Goal: Task Accomplishment & Management: Use online tool/utility

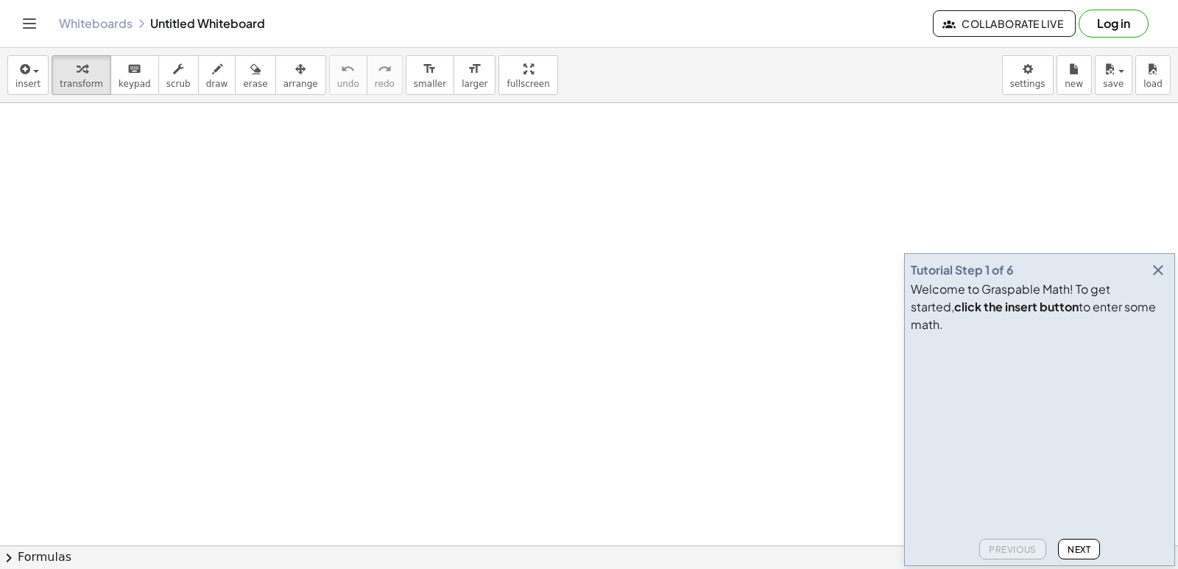
click at [1161, 279] on icon "button" at bounding box center [1158, 270] width 18 height 18
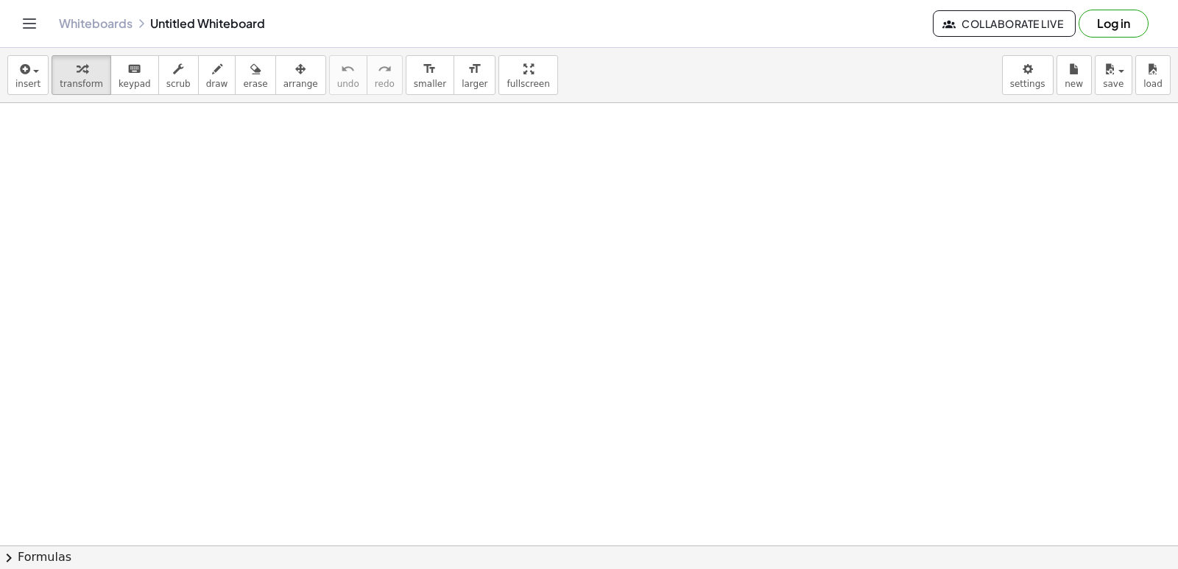
drag, startPoint x: 559, startPoint y: 426, endPoint x: 618, endPoint y: 494, distance: 89.8
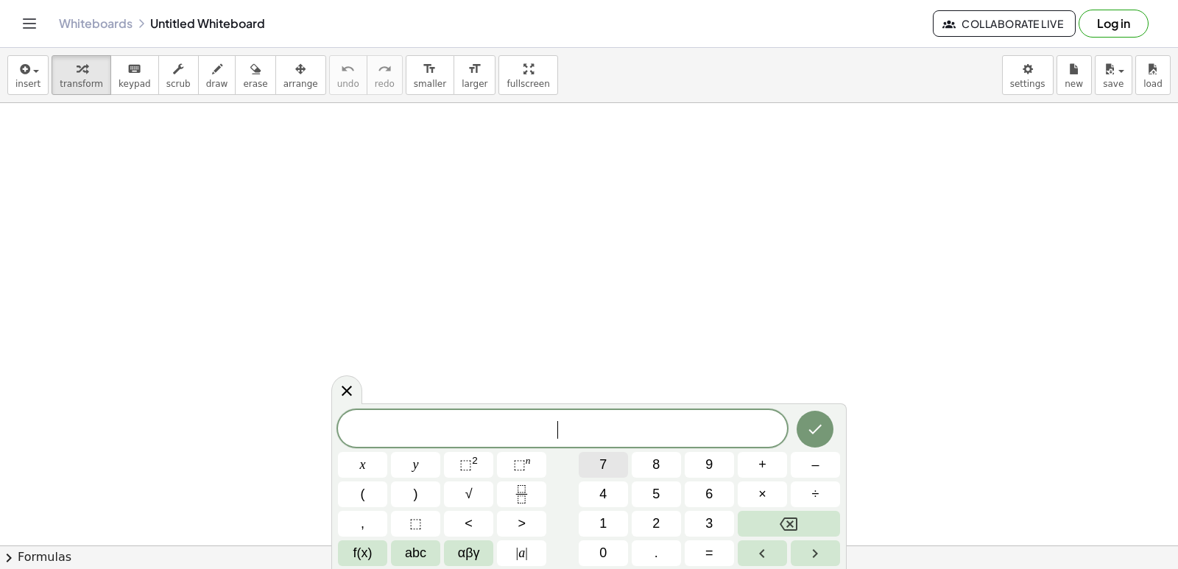
click at [611, 461] on button "7" at bounding box center [603, 465] width 49 height 26
click at [359, 463] on button "x" at bounding box center [362, 465] width 49 height 26
click at [761, 467] on span "+" at bounding box center [762, 465] width 8 height 20
click at [413, 467] on span "y" at bounding box center [416, 465] width 6 height 20
click at [698, 548] on button "=" at bounding box center [709, 553] width 49 height 26
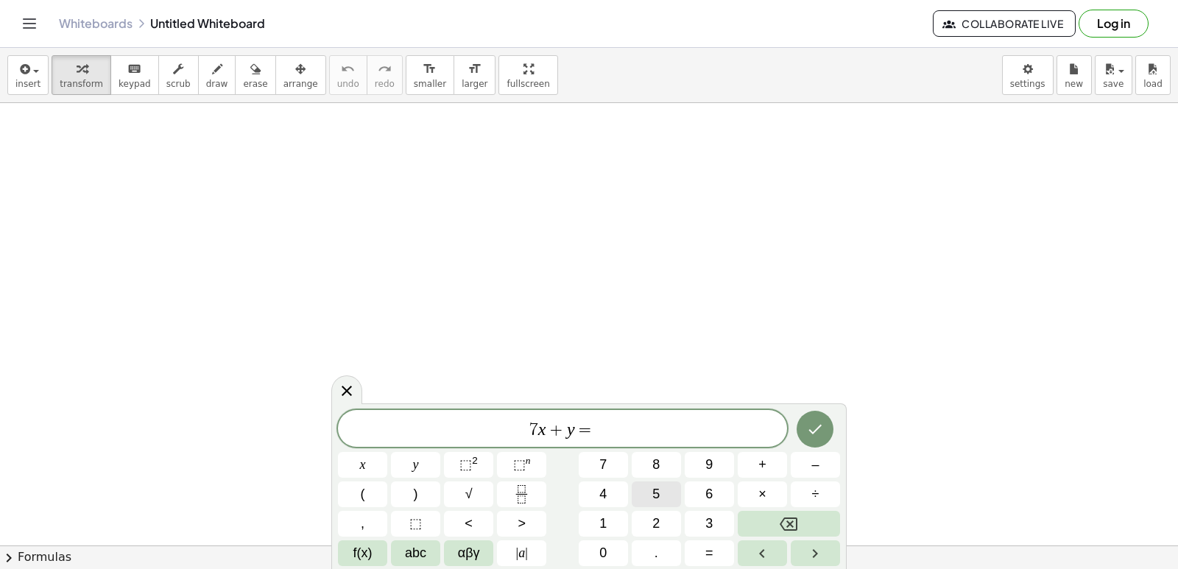
click at [660, 495] on button "5" at bounding box center [656, 494] width 49 height 26
click at [827, 422] on button "Done" at bounding box center [815, 429] width 37 height 37
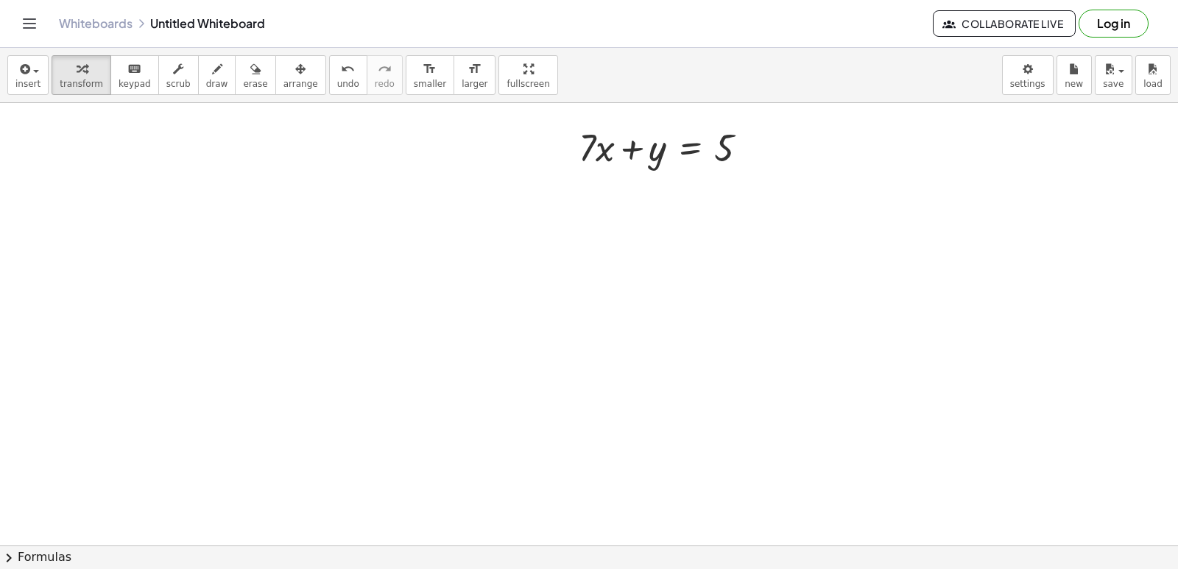
scroll to position [221, 0]
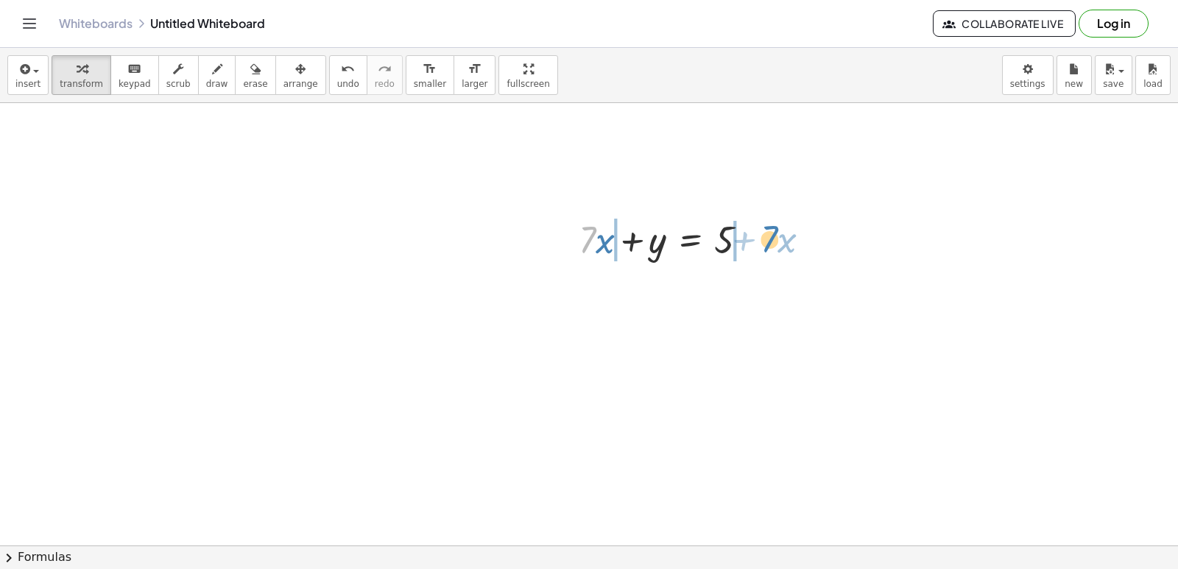
drag, startPoint x: 596, startPoint y: 234, endPoint x: 777, endPoint y: 233, distance: 181.8
click at [271, 430] on div at bounding box center [589, 78] width 1178 height 981
drag, startPoint x: 515, startPoint y: 389, endPoint x: 528, endPoint y: 398, distance: 15.9
click at [520, 394] on div at bounding box center [589, 78] width 1178 height 981
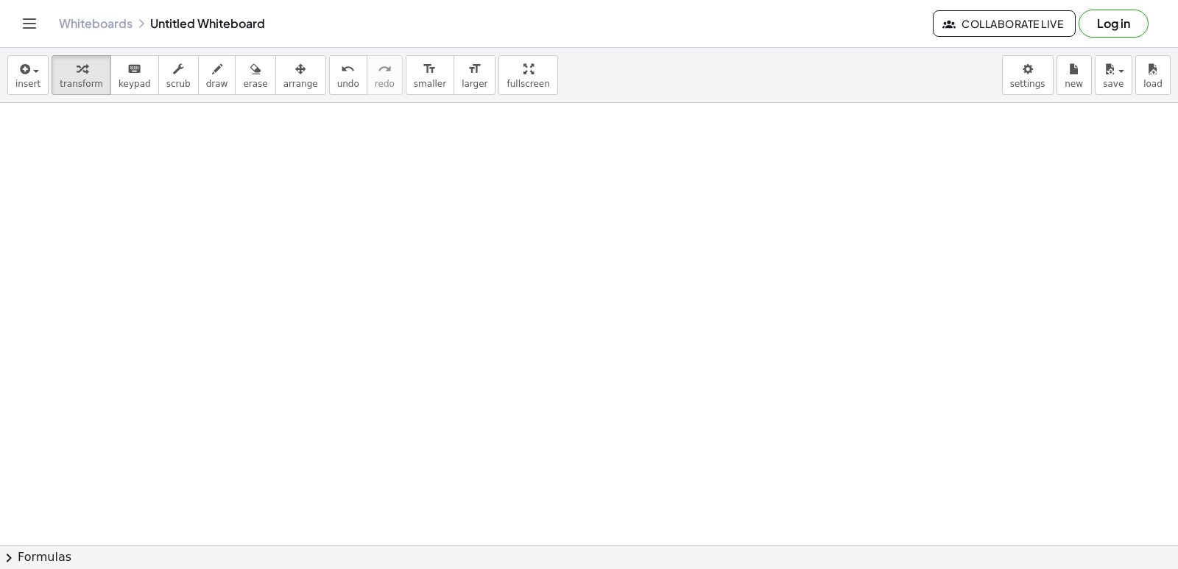
drag, startPoint x: 552, startPoint y: 411, endPoint x: 574, endPoint y: 420, distance: 23.8
click at [571, 420] on div at bounding box center [589, 78] width 1178 height 981
click at [574, 420] on div at bounding box center [589, 78] width 1178 height 981
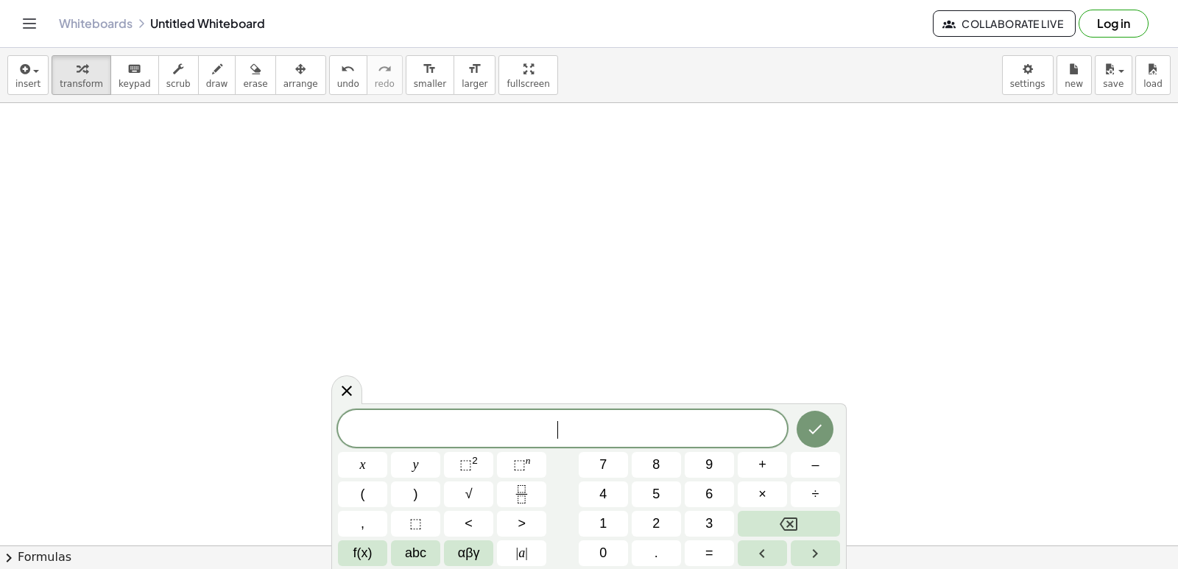
drag, startPoint x: 592, startPoint y: 427, endPoint x: 593, endPoint y: 434, distance: 7.4
click at [593, 428] on span "​" at bounding box center [562, 430] width 449 height 21
click at [599, 459] on span "7" at bounding box center [602, 465] width 7 height 20
click at [367, 461] on button "x" at bounding box center [362, 465] width 49 height 26
click at [755, 462] on button "+" at bounding box center [762, 465] width 49 height 26
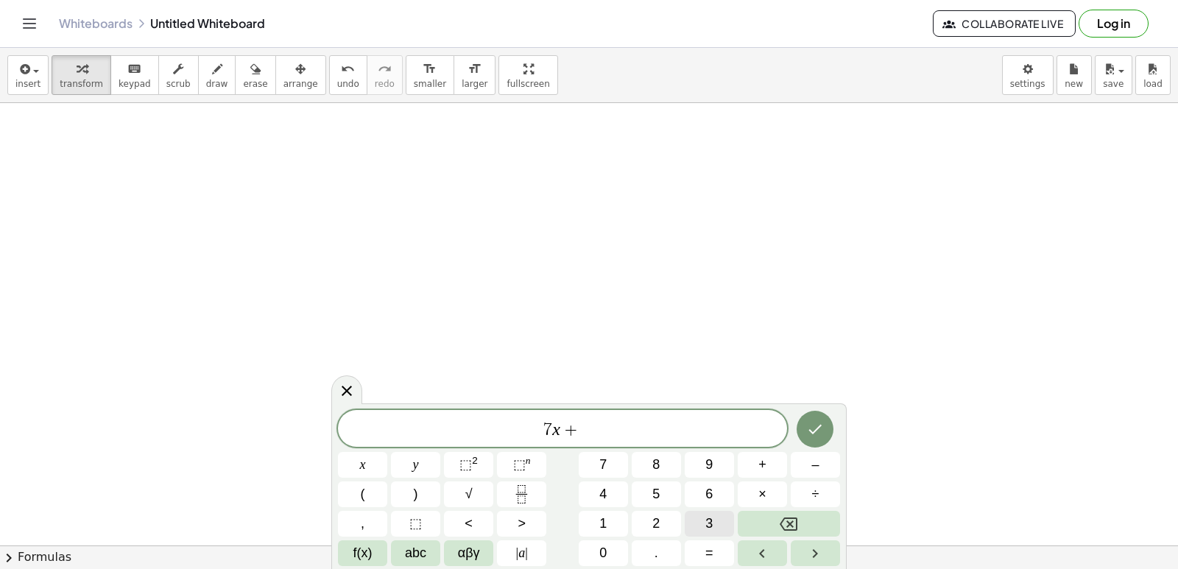
click at [702, 523] on button "3" at bounding box center [709, 524] width 49 height 26
click at [414, 465] on span "y" at bounding box center [416, 465] width 6 height 20
click at [710, 544] on span "=" at bounding box center [709, 553] width 8 height 20
click at [610, 520] on button "1" at bounding box center [603, 524] width 49 height 26
click at [624, 540] on div "7 x + 3 y = 1 ​ x y ⬚ 2 ⬚ n 7 8 9 + – ( ) √ 4 5 6 × ÷ , ⬚ < > 1 2 3 f(x) abc αβ…" at bounding box center [589, 488] width 502 height 156
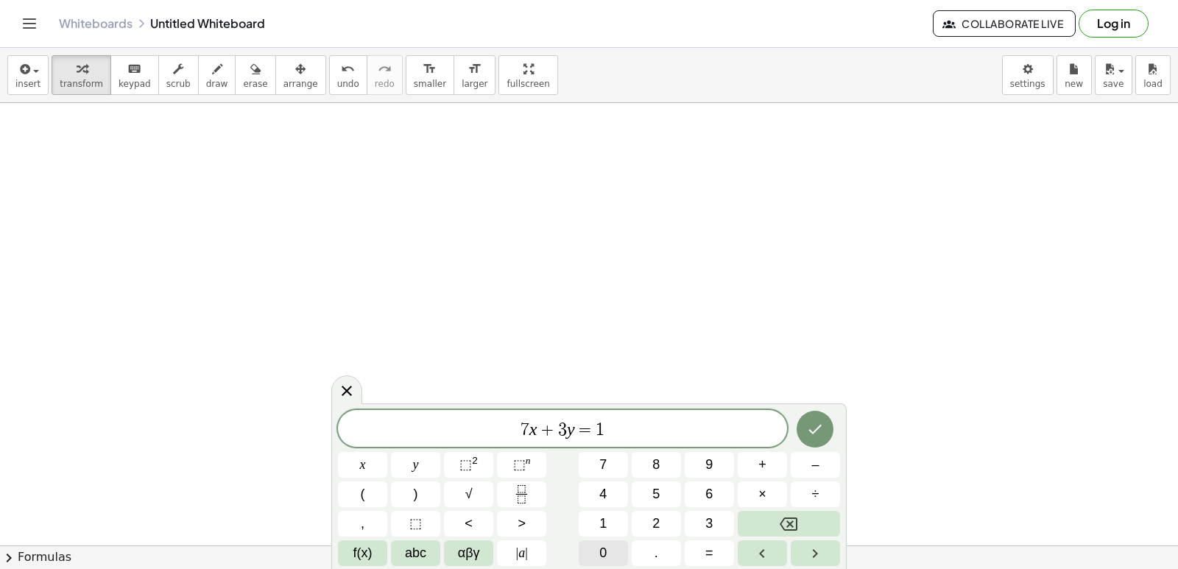
click at [613, 551] on button "0" at bounding box center [603, 553] width 49 height 26
click at [816, 431] on icon "Done" at bounding box center [815, 429] width 18 height 18
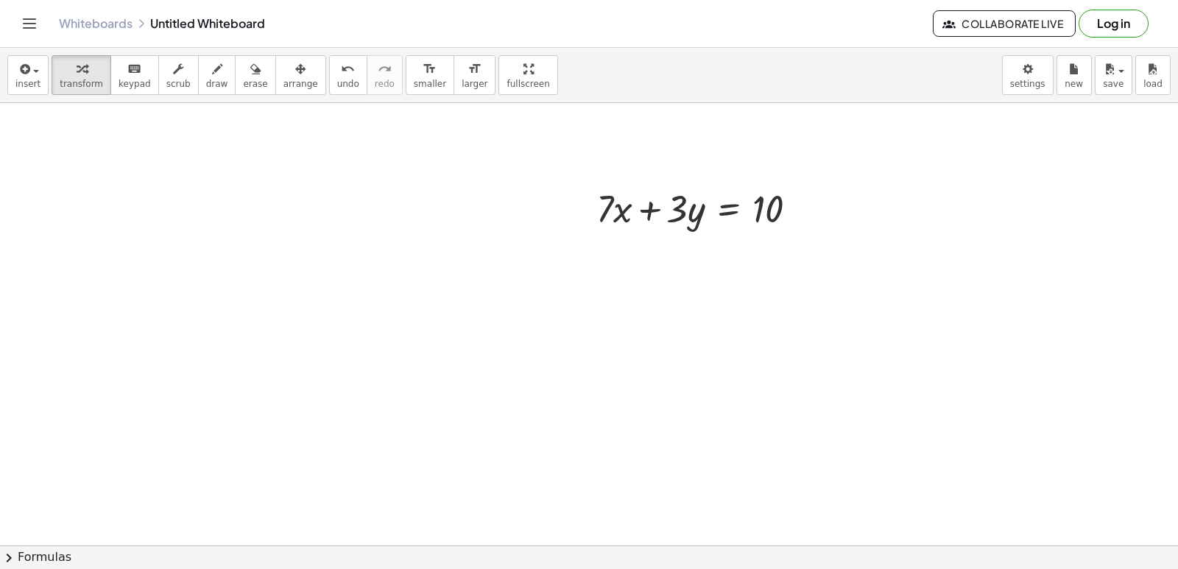
scroll to position [759, 0]
click at [577, 454] on div at bounding box center [589, 7] width 1178 height 1327
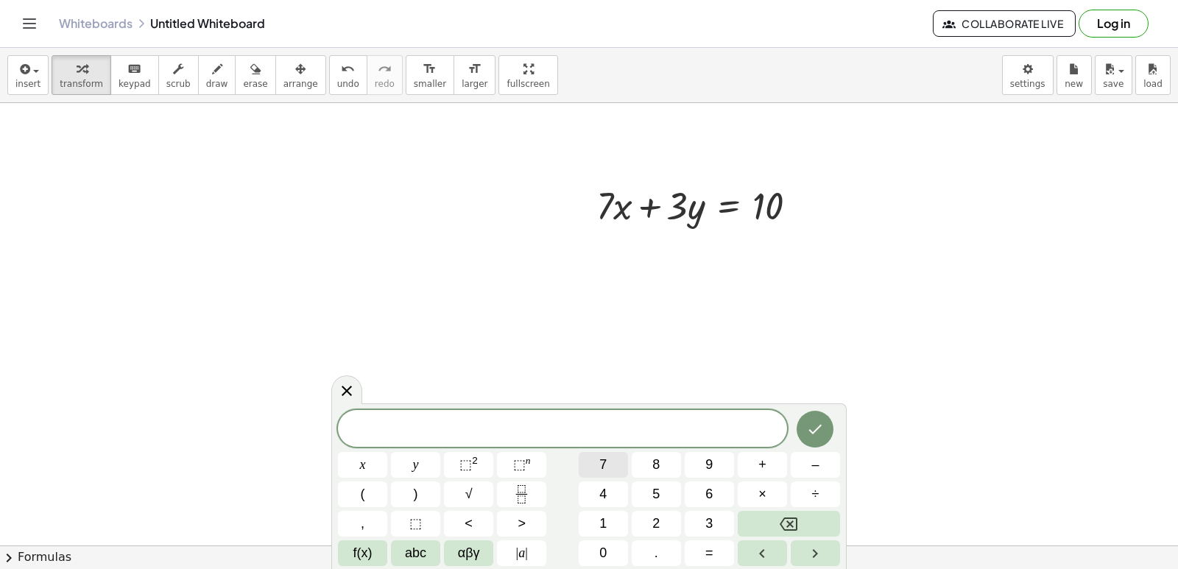
click at [587, 457] on button "7" at bounding box center [603, 465] width 49 height 26
click at [794, 524] on icon "Backspace" at bounding box center [789, 524] width 18 height 18
click at [812, 463] on span "–" at bounding box center [814, 465] width 7 height 20
click at [597, 467] on button "7" at bounding box center [603, 465] width 49 height 26
click at [353, 466] on button "x" at bounding box center [362, 465] width 49 height 26
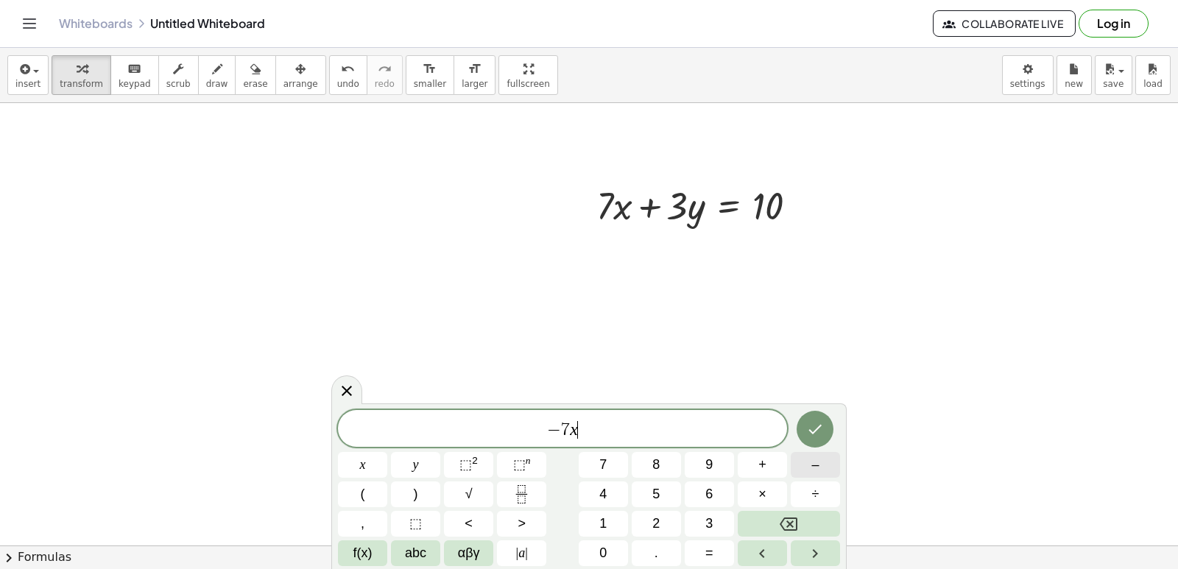
click at [813, 465] on span "–" at bounding box center [814, 465] width 7 height 20
click at [643, 494] on button "5" at bounding box center [656, 494] width 49 height 26
click at [423, 458] on button "y" at bounding box center [415, 465] width 49 height 26
click at [716, 550] on button "=" at bounding box center [709, 553] width 49 height 26
click at [797, 468] on button "–" at bounding box center [815, 465] width 49 height 26
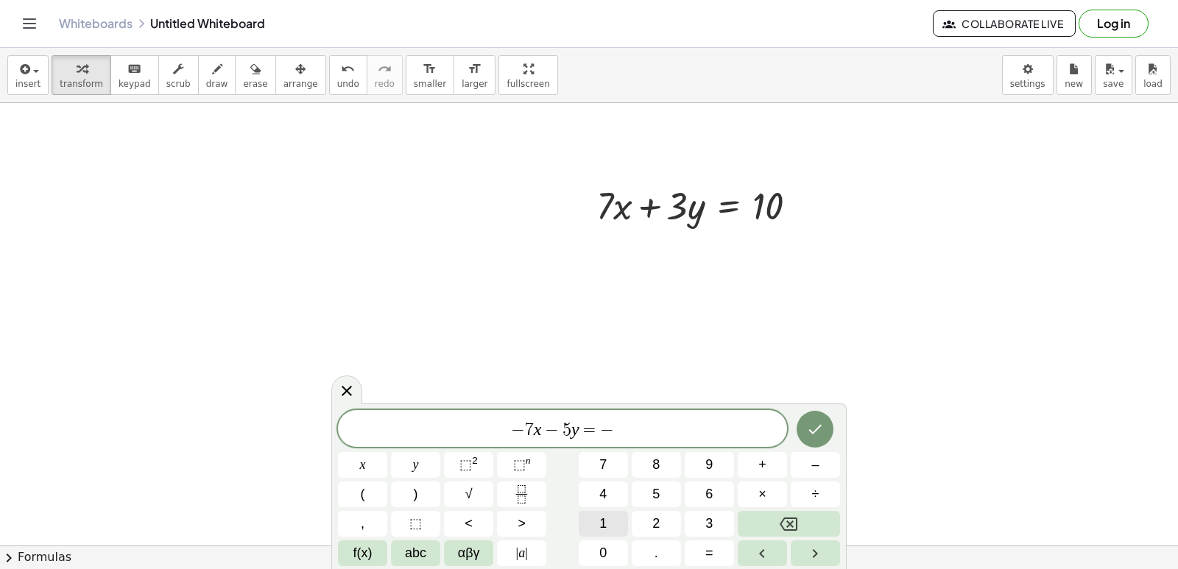
click at [621, 522] on button "1" at bounding box center [603, 524] width 49 height 26
click at [668, 516] on button "2" at bounding box center [656, 524] width 49 height 26
click at [808, 428] on icon "Done" at bounding box center [815, 429] width 18 height 18
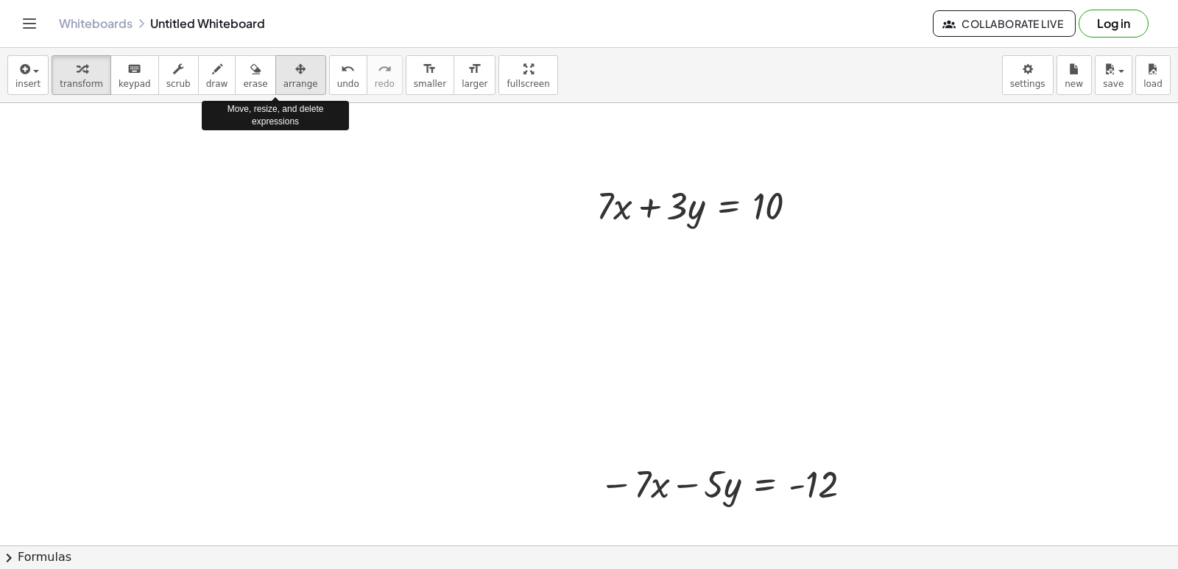
click at [295, 76] on icon "button" at bounding box center [300, 69] width 10 height 18
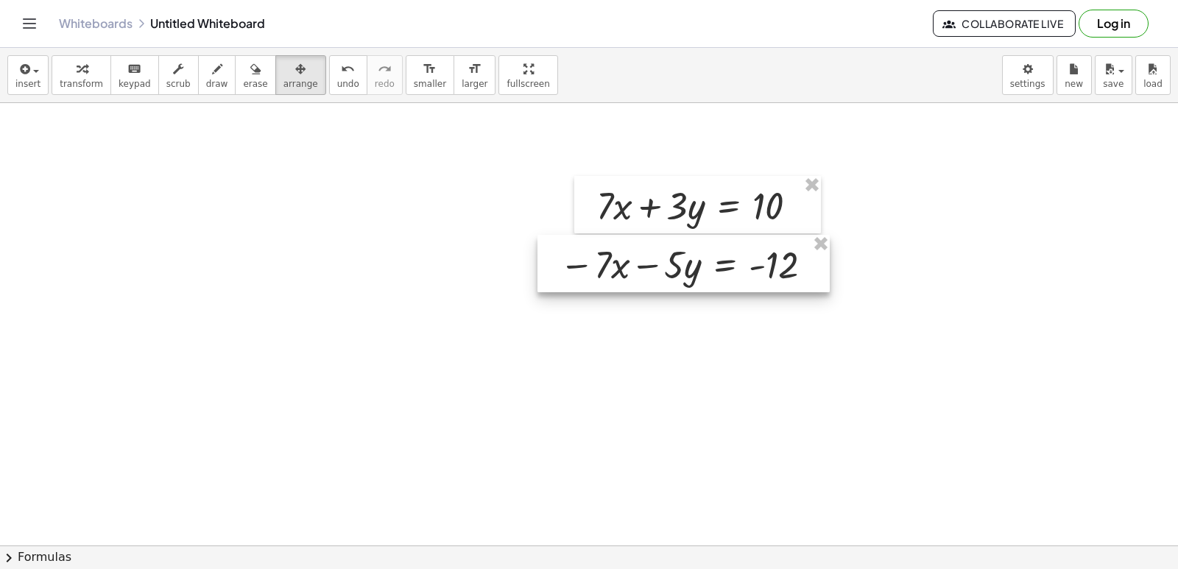
drag, startPoint x: 732, startPoint y: 466, endPoint x: 693, endPoint y: 247, distance: 223.0
click at [693, 247] on div at bounding box center [683, 263] width 292 height 57
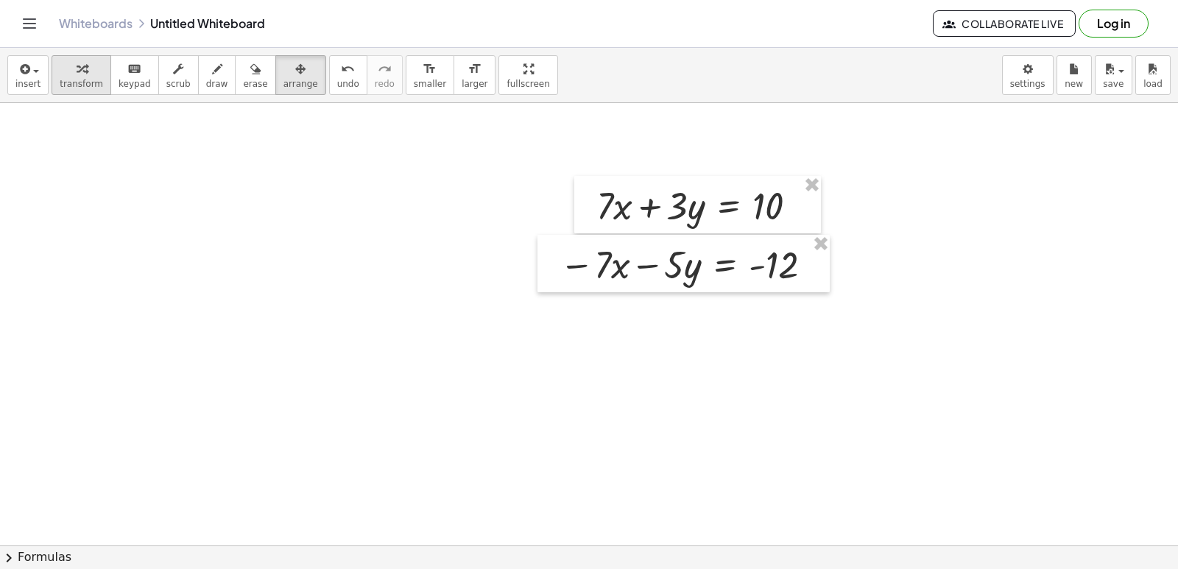
click at [82, 68] on div "button" at bounding box center [81, 69] width 43 height 18
drag, startPoint x: 592, startPoint y: 326, endPoint x: 590, endPoint y: 306, distance: 19.9
click at [593, 326] on div at bounding box center [589, 7] width 1178 height 1327
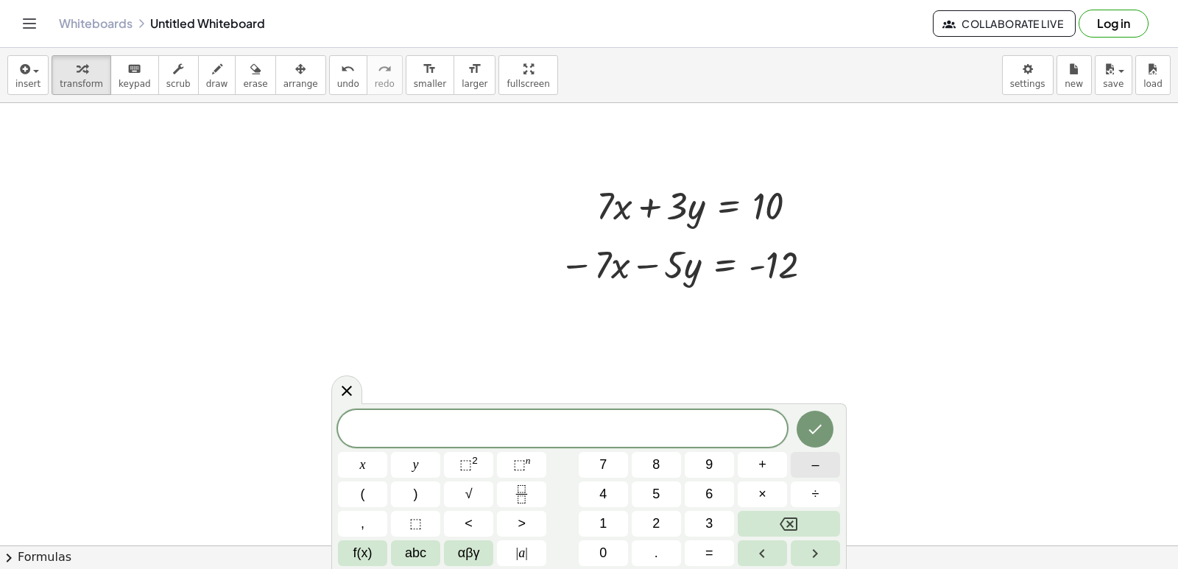
click at [813, 459] on span "–" at bounding box center [814, 465] width 7 height 20
click at [657, 516] on button "2" at bounding box center [656, 524] width 49 height 26
click at [407, 459] on button "y" at bounding box center [415, 465] width 49 height 26
click at [706, 548] on span "=" at bounding box center [709, 553] width 8 height 20
click at [803, 460] on button "–" at bounding box center [815, 465] width 49 height 26
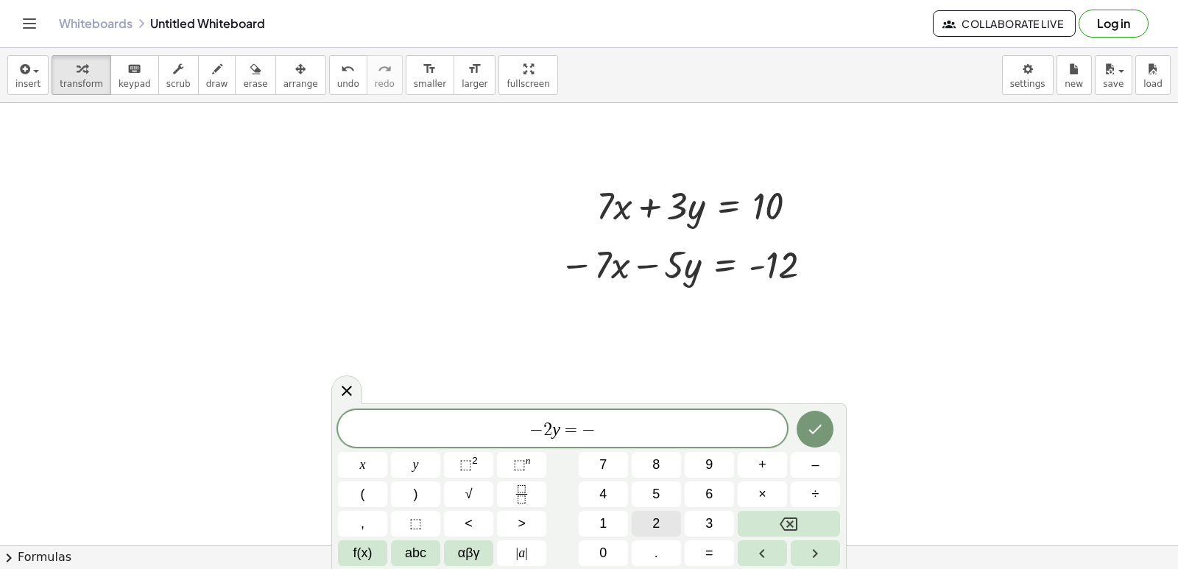
click at [657, 512] on button "2" at bounding box center [656, 524] width 49 height 26
click at [820, 428] on icon "Done" at bounding box center [815, 429] width 18 height 18
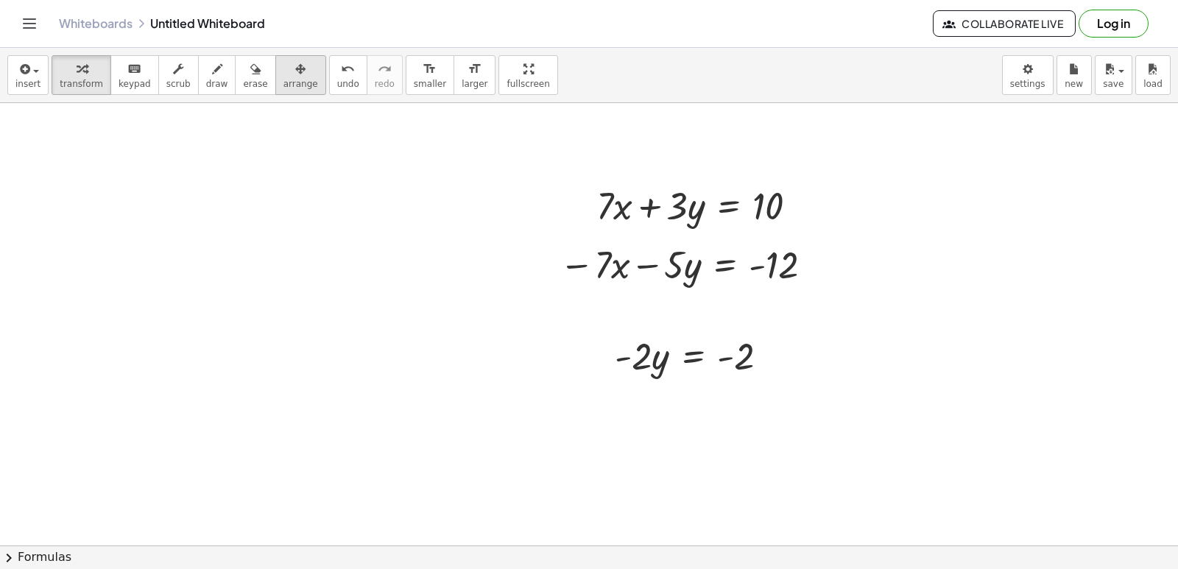
click at [294, 83] on button "arrange" at bounding box center [300, 75] width 51 height 40
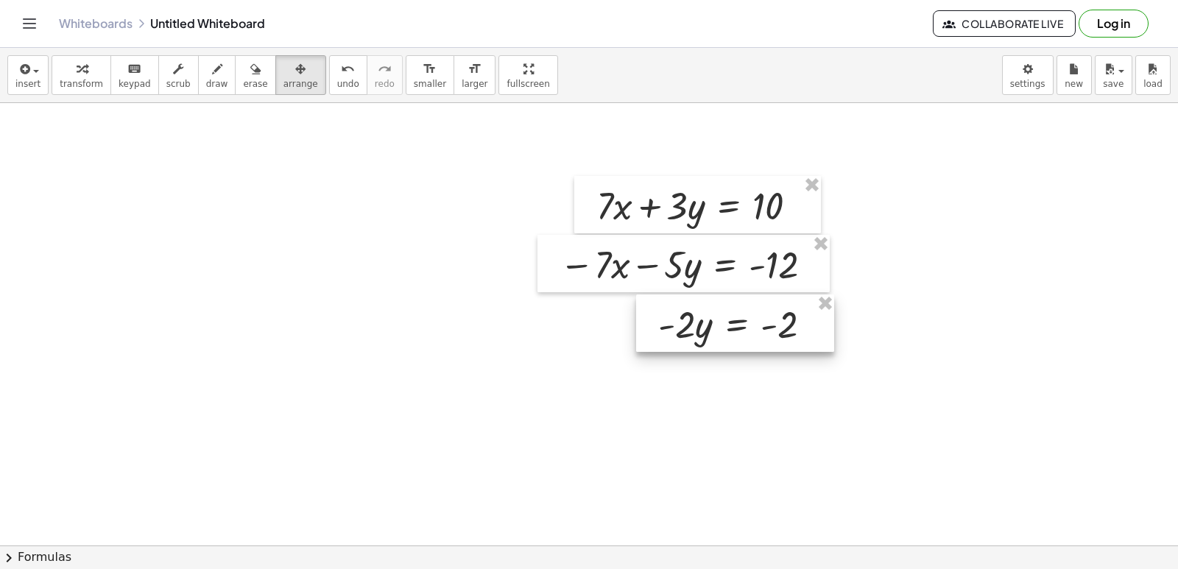
drag, startPoint x: 695, startPoint y: 332, endPoint x: 738, endPoint y: 298, distance: 54.5
click at [738, 298] on div at bounding box center [735, 322] width 198 height 57
drag, startPoint x: 741, startPoint y: 300, endPoint x: 727, endPoint y: 299, distance: 14.7
click at [727, 299] on div at bounding box center [720, 322] width 198 height 57
click at [374, 445] on div at bounding box center [589, 7] width 1178 height 1327
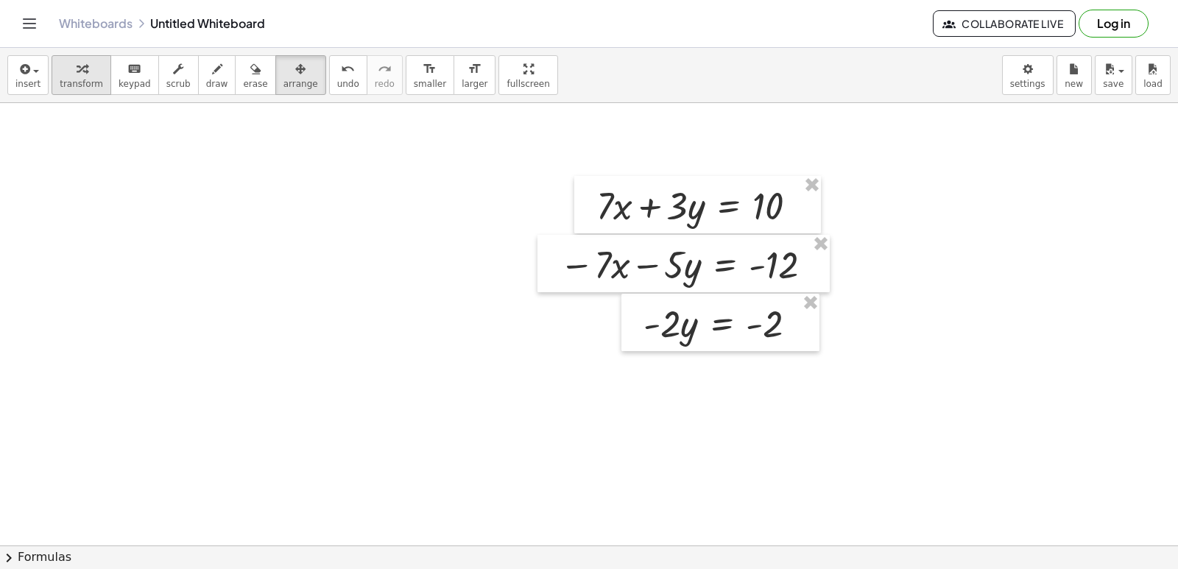
click at [80, 79] on span "transform" at bounding box center [81, 84] width 43 height 10
drag, startPoint x: 660, startPoint y: 333, endPoint x: 758, endPoint y: 369, distance: 105.0
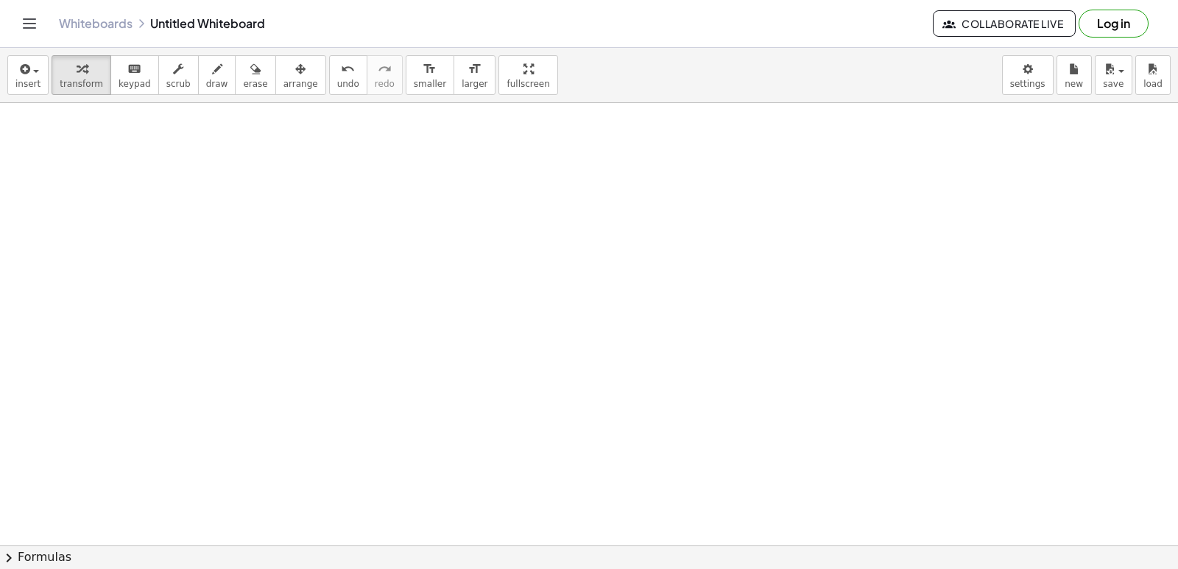
scroll to position [1106, 0]
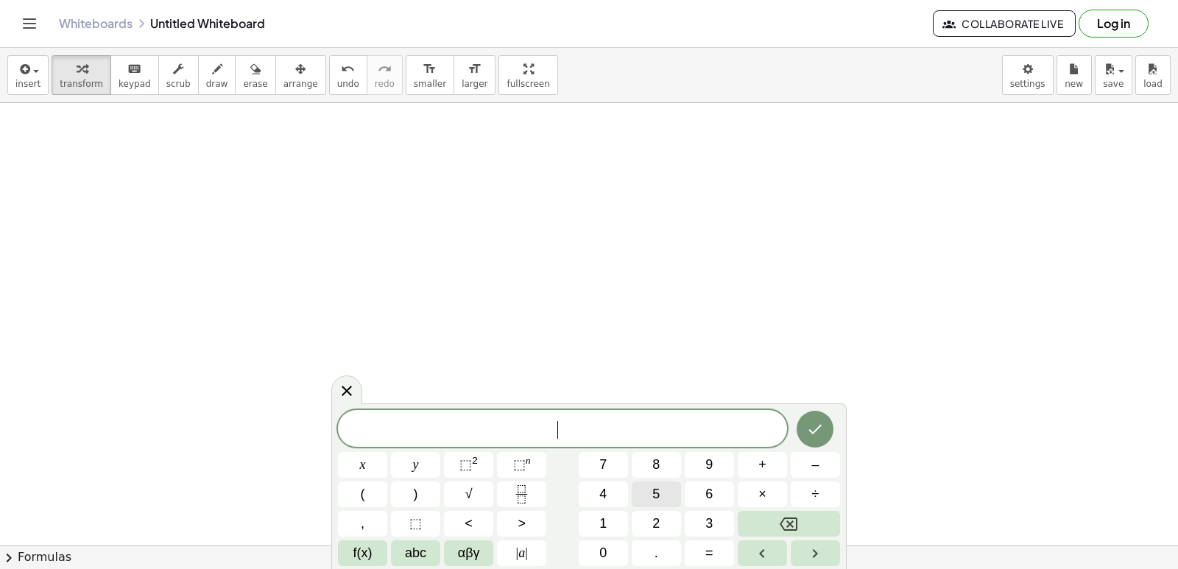
click at [651, 491] on button "5" at bounding box center [656, 494] width 49 height 26
click at [361, 462] on span "x" at bounding box center [363, 465] width 6 height 20
click at [817, 476] on button "–" at bounding box center [815, 465] width 49 height 26
click at [705, 523] on span "3" at bounding box center [708, 524] width 7 height 20
click at [417, 458] on span "y" at bounding box center [416, 465] width 6 height 20
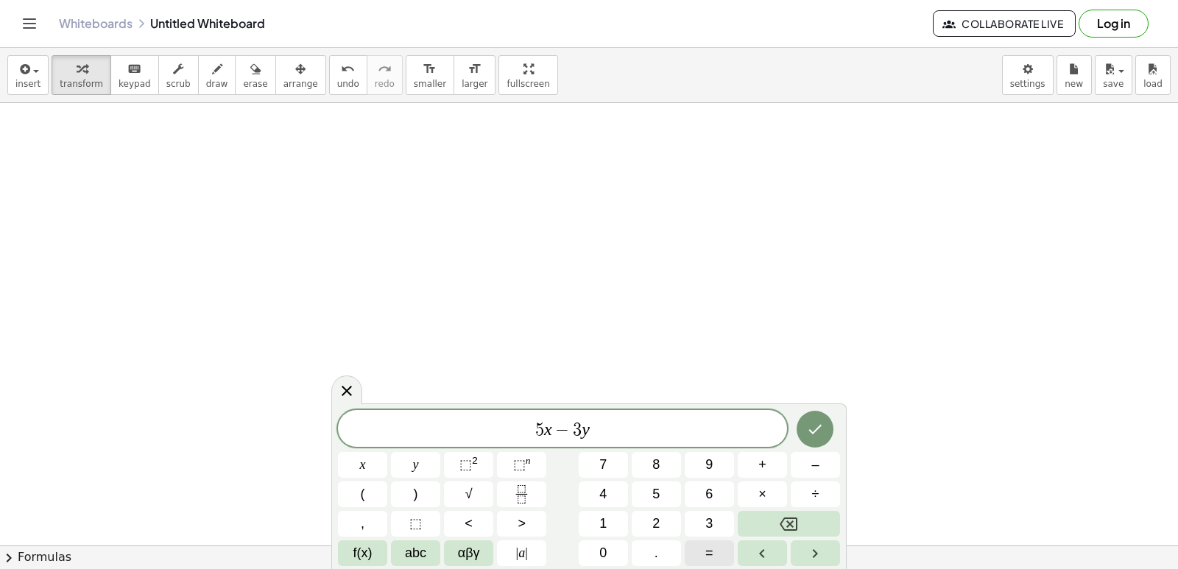
click at [696, 545] on button "=" at bounding box center [709, 553] width 49 height 26
click at [615, 454] on button "7" at bounding box center [603, 465] width 49 height 26
click at [815, 423] on icon "Done" at bounding box center [815, 429] width 18 height 18
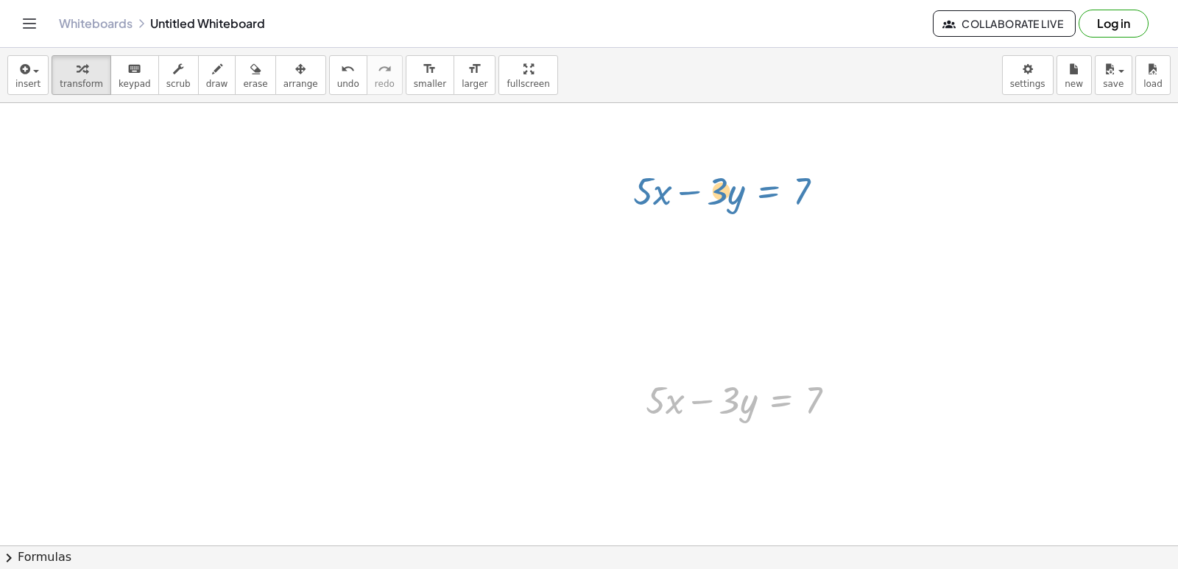
drag, startPoint x: 762, startPoint y: 391, endPoint x: 749, endPoint y: 181, distance: 210.2
click at [283, 65] on div "button" at bounding box center [300, 69] width 35 height 18
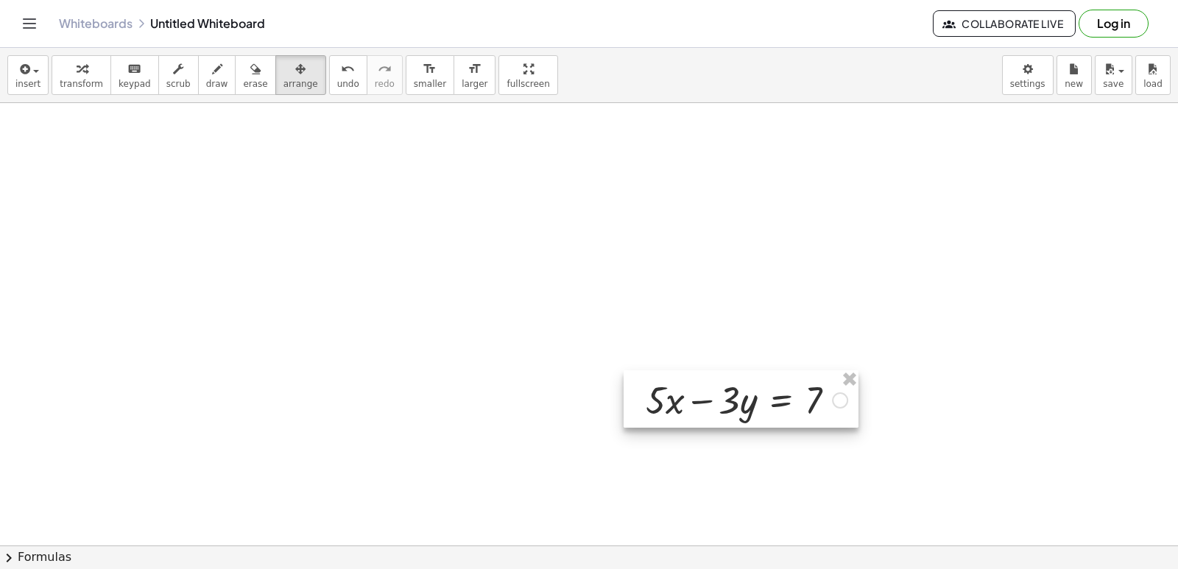
drag, startPoint x: 727, startPoint y: 363, endPoint x: 717, endPoint y: 389, distance: 28.2
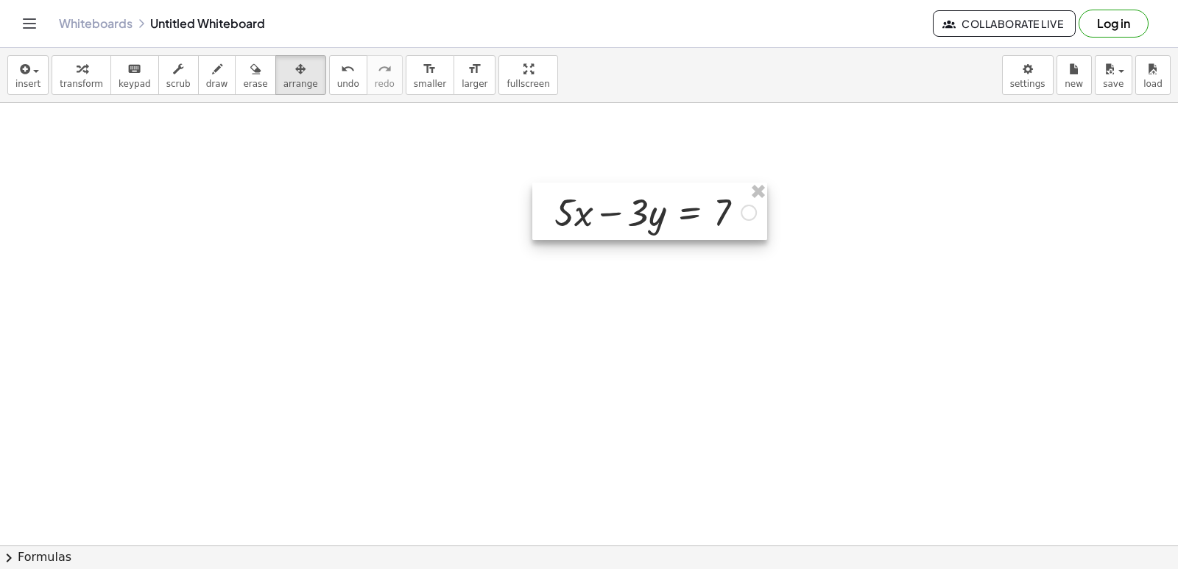
drag, startPoint x: 717, startPoint y: 389, endPoint x: 620, endPoint y: 197, distance: 215.3
click at [622, 197] on div at bounding box center [649, 211] width 235 height 57
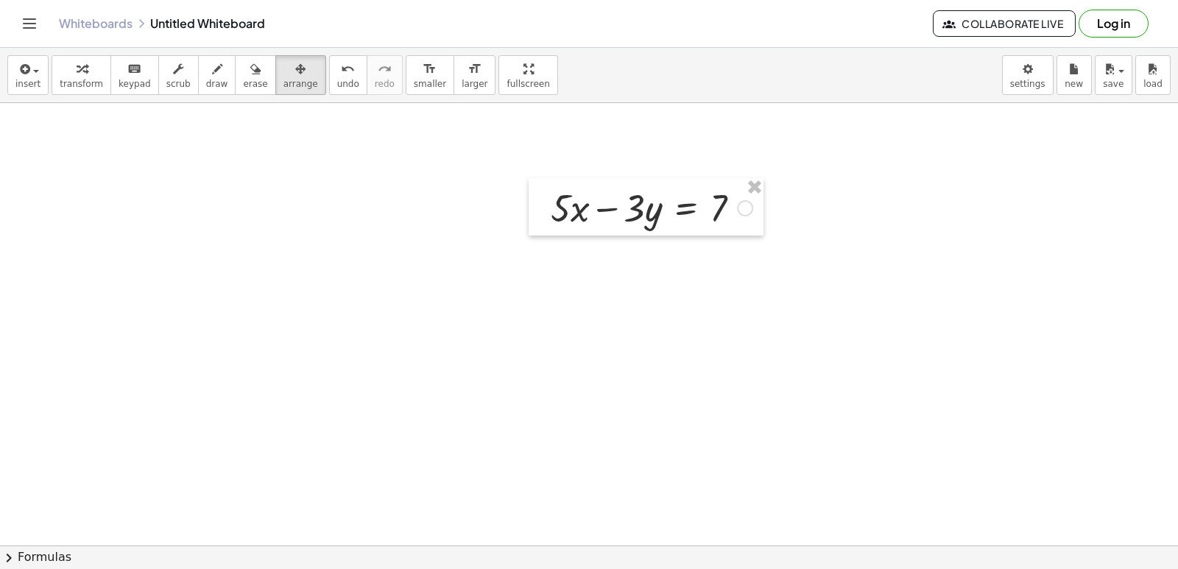
drag, startPoint x: 85, startPoint y: 72, endPoint x: 127, endPoint y: 119, distance: 62.5
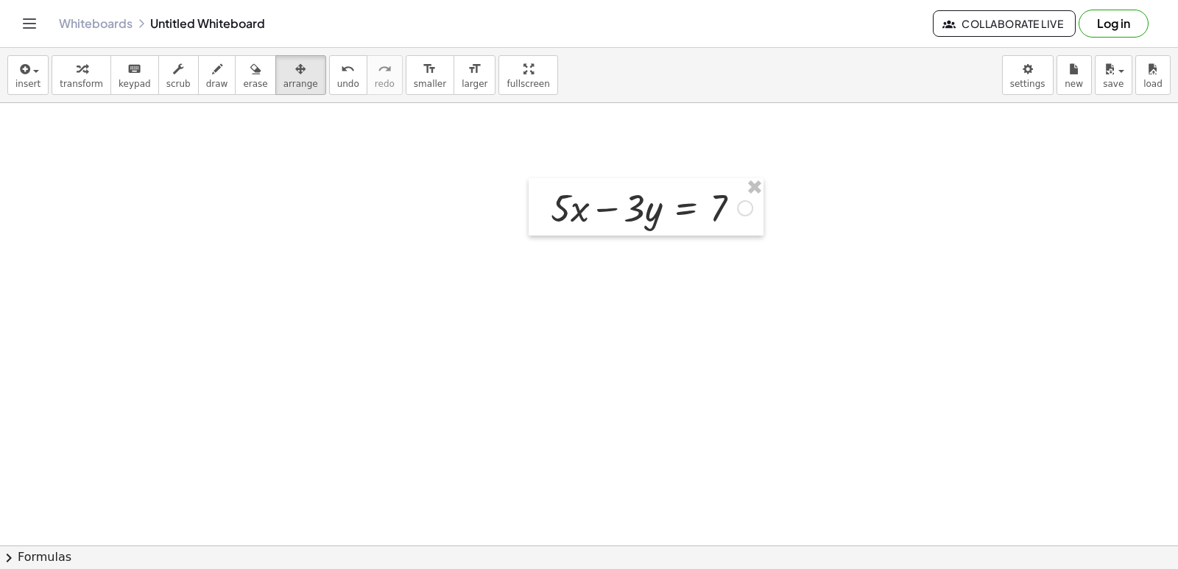
click at [89, 77] on button "transform" at bounding box center [82, 75] width 60 height 40
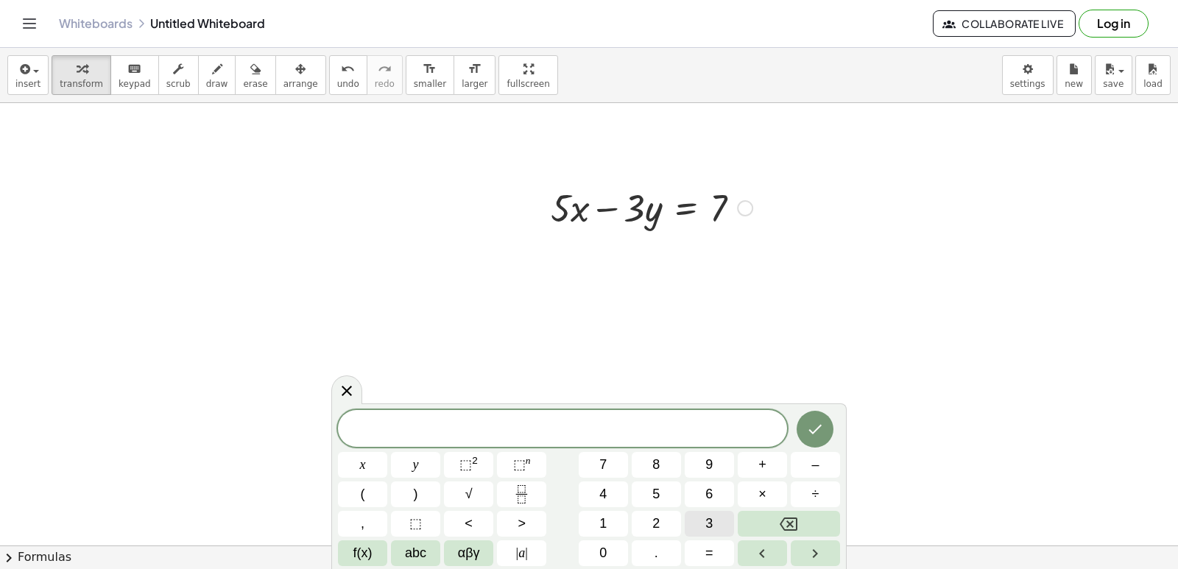
click at [698, 518] on button "3" at bounding box center [709, 524] width 49 height 26
click at [353, 457] on button "x" at bounding box center [362, 465] width 49 height 26
click at [759, 468] on span "+" at bounding box center [762, 465] width 8 height 20
click at [679, 517] on div "3 x + ​ x y ⬚ 2 ⬚ n 7 8 9 + – ( ) √ 4 5 6 × ÷ , ⬚ < > 1 2 3 f(x) abc αβγ | a | …" at bounding box center [589, 488] width 502 height 156
click at [713, 519] on span "3" at bounding box center [708, 524] width 7 height 20
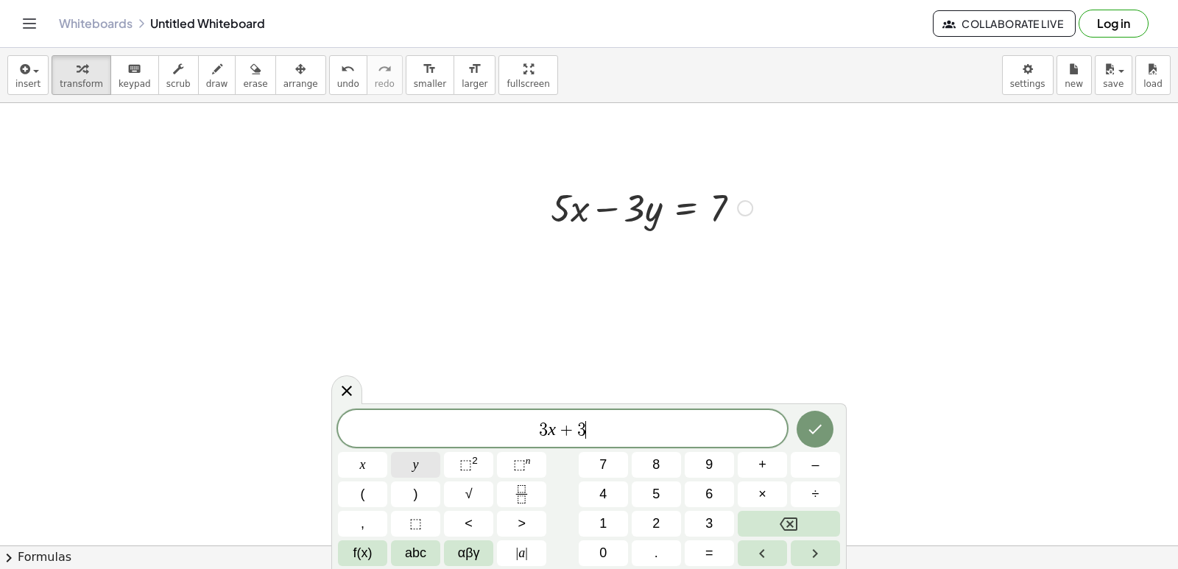
click at [411, 454] on button "y" at bounding box center [415, 465] width 49 height 26
click at [699, 540] on div "3 x + 3 y ​ x y ⬚ 2 ⬚ n 7 8 9 + – ( ) √ 4 5 6 × ÷ , ⬚ < > 1 2 3 f(x) abc αβγ | …" at bounding box center [589, 488] width 502 height 156
click at [708, 551] on span "=" at bounding box center [709, 553] width 8 height 20
click at [699, 459] on button "9" at bounding box center [709, 465] width 49 height 26
click at [802, 430] on button "Done" at bounding box center [815, 429] width 37 height 37
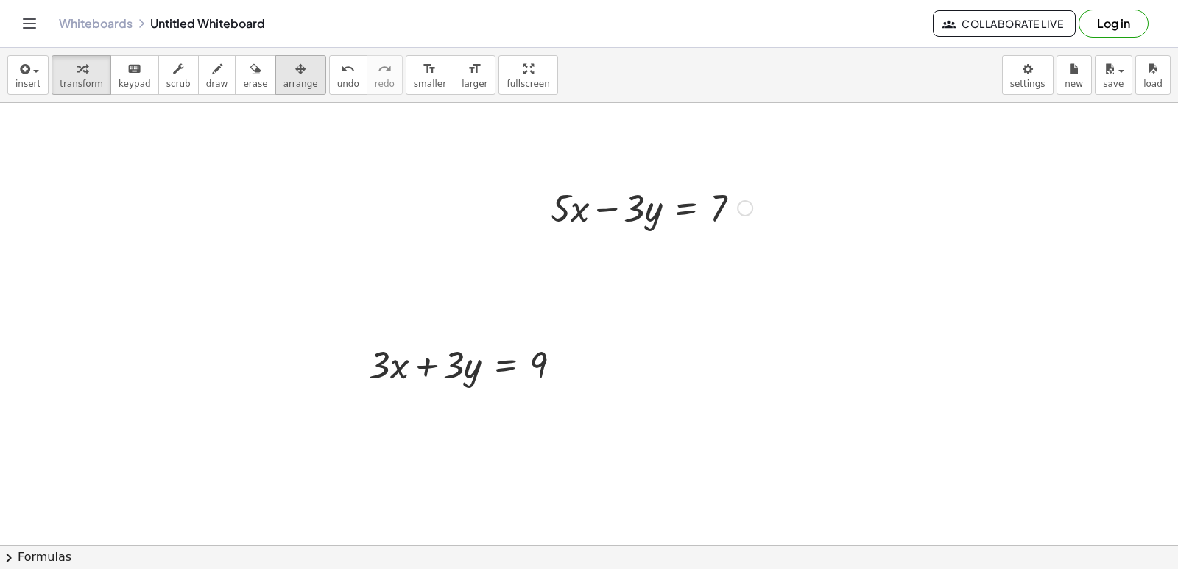
click at [283, 85] on span "arrange" at bounding box center [300, 84] width 35 height 10
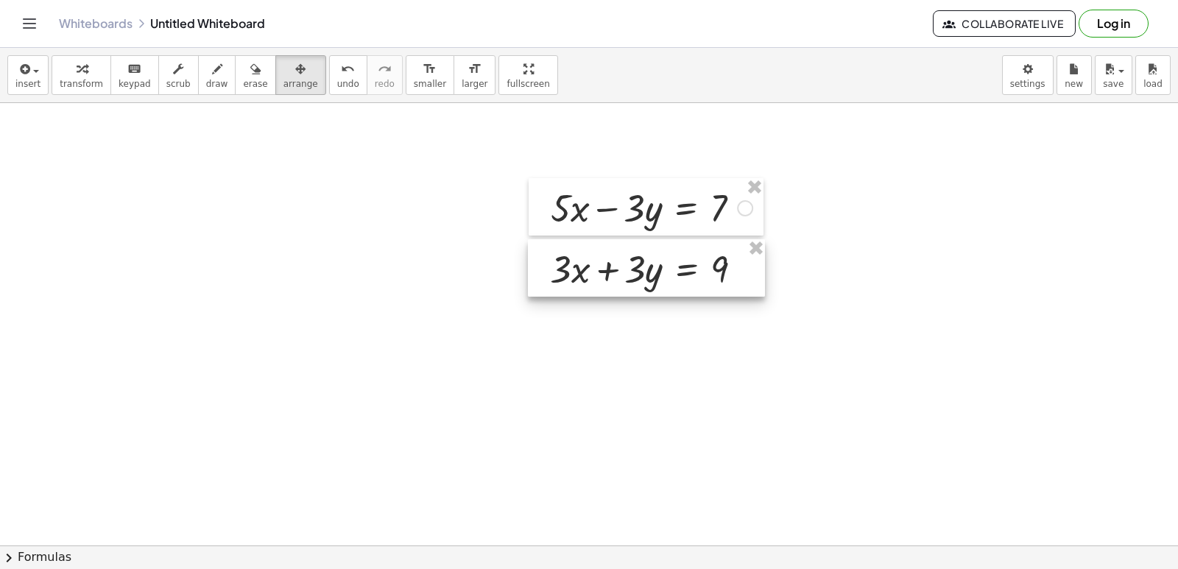
drag, startPoint x: 451, startPoint y: 367, endPoint x: 631, endPoint y: 272, distance: 204.2
click at [631, 272] on div at bounding box center [646, 267] width 237 height 57
click at [212, 77] on icon "button" at bounding box center [217, 69] width 10 height 18
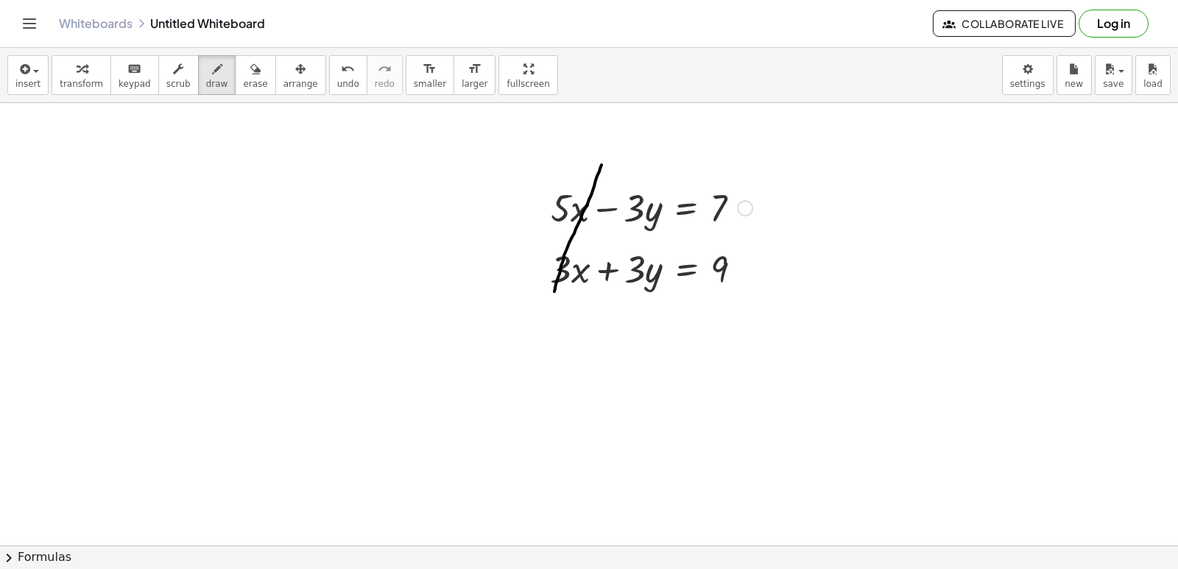
drag, startPoint x: 554, startPoint y: 292, endPoint x: 603, endPoint y: 159, distance: 141.1
click at [331, 68] on button "undo undo" at bounding box center [348, 75] width 38 height 40
drag, startPoint x: 643, startPoint y: 281, endPoint x: 666, endPoint y: 163, distance: 120.0
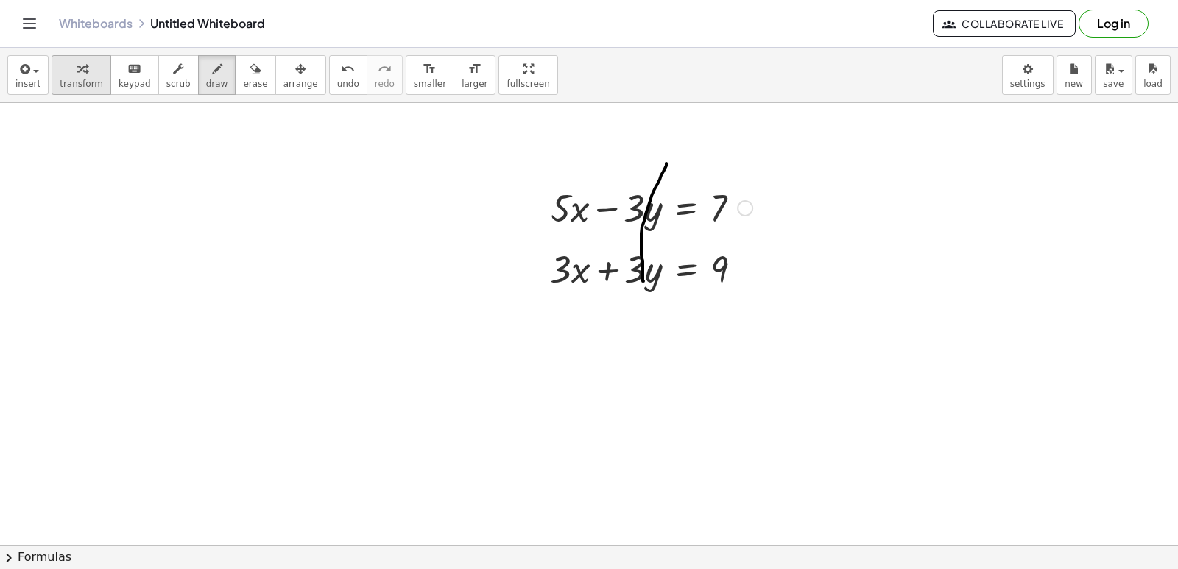
click at [77, 63] on icon "button" at bounding box center [82, 69] width 10 height 18
click at [206, 74] on div "button" at bounding box center [217, 69] width 22 height 18
drag, startPoint x: 523, startPoint y: 285, endPoint x: 773, endPoint y: 282, distance: 250.3
click at [66, 59] on button "transform" at bounding box center [82, 75] width 60 height 40
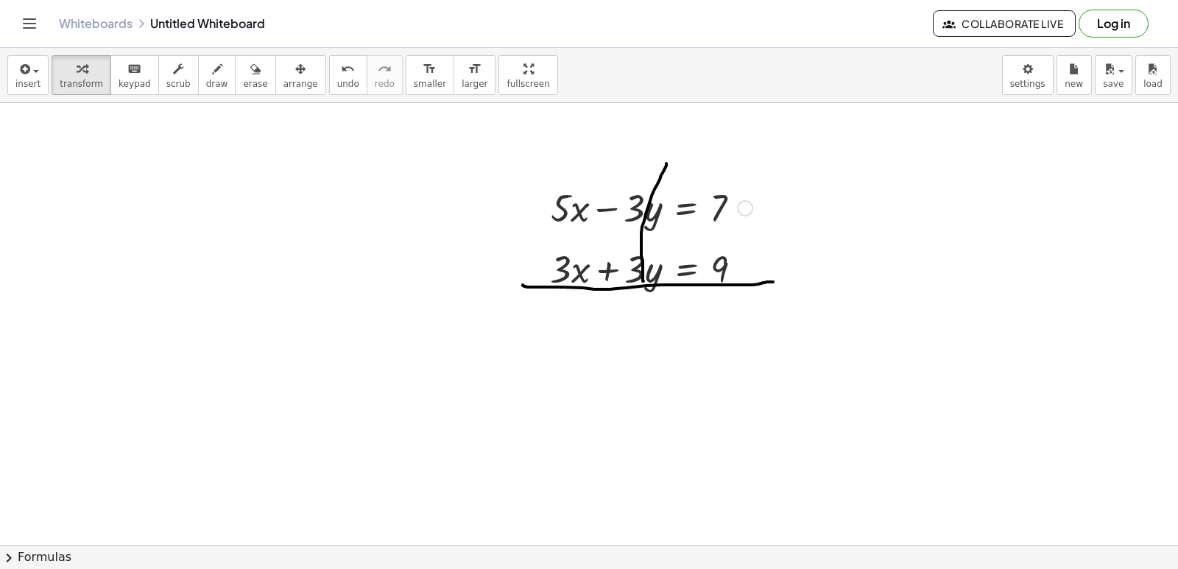
drag, startPoint x: 375, startPoint y: 361, endPoint x: 408, endPoint y: 398, distance: 49.6
drag, startPoint x: 551, startPoint y: 487, endPoint x: 539, endPoint y: 479, distance: 14.9
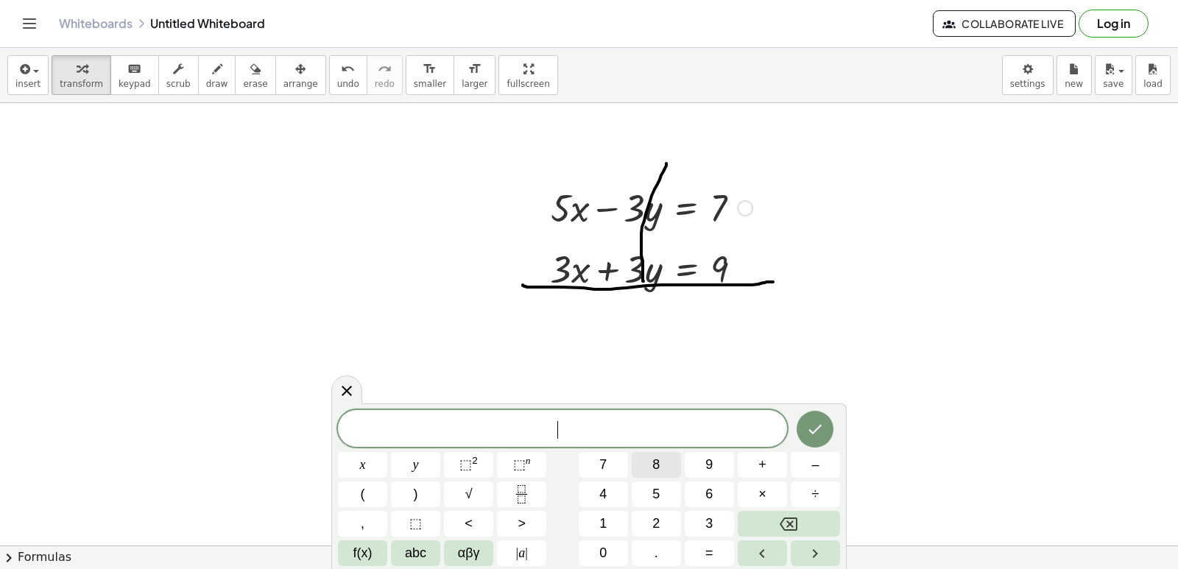
click at [656, 465] on span "8" at bounding box center [655, 465] width 7 height 20
click at [360, 462] on span "x" at bounding box center [363, 465] width 6 height 20
click at [712, 556] on span "=" at bounding box center [709, 553] width 8 height 20
click at [610, 519] on button "1" at bounding box center [603, 524] width 49 height 26
click at [705, 486] on button "6" at bounding box center [709, 494] width 49 height 26
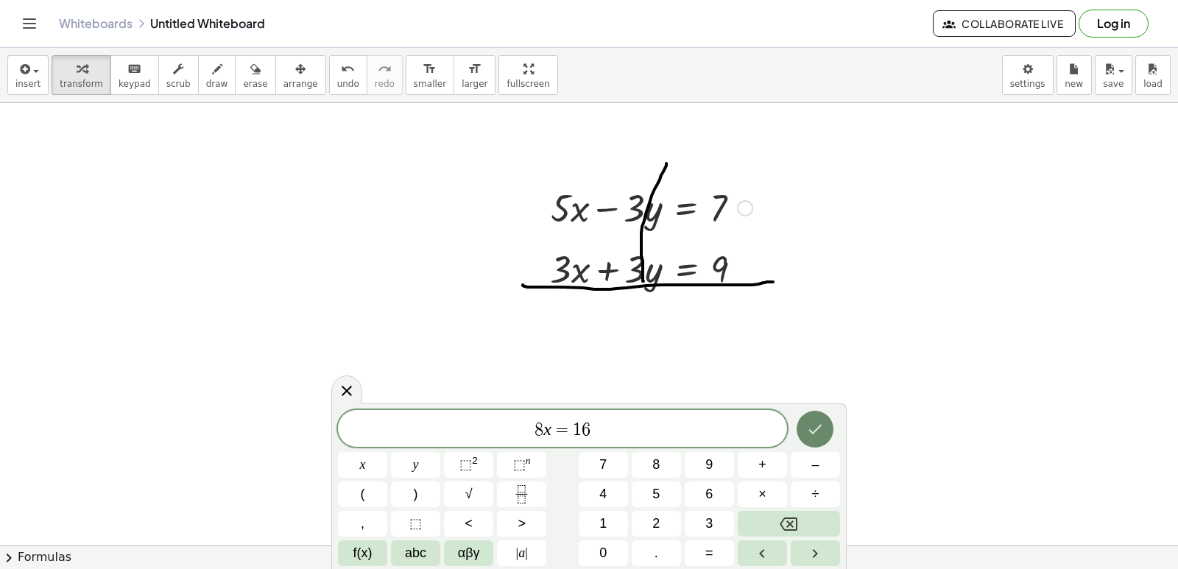
click at [820, 426] on icon "Done" at bounding box center [815, 430] width 13 height 10
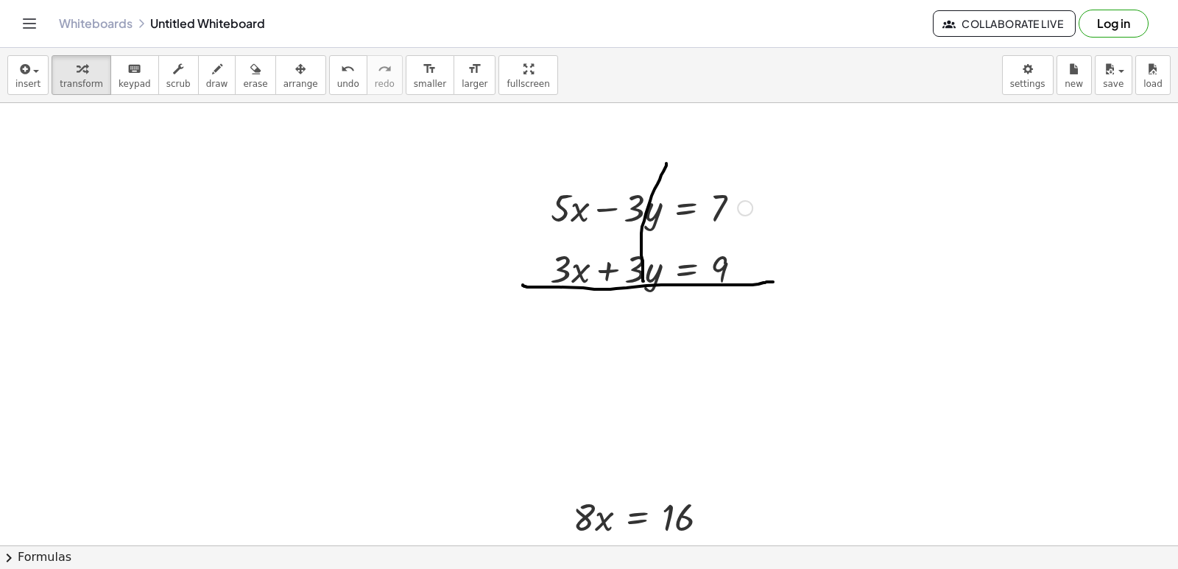
drag, startPoint x: 285, startPoint y: 82, endPoint x: 388, endPoint y: 200, distance: 156.5
click at [291, 94] on button "arrange" at bounding box center [300, 75] width 51 height 40
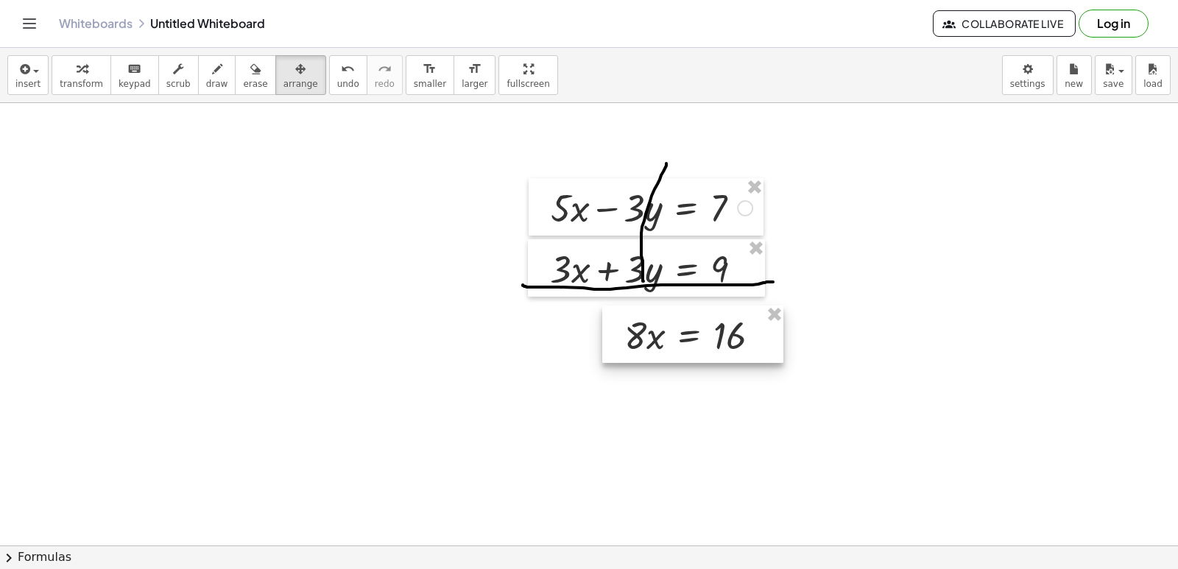
drag, startPoint x: 632, startPoint y: 527, endPoint x: 683, endPoint y: 345, distance: 189.0
click at [683, 345] on div at bounding box center [692, 334] width 181 height 57
drag, startPoint x: 662, startPoint y: 356, endPoint x: 646, endPoint y: 354, distance: 15.5
click at [646, 354] on div at bounding box center [677, 332] width 181 height 57
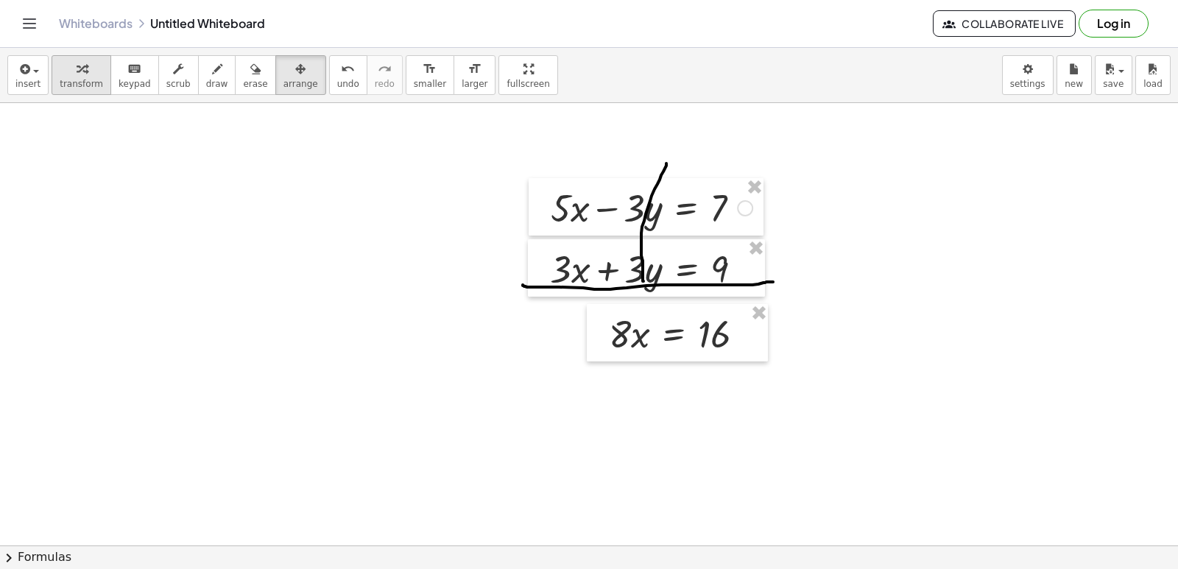
click at [78, 86] on span "transform" at bounding box center [81, 84] width 43 height 10
click at [621, 338] on div at bounding box center [682, 333] width 163 height 50
drag, startPoint x: 628, startPoint y: 331, endPoint x: 741, endPoint y: 387, distance: 126.4
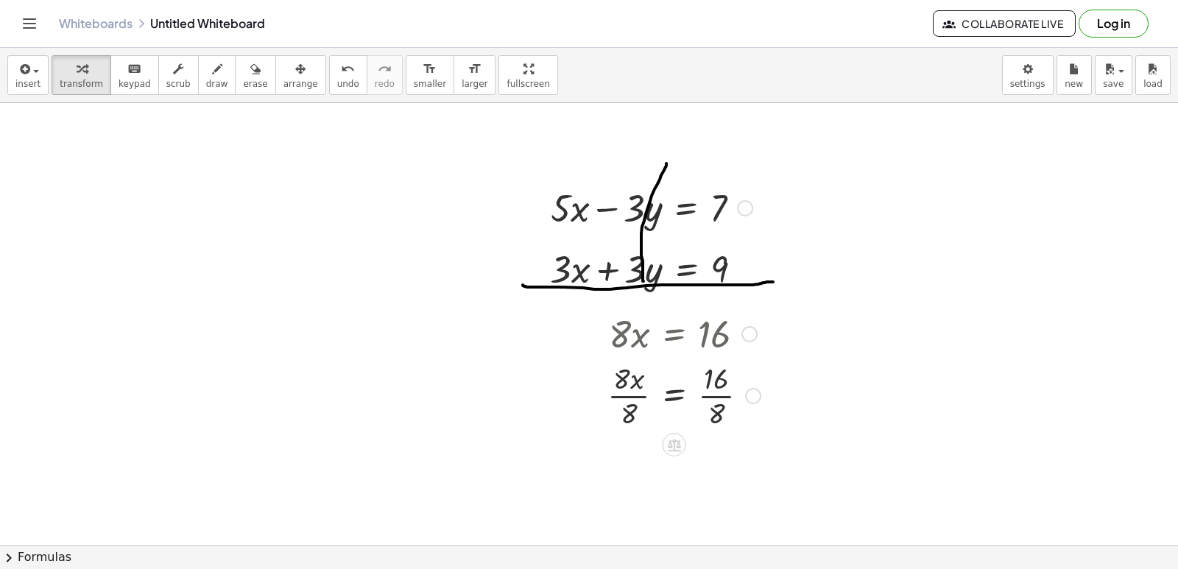
click at [717, 395] on div at bounding box center [684, 395] width 168 height 74
drag, startPoint x: 630, startPoint y: 467, endPoint x: 623, endPoint y: 461, distance: 9.9
click at [626, 465] on div at bounding box center [684, 468] width 168 height 74
drag, startPoint x: 623, startPoint y: 460, endPoint x: 638, endPoint y: 455, distance: 16.3
click at [634, 457] on div at bounding box center [684, 468] width 168 height 74
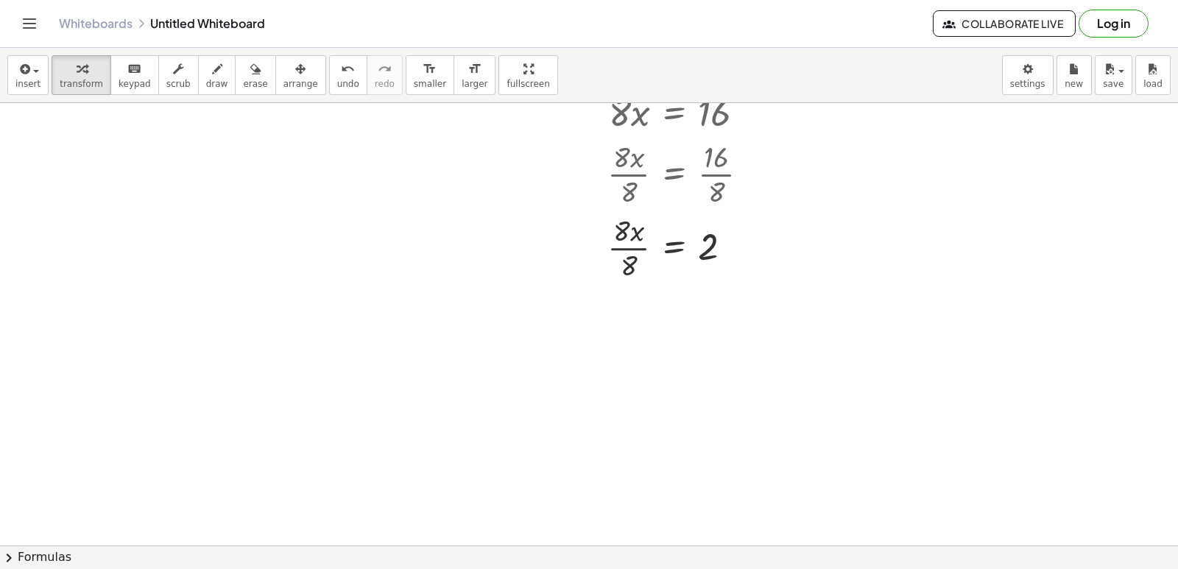
scroll to position [1548, 0]
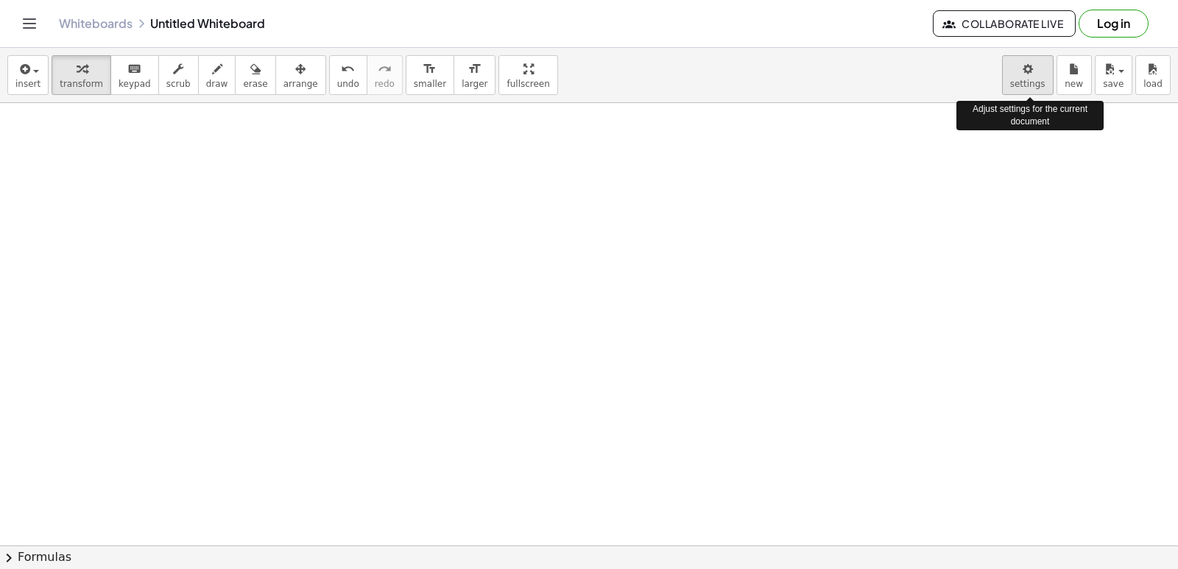
click at [1014, 73] on body "Graspable Math Activities Get Started Activity Bank Assigned Work Classes White…" at bounding box center [589, 284] width 1178 height 569
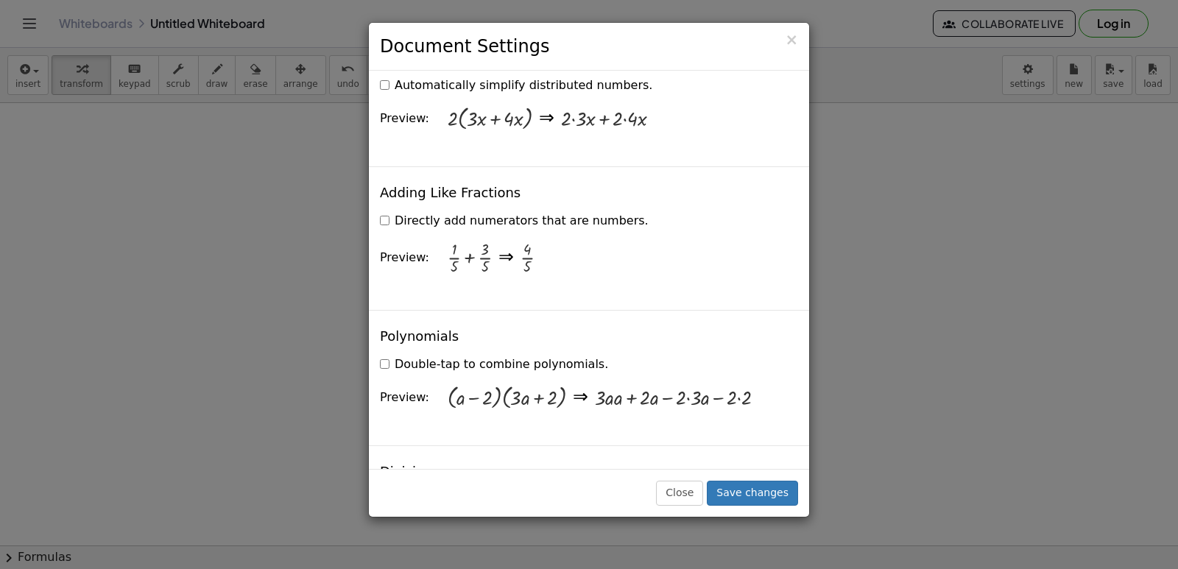
scroll to position [1251, 0]
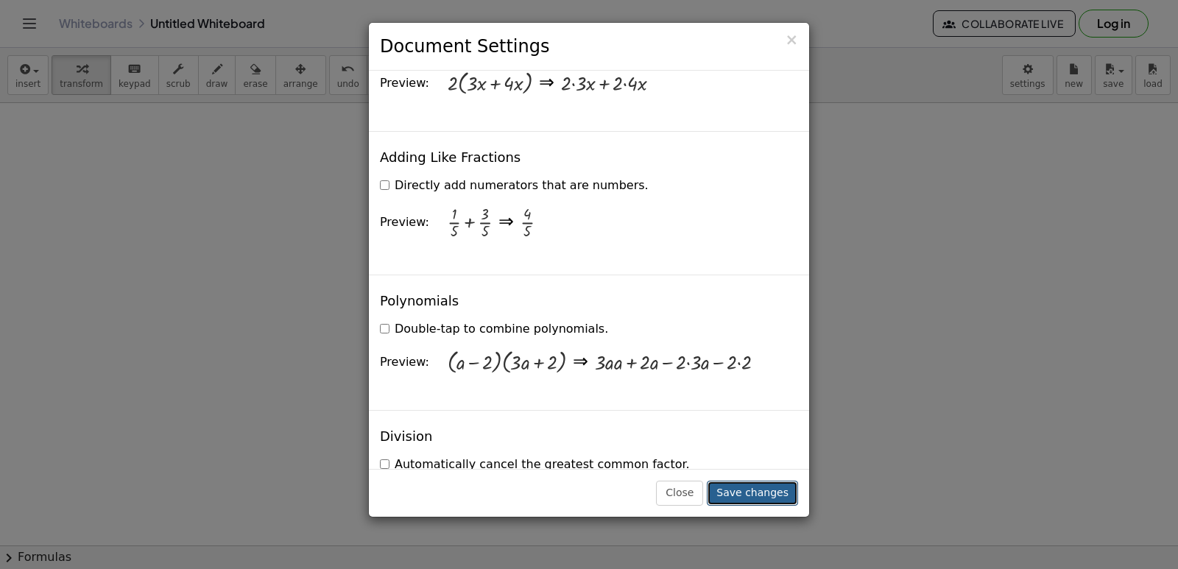
click at [760, 491] on button "Save changes" at bounding box center [752, 493] width 91 height 25
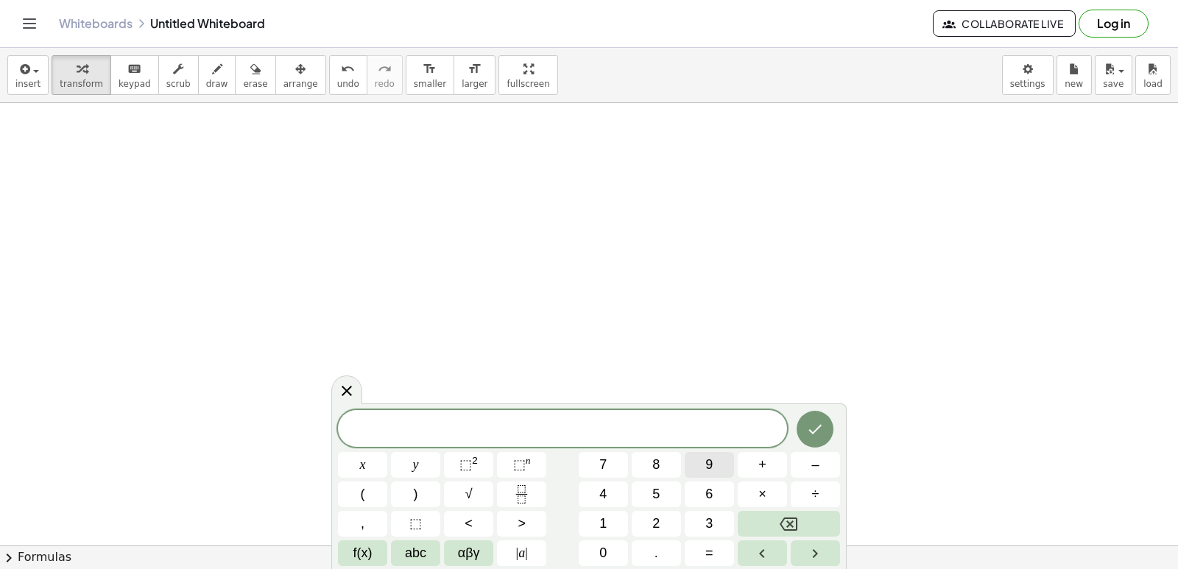
click at [703, 464] on button "9" at bounding box center [709, 465] width 49 height 26
click at [364, 460] on span "x" at bounding box center [363, 465] width 6 height 20
click at [813, 462] on span "–" at bounding box center [814, 465] width 7 height 20
click at [427, 469] on button "y" at bounding box center [415, 465] width 49 height 26
click at [707, 546] on span "=" at bounding box center [709, 553] width 8 height 20
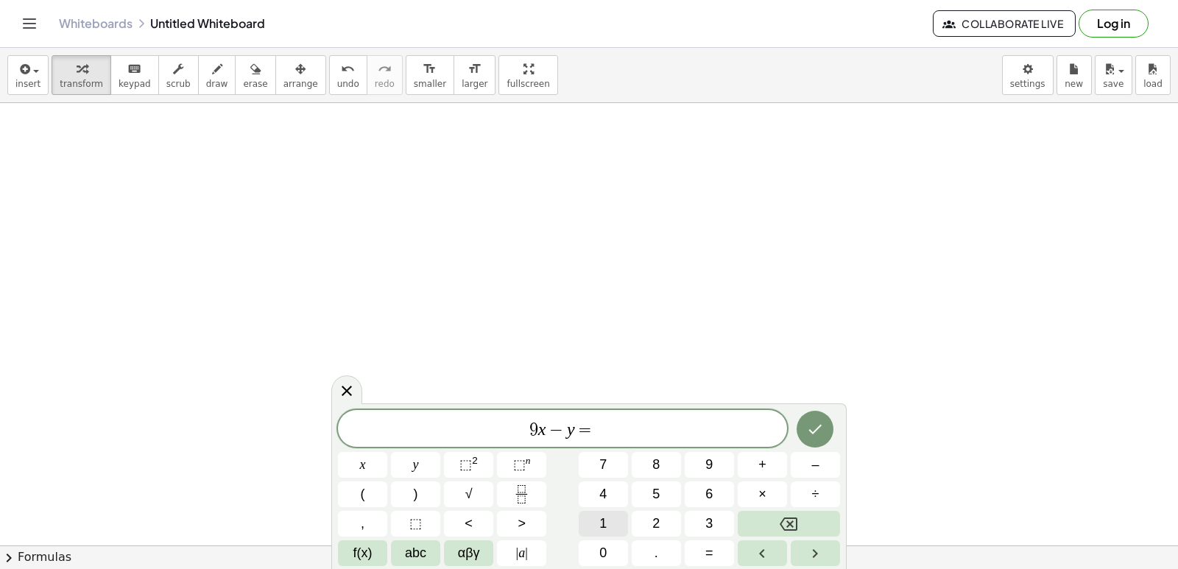
click at [592, 512] on button "1" at bounding box center [603, 524] width 49 height 26
click at [602, 468] on button "7" at bounding box center [603, 465] width 49 height 26
click at [811, 428] on icon "Done" at bounding box center [815, 429] width 18 height 18
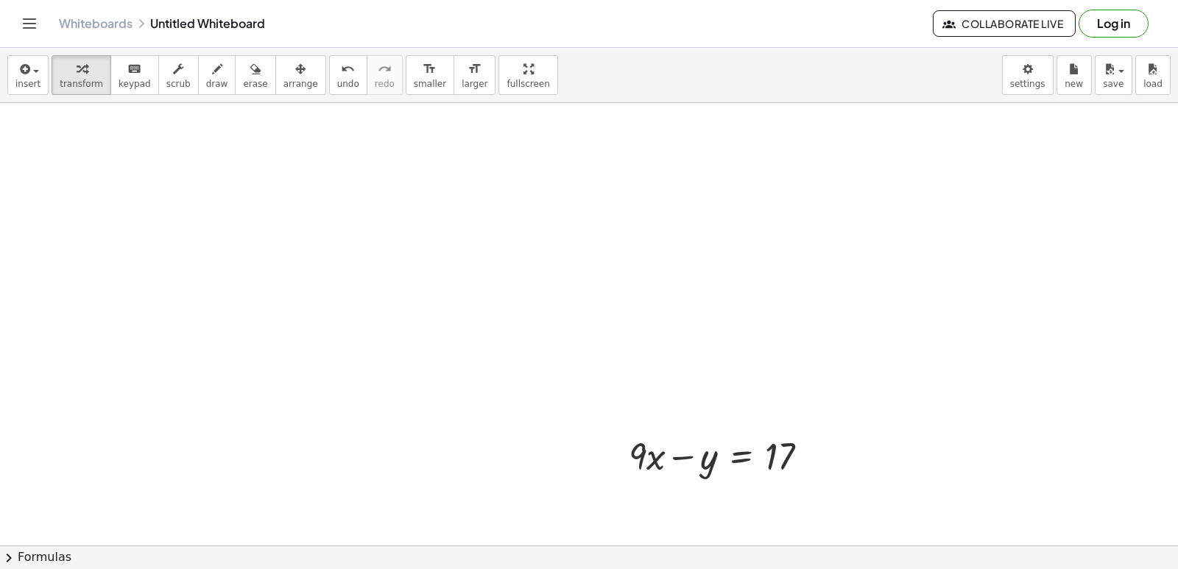
click at [282, 96] on div "insert select one: Math Expression Function Text Youtube Video Graphing Geometr…" at bounding box center [589, 75] width 1178 height 55
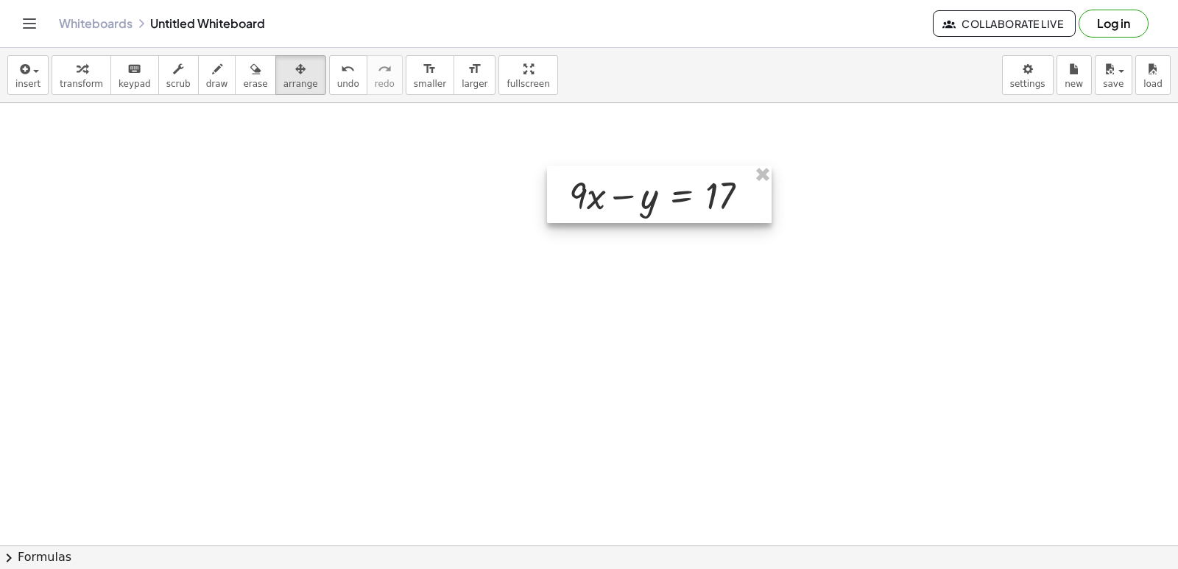
drag, startPoint x: 696, startPoint y: 454, endPoint x: 579, endPoint y: 152, distance: 324.4
click at [632, 181] on div at bounding box center [659, 194] width 225 height 57
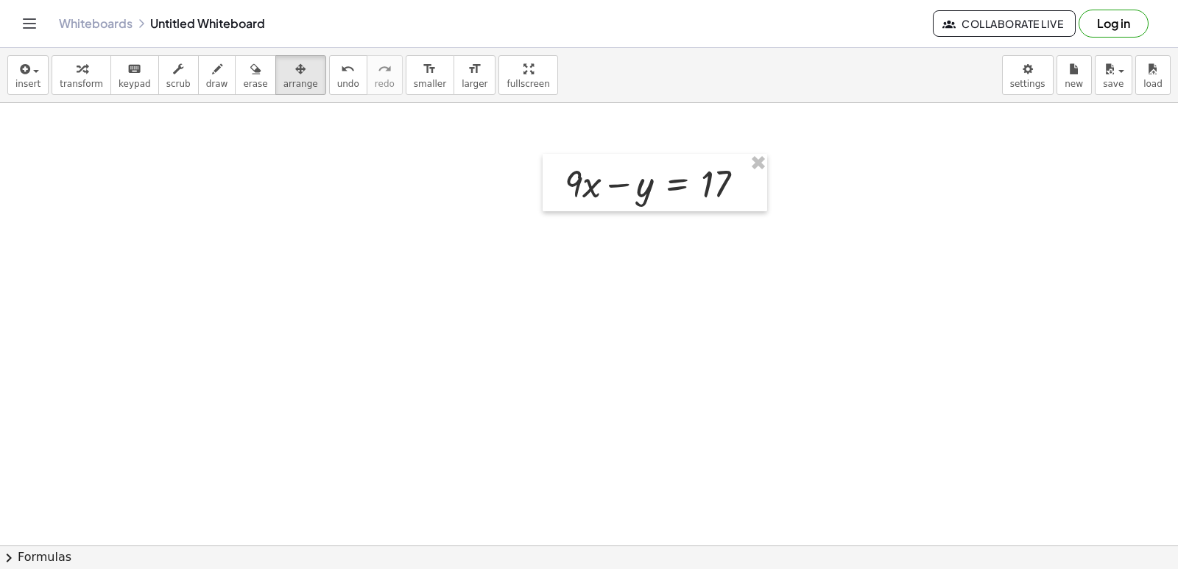
click at [84, 77] on div "button" at bounding box center [81, 69] width 43 height 18
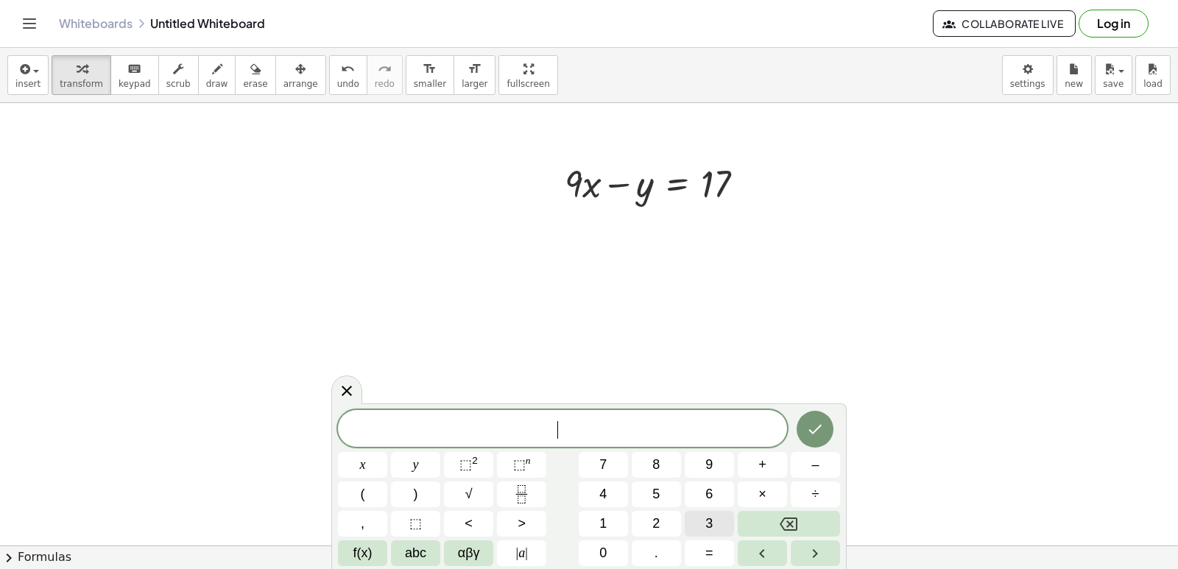
click at [712, 520] on span "3" at bounding box center [708, 524] width 7 height 20
click at [371, 457] on button "x" at bounding box center [362, 465] width 49 height 26
click at [756, 463] on button "+" at bounding box center [762, 465] width 49 height 26
click at [395, 452] on button "y" at bounding box center [415, 465] width 49 height 26
click at [697, 547] on button "=" at bounding box center [709, 553] width 49 height 26
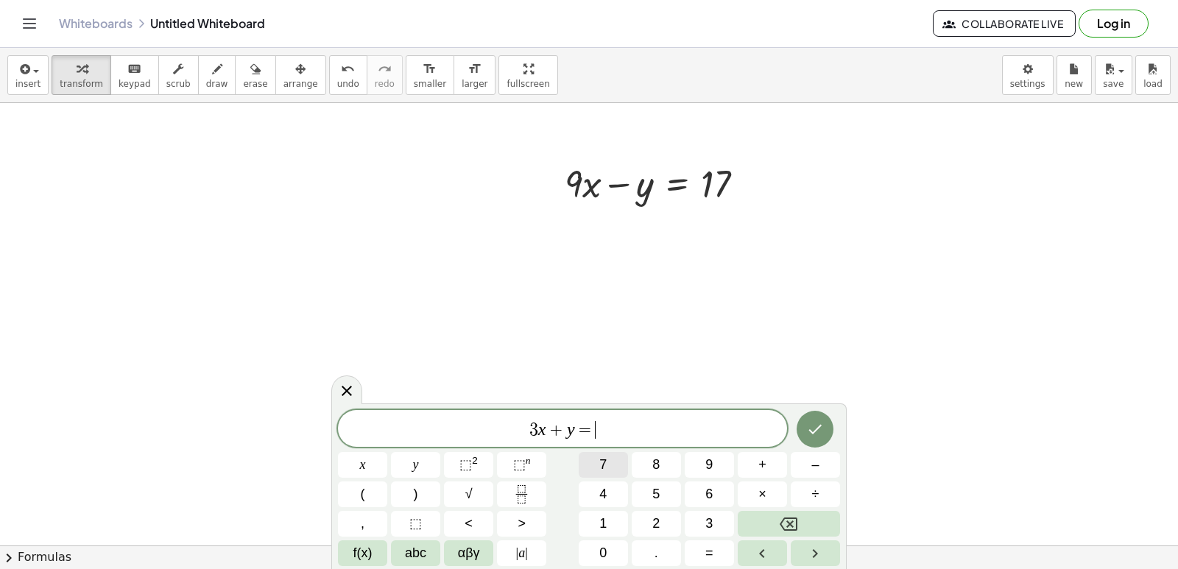
click at [591, 462] on button "7" at bounding box center [603, 465] width 49 height 26
click at [820, 440] on button "Done" at bounding box center [815, 429] width 37 height 37
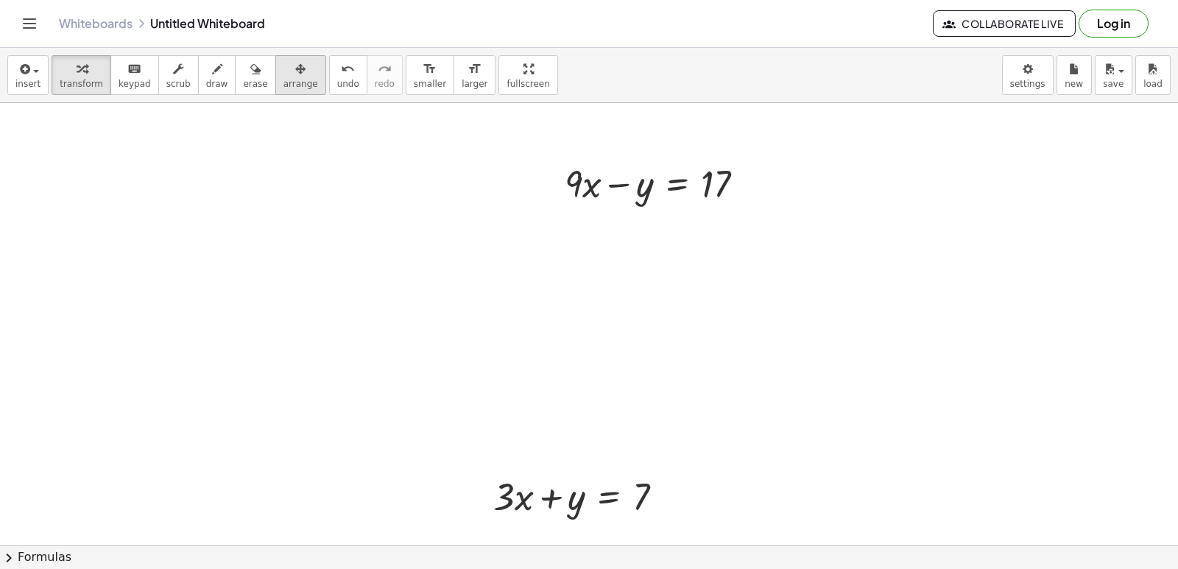
click at [289, 79] on span "arrange" at bounding box center [300, 84] width 35 height 10
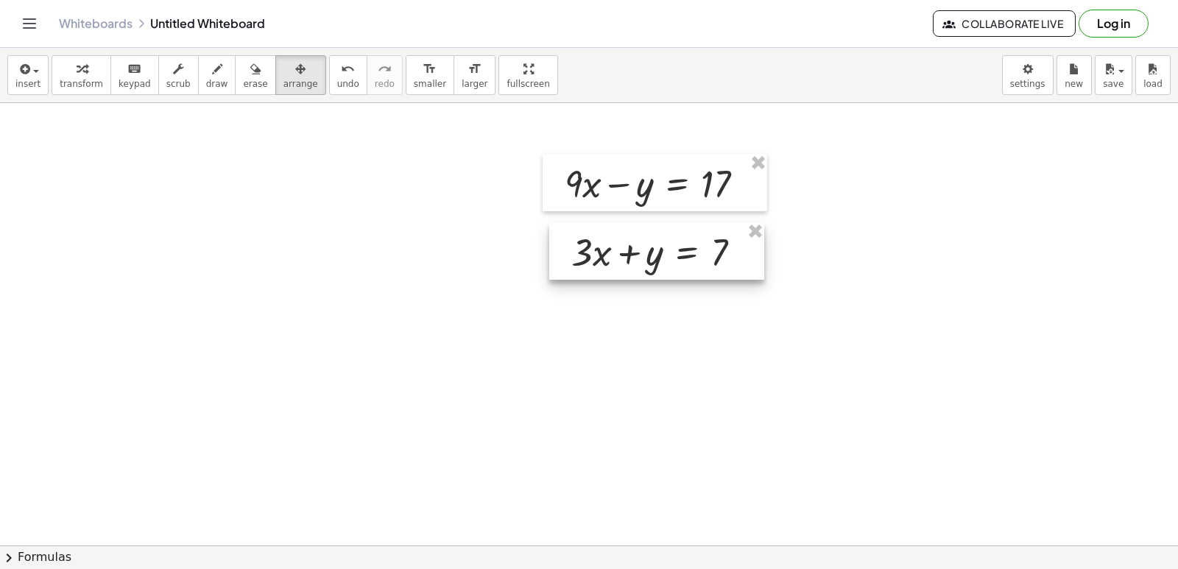
drag, startPoint x: 573, startPoint y: 507, endPoint x: 651, endPoint y: 263, distance: 256.6
click at [651, 263] on div at bounding box center [656, 250] width 215 height 57
click at [212, 76] on icon "button" at bounding box center [217, 69] width 10 height 18
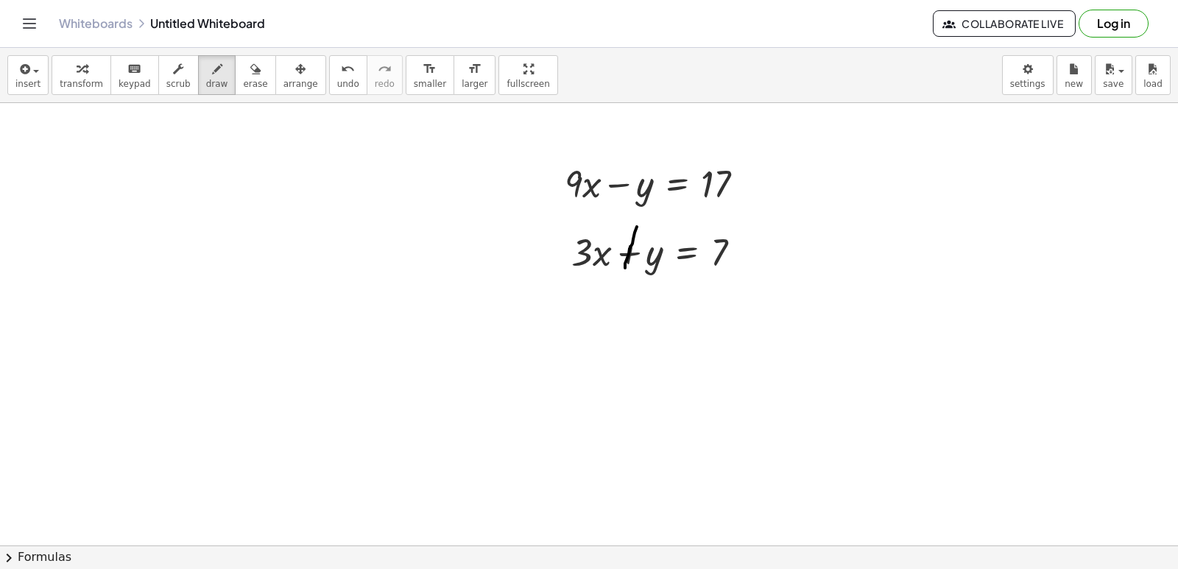
drag, startPoint x: 625, startPoint y: 268, endPoint x: 650, endPoint y: 168, distance: 103.2
drag, startPoint x: 650, startPoint y: 168, endPoint x: 546, endPoint y: 300, distance: 168.8
drag, startPoint x: 529, startPoint y: 269, endPoint x: 774, endPoint y: 280, distance: 246.1
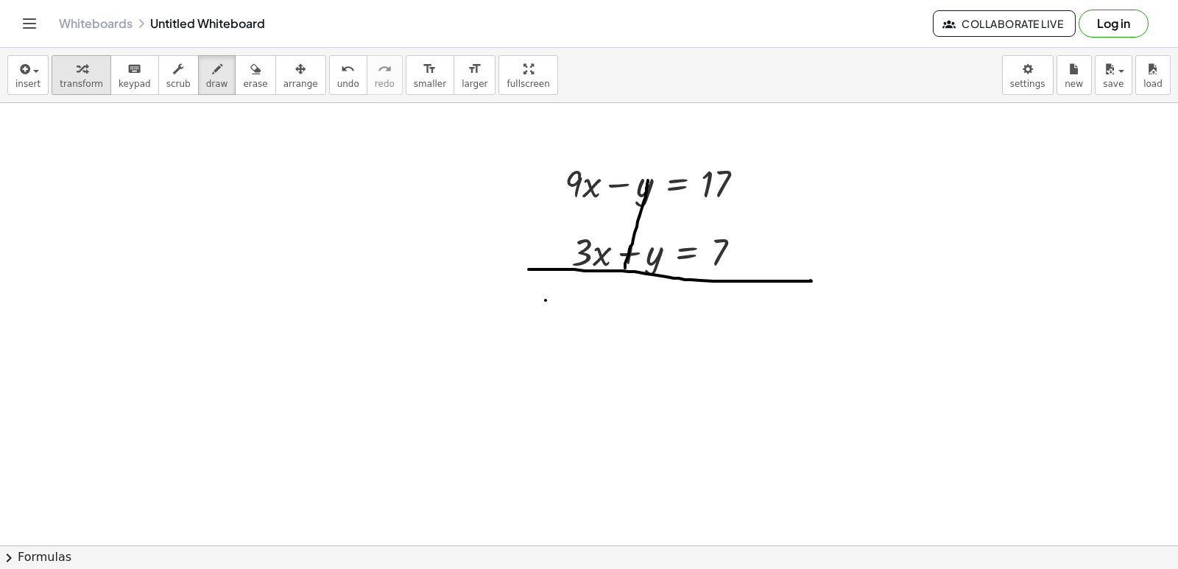
click at [73, 79] on span "transform" at bounding box center [81, 84] width 43 height 10
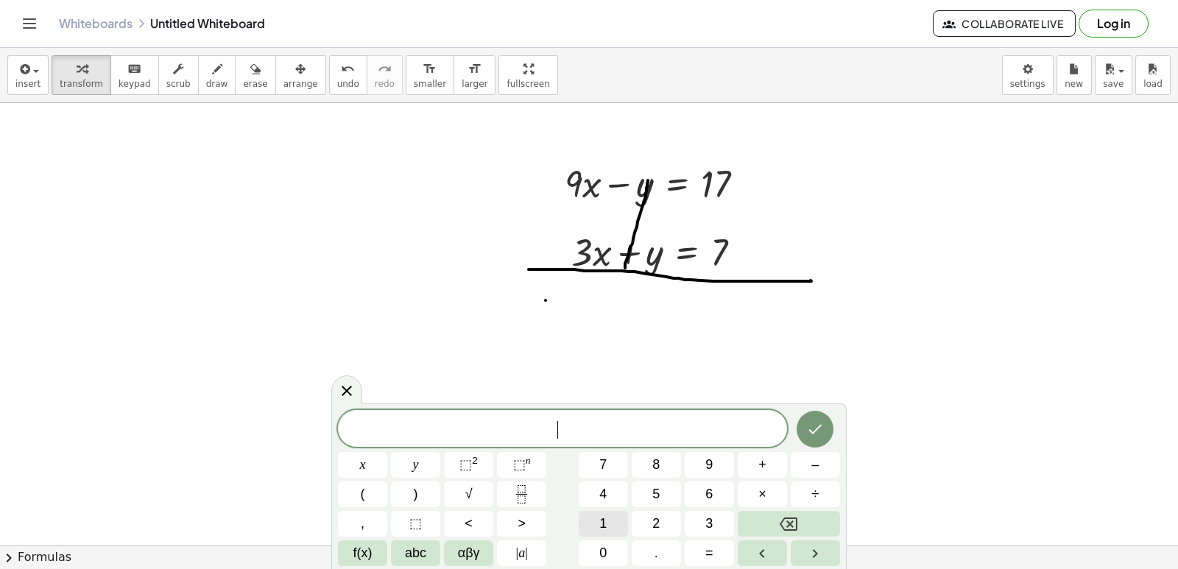
click at [598, 513] on button "1" at bounding box center [603, 524] width 49 height 26
click at [657, 515] on span "2" at bounding box center [655, 524] width 7 height 20
click at [366, 454] on button "x" at bounding box center [362, 465] width 49 height 26
click at [715, 543] on button "=" at bounding box center [709, 553] width 49 height 26
click at [650, 522] on button "2" at bounding box center [656, 524] width 49 height 26
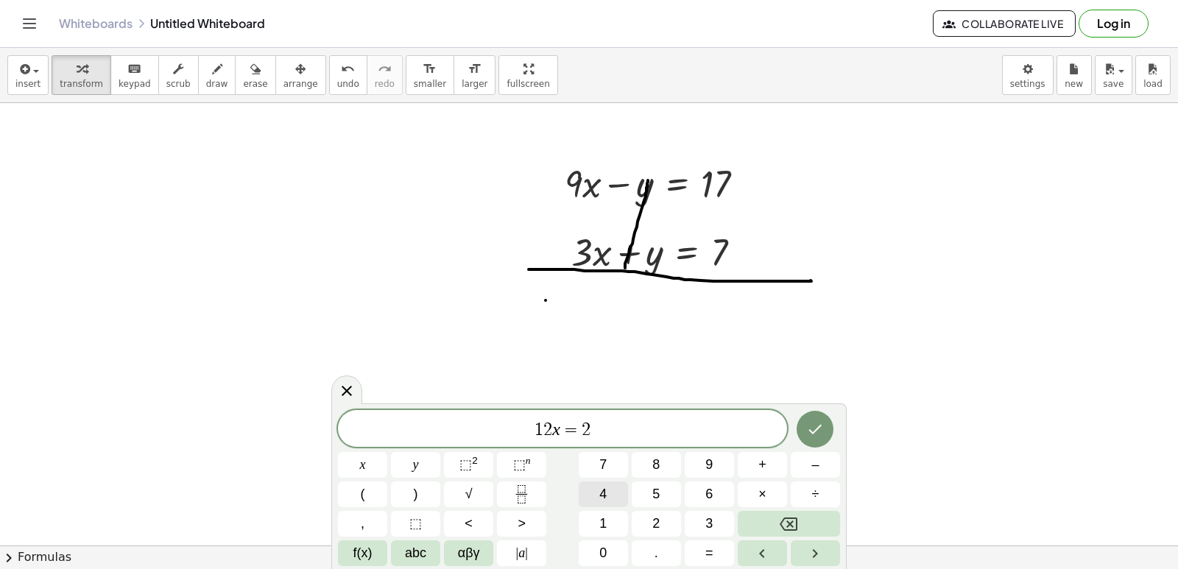
click at [608, 484] on button "4" at bounding box center [603, 494] width 49 height 26
click at [820, 418] on button "Done" at bounding box center [815, 429] width 37 height 37
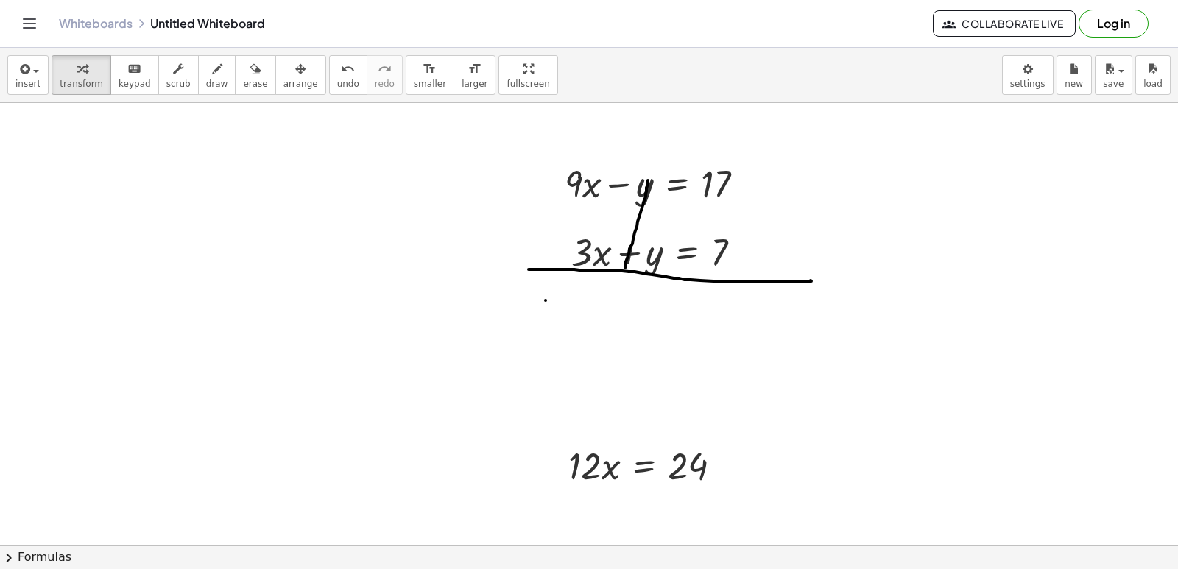
drag, startPoint x: 267, startPoint y: 82, endPoint x: 342, endPoint y: 156, distance: 105.2
click at [279, 90] on button "arrange" at bounding box center [300, 75] width 51 height 40
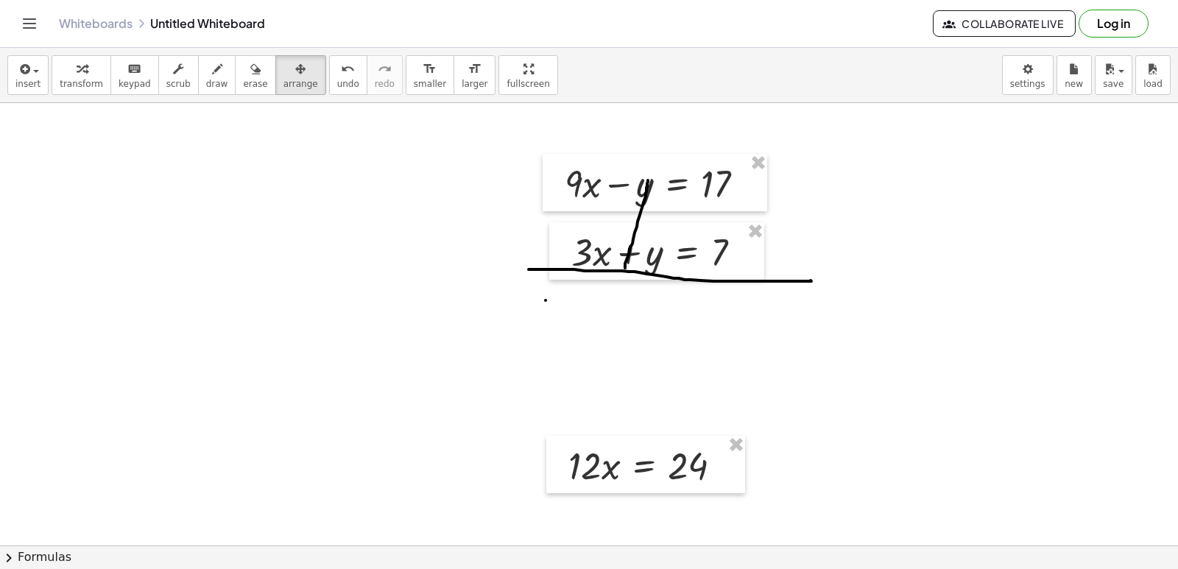
drag, startPoint x: 657, startPoint y: 381, endPoint x: 653, endPoint y: 400, distance: 20.2
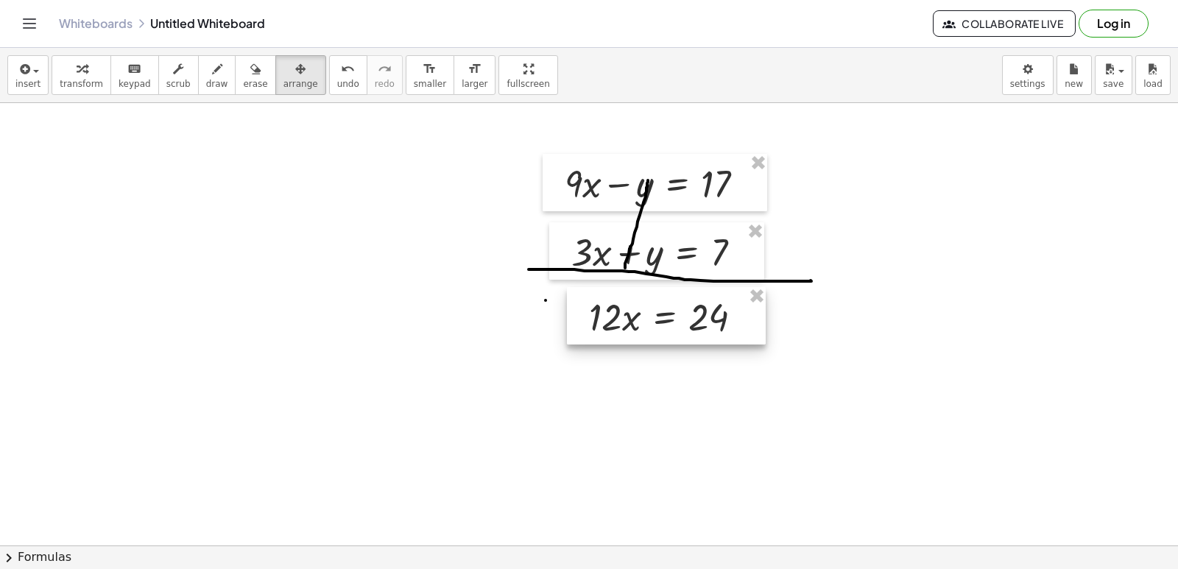
drag, startPoint x: 643, startPoint y: 456, endPoint x: 663, endPoint y: 308, distance: 150.1
click at [663, 308] on div at bounding box center [666, 315] width 199 height 57
click at [80, 63] on icon "button" at bounding box center [82, 69] width 10 height 18
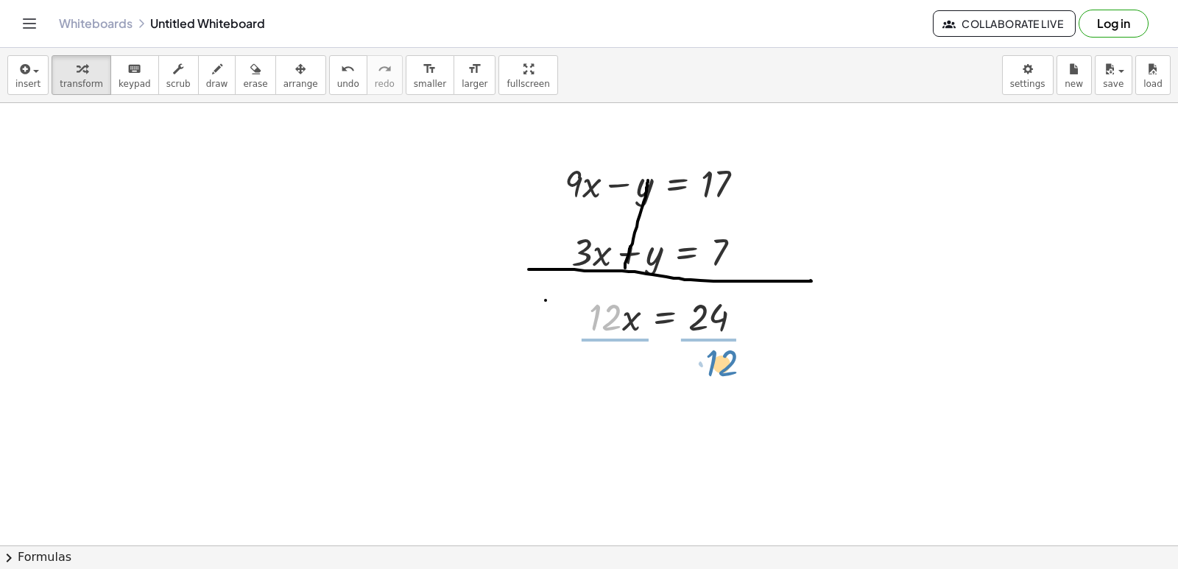
drag, startPoint x: 610, startPoint y: 328, endPoint x: 710, endPoint y: 364, distance: 106.7
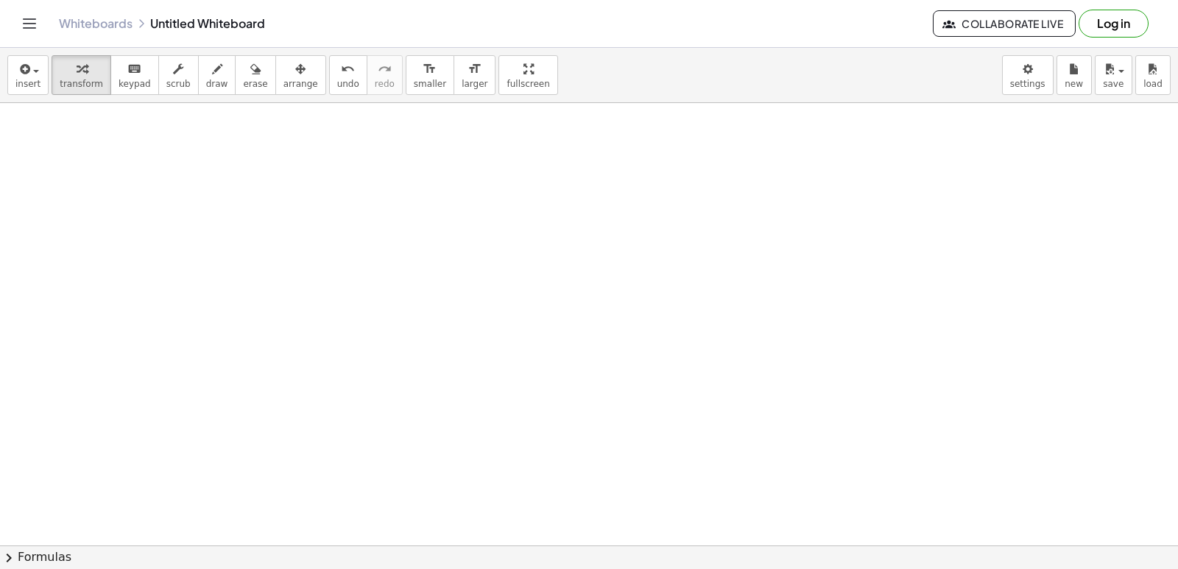
scroll to position [2064, 0]
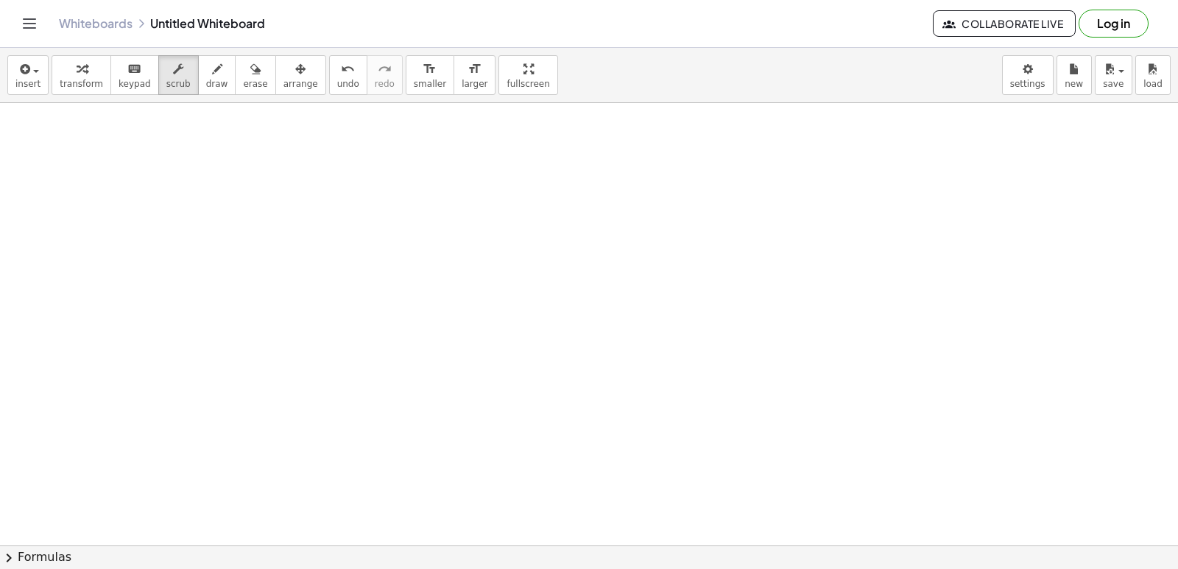
drag, startPoint x: 554, startPoint y: 464, endPoint x: 543, endPoint y: 465, distance: 11.1
click at [85, 82] on button "transform" at bounding box center [82, 75] width 60 height 40
drag, startPoint x: 482, startPoint y: 466, endPoint x: 507, endPoint y: 465, distance: 25.0
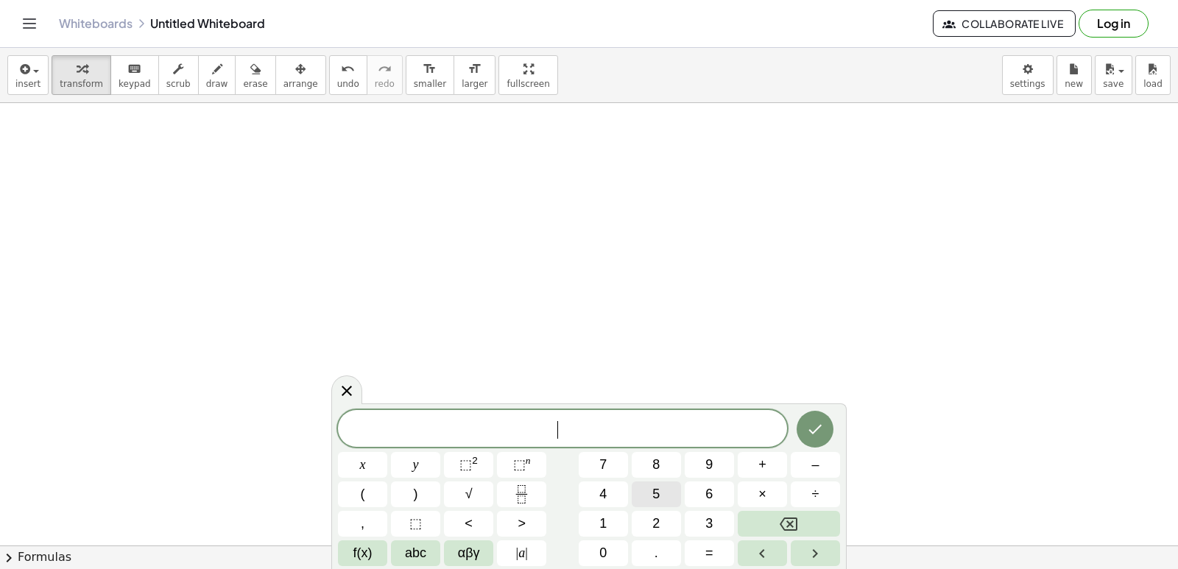
click at [596, 486] on div "​ x y ⬚ 2 ⬚ n 7 8 9 + – ( ) √ 4 5 6 × ÷ , ⬚ < > 1 2 3 f(x) abc αβγ | a | 0 . =" at bounding box center [589, 488] width 502 height 156
click at [660, 493] on span "5" at bounding box center [655, 494] width 7 height 20
click at [401, 462] on div "5 ​ x y ⬚ 2 ⬚ n 7 8 9 + – ( ) √ 4 5 6 × ÷ , ⬚ < > 1 2 3 f(x) abc αβγ | a | 0 . =" at bounding box center [589, 488] width 502 height 156
click at [371, 456] on button "x" at bounding box center [362, 465] width 49 height 26
click at [760, 459] on span "+" at bounding box center [762, 465] width 8 height 20
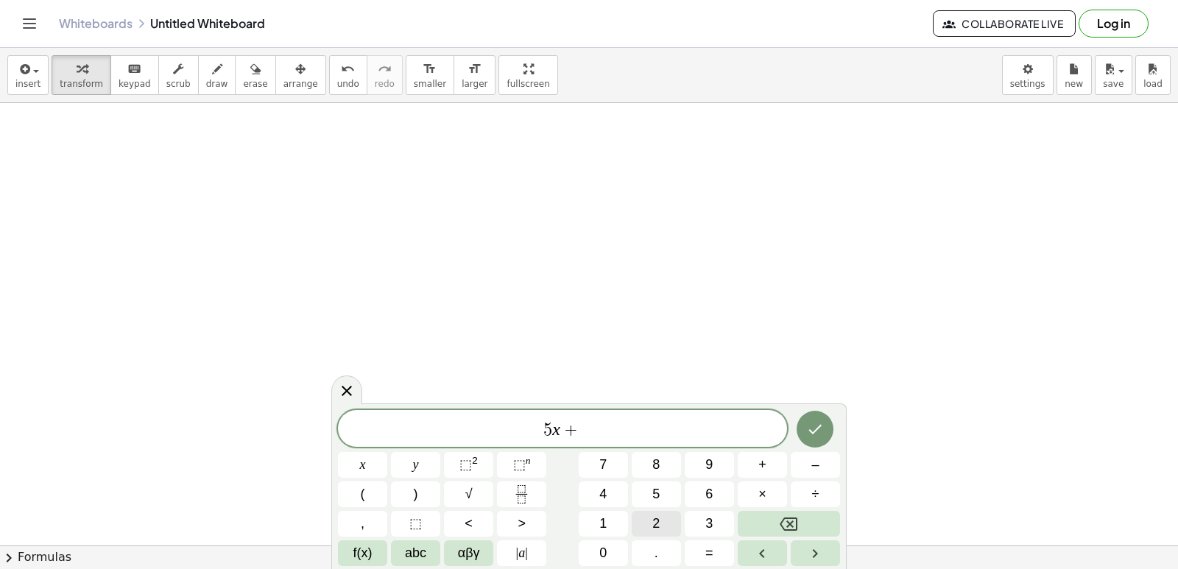
click at [643, 522] on button "2" at bounding box center [656, 524] width 49 height 26
click at [434, 464] on button "y" at bounding box center [415, 465] width 49 height 26
click at [710, 549] on span "=" at bounding box center [709, 553] width 8 height 20
click at [603, 515] on span "1" at bounding box center [602, 524] width 7 height 20
click at [657, 518] on span "2" at bounding box center [655, 524] width 7 height 20
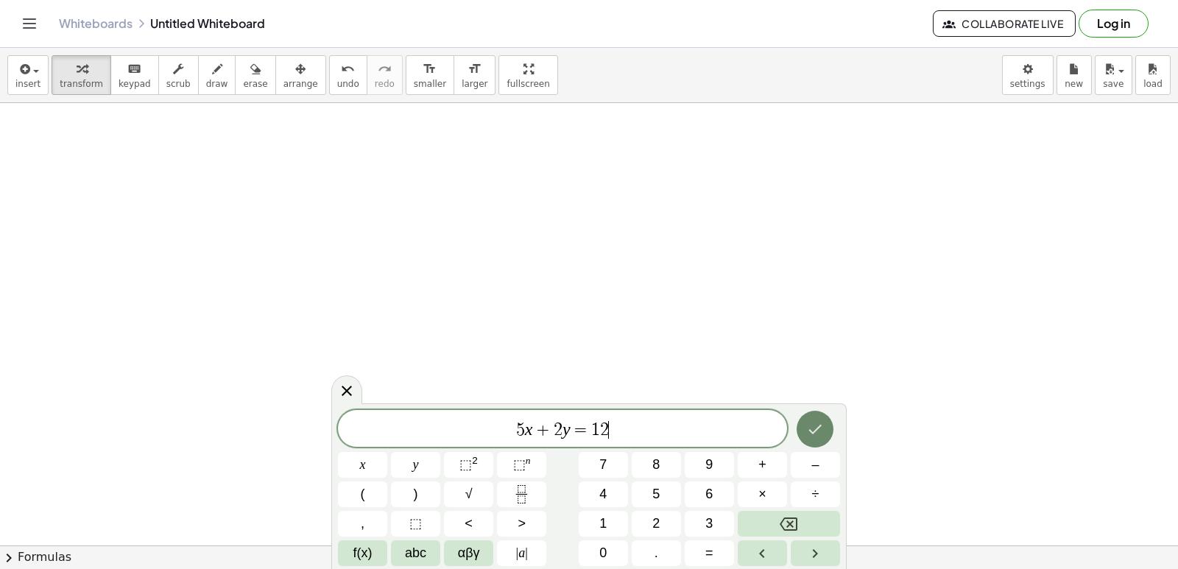
click at [816, 423] on icon "Done" at bounding box center [815, 429] width 18 height 18
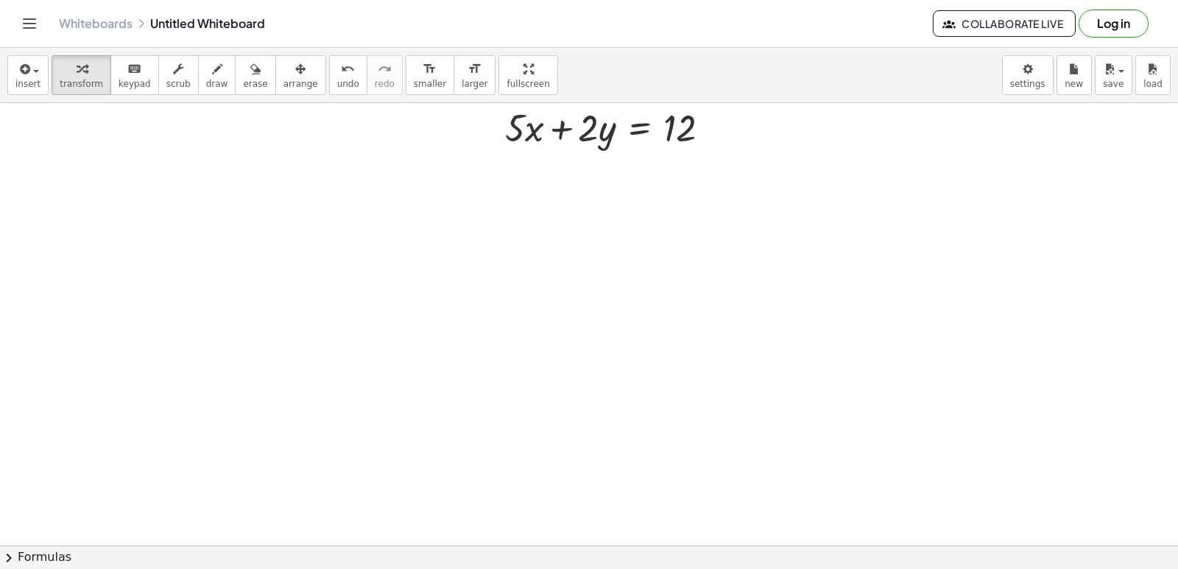
scroll to position [2433, 0]
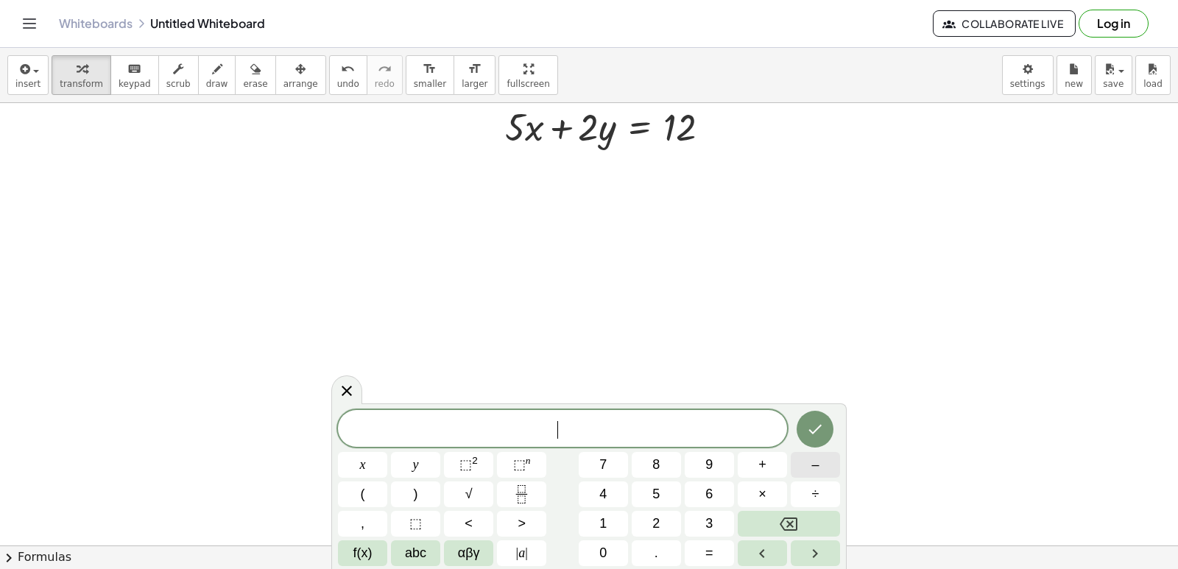
click at [817, 464] on span "–" at bounding box center [814, 465] width 7 height 20
click at [660, 486] on span "5" at bounding box center [655, 494] width 7 height 20
click at [354, 459] on button "x" at bounding box center [362, 465] width 49 height 26
click at [754, 462] on button "+" at bounding box center [762, 465] width 49 height 26
click at [608, 491] on button "4" at bounding box center [603, 494] width 49 height 26
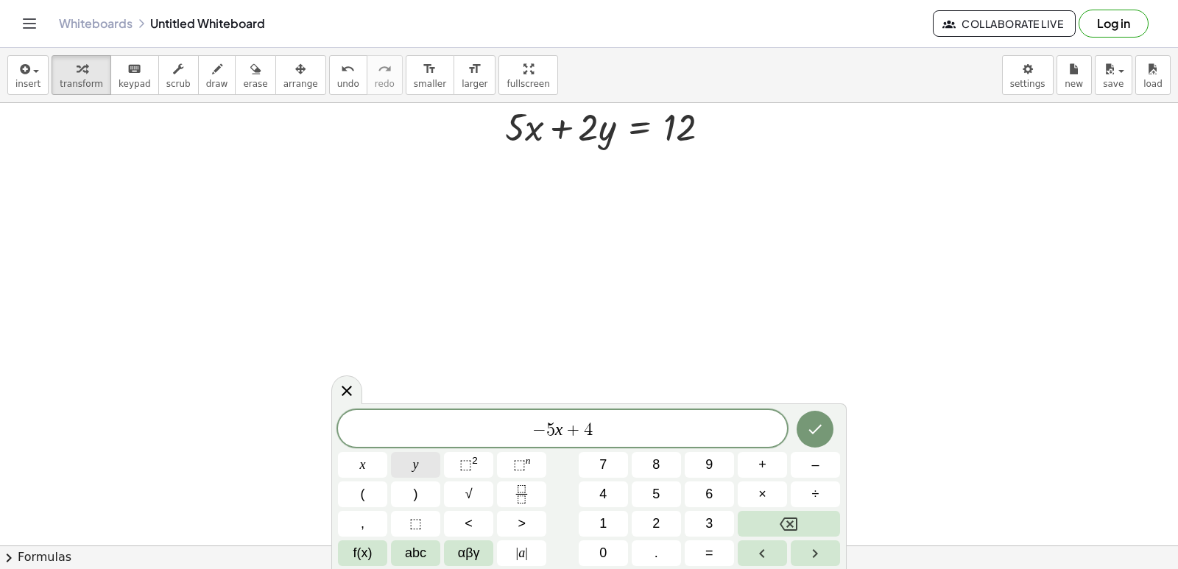
click at [429, 459] on button "y" at bounding box center [415, 465] width 49 height 26
click at [710, 546] on span "=" at bounding box center [709, 553] width 8 height 20
click at [822, 462] on button "–" at bounding box center [815, 465] width 49 height 26
click at [708, 493] on span "6" at bounding box center [708, 494] width 7 height 20
click at [822, 426] on icon "Done" at bounding box center [815, 430] width 13 height 10
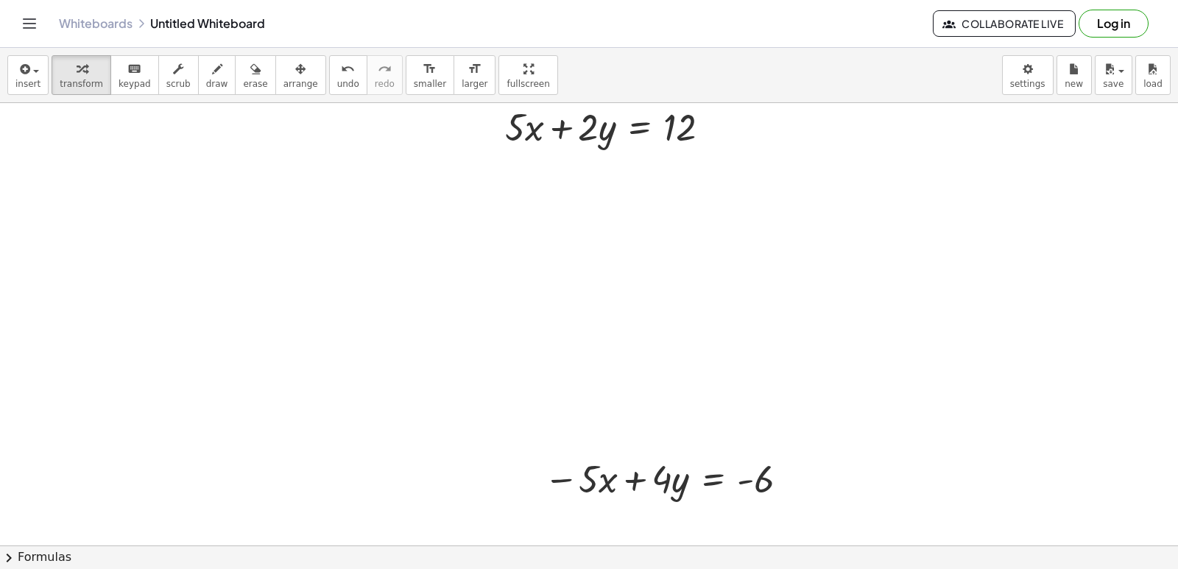
drag, startPoint x: 278, startPoint y: 82, endPoint x: 325, endPoint y: 166, distance: 96.0
click at [283, 88] on span "arrange" at bounding box center [300, 84] width 35 height 10
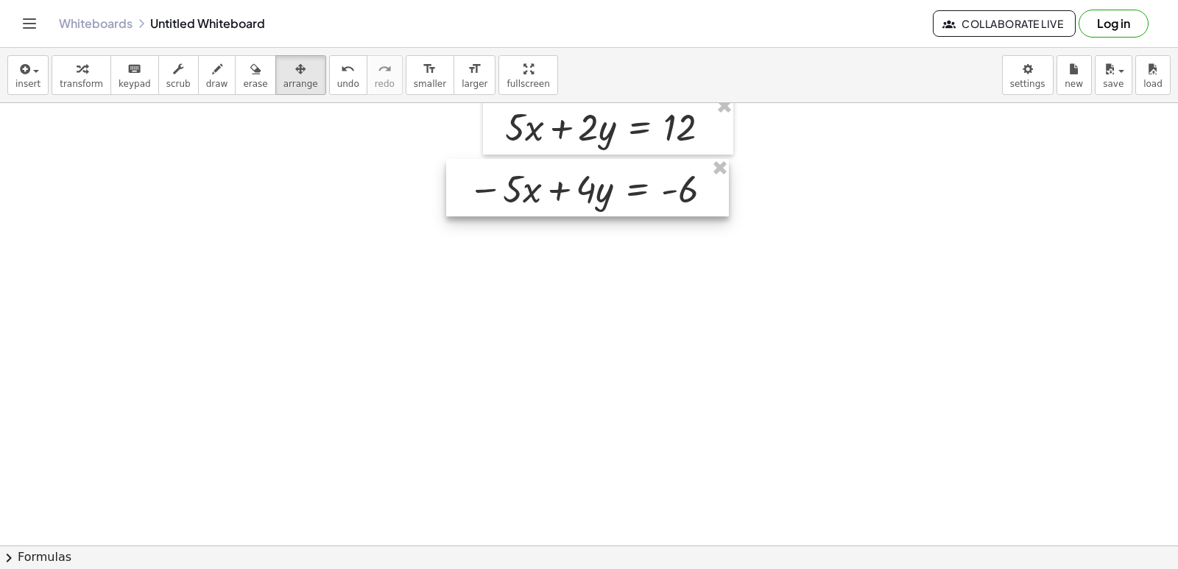
drag, startPoint x: 718, startPoint y: 459, endPoint x: 640, endPoint y: 183, distance: 286.9
click at [642, 175] on div at bounding box center [587, 187] width 283 height 57
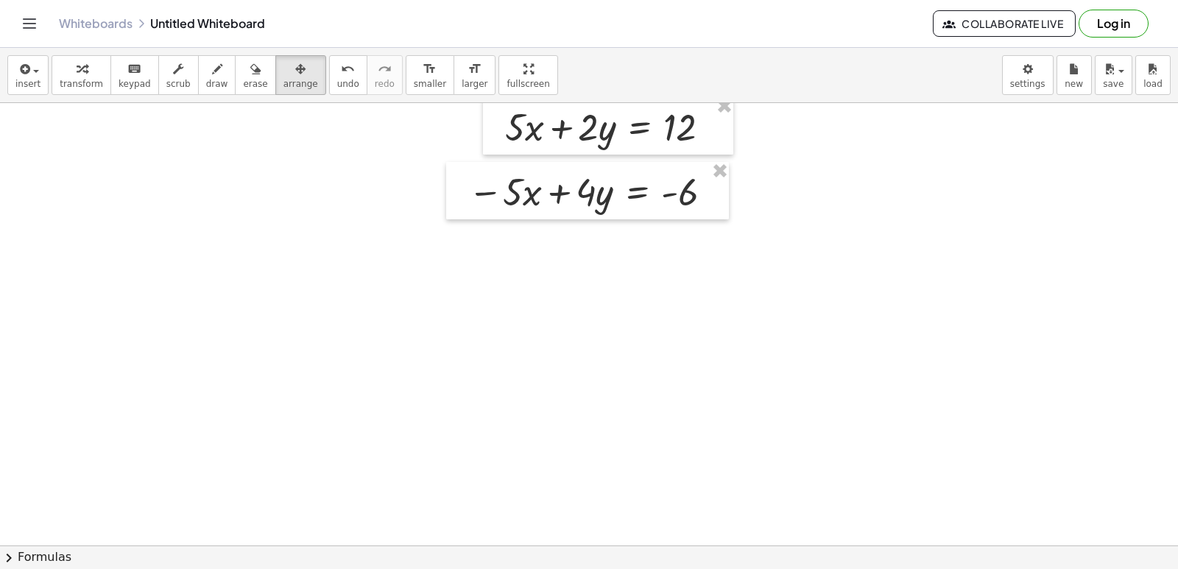
drag, startPoint x: 200, startPoint y: 74, endPoint x: 272, endPoint y: 152, distance: 106.3
click at [212, 75] on icon "button" at bounding box center [217, 69] width 10 height 18
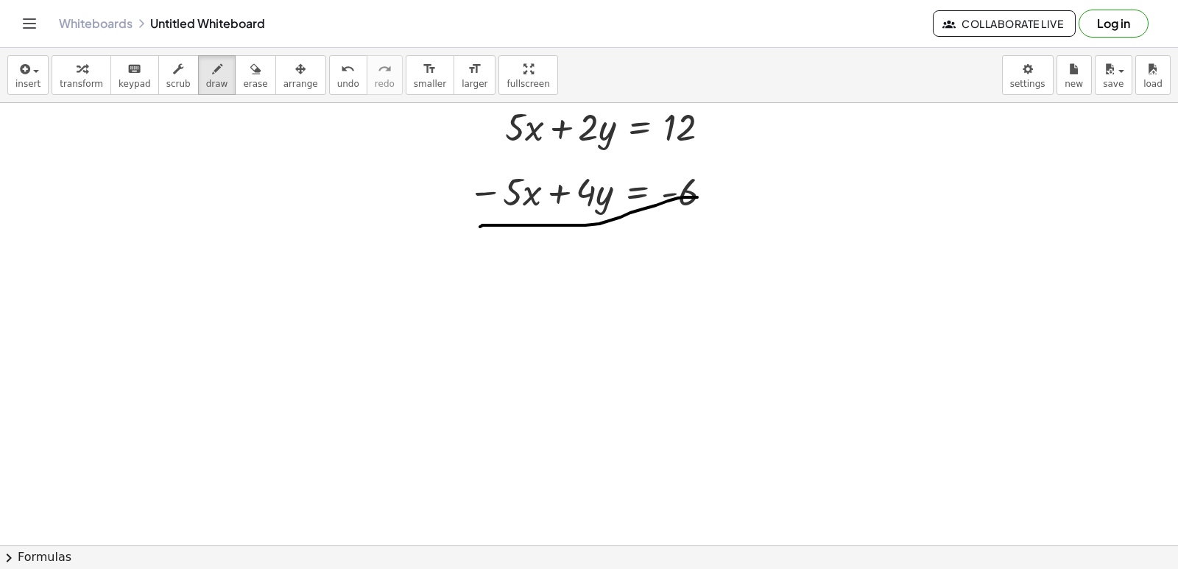
drag, startPoint x: 484, startPoint y: 225, endPoint x: 631, endPoint y: 185, distance: 152.7
drag, startPoint x: 521, startPoint y: 213, endPoint x: 523, endPoint y: 104, distance: 109.0
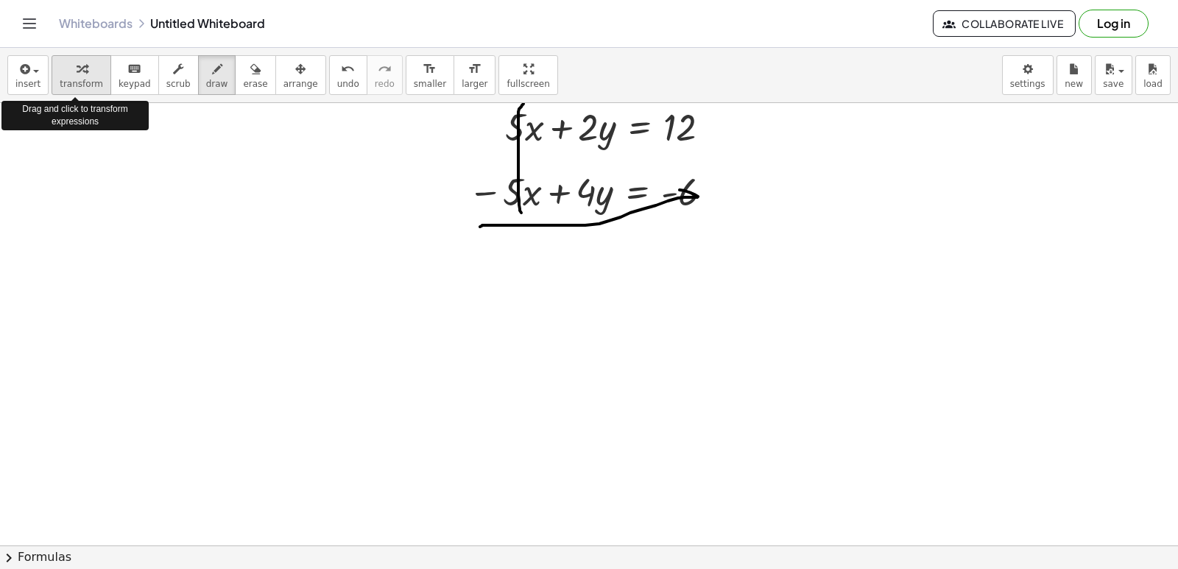
click at [83, 70] on div "button" at bounding box center [81, 69] width 43 height 18
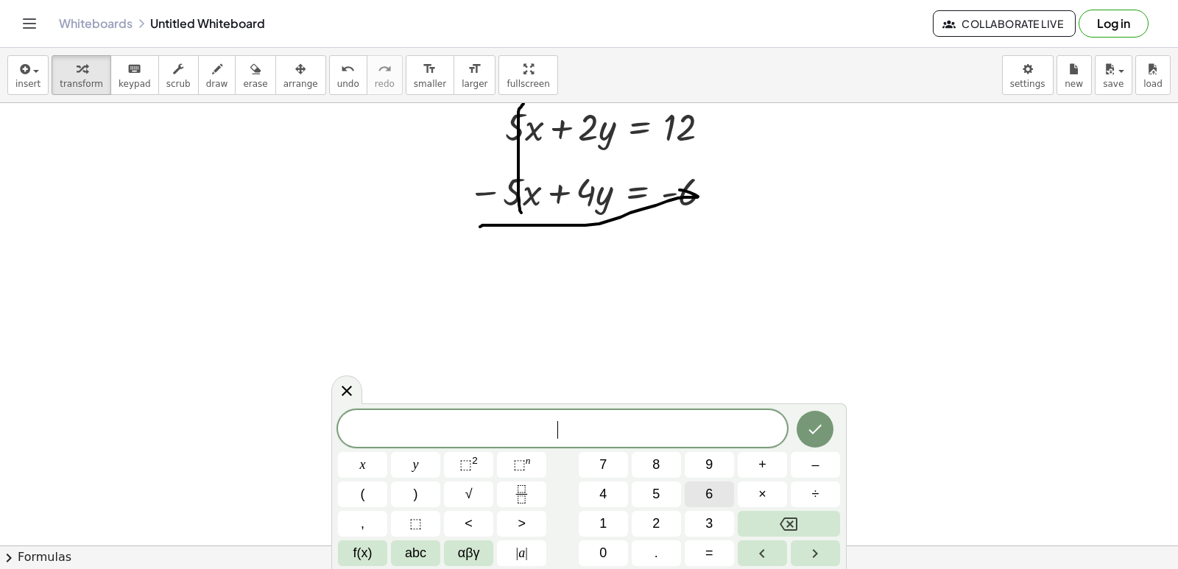
click at [687, 488] on button "6" at bounding box center [709, 494] width 49 height 26
click at [414, 459] on span "y" at bounding box center [416, 465] width 6 height 20
click at [713, 555] on span "=" at bounding box center [709, 553] width 8 height 20
click at [707, 487] on button "6" at bounding box center [709, 494] width 49 height 26
click at [827, 428] on button "Done" at bounding box center [815, 429] width 37 height 37
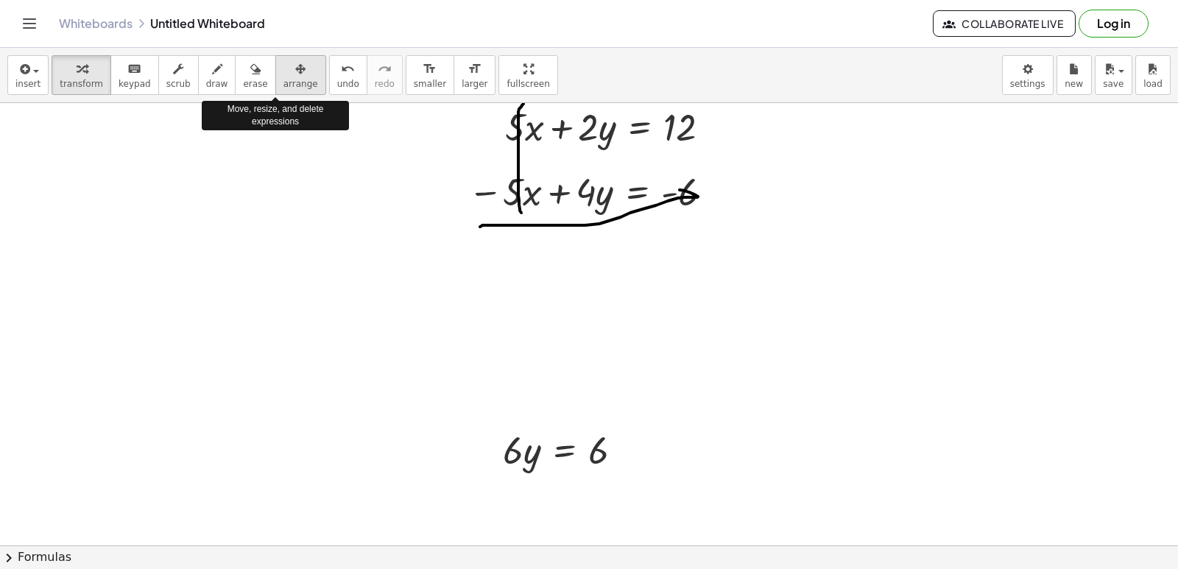
click at [289, 77] on div "button" at bounding box center [300, 69] width 35 height 18
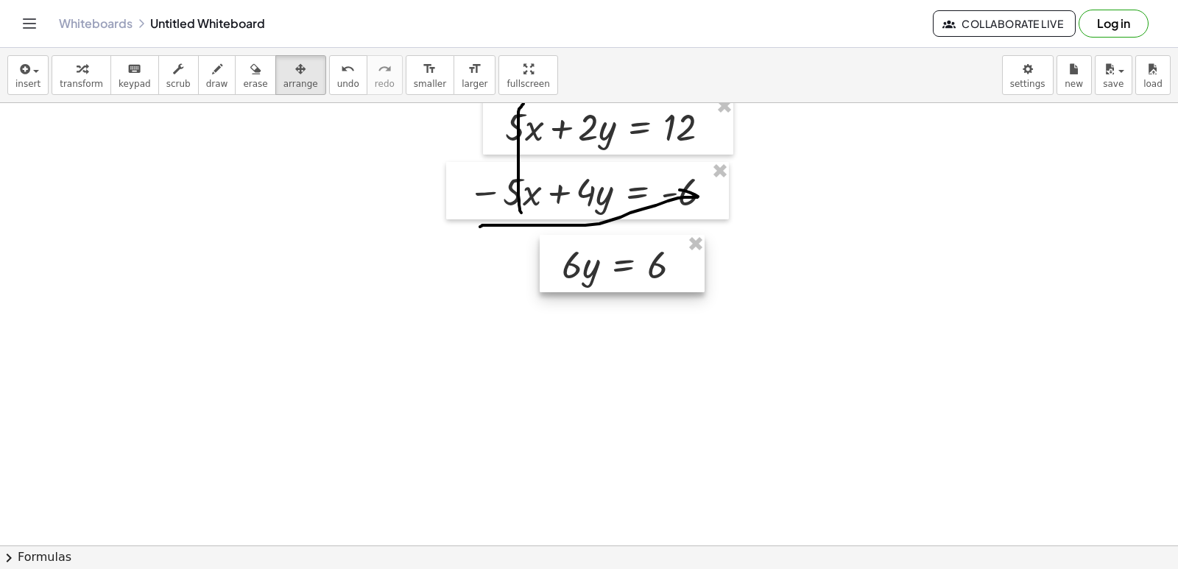
drag, startPoint x: 556, startPoint y: 395, endPoint x: 608, endPoint y: 258, distance: 146.6
click at [608, 258] on div at bounding box center [622, 263] width 165 height 57
click at [127, 70] on icon "keyboard" at bounding box center [134, 69] width 14 height 18
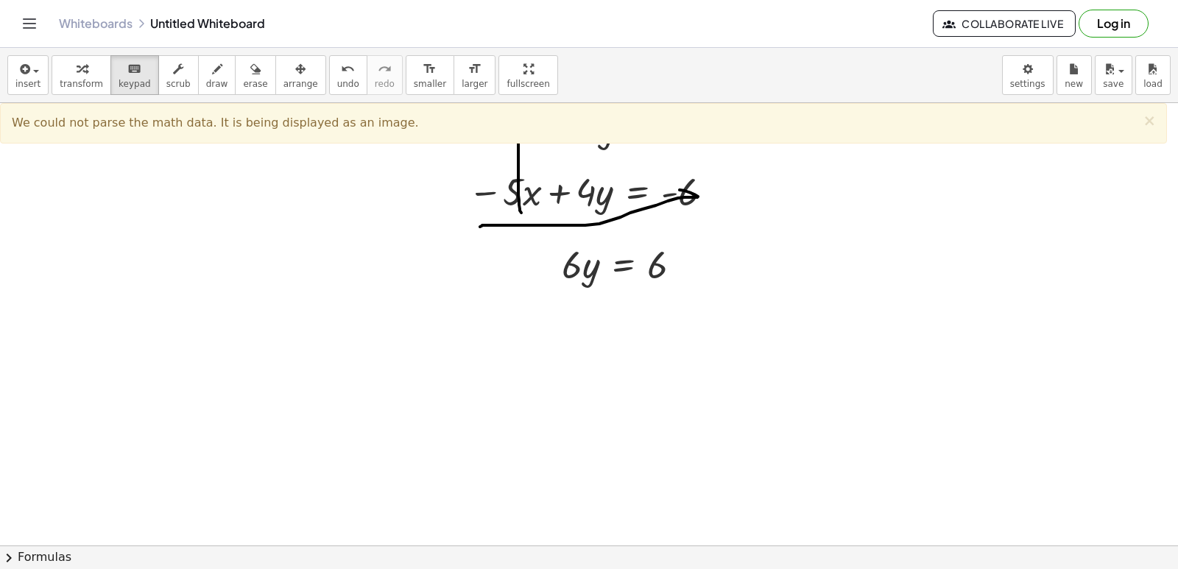
drag, startPoint x: 72, startPoint y: 64, endPoint x: 348, endPoint y: 177, distance: 298.2
click at [77, 66] on icon "button" at bounding box center [82, 69] width 10 height 18
drag, startPoint x: 574, startPoint y: 280, endPoint x: 660, endPoint y: 321, distance: 94.8
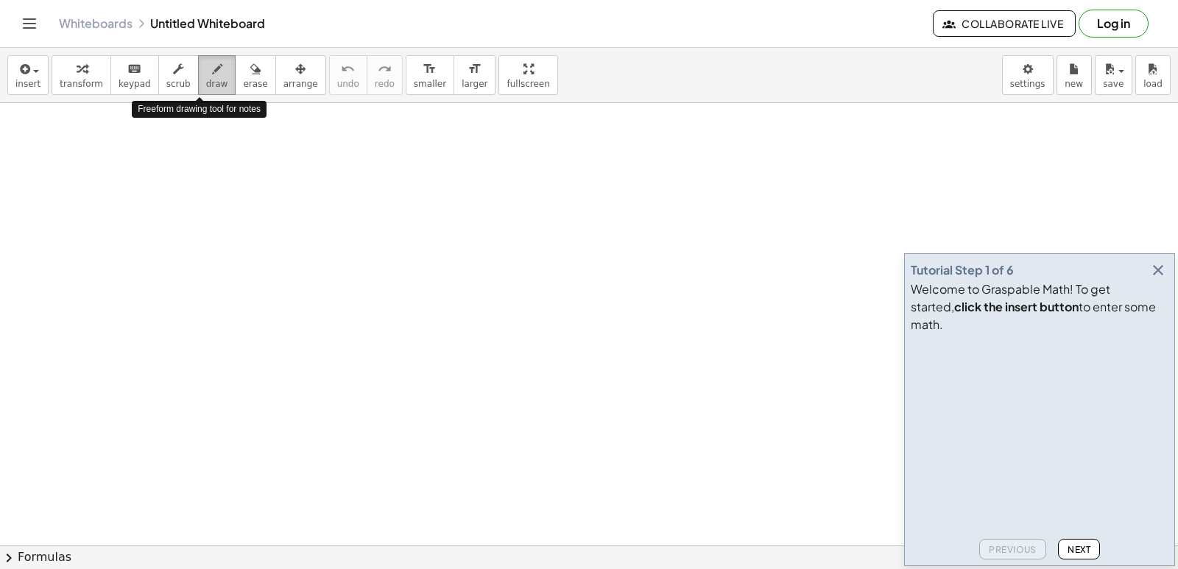
click at [206, 79] on span "draw" at bounding box center [217, 84] width 22 height 10
drag, startPoint x: 222, startPoint y: 154, endPoint x: 230, endPoint y: 155, distance: 8.1
click at [244, 91] on button "erase" at bounding box center [255, 75] width 40 height 40
drag, startPoint x: 222, startPoint y: 155, endPoint x: 237, endPoint y: 138, distance: 23.5
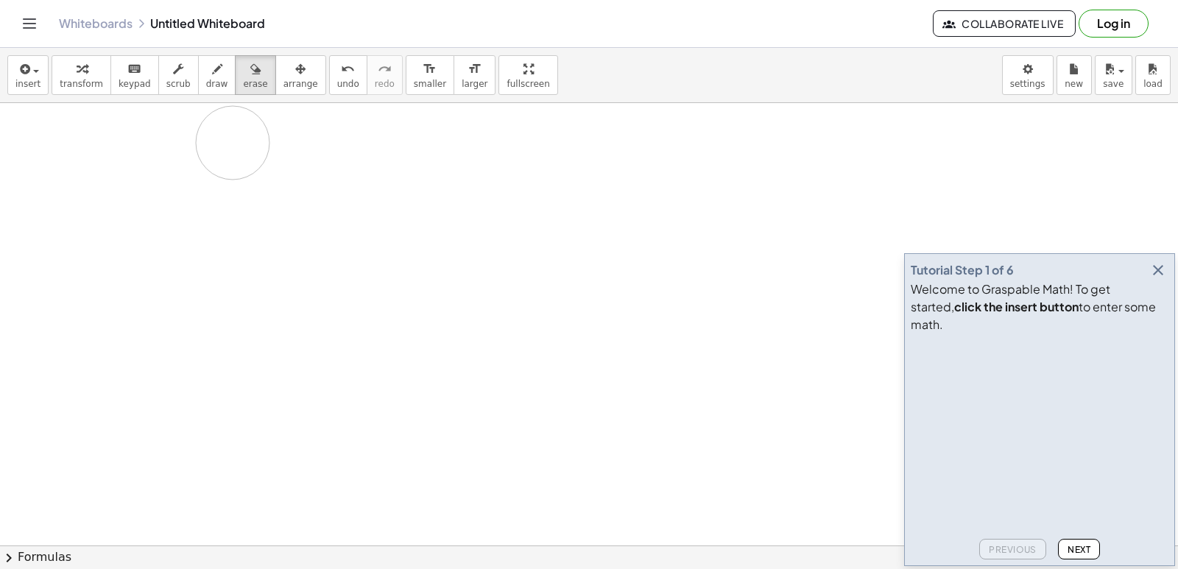
drag, startPoint x: 205, startPoint y: 92, endPoint x: 207, endPoint y: 79, distance: 13.4
click at [207, 79] on span "draw" at bounding box center [217, 84] width 22 height 10
click at [1156, 279] on icon "button" at bounding box center [1158, 270] width 18 height 18
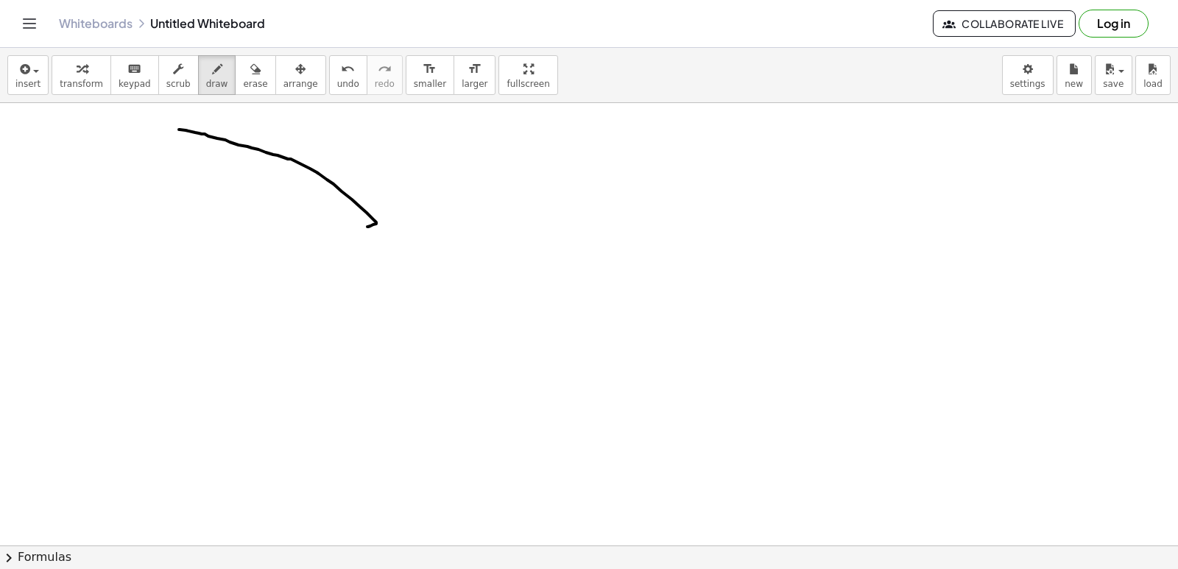
drag, startPoint x: 179, startPoint y: 130, endPoint x: 367, endPoint y: 227, distance: 212.0
drag, startPoint x: 235, startPoint y: 65, endPoint x: 237, endPoint y: 80, distance: 14.9
click at [250, 66] on icon "button" at bounding box center [255, 69] width 10 height 18
drag, startPoint x: 180, startPoint y: 116, endPoint x: 332, endPoint y: 167, distance: 160.6
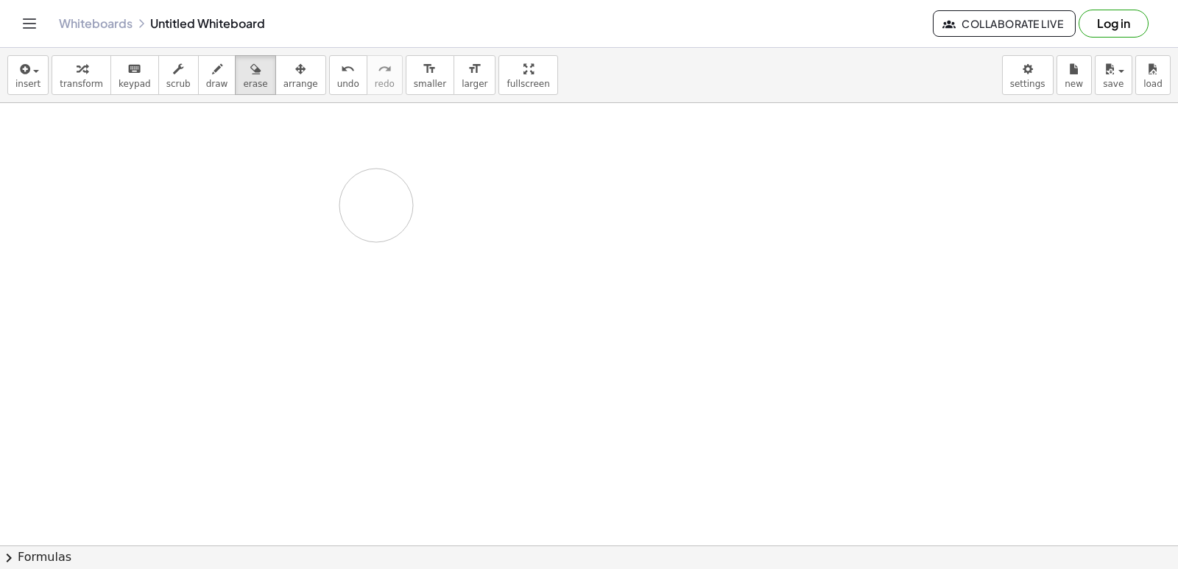
click at [212, 74] on icon "button" at bounding box center [217, 69] width 10 height 18
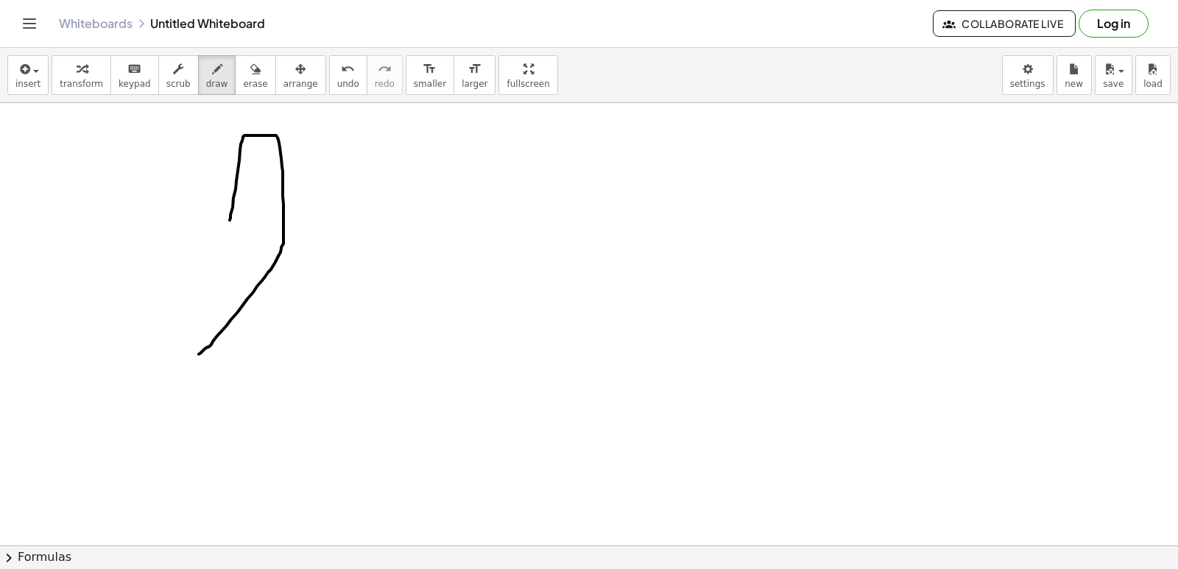
drag, startPoint x: 230, startPoint y: 220, endPoint x: 199, endPoint y: 354, distance: 137.5
drag, startPoint x: 231, startPoint y: 222, endPoint x: 208, endPoint y: 349, distance: 128.8
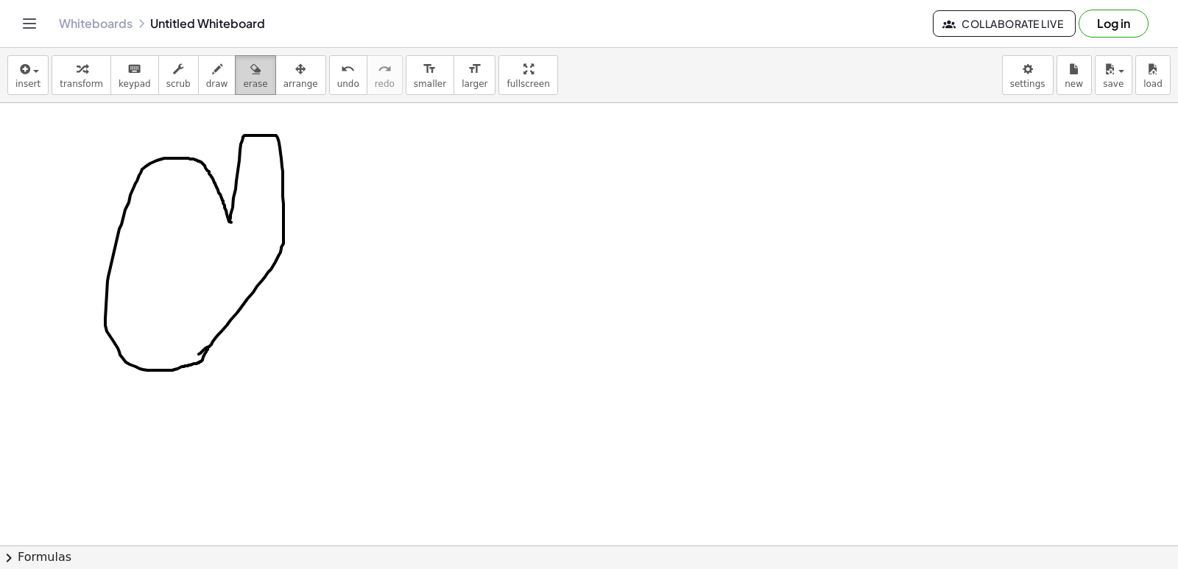
click at [243, 79] on span "erase" at bounding box center [255, 84] width 24 height 10
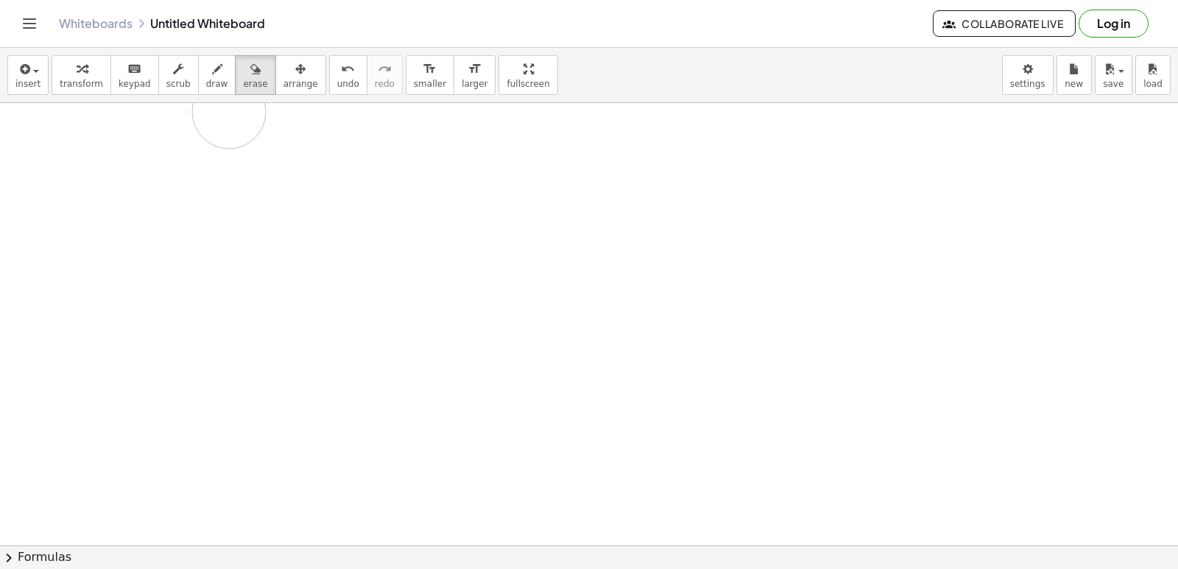
drag, startPoint x: 232, startPoint y: 154, endPoint x: 219, endPoint y: 101, distance: 54.6
click at [212, 74] on icon "button" at bounding box center [217, 69] width 10 height 18
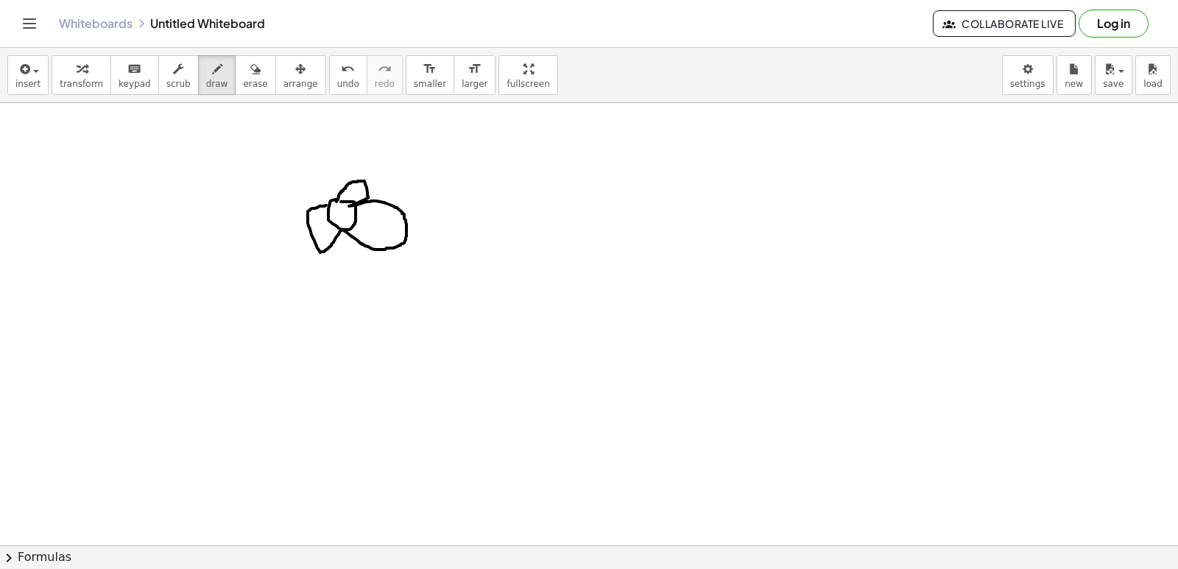
drag, startPoint x: 336, startPoint y: 202, endPoint x: 326, endPoint y: 205, distance: 10.9
drag, startPoint x: 227, startPoint y: 77, endPoint x: 295, endPoint y: 131, distance: 87.0
click at [273, 102] on div "insert select one: Math Expression Function Text Youtube Video Graphing Geometr…" at bounding box center [589, 75] width 1178 height 55
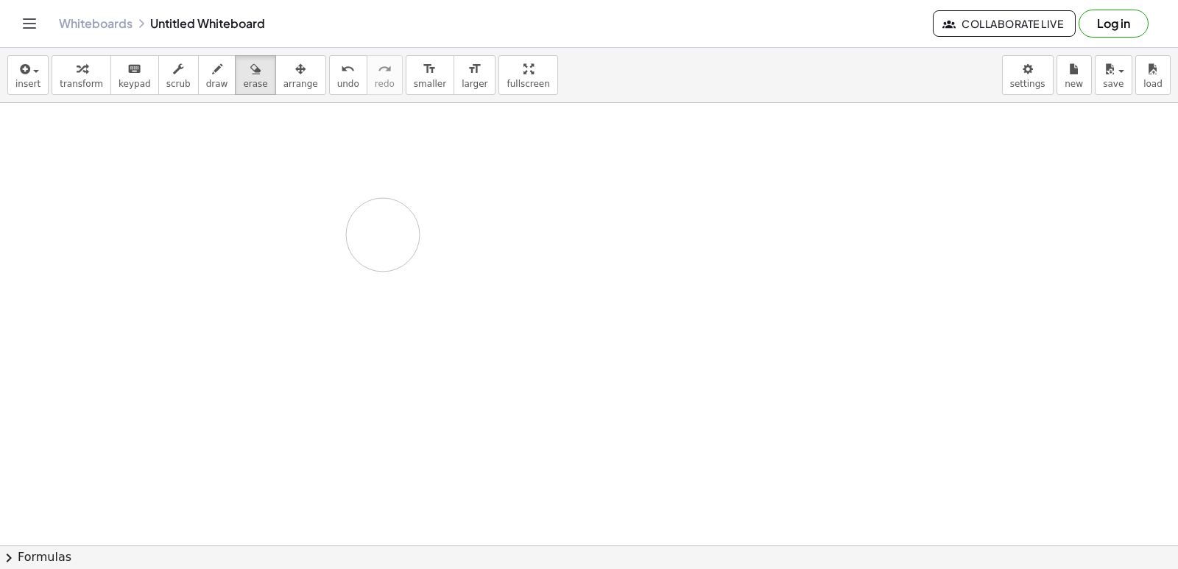
drag, startPoint x: 316, startPoint y: 154, endPoint x: 357, endPoint y: 190, distance: 54.8
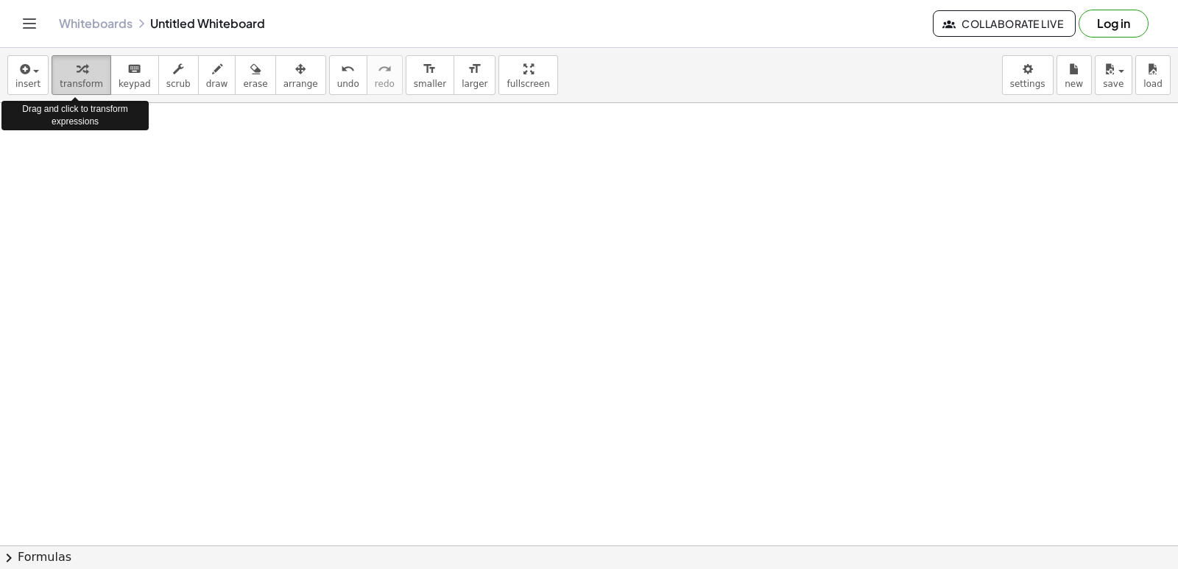
click at [82, 85] on span "transform" at bounding box center [81, 84] width 43 height 10
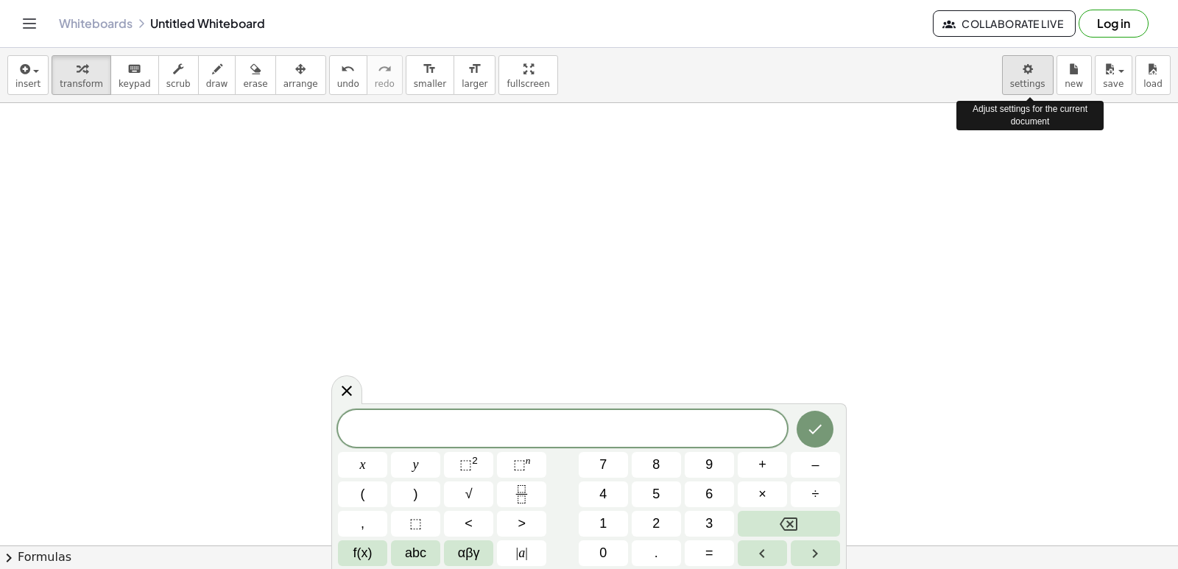
click at [1028, 68] on body "Graspable Math Activities Get Started Activity Bank Assigned Work Classes White…" at bounding box center [589, 284] width 1178 height 569
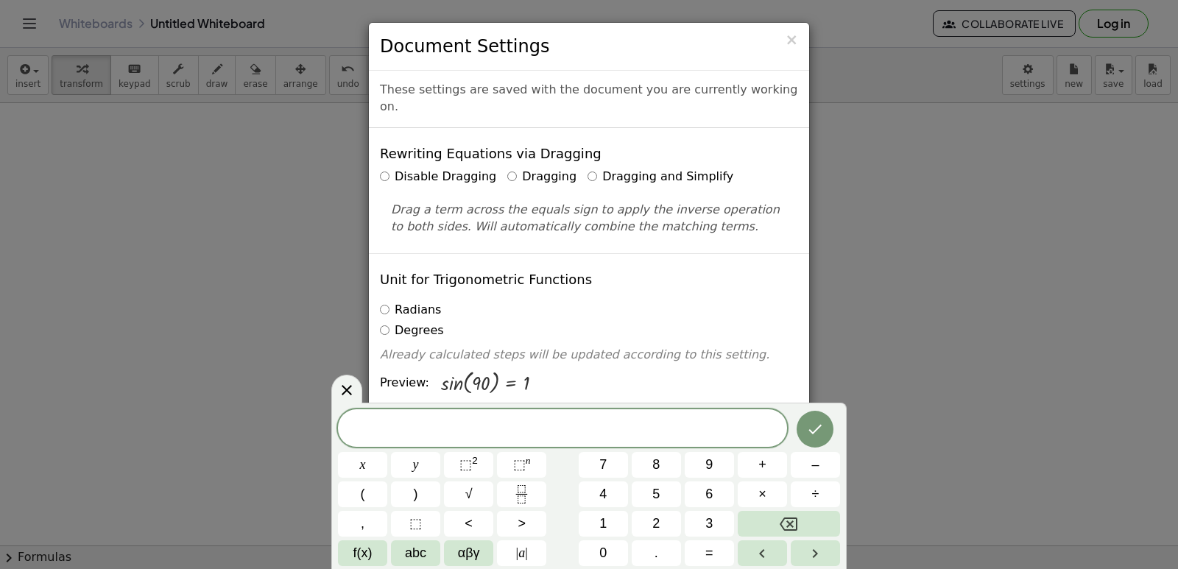
click at [587, 169] on label "Dragging and Simplify" at bounding box center [660, 177] width 146 height 17
drag, startPoint x: 345, startPoint y: 381, endPoint x: 347, endPoint y: 397, distance: 15.6
click at [347, 397] on icon at bounding box center [347, 390] width 18 height 18
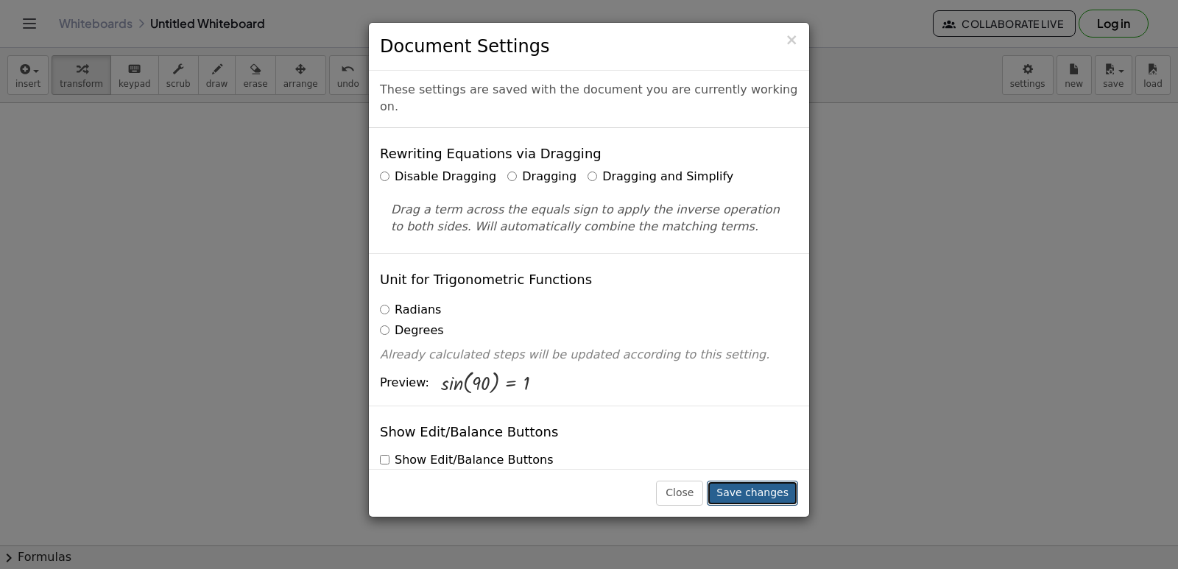
click at [757, 495] on button "Save changes" at bounding box center [752, 493] width 91 height 25
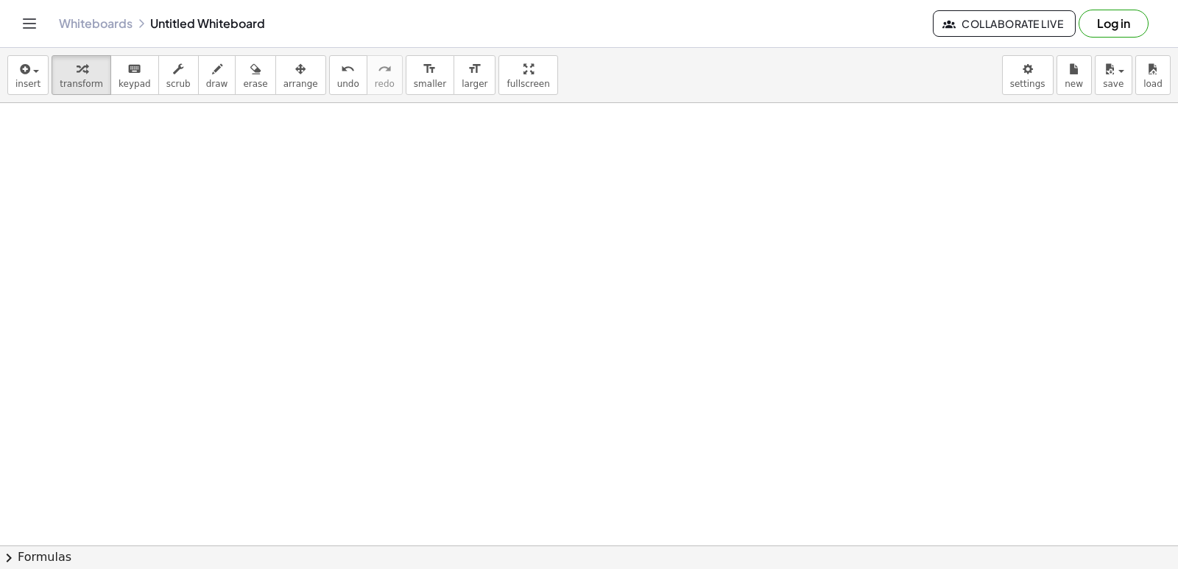
drag, startPoint x: 479, startPoint y: 392, endPoint x: 538, endPoint y: 373, distance: 61.7
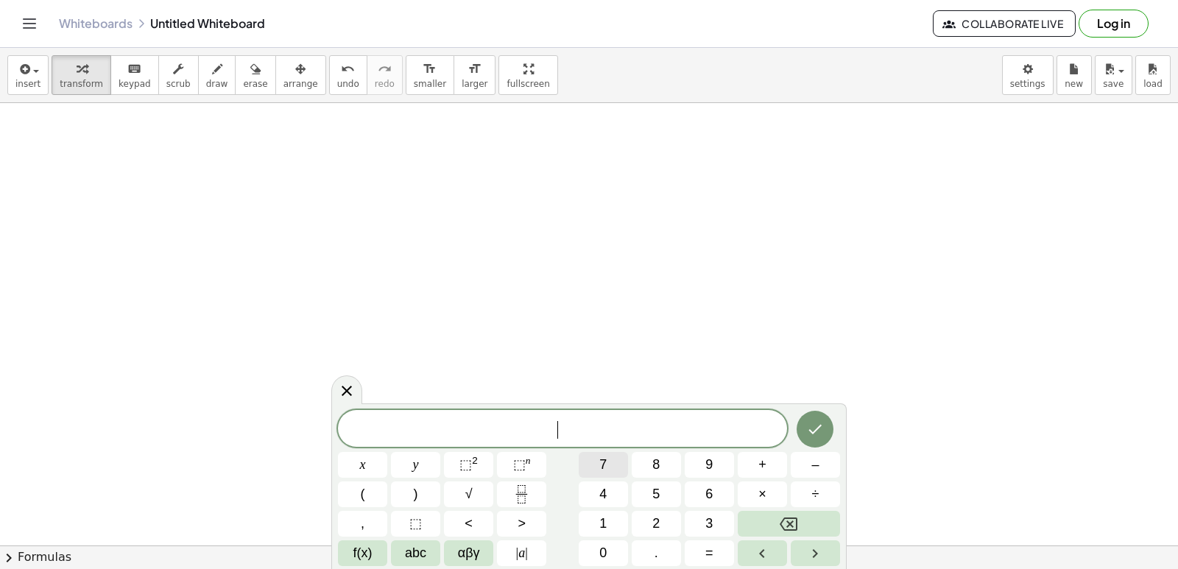
click at [614, 456] on button "7" at bounding box center [603, 465] width 49 height 26
click at [769, 501] on button "×" at bounding box center [762, 494] width 49 height 26
click at [816, 457] on span "–" at bounding box center [814, 465] width 7 height 20
click at [615, 512] on button "1" at bounding box center [603, 524] width 49 height 26
click at [626, 553] on button "0" at bounding box center [603, 553] width 49 height 26
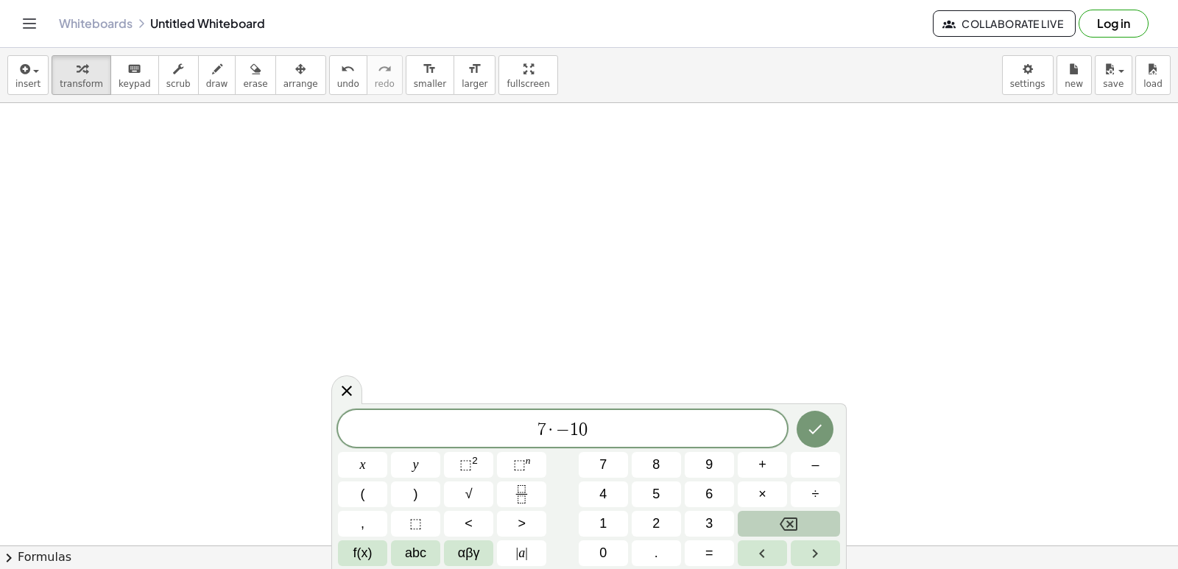
click at [802, 519] on button "Backspace" at bounding box center [789, 524] width 102 height 26
click at [353, 465] on button "x" at bounding box center [362, 465] width 49 height 26
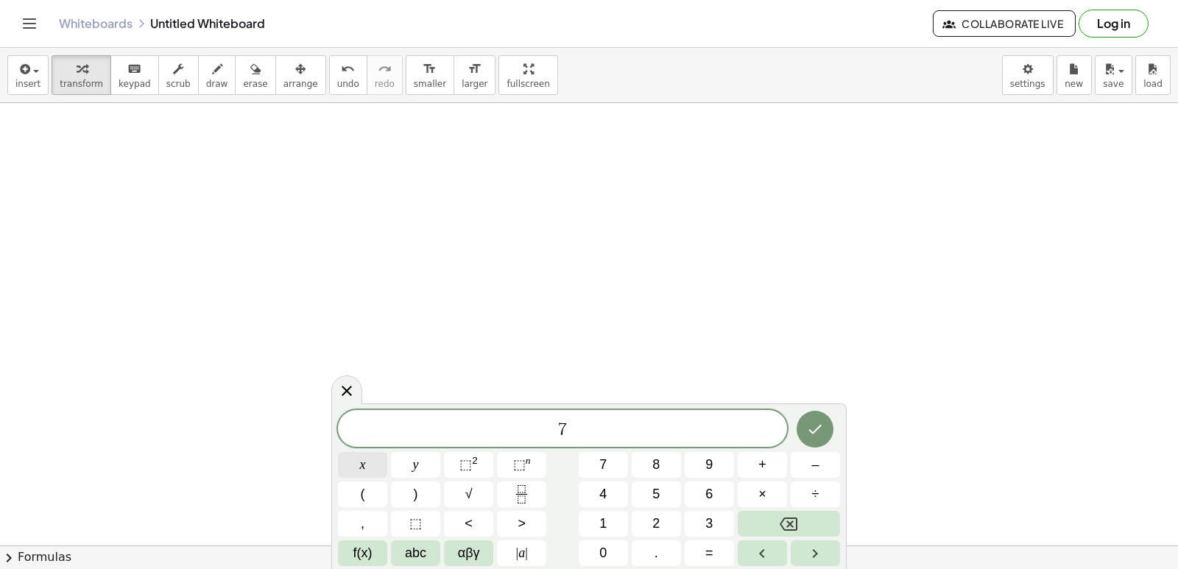
click at [364, 463] on span "x" at bounding box center [363, 465] width 6 height 20
drag, startPoint x: 364, startPoint y: 463, endPoint x: 669, endPoint y: 412, distance: 309.8
click at [669, 412] on div "7 x x ​" at bounding box center [562, 428] width 449 height 37
click at [805, 527] on button "Backspace" at bounding box center [789, 524] width 102 height 26
click at [813, 449] on div "7 x ​ x y ⬚ 2 ⬚ n 7 8 9 + – ( ) √ 4 5 6 × ÷ , ⬚ < > 1 2 3 f(x) abc αβγ | a | 0 …" at bounding box center [589, 488] width 502 height 156
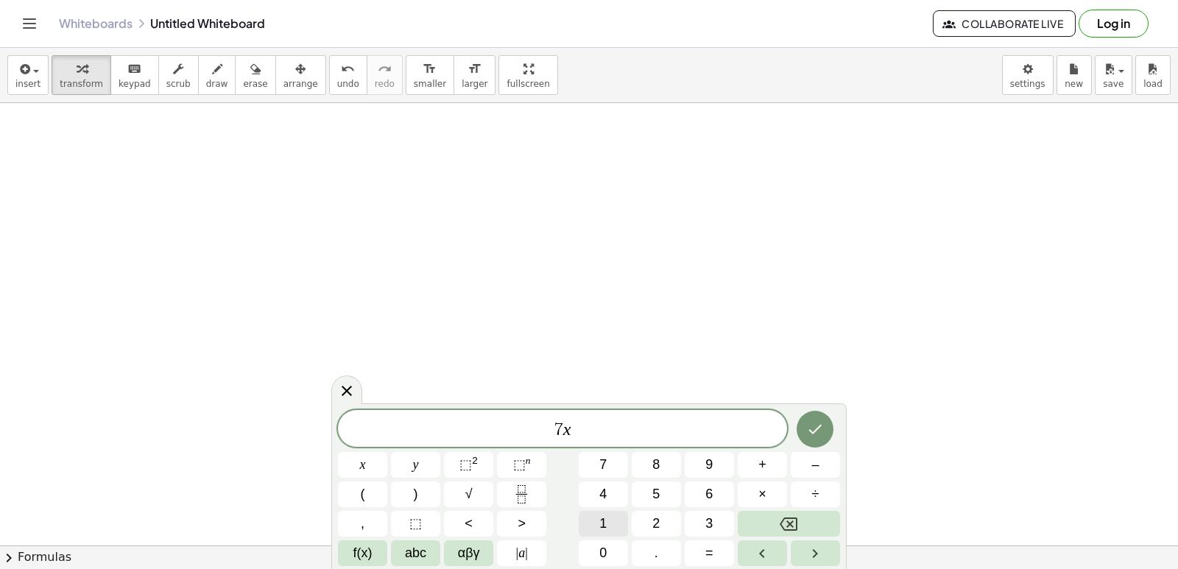
click at [604, 517] on span "1" at bounding box center [602, 524] width 7 height 20
click at [596, 551] on button "0" at bounding box center [603, 553] width 49 height 26
click at [714, 550] on button "=" at bounding box center [709, 553] width 49 height 26
click at [596, 510] on div "7 x 1 0 = x y ⬚ 2 ⬚ n 7 8 9 + – ( ) √ 4 5 6 × ÷ , ⬚ < > 1 2 3 f(x) abc αβγ | a …" at bounding box center [589, 488] width 502 height 156
click at [601, 530] on span "1" at bounding box center [602, 524] width 7 height 20
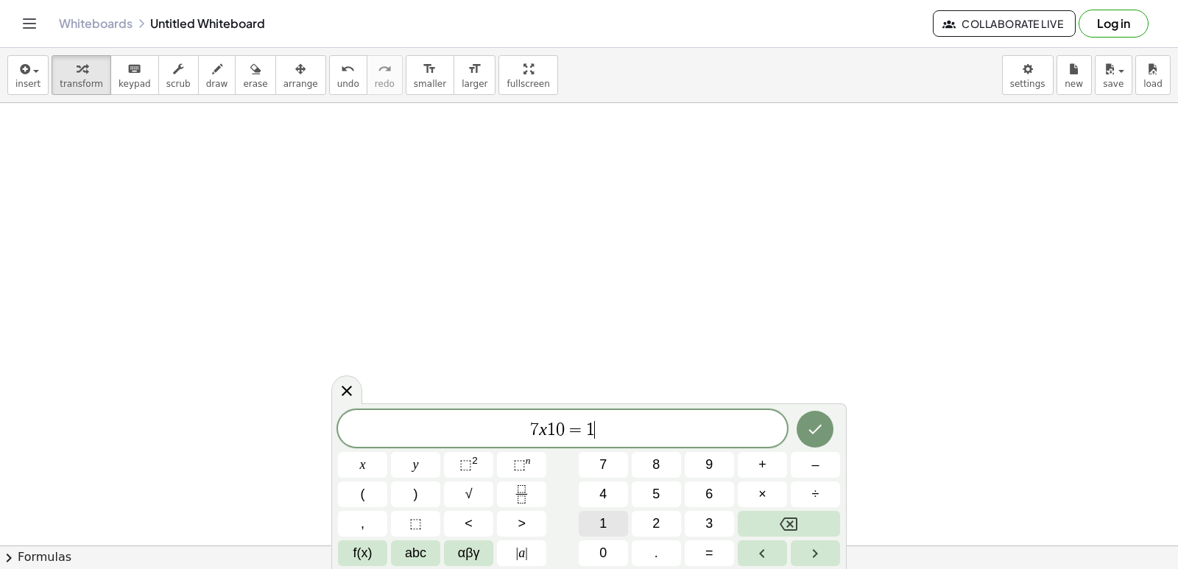
click at [602, 529] on span "1" at bounding box center [602, 524] width 7 height 20
click at [816, 412] on button "Done" at bounding box center [815, 429] width 37 height 37
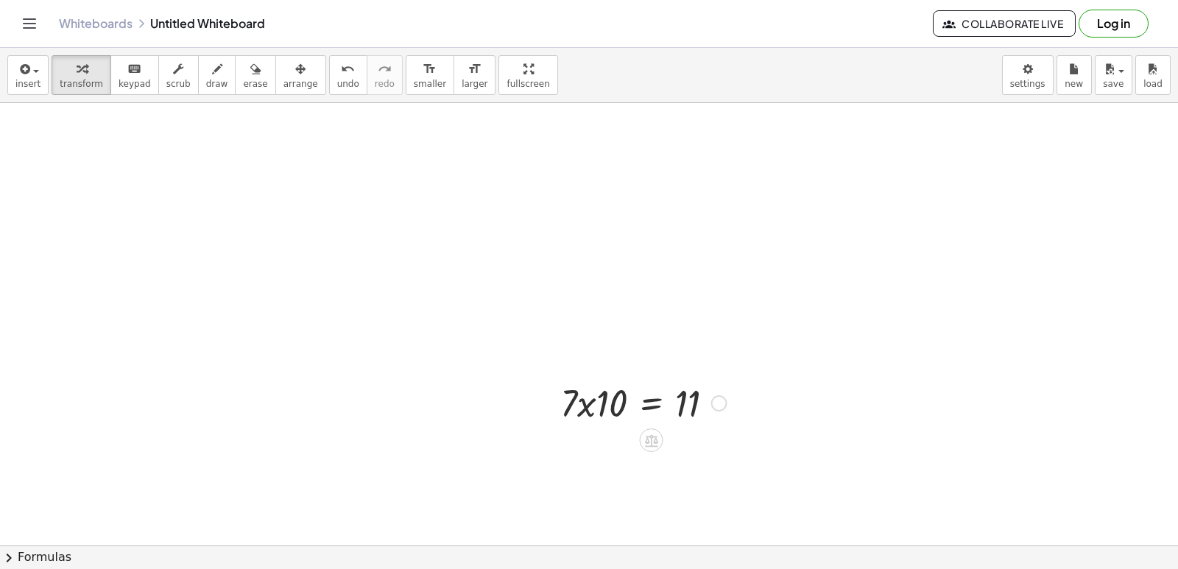
click at [601, 399] on div at bounding box center [643, 402] width 181 height 50
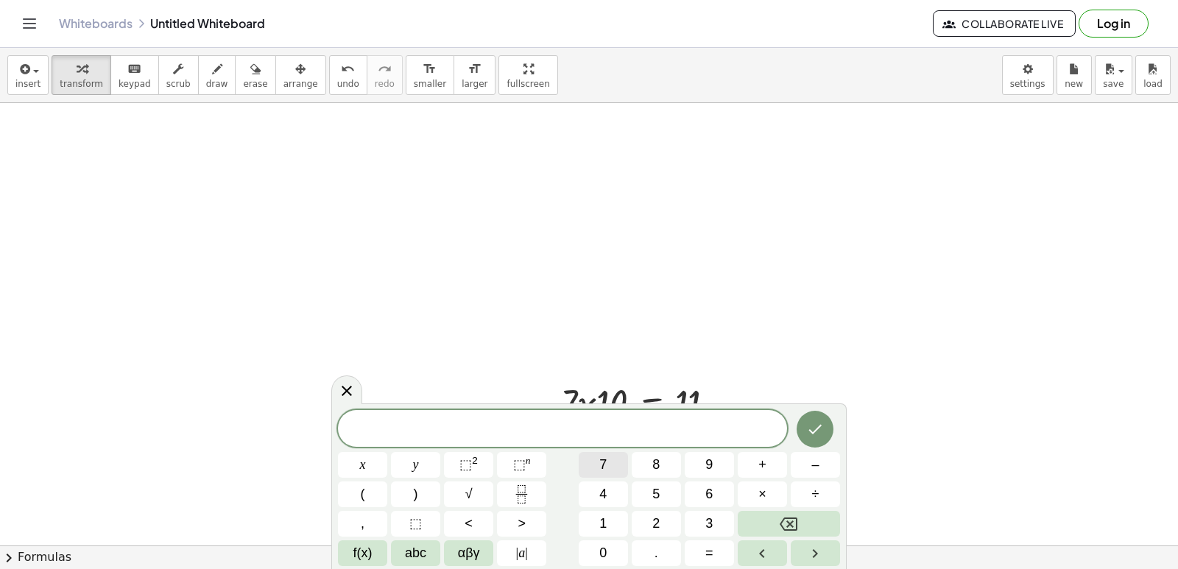
click at [610, 456] on button "7" at bounding box center [603, 465] width 49 height 26
click at [364, 456] on span "x" at bounding box center [363, 465] width 6 height 20
click at [833, 473] on button "–" at bounding box center [815, 465] width 49 height 26
click at [621, 519] on button "1" at bounding box center [603, 524] width 49 height 26
click at [611, 543] on button "0" at bounding box center [603, 553] width 49 height 26
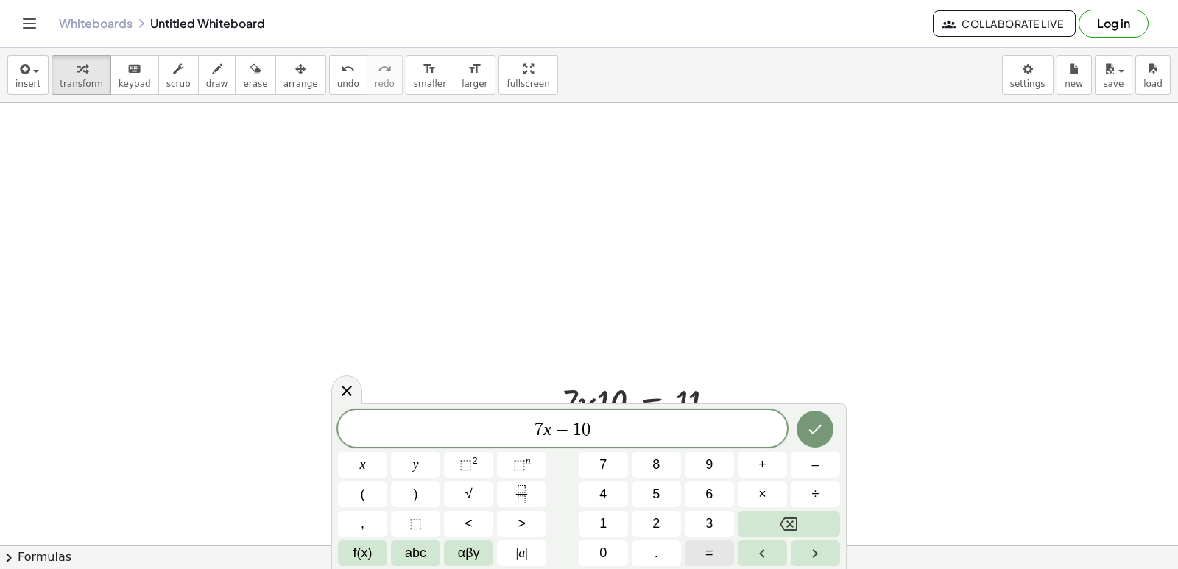
click at [703, 564] on button "=" at bounding box center [709, 553] width 49 height 26
click at [612, 518] on button "1" at bounding box center [603, 524] width 49 height 26
click at [807, 426] on icon "Done" at bounding box center [815, 429] width 18 height 18
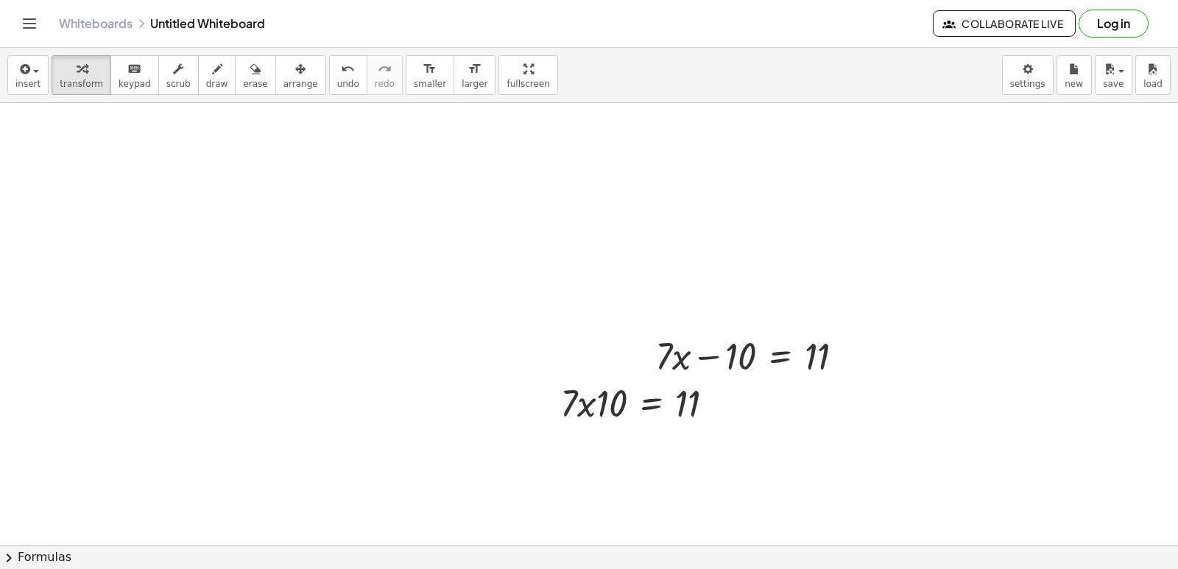
drag, startPoint x: 654, startPoint y: 412, endPoint x: 718, endPoint y: 434, distance: 67.1
click at [736, 353] on div at bounding box center [755, 355] width 215 height 50
drag, startPoint x: 746, startPoint y: 355, endPoint x: 634, endPoint y: 353, distance: 111.9
click at [634, 353] on div "− 10 + · 7 · x − 10 = 11" at bounding box center [749, 354] width 233 height 57
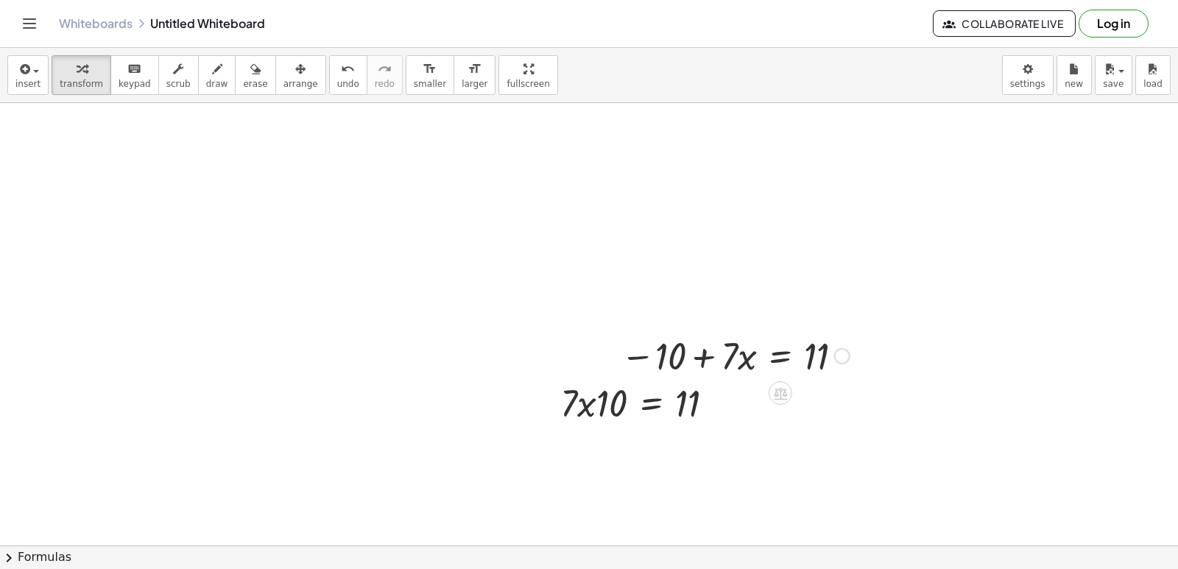
click at [671, 381] on div "+ · 7 · x − 10 = 11 + · 7 · x − 10 = 11" at bounding box center [730, 354] width 262 height 57
drag, startPoint x: 670, startPoint y: 347, endPoint x: 894, endPoint y: 347, distance: 224.5
click at [825, 359] on div at bounding box center [820, 355] width 215 height 50
click at [853, 367] on div at bounding box center [820, 355] width 215 height 50
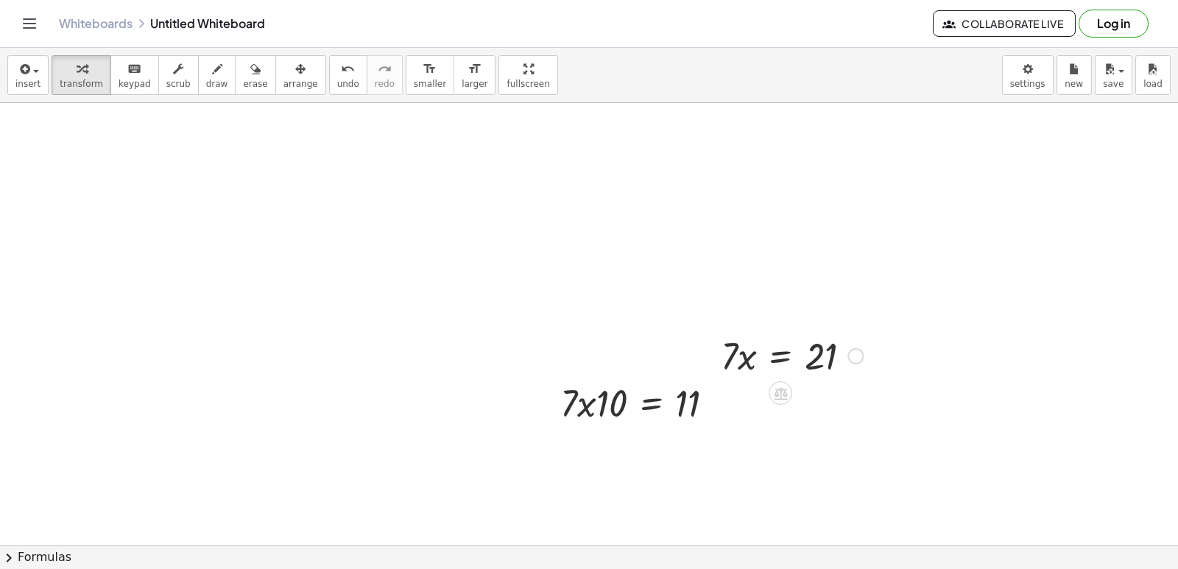
click at [775, 361] on div at bounding box center [791, 355] width 157 height 50
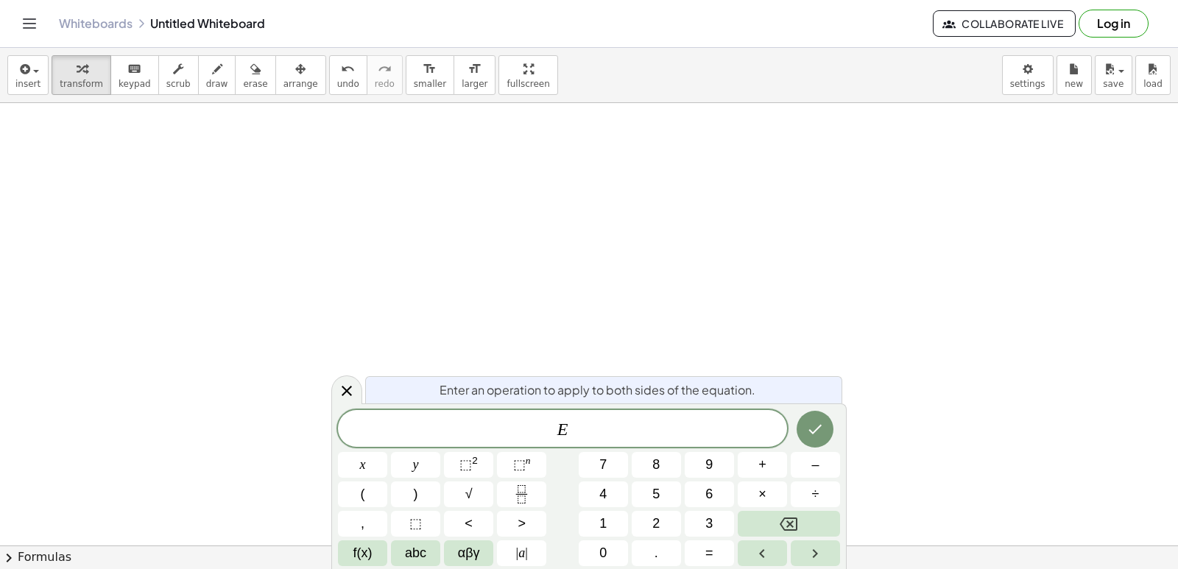
scroll to position [538, 0]
click at [874, 356] on div at bounding box center [589, 228] width 1178 height 1327
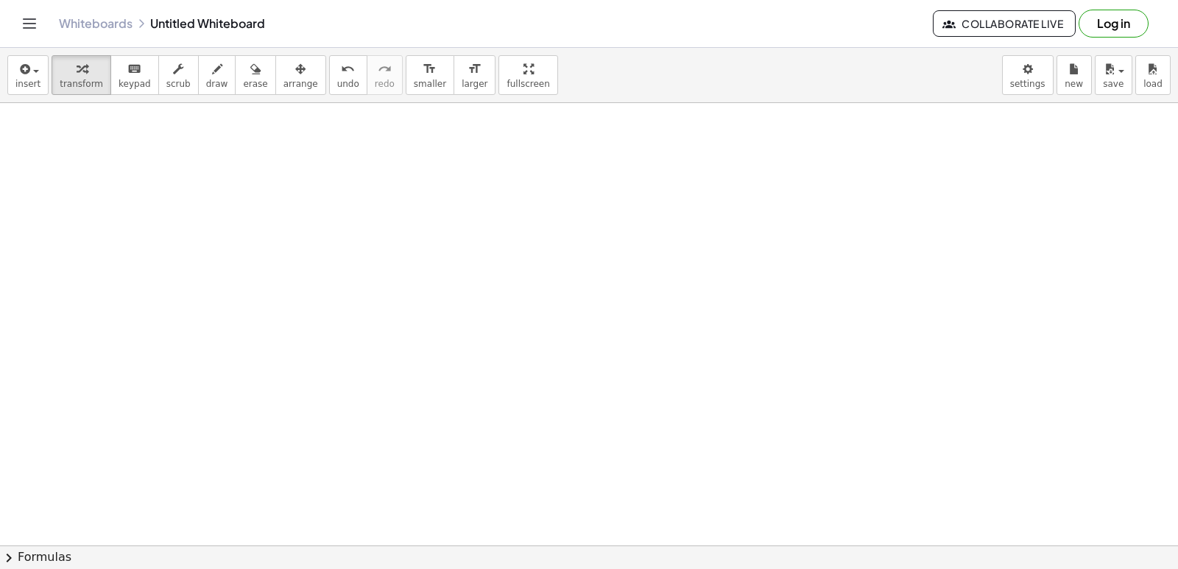
scroll to position [442, 0]
click at [668, 239] on div at bounding box center [589, 324] width 1178 height 1327
click at [624, 261] on div at bounding box center [589, 324] width 1178 height 1327
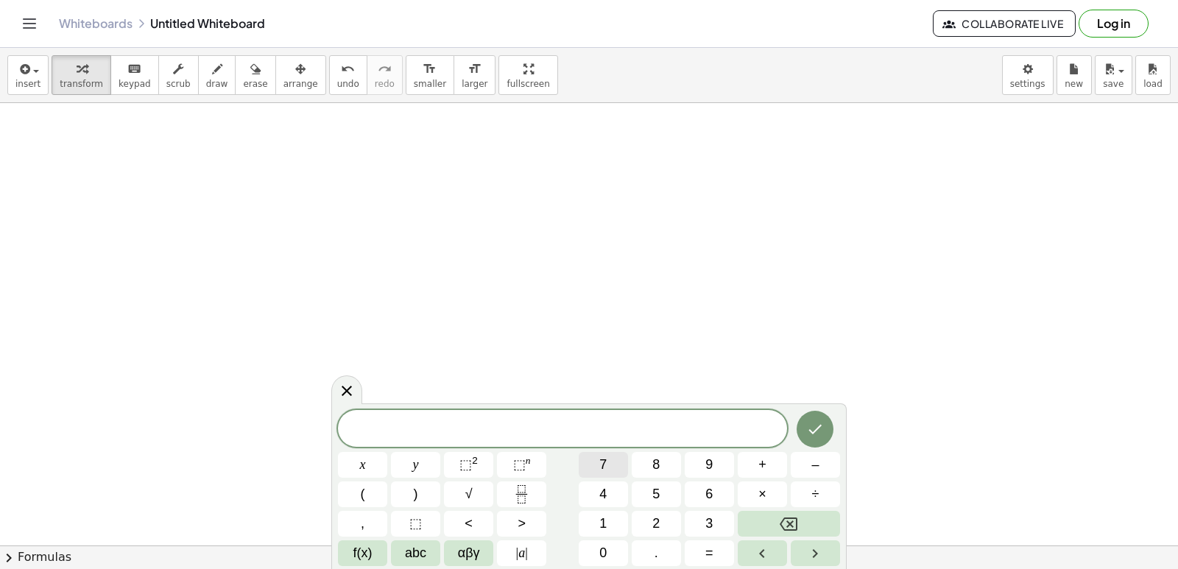
click at [602, 454] on button "7" at bounding box center [603, 465] width 49 height 26
click at [360, 477] on button "x" at bounding box center [362, 465] width 49 height 26
click at [800, 458] on button "–" at bounding box center [815, 465] width 49 height 26
click at [611, 529] on button "1" at bounding box center [603, 524] width 49 height 26
click at [619, 546] on button "0" at bounding box center [603, 553] width 49 height 26
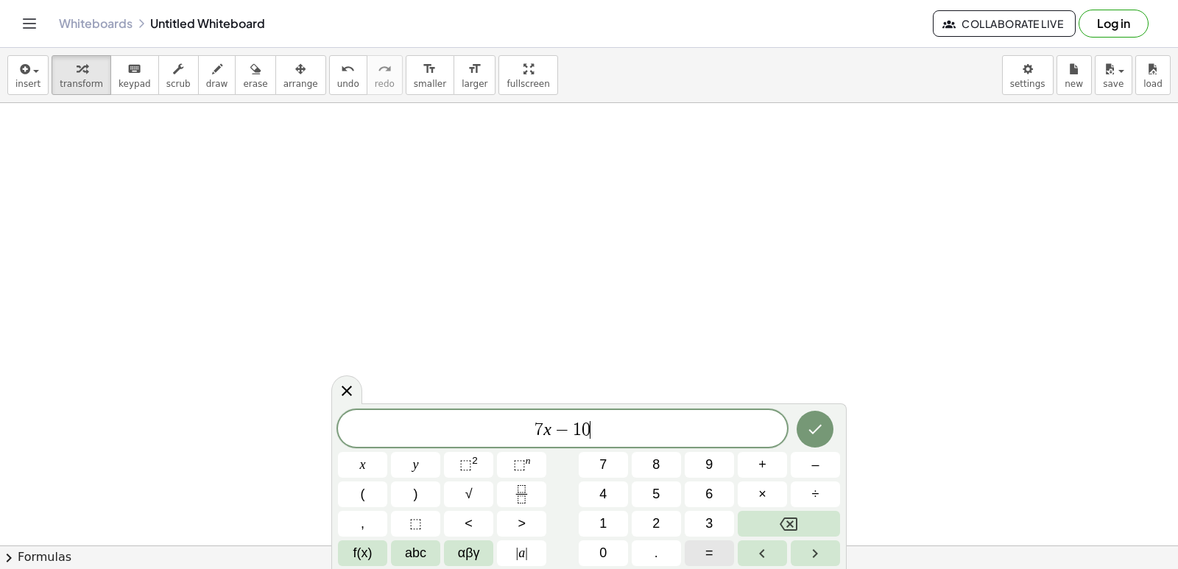
click at [721, 546] on button "=" at bounding box center [709, 553] width 49 height 26
click at [596, 511] on button "1" at bounding box center [603, 524] width 49 height 26
click at [811, 422] on icon "Done" at bounding box center [815, 429] width 18 height 18
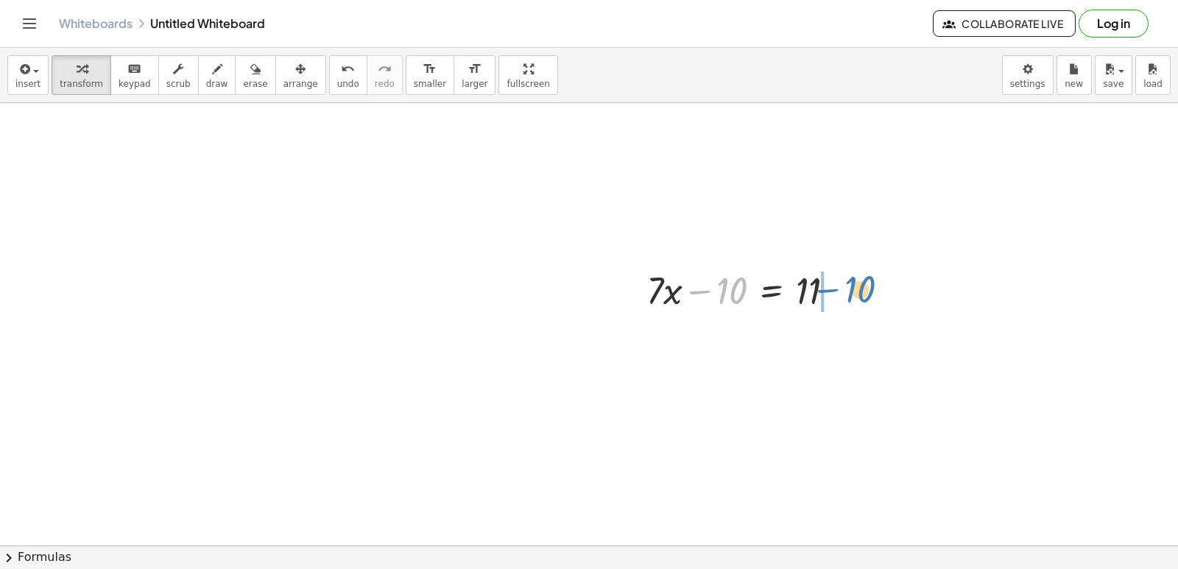
drag, startPoint x: 695, startPoint y: 290, endPoint x: 823, endPoint y: 289, distance: 128.1
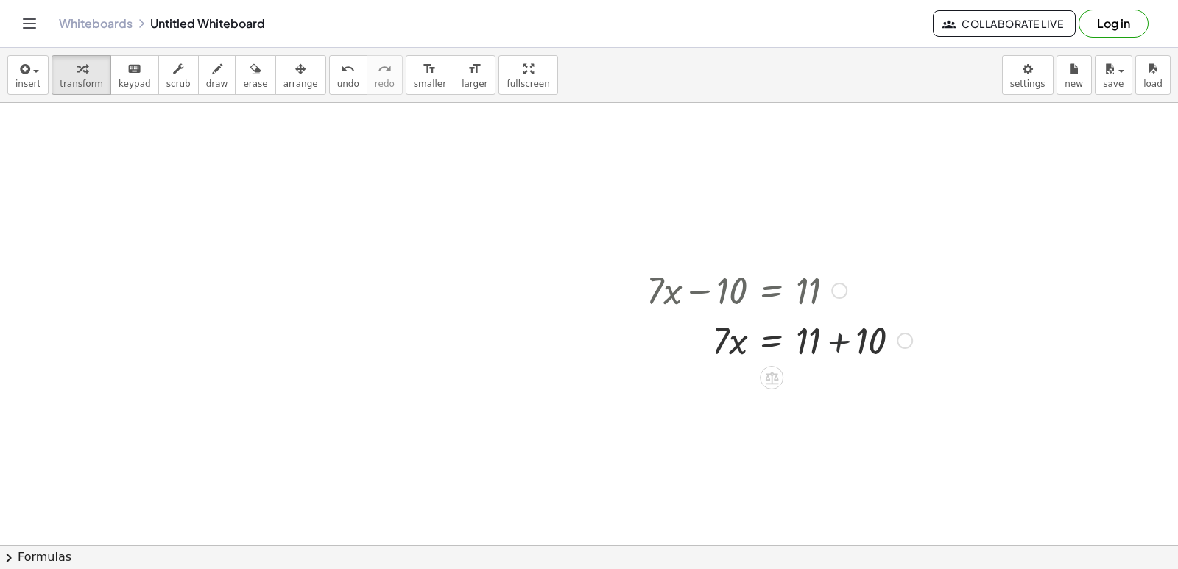
click at [841, 346] on div at bounding box center [779, 339] width 280 height 50
click at [825, 384] on div at bounding box center [779, 389] width 280 height 50
drag, startPoint x: 727, startPoint y: 387, endPoint x: 820, endPoint y: 444, distance: 109.3
click at [808, 457] on div at bounding box center [779, 451] width 280 height 74
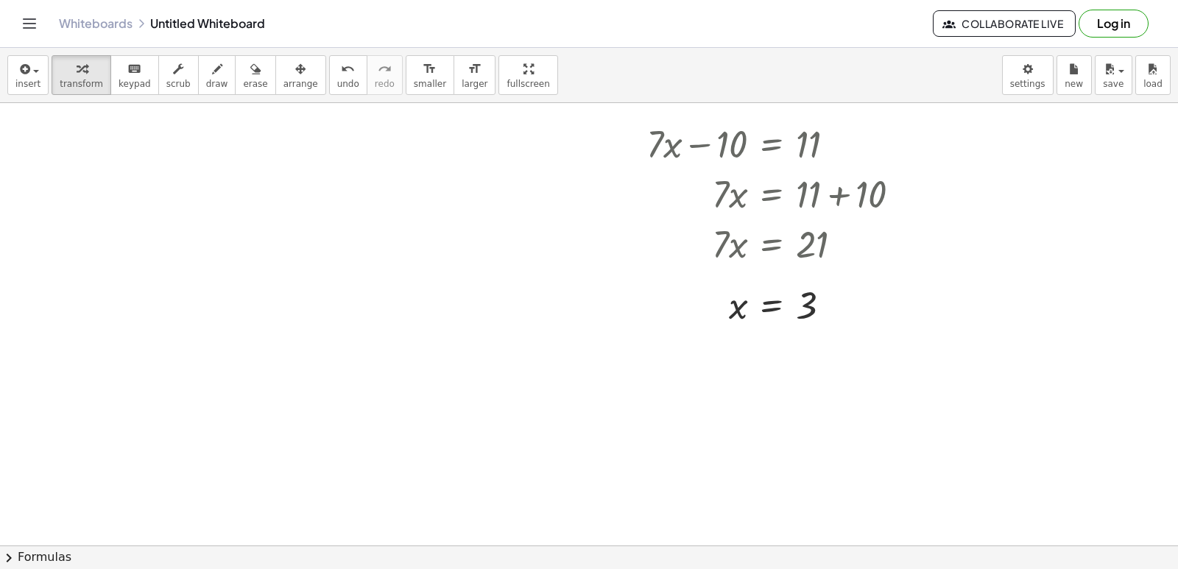
scroll to position [589, 0]
click at [510, 395] on div at bounding box center [589, 177] width 1178 height 1327
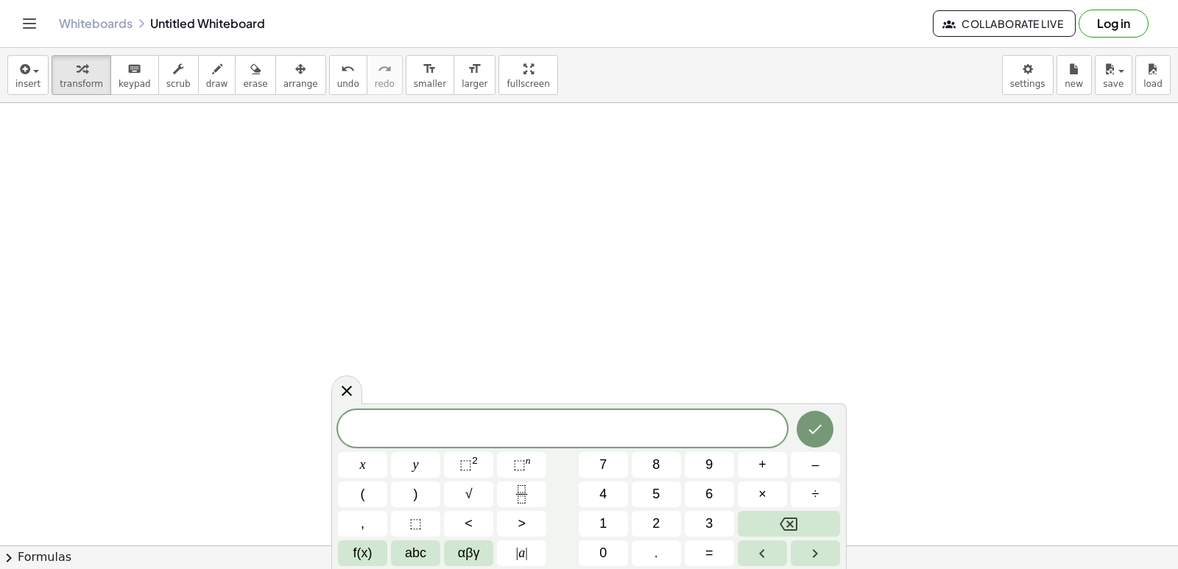
scroll to position [885, 0]
click at [657, 490] on span "5" at bounding box center [655, 494] width 7 height 20
click at [394, 451] on div "5 ​ x y ⬚ 2 ⬚ n 7 8 9 + – ( ) √ 4 5 6 × ÷ , ⬚ < > 1 2 3 f(x) abc αβγ | a | 0 . =" at bounding box center [589, 488] width 502 height 156
click at [360, 470] on span "x" at bounding box center [363, 465] width 6 height 20
click at [772, 465] on button "+" at bounding box center [762, 465] width 49 height 26
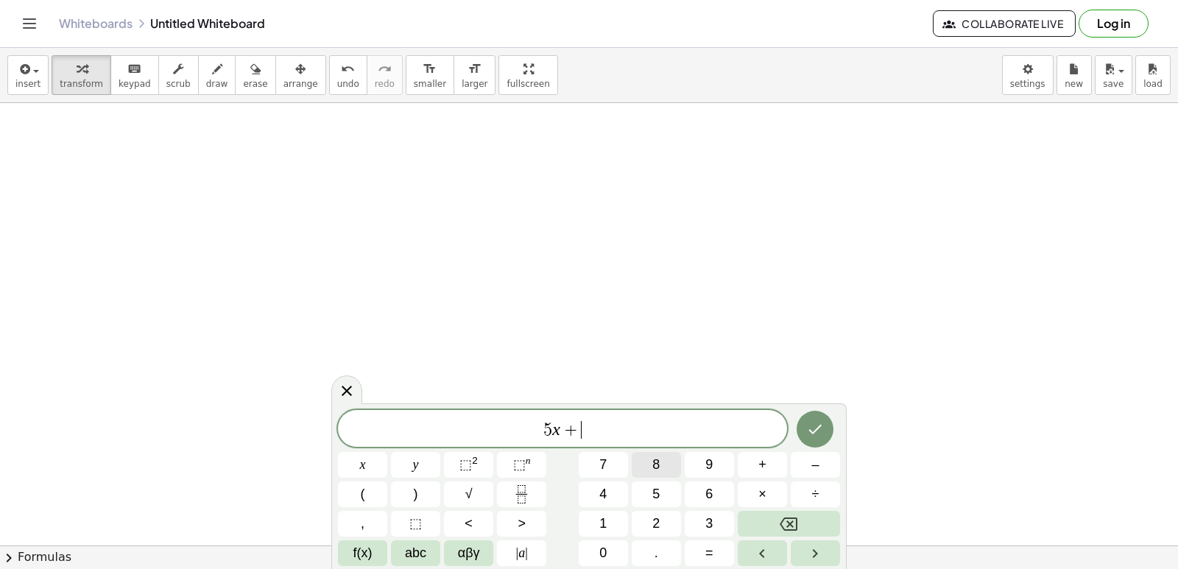
click at [654, 467] on span "8" at bounding box center [655, 465] width 7 height 20
click at [717, 545] on button "=" at bounding box center [709, 553] width 49 height 26
click at [818, 462] on span "–" at bounding box center [814, 465] width 7 height 20
click at [608, 523] on button "1" at bounding box center [603, 524] width 49 height 26
click at [618, 546] on button "0" at bounding box center [603, 553] width 49 height 26
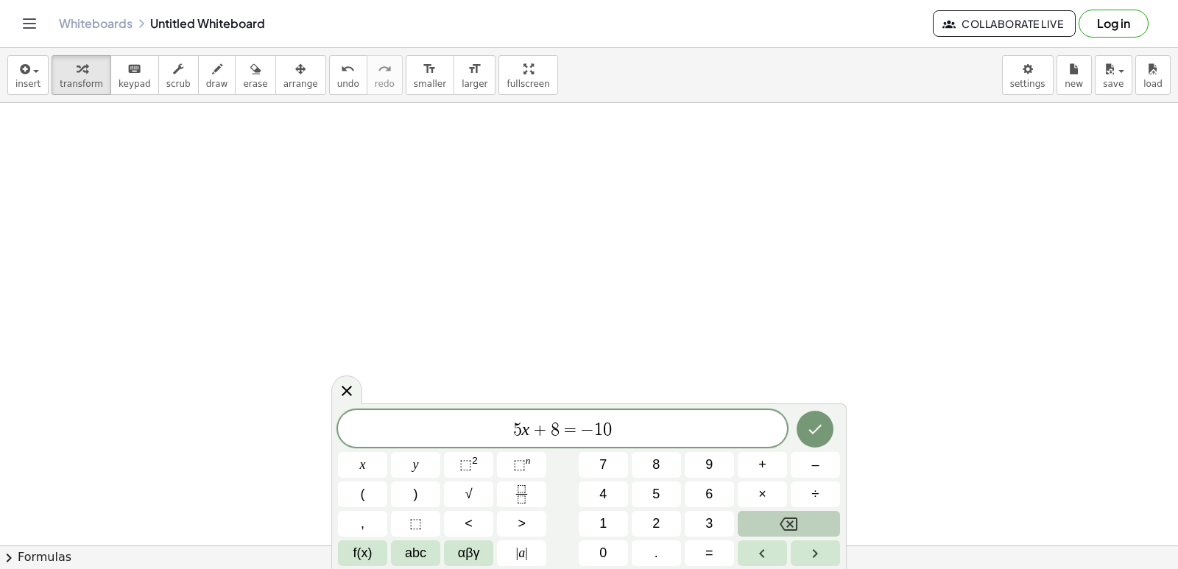
click at [784, 528] on icon "Backspace" at bounding box center [789, 524] width 18 height 13
click at [665, 524] on button "2" at bounding box center [656, 524] width 49 height 26
click at [805, 420] on button "Done" at bounding box center [815, 429] width 37 height 37
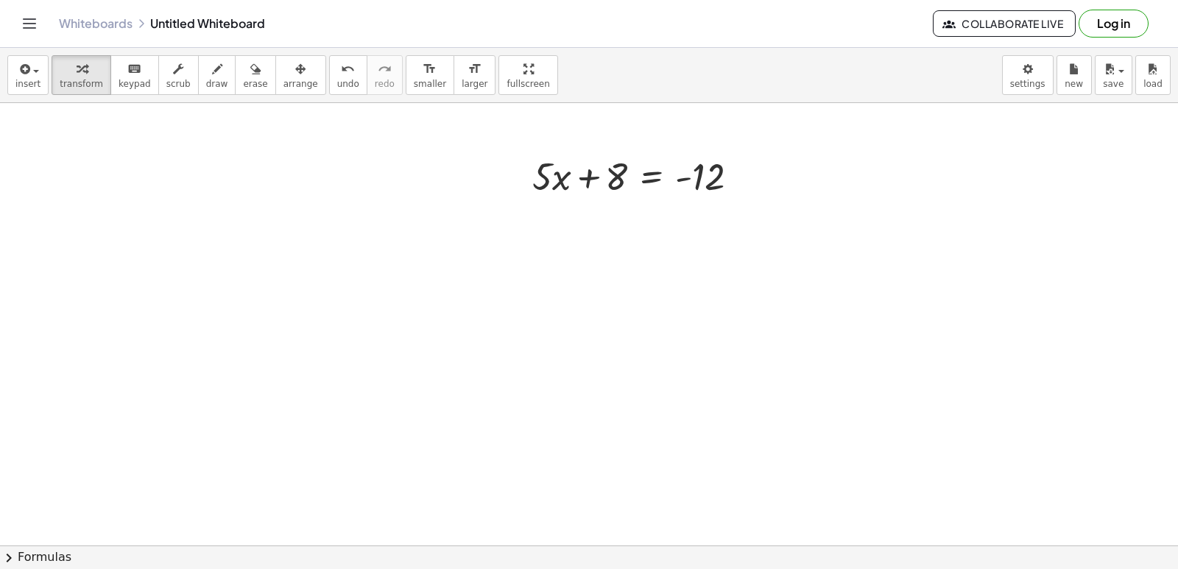
scroll to position [811, 0]
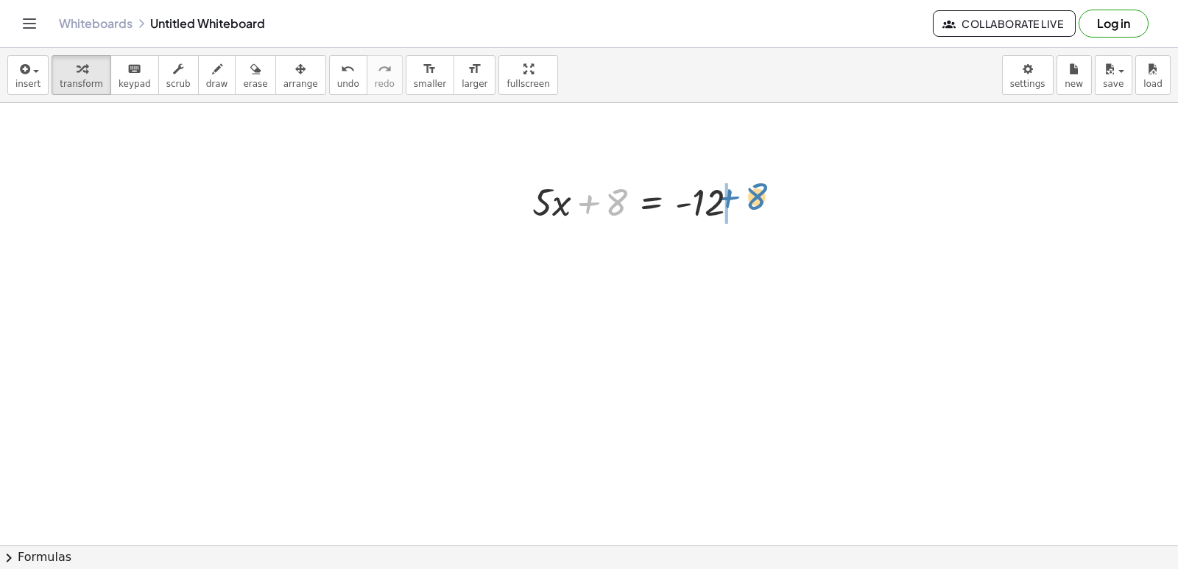
drag, startPoint x: 609, startPoint y: 195, endPoint x: 755, endPoint y: 191, distance: 145.8
click at [755, 191] on div at bounding box center [641, 201] width 233 height 50
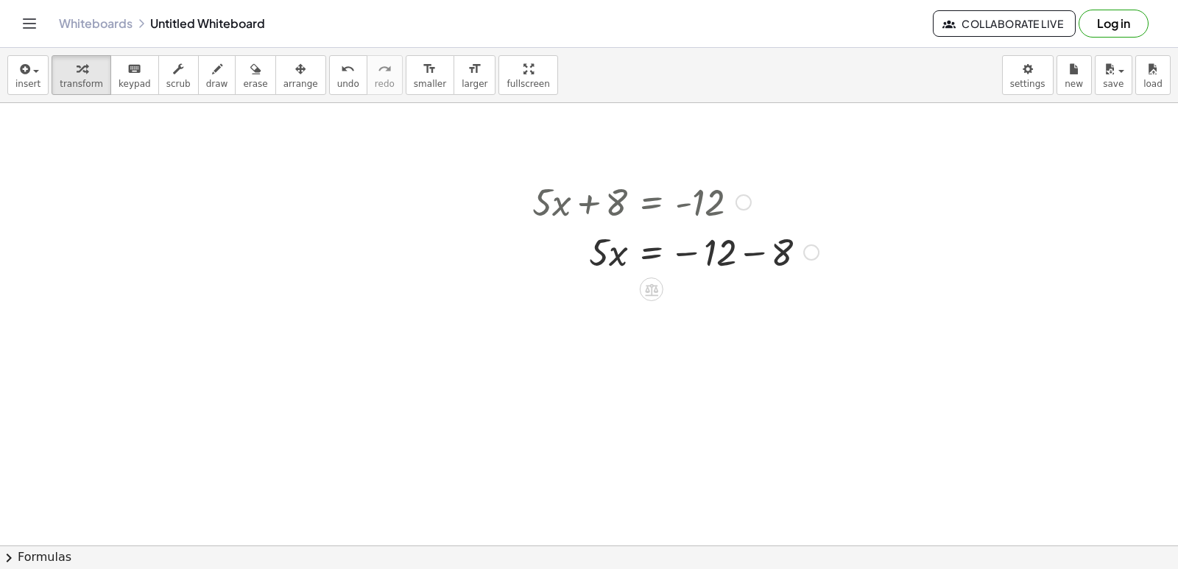
click at [759, 255] on div at bounding box center [675, 251] width 301 height 50
drag, startPoint x: 601, startPoint y: 289, endPoint x: 721, endPoint y: 344, distance: 132.1
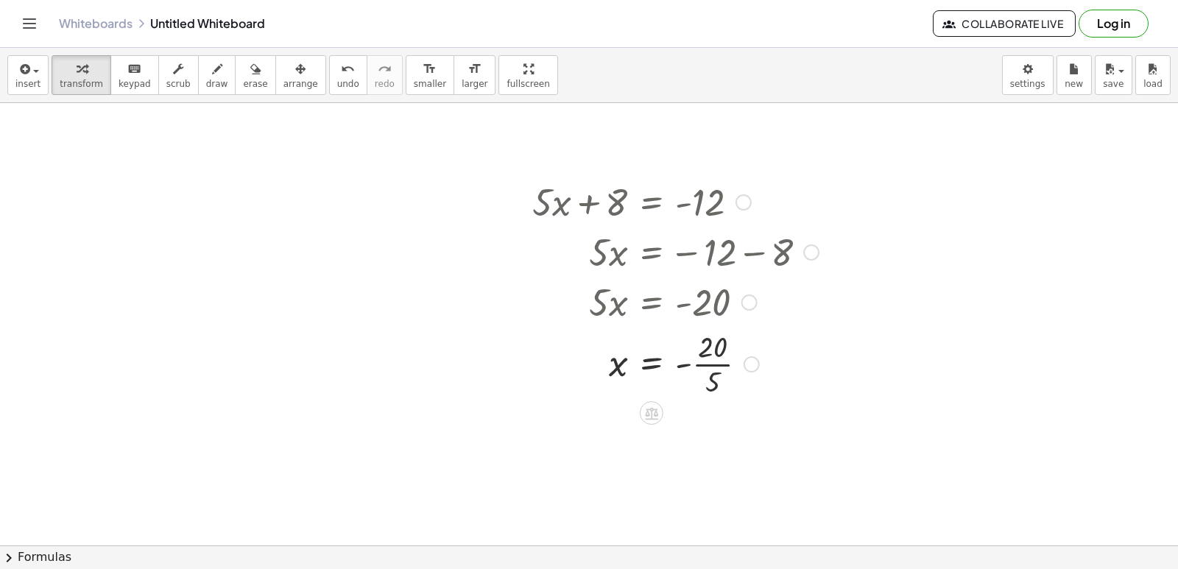
click at [686, 367] on div at bounding box center [675, 363] width 301 height 74
click at [680, 368] on div at bounding box center [675, 363] width 301 height 74
click at [685, 362] on div at bounding box center [675, 363] width 301 height 74
click at [705, 353] on div at bounding box center [675, 363] width 301 height 74
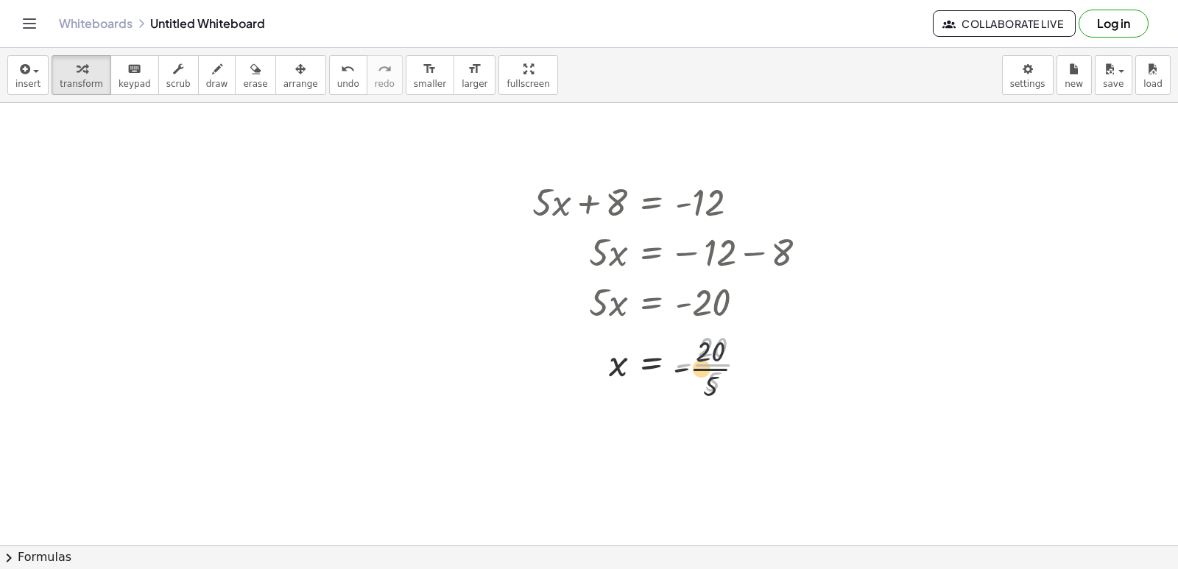
click at [698, 365] on div at bounding box center [675, 363] width 301 height 74
click at [685, 364] on div at bounding box center [675, 363] width 301 height 74
click at [676, 363] on div at bounding box center [675, 363] width 301 height 74
drag, startPoint x: 676, startPoint y: 362, endPoint x: 687, endPoint y: 447, distance: 85.4
click at [617, 330] on div at bounding box center [675, 363] width 301 height 74
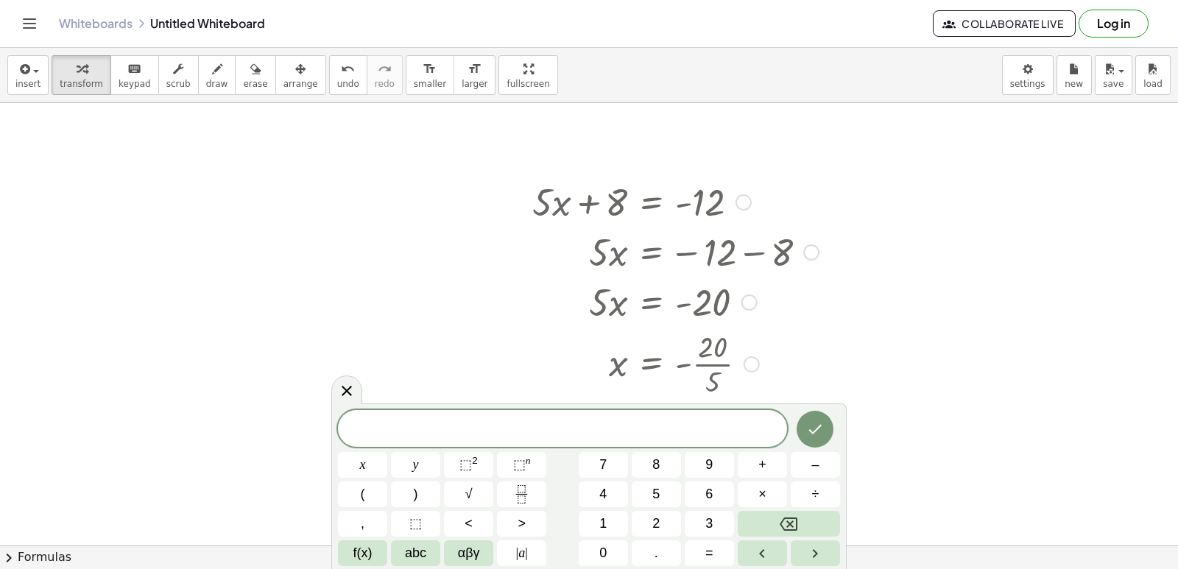
click at [821, 306] on div at bounding box center [664, 301] width 319 height 50
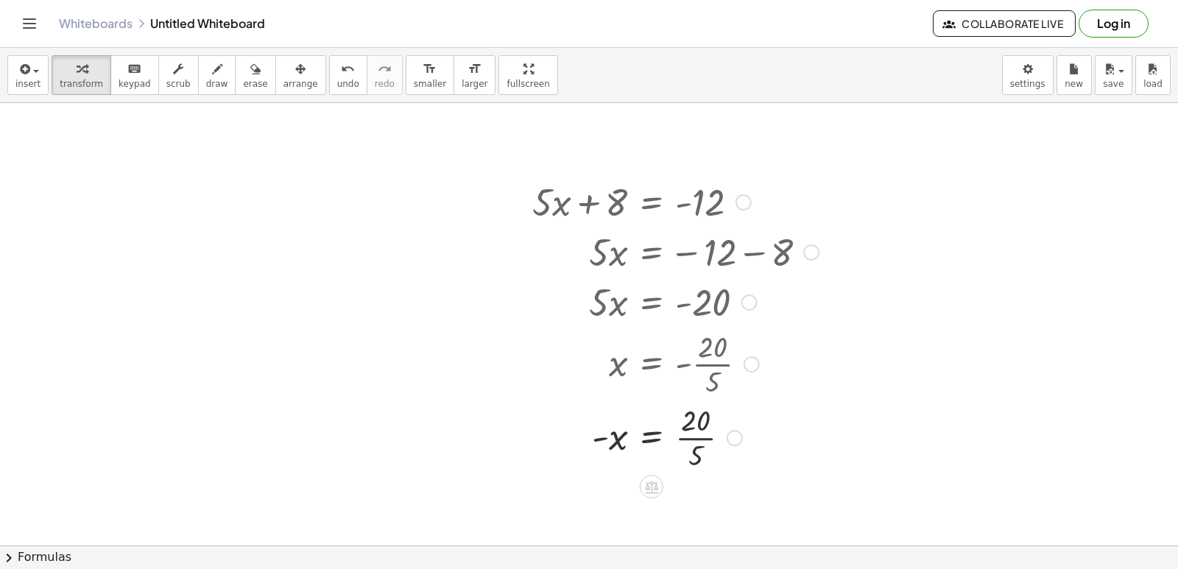
scroll to position [885, 0]
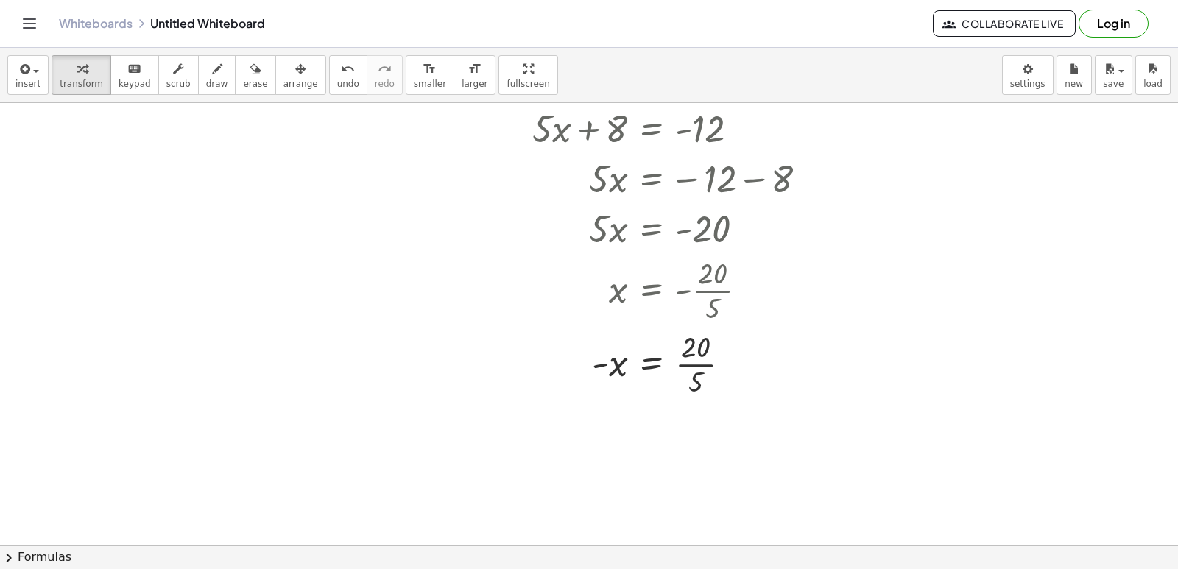
drag, startPoint x: 974, startPoint y: 225, endPoint x: 934, endPoint y: 163, distance: 74.1
click at [946, 194] on div at bounding box center [589, 103] width 1178 height 1770
drag, startPoint x: 934, startPoint y: 163, endPoint x: 978, endPoint y: 205, distance: 60.9
click at [978, 205] on div at bounding box center [589, 103] width 1178 height 1770
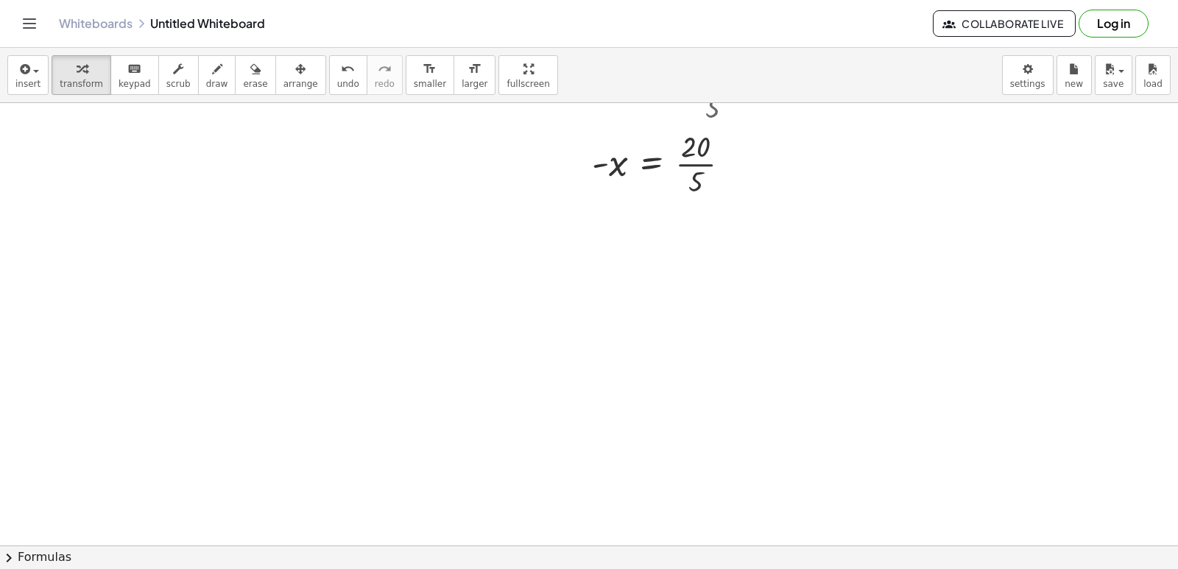
scroll to position [1179, 0]
drag, startPoint x: 587, startPoint y: 267, endPoint x: 412, endPoint y: 297, distance: 177.1
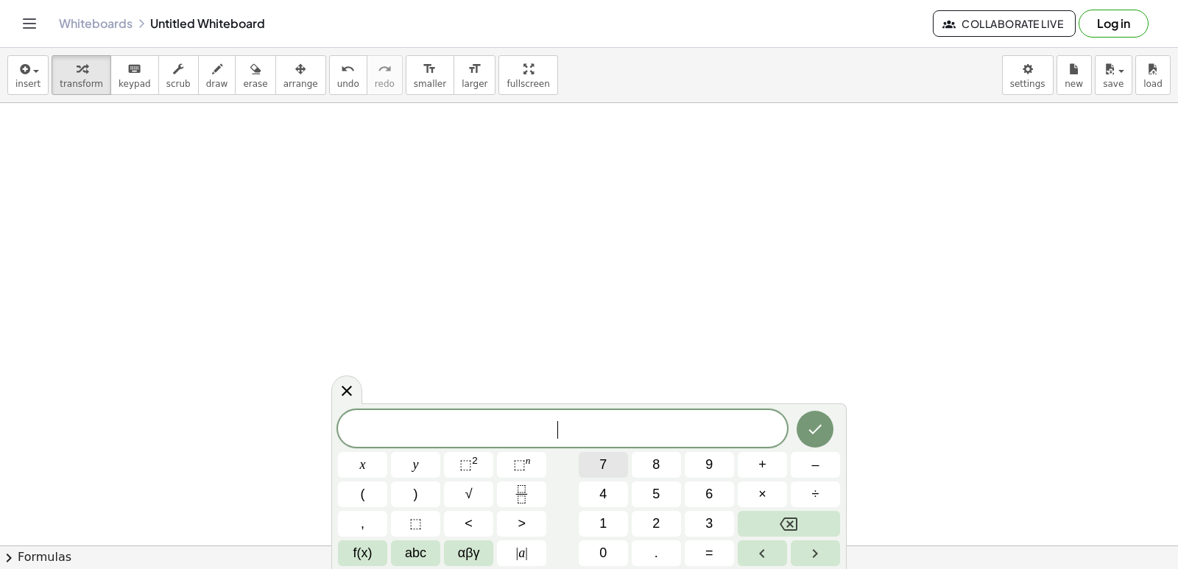
click at [610, 461] on button "7" at bounding box center [603, 465] width 49 height 26
click at [420, 461] on button "y" at bounding box center [415, 465] width 49 height 26
click at [816, 459] on span "–" at bounding box center [814, 465] width 7 height 20
click at [600, 515] on button "1" at bounding box center [603, 524] width 49 height 26
click at [702, 554] on button "=" at bounding box center [709, 553] width 49 height 26
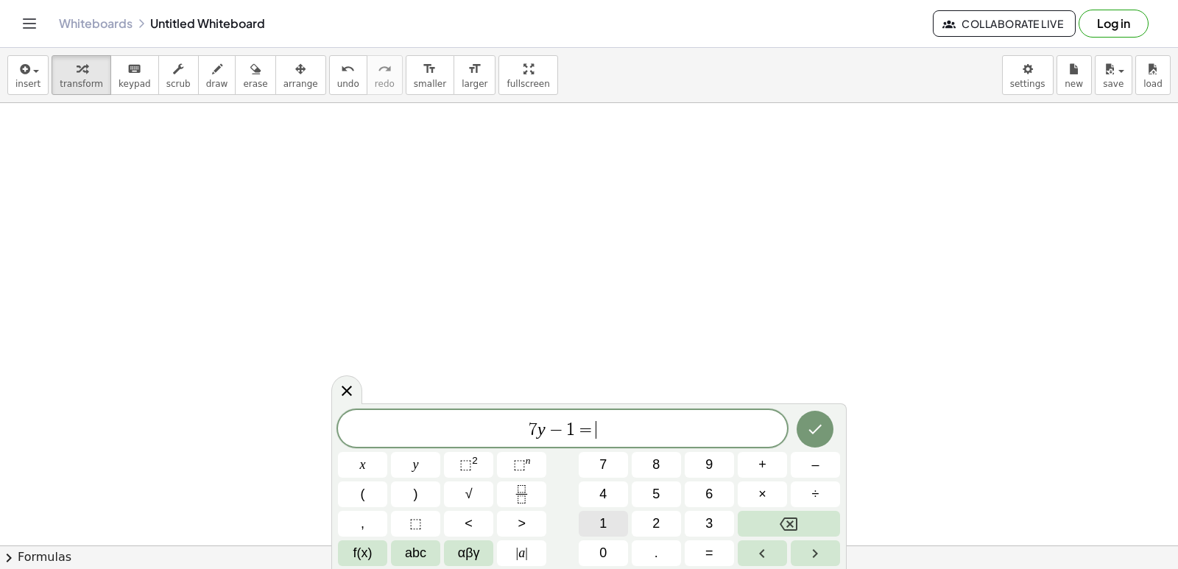
click at [608, 519] on button "1" at bounding box center [603, 524] width 49 height 26
click at [665, 490] on button "5" at bounding box center [656, 494] width 49 height 26
click at [812, 425] on icon "Done" at bounding box center [815, 429] width 18 height 18
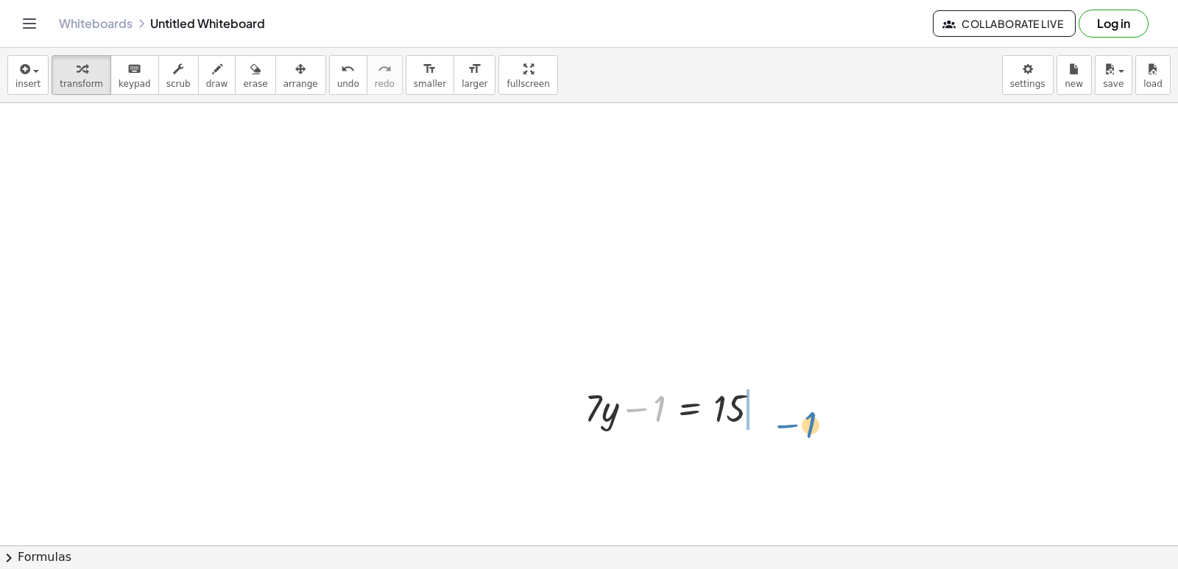
drag, startPoint x: 646, startPoint y: 415, endPoint x: 805, endPoint y: 435, distance: 161.0
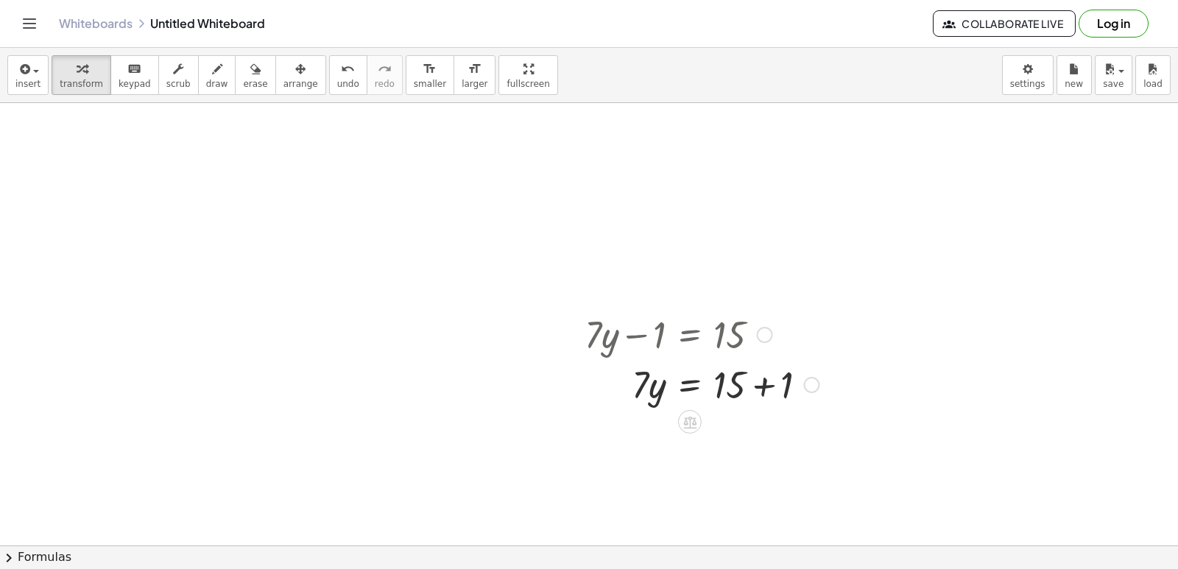
click at [769, 380] on div at bounding box center [701, 384] width 249 height 50
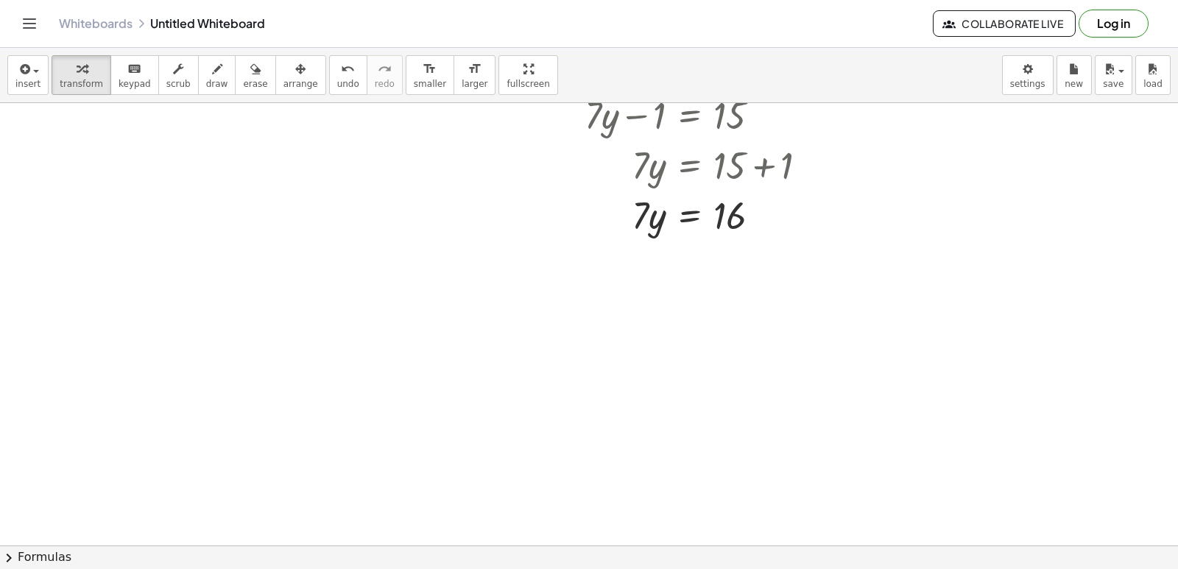
scroll to position [1474, 0]
drag, startPoint x: 637, startPoint y: 213, endPoint x: 743, endPoint y: 261, distance: 116.3
click at [738, 283] on div at bounding box center [701, 275] width 249 height 74
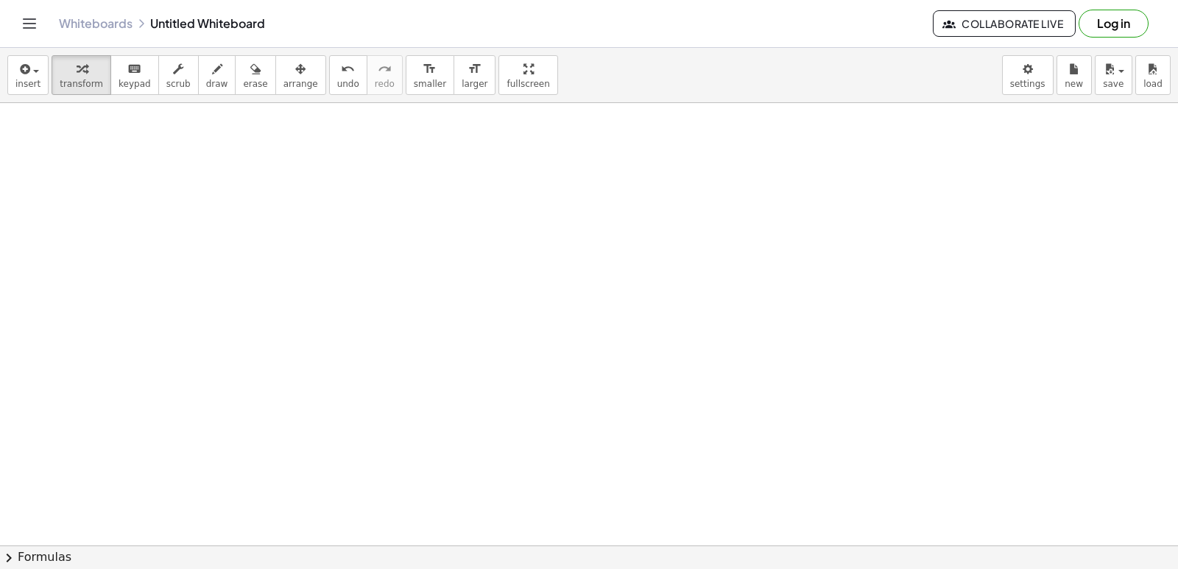
scroll to position [1695, 0]
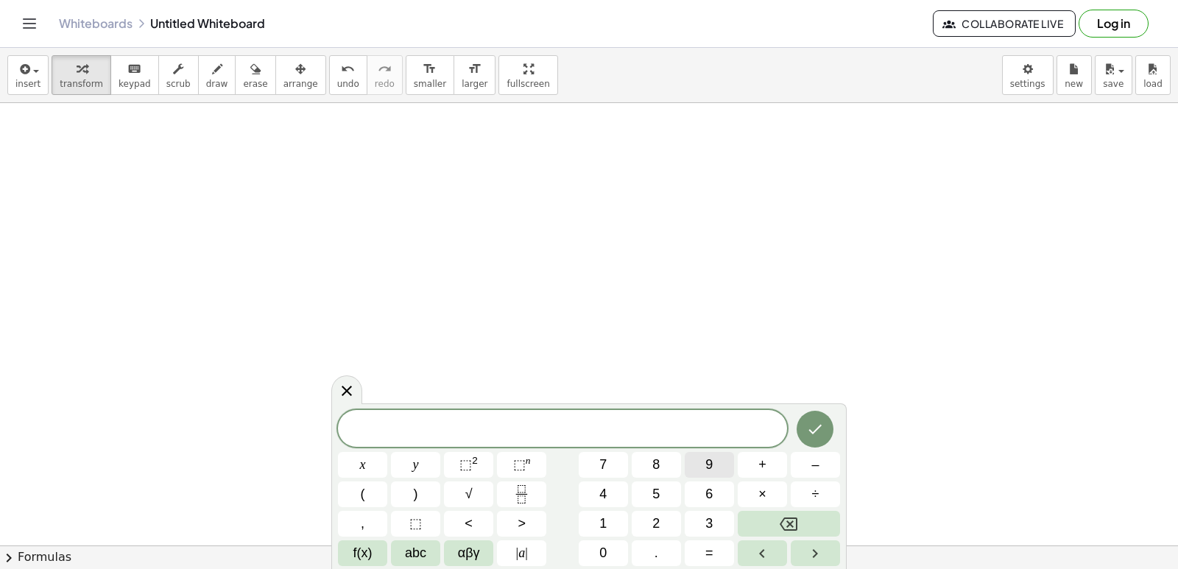
click at [708, 467] on span "9" at bounding box center [708, 465] width 7 height 20
click at [410, 469] on button "y" at bounding box center [415, 465] width 49 height 26
click at [756, 464] on button "+" at bounding box center [762, 465] width 49 height 26
click at [604, 508] on div "9 y + ​ x y ⬚ 2 ⬚ n 7 8 9 + – ( ) √ 4 5 6 × ÷ , ⬚ < > 1 2 3 f(x) abc αβγ | a | …" at bounding box center [589, 488] width 502 height 156
click at [656, 482] on button "5" at bounding box center [656, 494] width 49 height 26
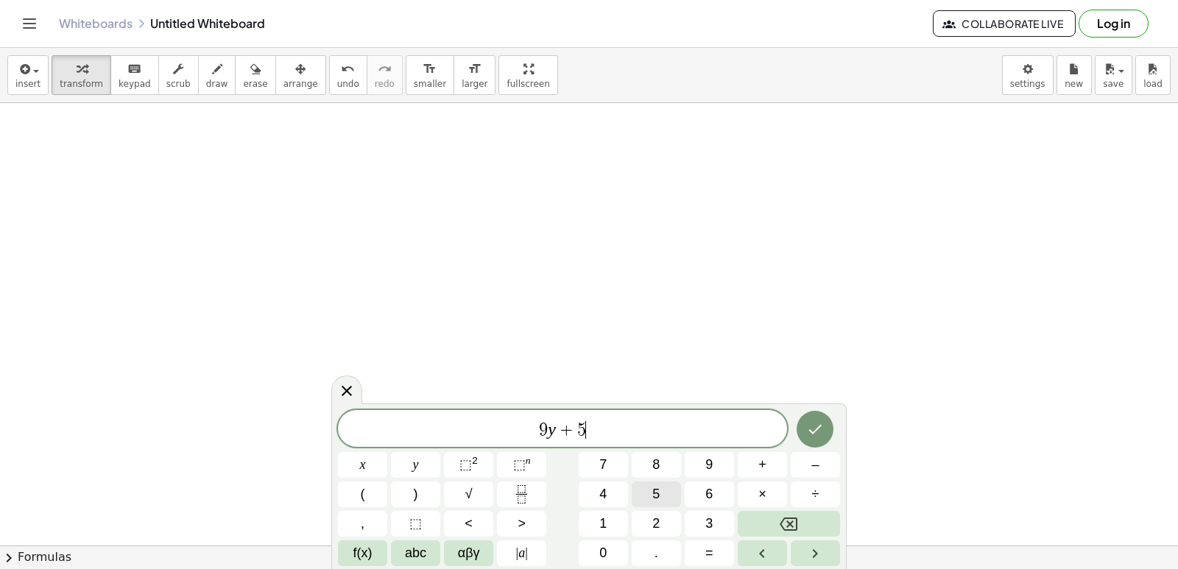
click at [658, 488] on button "5" at bounding box center [656, 494] width 49 height 26
click at [768, 529] on button "Backspace" at bounding box center [789, 524] width 102 height 26
click at [599, 510] on div "9 y + x y ⬚ 2 ⬚ n 7 8 9 + – ( ) √ 4 5 6 × ÷ , ⬚ < > 1 2 3 f(x) abc αβγ | a | 0 …" at bounding box center [589, 488] width 502 height 156
click at [606, 514] on button "1" at bounding box center [603, 524] width 49 height 26
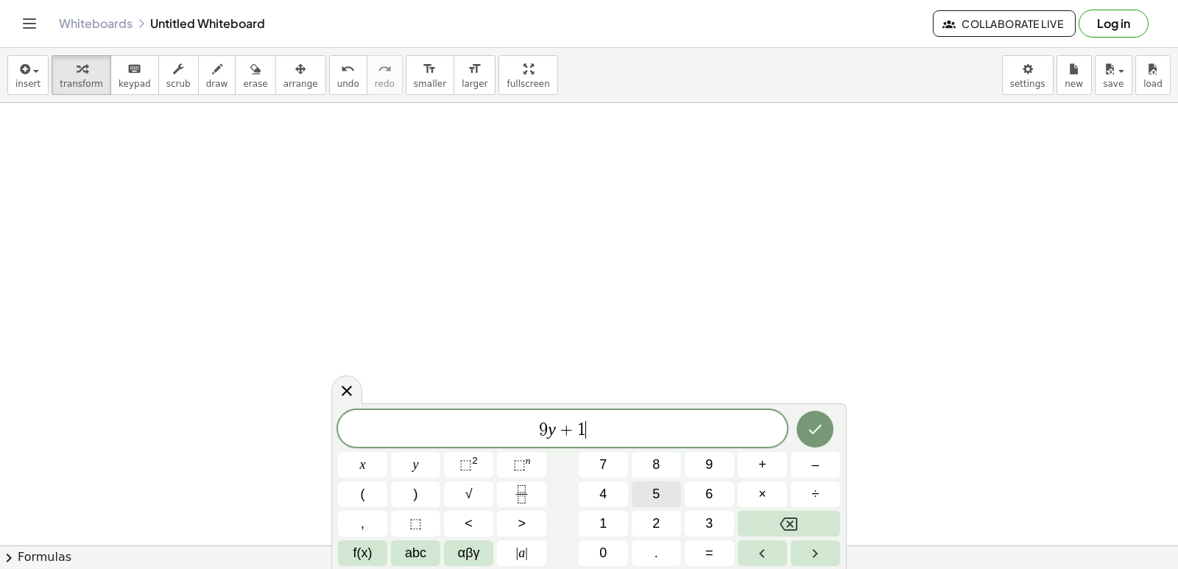
click at [655, 481] on button "5" at bounding box center [656, 494] width 49 height 26
click at [699, 554] on button "=" at bounding box center [709, 553] width 49 height 26
click at [813, 468] on button "–" at bounding box center [815, 465] width 49 height 26
click at [646, 509] on div "9 y + 1 5 = − x y ⬚ 2 ⬚ n 7 8 9 + – ( ) √ 4 5 6 × ÷ , ⬚ < > 1 2 3 f(x) abc αβγ …" at bounding box center [589, 488] width 502 height 156
click at [648, 514] on button "2" at bounding box center [656, 524] width 49 height 26
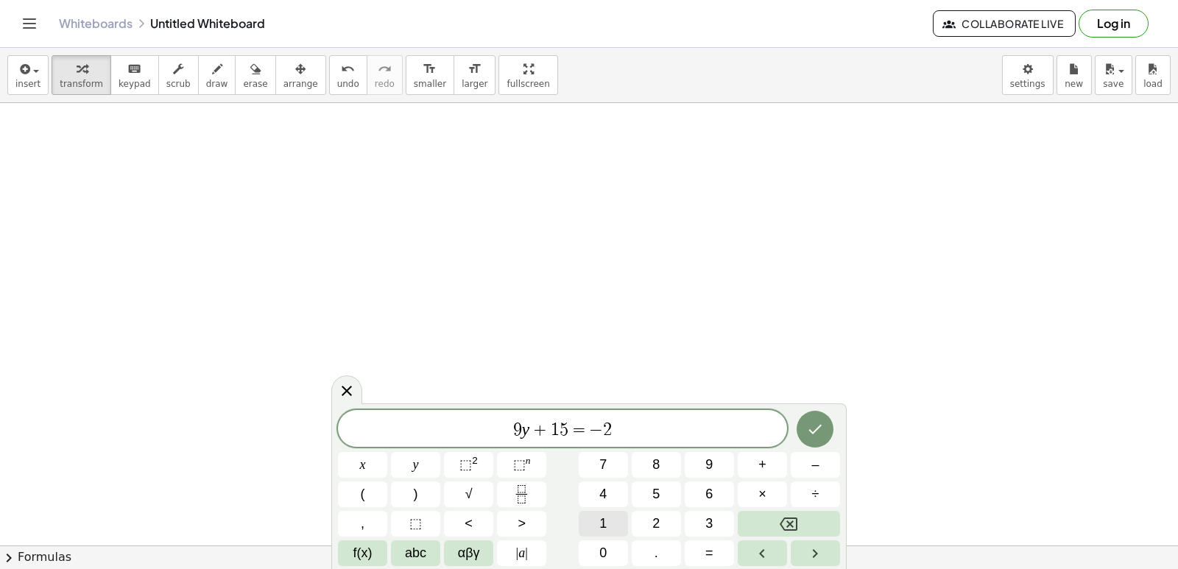
click at [618, 513] on button "1" at bounding box center [603, 524] width 49 height 26
click at [815, 420] on icon "Done" at bounding box center [815, 429] width 18 height 18
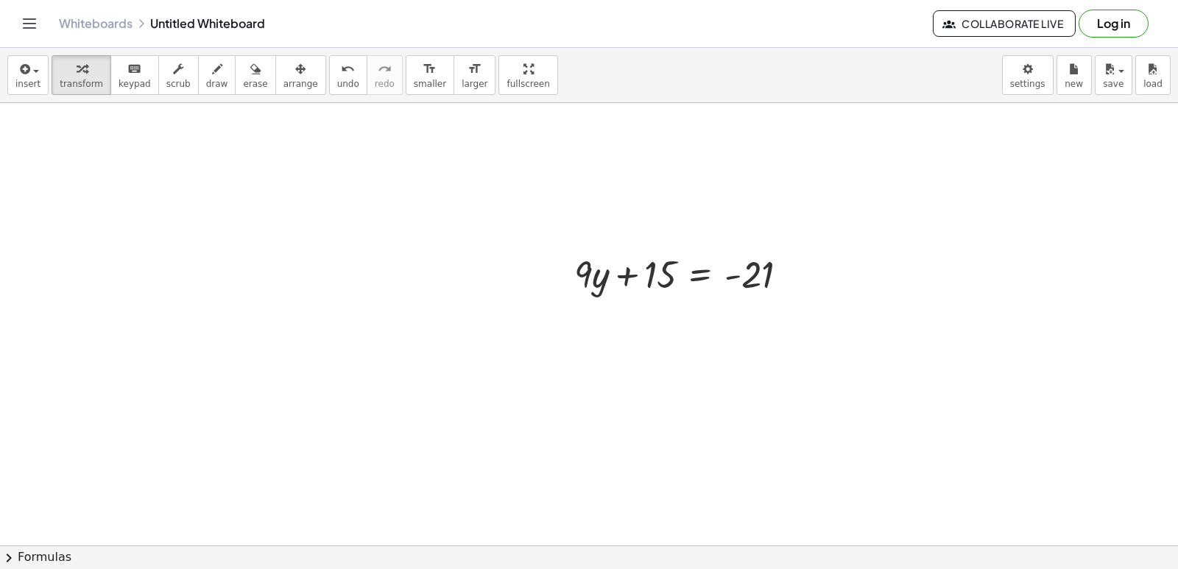
scroll to position [1842, 0]
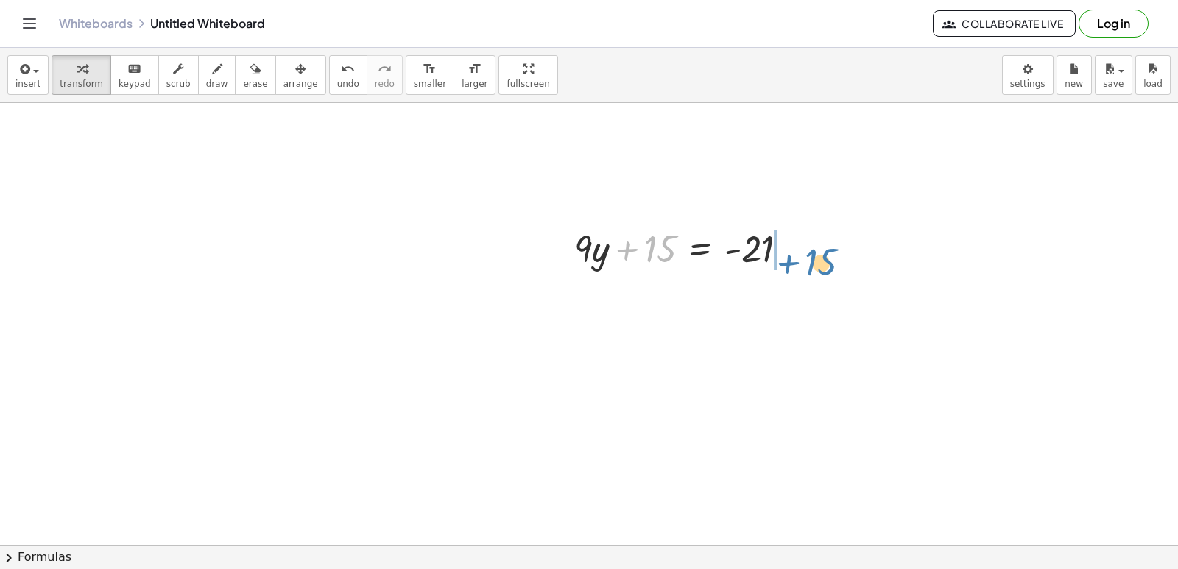
drag, startPoint x: 627, startPoint y: 244, endPoint x: 784, endPoint y: 259, distance: 157.6
click at [784, 259] on div at bounding box center [687, 247] width 240 height 50
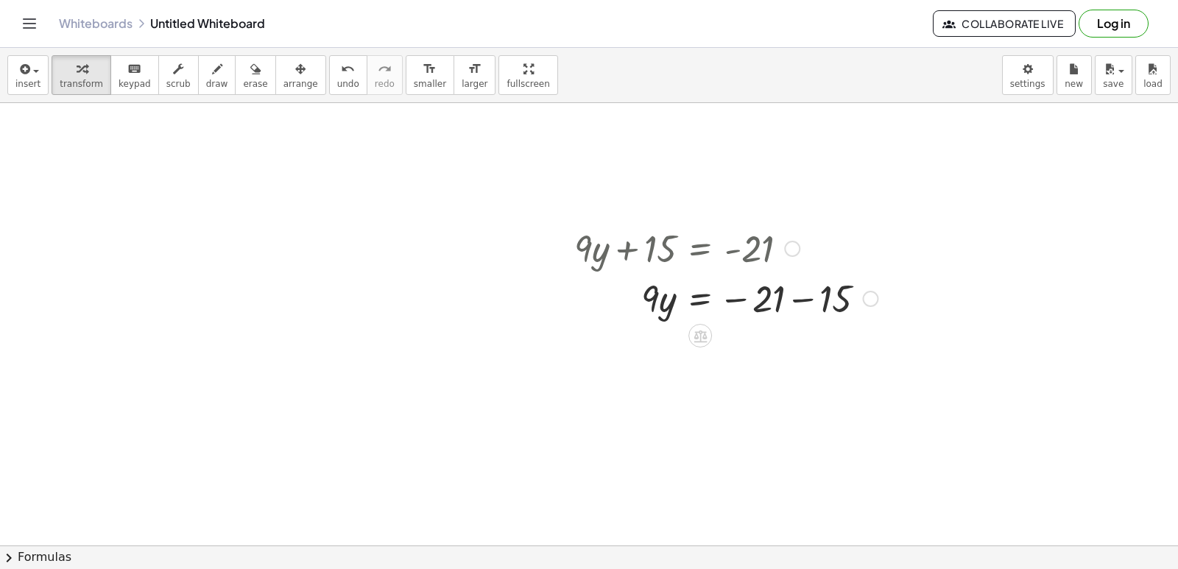
click at [791, 305] on div at bounding box center [726, 297] width 318 height 50
drag, startPoint x: 649, startPoint y: 347, endPoint x: 772, endPoint y: 389, distance: 130.6
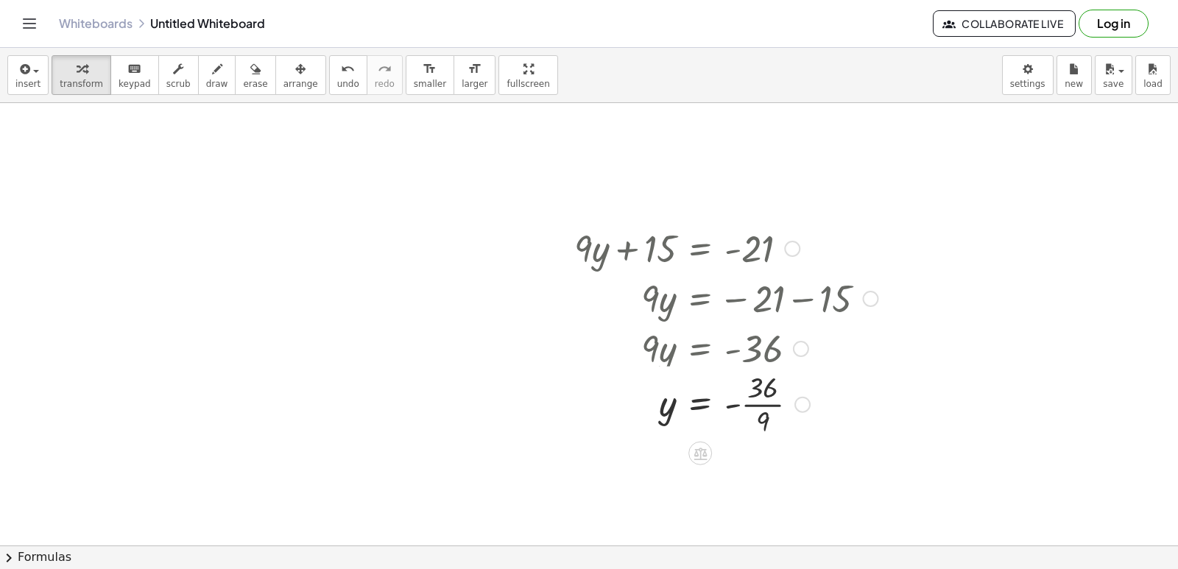
scroll to position [1916, 0]
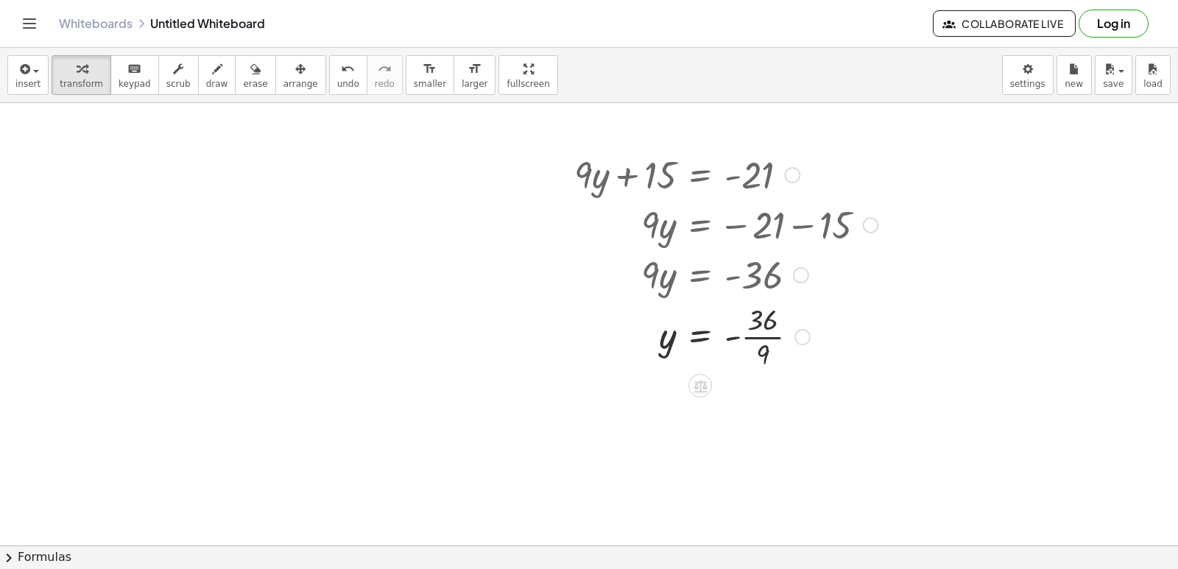
click at [743, 330] on div at bounding box center [726, 336] width 318 height 74
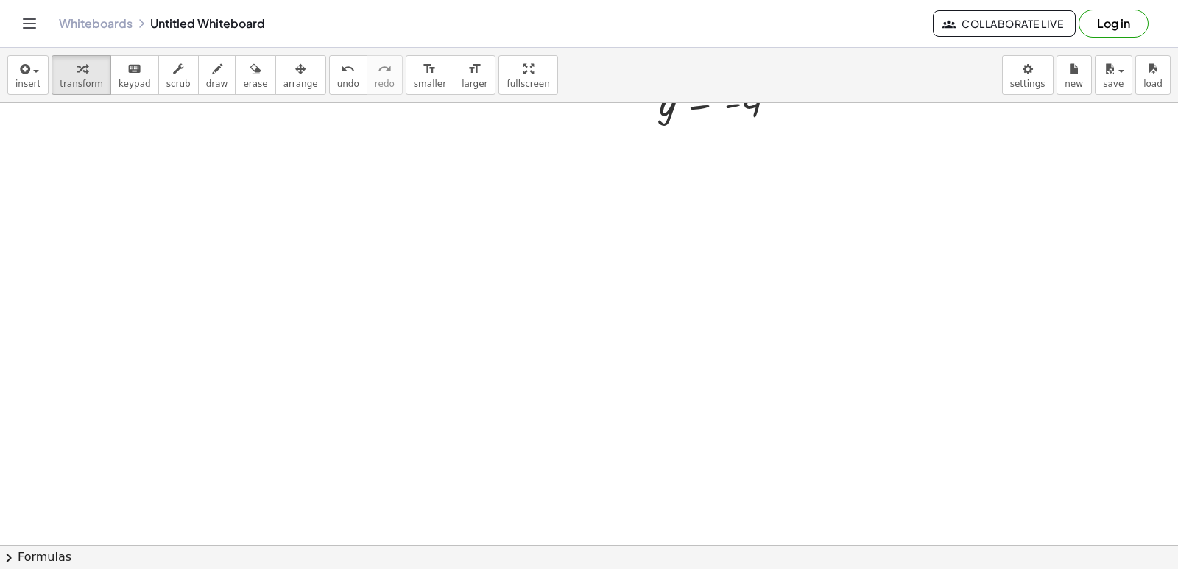
scroll to position [2284, 0]
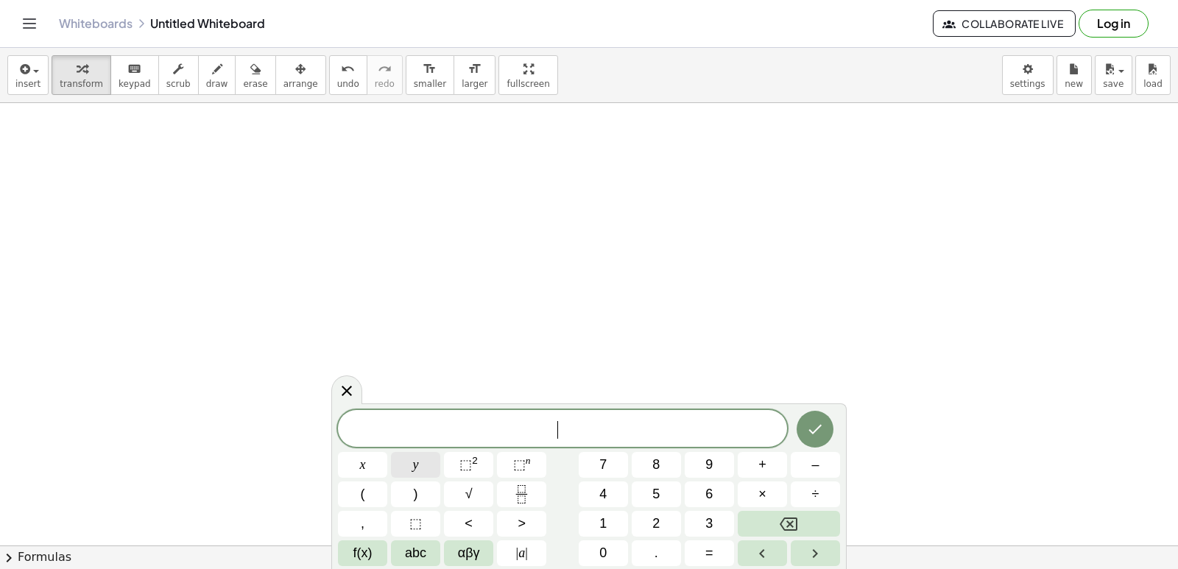
click at [412, 459] on button "y" at bounding box center [415, 465] width 49 height 26
click at [749, 462] on button "+" at bounding box center [762, 465] width 49 height 26
click at [649, 519] on button "2" at bounding box center [656, 524] width 49 height 26
click at [372, 457] on button "x" at bounding box center [362, 465] width 49 height 26
click at [722, 559] on button "=" at bounding box center [709, 553] width 49 height 26
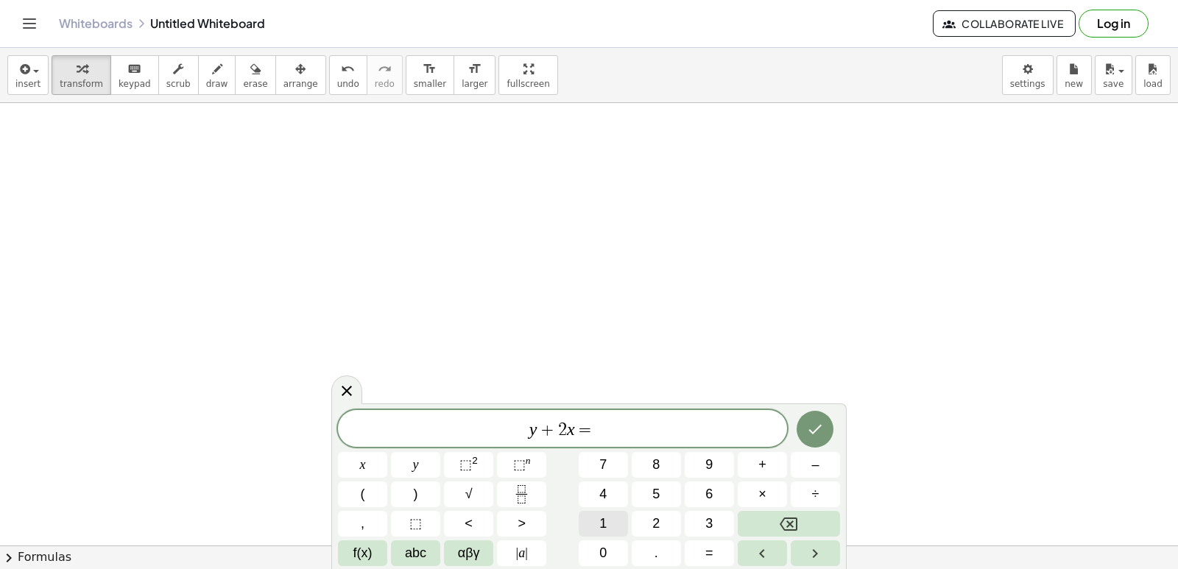
click at [610, 523] on button "1" at bounding box center [603, 524] width 49 height 26
click at [608, 544] on button "0" at bounding box center [603, 553] width 49 height 26
click at [820, 423] on button "Done" at bounding box center [815, 429] width 37 height 37
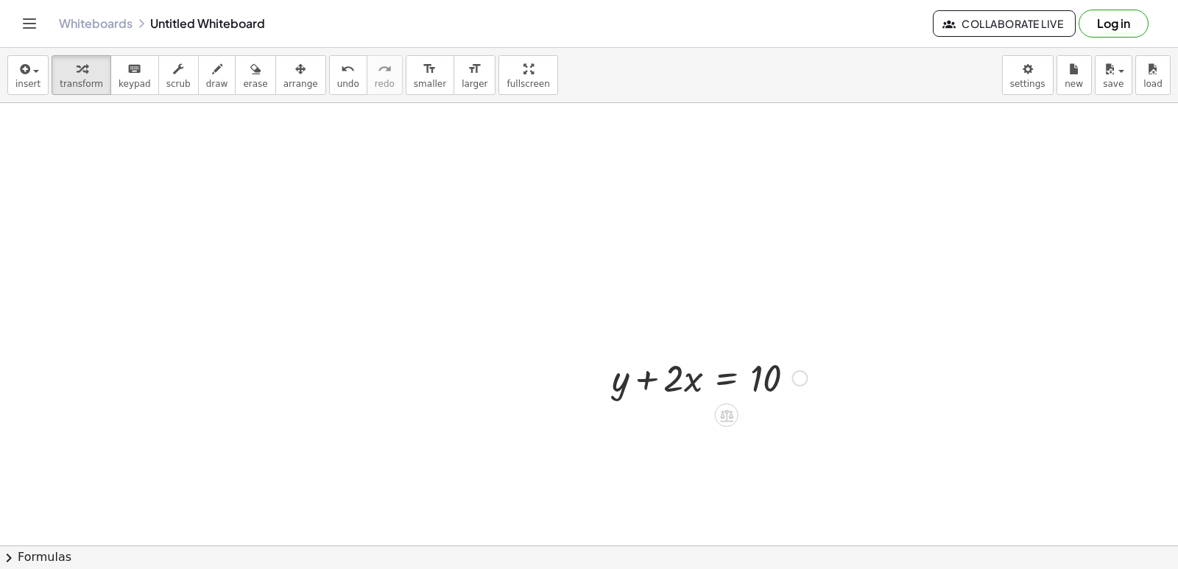
scroll to position [2357, 0]
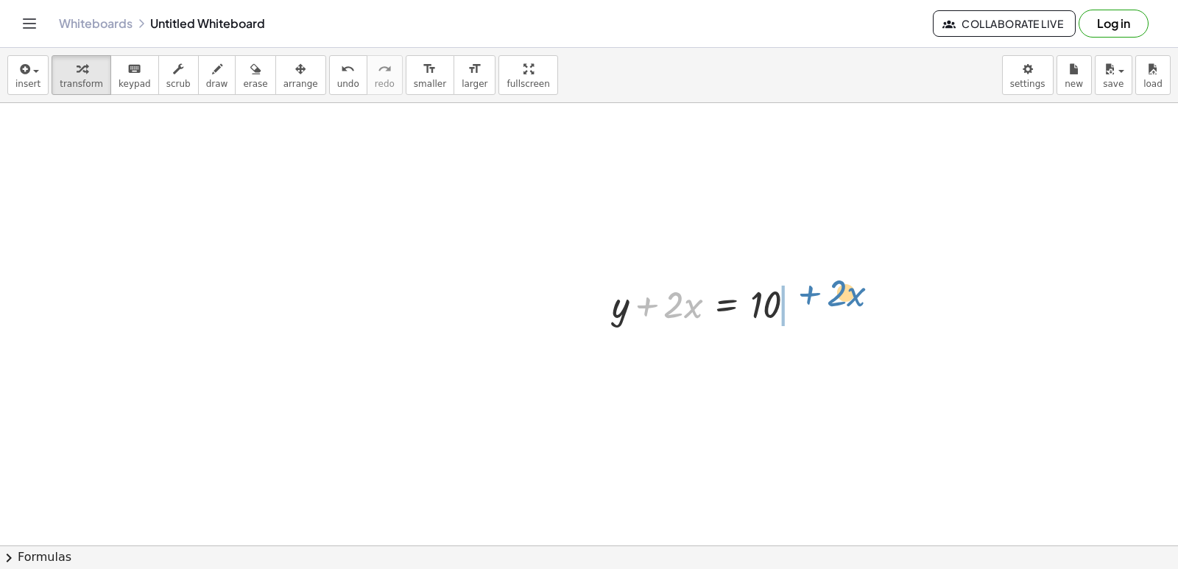
drag, startPoint x: 650, startPoint y: 305, endPoint x: 816, endPoint y: 288, distance: 167.2
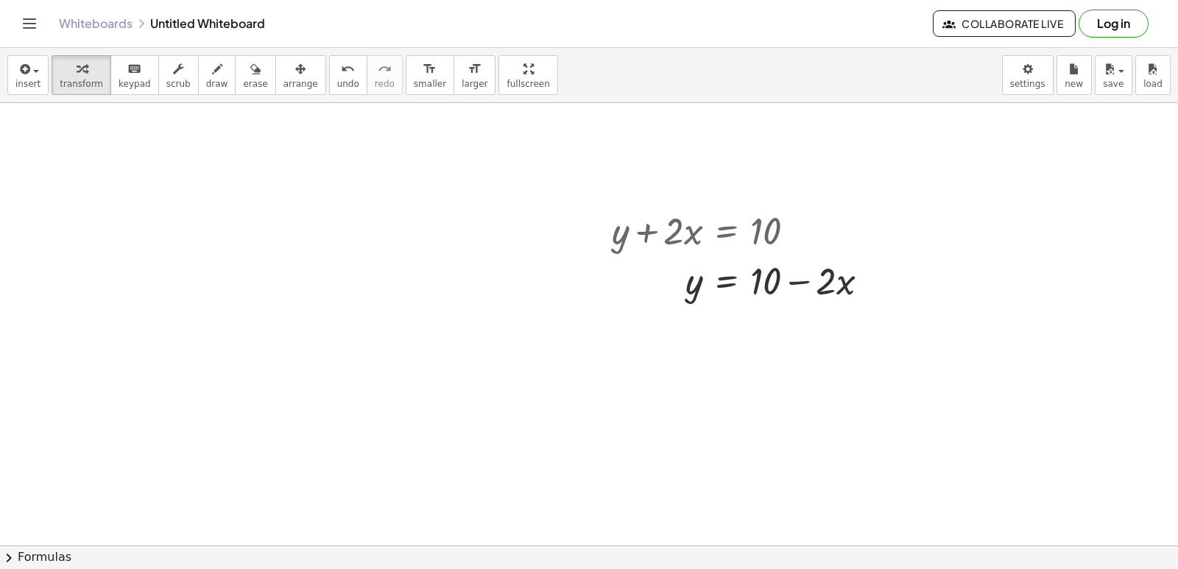
scroll to position [2504, 0]
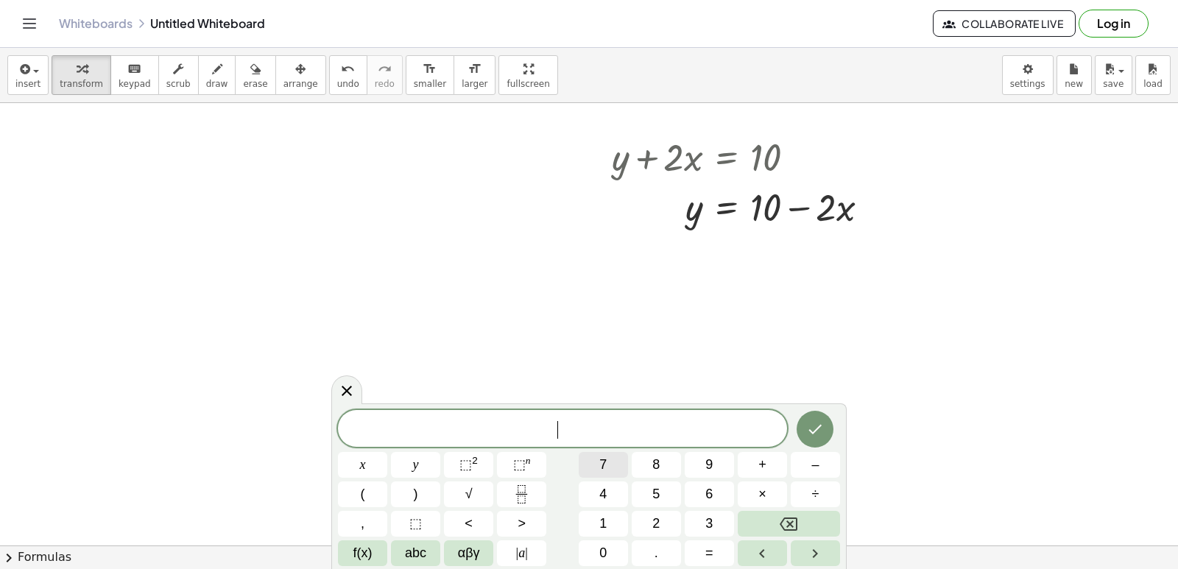
click at [624, 466] on button "7" at bounding box center [603, 465] width 49 height 26
click at [428, 468] on button "y" at bounding box center [415, 465] width 49 height 26
click at [732, 471] on div "7 y ​ x y ⬚ 2 ⬚ n 7 8 9 + – ( ) √ 4 5 6 × ÷ , ⬚ < > 1 2 3 f(x) abc αβγ | a | 0 …" at bounding box center [589, 488] width 502 height 156
click at [361, 456] on span "x" at bounding box center [363, 465] width 6 height 20
click at [779, 520] on button "Backspace" at bounding box center [789, 524] width 102 height 26
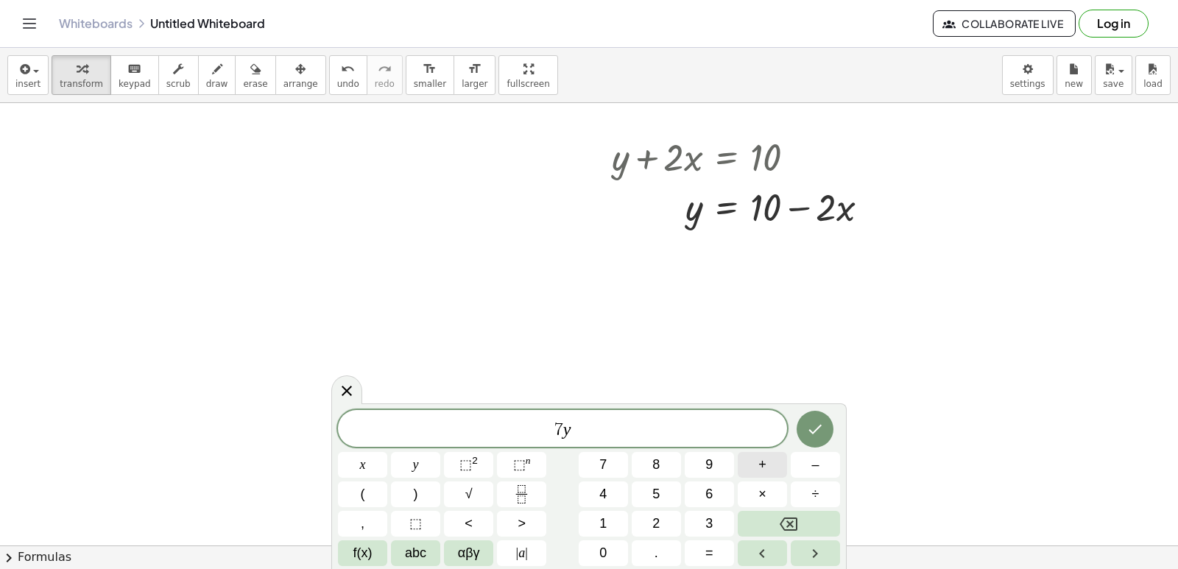
click at [755, 461] on button "+" at bounding box center [762, 465] width 49 height 26
click at [353, 467] on button "x" at bounding box center [362, 465] width 49 height 26
click at [718, 544] on button "=" at bounding box center [709, 553] width 49 height 26
click at [691, 523] on button "3" at bounding box center [709, 524] width 49 height 26
click at [822, 414] on button "Done" at bounding box center [815, 429] width 37 height 37
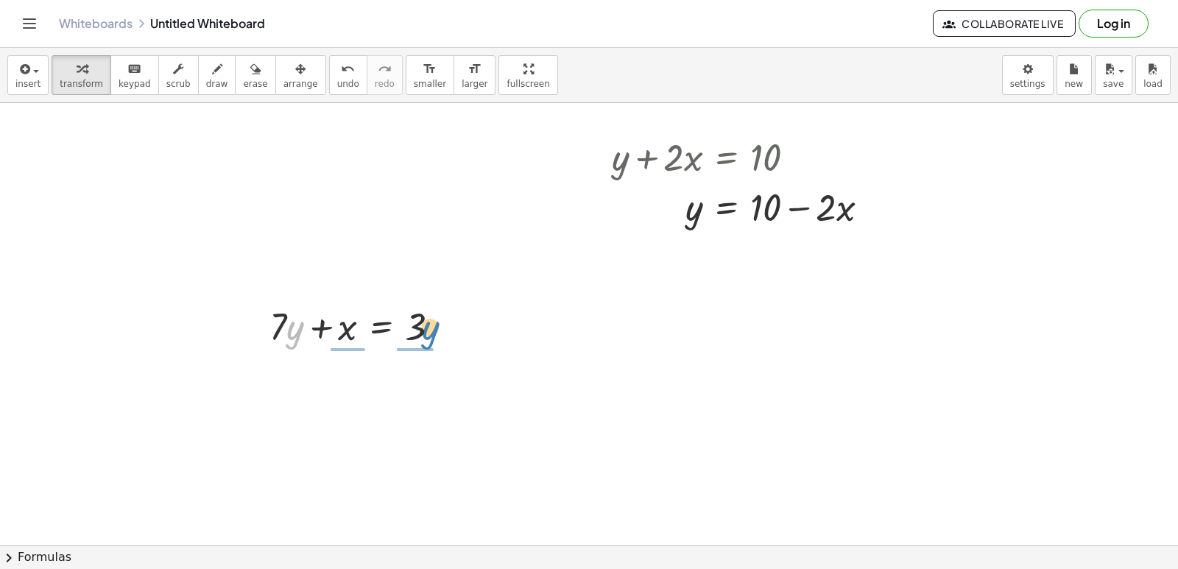
drag, startPoint x: 289, startPoint y: 334, endPoint x: 424, endPoint y: 334, distance: 135.5
click at [424, 334] on div at bounding box center [360, 325] width 197 height 50
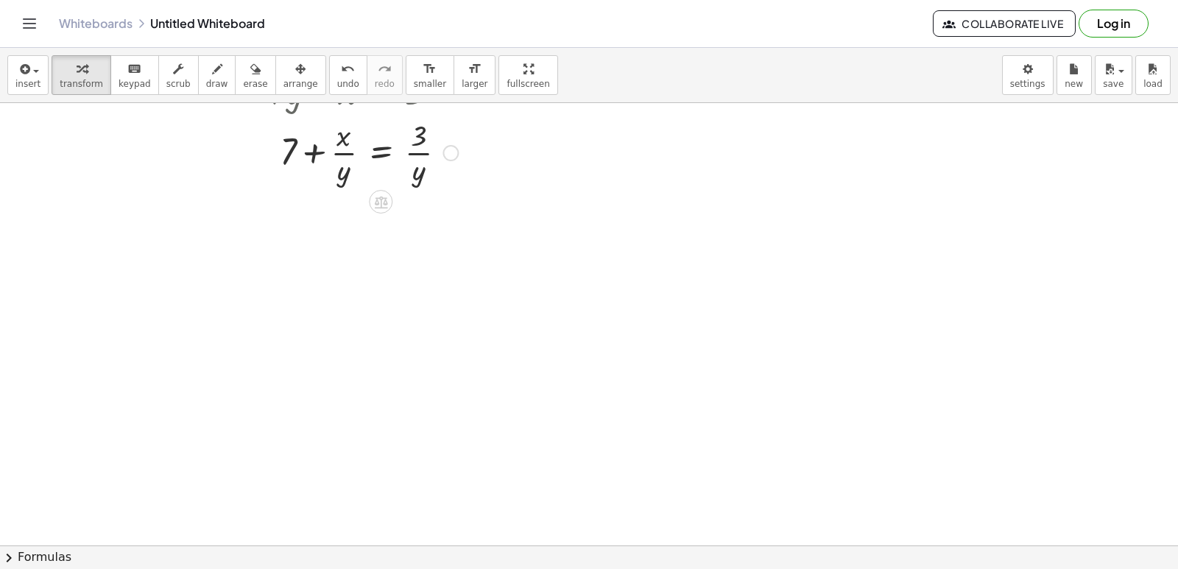
scroll to position [2949, 0]
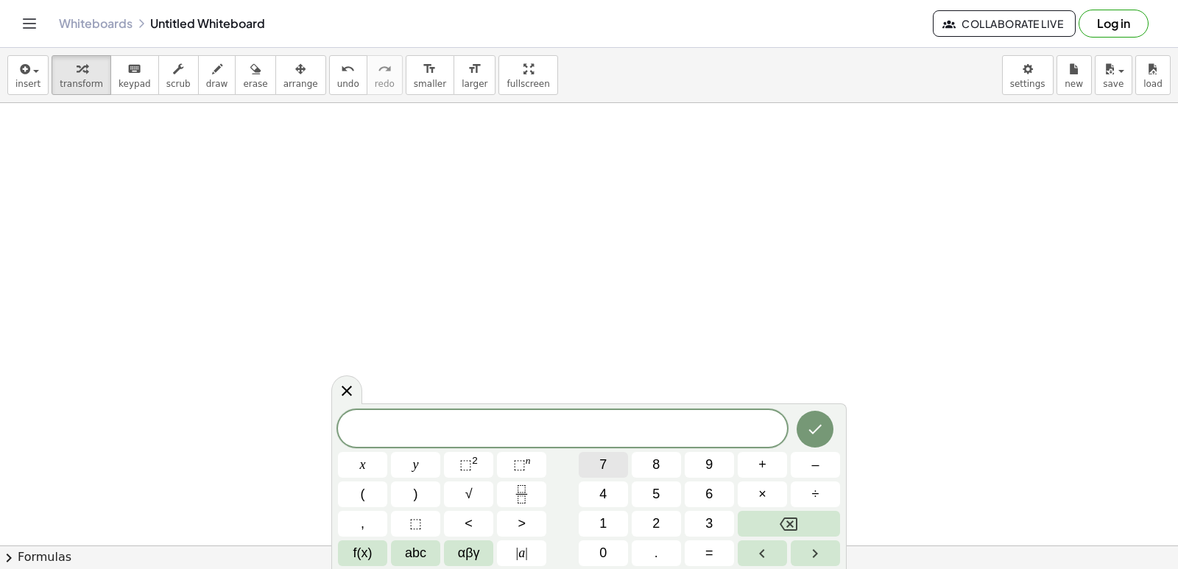
click at [601, 465] on span "7" at bounding box center [602, 465] width 7 height 20
click at [367, 459] on button "x" at bounding box center [362, 465] width 49 height 26
click at [758, 462] on span "+" at bounding box center [762, 465] width 8 height 20
click at [612, 487] on button "4" at bounding box center [603, 494] width 49 height 26
click at [408, 464] on button "y" at bounding box center [415, 465] width 49 height 26
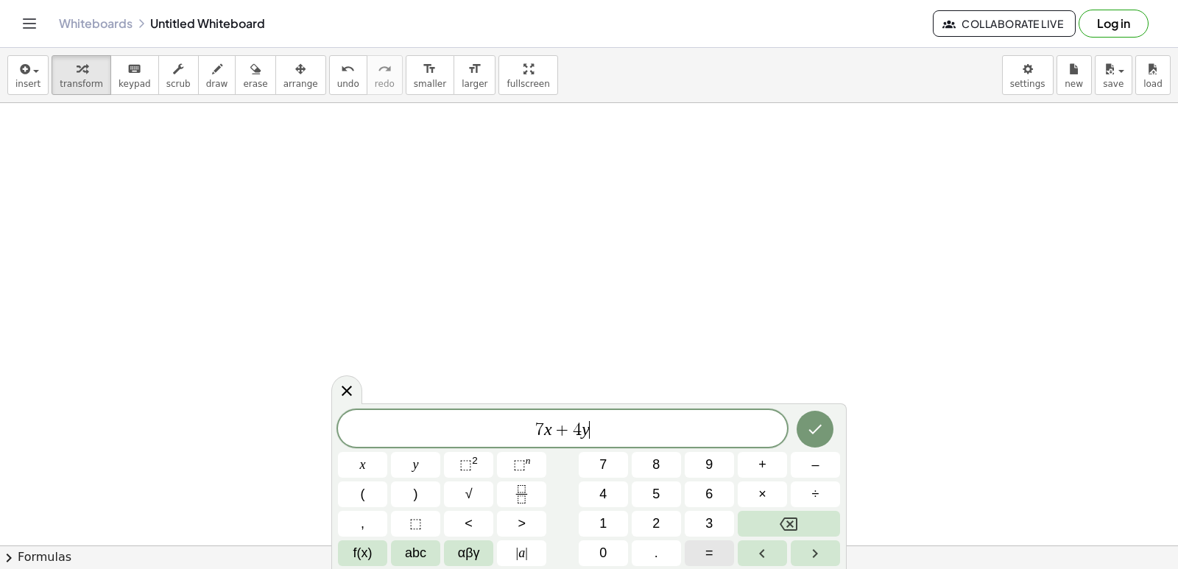
click at [702, 559] on button "=" at bounding box center [709, 553] width 49 height 26
click at [591, 520] on button "1" at bounding box center [603, 524] width 49 height 26
click at [830, 432] on button "Done" at bounding box center [815, 429] width 37 height 37
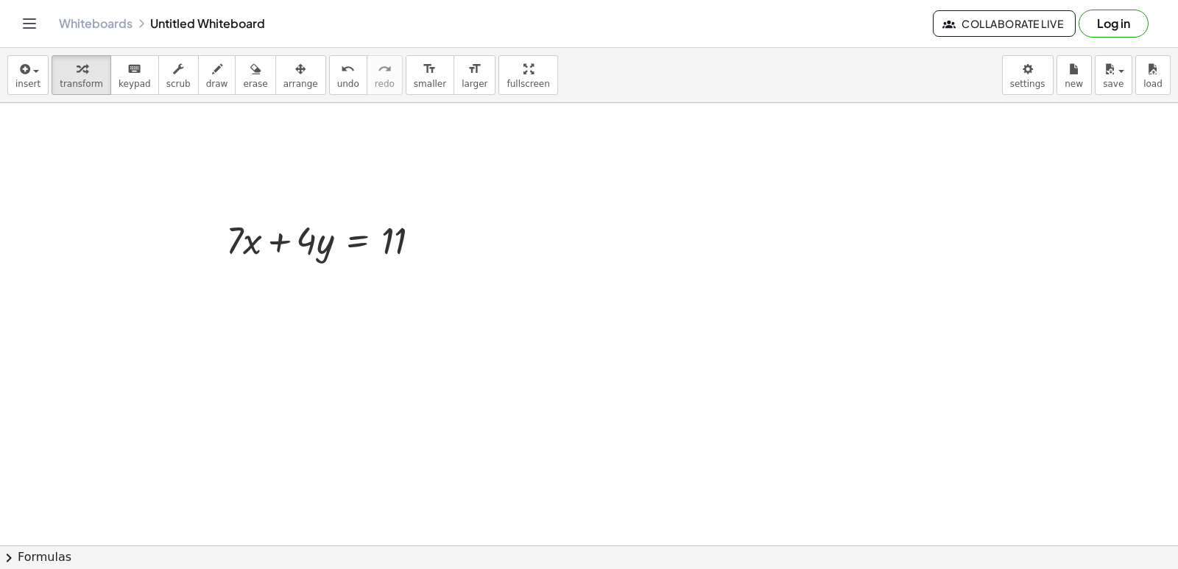
scroll to position [3023, 0]
click at [258, 206] on div at bounding box center [330, 213] width 222 height 50
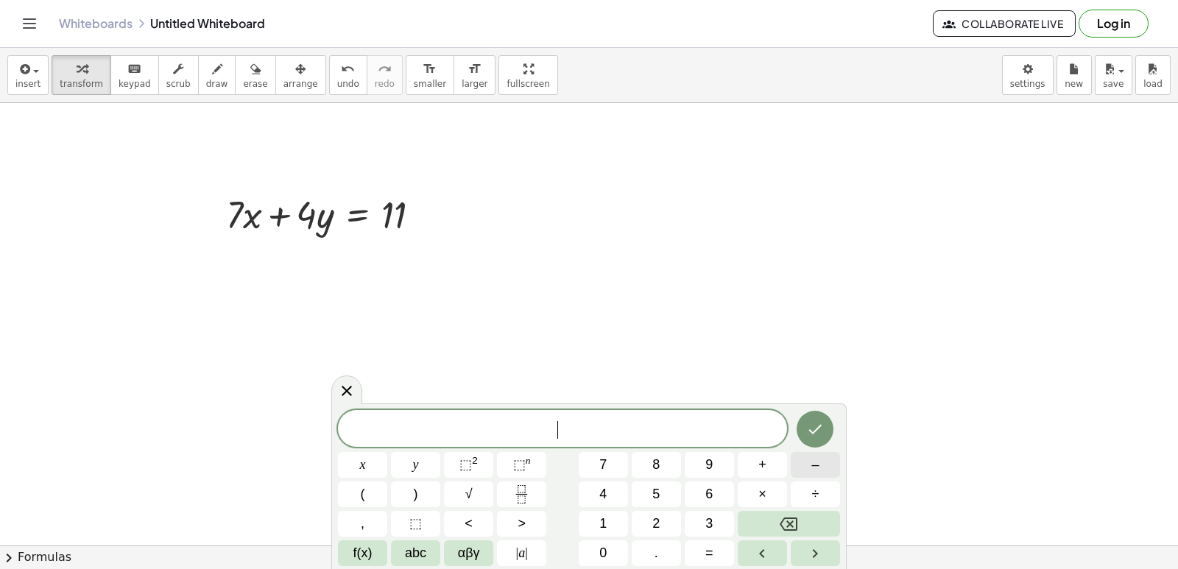
click at [806, 468] on button "–" at bounding box center [815, 465] width 49 height 26
click at [588, 454] on button "7" at bounding box center [603, 465] width 49 height 26
click at [356, 450] on div "− 7 ​ x y ⬚ 2 ⬚ n 7 8 9 + – ( ) √ 4 5 6 × ÷ , ⬚ < > 1 2 3 f(x) abc αβγ | a | 0 …" at bounding box center [589, 488] width 502 height 156
click at [364, 464] on button "x" at bounding box center [362, 465] width 49 height 26
click at [766, 465] on button "+" at bounding box center [762, 465] width 49 height 26
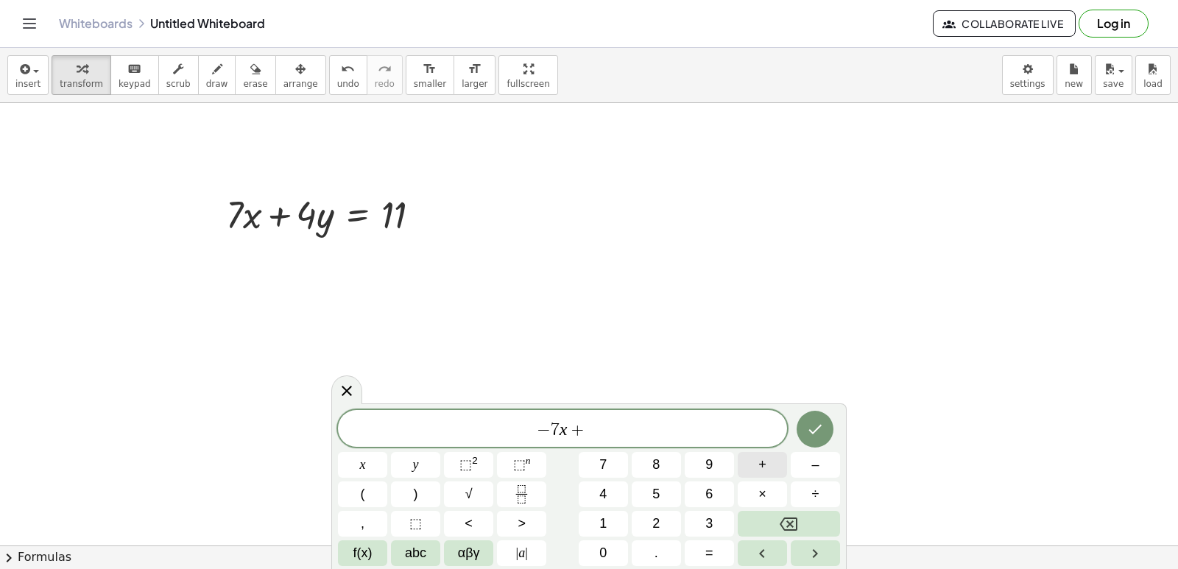
click at [760, 456] on span "+" at bounding box center [762, 465] width 8 height 20
click at [752, 518] on button "Backspace" at bounding box center [789, 524] width 102 height 26
click at [666, 498] on button "5" at bounding box center [656, 494] width 49 height 26
click at [405, 454] on button "y" at bounding box center [415, 465] width 49 height 26
click at [709, 555] on span "=" at bounding box center [709, 553] width 8 height 20
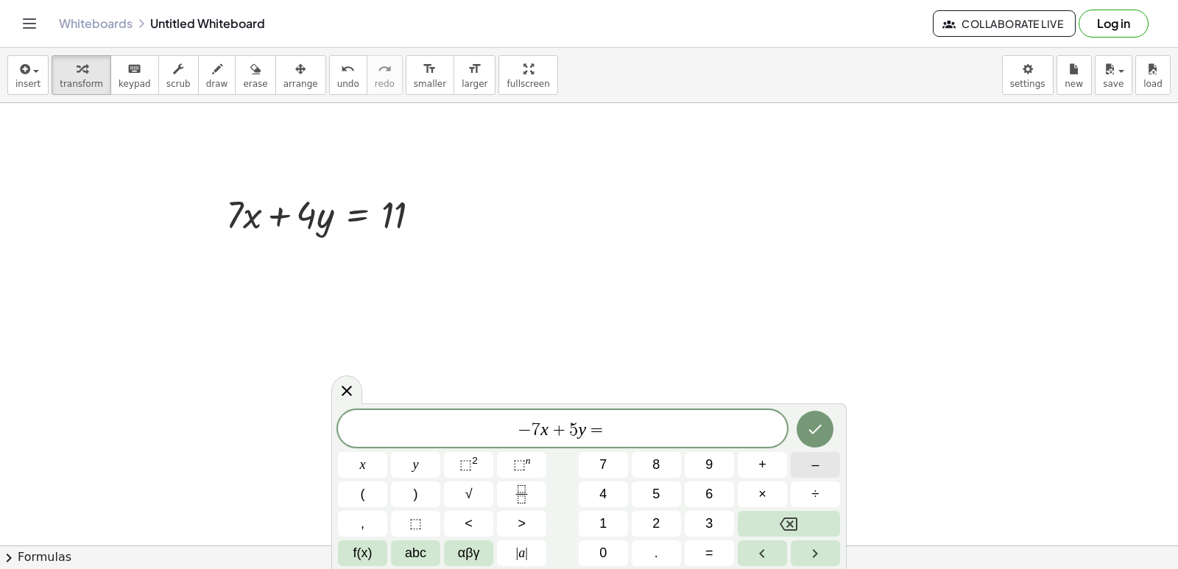
click at [813, 467] on span "–" at bounding box center [814, 465] width 7 height 20
click at [670, 515] on button "2" at bounding box center [656, 524] width 49 height 26
click at [817, 423] on icon "Done" at bounding box center [815, 429] width 18 height 18
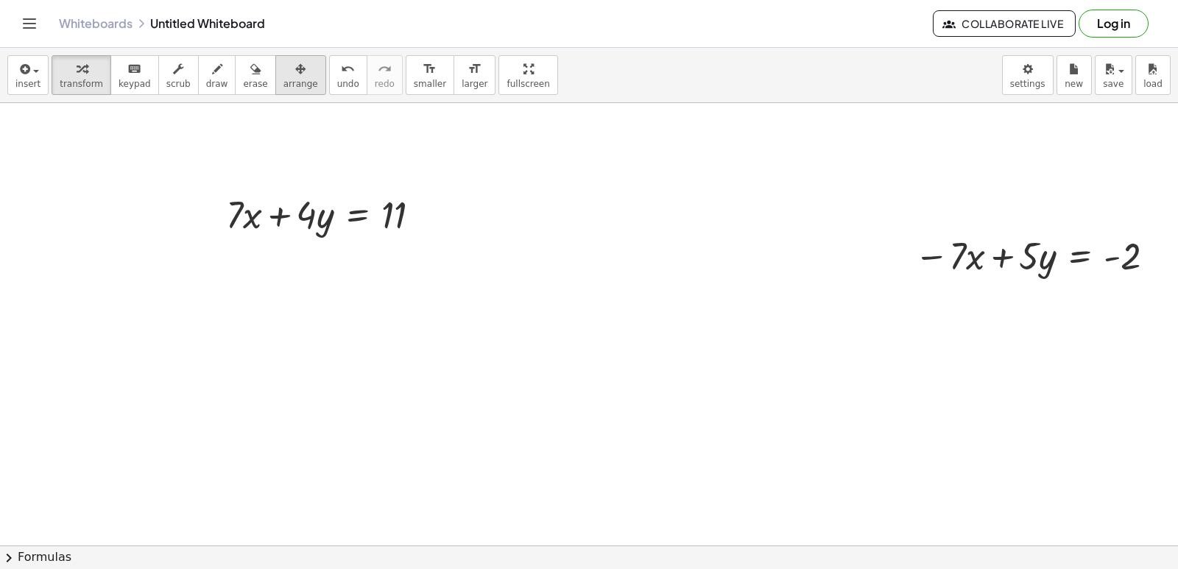
click at [295, 68] on icon "button" at bounding box center [300, 69] width 10 height 18
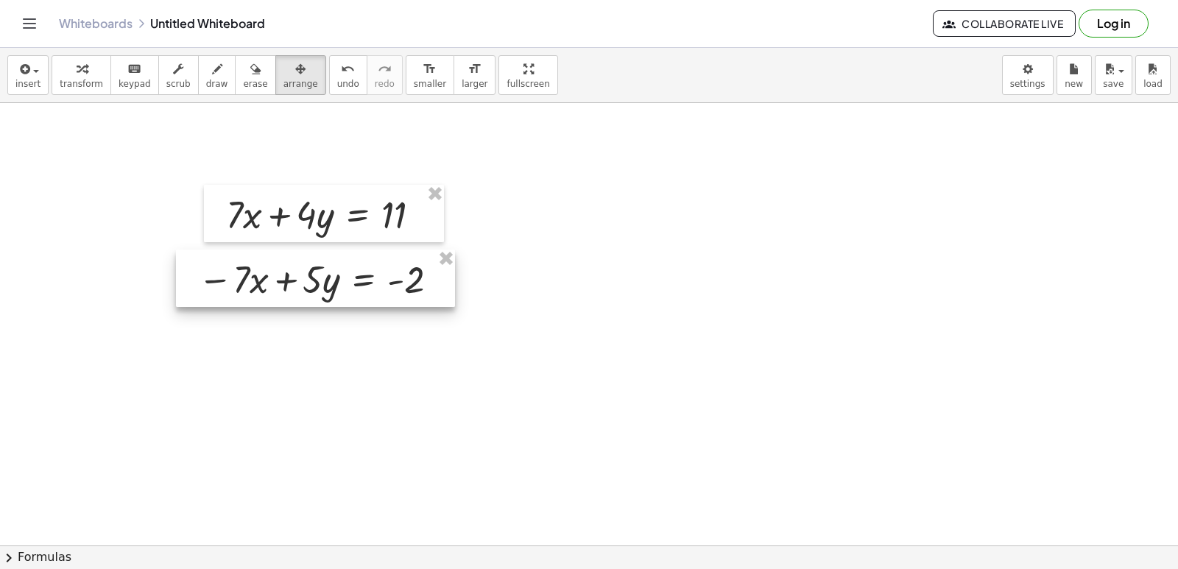
drag, startPoint x: 988, startPoint y: 261, endPoint x: 271, endPoint y: 284, distance: 717.4
click at [271, 284] on div at bounding box center [315, 278] width 279 height 57
drag, startPoint x: 549, startPoint y: 347, endPoint x: 540, endPoint y: 344, distance: 9.3
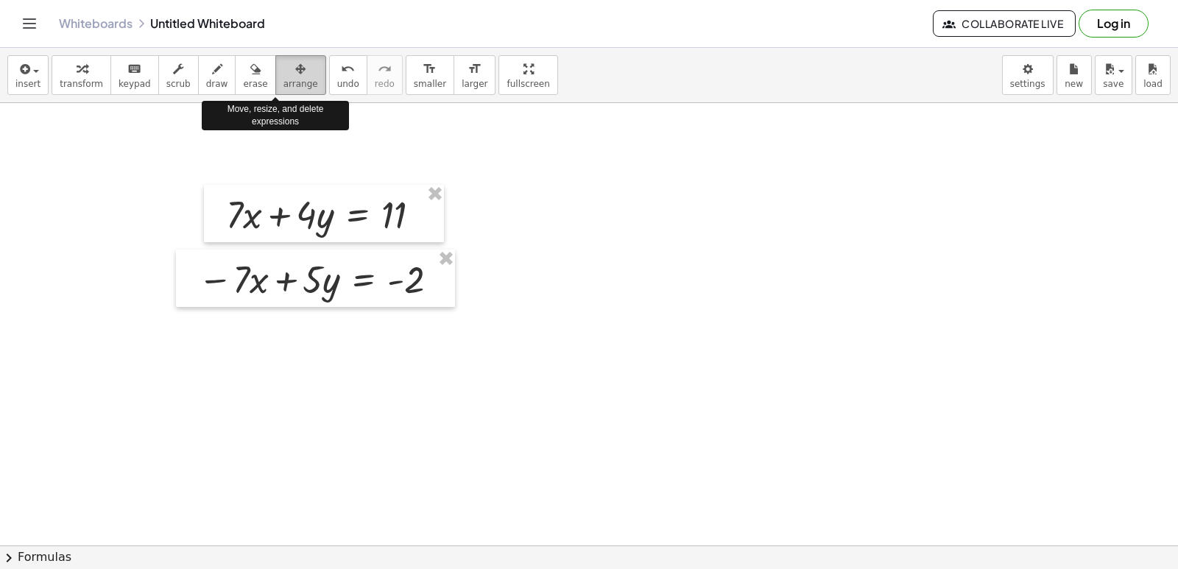
click at [290, 84] on span "arrange" at bounding box center [300, 84] width 35 height 10
click at [247, 63] on div "transform keyboard keypad scrub draw erase arrange" at bounding box center [189, 75] width 274 height 40
click at [295, 68] on icon "button" at bounding box center [300, 69] width 10 height 18
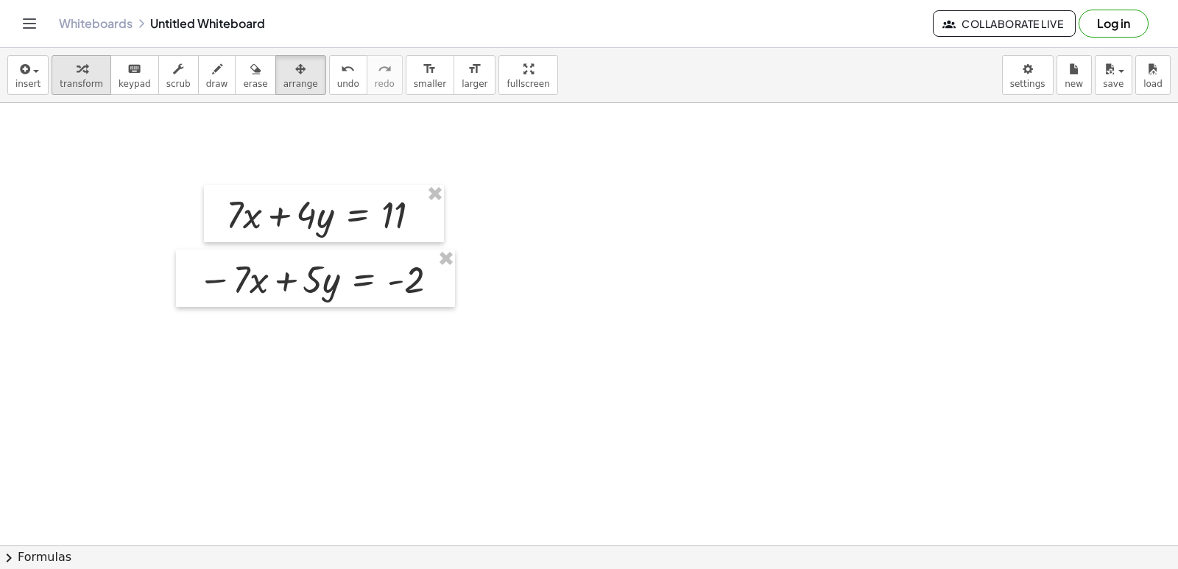
click at [72, 81] on span "transform" at bounding box center [81, 84] width 43 height 10
drag, startPoint x: 658, startPoint y: 306, endPoint x: 620, endPoint y: 374, distance: 78.4
drag, startPoint x: 655, startPoint y: 307, endPoint x: 649, endPoint y: 325, distance: 19.6
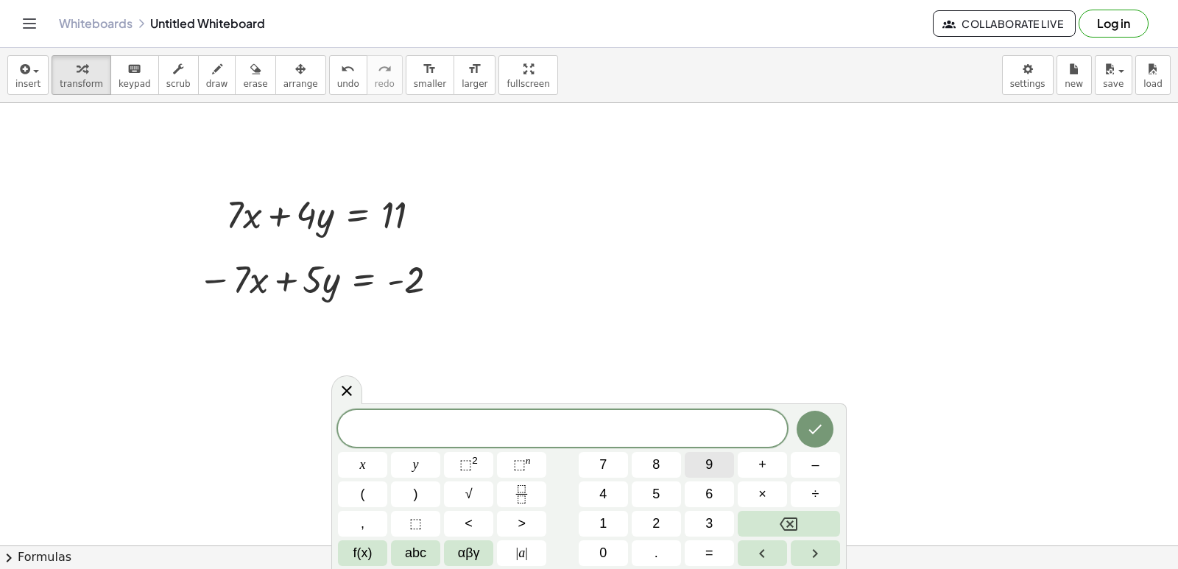
click at [708, 456] on span "9" at bounding box center [708, 465] width 7 height 20
click at [413, 465] on span "y" at bounding box center [416, 465] width 6 height 20
click at [716, 547] on button "=" at bounding box center [709, 553] width 49 height 26
click at [720, 469] on button "9" at bounding box center [709, 465] width 49 height 26
click at [816, 431] on icon "Done" at bounding box center [815, 429] width 18 height 18
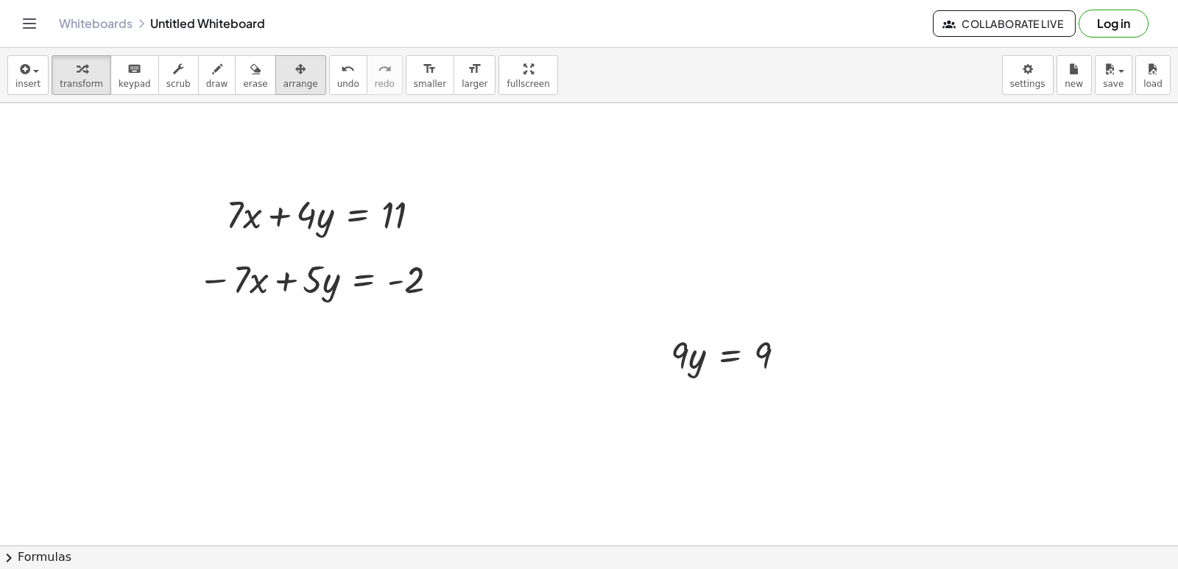
click at [283, 88] on span "arrange" at bounding box center [300, 84] width 35 height 10
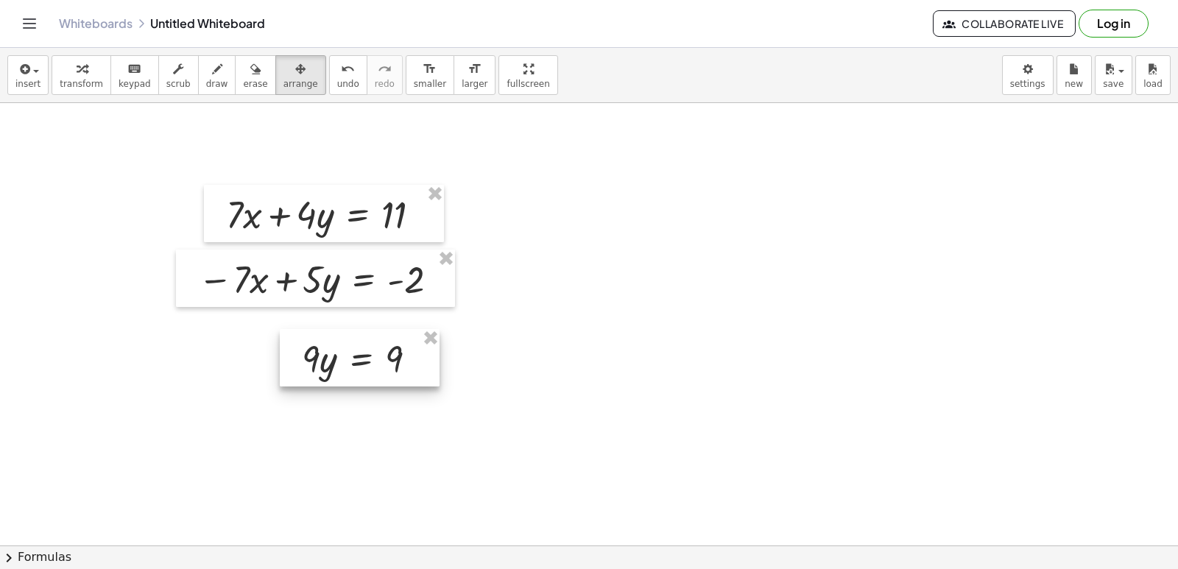
drag, startPoint x: 777, startPoint y: 370, endPoint x: 409, endPoint y: 373, distance: 368.8
click at [409, 373] on div at bounding box center [360, 357] width 160 height 57
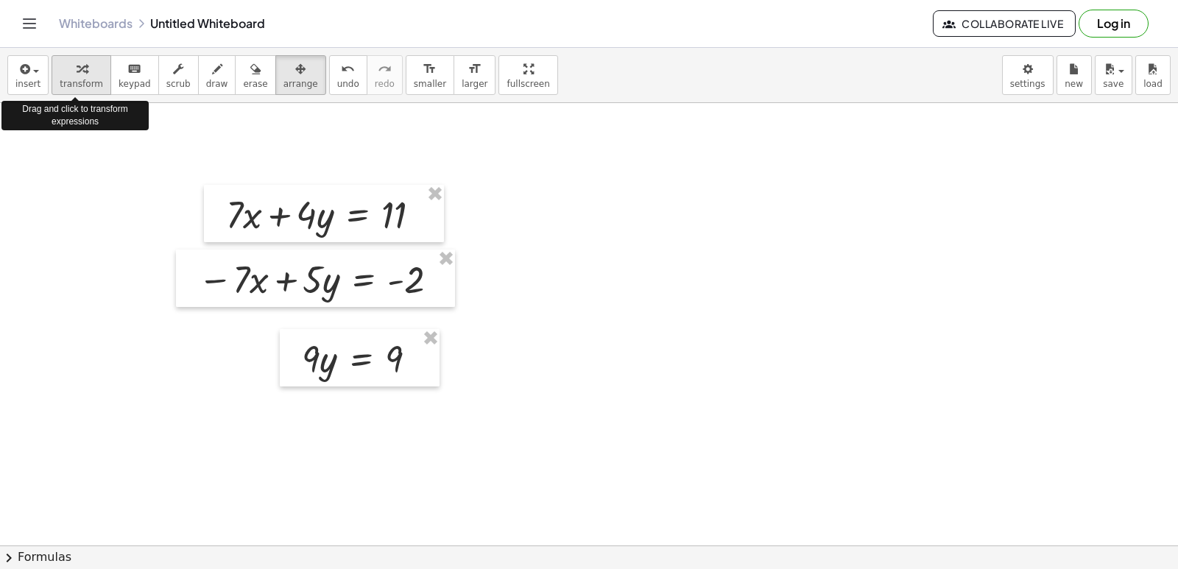
click at [65, 67] on div "button" at bounding box center [81, 69] width 43 height 18
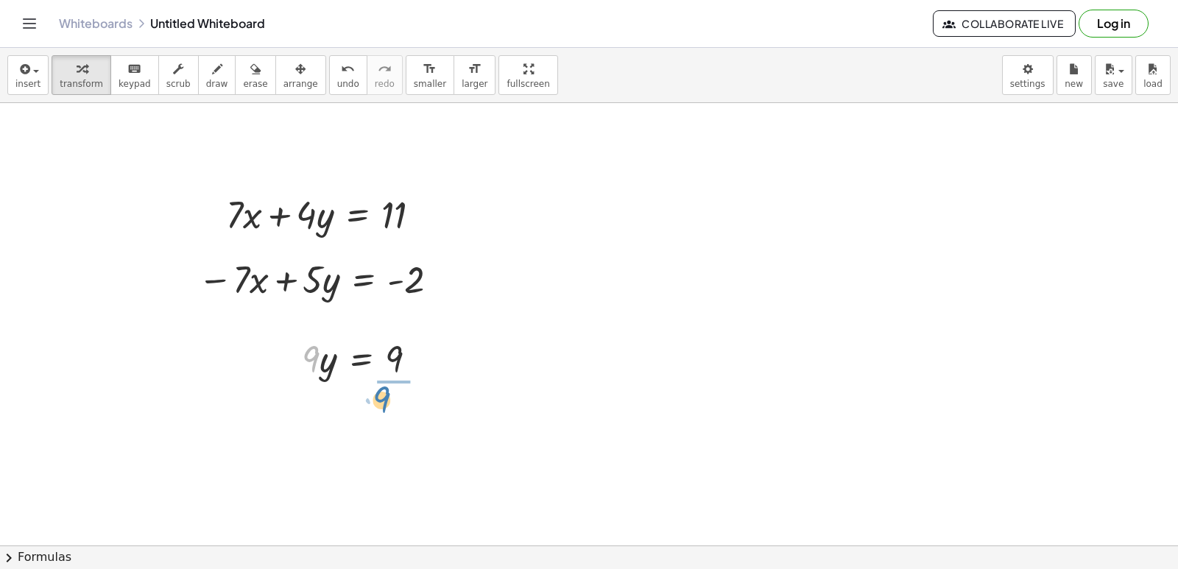
drag, startPoint x: 312, startPoint y: 357, endPoint x: 384, endPoint y: 398, distance: 82.1
click at [398, 433] on div at bounding box center [368, 420] width 149 height 74
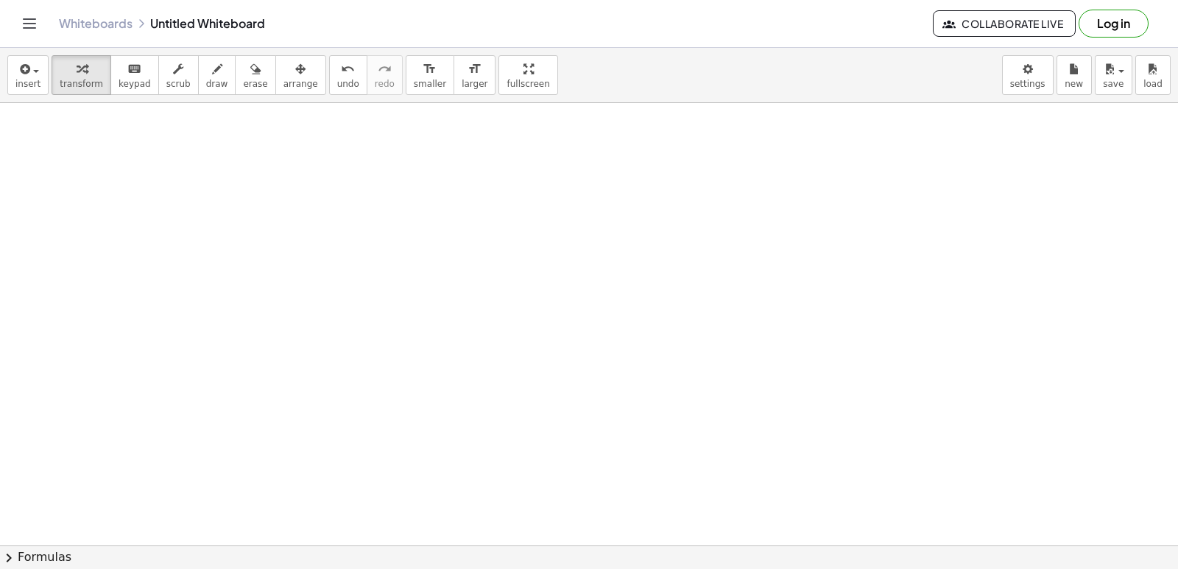
scroll to position [3464, 0]
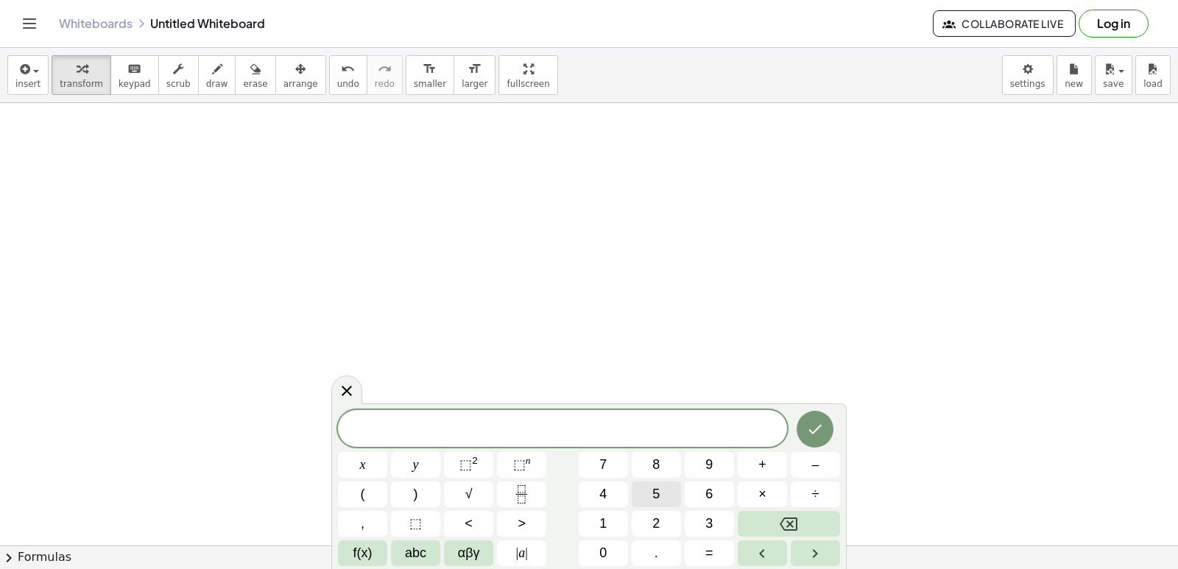
click at [648, 489] on button "5" at bounding box center [656, 494] width 49 height 26
click at [366, 456] on button "x" at bounding box center [362, 465] width 49 height 26
click at [776, 465] on button "+" at bounding box center [762, 465] width 49 height 26
click at [711, 520] on span "3" at bounding box center [708, 524] width 7 height 20
click at [391, 459] on button "y" at bounding box center [415, 465] width 49 height 26
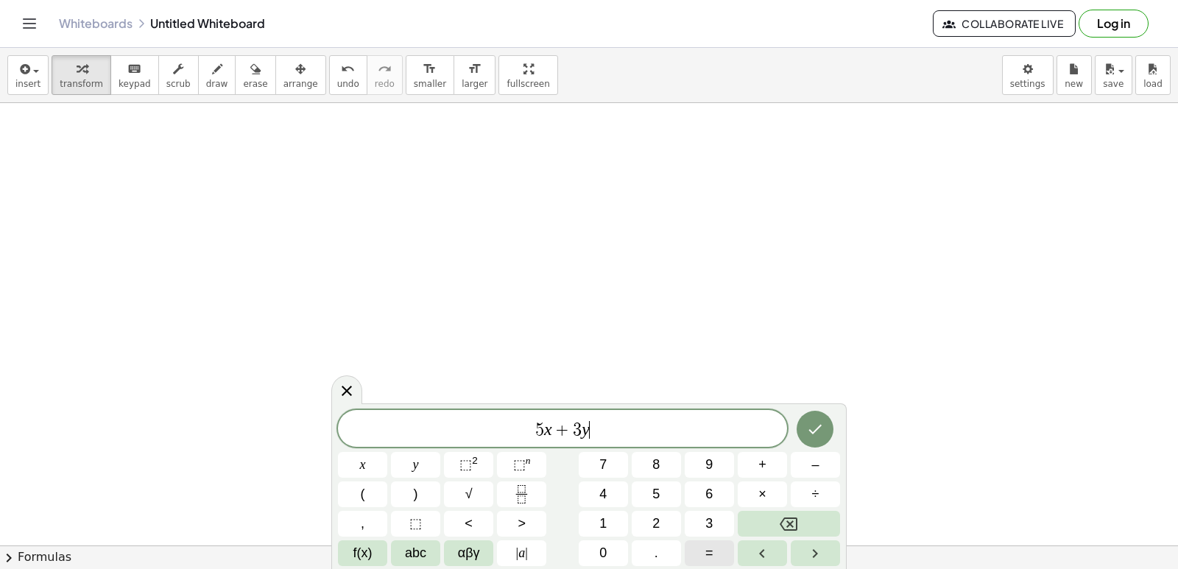
click at [700, 547] on button "=" at bounding box center [709, 553] width 49 height 26
click at [612, 526] on button "1" at bounding box center [603, 524] width 49 height 26
click at [706, 518] on span "3" at bounding box center [708, 524] width 7 height 20
click at [821, 425] on icon "Done" at bounding box center [815, 430] width 13 height 10
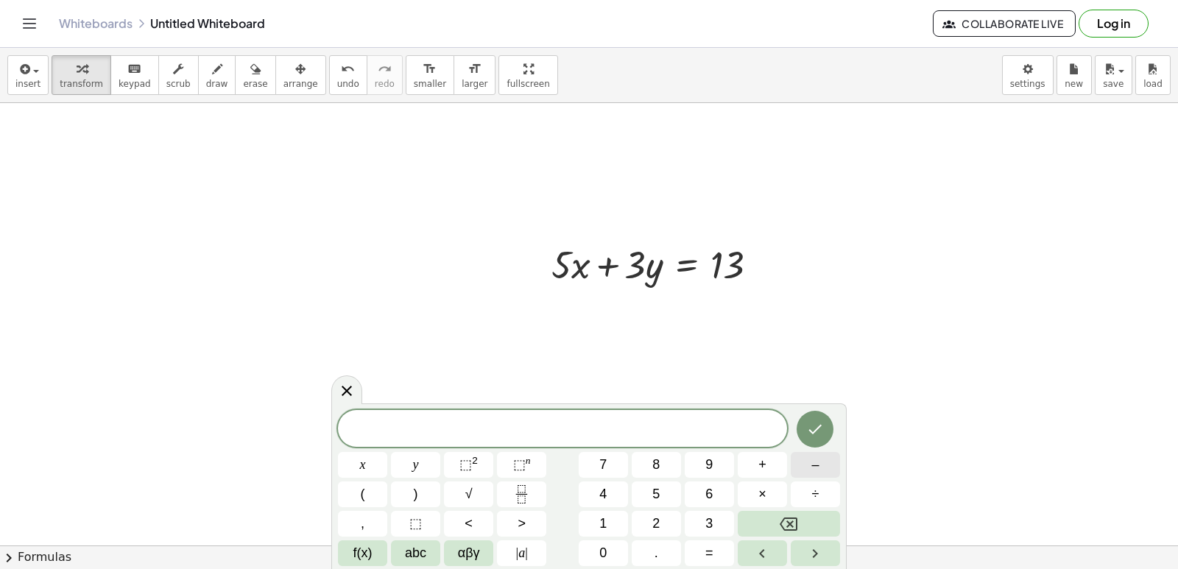
click at [818, 472] on span "–" at bounding box center [814, 465] width 7 height 20
click at [660, 496] on button "5" at bounding box center [656, 494] width 49 height 26
click at [373, 464] on button "x" at bounding box center [362, 465] width 49 height 26
click at [750, 462] on button "+" at bounding box center [762, 465] width 49 height 26
click at [693, 485] on button "6" at bounding box center [709, 494] width 49 height 26
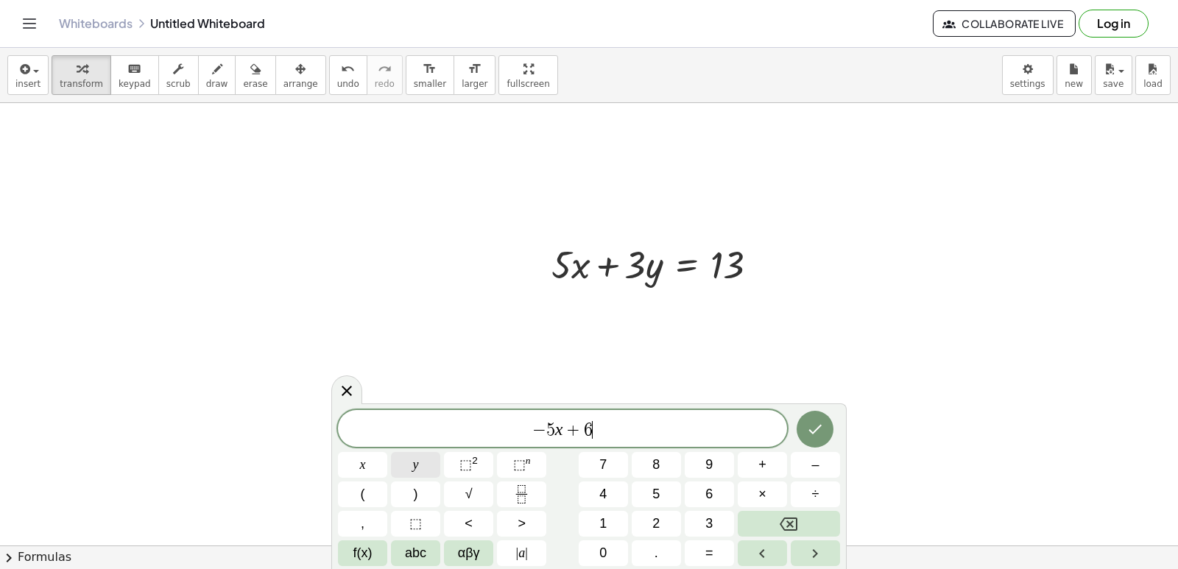
click at [423, 467] on button "y" at bounding box center [415, 465] width 49 height 26
click at [703, 559] on button "=" at bounding box center [709, 553] width 49 height 26
click at [816, 462] on button "–" at bounding box center [815, 465] width 49 height 26
click at [620, 485] on button "4" at bounding box center [603, 494] width 49 height 26
click at [819, 428] on icon "Done" at bounding box center [815, 430] width 13 height 10
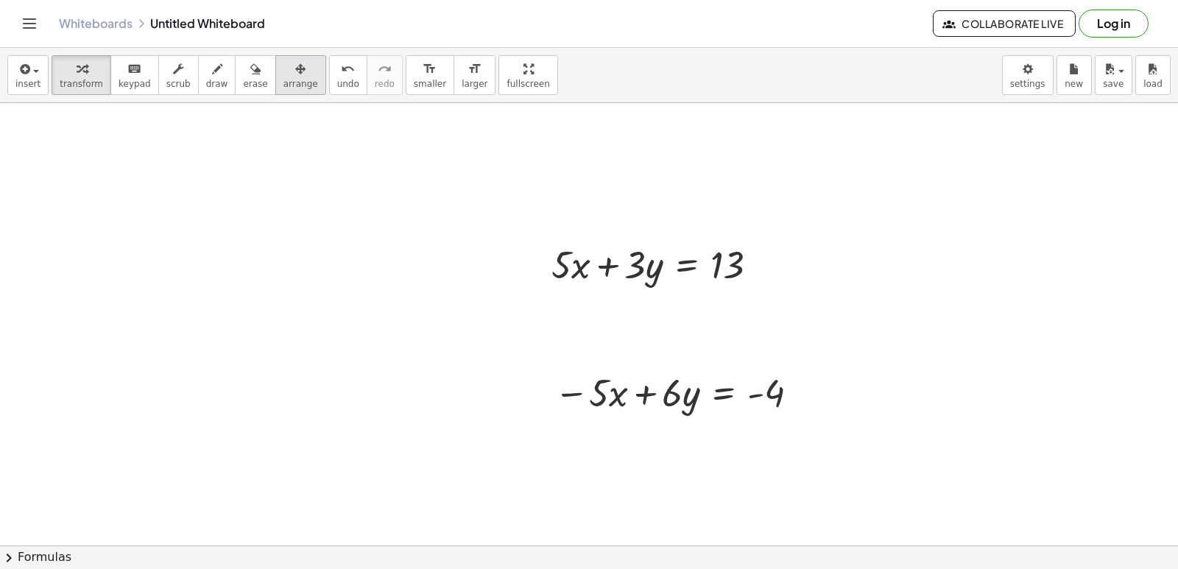
click at [289, 68] on div "button" at bounding box center [300, 69] width 35 height 18
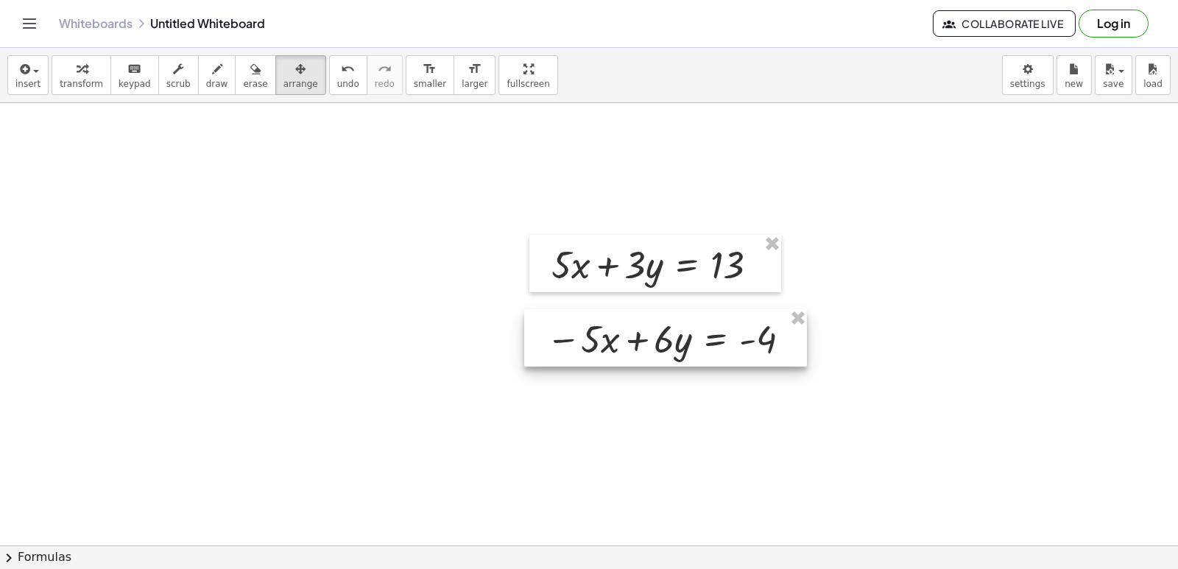
drag, startPoint x: 635, startPoint y: 405, endPoint x: 626, endPoint y: 345, distance: 60.2
drag, startPoint x: 626, startPoint y: 345, endPoint x: 584, endPoint y: 421, distance: 87.0
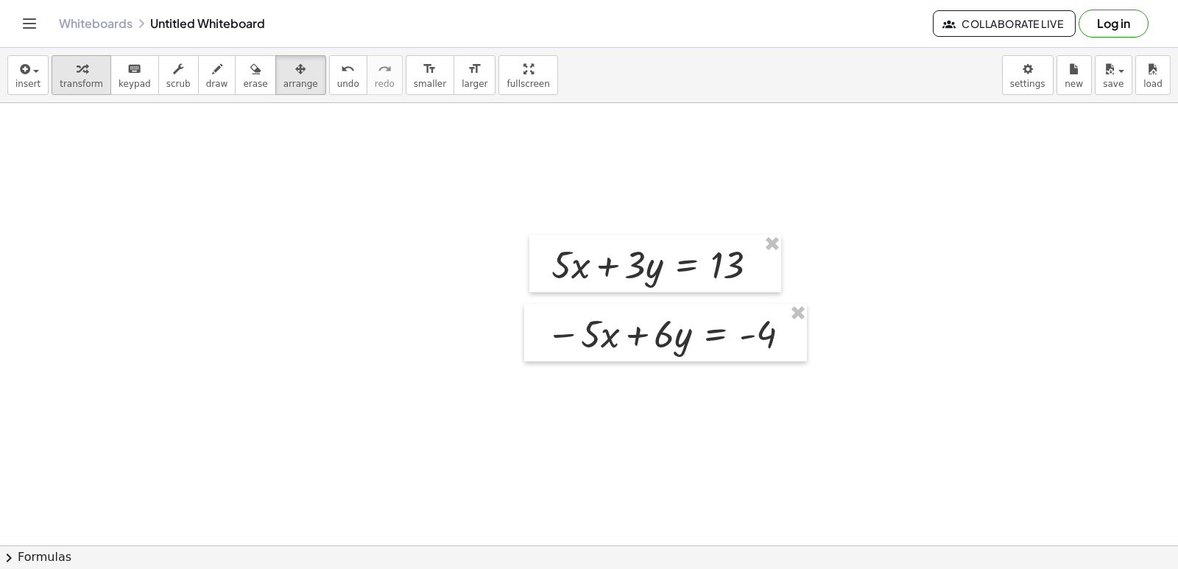
click at [71, 80] on span "transform" at bounding box center [81, 84] width 43 height 10
drag, startPoint x: 392, startPoint y: 437, endPoint x: 472, endPoint y: 428, distance: 80.8
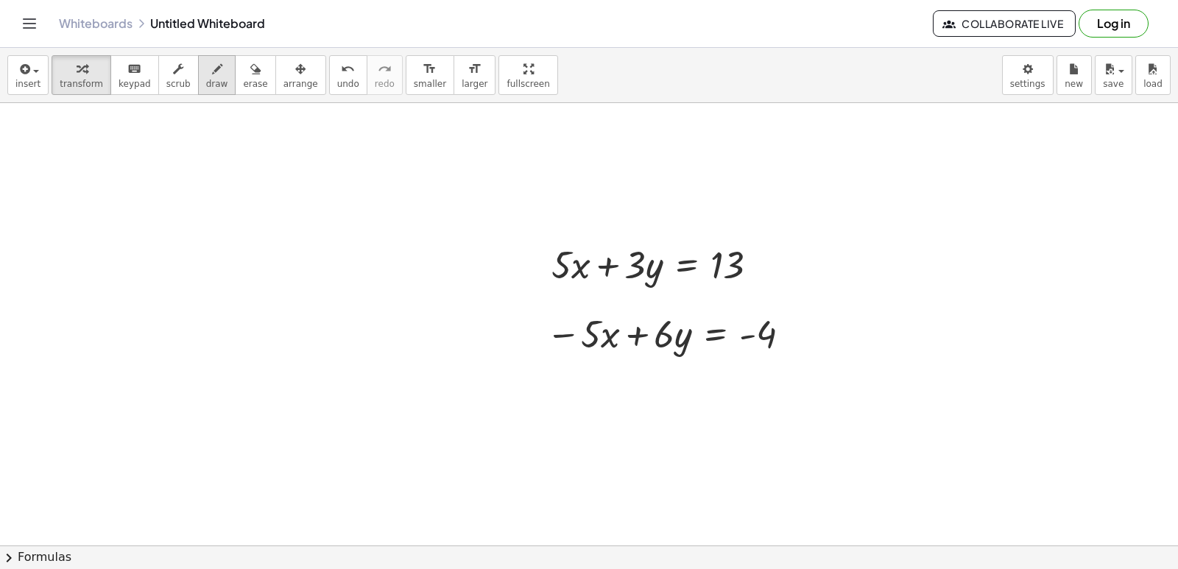
click at [206, 80] on span "draw" at bounding box center [217, 84] width 22 height 10
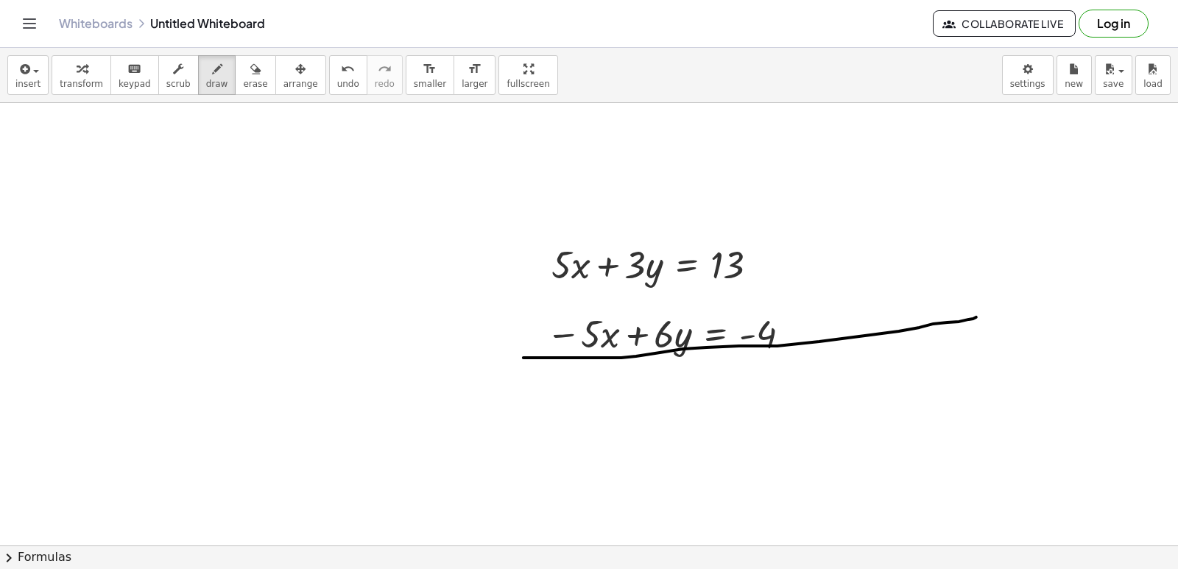
drag, startPoint x: 524, startPoint y: 359, endPoint x: 976, endPoint y: 318, distance: 453.8
click at [85, 74] on div "button" at bounding box center [81, 69] width 43 height 18
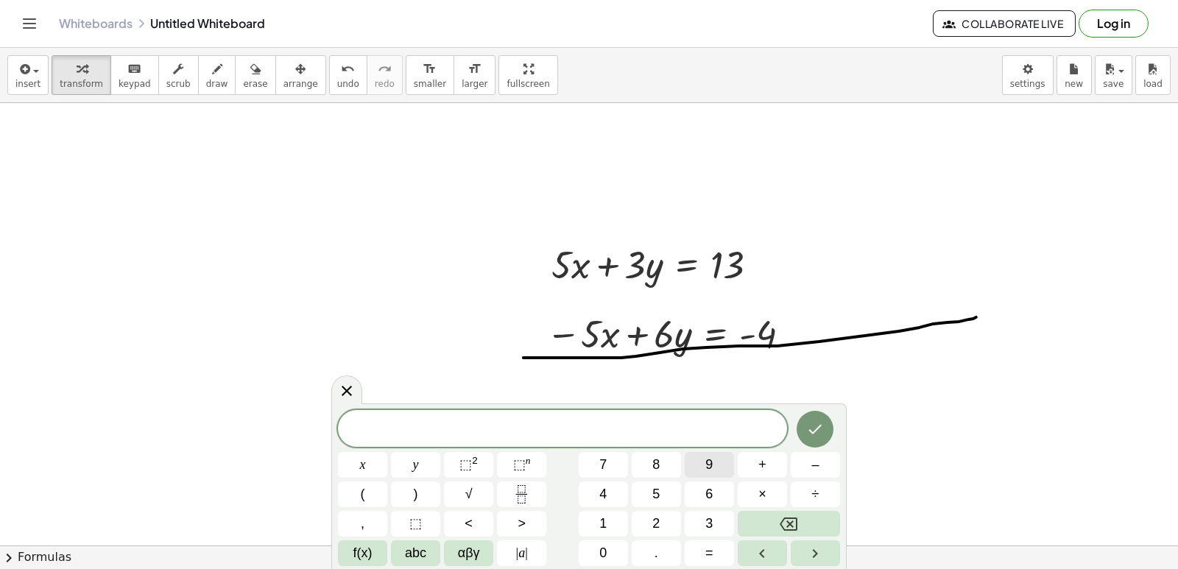
click at [698, 458] on button "9" at bounding box center [709, 465] width 49 height 26
drag, startPoint x: 424, startPoint y: 451, endPoint x: 418, endPoint y: 468, distance: 18.6
click at [423, 456] on div "9 x y ⬚ 2 ⬚ n 7 8 9 + – ( ) √ 4 5 6 × ÷ , ⬚ < > 1 2 3 f(x) abc αβγ | a | 0 . =" at bounding box center [589, 488] width 502 height 156
click at [419, 465] on button "y" at bounding box center [415, 465] width 49 height 26
click at [702, 557] on button "=" at bounding box center [709, 553] width 49 height 26
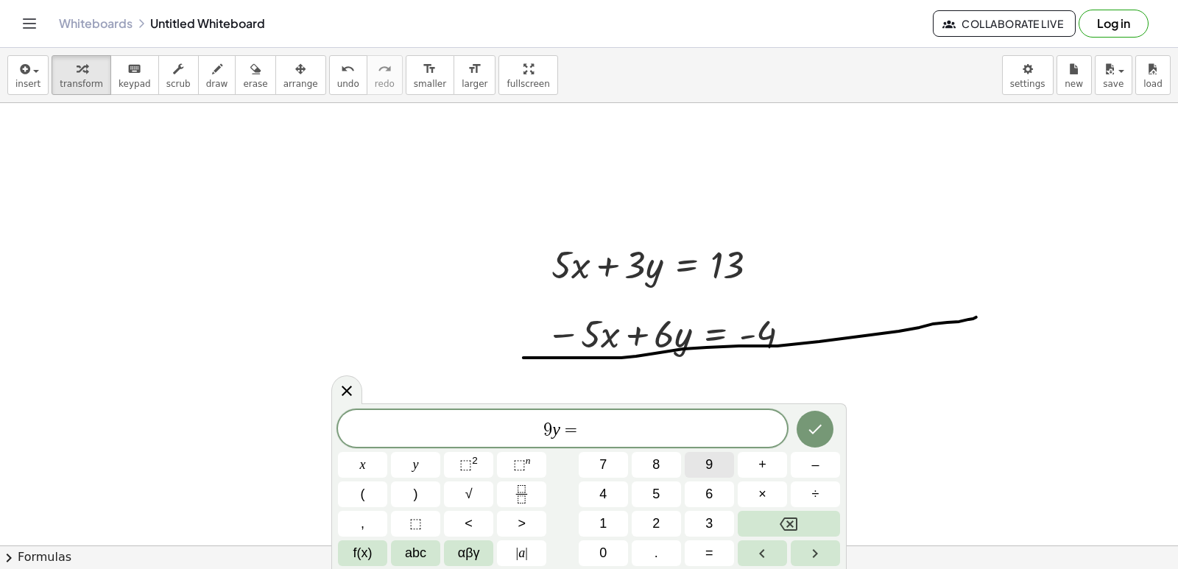
click at [700, 465] on button "9" at bounding box center [709, 465] width 49 height 26
click at [818, 413] on button "Done" at bounding box center [815, 429] width 37 height 37
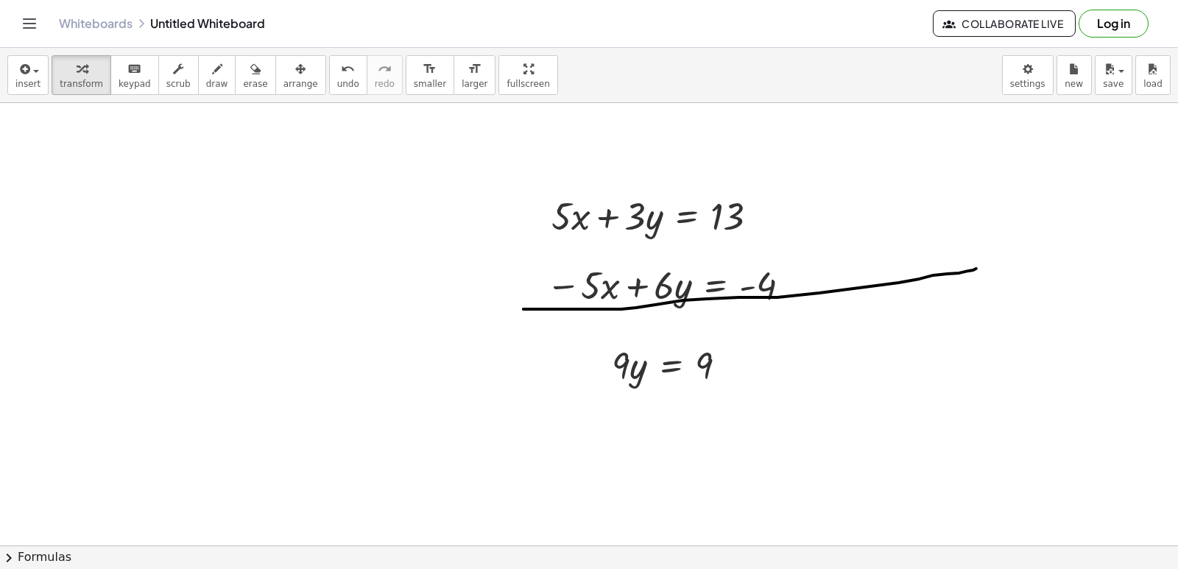
scroll to position [3538, 0]
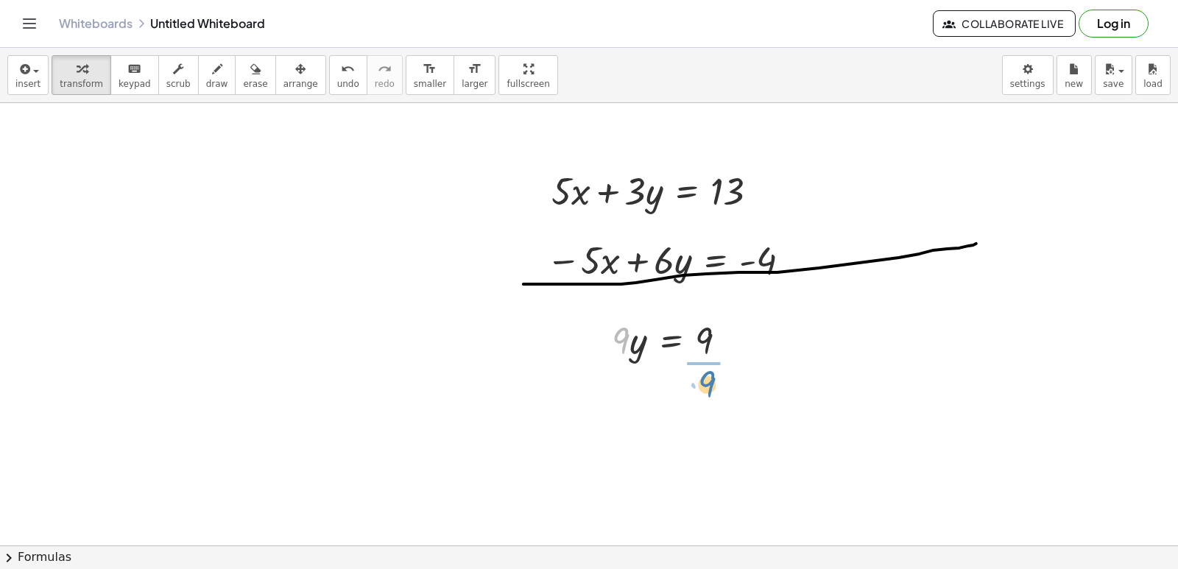
drag, startPoint x: 625, startPoint y: 348, endPoint x: 711, endPoint y: 392, distance: 96.5
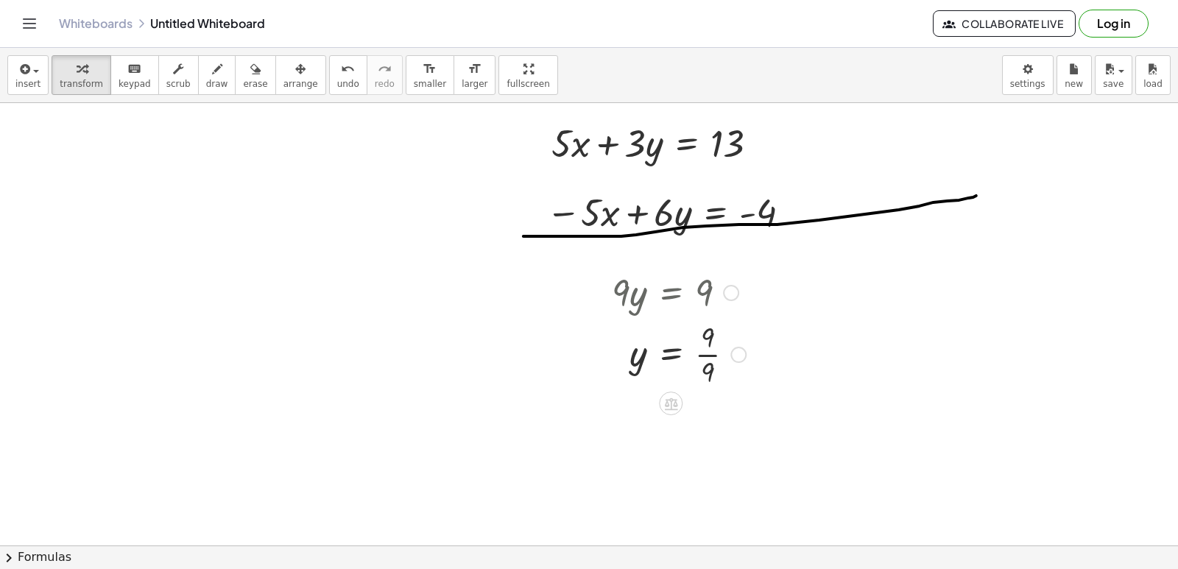
scroll to position [3612, 0]
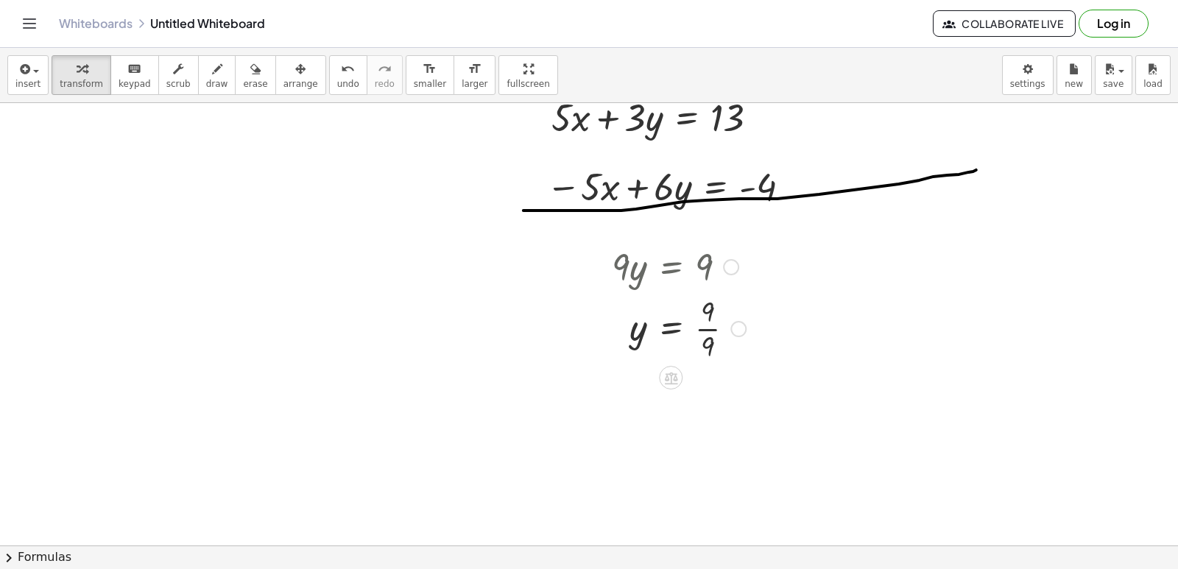
click at [713, 328] on div at bounding box center [678, 328] width 149 height 74
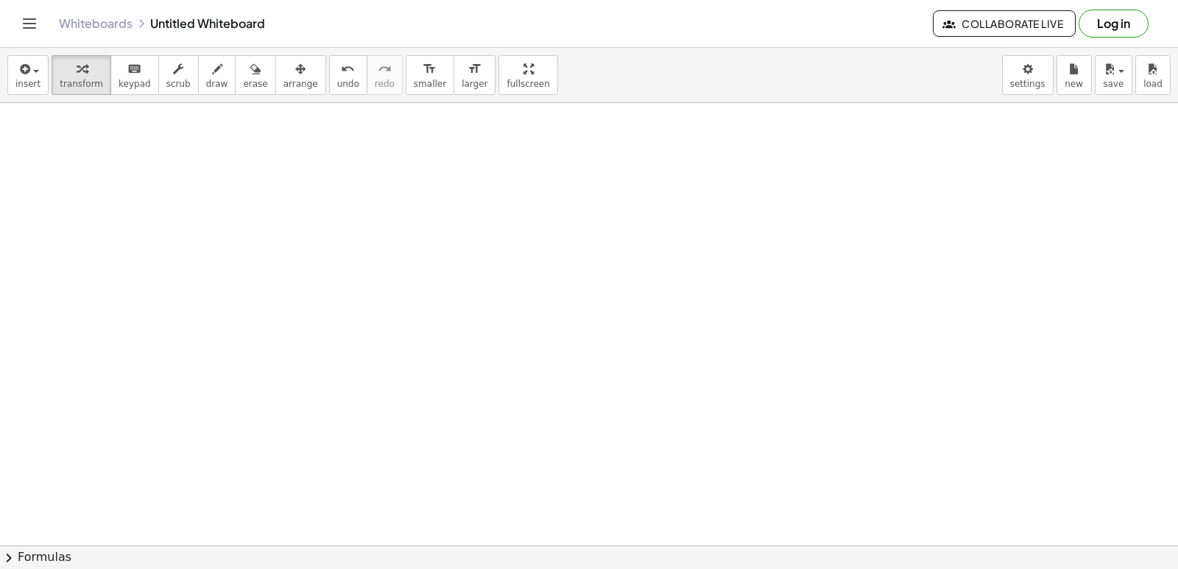
scroll to position [3993, 0]
drag, startPoint x: 530, startPoint y: 185, endPoint x: 513, endPoint y: 192, distance: 18.5
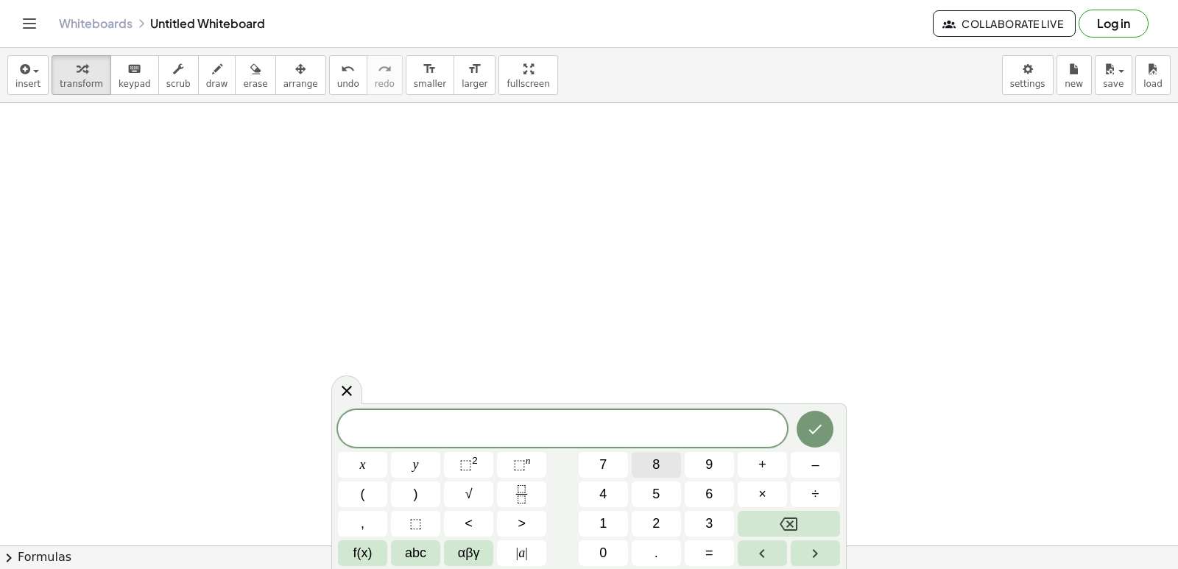
click at [671, 469] on button "8" at bounding box center [656, 465] width 49 height 26
click at [410, 462] on button "y" at bounding box center [415, 465] width 49 height 26
click at [748, 457] on button "+" at bounding box center [762, 465] width 49 height 26
click at [648, 484] on button "5" at bounding box center [656, 494] width 49 height 26
click at [356, 458] on button "x" at bounding box center [362, 465] width 49 height 26
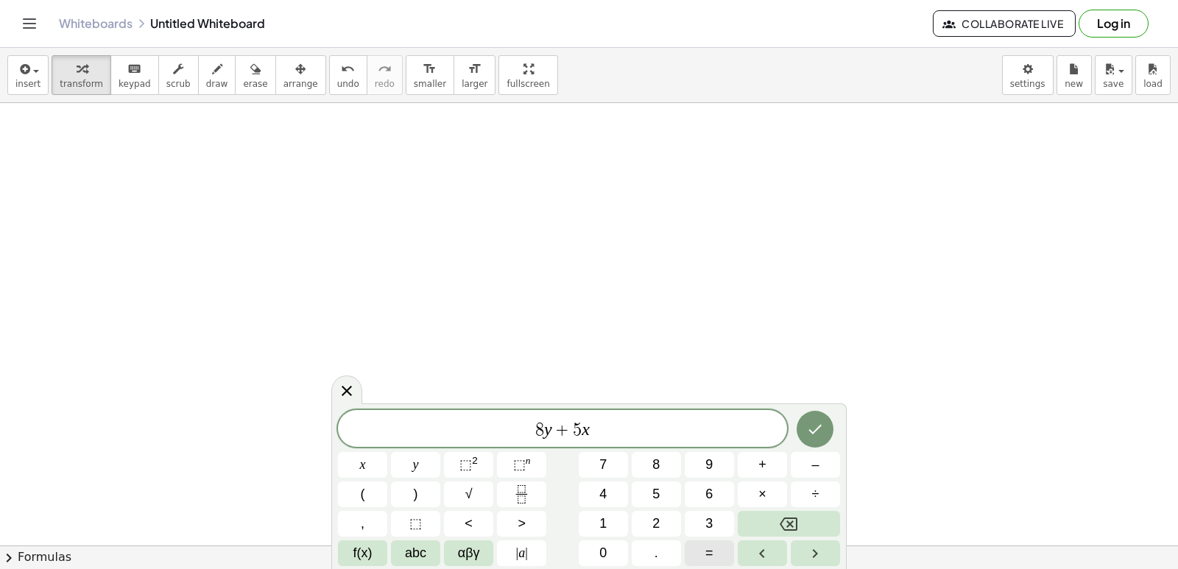
click at [713, 563] on button "=" at bounding box center [709, 553] width 49 height 26
click at [596, 515] on button "1" at bounding box center [603, 524] width 49 height 26
click at [650, 456] on button "8" at bounding box center [656, 465] width 49 height 26
click at [801, 425] on button "Done" at bounding box center [815, 429] width 37 height 37
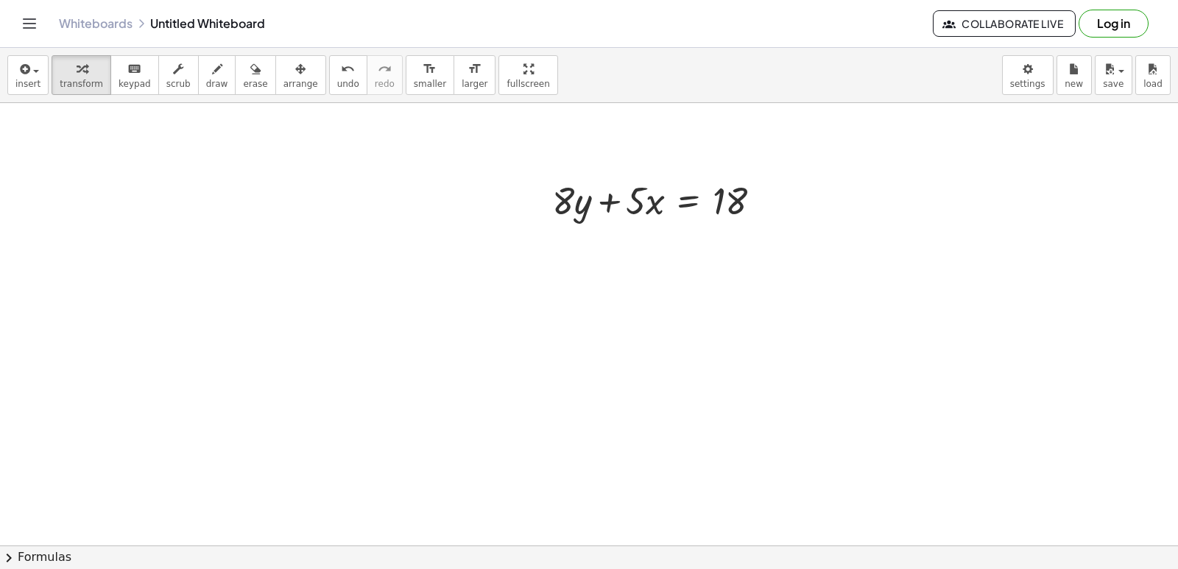
drag, startPoint x: 624, startPoint y: 253, endPoint x: 615, endPoint y: 251, distance: 9.0
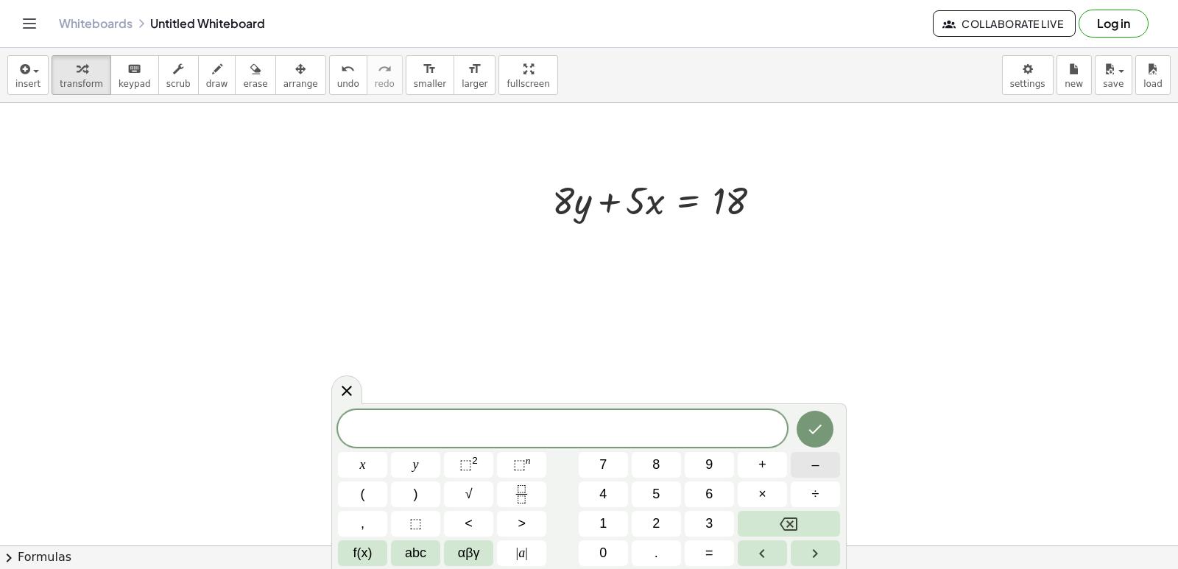
click at [823, 455] on button "–" at bounding box center [815, 465] width 49 height 26
click at [655, 459] on span "8" at bounding box center [655, 465] width 7 height 20
click at [426, 468] on button "y" at bounding box center [415, 465] width 49 height 26
click at [822, 462] on button "–" at bounding box center [815, 465] width 49 height 26
click at [610, 473] on button "7" at bounding box center [603, 465] width 49 height 26
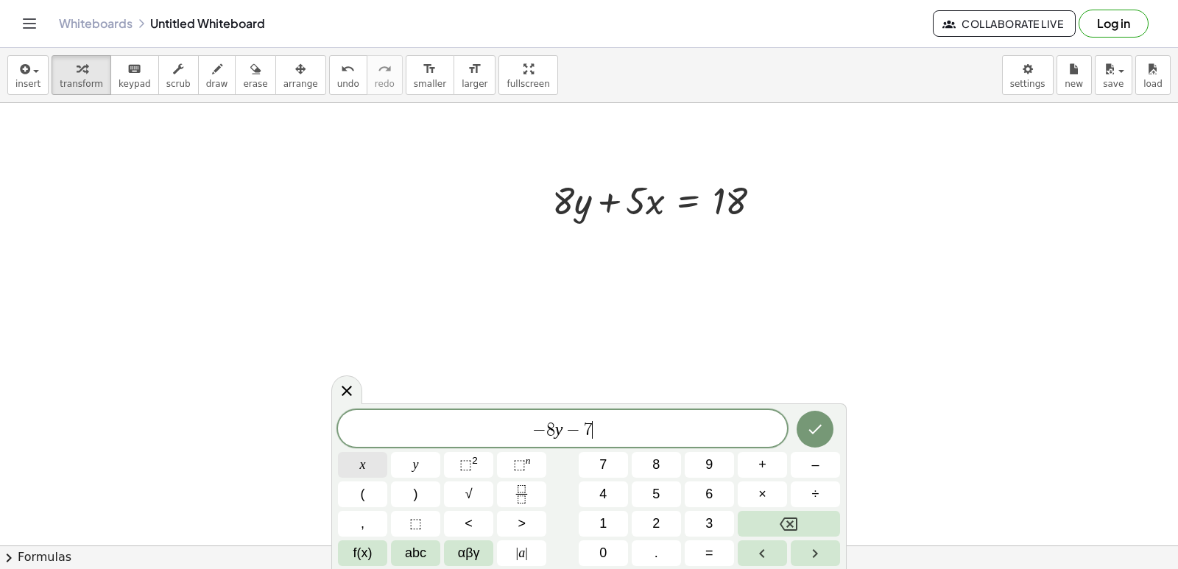
click at [361, 470] on span "x" at bounding box center [363, 465] width 6 height 20
click at [703, 544] on button "=" at bounding box center [709, 553] width 49 height 26
click at [825, 466] on button "–" at bounding box center [815, 465] width 49 height 26
click at [668, 523] on button "2" at bounding box center [656, 524] width 49 height 26
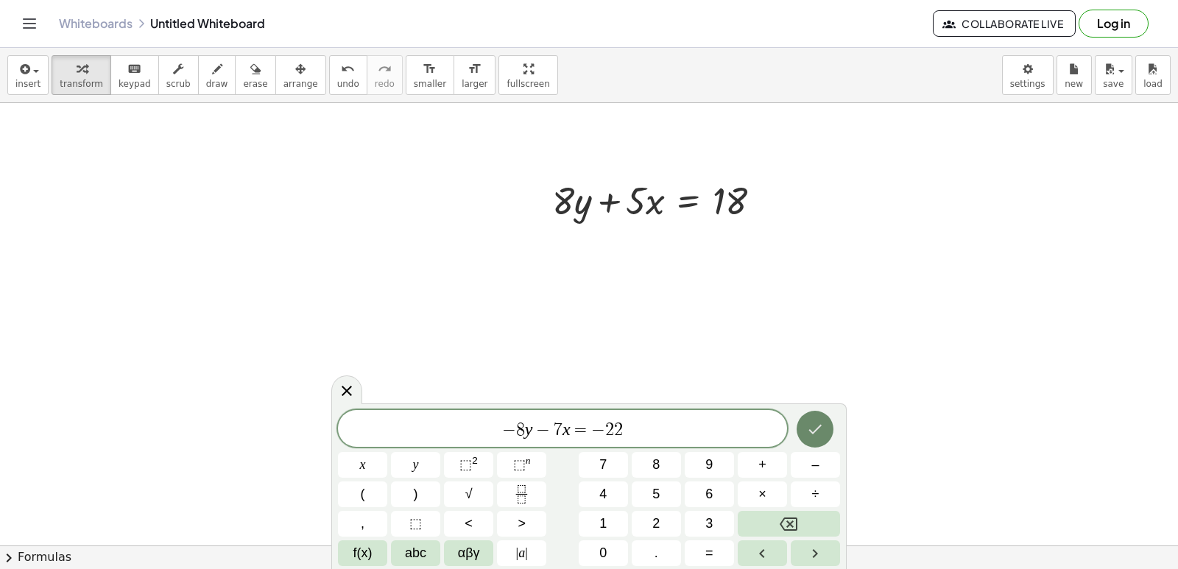
click at [813, 427] on icon "Done" at bounding box center [815, 429] width 18 height 18
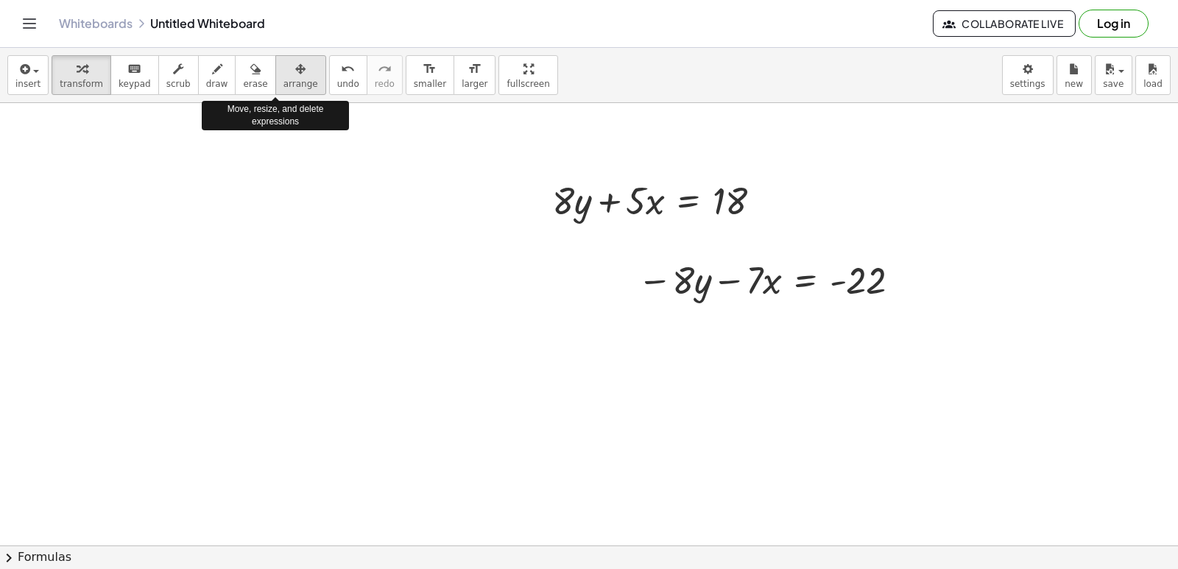
click at [284, 74] on div "button" at bounding box center [300, 69] width 35 height 18
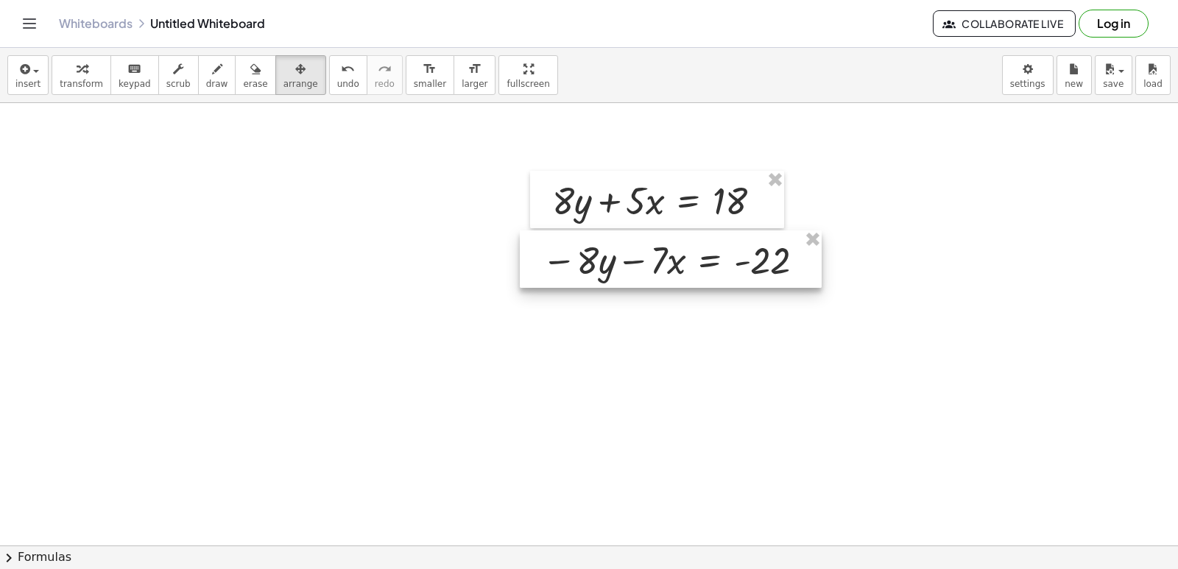
drag, startPoint x: 680, startPoint y: 285, endPoint x: 585, endPoint y: 265, distance: 97.7
click at [585, 265] on div at bounding box center [671, 258] width 302 height 57
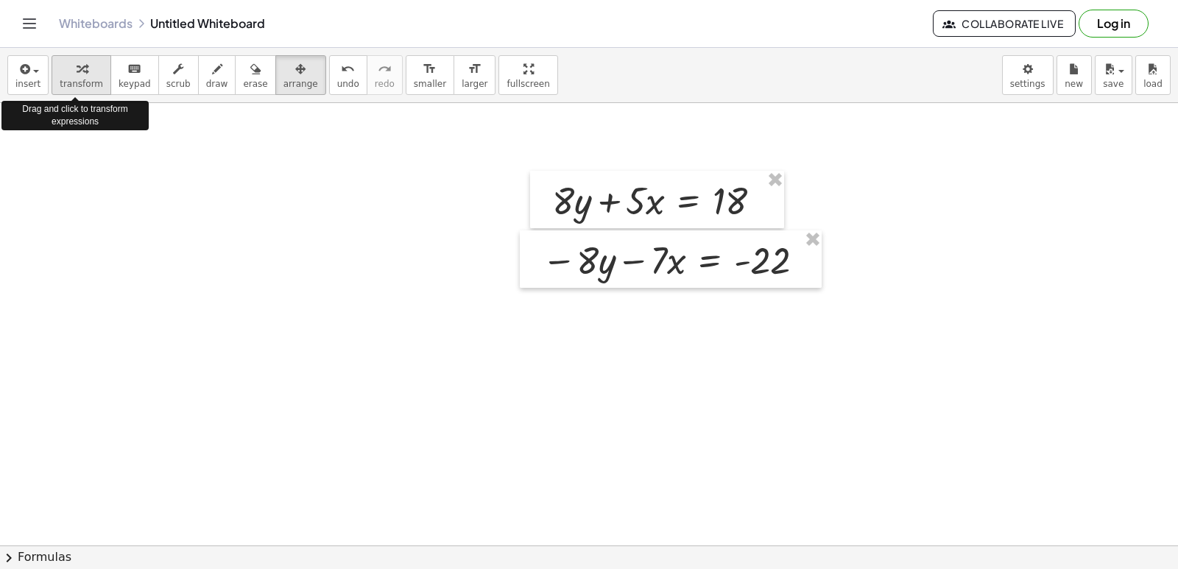
click at [86, 80] on span "transform" at bounding box center [81, 84] width 43 height 10
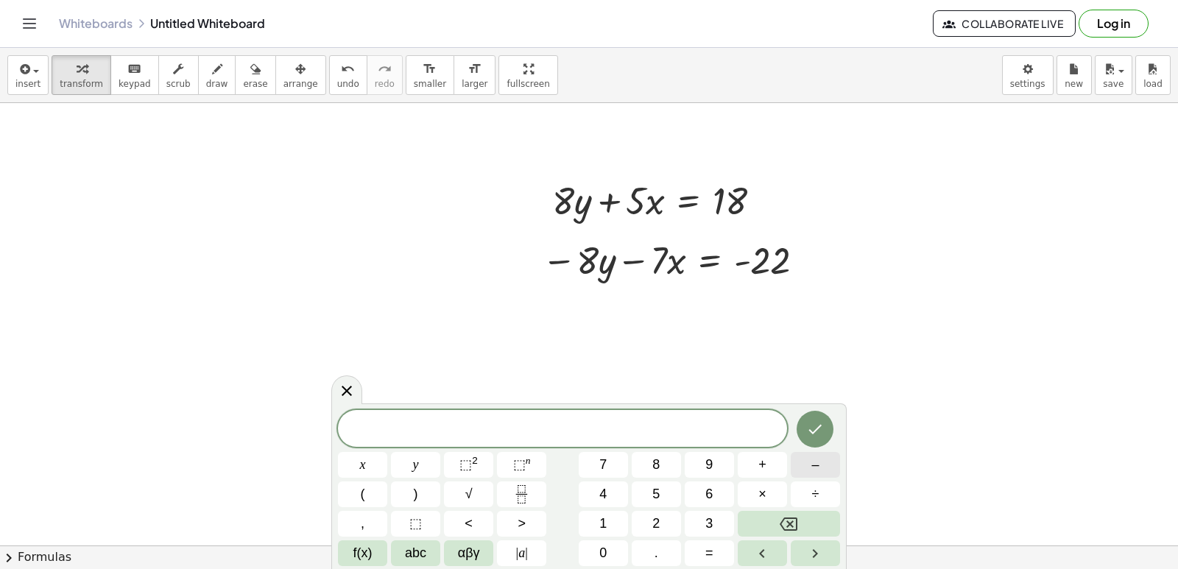
click at [815, 468] on span "–" at bounding box center [814, 465] width 7 height 20
click at [665, 521] on button "2" at bounding box center [656, 524] width 49 height 26
click at [373, 476] on button "x" at bounding box center [362, 465] width 49 height 26
click at [716, 559] on button "=" at bounding box center [709, 553] width 49 height 26
click at [669, 496] on button "5" at bounding box center [656, 494] width 49 height 26
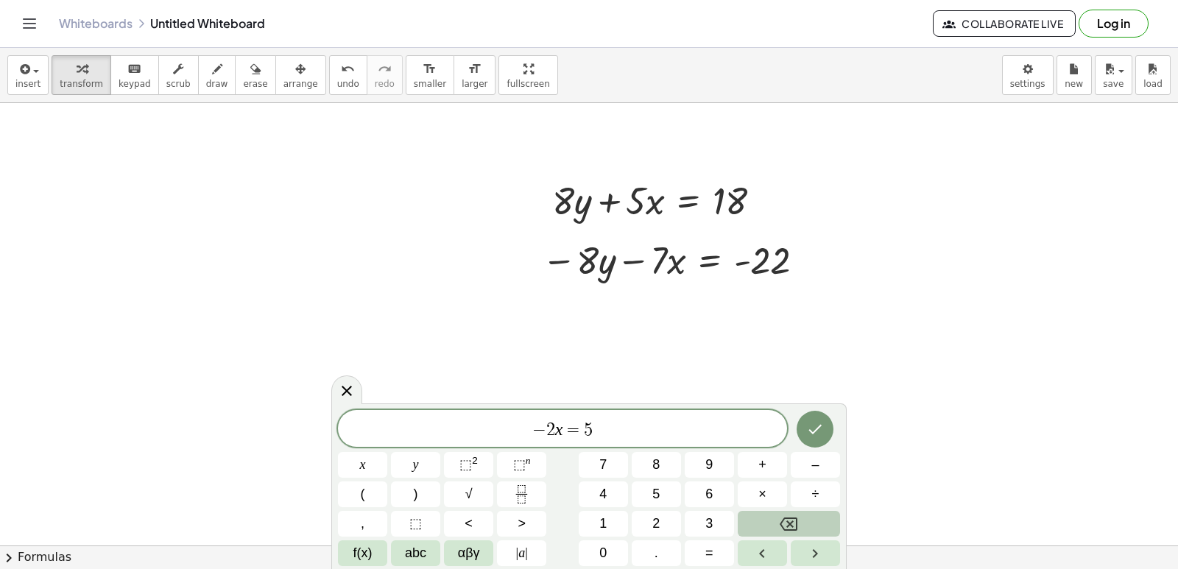
click at [794, 523] on icon "Backspace" at bounding box center [789, 524] width 18 height 18
click at [819, 465] on button "–" at bounding box center [815, 465] width 49 height 26
click at [587, 493] on button "4" at bounding box center [603, 494] width 49 height 26
click at [830, 428] on button "Done" at bounding box center [815, 429] width 37 height 37
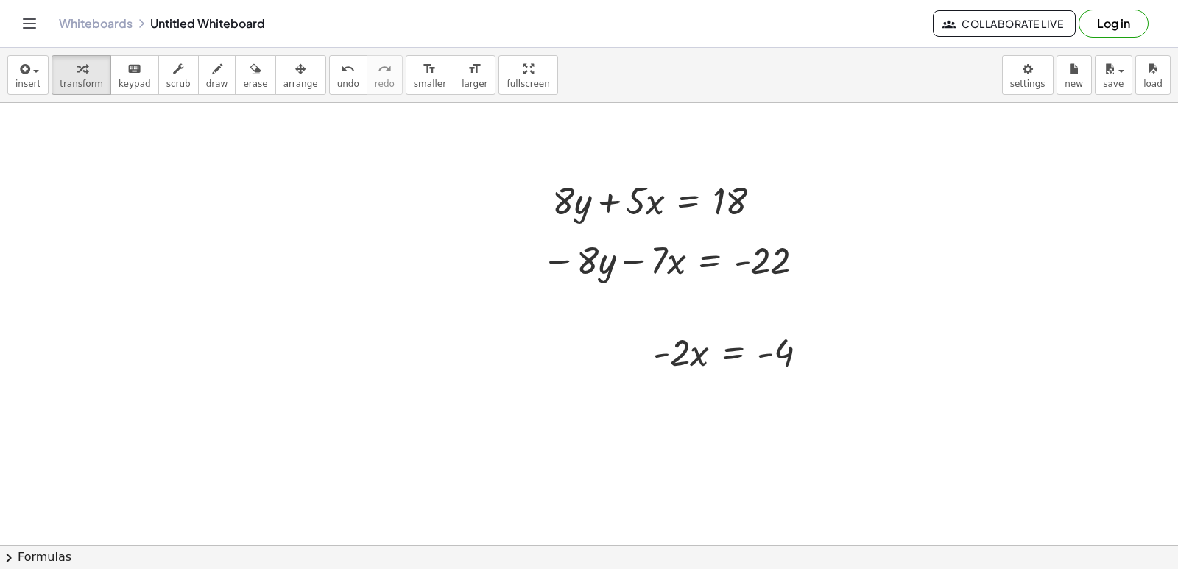
click at [295, 68] on icon "button" at bounding box center [300, 69] width 10 height 18
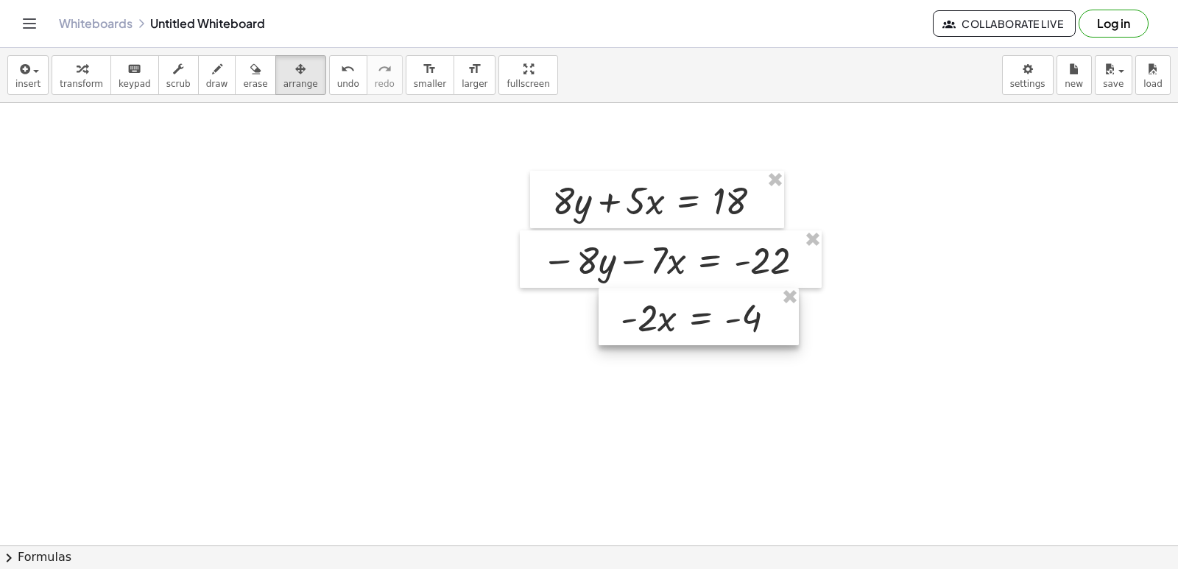
drag, startPoint x: 679, startPoint y: 364, endPoint x: 654, endPoint y: 329, distance: 42.7
click at [654, 329] on div at bounding box center [699, 316] width 200 height 57
click at [68, 74] on div "button" at bounding box center [81, 69] width 43 height 18
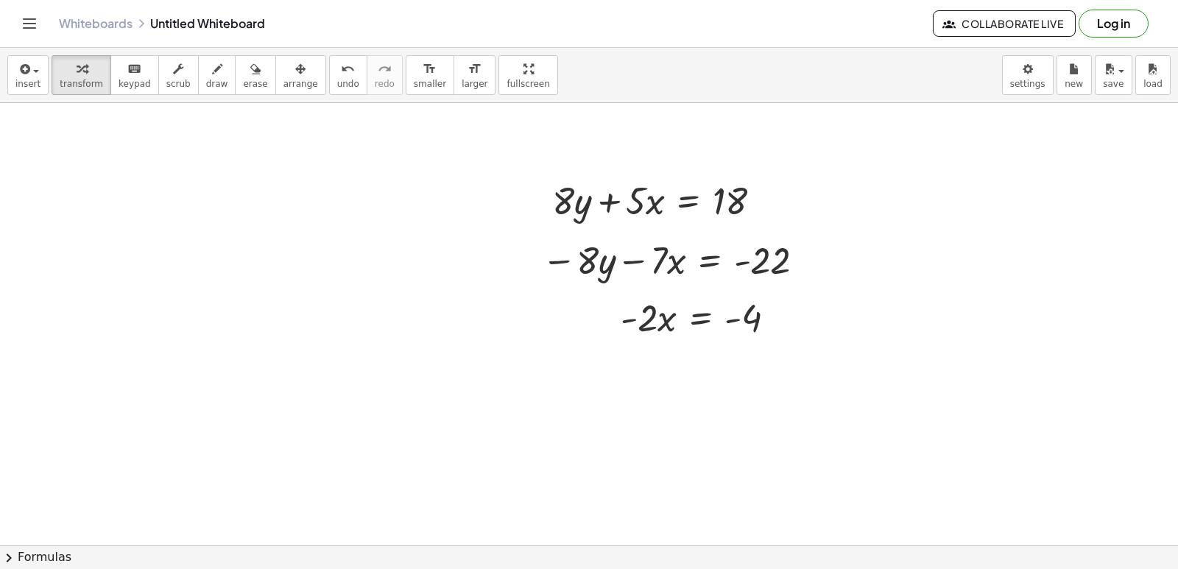
drag, startPoint x: 204, startPoint y: 74, endPoint x: 323, endPoint y: 215, distance: 184.9
click at [211, 78] on button "draw" at bounding box center [217, 75] width 38 height 40
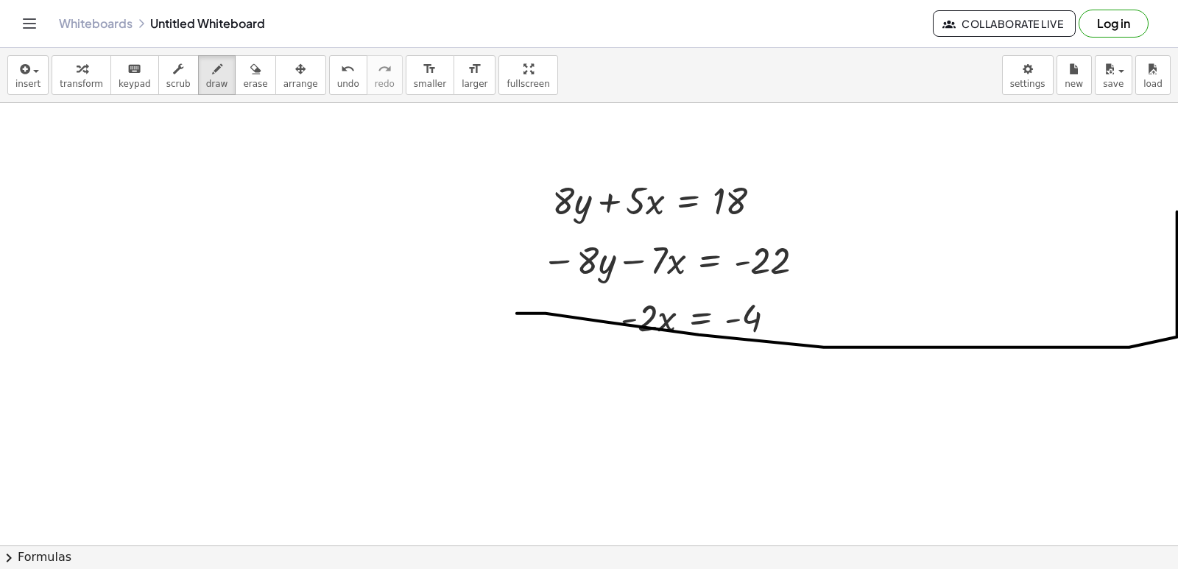
drag, startPoint x: 517, startPoint y: 314, endPoint x: 853, endPoint y: 267, distance: 339.7
click at [235, 59] on button "erase" at bounding box center [255, 75] width 40 height 40
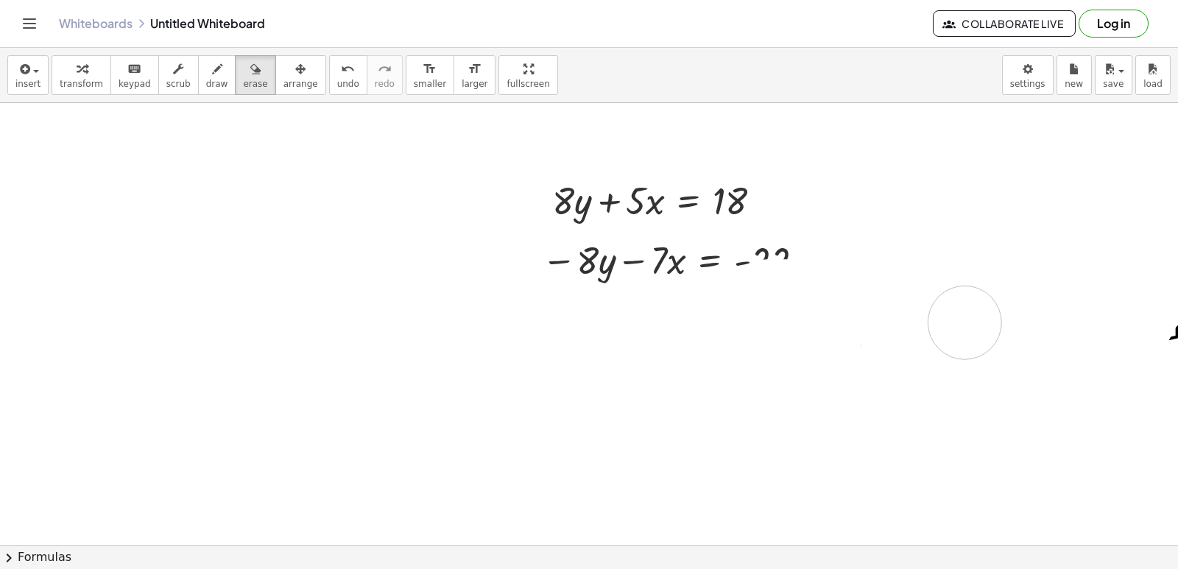
drag, startPoint x: 1075, startPoint y: 215, endPoint x: 965, endPoint y: 322, distance: 153.1
click at [212, 77] on icon "button" at bounding box center [217, 69] width 10 height 18
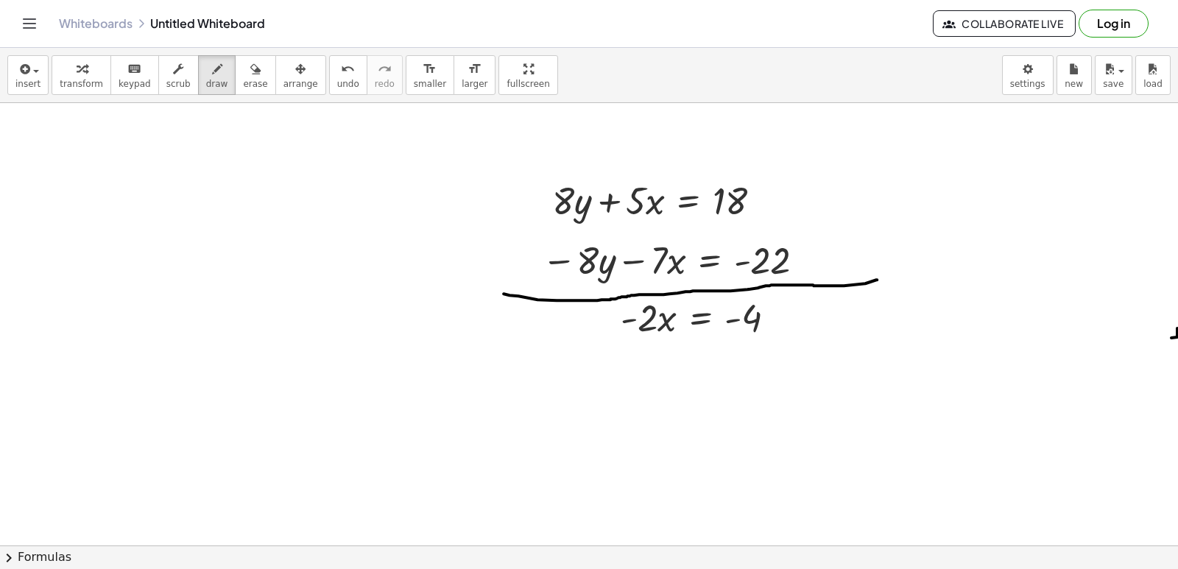
drag, startPoint x: 504, startPoint y: 293, endPoint x: 877, endPoint y: 279, distance: 373.5
click at [92, 83] on span "transform" at bounding box center [81, 84] width 43 height 10
drag, startPoint x: 693, startPoint y: 362, endPoint x: 744, endPoint y: 367, distance: 51.8
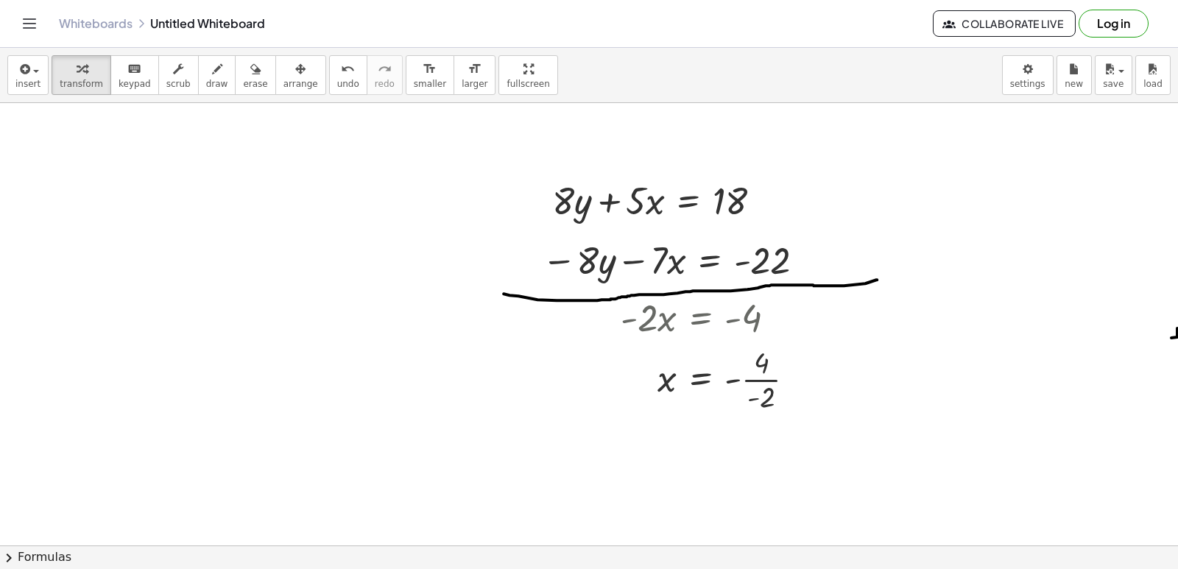
drag, startPoint x: 744, startPoint y: 367, endPoint x: 644, endPoint y: 441, distance: 124.3
click at [757, 378] on div at bounding box center [713, 379] width 201 height 74
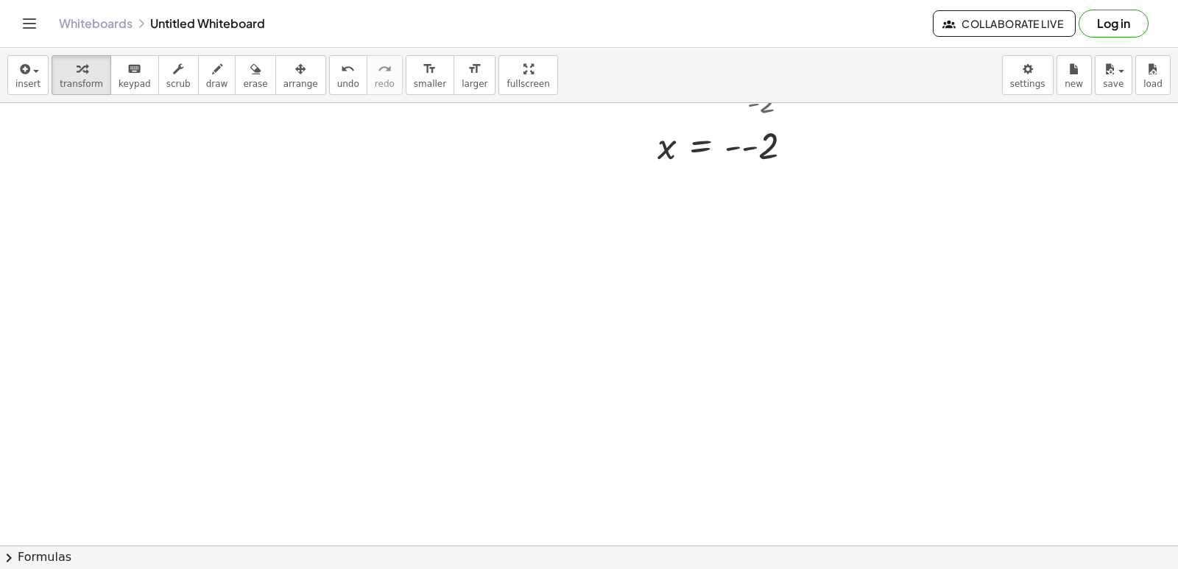
scroll to position [4361, 0]
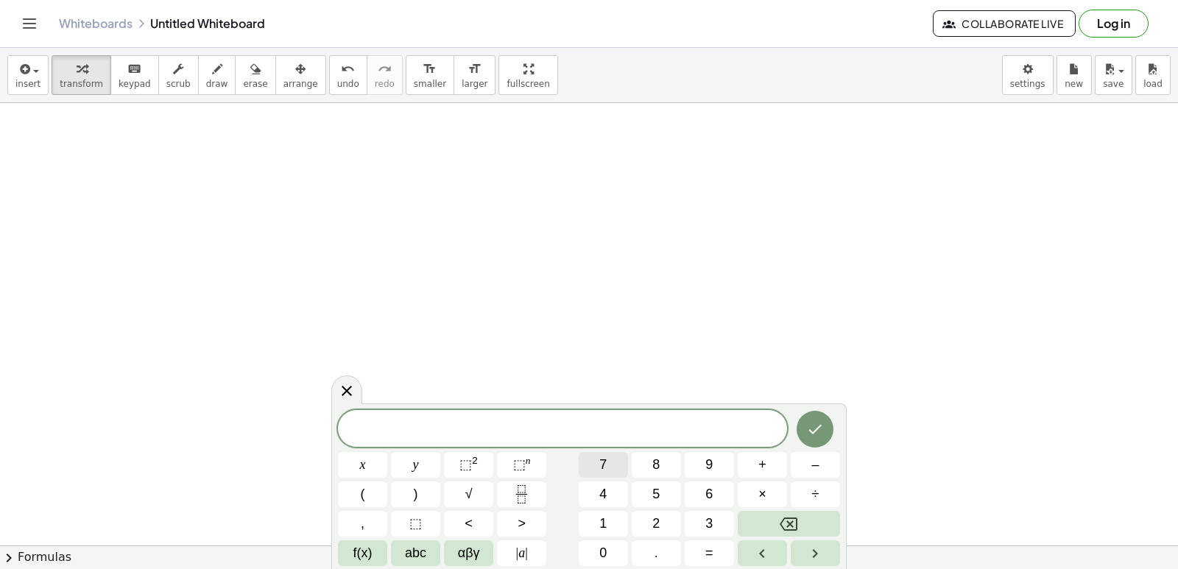
click at [600, 462] on span "7" at bounding box center [602, 465] width 7 height 20
click at [367, 462] on button "x" at bounding box center [362, 465] width 49 height 26
click at [760, 468] on span "+" at bounding box center [762, 465] width 8 height 20
click at [654, 528] on span "2" at bounding box center [655, 524] width 7 height 20
click at [361, 460] on span "x" at bounding box center [363, 465] width 6 height 20
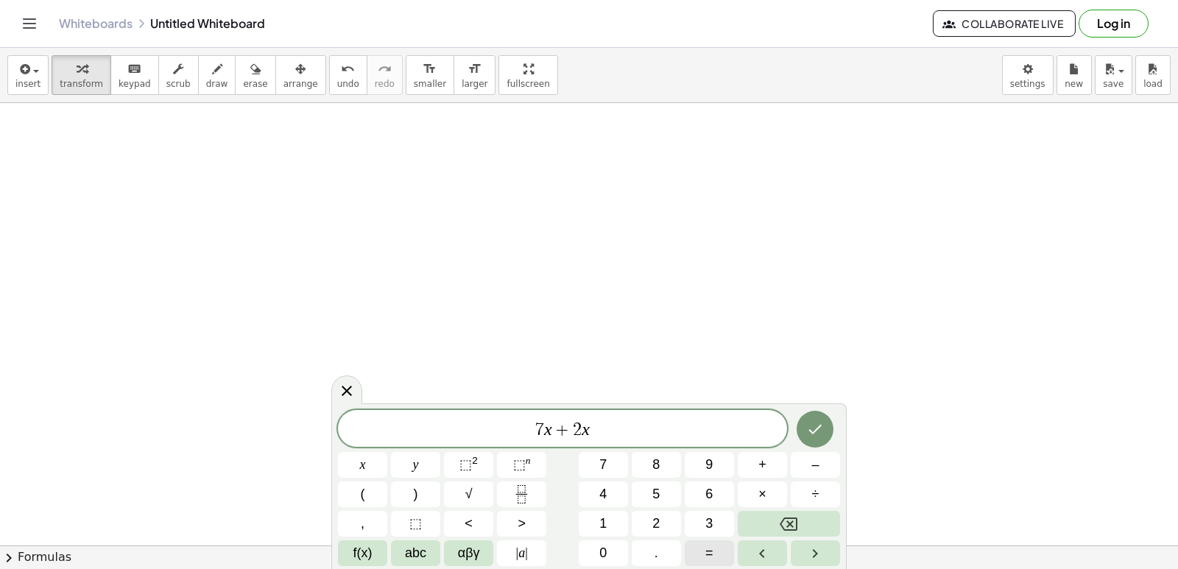
click at [704, 546] on button "=" at bounding box center [709, 553] width 49 height 26
click at [830, 458] on button "–" at bounding box center [815, 465] width 49 height 26
click at [591, 526] on button "1" at bounding box center [603, 524] width 49 height 26
click at [603, 560] on span "0" at bounding box center [602, 553] width 7 height 20
click at [819, 427] on icon "Done" at bounding box center [815, 430] width 13 height 10
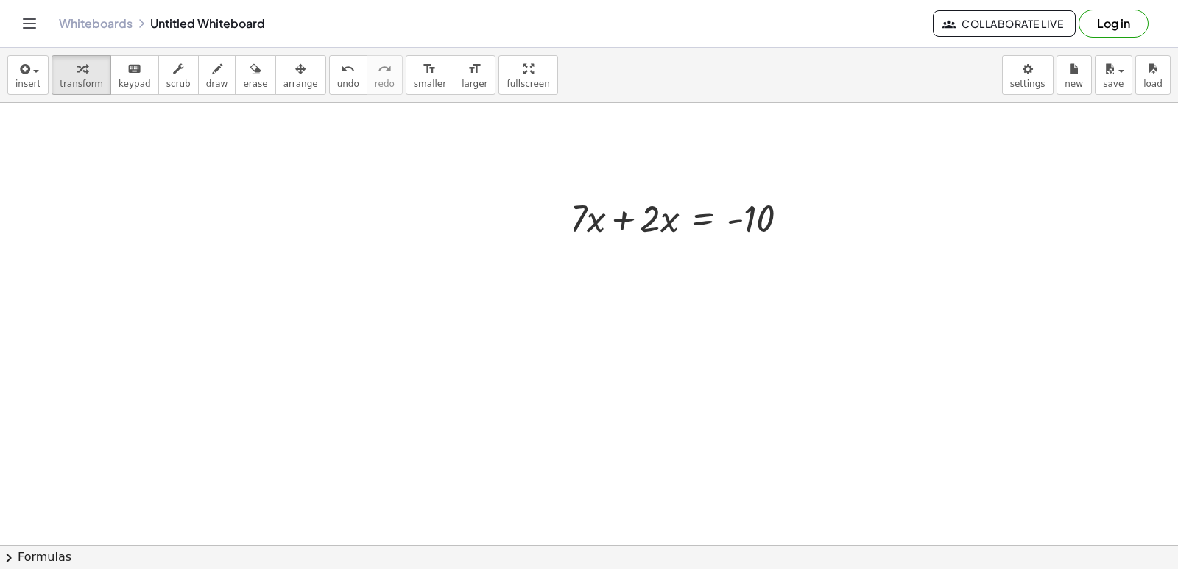
drag, startPoint x: 945, startPoint y: 409, endPoint x: 967, endPoint y: 401, distance: 24.0
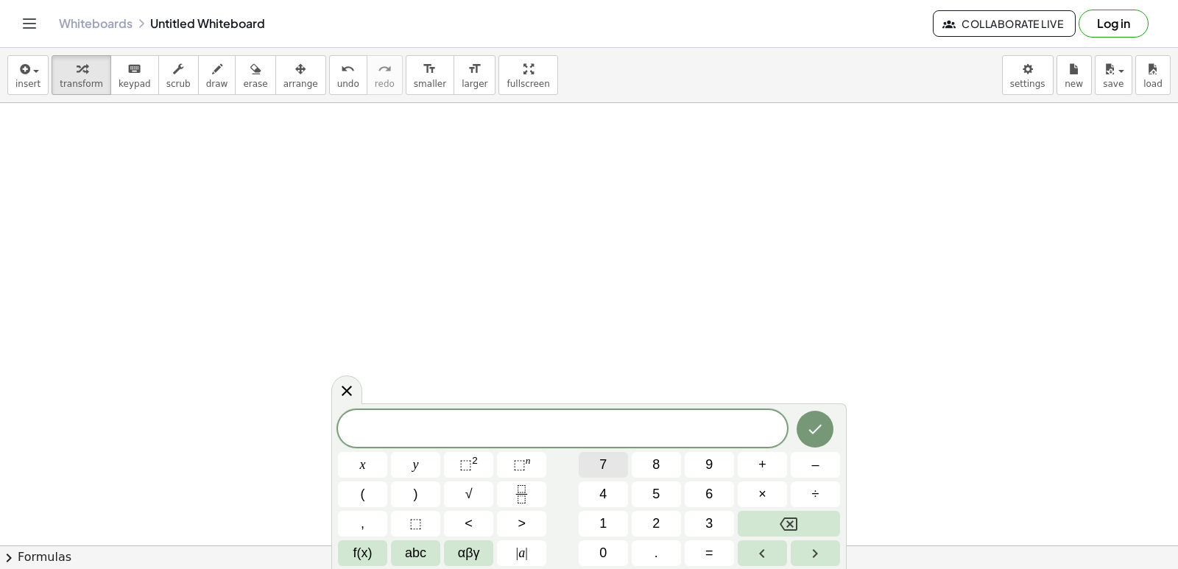
click at [597, 462] on button "7" at bounding box center [603, 465] width 49 height 26
click at [375, 461] on button "x" at bounding box center [362, 465] width 49 height 26
click at [774, 461] on button "+" at bounding box center [762, 465] width 49 height 26
click at [658, 522] on span "2" at bounding box center [655, 524] width 7 height 20
click at [442, 467] on div "7 x + 2 ​ x y ⬚ 2 ⬚ n 7 8 9 + – ( ) √ 4 5 6 × ÷ , ⬚ < > 1 2 3 f(x) abc αβγ | a …" at bounding box center [589, 488] width 502 height 156
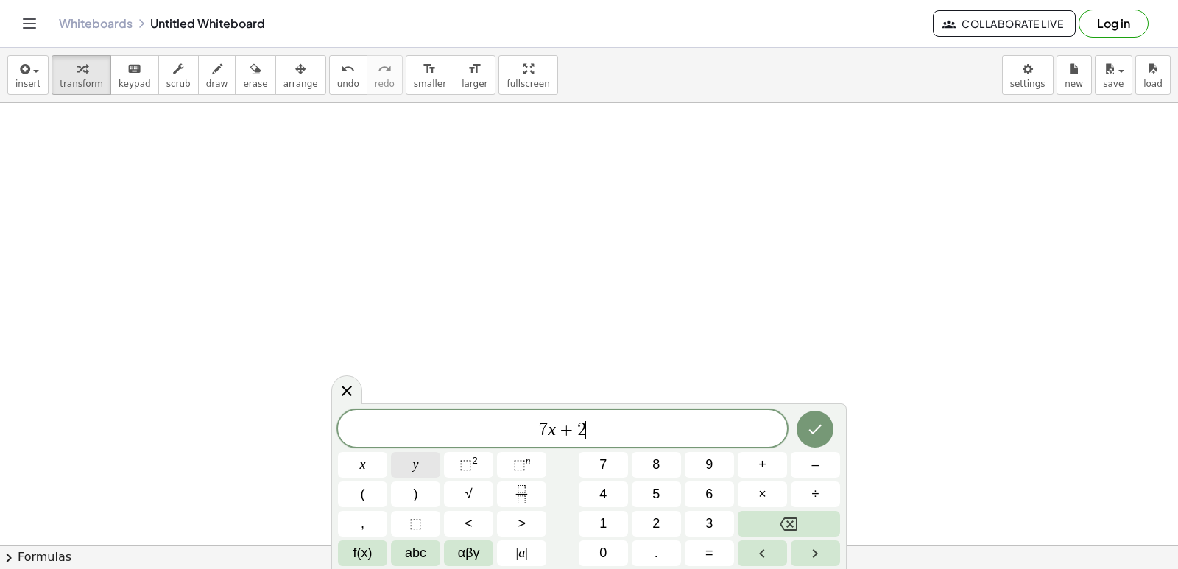
click at [410, 465] on button "y" at bounding box center [415, 465] width 49 height 26
click at [710, 558] on span "=" at bounding box center [709, 553] width 8 height 20
click at [599, 523] on span "1" at bounding box center [602, 524] width 7 height 20
click at [671, 467] on button "8" at bounding box center [656, 465] width 49 height 26
click at [821, 431] on icon "Done" at bounding box center [815, 429] width 18 height 18
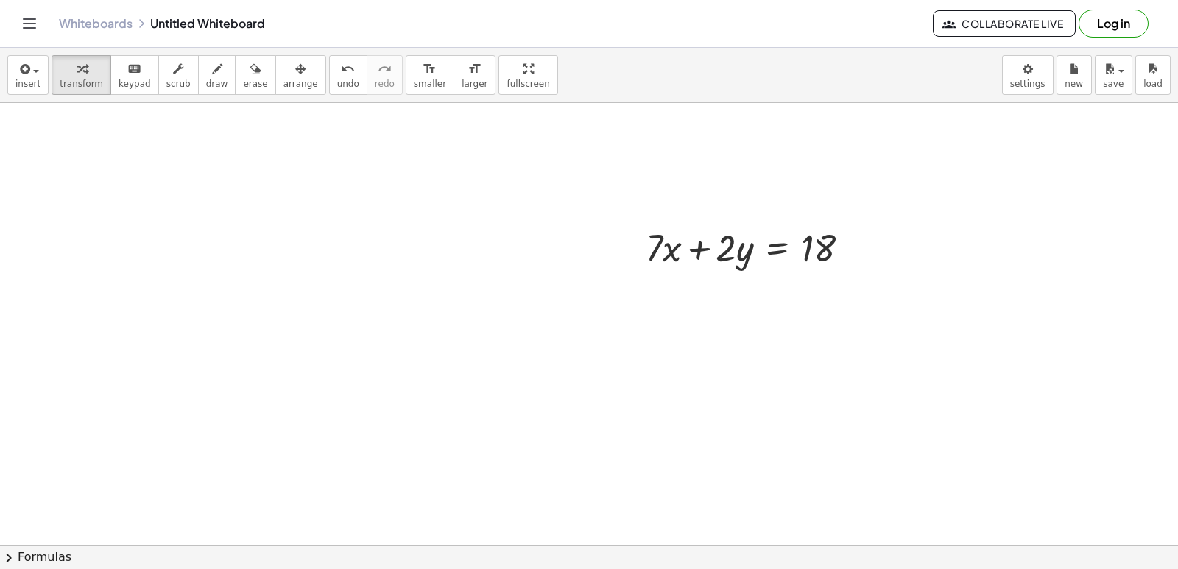
drag, startPoint x: 623, startPoint y: 360, endPoint x: 611, endPoint y: 456, distance: 96.4
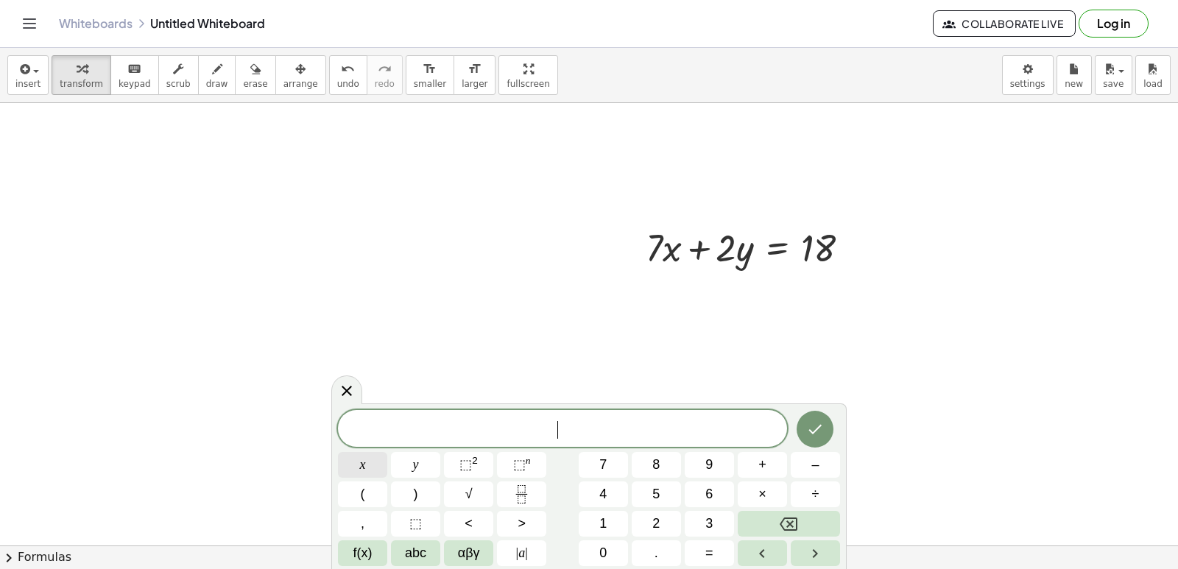
click at [367, 472] on button "x" at bounding box center [362, 465] width 49 height 26
click at [707, 554] on span "=" at bounding box center [709, 553] width 8 height 20
click at [674, 493] on div "x = ​ x y ⬚ 2 ⬚ n 7 8 9 + – ( ) √ 4 5 6 × ÷ , ⬚ < > 1 2 3 f(x) abc αβγ | a | 0 …" at bounding box center [589, 488] width 502 height 156
click at [679, 487] on div "x = ​ x y ⬚ 2 ⬚ n 7 8 9 + – ( ) √ 4 5 6 × ÷ , ⬚ < > 1 2 3 f(x) abc αβγ | a | 0 …" at bounding box center [589, 488] width 502 height 156
click at [652, 513] on button "2" at bounding box center [656, 524] width 49 height 26
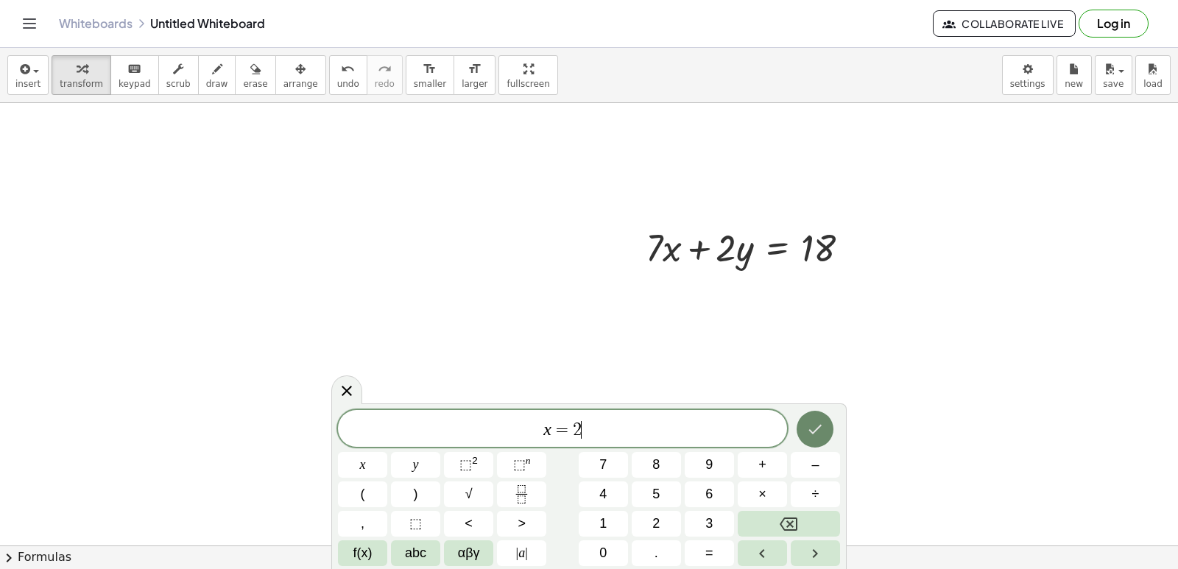
click at [830, 428] on button "Done" at bounding box center [815, 429] width 37 height 37
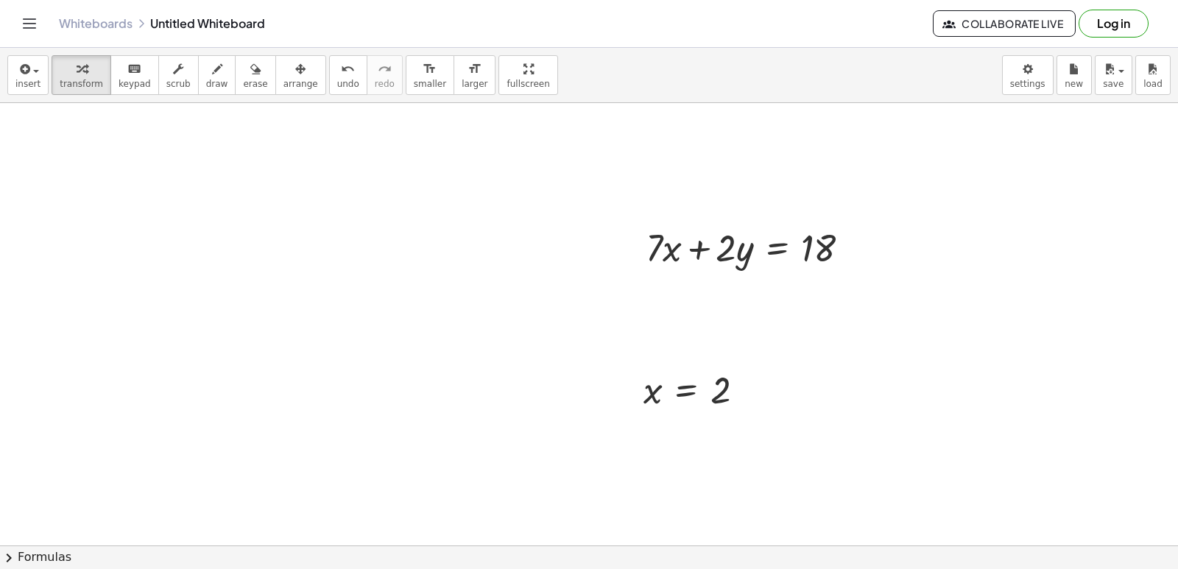
drag, startPoint x: 249, startPoint y: 136, endPoint x: 197, endPoint y: 201, distance: 82.8
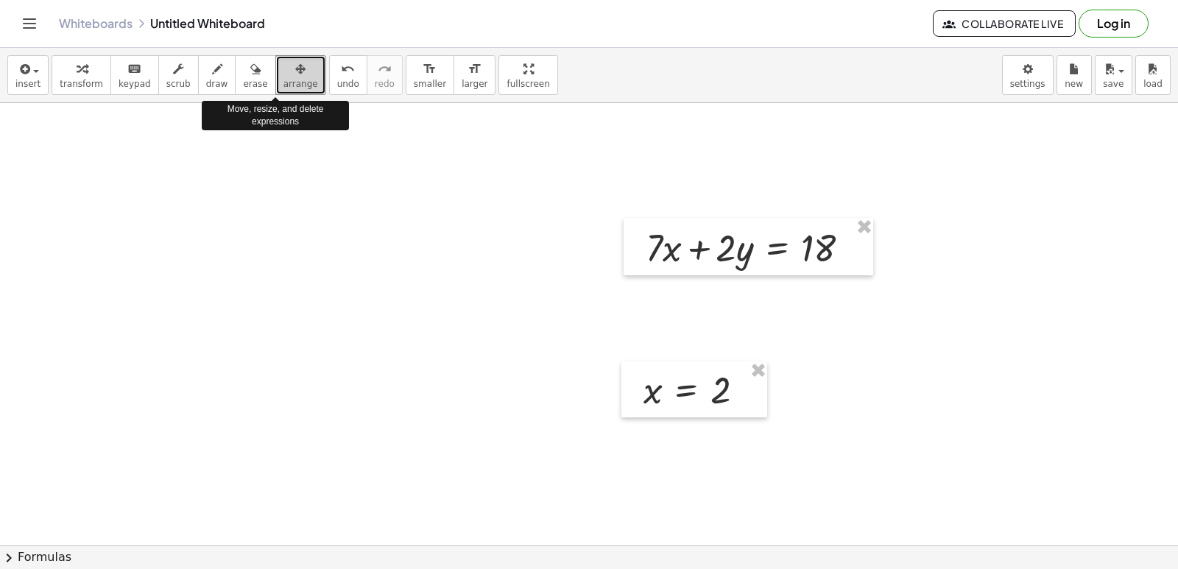
drag, startPoint x: 270, startPoint y: 75, endPoint x: 273, endPoint y: 64, distance: 11.4
click at [295, 64] on icon "button" at bounding box center [300, 69] width 10 height 18
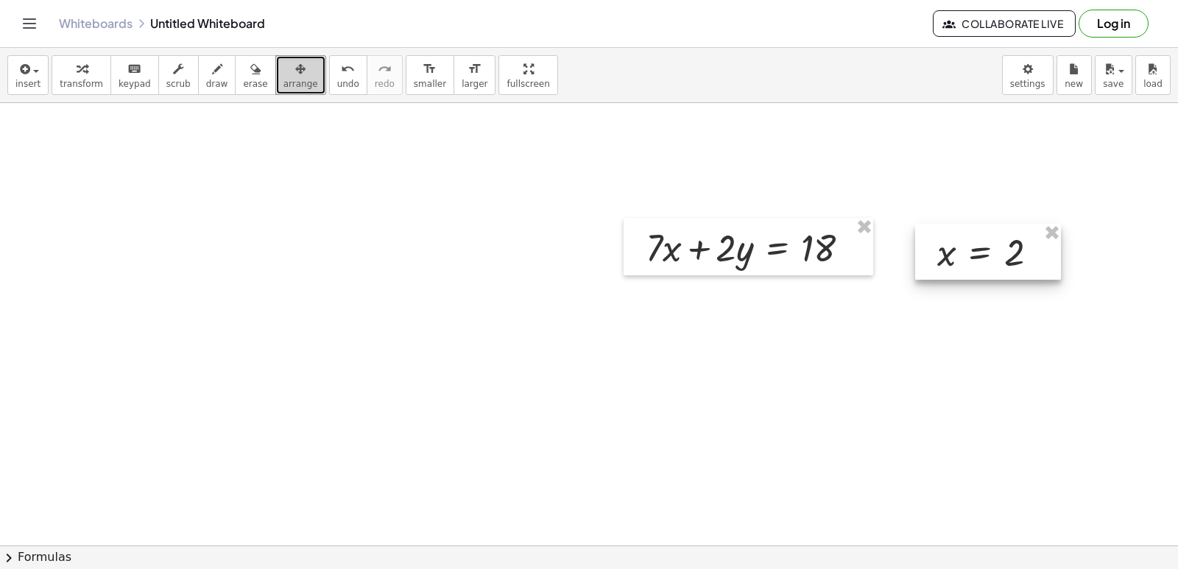
drag, startPoint x: 690, startPoint y: 396, endPoint x: 984, endPoint y: 258, distance: 324.7
click at [984, 258] on div at bounding box center [988, 252] width 146 height 56
click at [77, 73] on icon "button" at bounding box center [82, 69] width 10 height 18
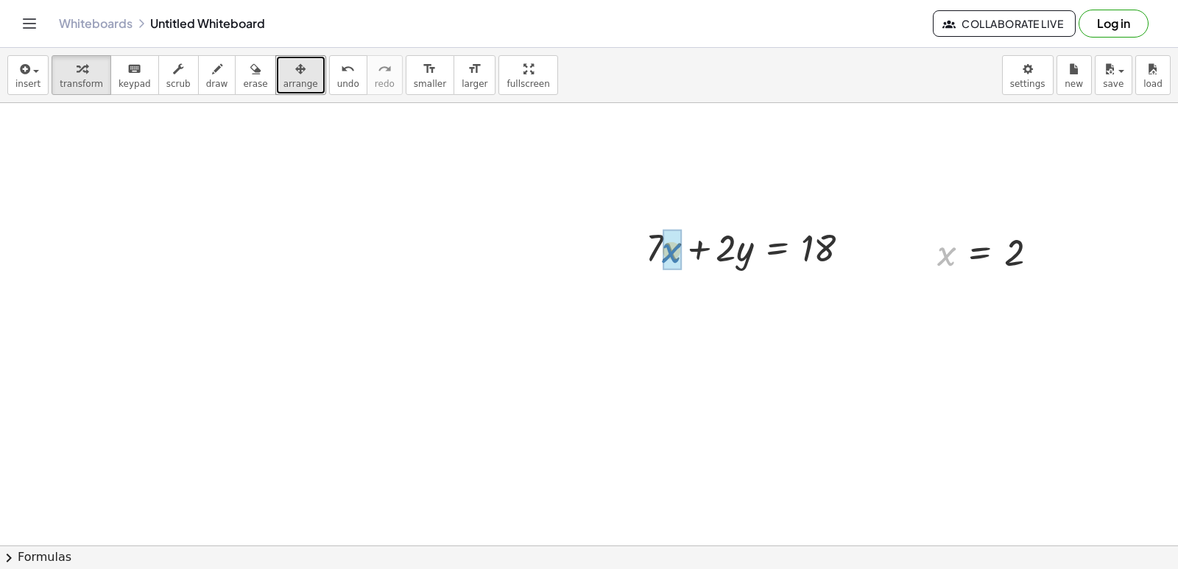
drag, startPoint x: 939, startPoint y: 261, endPoint x: 665, endPoint y: 258, distance: 273.9
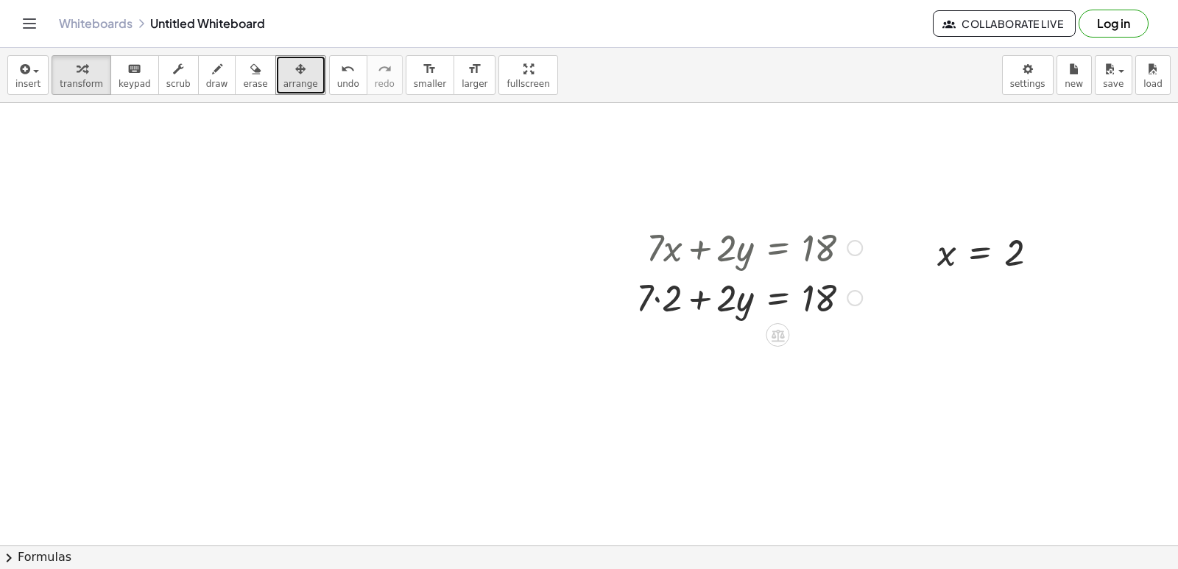
click at [660, 303] on div at bounding box center [749, 297] width 241 height 50
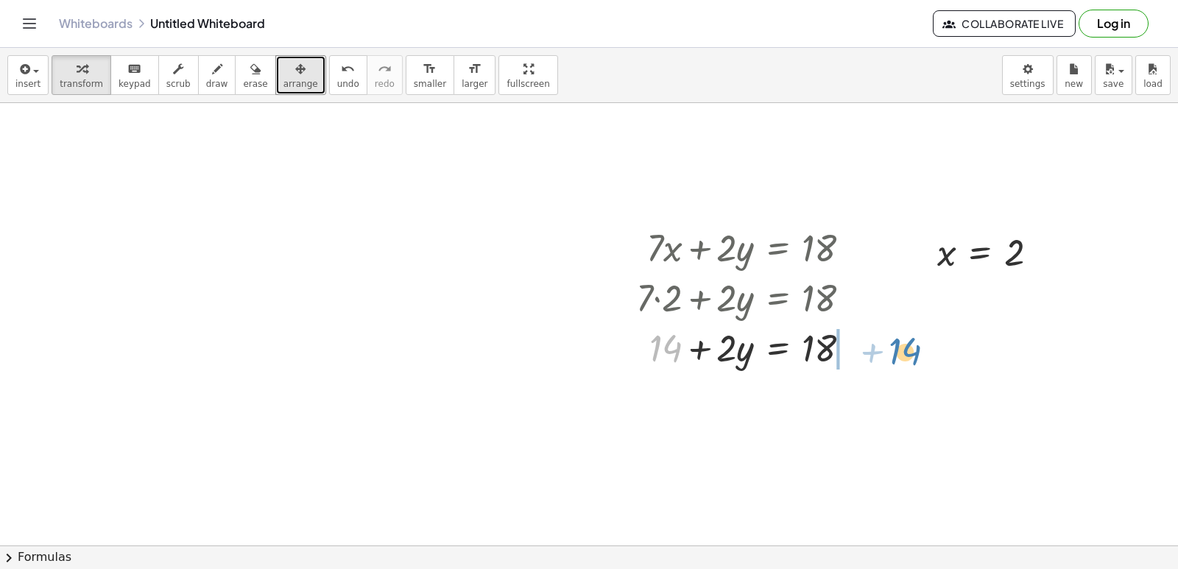
drag, startPoint x: 657, startPoint y: 348, endPoint x: 901, endPoint y: 353, distance: 244.4
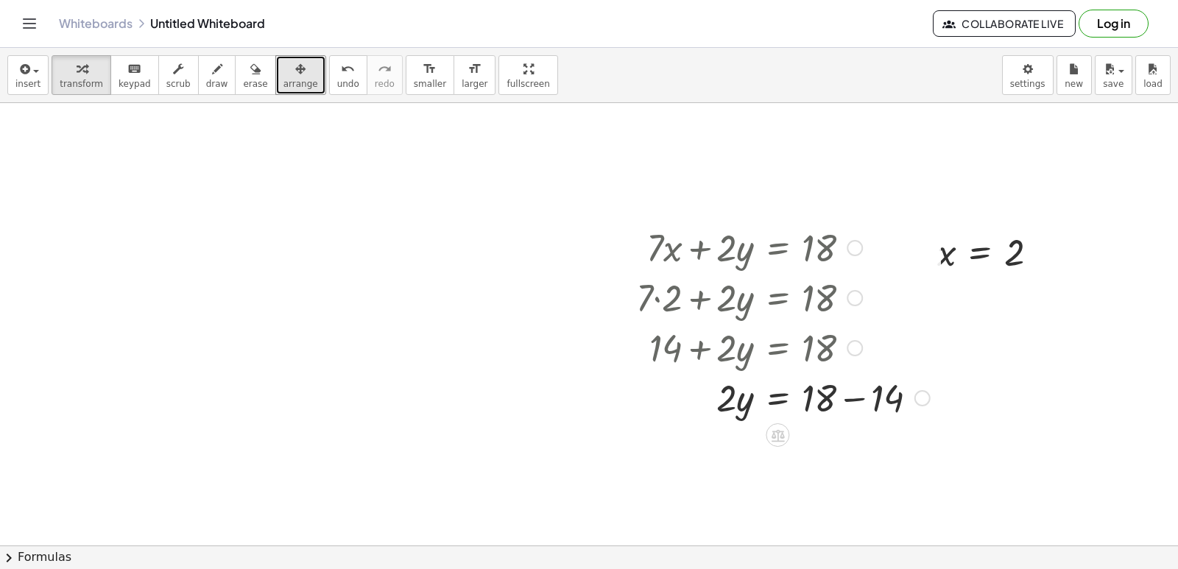
click at [855, 399] on div at bounding box center [783, 397] width 308 height 50
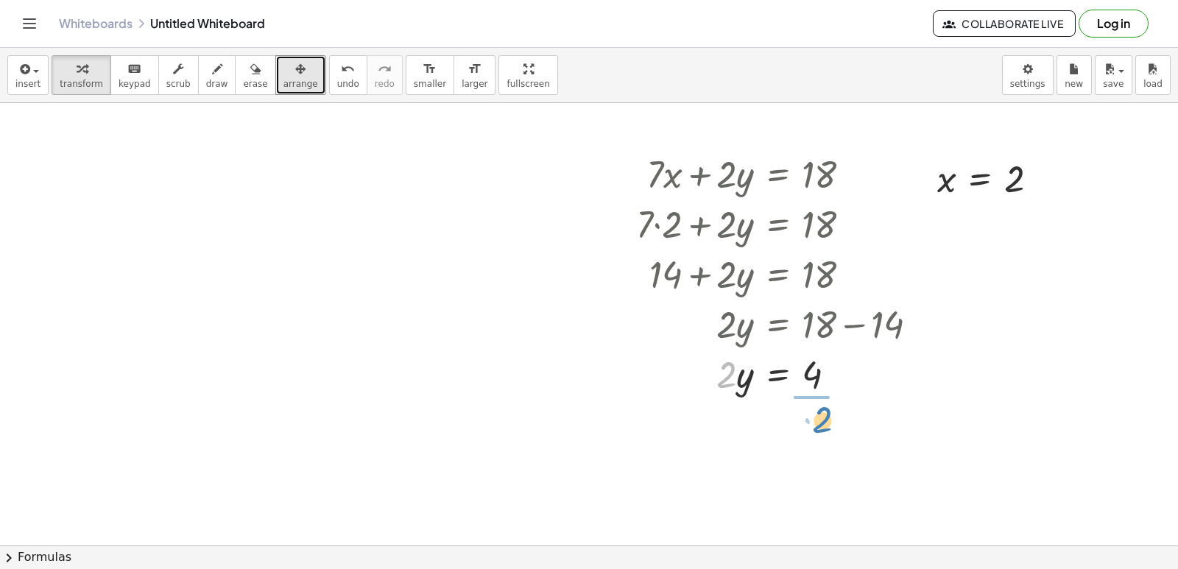
drag, startPoint x: 722, startPoint y: 374, endPoint x: 816, endPoint y: 420, distance: 104.7
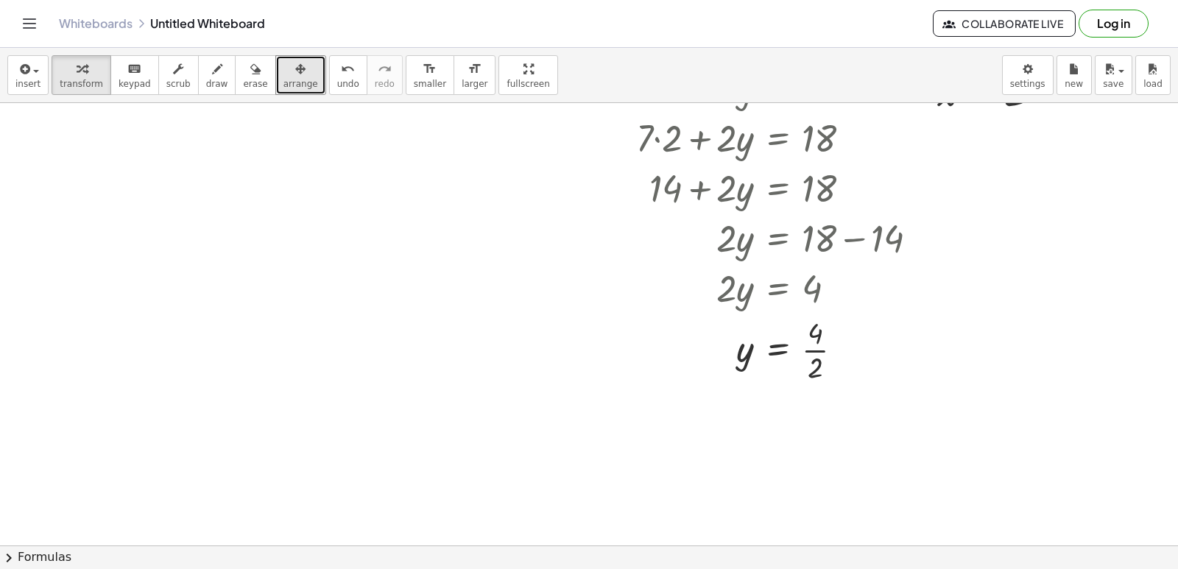
scroll to position [4804, 0]
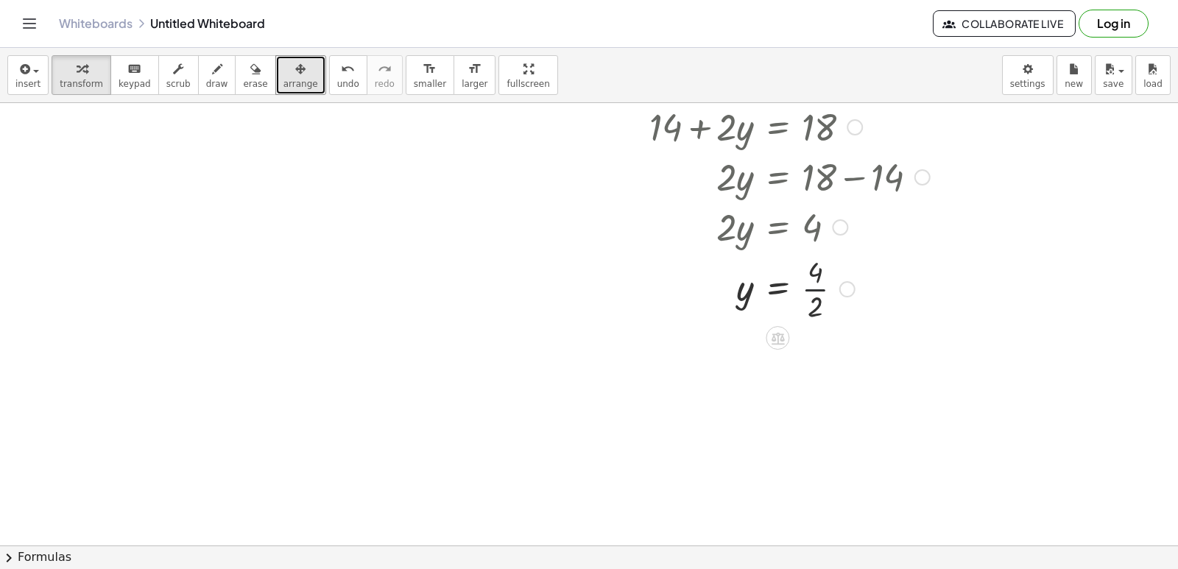
click at [819, 284] on div at bounding box center [783, 288] width 308 height 74
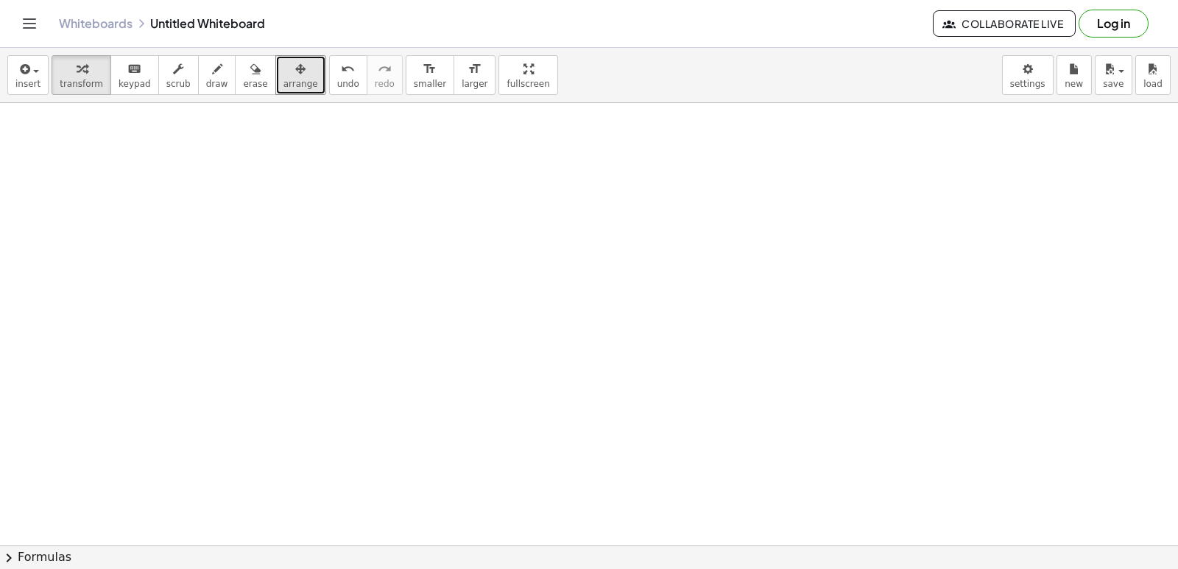
scroll to position [5099, 0]
drag, startPoint x: 552, startPoint y: 228, endPoint x: 546, endPoint y: 243, distance: 16.1
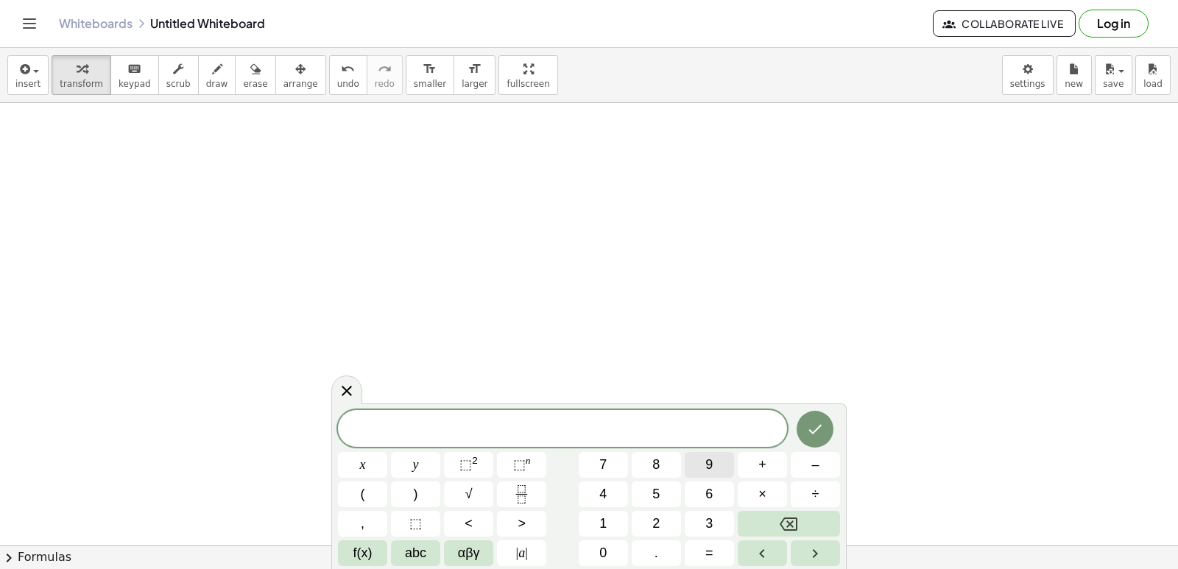
click at [693, 454] on button "9" at bounding box center [709, 465] width 49 height 26
click at [418, 462] on div "9 ​ x y ⬚ 2 ⬚ n 7 8 9 + – ( ) √ 4 5 6 × ÷ , ⬚ < > 1 2 3 f(x) abc αβγ | a | 0 . =" at bounding box center [589, 488] width 502 height 156
click at [384, 459] on button "x" at bounding box center [362, 465] width 49 height 26
click at [699, 545] on button "=" at bounding box center [709, 553] width 49 height 26
click at [663, 494] on div "9 x = ​ x y ⬚ 2 ⬚ n 7 8 9 + – ( ) √ 4 5 6 × ÷ , ⬚ < > 1 2 3 f(x) abc αβγ | a | …" at bounding box center [589, 488] width 502 height 156
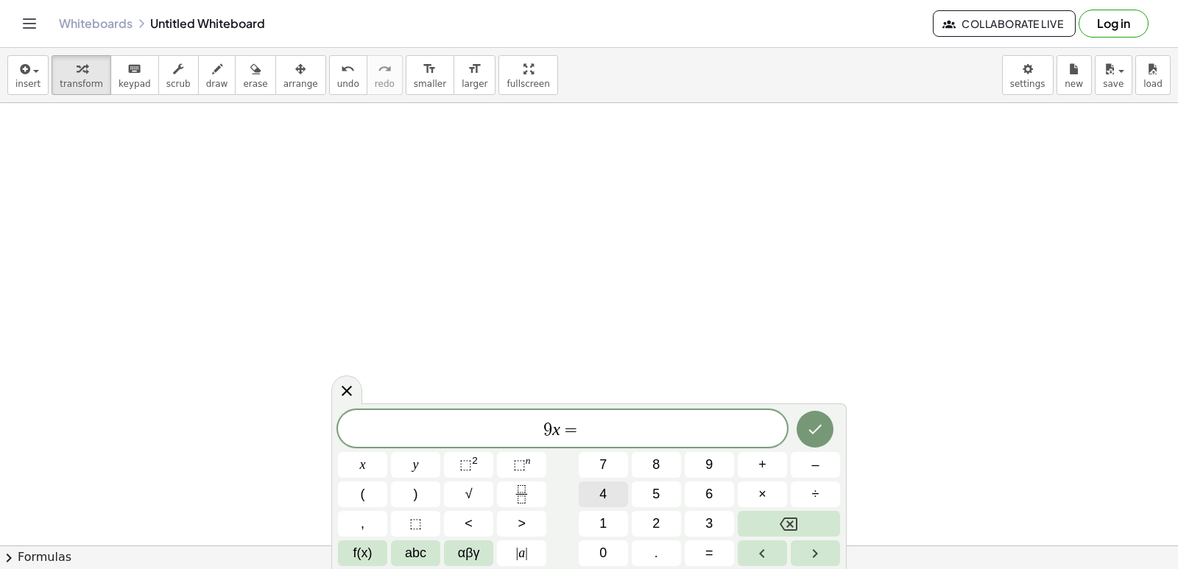
click at [615, 492] on button "4" at bounding box center [603, 494] width 49 height 26
click at [714, 492] on button "6" at bounding box center [709, 494] width 49 height 26
click at [785, 527] on icon "Backspace" at bounding box center [789, 524] width 18 height 18
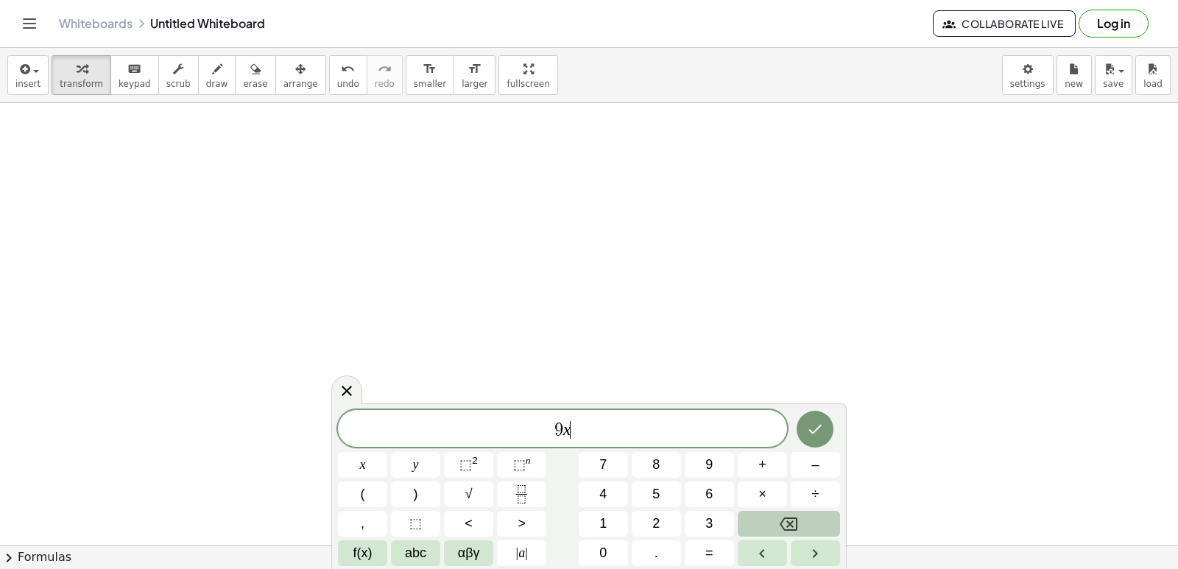
click at [785, 527] on icon "Backspace" at bounding box center [789, 524] width 18 height 18
click at [357, 462] on button "x" at bounding box center [362, 465] width 49 height 26
click at [760, 456] on span "+" at bounding box center [762, 465] width 8 height 20
click at [420, 442] on div "9 x + x y ⬚ 2 ⬚ n 7 8 9 + – ( ) √ 4 5 6 × ÷ , ⬚ < > 1 2 3 f(x) abc αβγ | a | 0 …" at bounding box center [589, 488] width 502 height 156
click at [756, 518] on button "Backspace" at bounding box center [789, 524] width 102 height 26
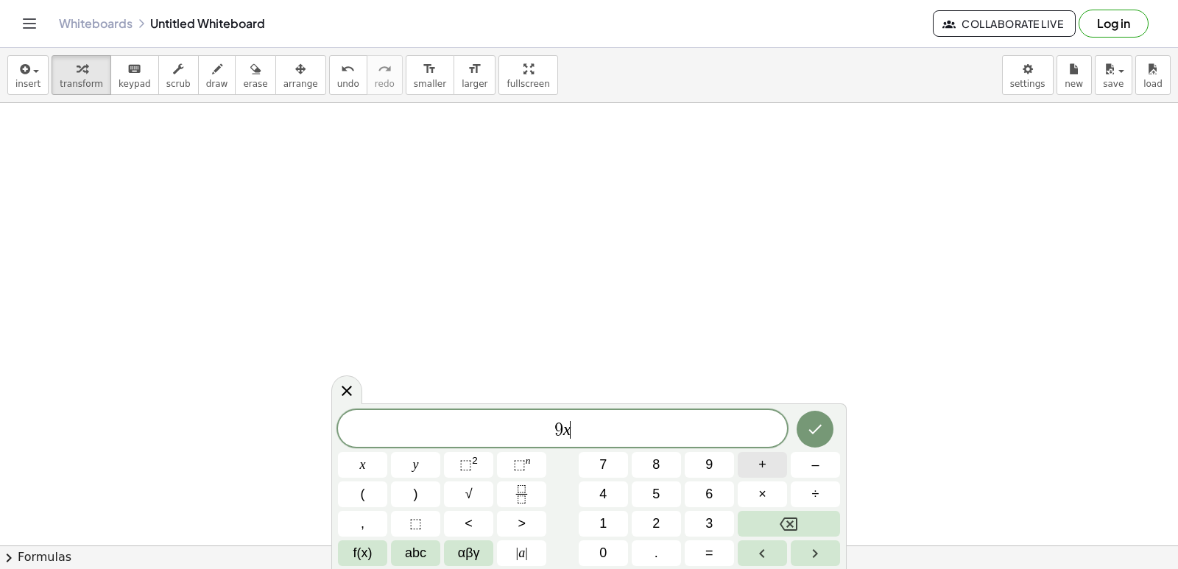
click at [751, 463] on button "+" at bounding box center [762, 465] width 49 height 26
click at [418, 469] on button "y" at bounding box center [415, 465] width 49 height 26
click at [694, 556] on button "=" at bounding box center [709, 553] width 49 height 26
click at [606, 498] on span "4" at bounding box center [602, 494] width 7 height 20
click at [710, 485] on span "6" at bounding box center [708, 494] width 7 height 20
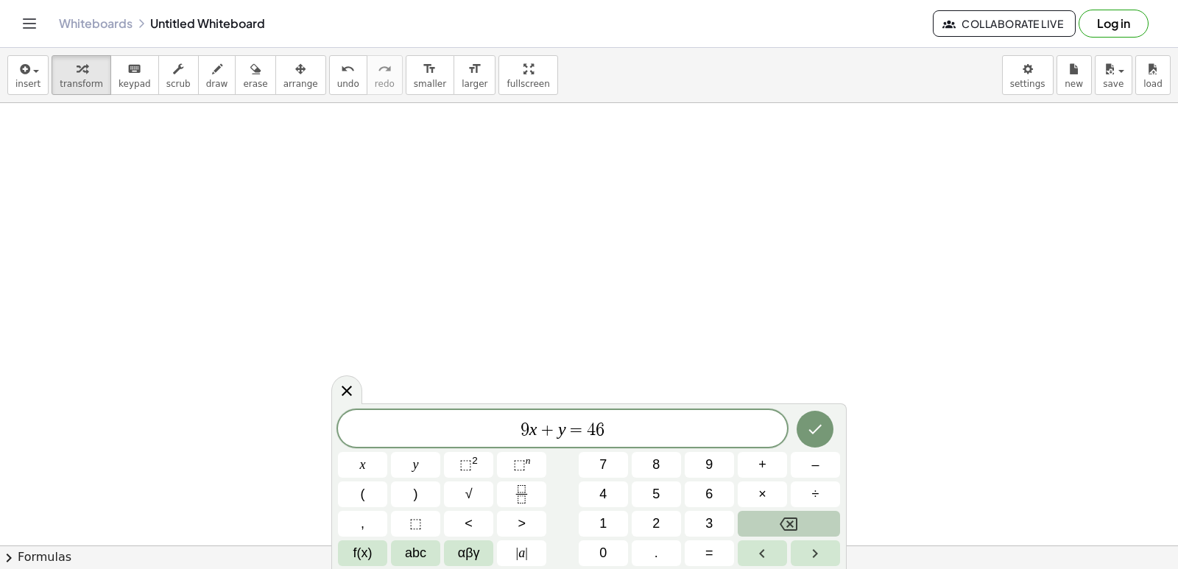
click at [802, 528] on button "Backspace" at bounding box center [789, 524] width 102 height 26
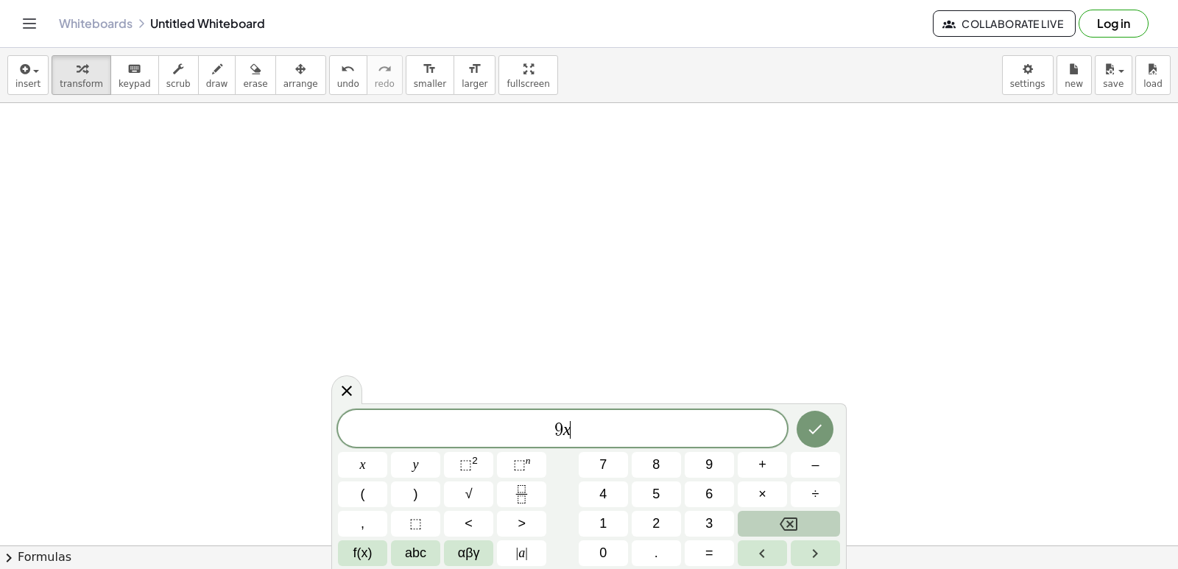
click at [802, 528] on button "Backspace" at bounding box center [789, 524] width 102 height 26
click at [799, 533] on button "Backspace" at bounding box center [789, 524] width 102 height 26
click at [612, 489] on button "4" at bounding box center [603, 494] width 49 height 26
click at [376, 459] on button "x" at bounding box center [362, 465] width 49 height 26
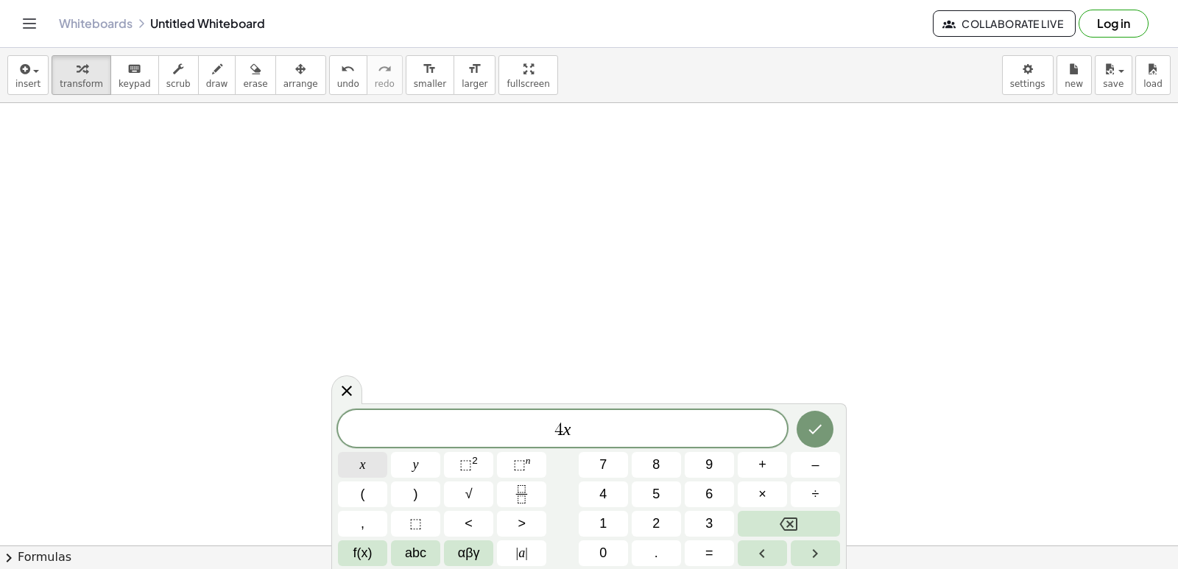
click at [372, 470] on button "x" at bounding box center [362, 465] width 49 height 26
click at [816, 516] on button "Backspace" at bounding box center [789, 524] width 102 height 26
click at [804, 473] on button "–" at bounding box center [815, 465] width 49 height 26
click at [614, 472] on button "7" at bounding box center [603, 465] width 49 height 26
click at [422, 470] on button "y" at bounding box center [415, 465] width 49 height 26
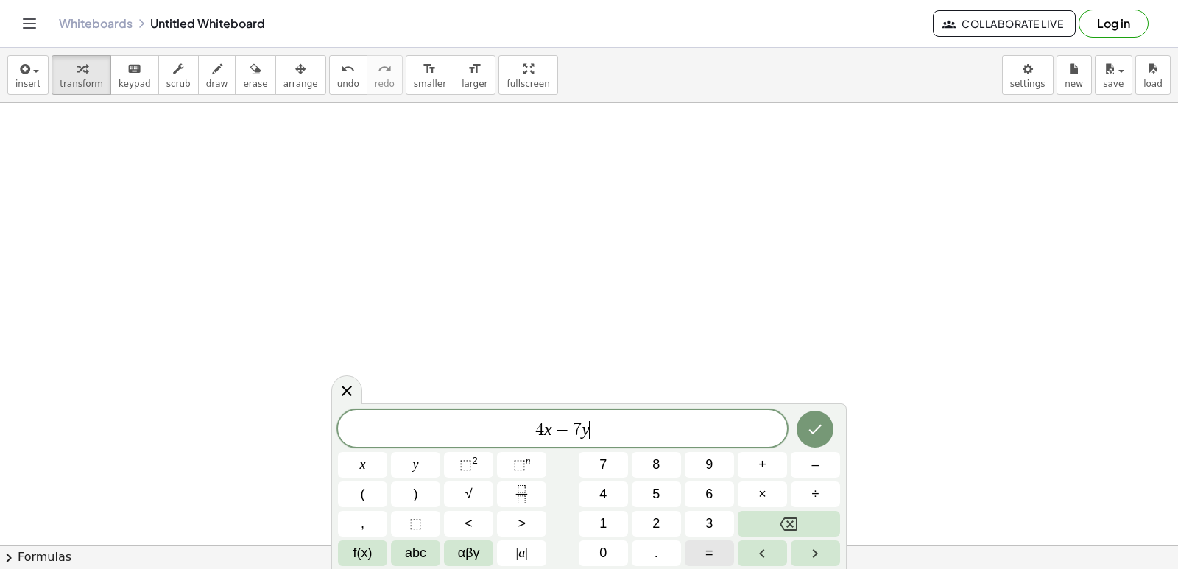
click at [710, 549] on span "=" at bounding box center [709, 553] width 8 height 20
click at [614, 518] on button "1" at bounding box center [603, 524] width 49 height 26
click at [820, 431] on icon "Done" at bounding box center [815, 429] width 18 height 18
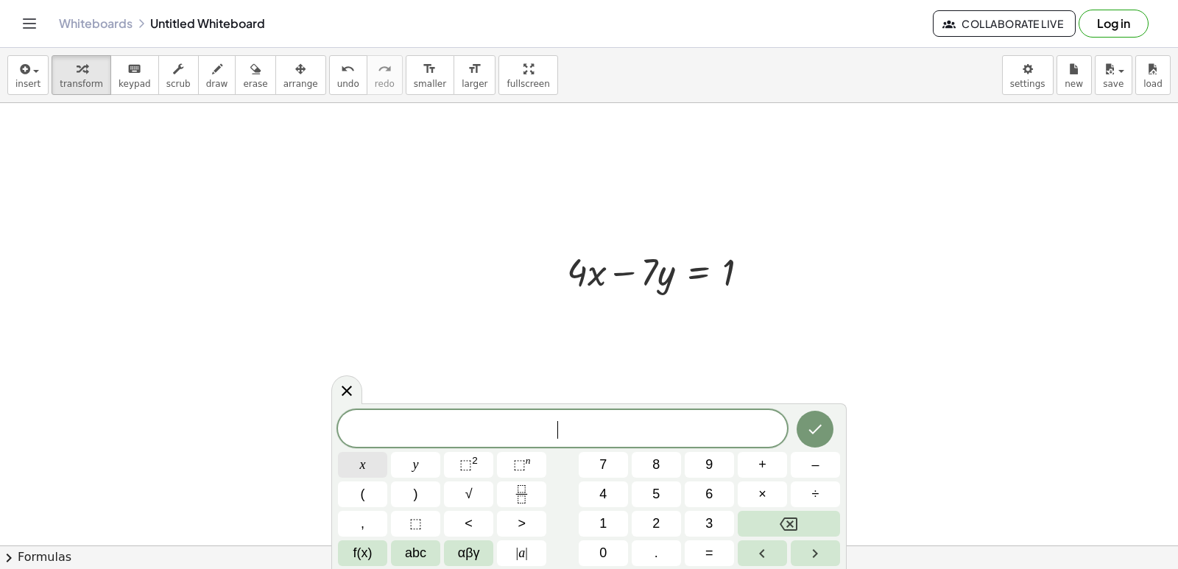
click at [358, 457] on button "x" at bounding box center [362, 465] width 49 height 26
click at [702, 545] on button "=" at bounding box center [709, 553] width 49 height 26
click at [652, 518] on button "2" at bounding box center [656, 524] width 49 height 26
click at [818, 430] on icon "Done" at bounding box center [815, 429] width 18 height 18
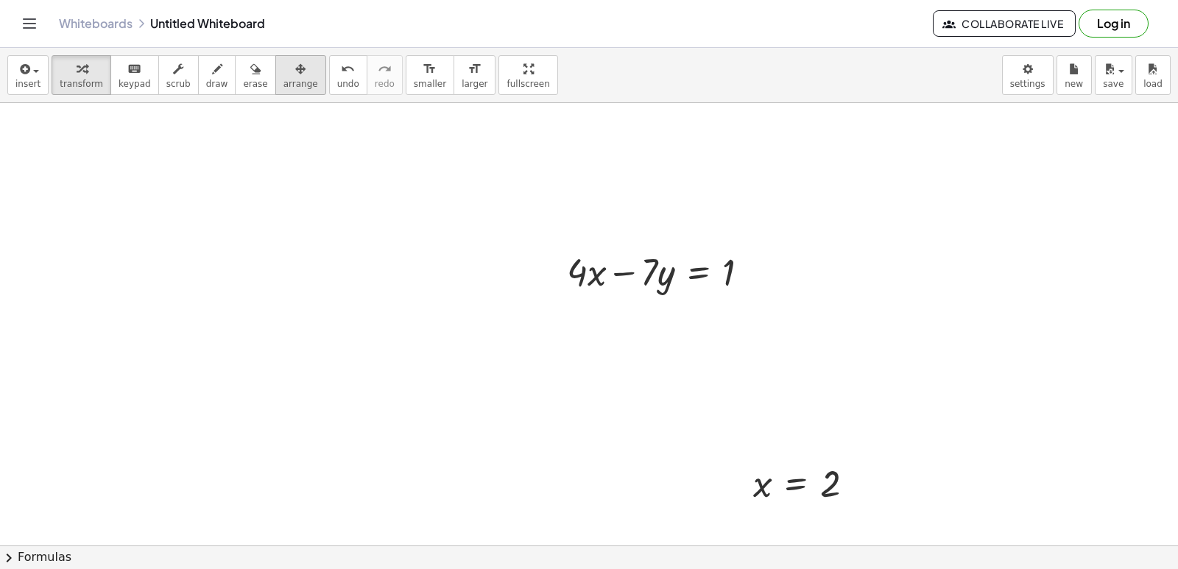
click at [295, 76] on icon "button" at bounding box center [300, 69] width 10 height 18
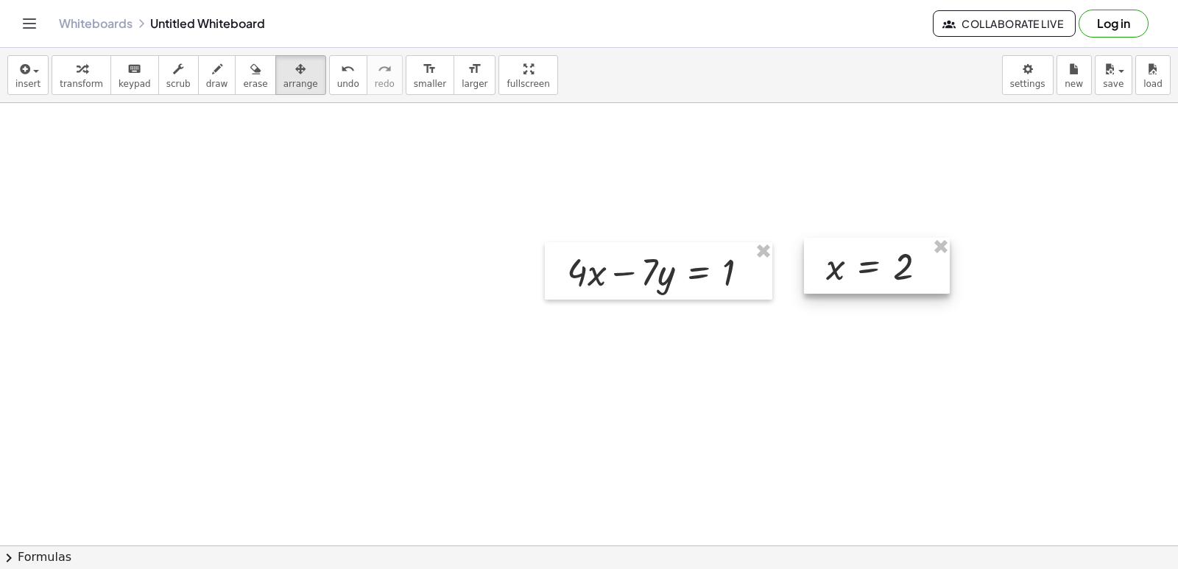
drag, startPoint x: 794, startPoint y: 487, endPoint x: 866, endPoint y: 270, distance: 228.8
click at [866, 270] on div at bounding box center [877, 266] width 146 height 56
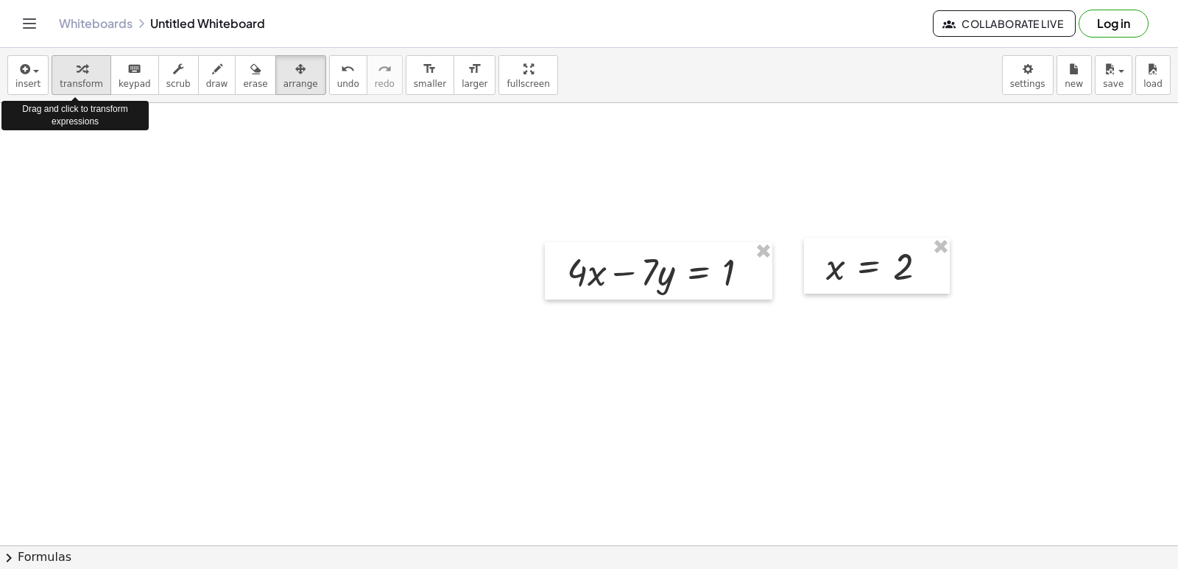
click at [79, 77] on icon "button" at bounding box center [82, 69] width 10 height 18
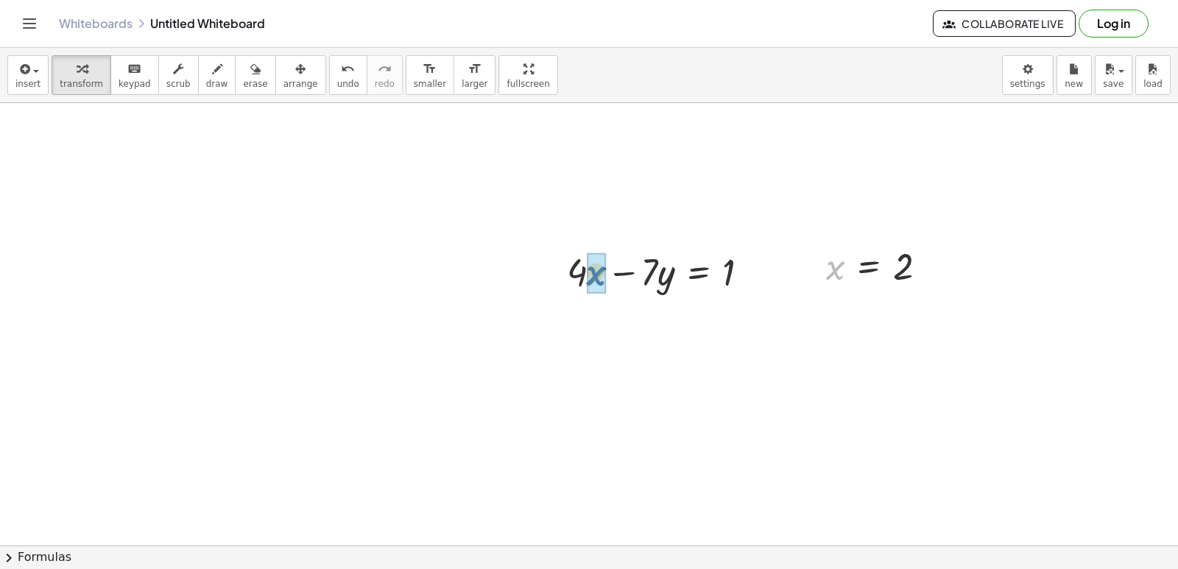
drag, startPoint x: 827, startPoint y: 272, endPoint x: 578, endPoint y: 281, distance: 249.0
click at [561, 319] on div at bounding box center [659, 321] width 219 height 50
click at [585, 324] on div at bounding box center [659, 321] width 219 height 50
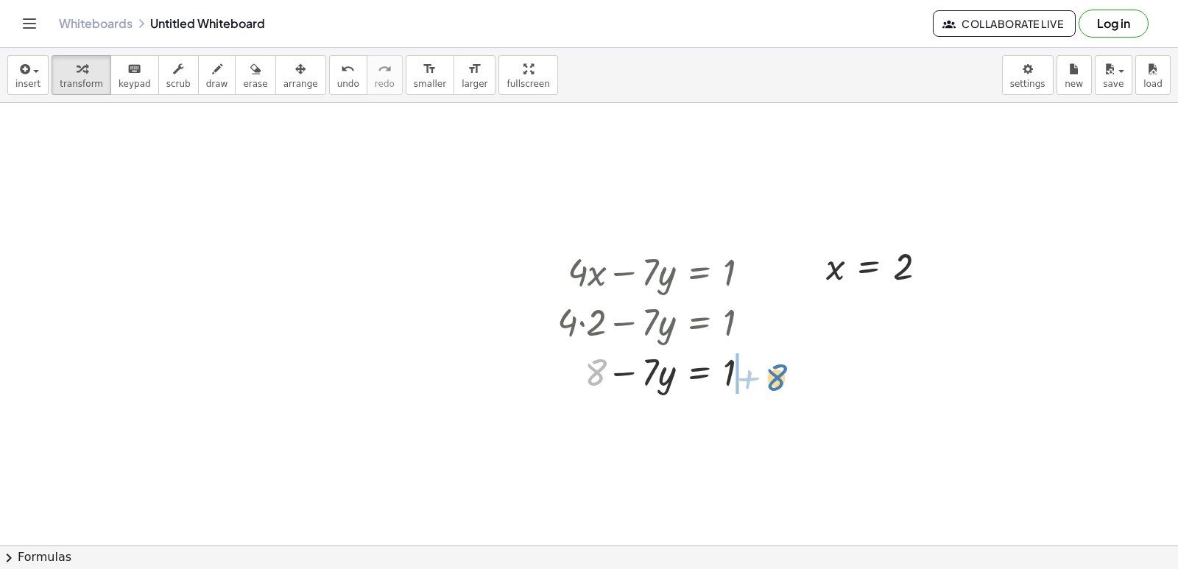
drag, startPoint x: 598, startPoint y: 364, endPoint x: 799, endPoint y: 364, distance: 201.0
click at [757, 421] on div at bounding box center [687, 421] width 275 height 50
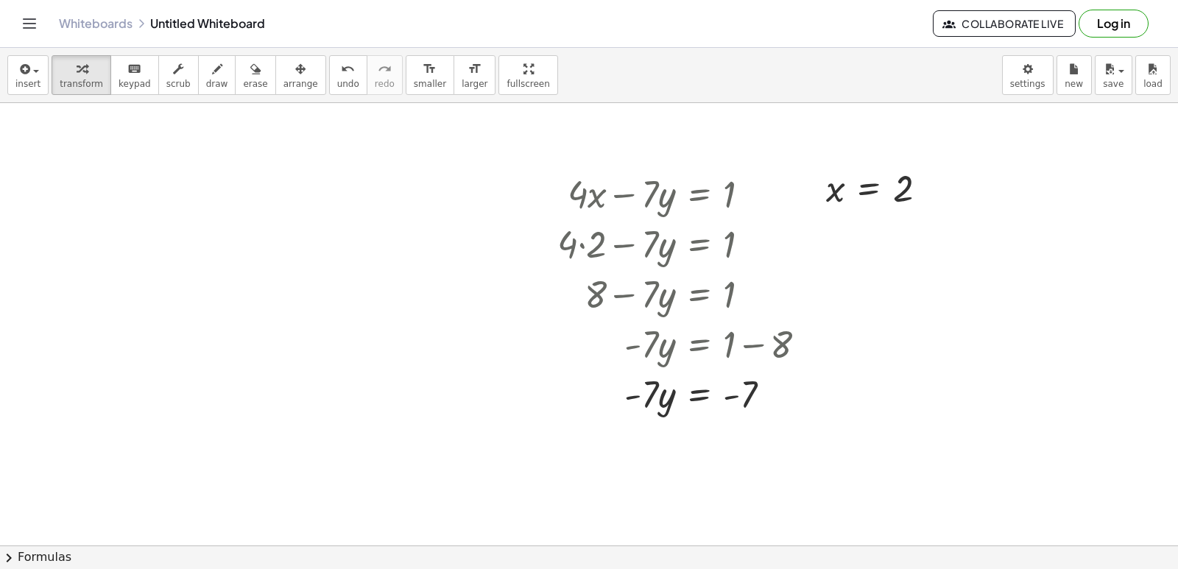
scroll to position [5246, 0]
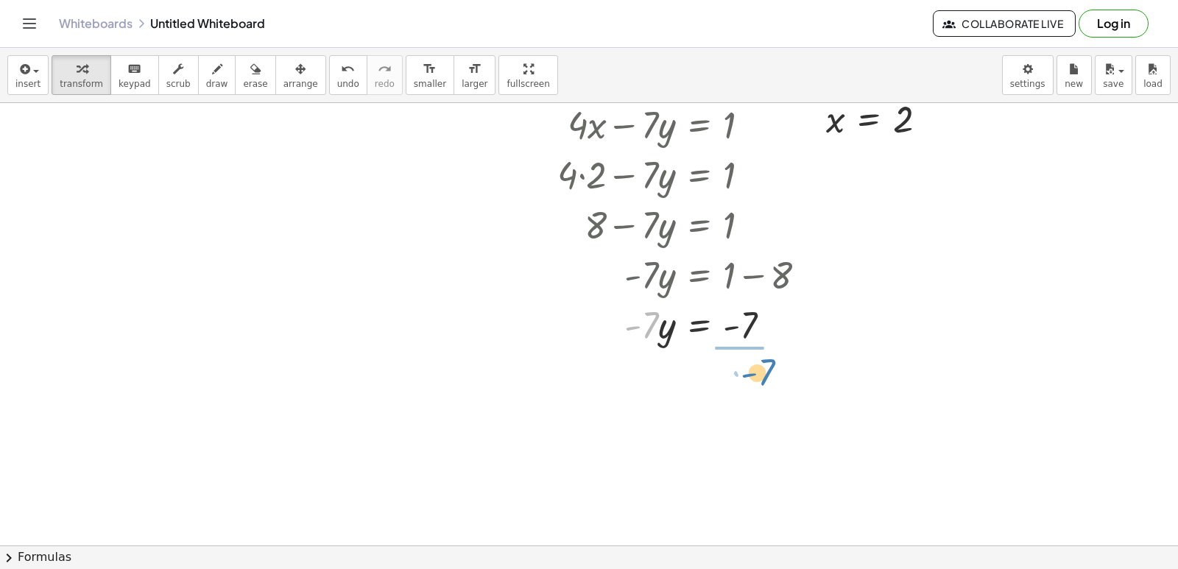
drag, startPoint x: 649, startPoint y: 324, endPoint x: 763, endPoint y: 371, distance: 123.5
click at [754, 389] on div at bounding box center [687, 386] width 275 height 74
drag, startPoint x: 744, startPoint y: 453, endPoint x: 672, endPoint y: 428, distance: 76.4
click at [699, 125] on div "+ · 4 · x − · 7 · y = 1 + · 4 · 2 − · 7 · y = 1 + 8 − · 7 · y = 1 · - 7 · y = +…" at bounding box center [699, 125] width 0 height 0
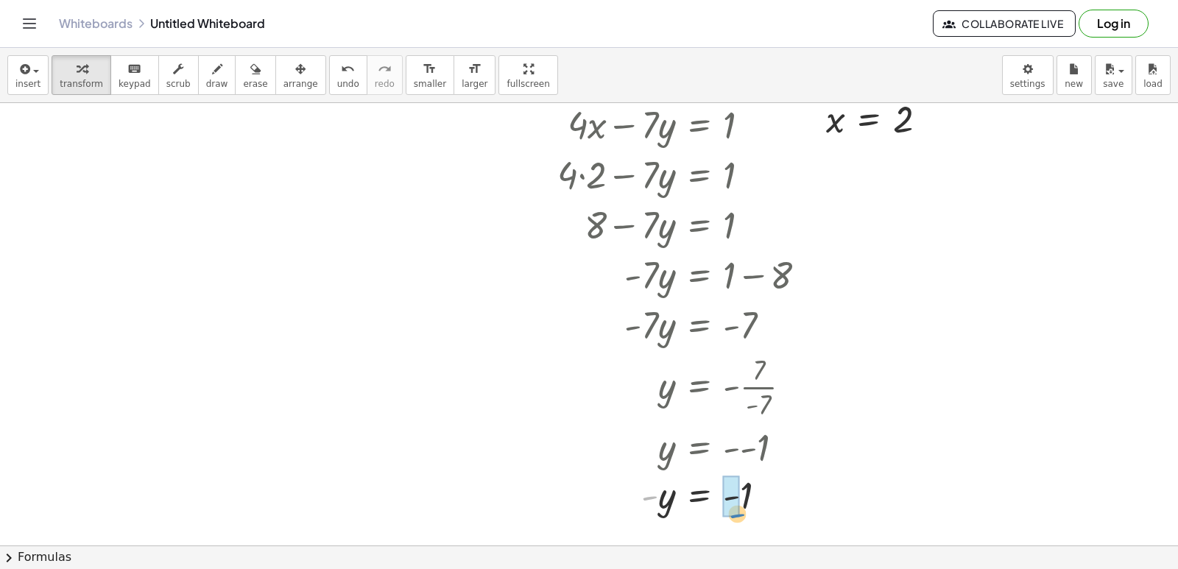
drag, startPoint x: 650, startPoint y: 493, endPoint x: 735, endPoint y: 497, distance: 85.5
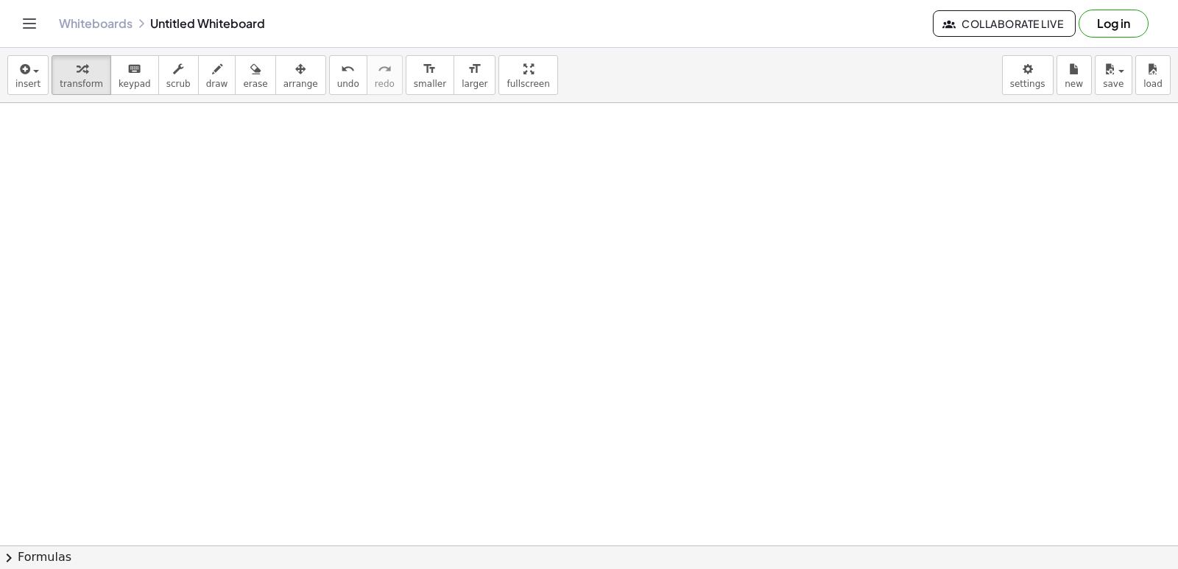
scroll to position [5688, 0]
click at [250, 72] on icon "button" at bounding box center [255, 69] width 10 height 18
click at [198, 85] on button "draw" at bounding box center [217, 75] width 38 height 40
drag, startPoint x: 28, startPoint y: 161, endPoint x: 166, endPoint y: 137, distance: 140.5
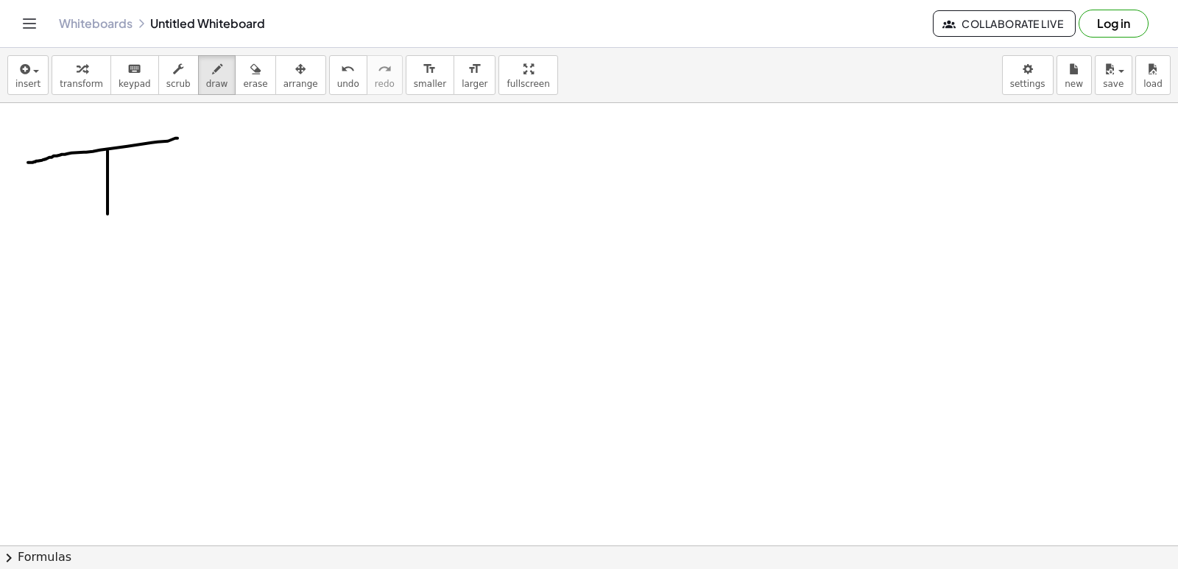
drag, startPoint x: 107, startPoint y: 149, endPoint x: 107, endPoint y: 229, distance: 79.5
drag, startPoint x: 144, startPoint y: 225, endPoint x: 193, endPoint y: 191, distance: 59.6
drag, startPoint x: 148, startPoint y: 216, endPoint x: 158, endPoint y: 177, distance: 40.2
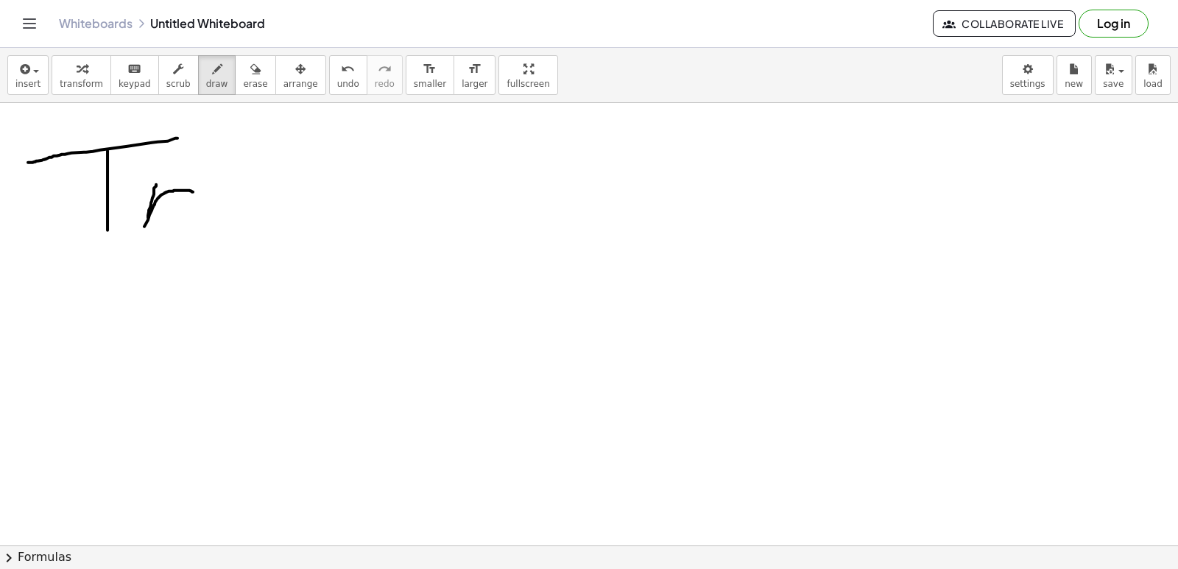
drag, startPoint x: 227, startPoint y: 202, endPoint x: 229, endPoint y: 229, distance: 27.3
drag, startPoint x: 239, startPoint y: 146, endPoint x: 236, endPoint y: 131, distance: 15.7
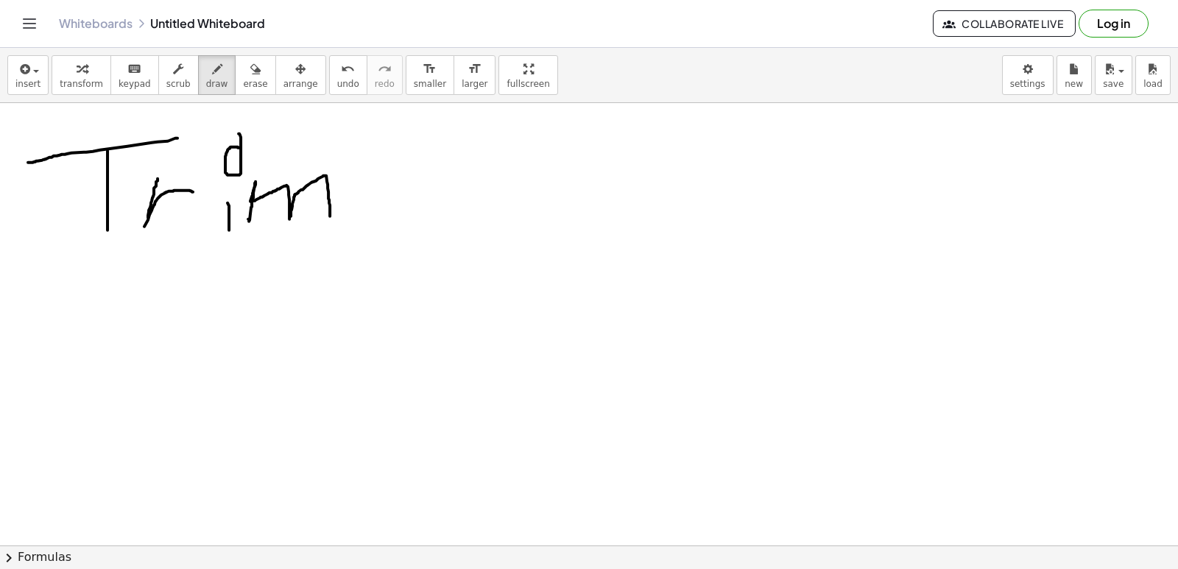
drag, startPoint x: 248, startPoint y: 218, endPoint x: 296, endPoint y: 227, distance: 48.7
drag, startPoint x: 361, startPoint y: 191, endPoint x: 367, endPoint y: 216, distance: 25.6
drag, startPoint x: 355, startPoint y: 152, endPoint x: 366, endPoint y: 149, distance: 11.6
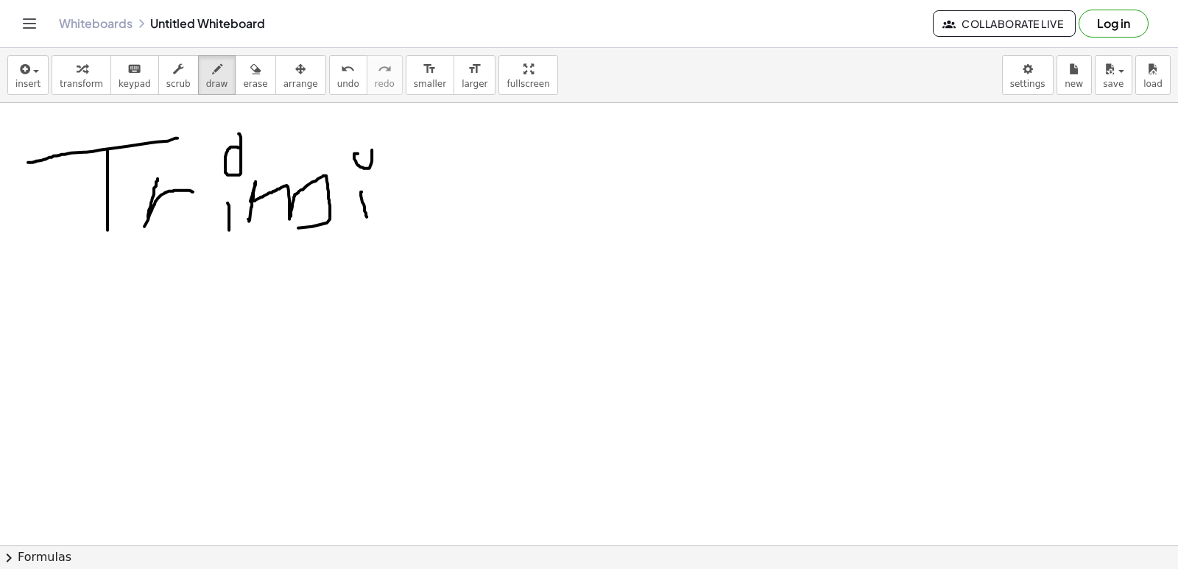
drag, startPoint x: 393, startPoint y: 203, endPoint x: 425, endPoint y: 201, distance: 31.7
drag, startPoint x: 437, startPoint y: 185, endPoint x: 437, endPoint y: 198, distance: 13.3
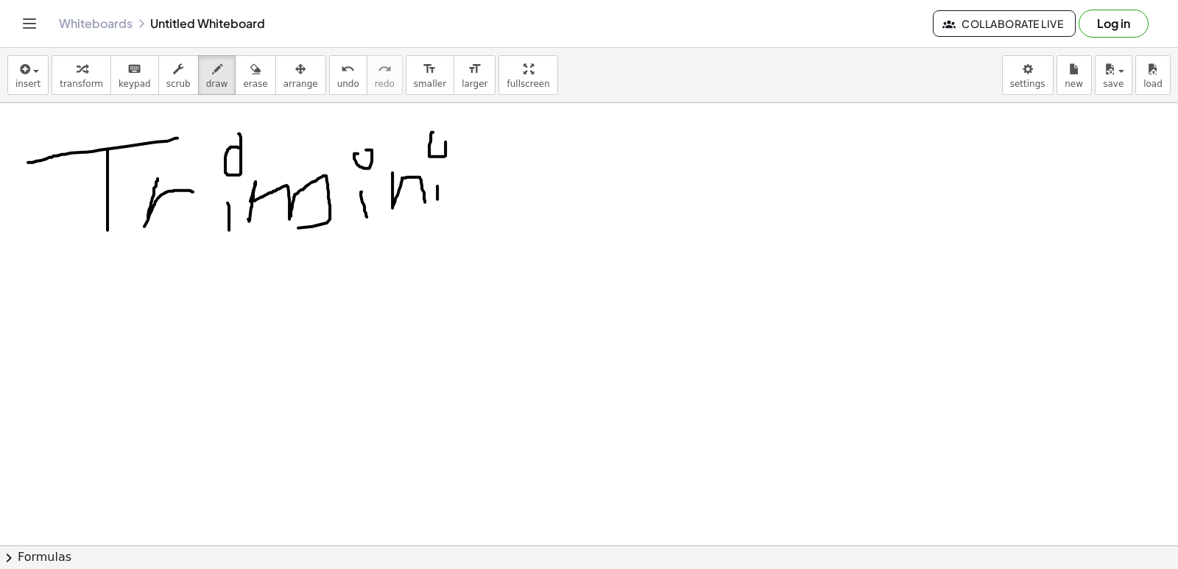
drag, startPoint x: 433, startPoint y: 131, endPoint x: 434, endPoint y: 123, distance: 8.2
drag, startPoint x: 473, startPoint y: 172, endPoint x: 492, endPoint y: 169, distance: 20.1
drag, startPoint x: 520, startPoint y: 160, endPoint x: 521, endPoint y: 232, distance: 71.4
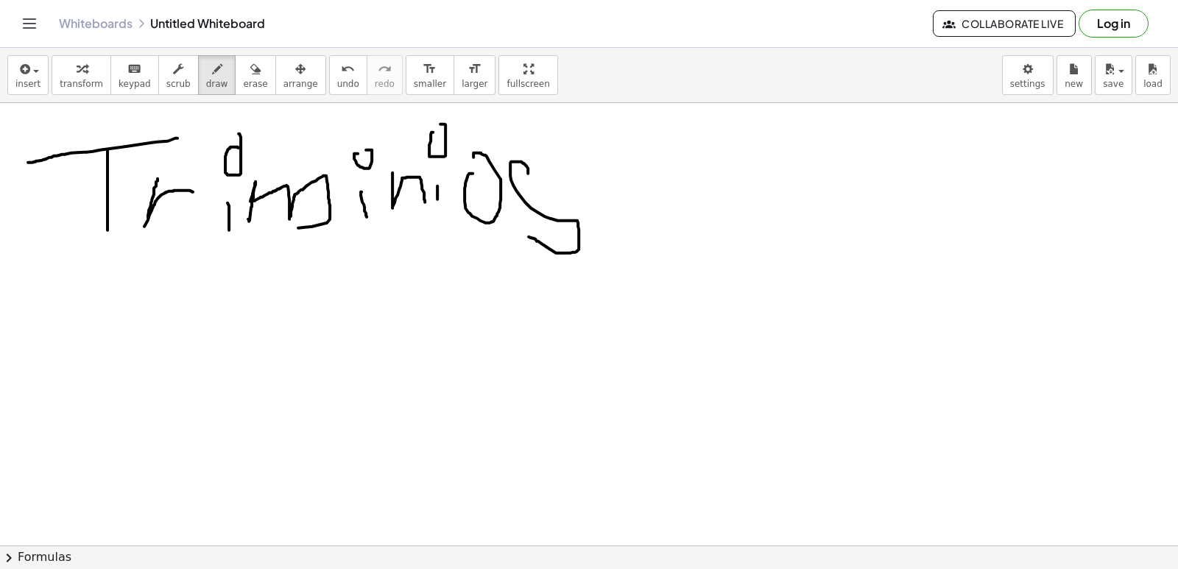
drag, startPoint x: 127, startPoint y: 445, endPoint x: 230, endPoint y: 335, distance: 150.5
drag, startPoint x: 156, startPoint y: 392, endPoint x: 207, endPoint y: 361, distance: 59.5
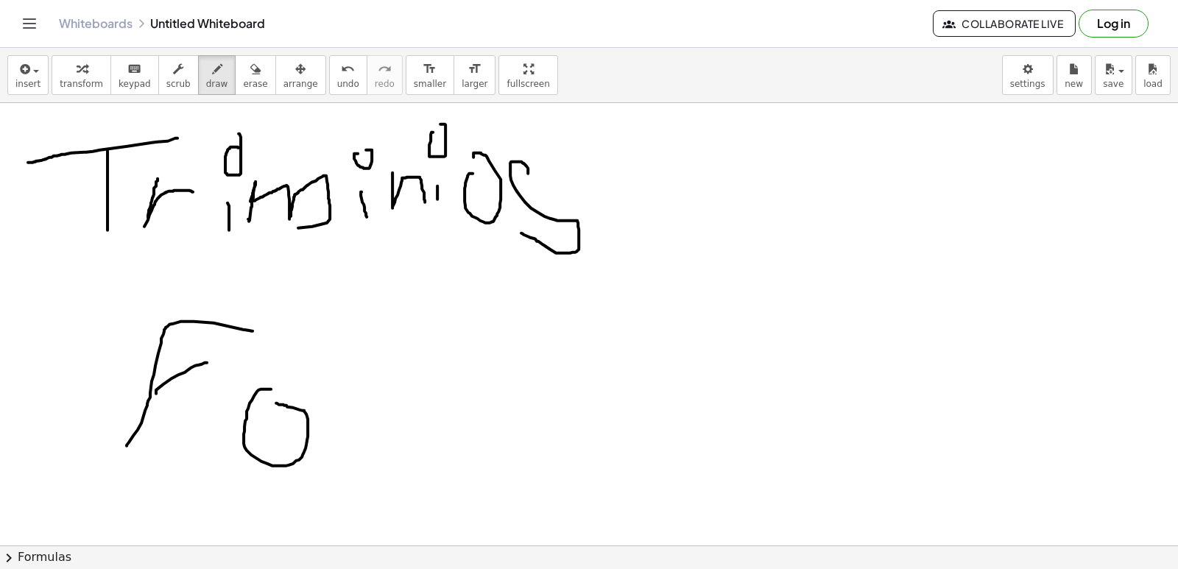
drag, startPoint x: 271, startPoint y: 388, endPoint x: 262, endPoint y: 401, distance: 15.9
drag, startPoint x: 336, startPoint y: 479, endPoint x: 340, endPoint y: 443, distance: 35.5
drag, startPoint x: 336, startPoint y: 449, endPoint x: 375, endPoint y: 419, distance: 49.3
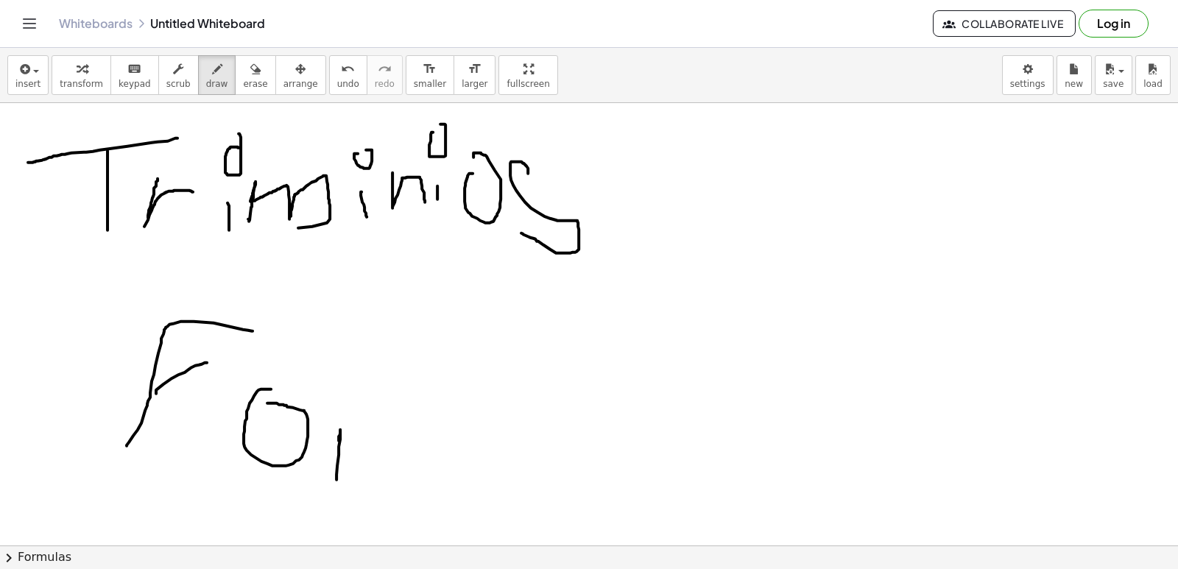
drag, startPoint x: 393, startPoint y: 434, endPoint x: 448, endPoint y: 488, distance: 77.6
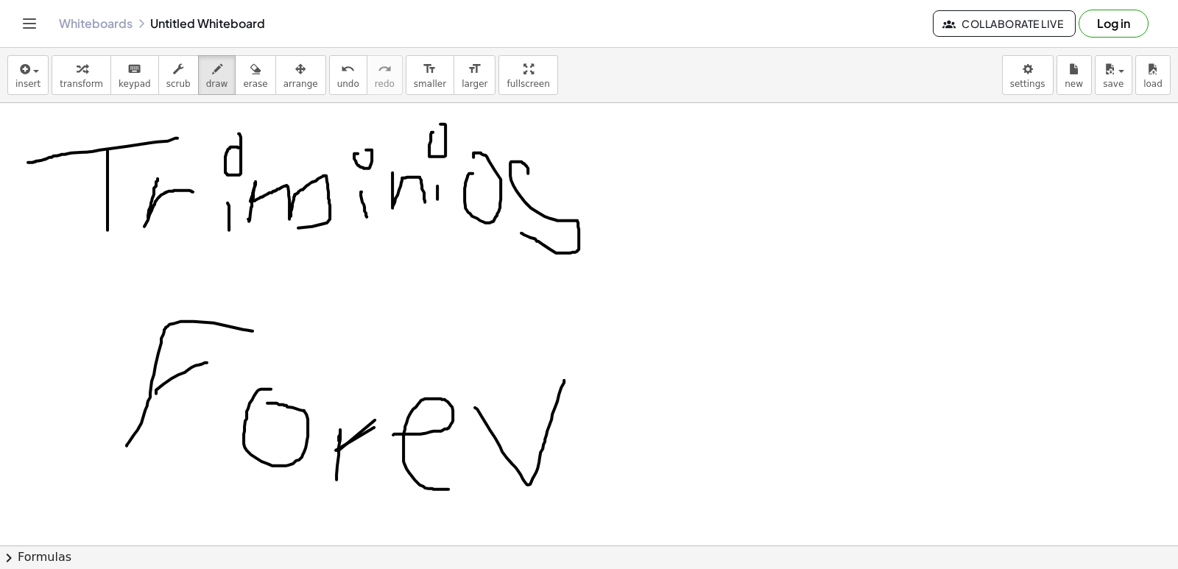
drag, startPoint x: 475, startPoint y: 406, endPoint x: 600, endPoint y: 409, distance: 125.2
drag, startPoint x: 590, startPoint y: 432, endPoint x: 632, endPoint y: 501, distance: 81.3
drag, startPoint x: 653, startPoint y: 498, endPoint x: 671, endPoint y: 427, distance: 73.7
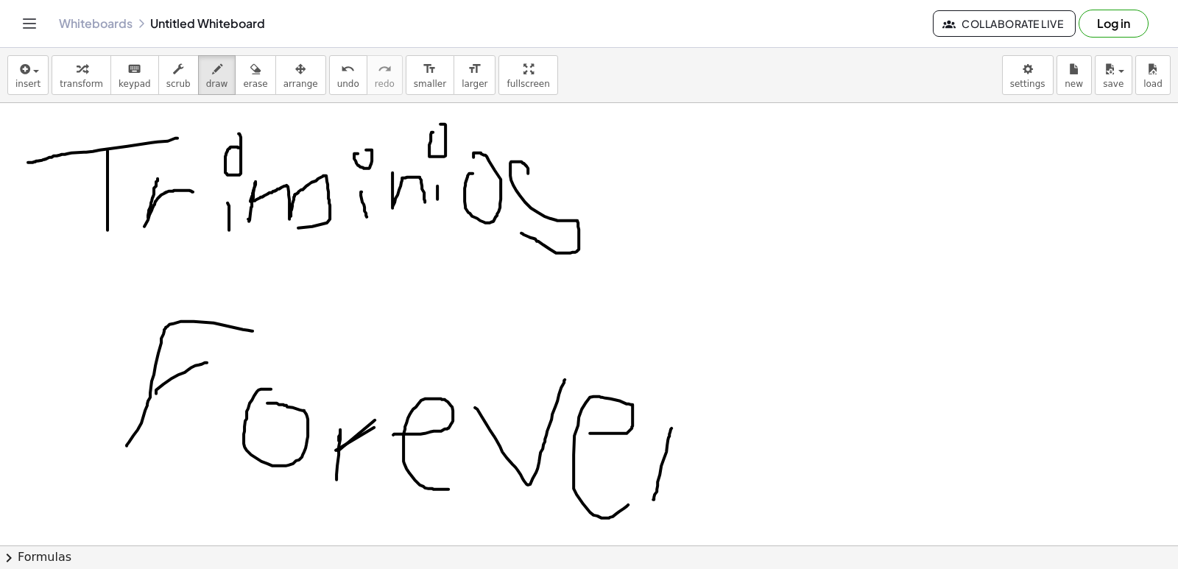
drag, startPoint x: 724, startPoint y: 423, endPoint x: 510, endPoint y: 272, distance: 262.0
click at [206, 71] on div "button" at bounding box center [217, 69] width 22 height 18
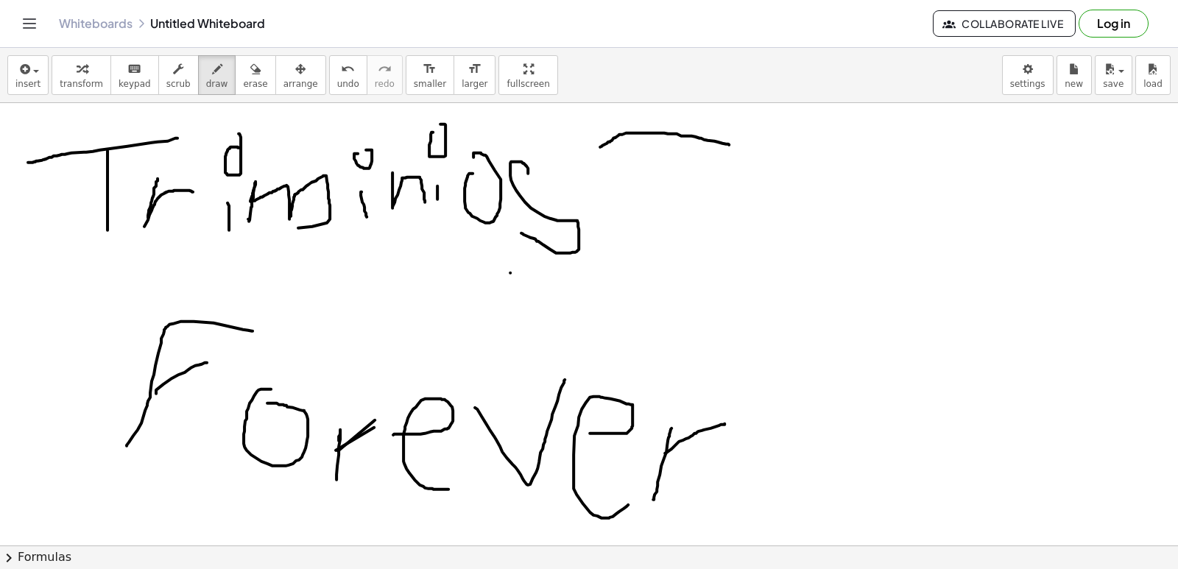
drag, startPoint x: 600, startPoint y: 146, endPoint x: 727, endPoint y: 138, distance: 126.9
drag, startPoint x: 669, startPoint y: 119, endPoint x: 691, endPoint y: 233, distance: 116.1
drag, startPoint x: 671, startPoint y: 126, endPoint x: 654, endPoint y: 123, distance: 17.2
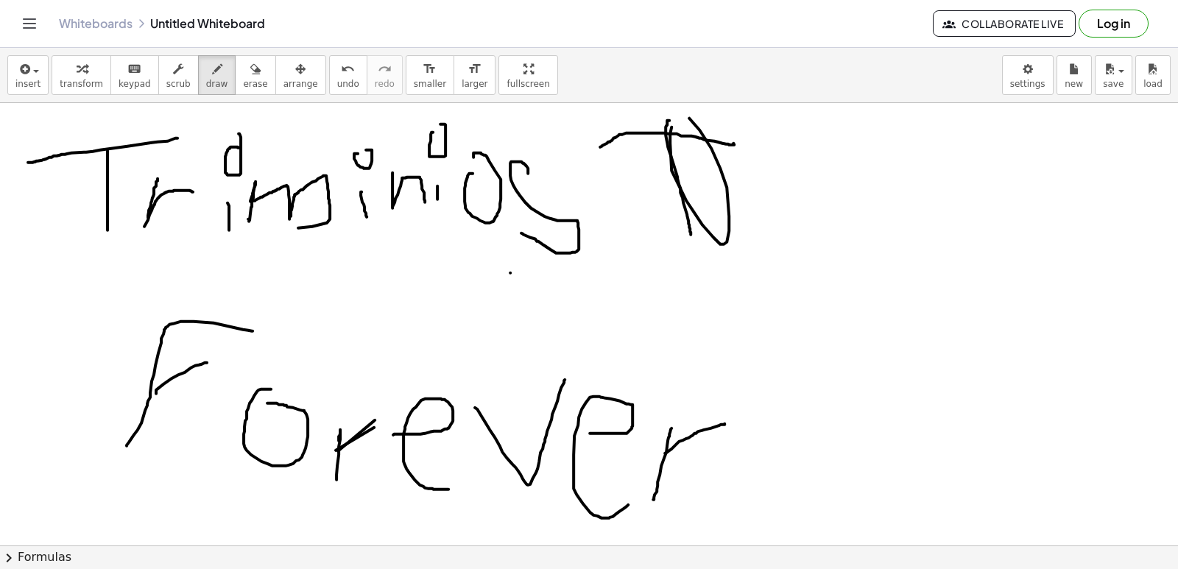
drag, startPoint x: 703, startPoint y: 296, endPoint x: 704, endPoint y: 256, distance: 39.8
drag, startPoint x: 682, startPoint y: 285, endPoint x: 735, endPoint y: 261, distance: 58.0
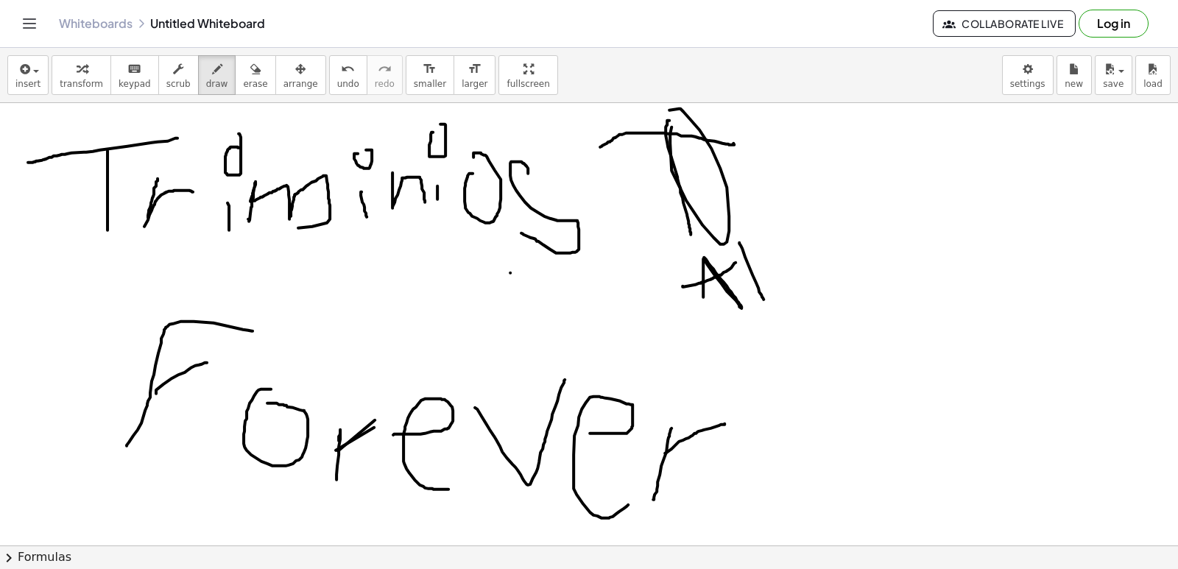
drag, startPoint x: 739, startPoint y: 241, endPoint x: 763, endPoint y: 298, distance: 61.7
drag, startPoint x: 766, startPoint y: 239, endPoint x: 657, endPoint y: 202, distance: 115.5
drag, startPoint x: 752, startPoint y: 239, endPoint x: 763, endPoint y: 242, distance: 11.6
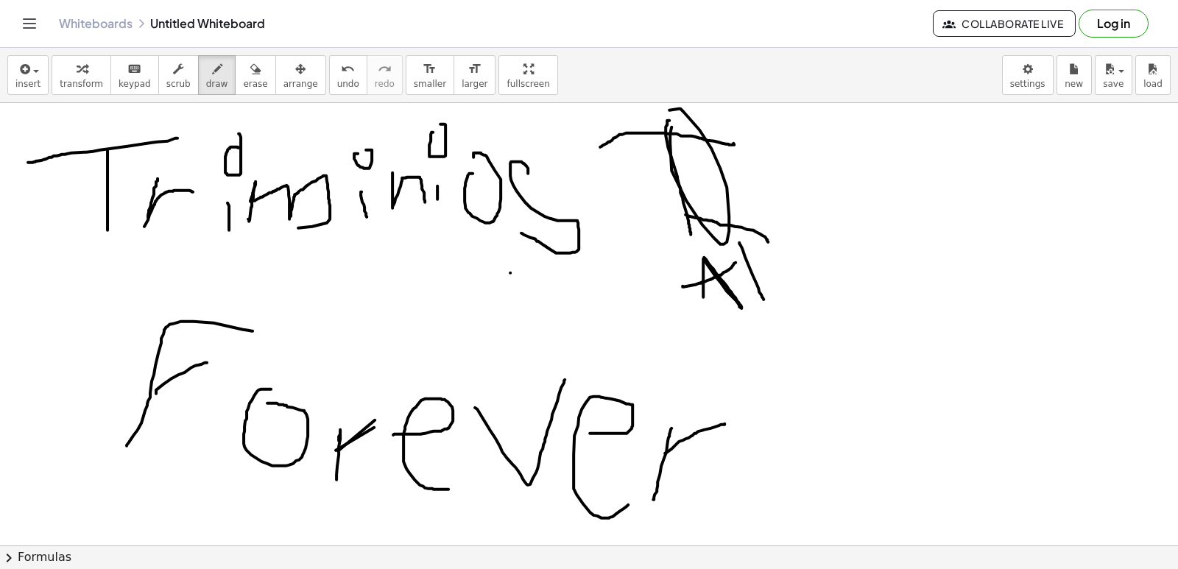
drag, startPoint x: 761, startPoint y: 242, endPoint x: 775, endPoint y: 261, distance: 23.1
drag, startPoint x: 775, startPoint y: 261, endPoint x: 774, endPoint y: 152, distance: 108.2
drag, startPoint x: 767, startPoint y: 237, endPoint x: 805, endPoint y: 277, distance: 54.7
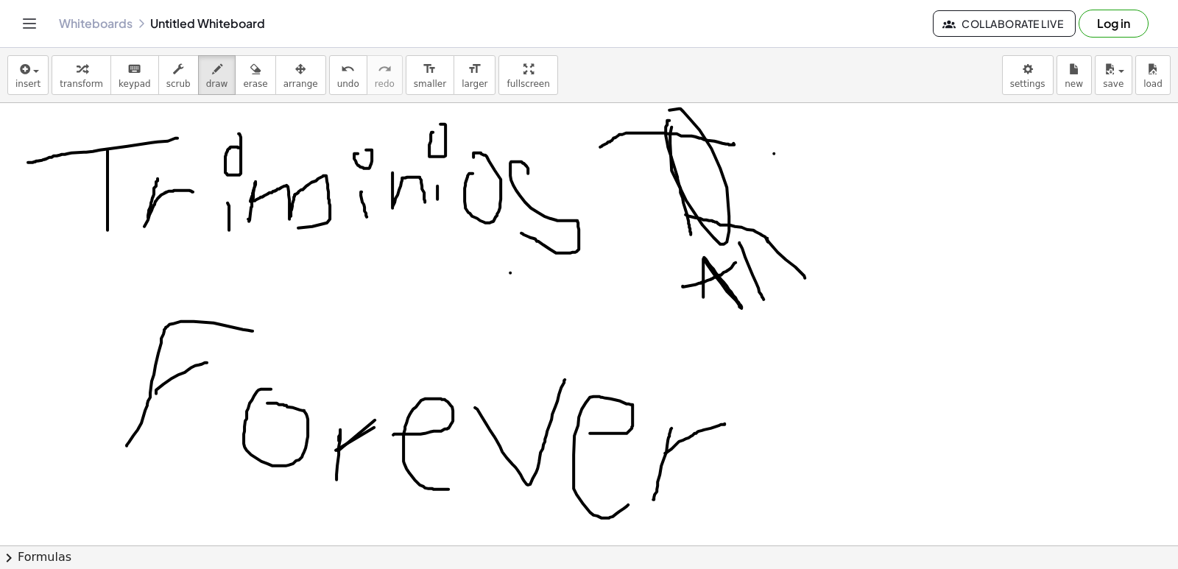
drag, startPoint x: 822, startPoint y: 237, endPoint x: 850, endPoint y: 258, distance: 34.7
drag, startPoint x: 821, startPoint y: 170, endPoint x: 824, endPoint y: 177, distance: 7.9
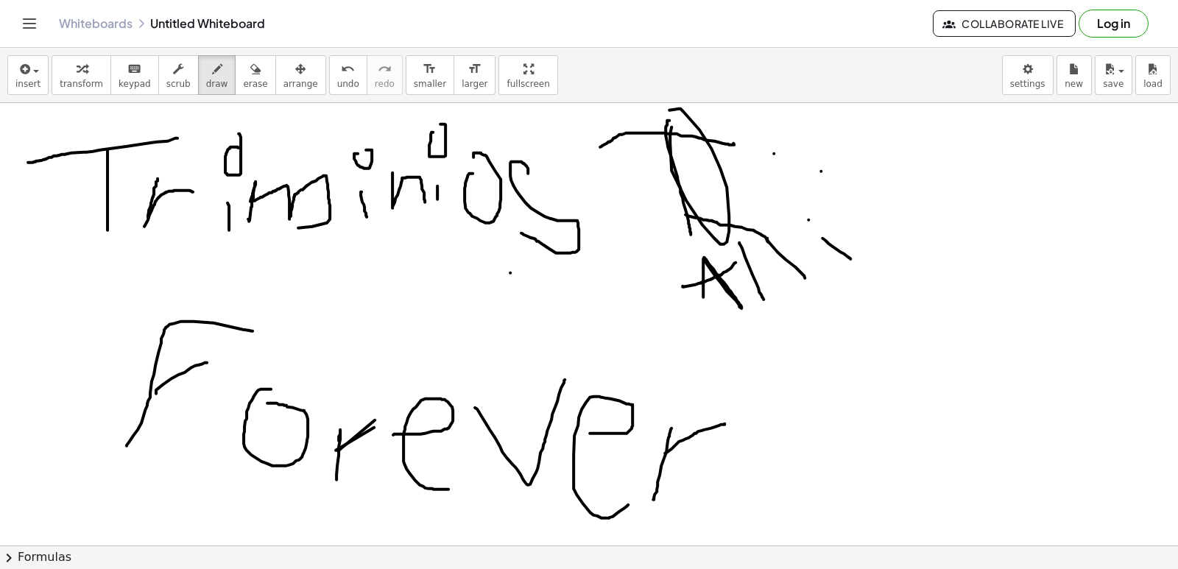
drag, startPoint x: 864, startPoint y: 208, endPoint x: 874, endPoint y: 250, distance: 43.2
drag, startPoint x: 894, startPoint y: 205, endPoint x: 894, endPoint y: 225, distance: 19.2
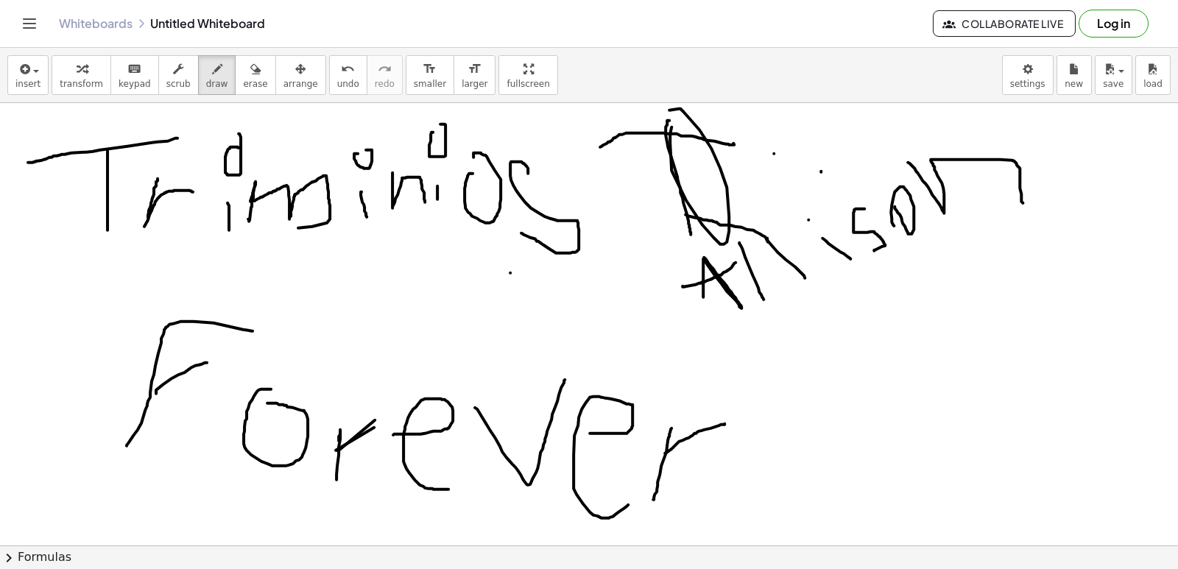
drag, startPoint x: 908, startPoint y: 161, endPoint x: 1023, endPoint y: 202, distance: 121.8
drag, startPoint x: 804, startPoint y: 331, endPoint x: 898, endPoint y: 327, distance: 94.3
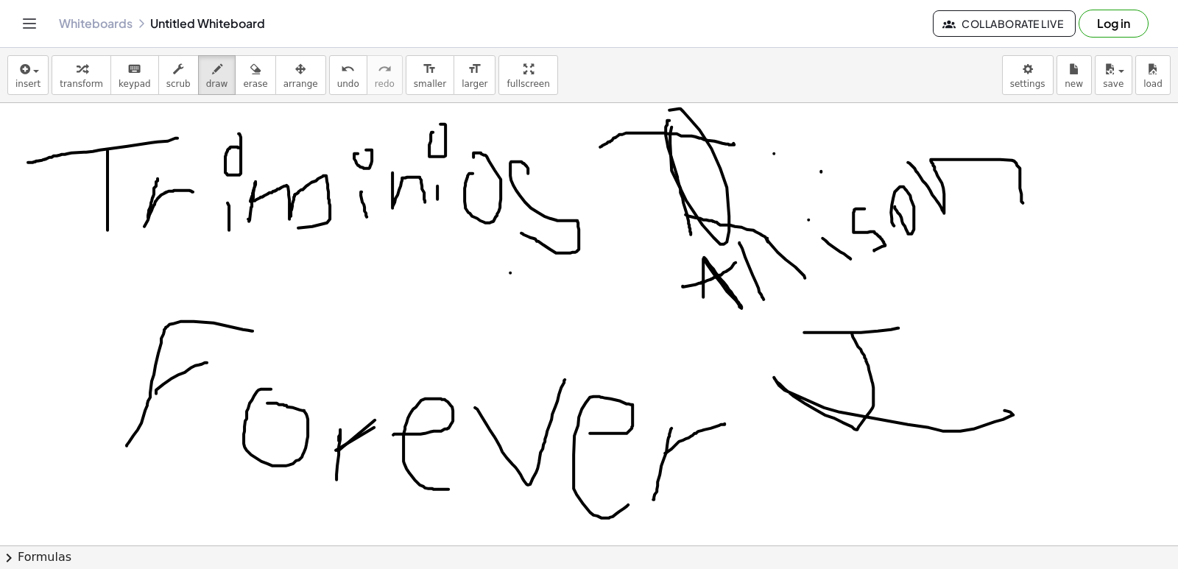
drag, startPoint x: 852, startPoint y: 333, endPoint x: 1004, endPoint y: 409, distance: 170.5
drag, startPoint x: 931, startPoint y: 355, endPoint x: 940, endPoint y: 364, distance: 13.0
drag, startPoint x: 936, startPoint y: 368, endPoint x: 931, endPoint y: 342, distance: 26.4
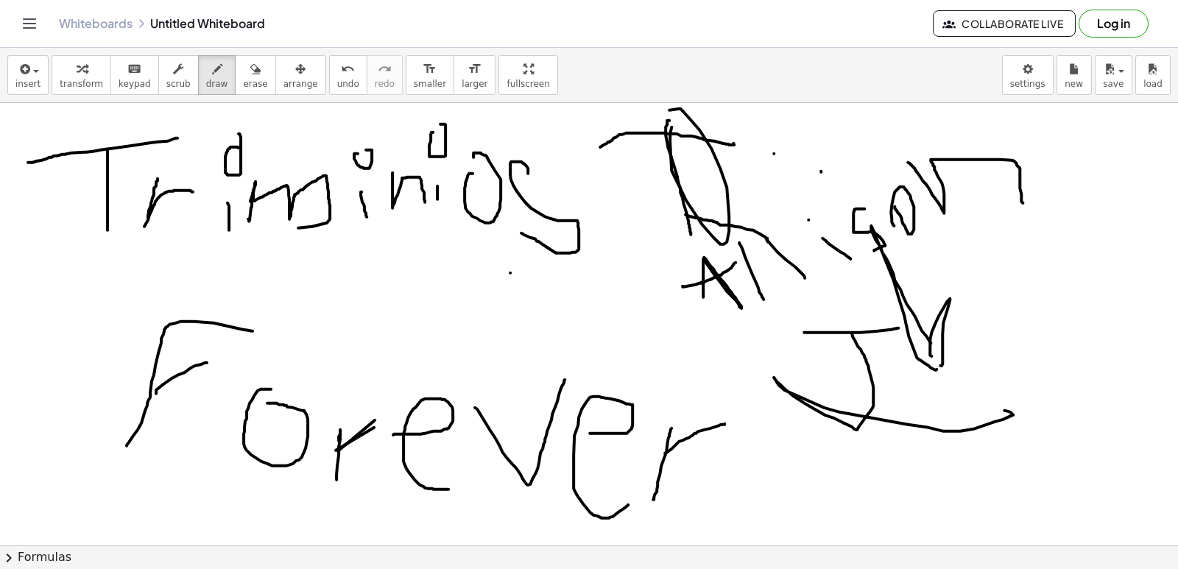
click at [1083, 75] on div "button" at bounding box center [1074, 69] width 19 height 18
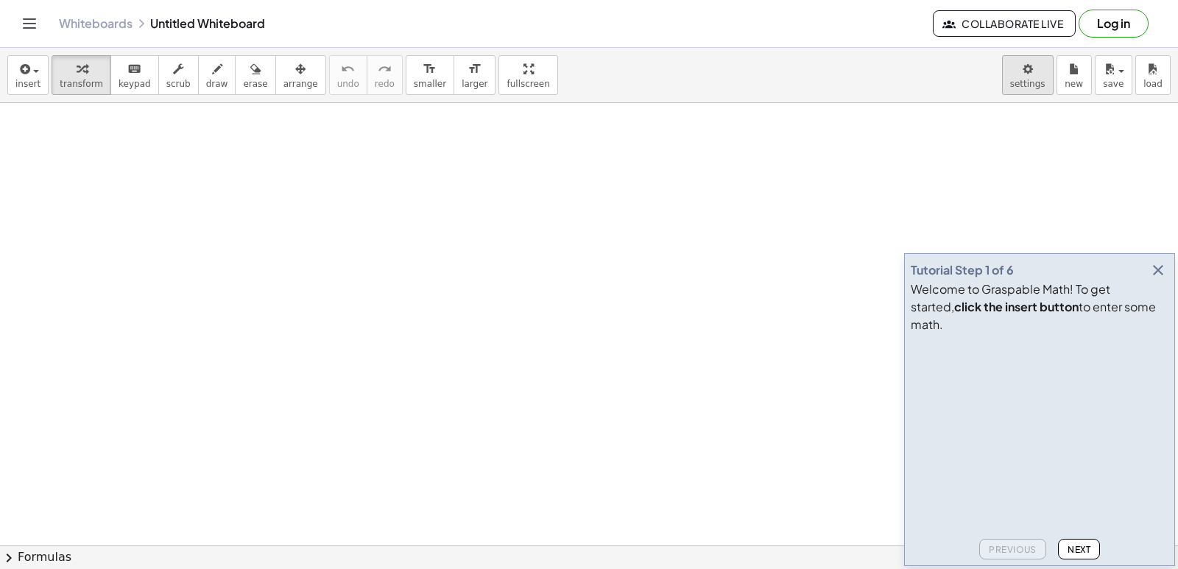
click at [1012, 90] on body "Graspable Math Activities Get Started Activity Bank Assigned Work Classes White…" at bounding box center [589, 284] width 1178 height 569
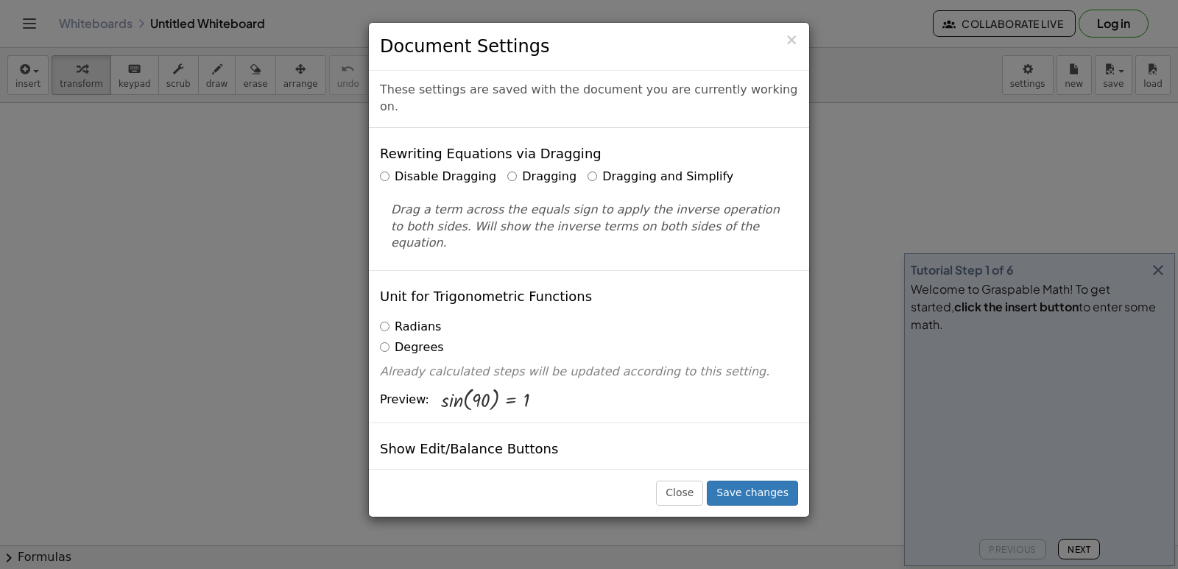
drag, startPoint x: 1012, startPoint y: 90, endPoint x: 864, endPoint y: 21, distance: 164.0
click at [856, 21] on div "× Document Settings These settings are saved with the document you are currentl…" at bounding box center [589, 284] width 1178 height 569
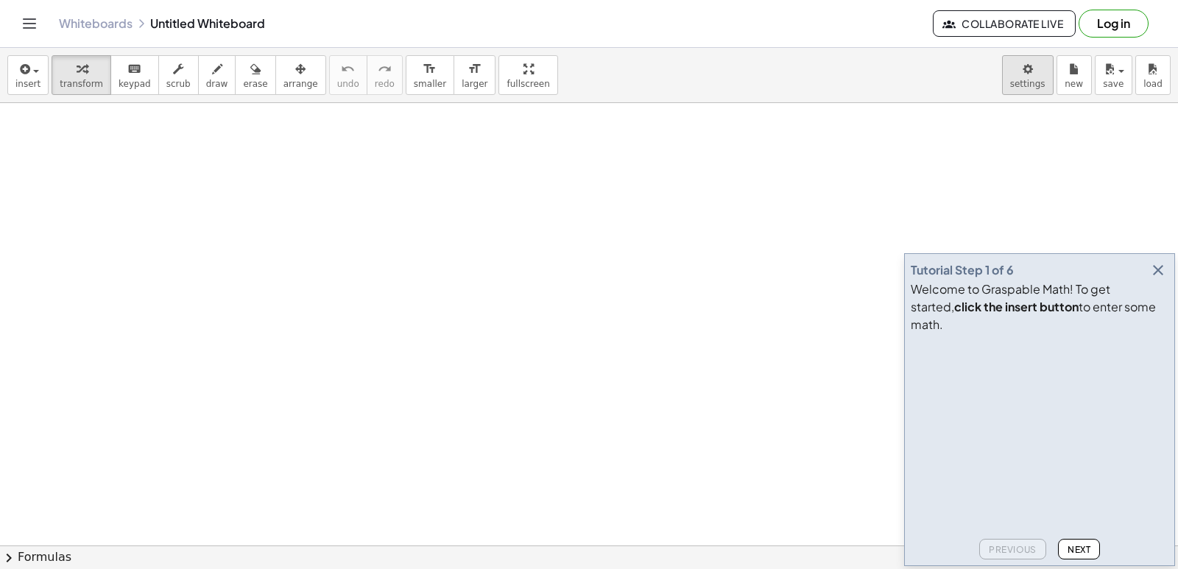
click at [1034, 68] on body "Graspable Math Activities Get Started Activity Bank Assigned Work Classes White…" at bounding box center [589, 284] width 1178 height 569
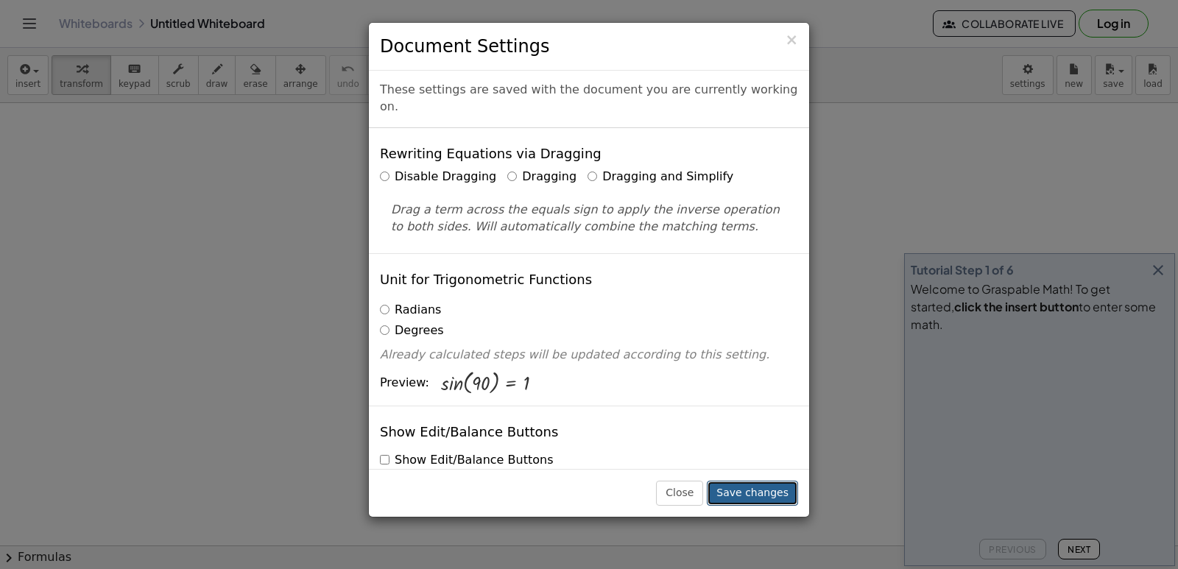
click at [769, 498] on button "Save changes" at bounding box center [752, 493] width 91 height 25
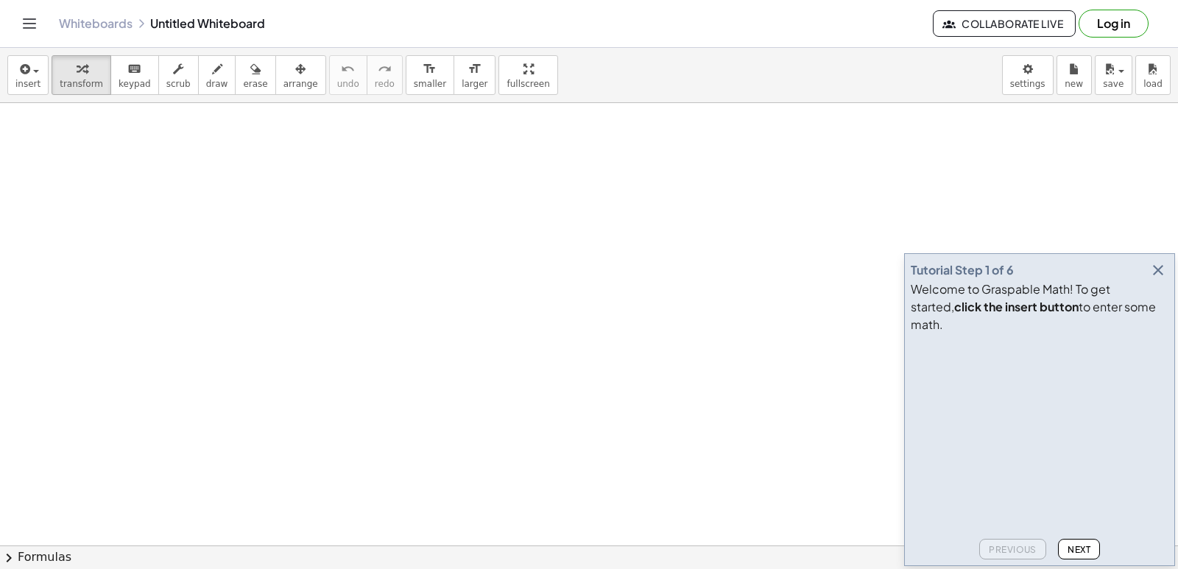
drag, startPoint x: 769, startPoint y: 498, endPoint x: 725, endPoint y: 482, distance: 47.0
click at [1162, 279] on icon "button" at bounding box center [1158, 270] width 18 height 18
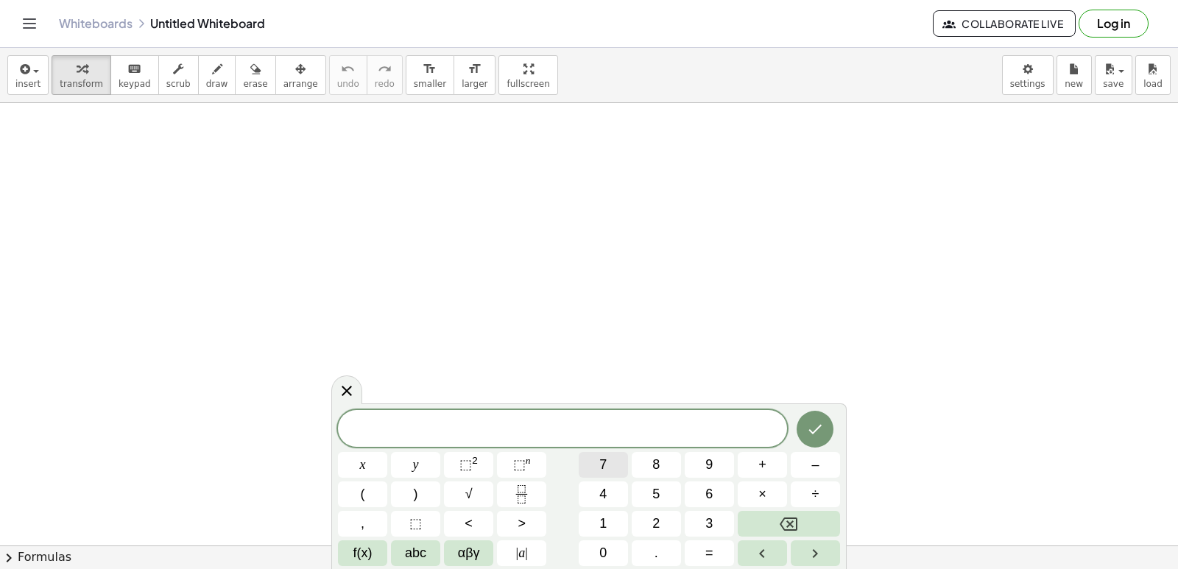
click at [596, 470] on button "7" at bounding box center [603, 465] width 49 height 26
click at [372, 465] on button "x" at bounding box center [362, 465] width 49 height 26
click at [756, 464] on button "+" at bounding box center [762, 465] width 49 height 26
click at [702, 464] on button "9" at bounding box center [709, 465] width 49 height 26
click at [706, 561] on span "=" at bounding box center [709, 553] width 8 height 20
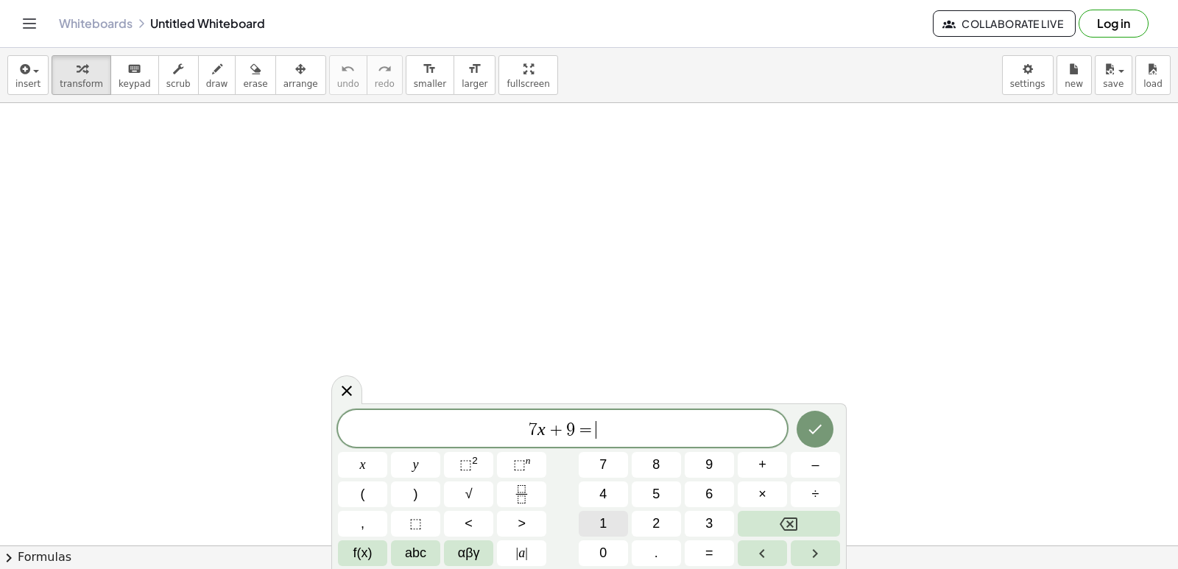
click at [612, 532] on button "1" at bounding box center [603, 524] width 49 height 26
click at [667, 529] on button "2" at bounding box center [656, 524] width 49 height 26
click at [808, 517] on button "Backspace" at bounding box center [789, 524] width 102 height 26
click at [805, 465] on button "–" at bounding box center [815, 465] width 49 height 26
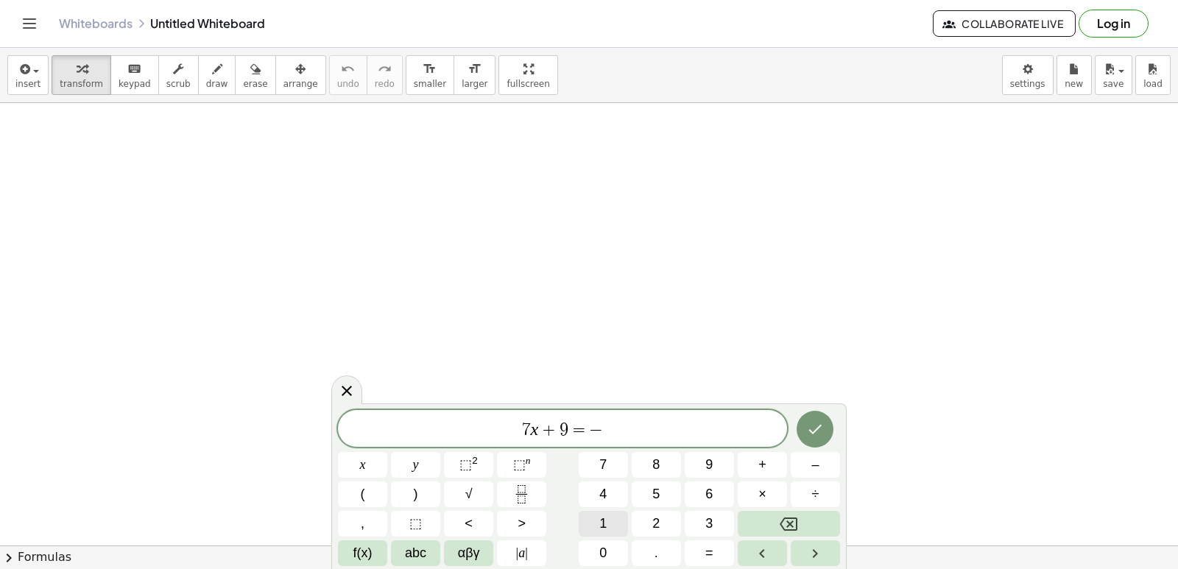
click at [598, 529] on button "1" at bounding box center [603, 524] width 49 height 26
click at [643, 525] on button "2" at bounding box center [656, 524] width 49 height 26
click at [805, 430] on button "Done" at bounding box center [815, 429] width 37 height 37
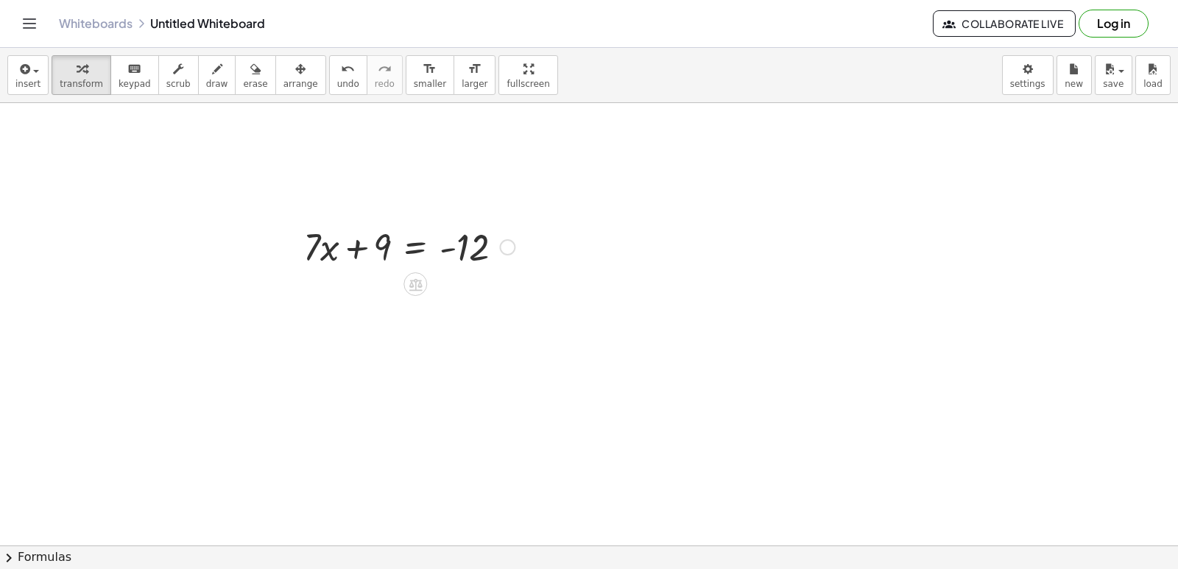
drag, startPoint x: 450, startPoint y: 247, endPoint x: 470, endPoint y: 256, distance: 22.4
click at [427, 256] on div at bounding box center [409, 246] width 226 height 50
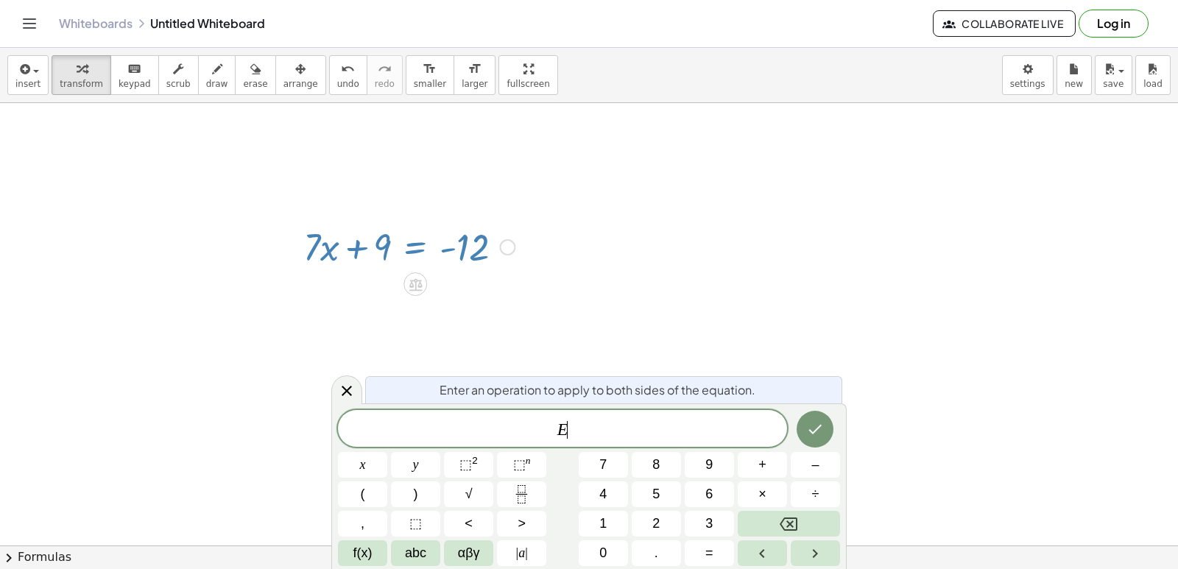
click at [472, 256] on div at bounding box center [409, 246] width 226 height 50
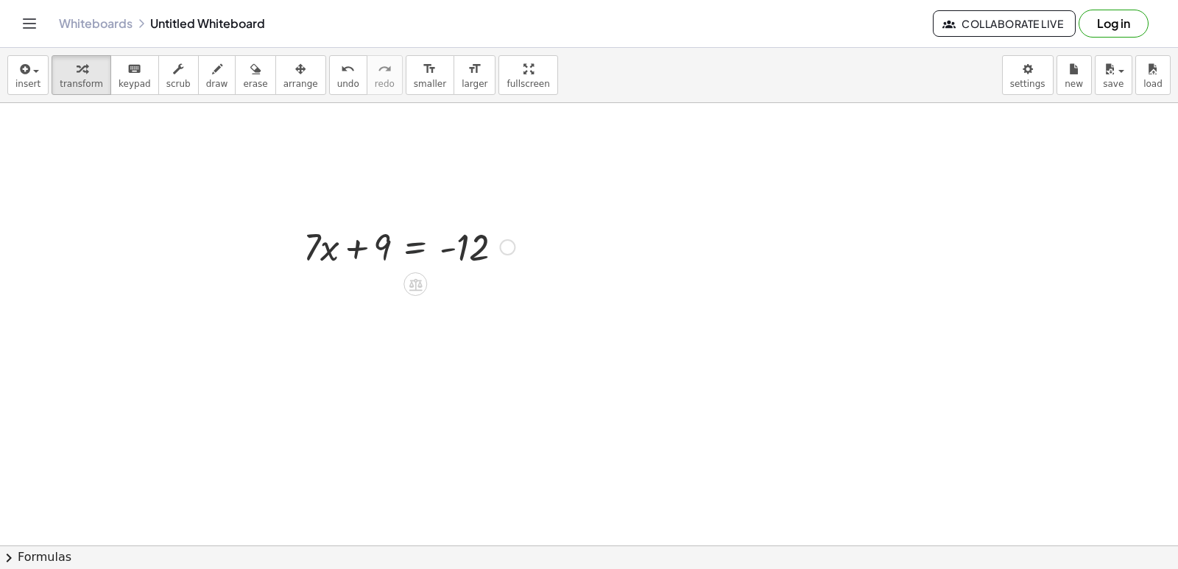
click at [398, 261] on div at bounding box center [409, 246] width 226 height 50
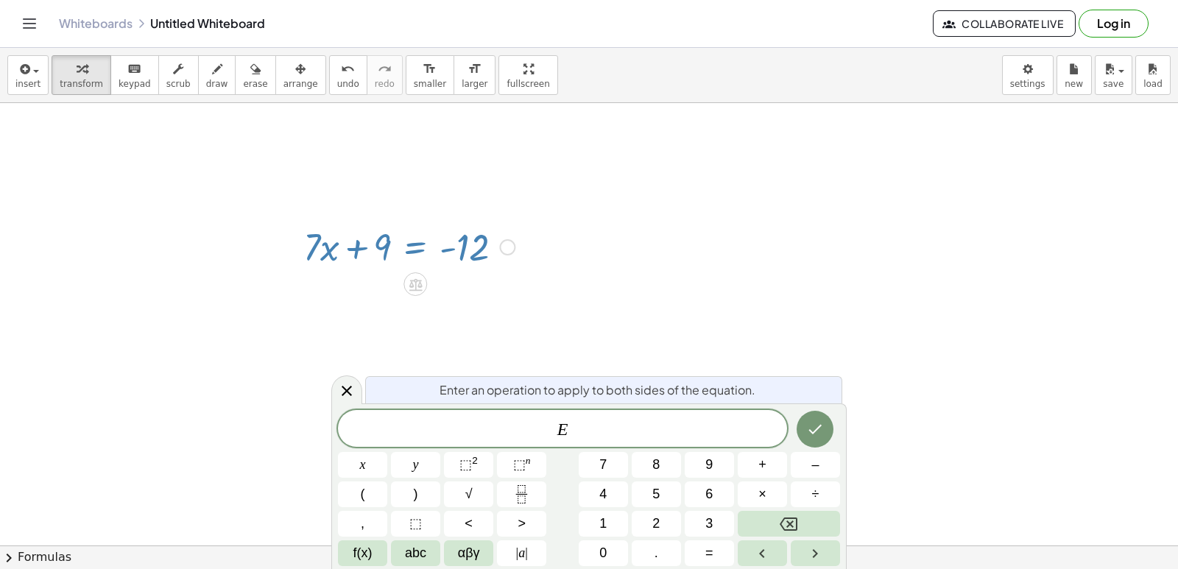
click at [356, 237] on div at bounding box center [409, 246] width 226 height 50
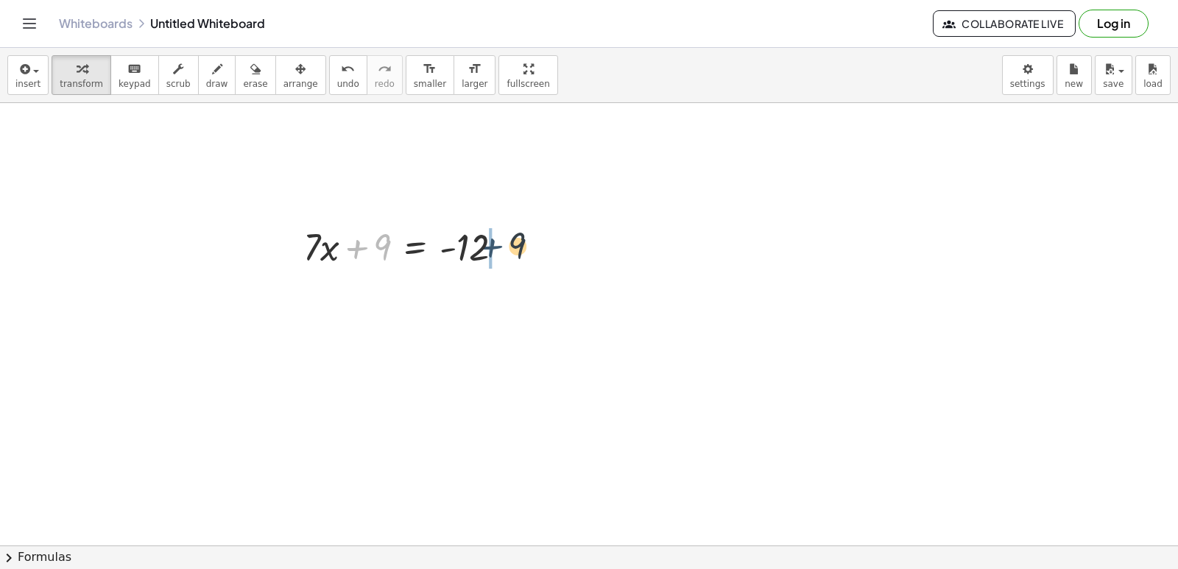
drag, startPoint x: 345, startPoint y: 248, endPoint x: 494, endPoint y: 247, distance: 149.4
click at [494, 247] on div at bounding box center [409, 246] width 226 height 50
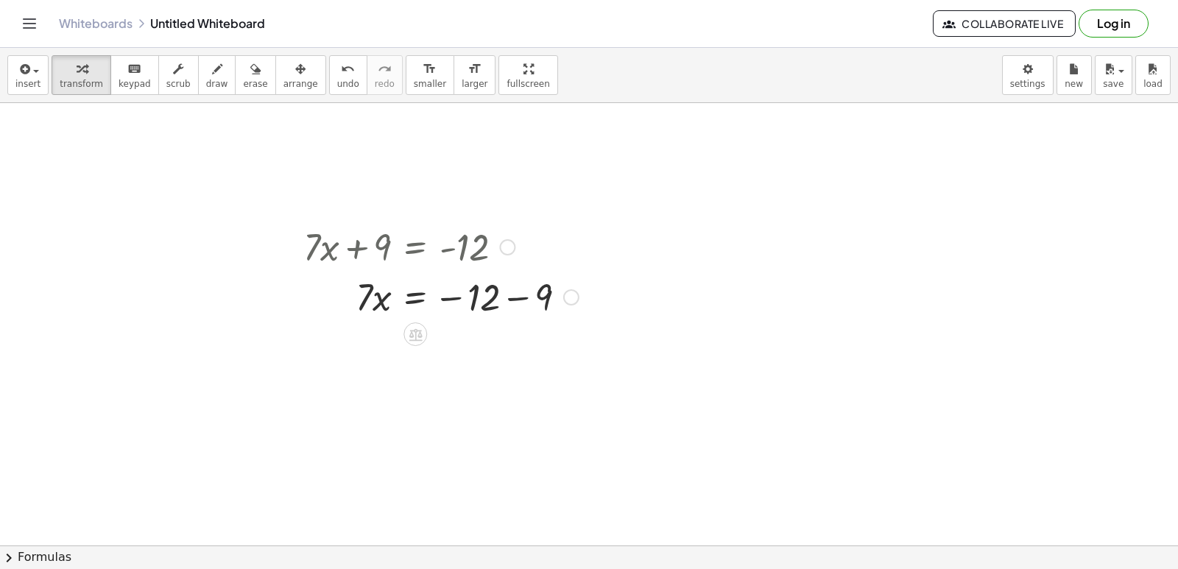
click at [517, 296] on div at bounding box center [441, 296] width 290 height 50
drag, startPoint x: 364, startPoint y: 339, endPoint x: 476, endPoint y: 361, distance: 114.2
click at [476, 361] on div at bounding box center [441, 346] width 290 height 50
click at [487, 403] on div at bounding box center [441, 408] width 290 height 74
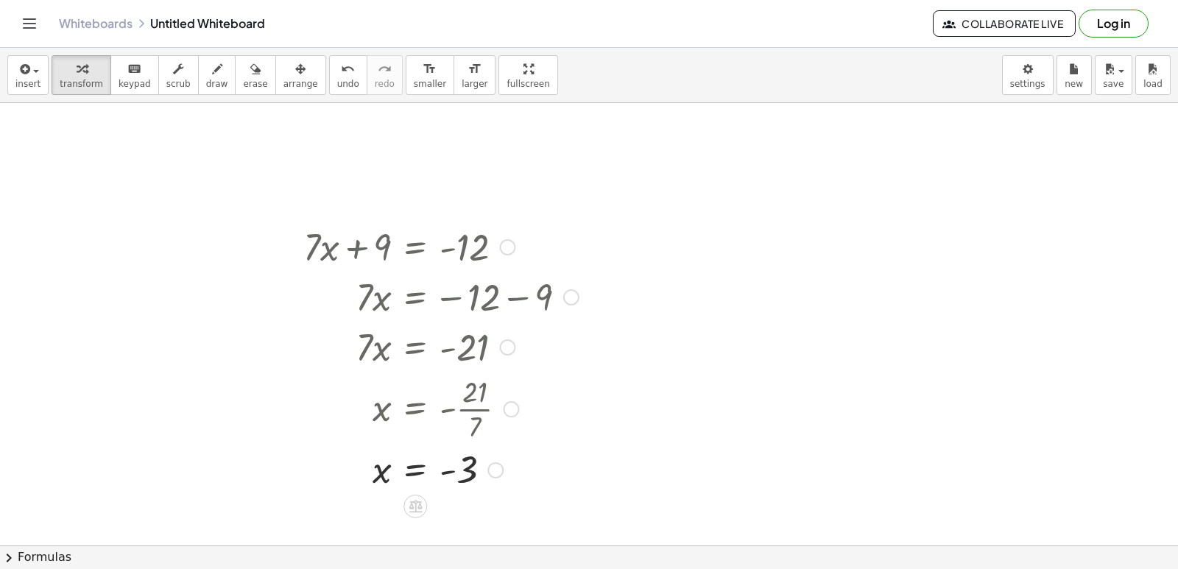
scroll to position [74, 0]
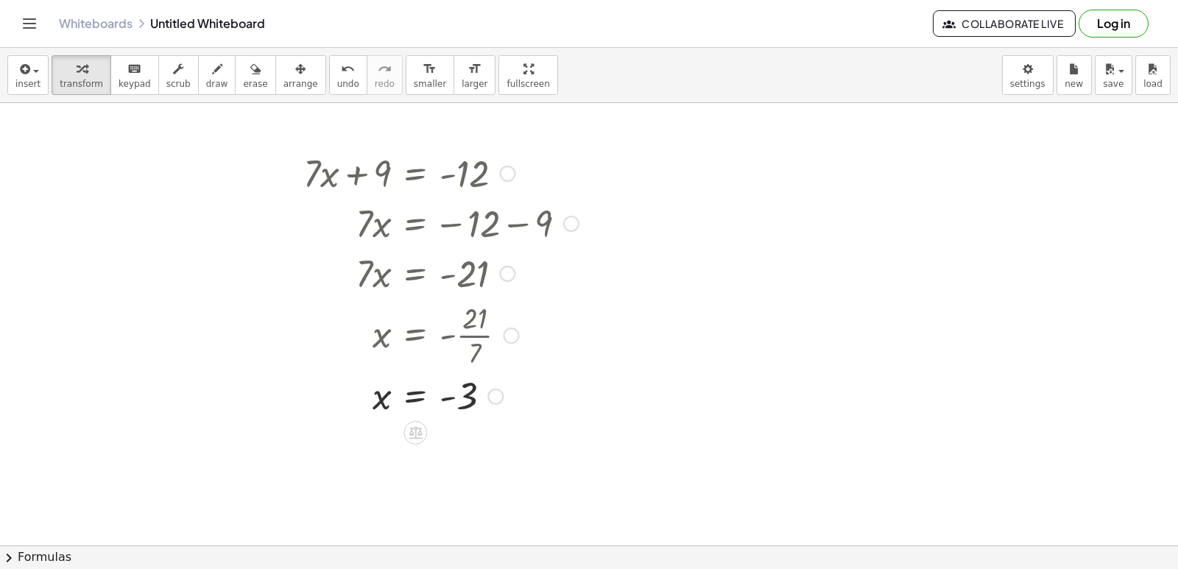
click at [446, 400] on div at bounding box center [441, 395] width 290 height 49
click at [727, 178] on div at bounding box center [589, 519] width 1178 height 981
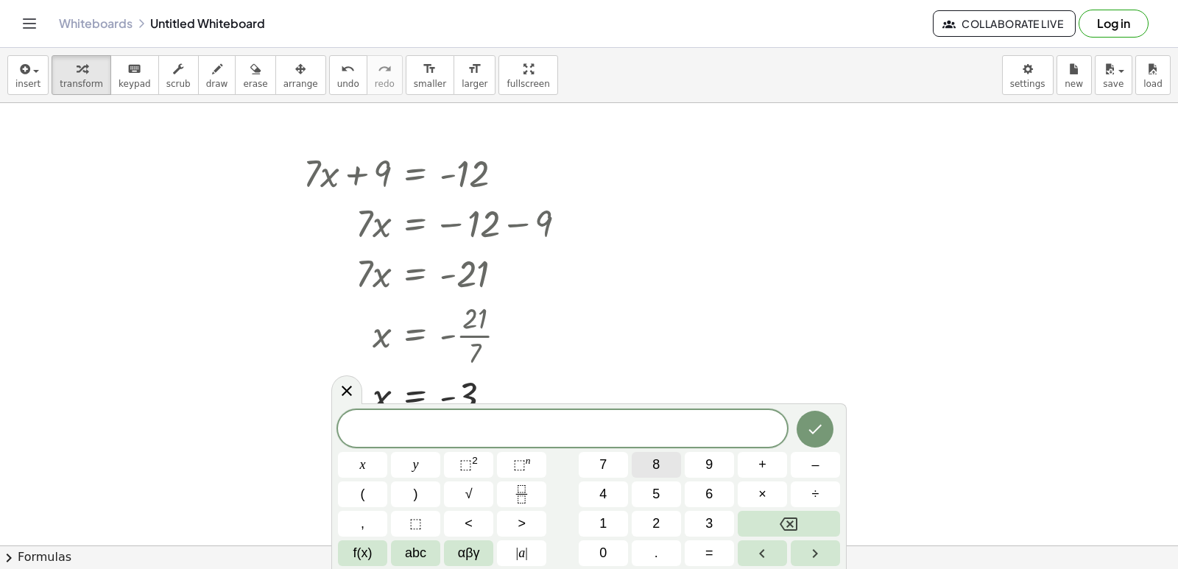
click at [655, 473] on span "8" at bounding box center [655, 465] width 7 height 20
click at [397, 469] on button "y" at bounding box center [415, 465] width 49 height 26
click at [816, 472] on span "–" at bounding box center [814, 465] width 7 height 20
click at [671, 495] on button "5" at bounding box center [656, 494] width 49 height 26
click at [716, 541] on button "=" at bounding box center [709, 553] width 49 height 26
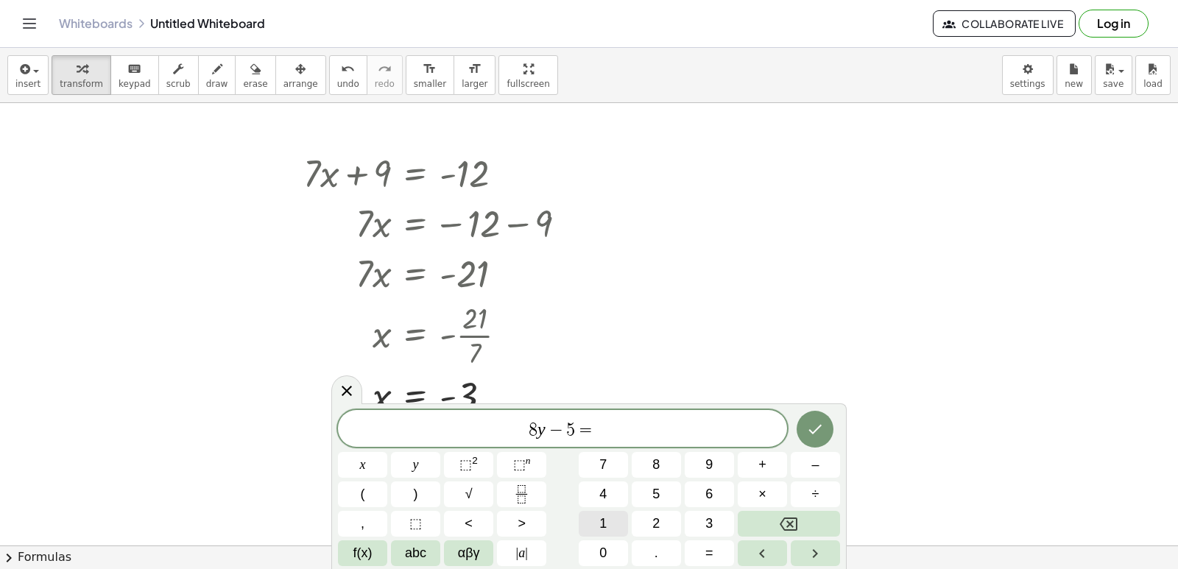
click at [604, 514] on span "1" at bounding box center [602, 524] width 7 height 20
click at [810, 430] on icon "Done" at bounding box center [815, 430] width 13 height 10
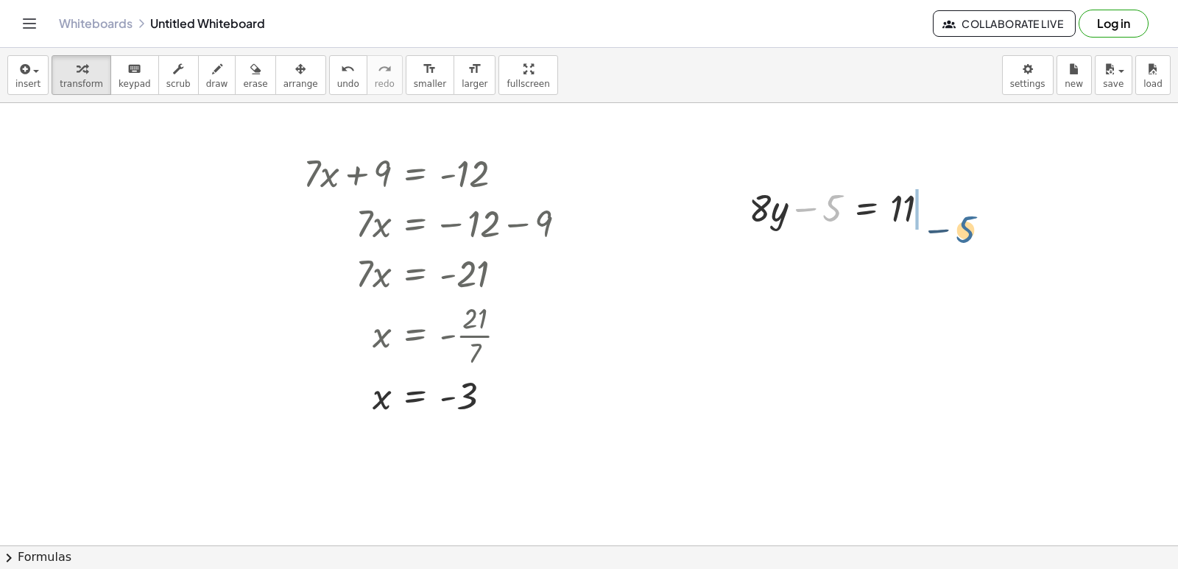
drag, startPoint x: 836, startPoint y: 213, endPoint x: 970, endPoint y: 234, distance: 136.4
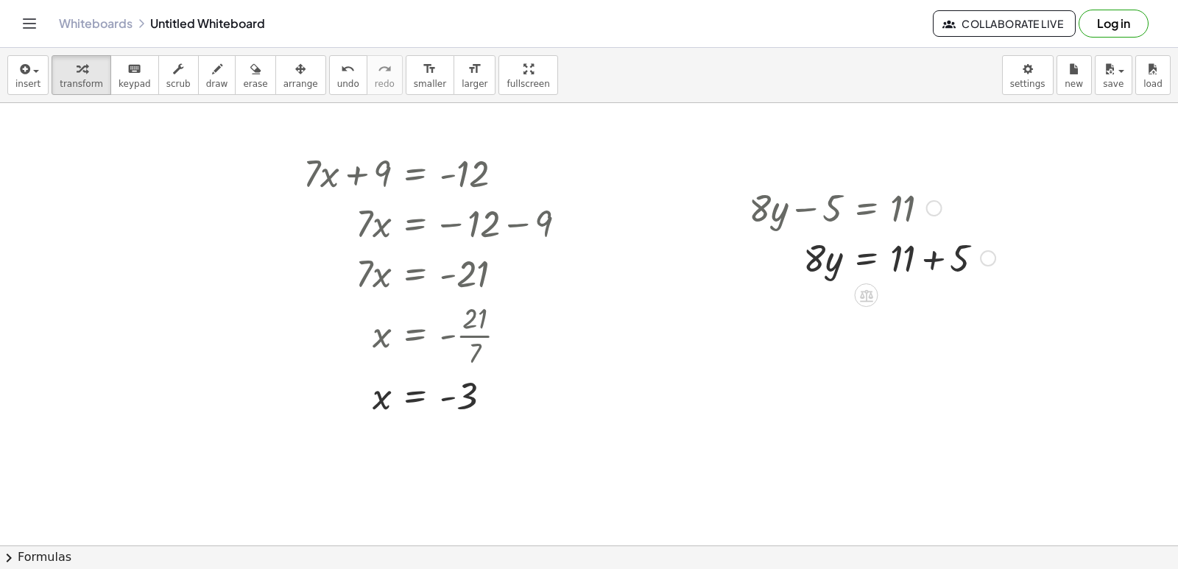
click at [926, 261] on div at bounding box center [871, 257] width 261 height 50
drag, startPoint x: 806, startPoint y: 326, endPoint x: 935, endPoint y: 322, distance: 128.9
click at [935, 322] on div at bounding box center [871, 307] width 261 height 50
click at [905, 350] on div at bounding box center [871, 369] width 261 height 74
click at [907, 370] on div at bounding box center [871, 369] width 261 height 74
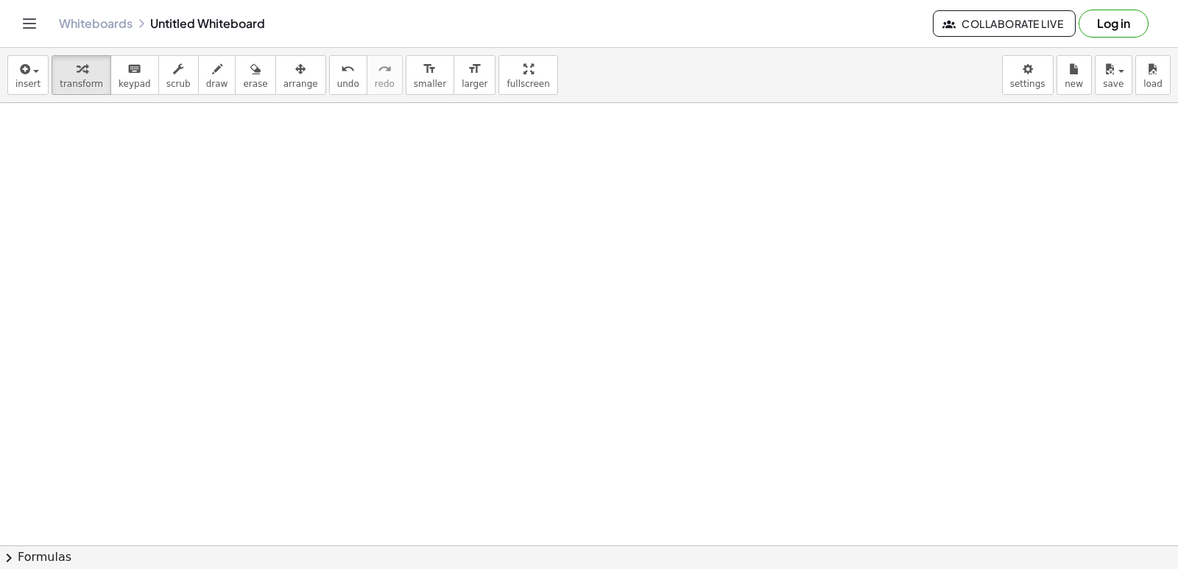
scroll to position [515, 0]
click at [331, 214] on div at bounding box center [589, 78] width 1178 height 981
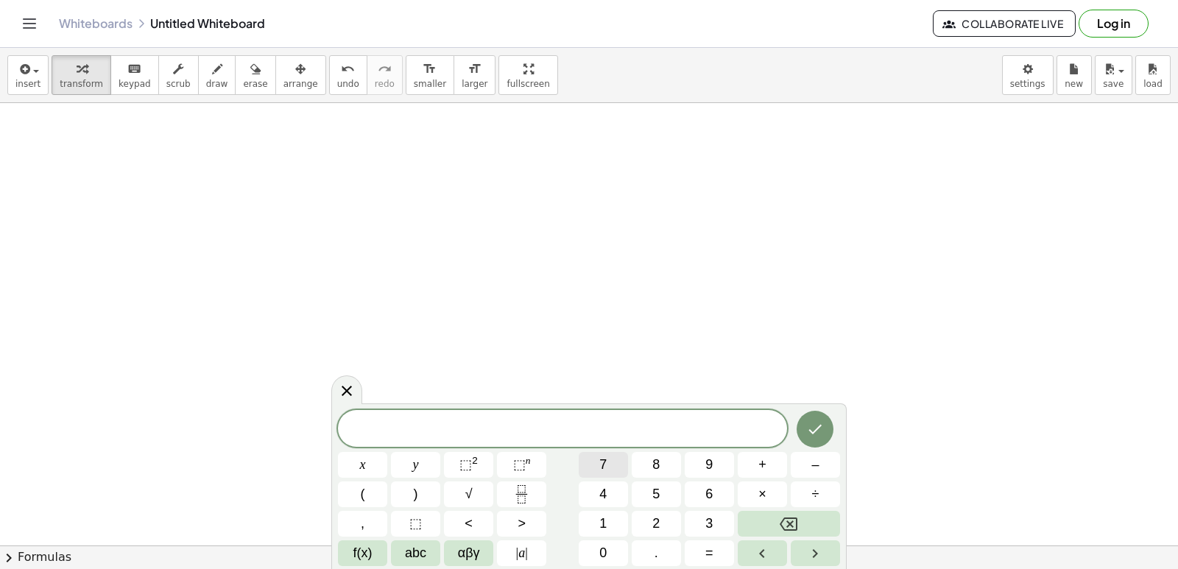
click at [599, 455] on button "7" at bounding box center [603, 465] width 49 height 26
click at [373, 467] on button "x" at bounding box center [362, 465] width 49 height 26
click at [813, 462] on span "–" at bounding box center [814, 465] width 7 height 20
click at [614, 525] on button "1" at bounding box center [603, 524] width 49 height 26
click at [682, 551] on div "7 x − 1 ​ x y ⬚ 2 ⬚ n 7 8 9 + – ( ) √ 4 5 6 × ÷ , ⬚ < > 1 2 3 f(x) abc αβγ | a …" at bounding box center [589, 488] width 502 height 156
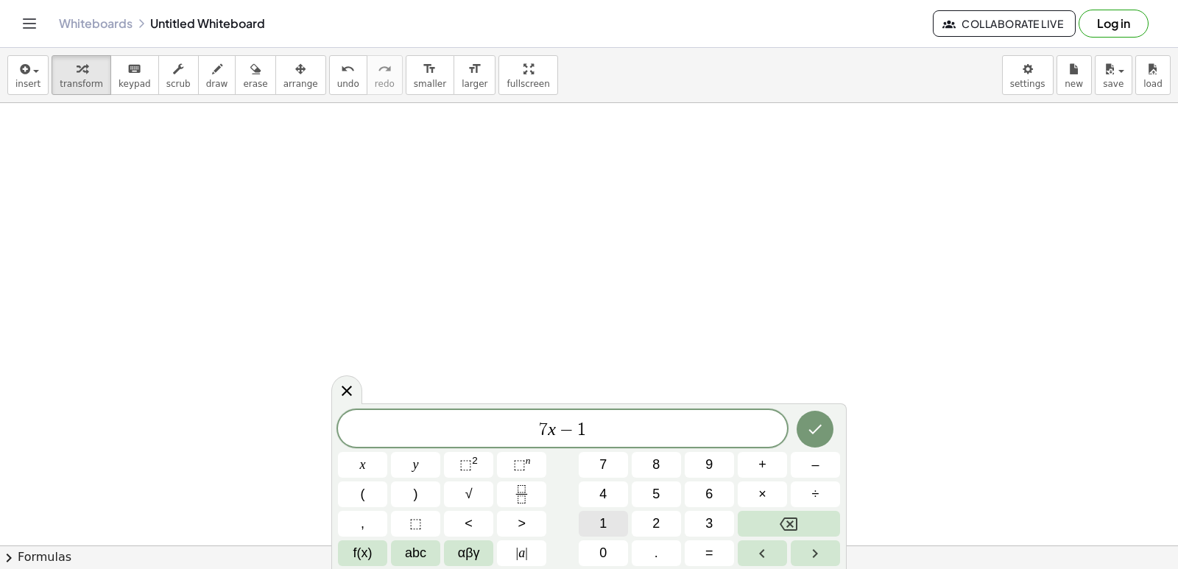
click at [607, 524] on button "1" at bounding box center [603, 524] width 49 height 26
click at [705, 509] on div "7 x − 1 1 ​ x y ⬚ 2 ⬚ n 7 8 9 + – ( ) √ 4 5 6 × ÷ , ⬚ < > 1 2 3 f(x) abc αβγ | …" at bounding box center [589, 488] width 502 height 156
click at [705, 550] on span "=" at bounding box center [709, 553] width 8 height 20
click at [604, 510] on div "7 x − 1 1 = ​ x y ⬚ 2 ⬚ n 7 8 9 + – ( ) √ 4 5 6 × ÷ , ⬚ < > 1 2 3 f(x) abc αβγ …" at bounding box center [589, 488] width 502 height 156
click at [626, 522] on button "1" at bounding box center [603, 524] width 49 height 26
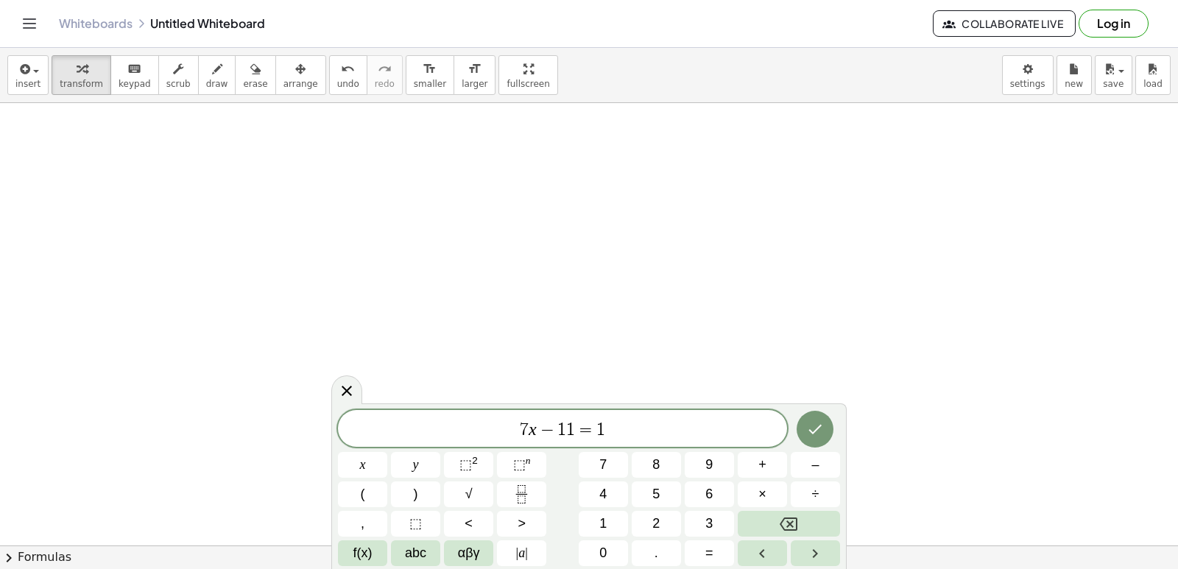
click at [719, 510] on div "7 x − 1 1 = 1 x y ⬚ 2 ⬚ n 7 8 9 + – ( ) √ 4 5 6 × ÷ , ⬚ < > 1 2 3 f(x) abc αβγ …" at bounding box center [589, 488] width 502 height 156
click at [720, 521] on button "3" at bounding box center [709, 524] width 49 height 26
click at [799, 422] on button "Done" at bounding box center [815, 429] width 37 height 37
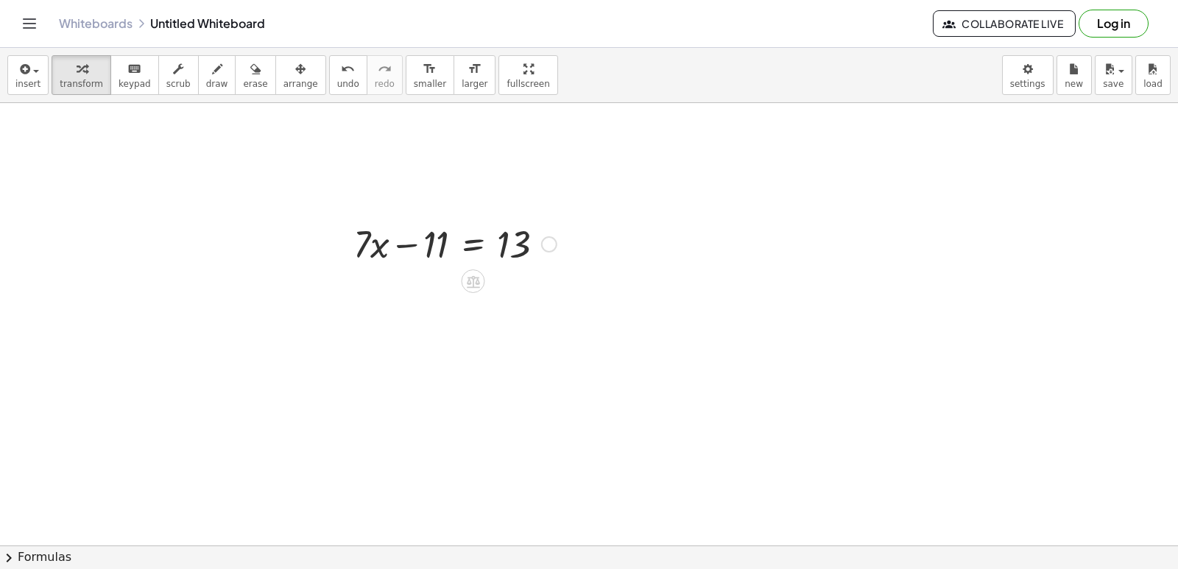
click at [446, 252] on div at bounding box center [455, 243] width 218 height 50
drag, startPoint x: 426, startPoint y: 249, endPoint x: 568, endPoint y: 252, distance: 142.1
click at [547, 292] on div at bounding box center [485, 293] width 278 height 50
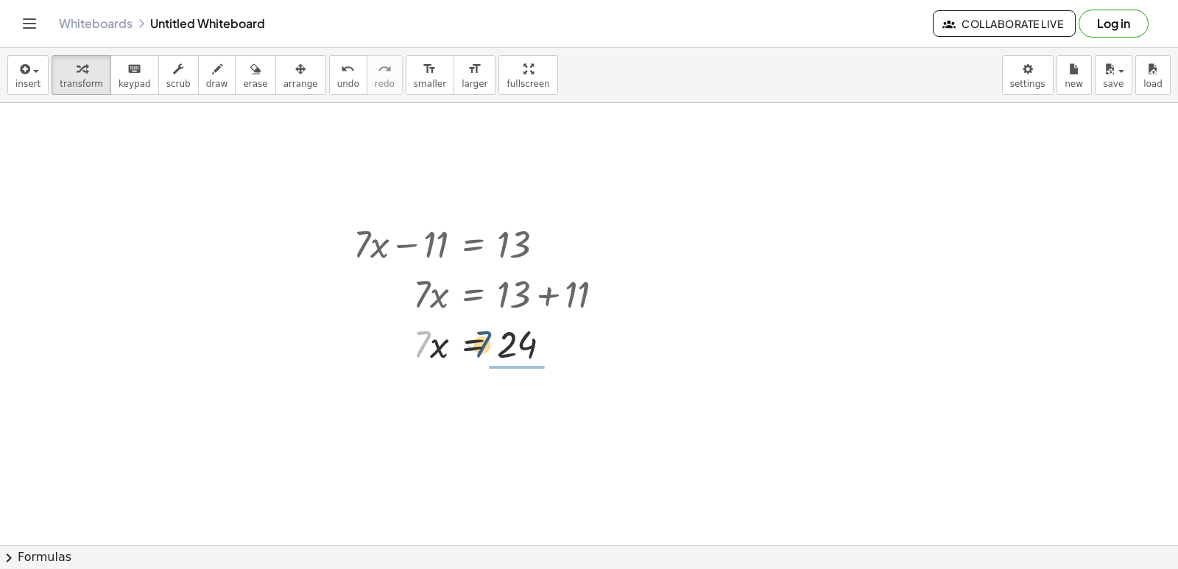
drag, startPoint x: 426, startPoint y: 337, endPoint x: 488, endPoint y: 337, distance: 61.8
click at [488, 337] on div at bounding box center [485, 343] width 278 height 50
click at [525, 347] on div at bounding box center [475, 343] width 293 height 50
click at [522, 399] on div at bounding box center [485, 405] width 278 height 74
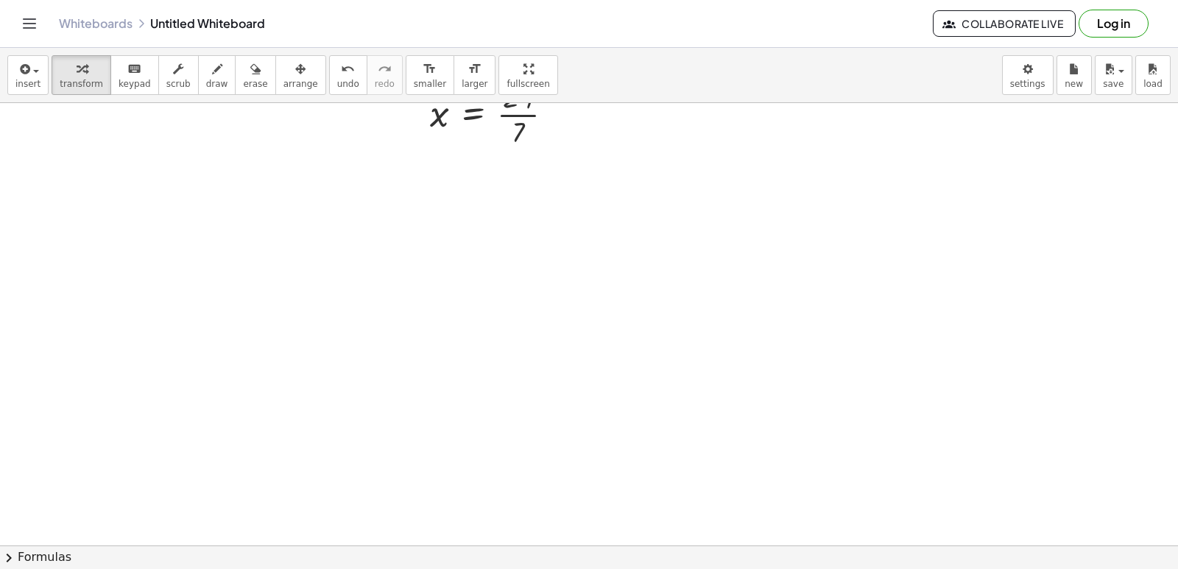
scroll to position [833, 0]
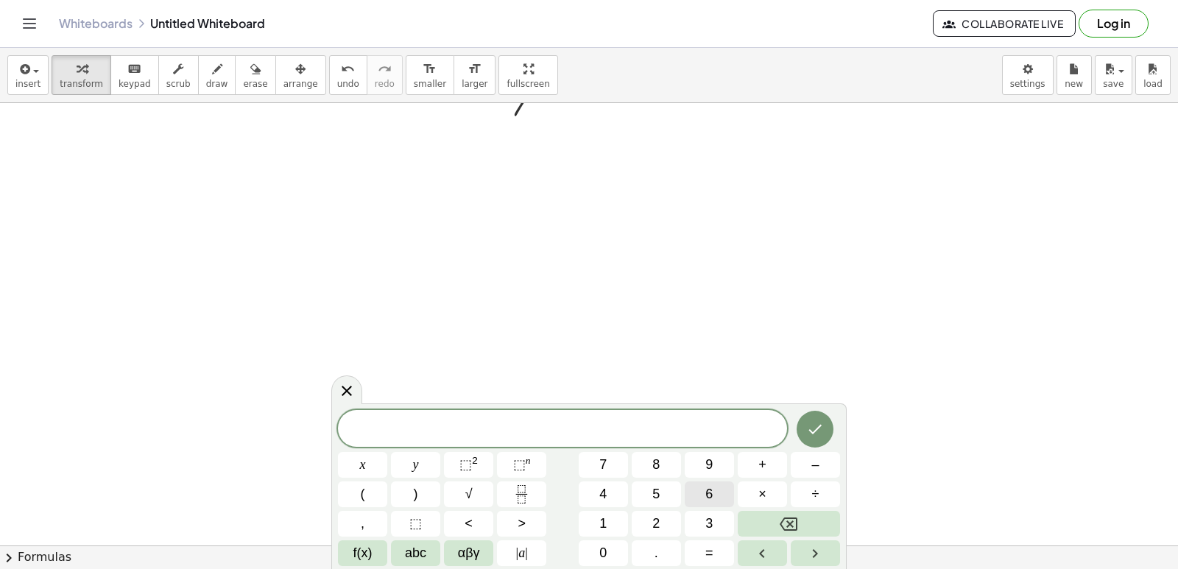
click at [719, 492] on button "6" at bounding box center [709, 494] width 49 height 26
click at [400, 470] on button "y" at bounding box center [415, 465] width 49 height 26
click at [802, 463] on button "–" at bounding box center [815, 465] width 49 height 26
click at [602, 465] on span "7" at bounding box center [602, 465] width 7 height 20
click at [711, 557] on span "=" at bounding box center [709, 553] width 8 height 20
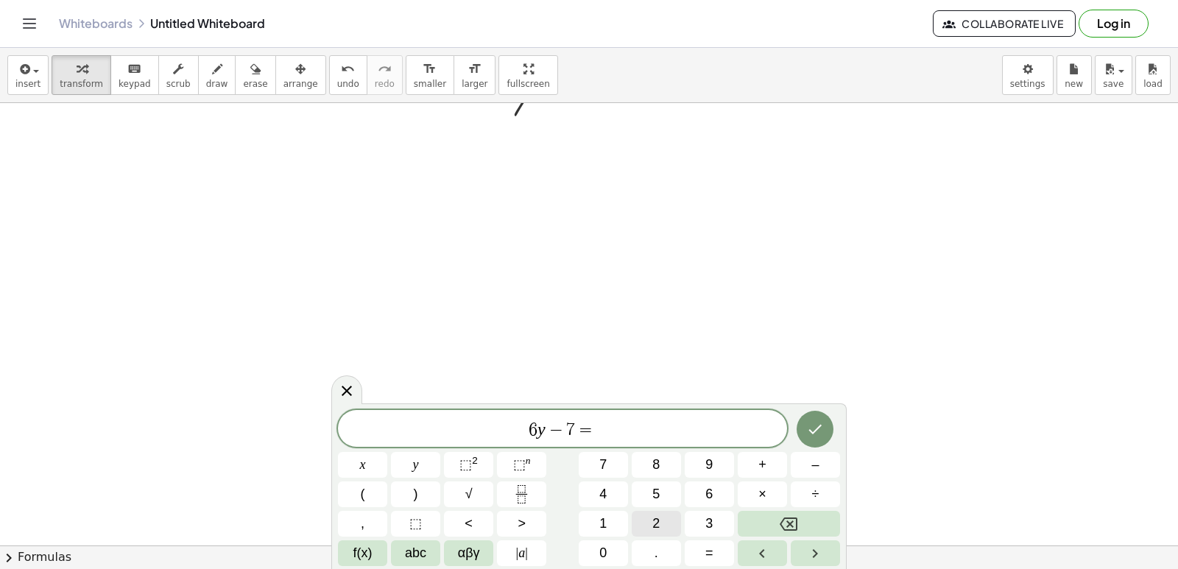
click at [668, 526] on button "2" at bounding box center [656, 524] width 49 height 26
click at [696, 460] on button "9" at bounding box center [709, 465] width 49 height 26
click at [830, 436] on button "Done" at bounding box center [815, 429] width 37 height 37
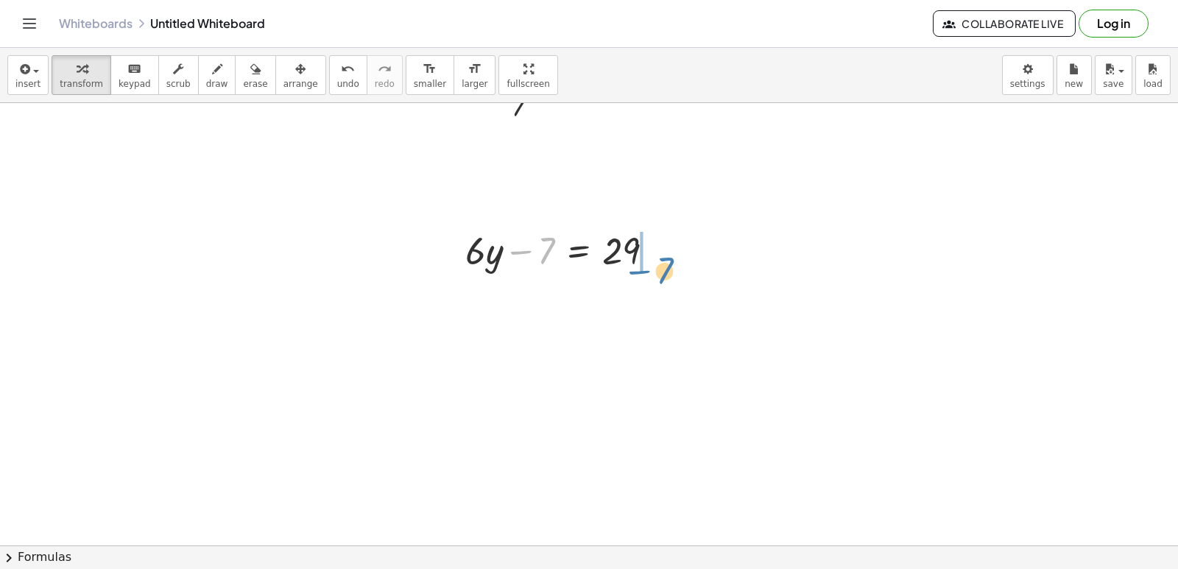
drag, startPoint x: 541, startPoint y: 257, endPoint x: 666, endPoint y: 272, distance: 126.0
click at [666, 272] on div at bounding box center [566, 250] width 216 height 50
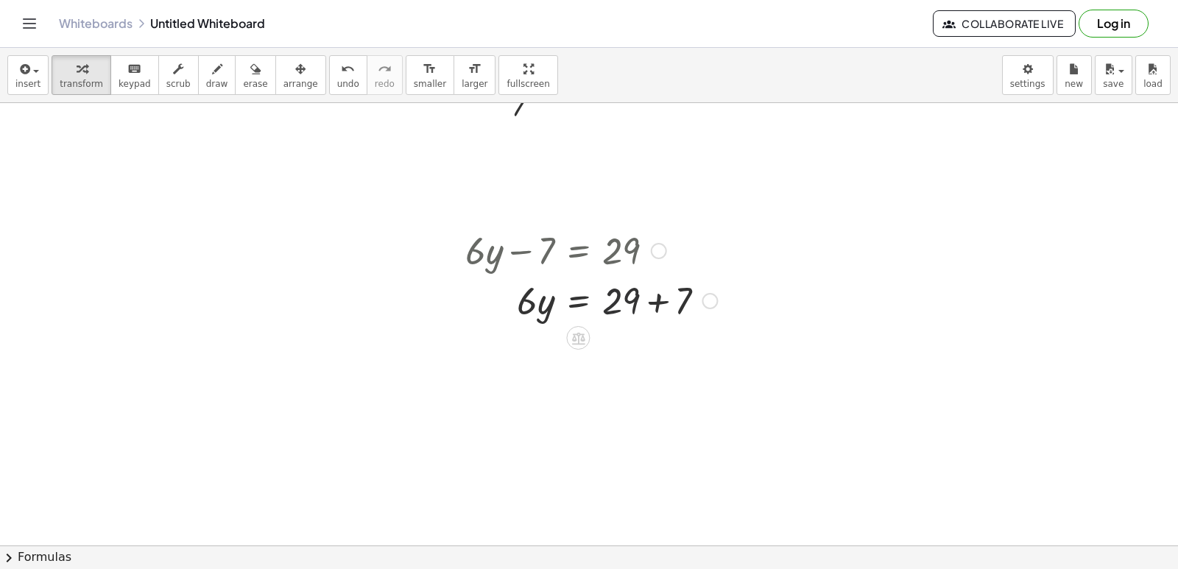
click at [629, 304] on div at bounding box center [591, 300] width 266 height 50
click at [652, 294] on div at bounding box center [591, 300] width 266 height 50
drag, startPoint x: 520, startPoint y: 348, endPoint x: 601, endPoint y: 341, distance: 80.6
click at [601, 341] on div at bounding box center [591, 350] width 266 height 50
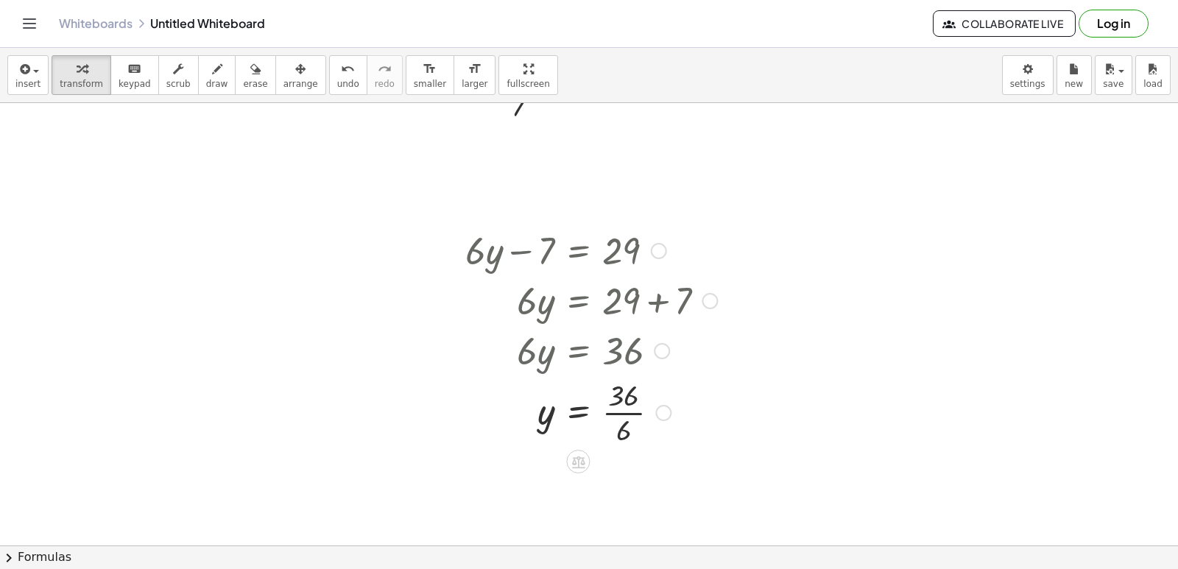
click at [630, 420] on div at bounding box center [591, 412] width 266 height 74
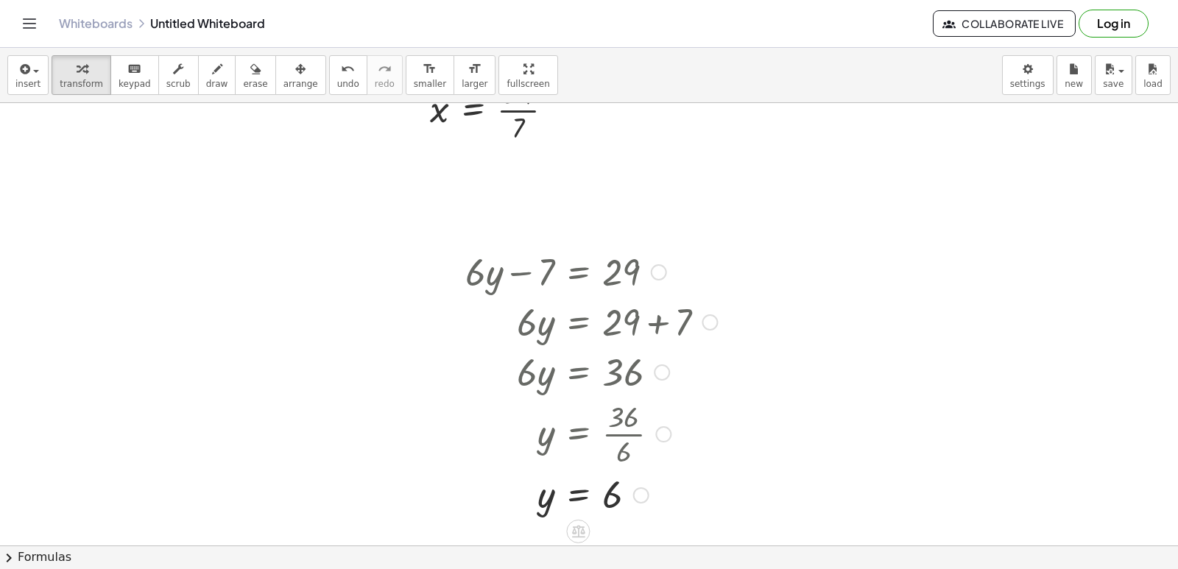
drag, startPoint x: 502, startPoint y: 327, endPoint x: 468, endPoint y: 290, distance: 50.0
click at [578, 272] on div "+ · 6 · y − 7 = 29 · 6 · y = + 29 + 7 · 6 · y = 36 y = · 36 · 6 y = 6" at bounding box center [578, 272] width 0 height 0
click at [169, 85] on span "scrub" at bounding box center [178, 84] width 24 height 10
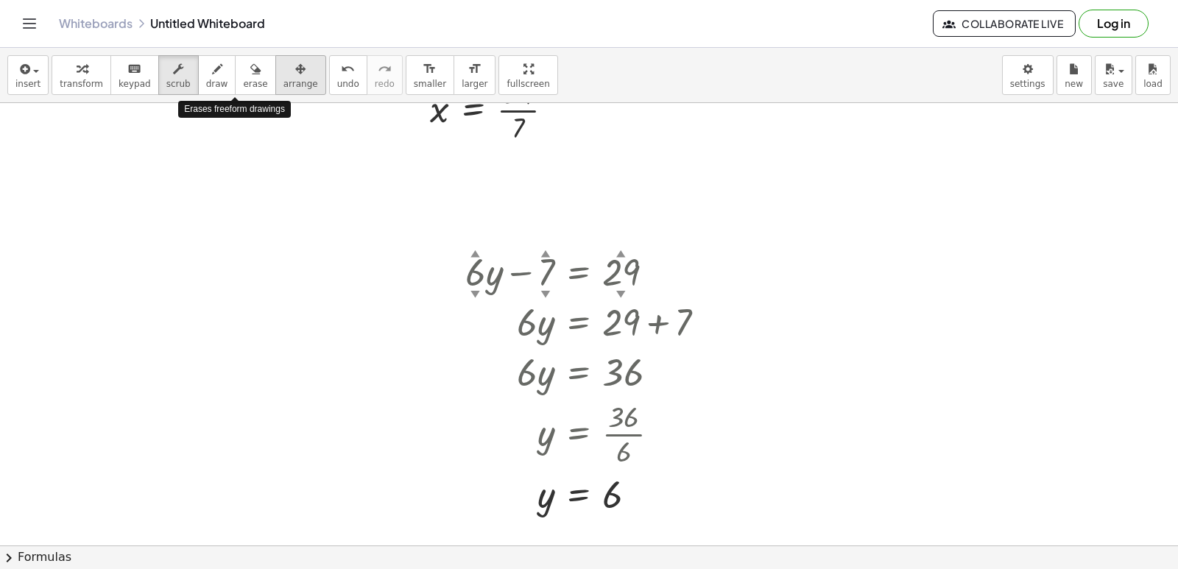
click at [275, 66] on button "arrange" at bounding box center [300, 75] width 51 height 40
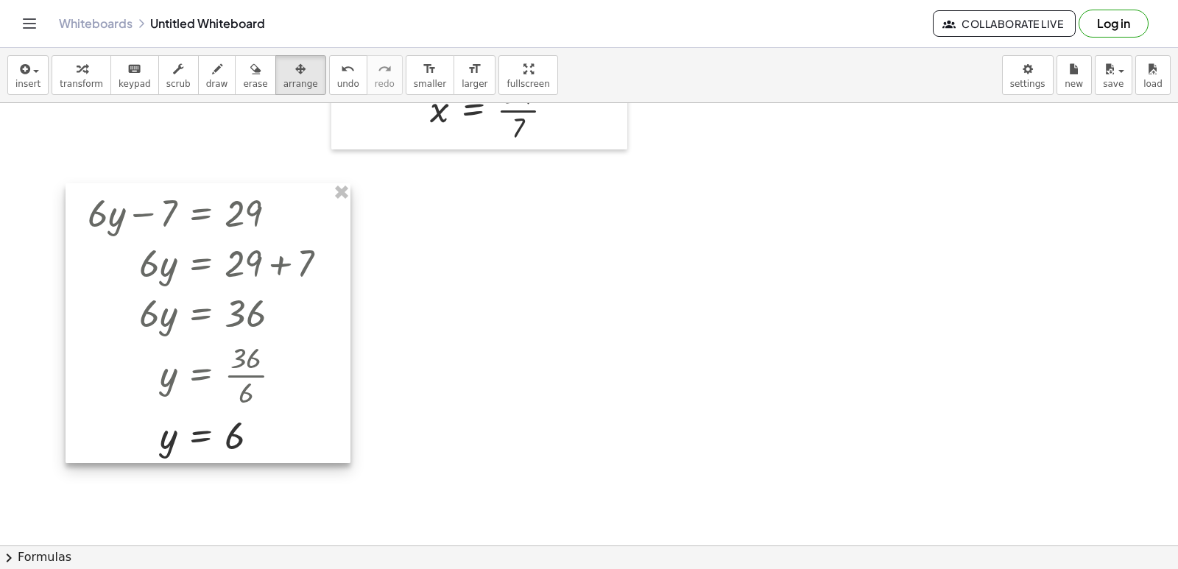
drag, startPoint x: 506, startPoint y: 255, endPoint x: 128, endPoint y: 197, distance: 382.9
click at [128, 197] on div at bounding box center [208, 323] width 285 height 280
click at [77, 70] on icon "button" at bounding box center [82, 69] width 10 height 18
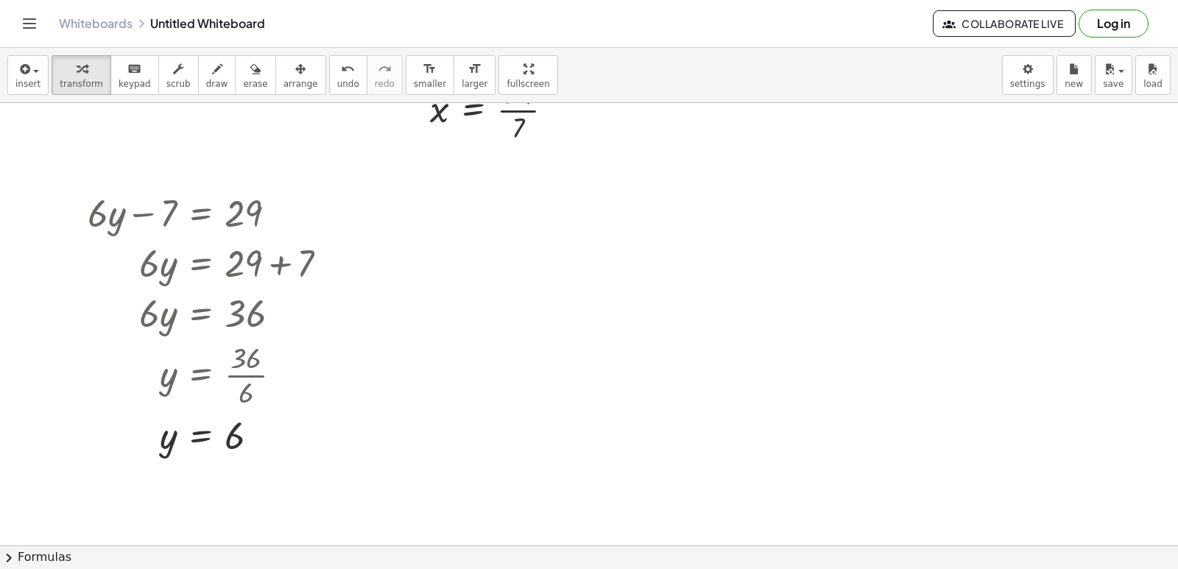
click at [422, 210] on div at bounding box center [589, 177] width 1178 height 1770
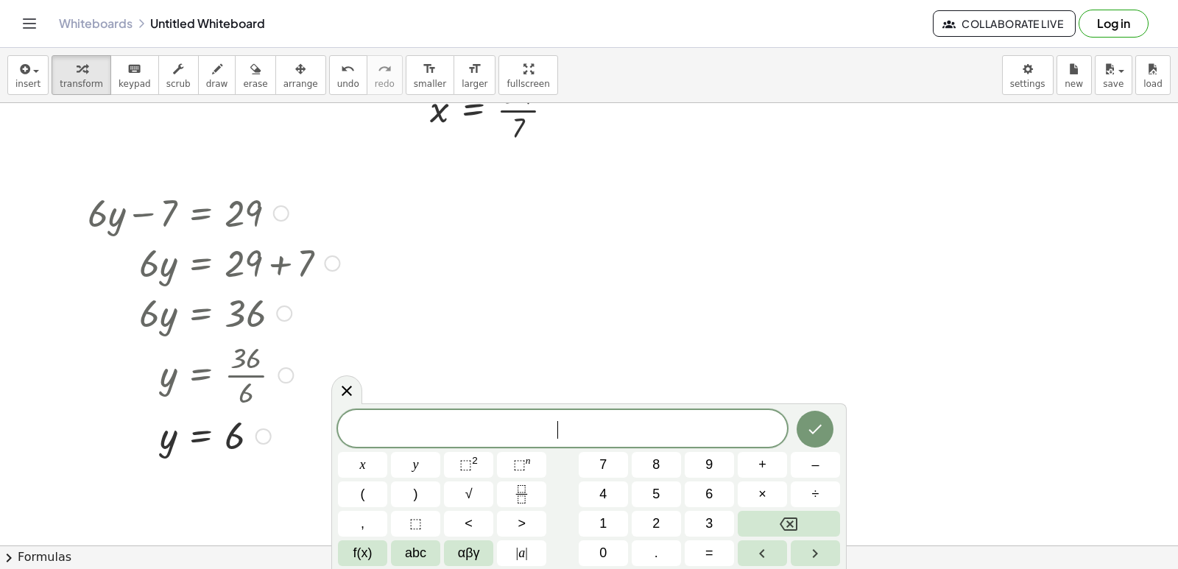
click at [284, 307] on div at bounding box center [284, 314] width 16 height 16
click at [317, 354] on div "Go back to this line Copy line as LaTeX Copy derivation as LaTeX" at bounding box center [374, 313] width 149 height 82
click at [557, 454] on div "x y ⬚ 2 ⬚ n 7 8 9 + – ( ) √ 4 5 6 × ÷ , ⬚ < > 1 2 3 f(x) abc αβγ | a | 0 . =" at bounding box center [589, 487] width 502 height 157
click at [610, 453] on button "7" at bounding box center [603, 465] width 49 height 26
click at [359, 459] on button "x" at bounding box center [362, 465] width 49 height 26
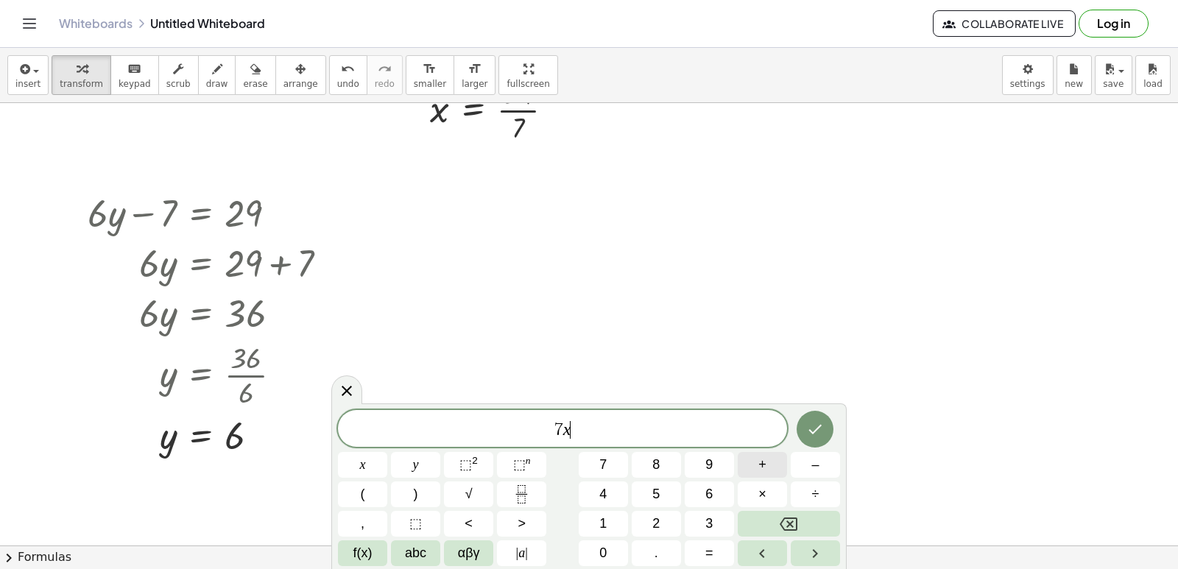
click at [763, 467] on span "+" at bounding box center [762, 465] width 8 height 20
click at [417, 457] on span "y" at bounding box center [416, 465] width 6 height 20
click at [716, 534] on div "7 x + y ​ x y ⬚ 2 ⬚ n 7 8 9 + – ( ) √ 4 5 6 × ÷ , ⬚ < > 1 2 3 f(x) abc αβγ | a …" at bounding box center [589, 488] width 502 height 156
click at [711, 542] on button "=" at bounding box center [709, 553] width 49 height 26
click at [588, 551] on div "7 x + y = ​ x y ⬚ 2 ⬚ n 7 8 9 + – ( ) √ 4 5 6 × ÷ , ⬚ < > 1 2 3 f(x) abc αβγ | …" at bounding box center [589, 488] width 502 height 156
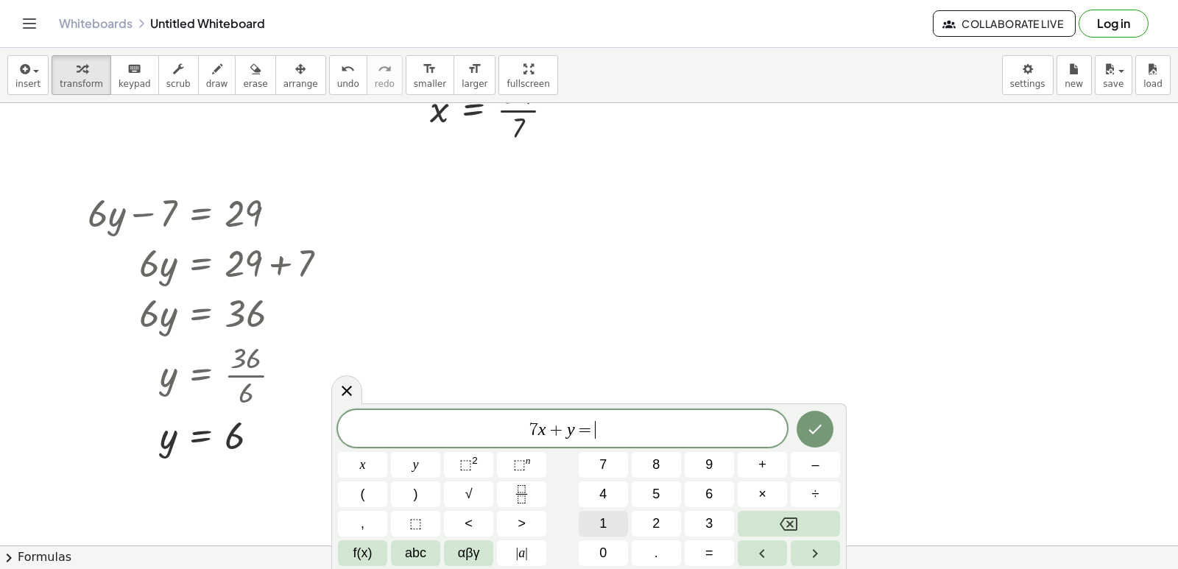
click at [590, 531] on button "1" at bounding box center [603, 524] width 49 height 26
click at [598, 546] on button "0" at bounding box center [603, 553] width 49 height 26
click at [827, 428] on button "Done" at bounding box center [815, 429] width 37 height 37
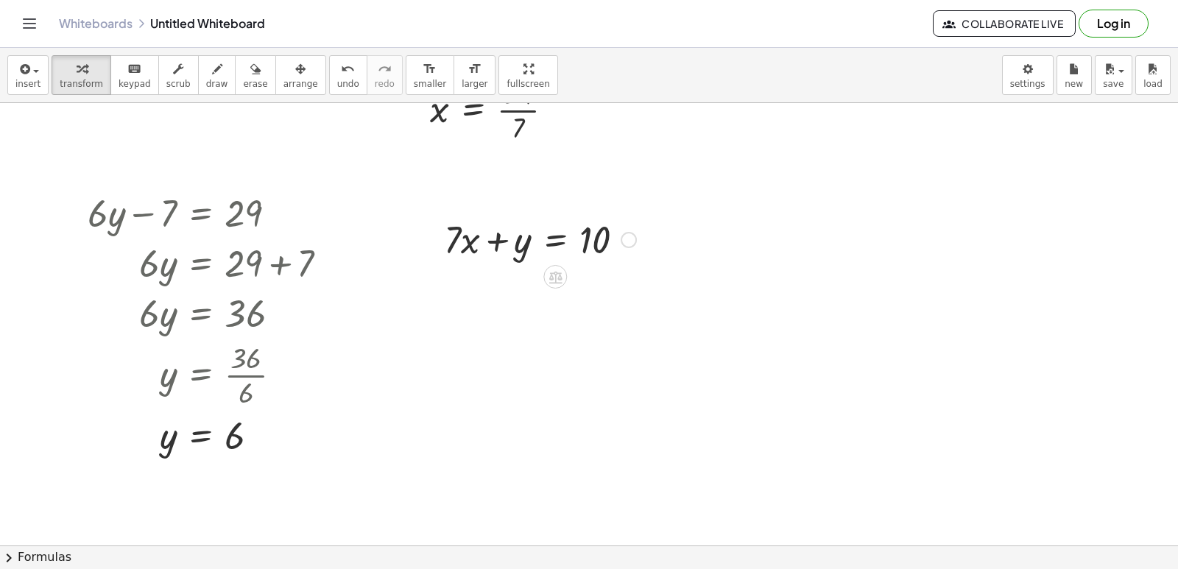
click at [466, 254] on div at bounding box center [540, 238] width 207 height 50
drag, startPoint x: 446, startPoint y: 258, endPoint x: 763, endPoint y: 247, distance: 317.5
click at [763, 247] on div "+ · 7 · x + 9 = - 12 · 7 · x = − 12 − 9 · 7 · x = - 21 x = - · 21 · 7 x = - 3 +…" at bounding box center [589, 177] width 1178 height 1770
drag, startPoint x: 462, startPoint y: 248, endPoint x: 623, endPoint y: 261, distance: 161.0
click at [623, 261] on div at bounding box center [540, 238] width 207 height 50
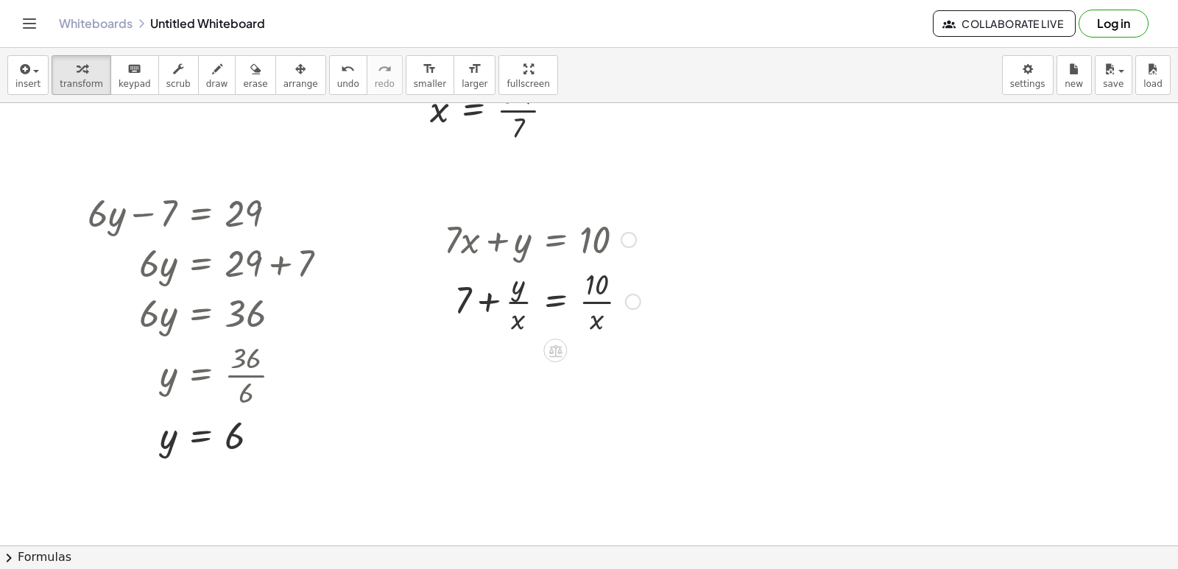
click at [513, 319] on div at bounding box center [542, 301] width 211 height 74
click at [337, 66] on div "undo" at bounding box center [348, 69] width 22 height 18
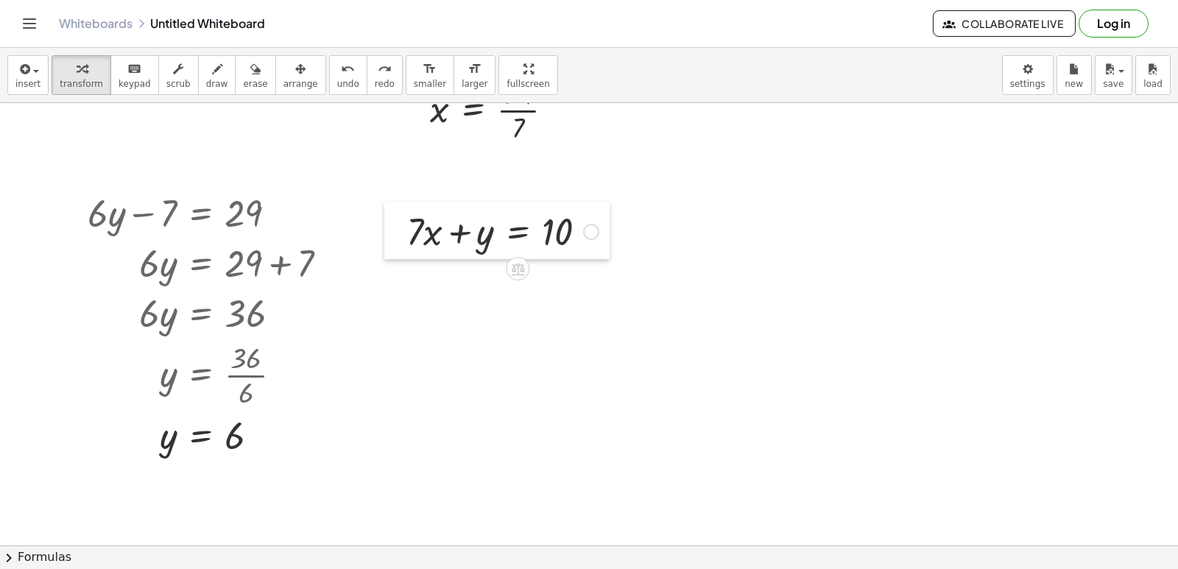
drag, startPoint x: 441, startPoint y: 254, endPoint x: 403, endPoint y: 246, distance: 38.4
click at [403, 246] on div at bounding box center [395, 230] width 22 height 57
click at [82, 75] on div "button" at bounding box center [81, 69] width 43 height 18
drag, startPoint x: 428, startPoint y: 247, endPoint x: 587, endPoint y: 257, distance: 160.0
click at [587, 257] on div "· x + · 7 + · 7 · x + y = 10" at bounding box center [496, 230] width 225 height 57
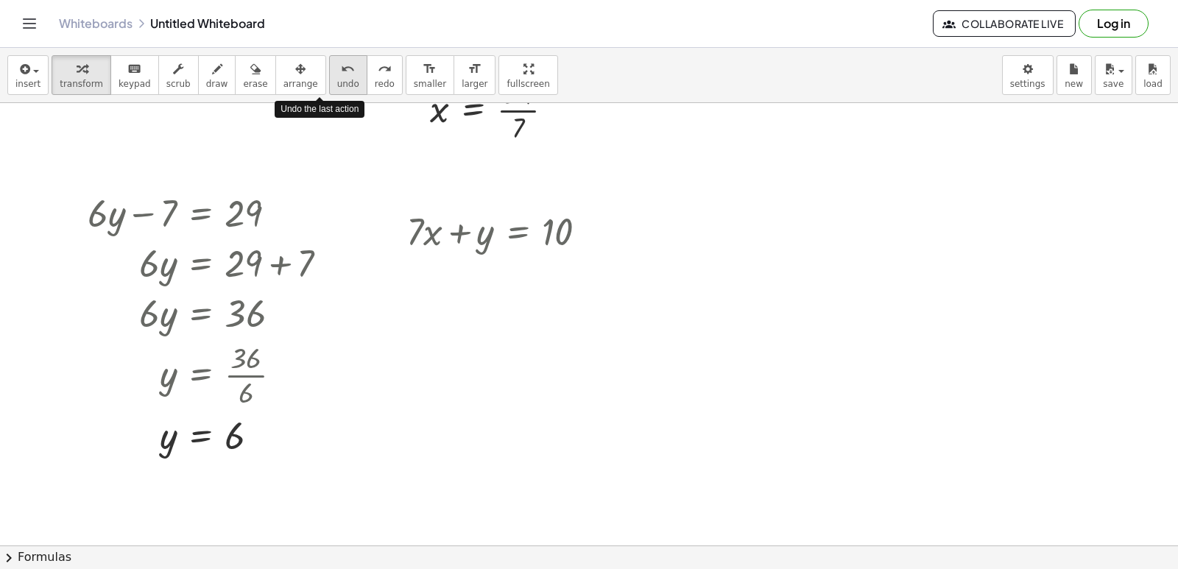
click at [337, 86] on span "undo" at bounding box center [348, 84] width 22 height 10
click at [403, 241] on div at bounding box center [397, 230] width 22 height 57
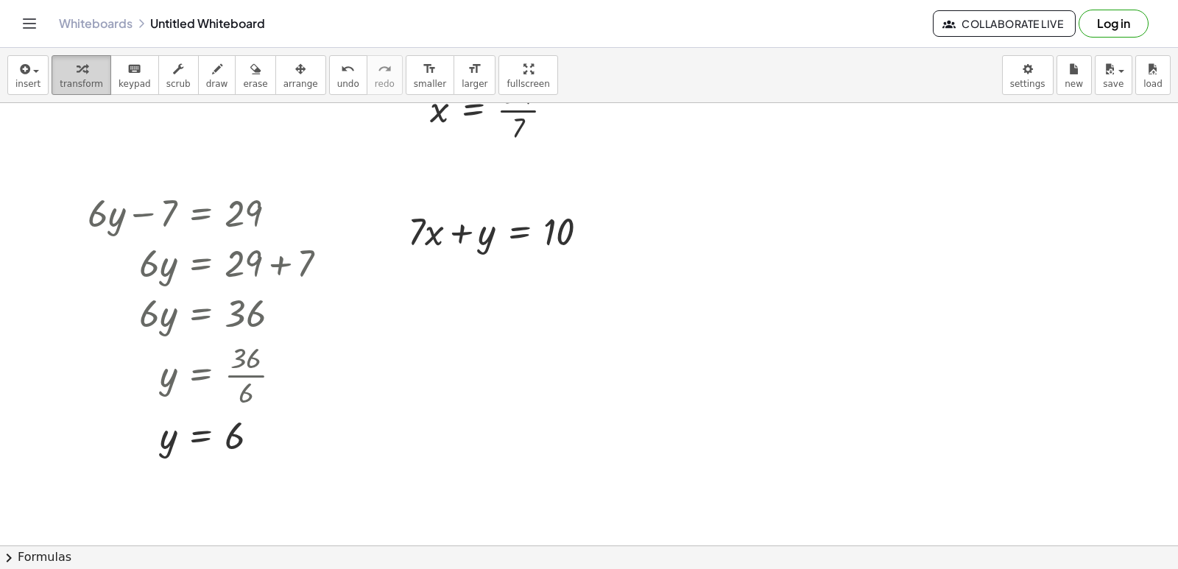
click at [77, 71] on icon "button" at bounding box center [82, 69] width 10 height 18
drag, startPoint x: 412, startPoint y: 234, endPoint x: 593, endPoint y: 227, distance: 181.2
click at [593, 227] on div at bounding box center [503, 230] width 207 height 50
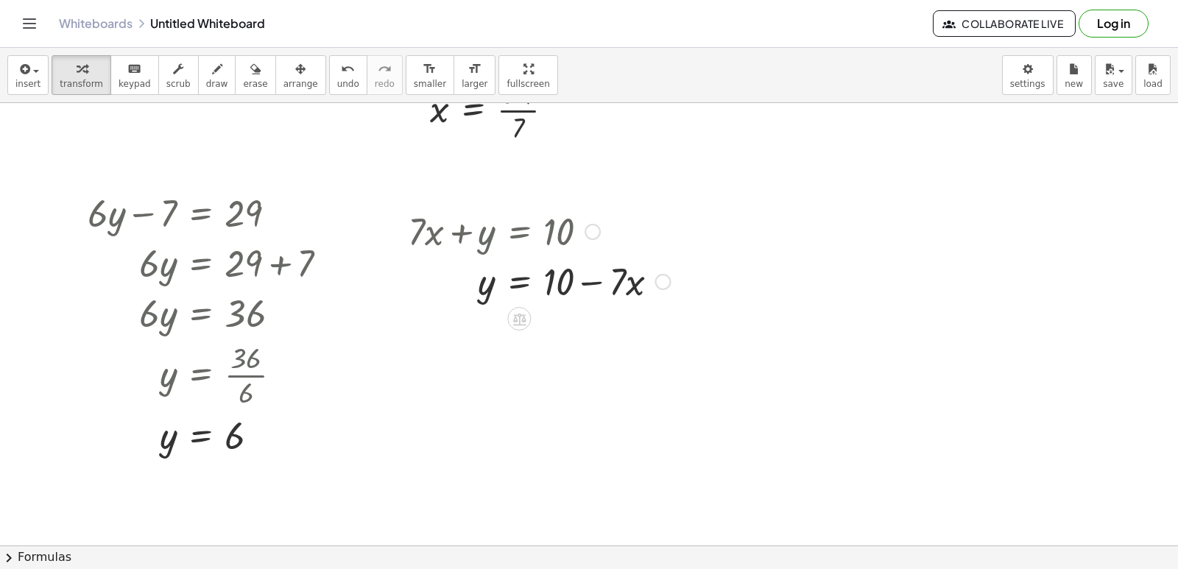
click at [580, 277] on div at bounding box center [538, 280] width 277 height 50
drag, startPoint x: 559, startPoint y: 281, endPoint x: 656, endPoint y: 281, distance: 97.2
click at [656, 281] on div at bounding box center [538, 280] width 277 height 50
click at [628, 330] on div at bounding box center [553, 331] width 306 height 50
click at [329, 77] on button "undo undo" at bounding box center [348, 75] width 38 height 40
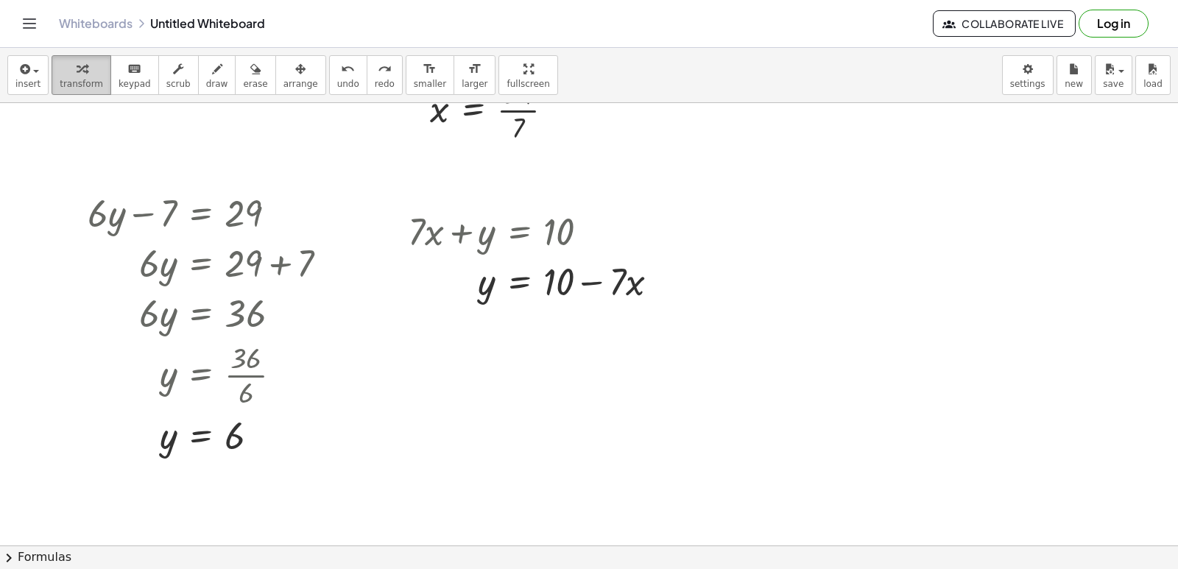
click at [89, 82] on span "transform" at bounding box center [81, 84] width 43 height 10
click at [481, 271] on div at bounding box center [538, 280] width 277 height 50
click at [568, 286] on div at bounding box center [538, 280] width 277 height 50
click at [723, 226] on div at bounding box center [589, 177] width 1178 height 1770
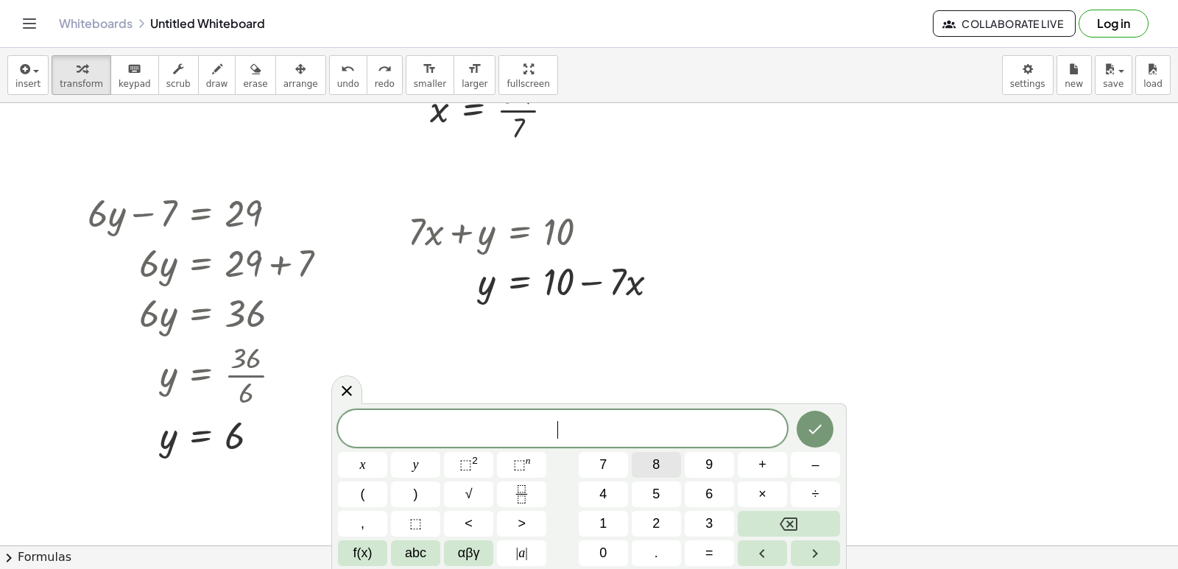
click at [654, 462] on span "8" at bounding box center [655, 465] width 7 height 20
click at [405, 467] on button "y" at bounding box center [415, 465] width 49 height 26
click at [758, 459] on span "+" at bounding box center [762, 465] width 8 height 20
click at [367, 467] on button "x" at bounding box center [362, 465] width 49 height 26
click at [716, 548] on button "=" at bounding box center [709, 553] width 49 height 26
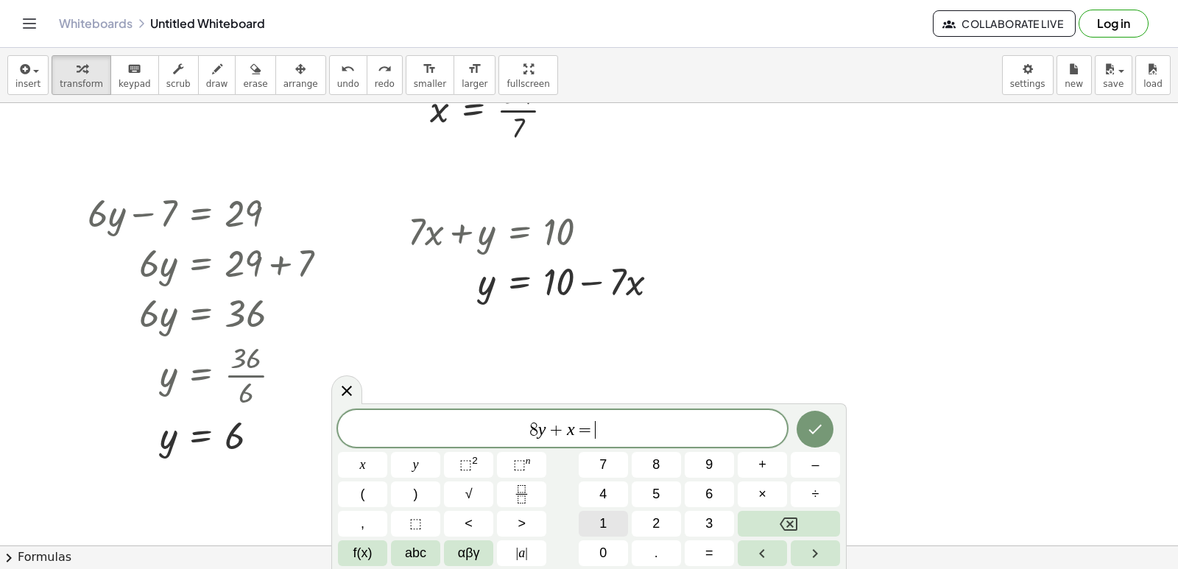
click at [604, 518] on span "1" at bounding box center [602, 524] width 7 height 20
click at [652, 501] on button "5" at bounding box center [656, 494] width 49 height 26
click at [814, 429] on icon "Done" at bounding box center [815, 429] width 18 height 18
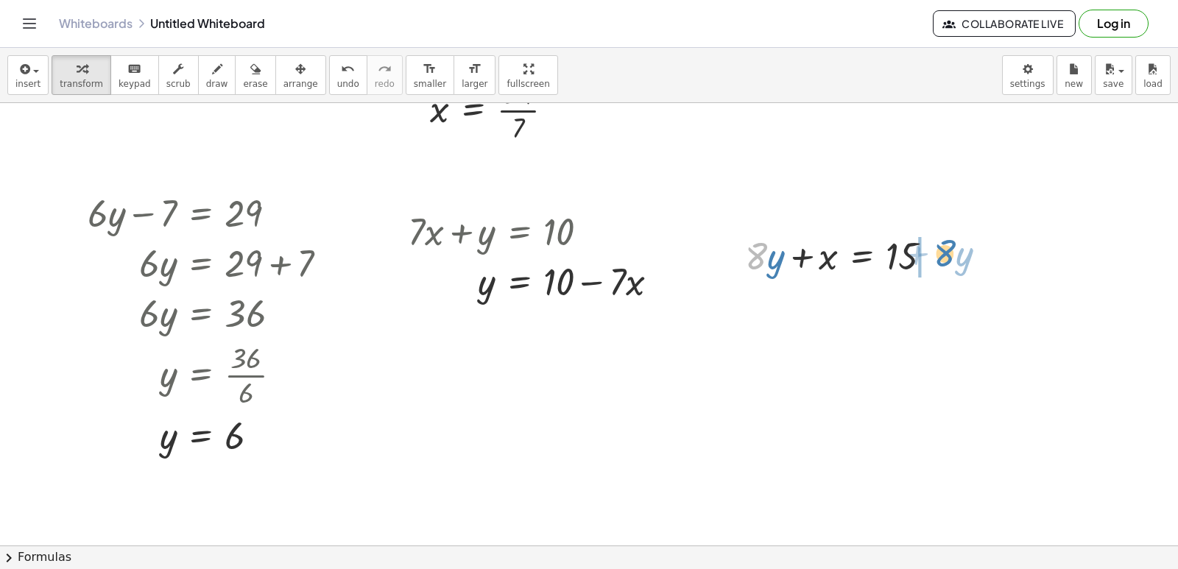
drag, startPoint x: 753, startPoint y: 269, endPoint x: 941, endPoint y: 266, distance: 187.7
click at [941, 266] on div at bounding box center [844, 255] width 213 height 50
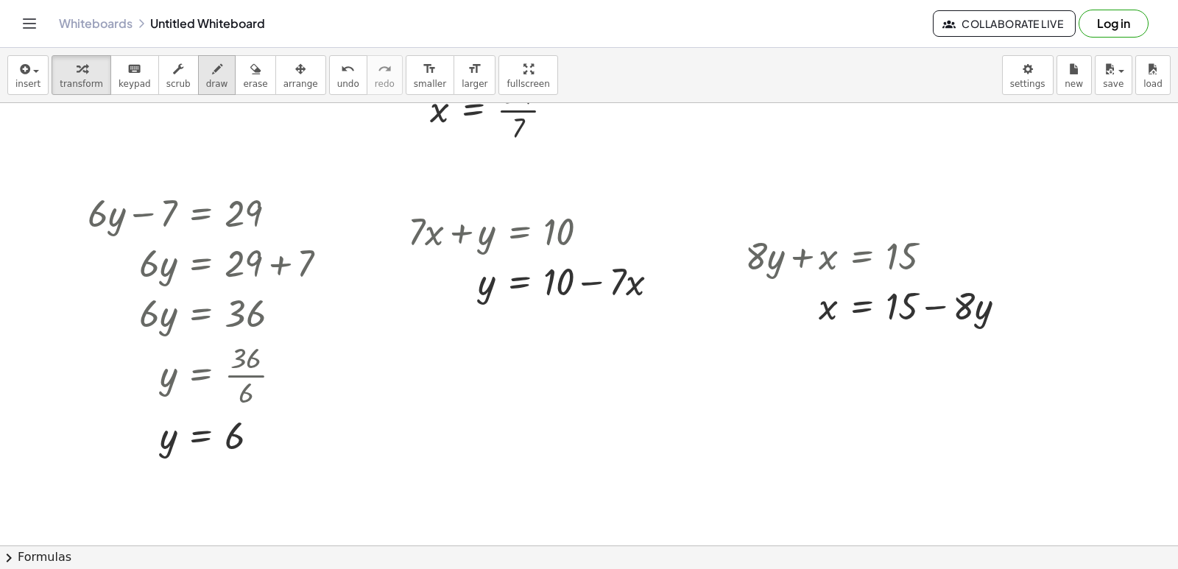
click at [208, 85] on span "draw" at bounding box center [217, 84] width 22 height 10
drag, startPoint x: 607, startPoint y: 182, endPoint x: 613, endPoint y: 197, distance: 15.9
drag, startPoint x: 613, startPoint y: 197, endPoint x: 624, endPoint y: 163, distance: 34.7
click at [624, 163] on div at bounding box center [589, 177] width 1178 height 1770
drag, startPoint x: 621, startPoint y: 138, endPoint x: 638, endPoint y: 192, distance: 56.3
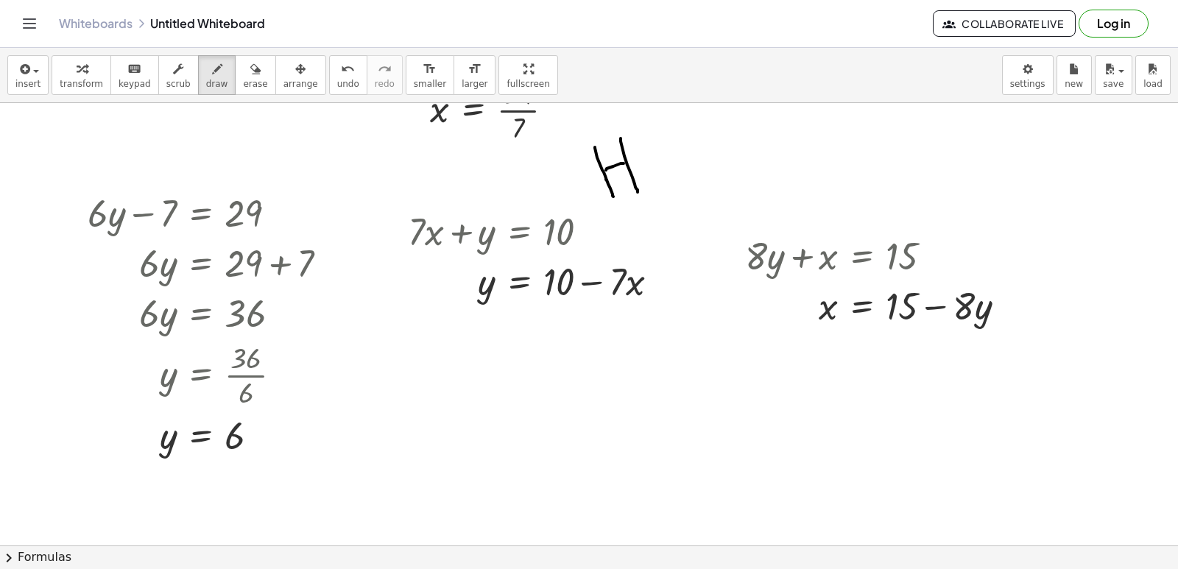
click at [638, 192] on div at bounding box center [589, 177] width 1178 height 1770
drag, startPoint x: 653, startPoint y: 157, endPoint x: 652, endPoint y: 164, distance: 7.5
click at [652, 164] on div at bounding box center [589, 177] width 1178 height 1770
drag, startPoint x: 707, startPoint y: 119, endPoint x: 724, endPoint y: 164, distance: 48.0
click at [724, 164] on div at bounding box center [589, 177] width 1178 height 1770
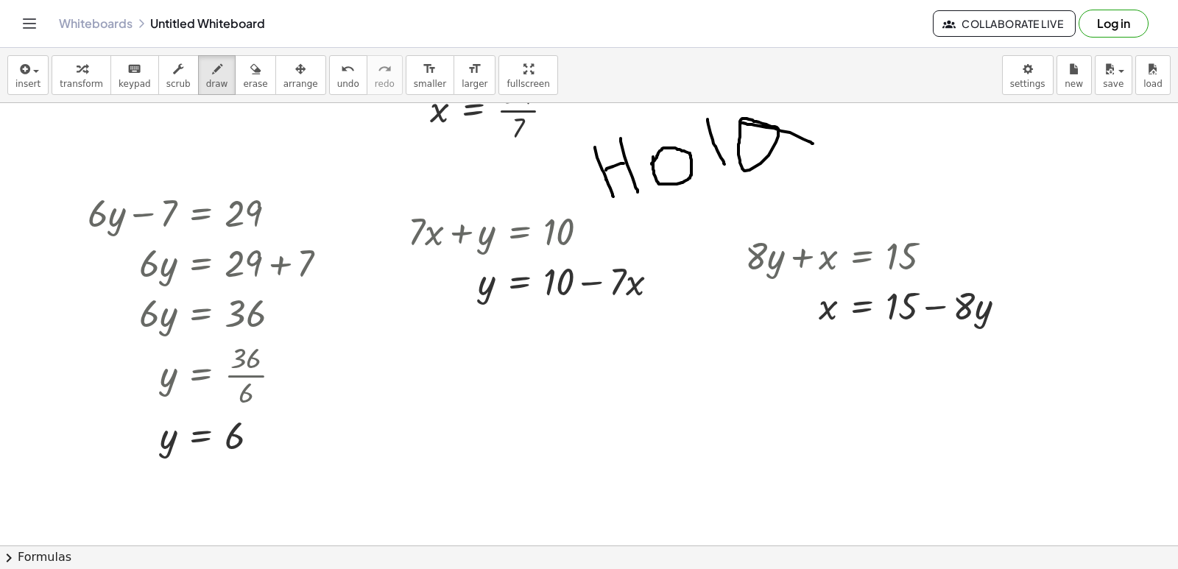
drag, startPoint x: 740, startPoint y: 124, endPoint x: 783, endPoint y: 144, distance: 47.1
click at [800, 144] on div at bounding box center [589, 177] width 1178 height 1770
click at [67, 66] on div "button" at bounding box center [81, 69] width 43 height 18
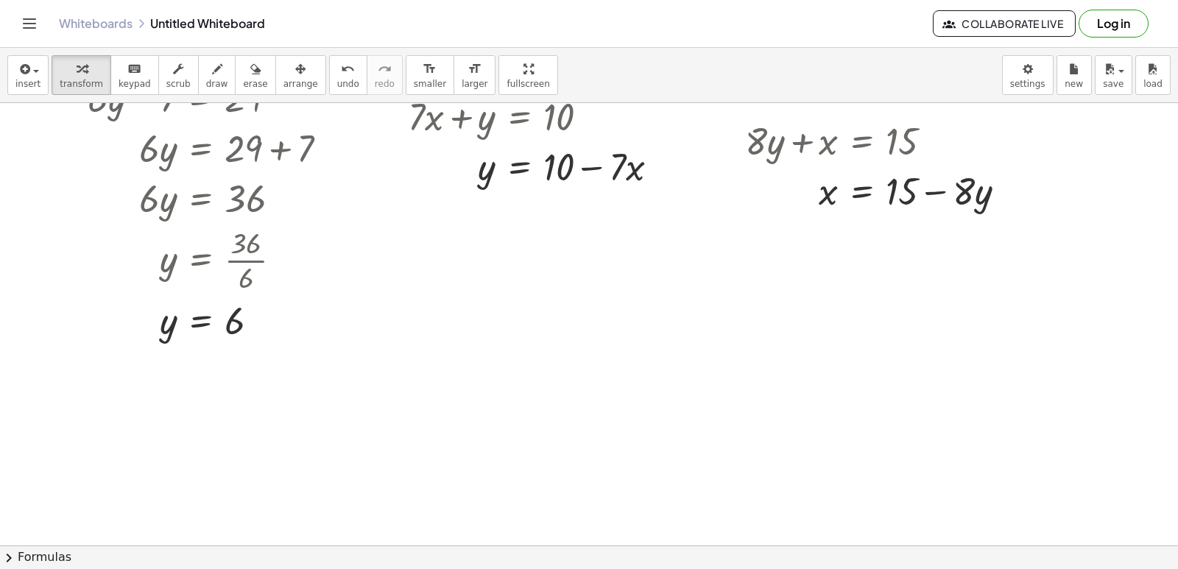
scroll to position [958, 0]
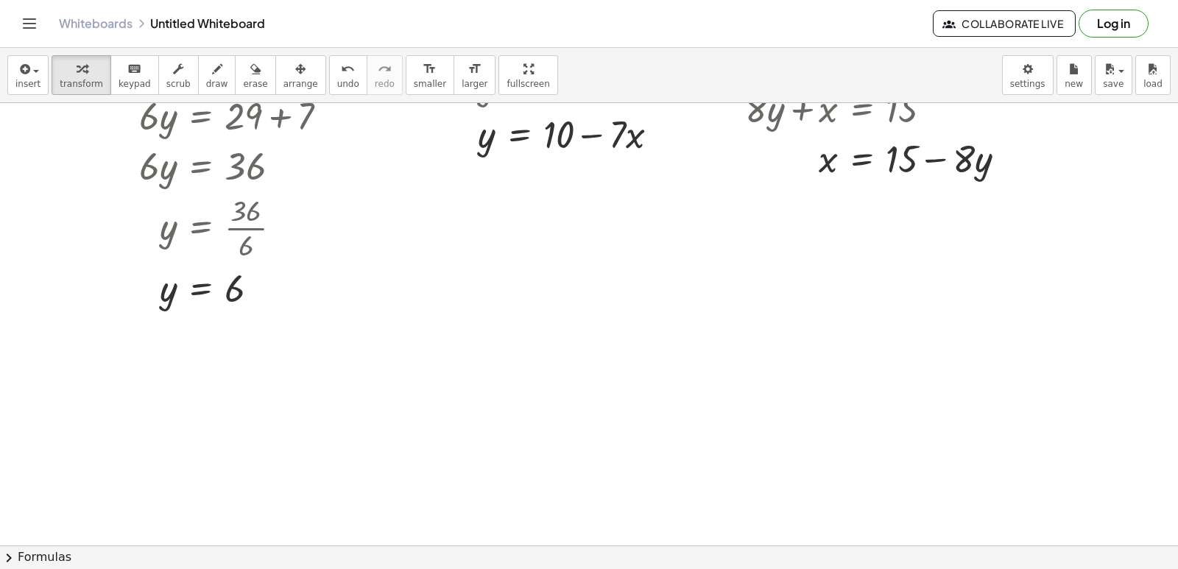
click at [442, 260] on div at bounding box center [589, 30] width 1178 height 1770
click at [470, 310] on div at bounding box center [589, 30] width 1178 height 1770
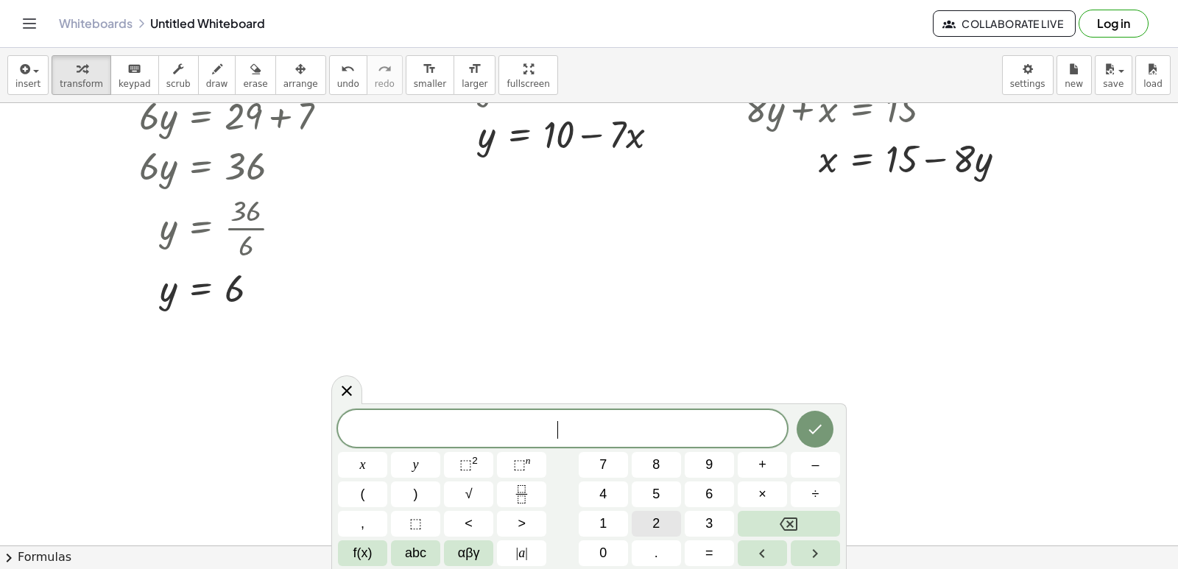
click at [660, 518] on span "2" at bounding box center [655, 524] width 7 height 20
click at [425, 473] on button "y" at bounding box center [415, 465] width 49 height 26
click at [799, 470] on button "–" at bounding box center [815, 465] width 49 height 26
click at [609, 557] on div "2 y − ​ x y ⬚ 2 ⬚ n 7 8 9 + – ( ) √ 4 5 6 × ÷ , ⬚ < > 1 2 3 f(x) abc αβγ | a | …" at bounding box center [589, 488] width 502 height 156
click at [601, 528] on span "1" at bounding box center [602, 524] width 7 height 20
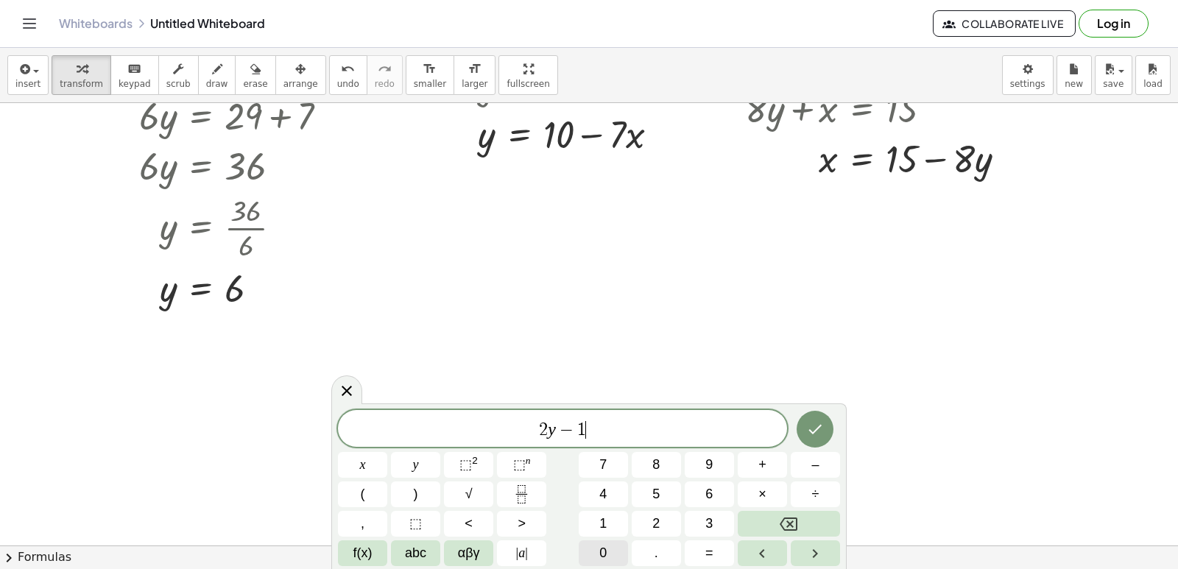
click at [610, 557] on button "0" at bounding box center [603, 553] width 49 height 26
click at [379, 465] on button "x" at bounding box center [362, 465] width 49 height 26
click at [719, 541] on button "=" at bounding box center [709, 553] width 49 height 26
click at [712, 494] on span "6" at bounding box center [708, 494] width 7 height 20
click at [813, 414] on button "Done" at bounding box center [815, 429] width 37 height 37
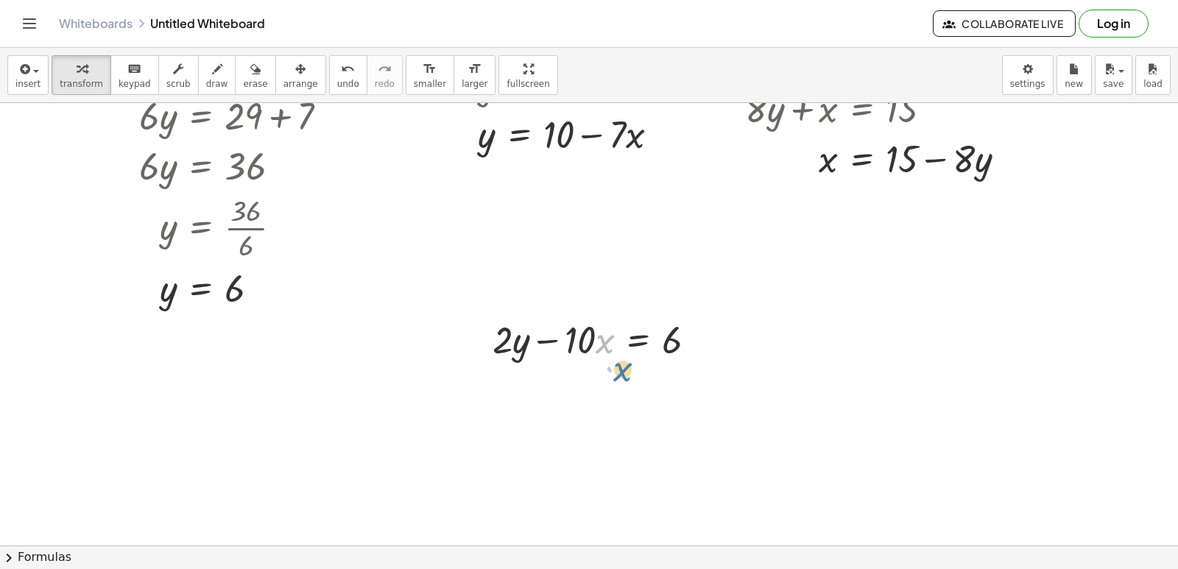
drag, startPoint x: 606, startPoint y: 347, endPoint x: 613, endPoint y: 339, distance: 10.4
click at [618, 349] on div at bounding box center [600, 339] width 230 height 50
drag, startPoint x: 571, startPoint y: 350, endPoint x: 855, endPoint y: 335, distance: 284.5
drag, startPoint x: 855, startPoint y: 335, endPoint x: 805, endPoint y: 459, distance: 134.1
click at [805, 459] on div at bounding box center [589, 30] width 1178 height 1770
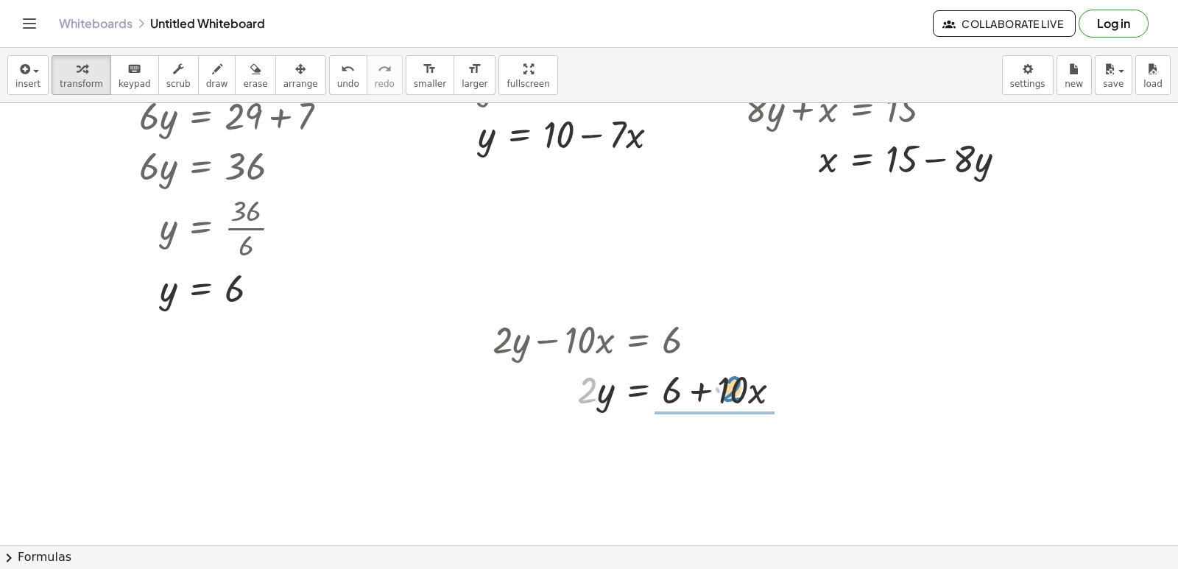
drag, startPoint x: 583, startPoint y: 380, endPoint x: 728, endPoint y: 394, distance: 145.7
click at [728, 394] on div at bounding box center [642, 389] width 315 height 50
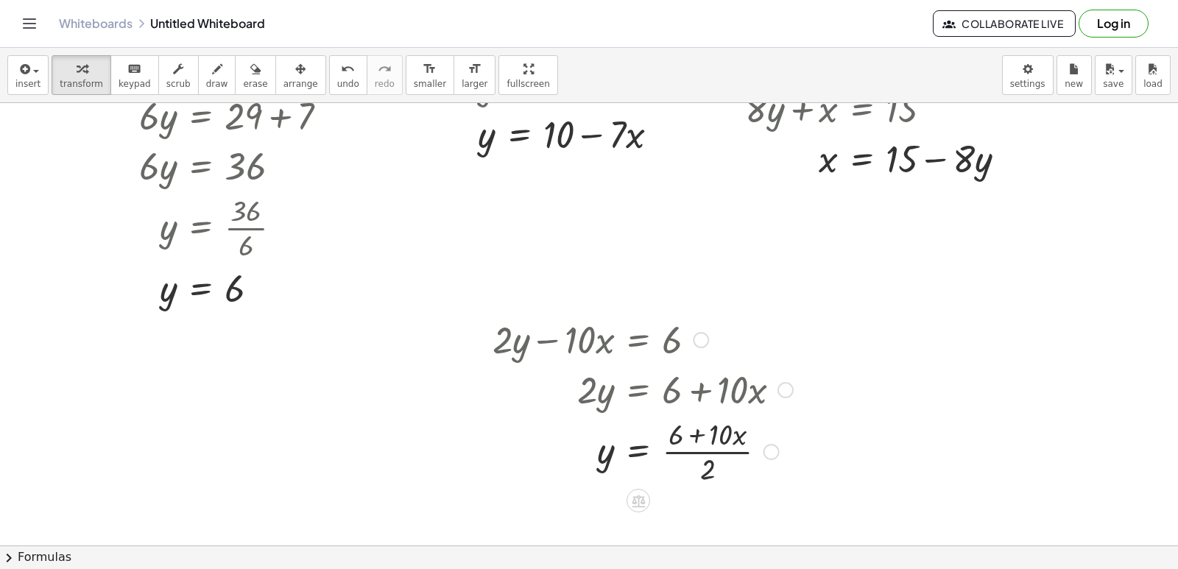
click at [714, 442] on div at bounding box center [642, 451] width 315 height 74
click at [688, 465] on div at bounding box center [642, 451] width 315 height 74
click at [707, 456] on div at bounding box center [642, 451] width 315 height 74
click at [688, 426] on div at bounding box center [642, 451] width 315 height 74
click at [672, 438] on div at bounding box center [642, 451] width 315 height 74
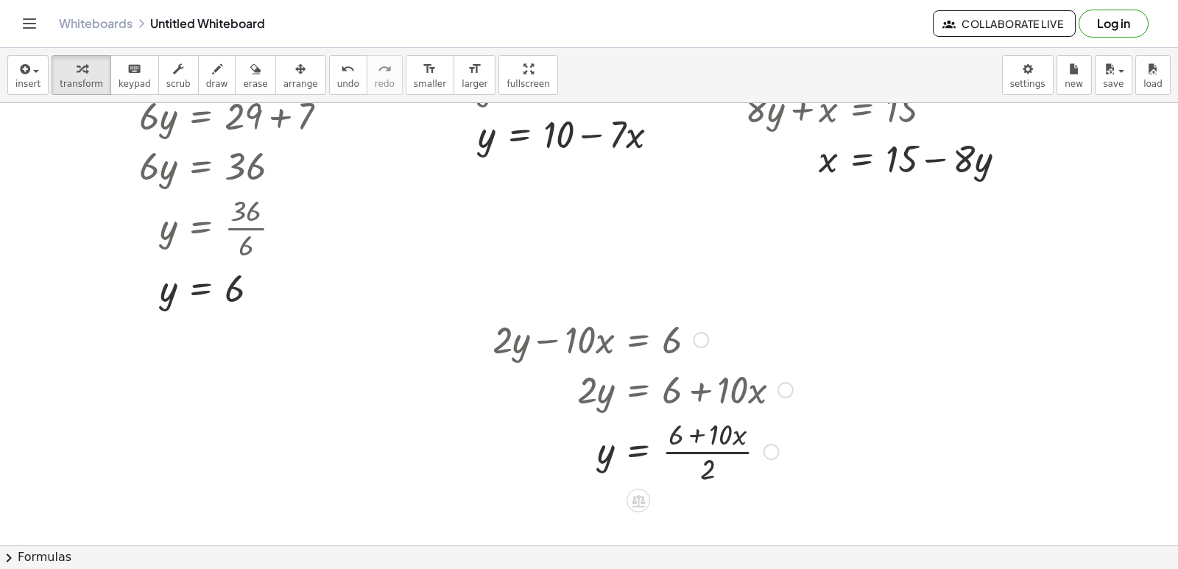
click at [672, 438] on div at bounding box center [642, 451] width 315 height 74
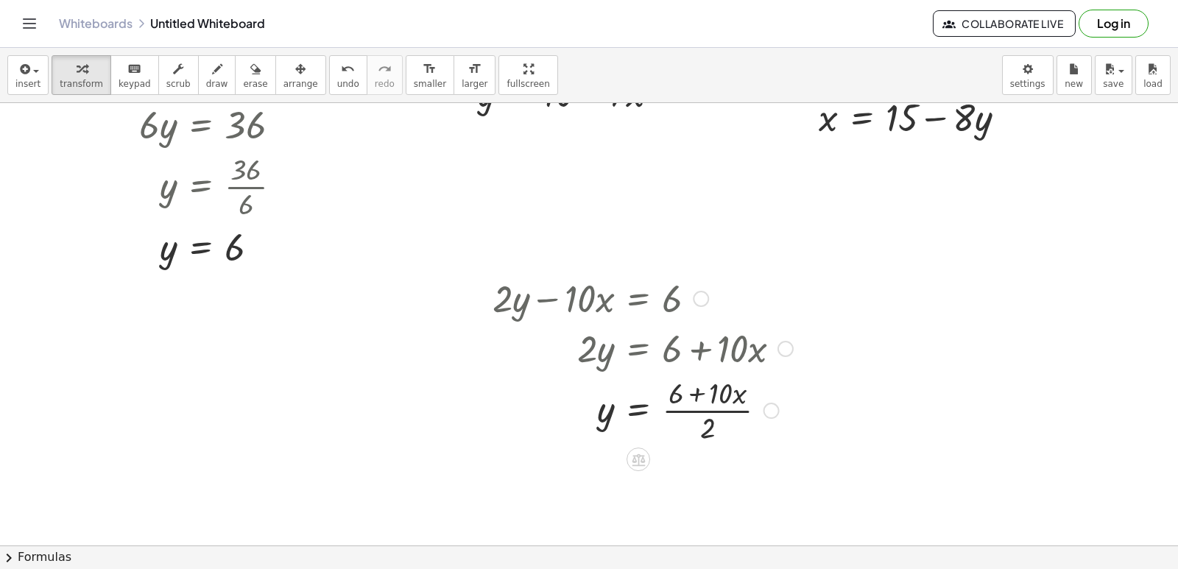
scroll to position [1032, 0]
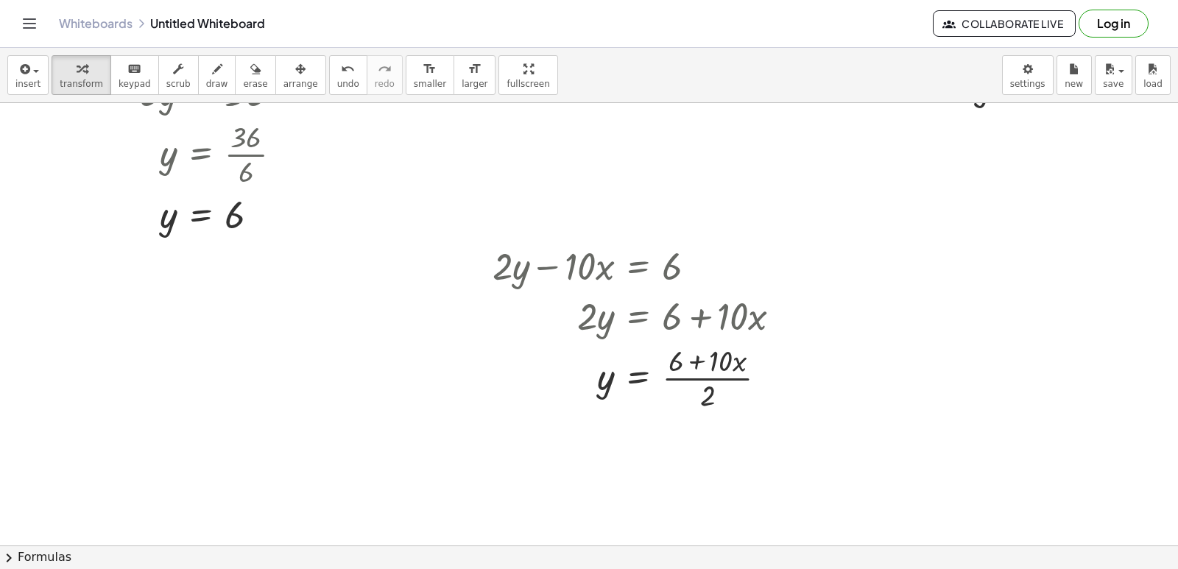
click at [206, 82] on span "draw" at bounding box center [217, 84] width 22 height 10
drag, startPoint x: 791, startPoint y: 194, endPoint x: 824, endPoint y: 275, distance: 87.5
drag, startPoint x: 804, startPoint y: 230, endPoint x: 830, endPoint y: 210, distance: 33.6
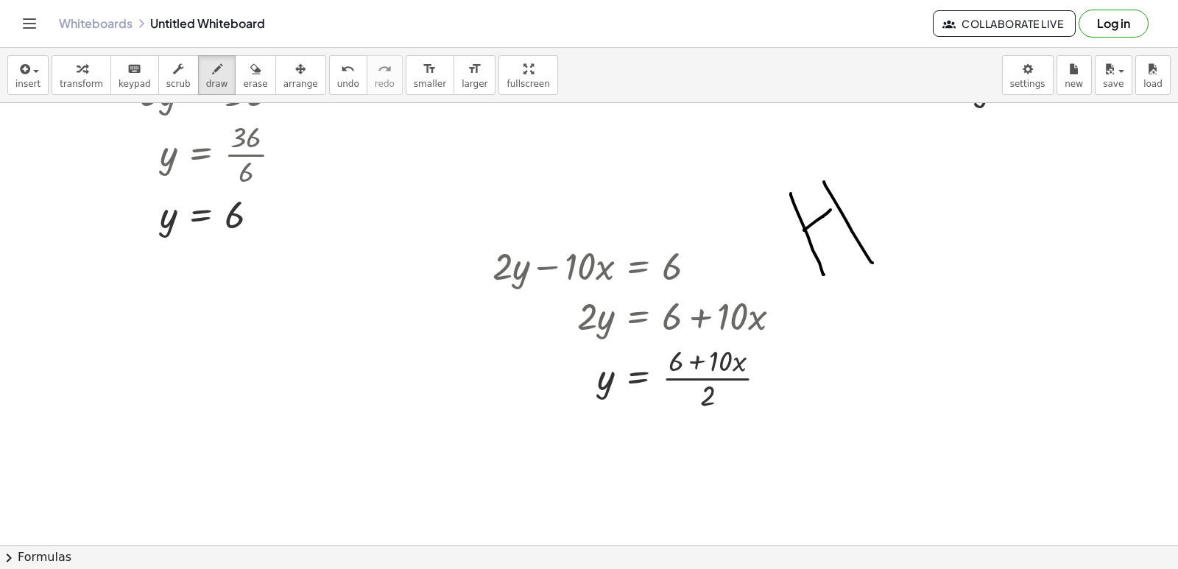
drag, startPoint x: 824, startPoint y: 182, endPoint x: 872, endPoint y: 263, distance: 94.4
drag, startPoint x: 872, startPoint y: 206, endPoint x: 861, endPoint y: 202, distance: 11.9
drag, startPoint x: 861, startPoint y: 202, endPoint x: 937, endPoint y: 225, distance: 79.9
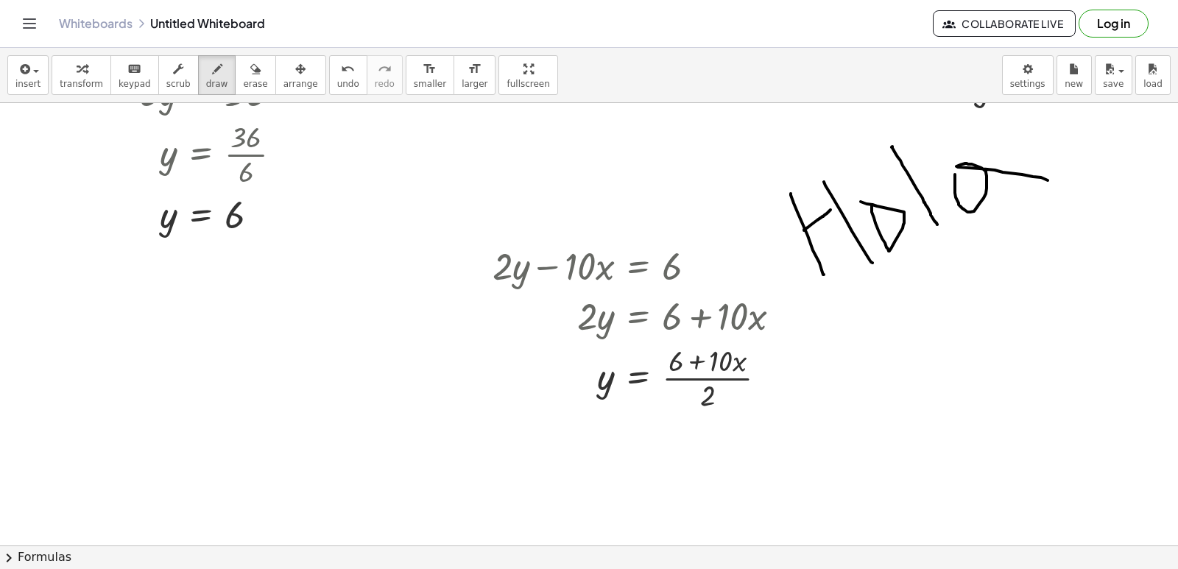
drag, startPoint x: 955, startPoint y: 174, endPoint x: 1053, endPoint y: 183, distance: 98.2
drag, startPoint x: 844, startPoint y: 306, endPoint x: 836, endPoint y: 310, distance: 9.9
drag, startPoint x: 835, startPoint y: 302, endPoint x: 894, endPoint y: 361, distance: 83.8
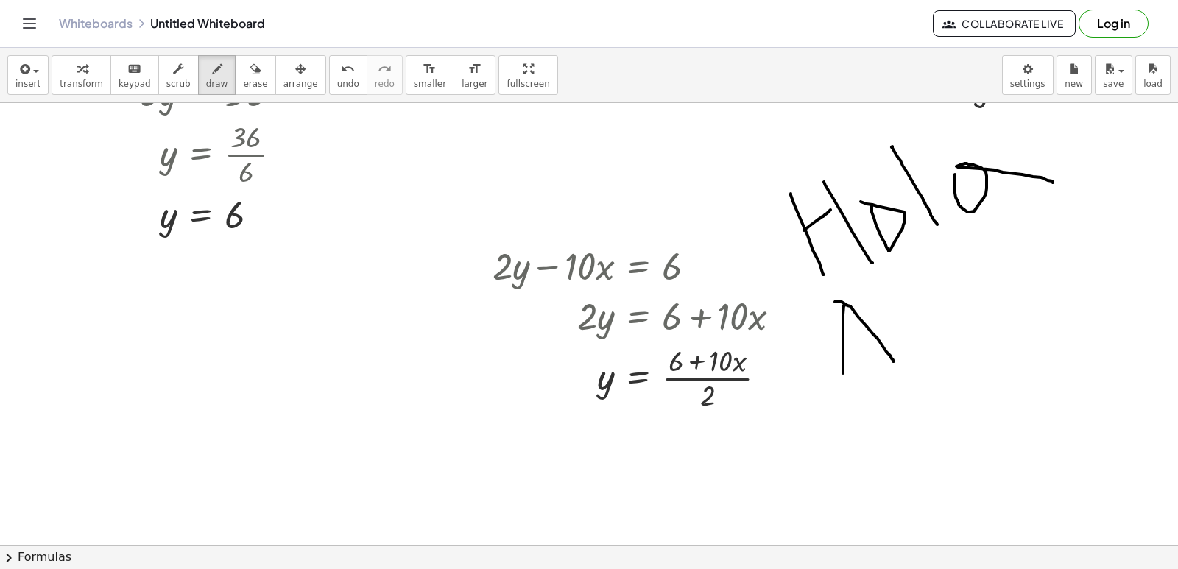
drag, startPoint x: 857, startPoint y: 333, endPoint x: 916, endPoint y: 317, distance: 61.3
drag, startPoint x: 916, startPoint y: 317, endPoint x: 983, endPoint y: 409, distance: 114.4
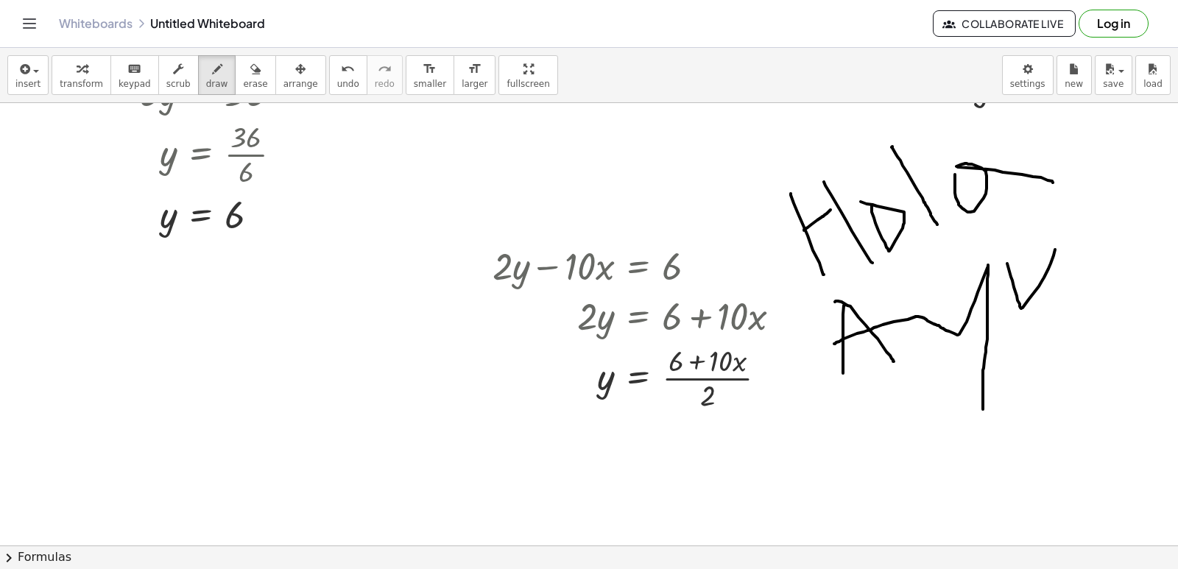
drag, startPoint x: 1020, startPoint y: 306, endPoint x: 1056, endPoint y: 244, distance: 72.6
drag, startPoint x: 1065, startPoint y: 244, endPoint x: 1091, endPoint y: 213, distance: 40.7
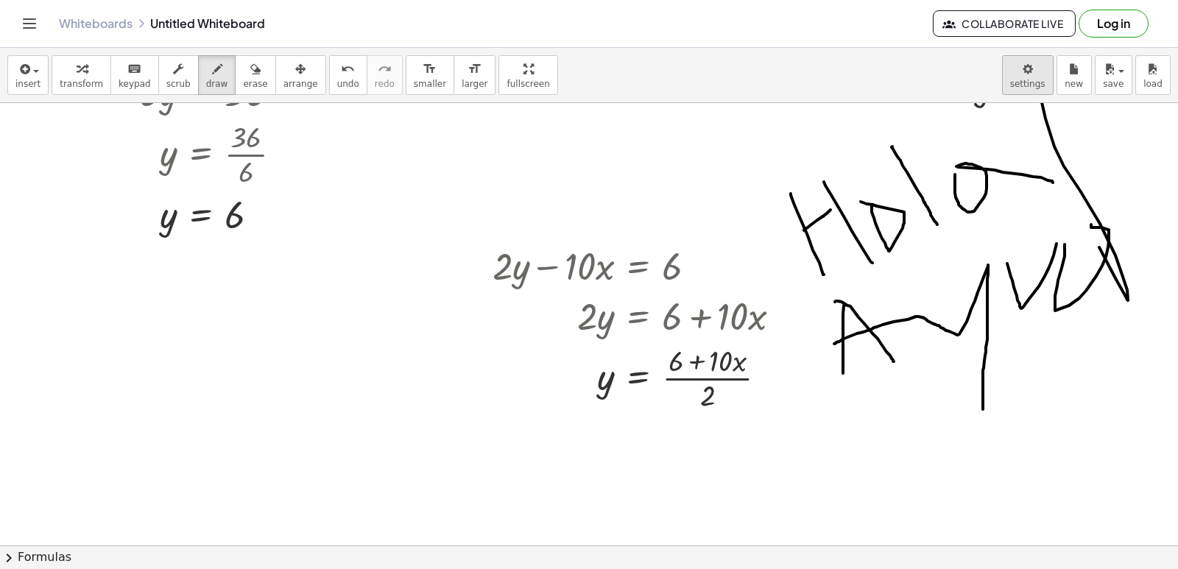
drag, startPoint x: 1122, startPoint y: 290, endPoint x: 1028, endPoint y: 66, distance: 243.5
click at [1028, 66] on div "insert select one: Math Expression Function Text Youtube Video Graphing Geometr…" at bounding box center [589, 308] width 1178 height 521
drag, startPoint x: 1092, startPoint y: 137, endPoint x: 1070, endPoint y: 227, distance: 92.5
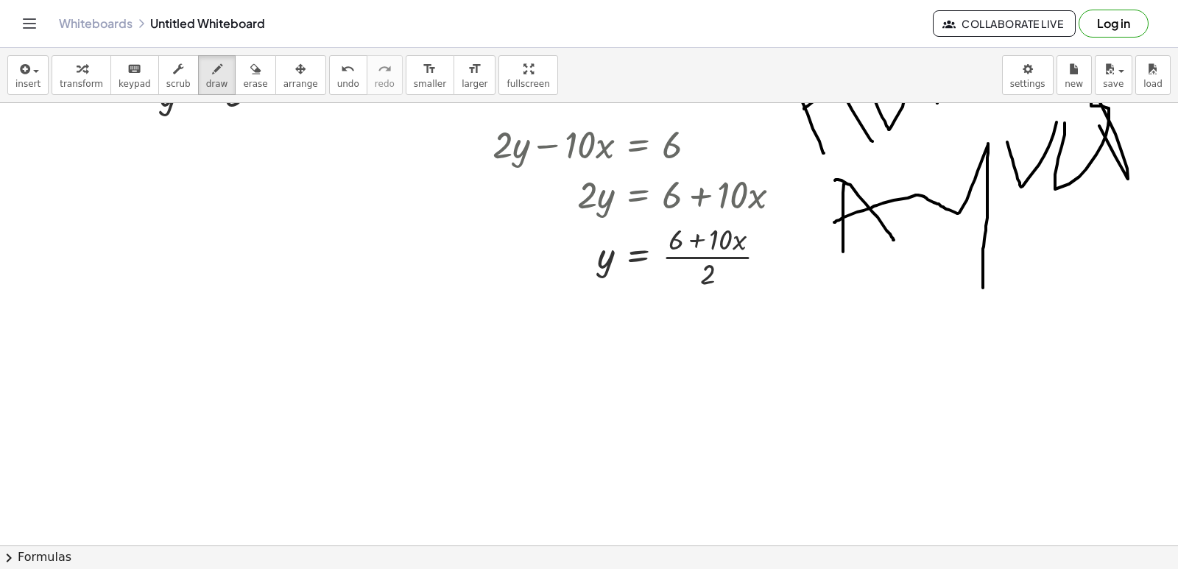
scroll to position [1179, 0]
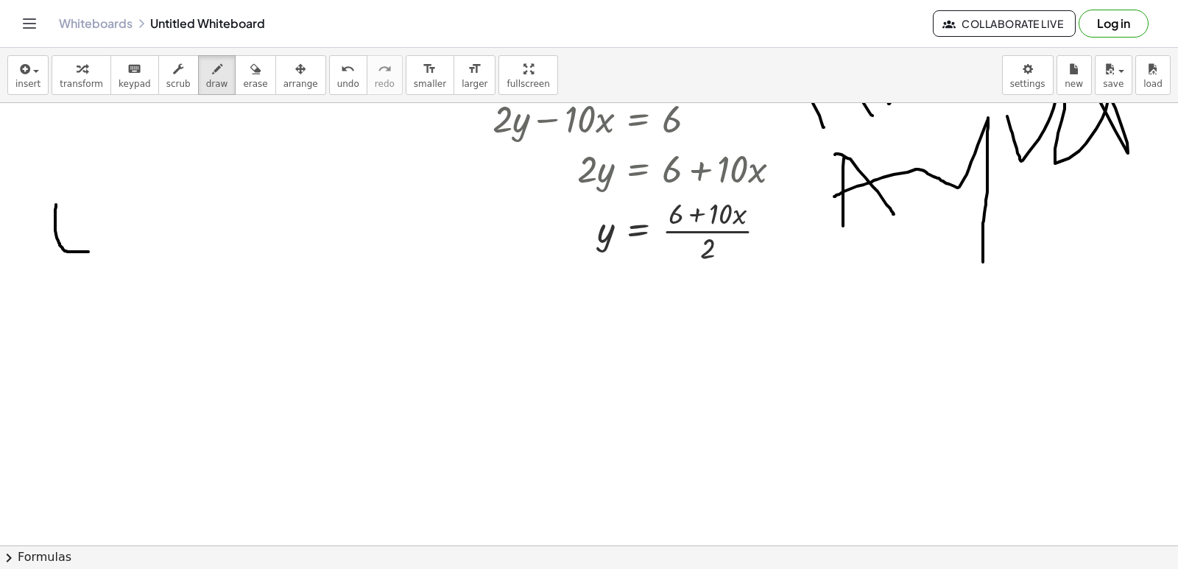
drag, startPoint x: 56, startPoint y: 205, endPoint x: 88, endPoint y: 252, distance: 57.2
drag, startPoint x: 155, startPoint y: 264, endPoint x: 166, endPoint y: 255, distance: 13.1
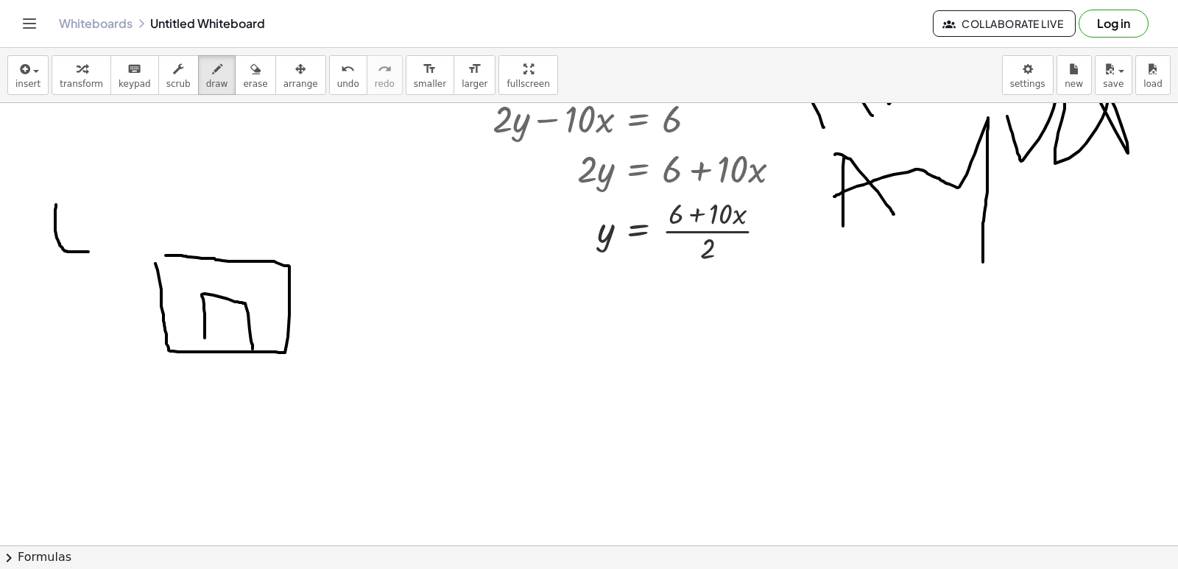
drag, startPoint x: 205, startPoint y: 333, endPoint x: 253, endPoint y: 349, distance: 50.5
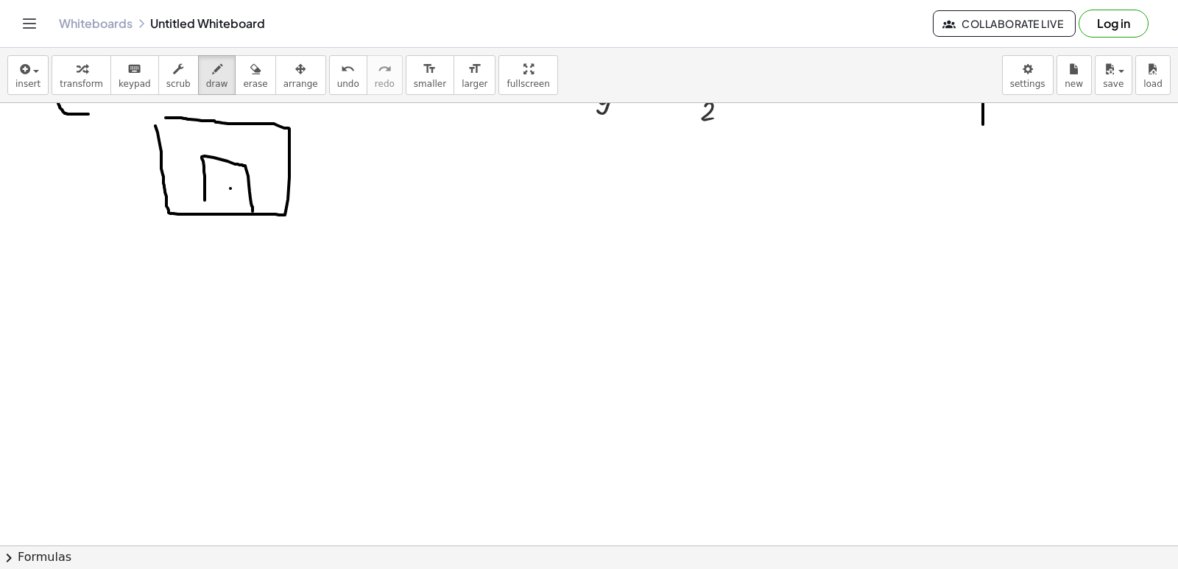
scroll to position [1327, 0]
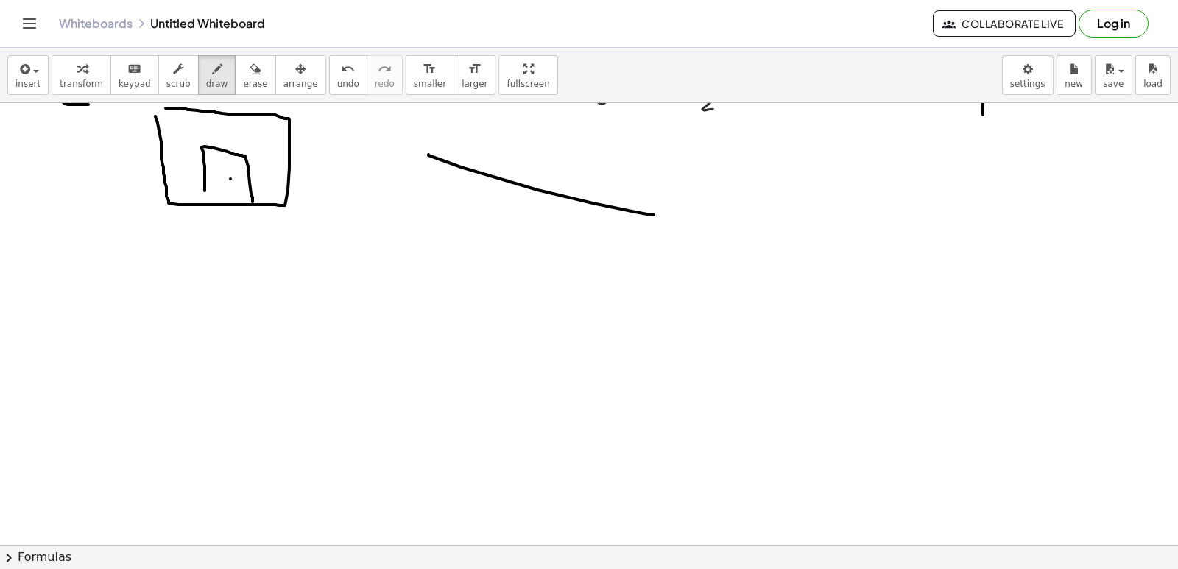
drag, startPoint x: 428, startPoint y: 155, endPoint x: 654, endPoint y: 215, distance: 233.2
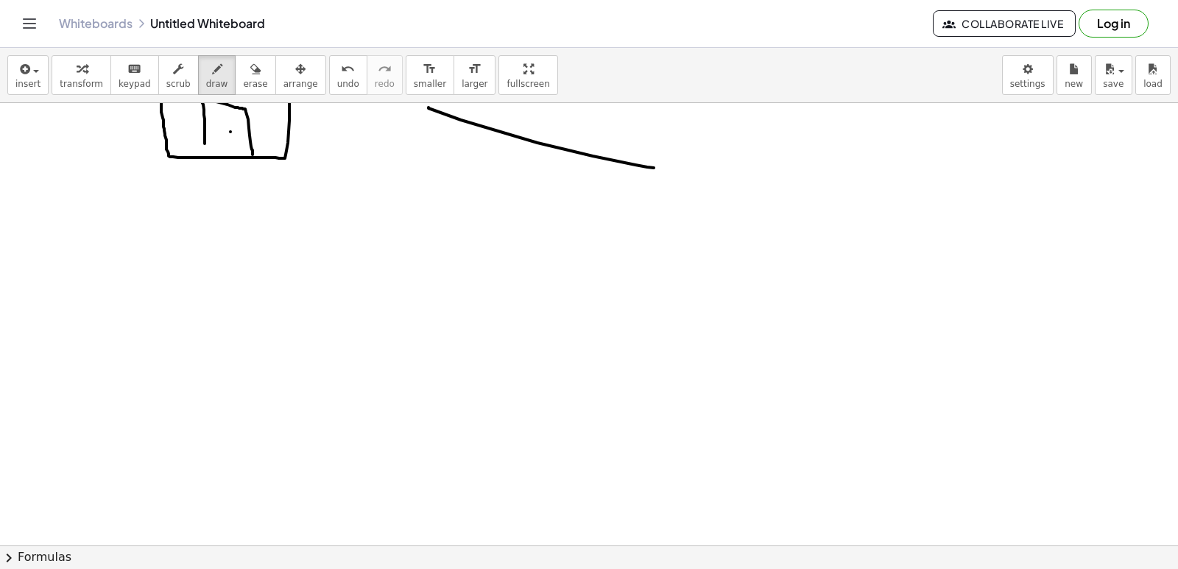
scroll to position [1339, 0]
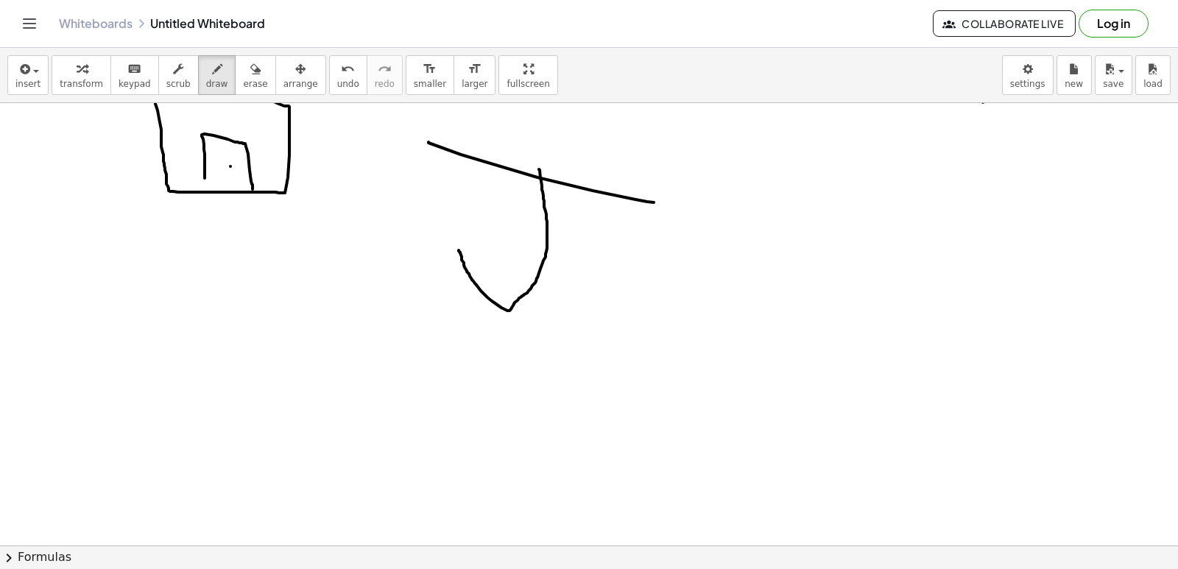
drag, startPoint x: 539, startPoint y: 169, endPoint x: 459, endPoint y: 250, distance: 114.0
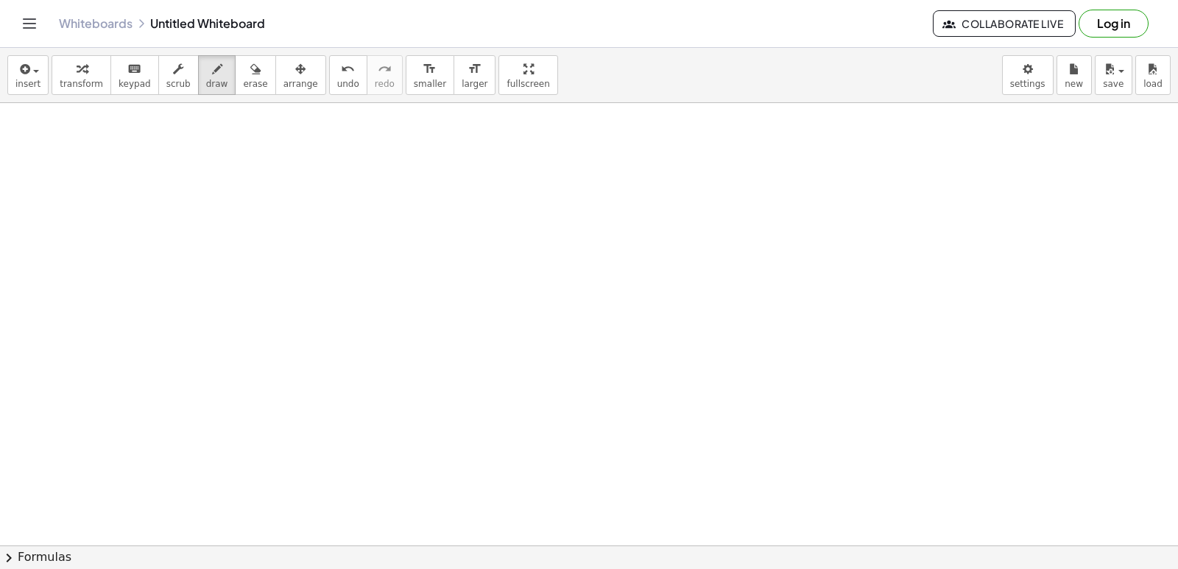
scroll to position [1634, 0]
drag, startPoint x: 67, startPoint y: 72, endPoint x: 229, endPoint y: 191, distance: 200.7
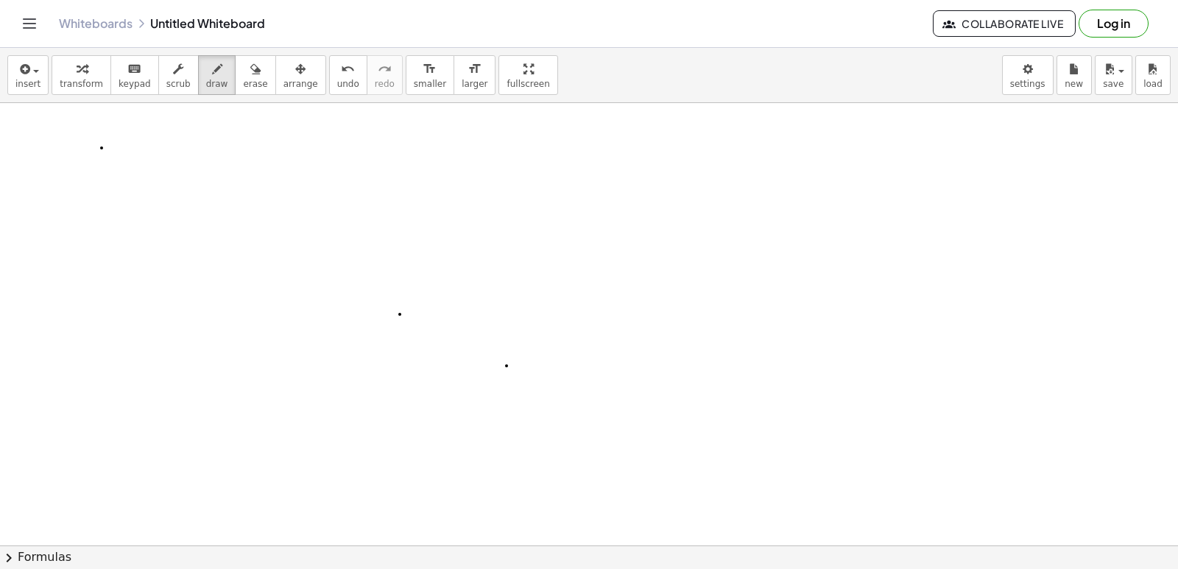
click at [66, 72] on div "button" at bounding box center [81, 69] width 43 height 18
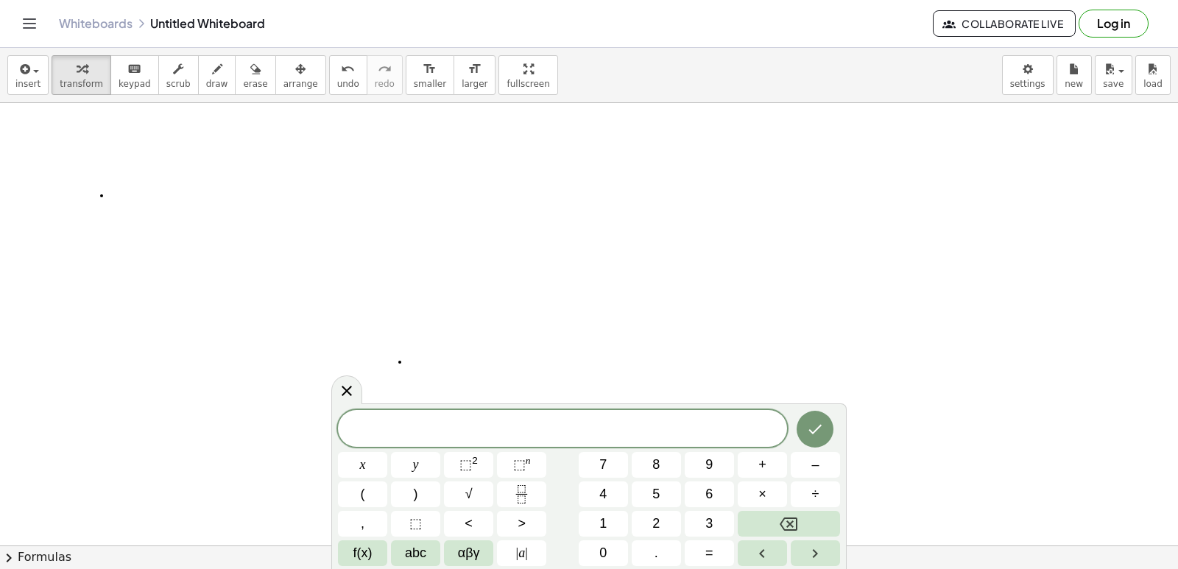
scroll to position [1560, 0]
click at [692, 516] on button "3" at bounding box center [709, 524] width 49 height 26
click at [693, 515] on button "3" at bounding box center [709, 524] width 49 height 26
click at [696, 515] on button "3" at bounding box center [709, 524] width 49 height 26
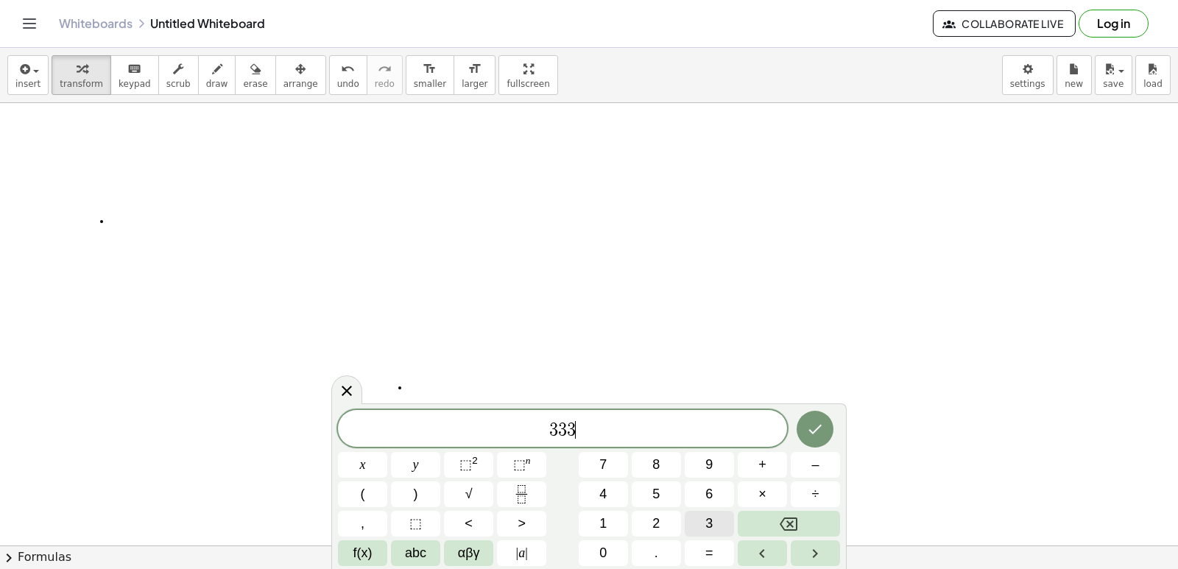
click at [696, 515] on button "3" at bounding box center [709, 524] width 49 height 26
click at [813, 528] on button "Backspace" at bounding box center [789, 524] width 102 height 26
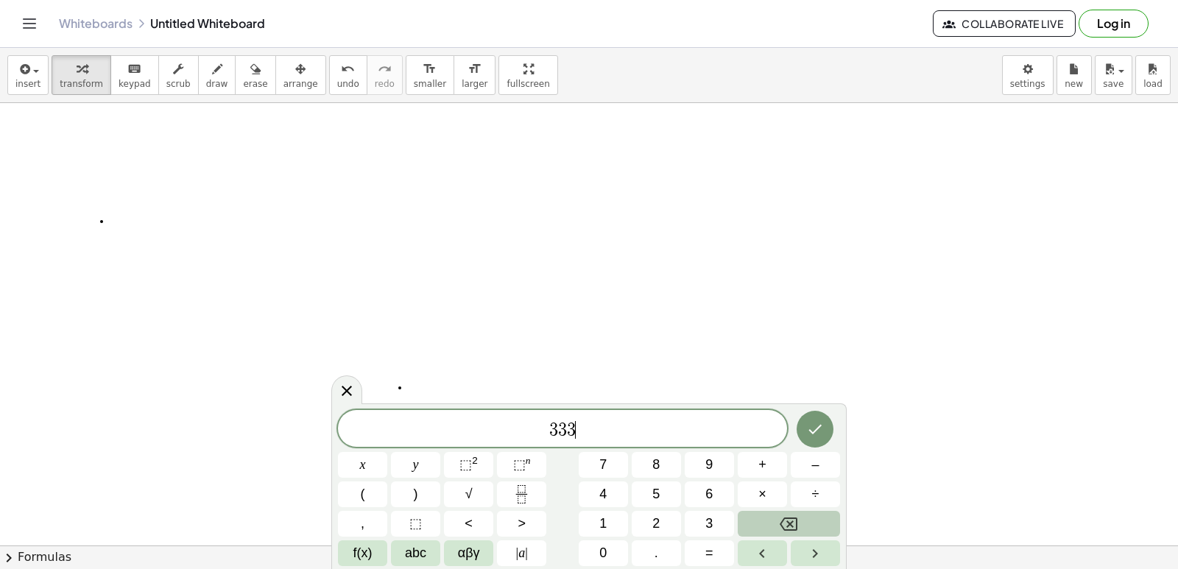
click at [813, 528] on button "Backspace" at bounding box center [789, 524] width 102 height 26
click at [607, 455] on span "7" at bounding box center [602, 465] width 7 height 20
click at [354, 476] on button "x" at bounding box center [362, 465] width 49 height 26
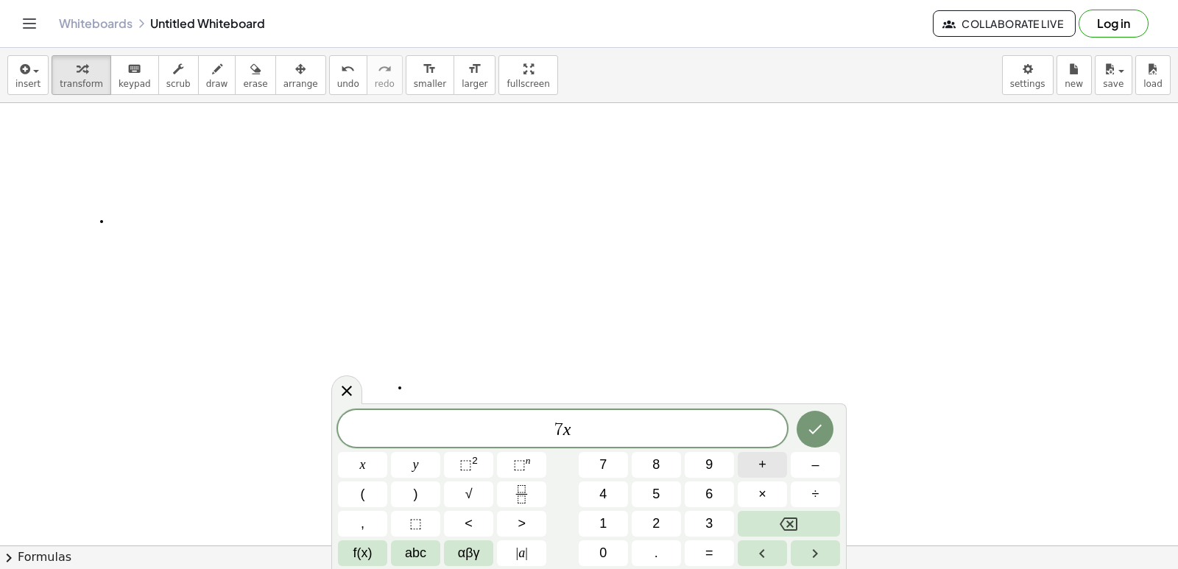
click at [746, 470] on button "+" at bounding box center [762, 465] width 49 height 26
click at [713, 513] on button "3" at bounding box center [709, 524] width 49 height 26
click at [408, 467] on button "y" at bounding box center [415, 465] width 49 height 26
click at [716, 548] on button "=" at bounding box center [709, 553] width 49 height 26
click at [585, 530] on button "1" at bounding box center [603, 524] width 49 height 26
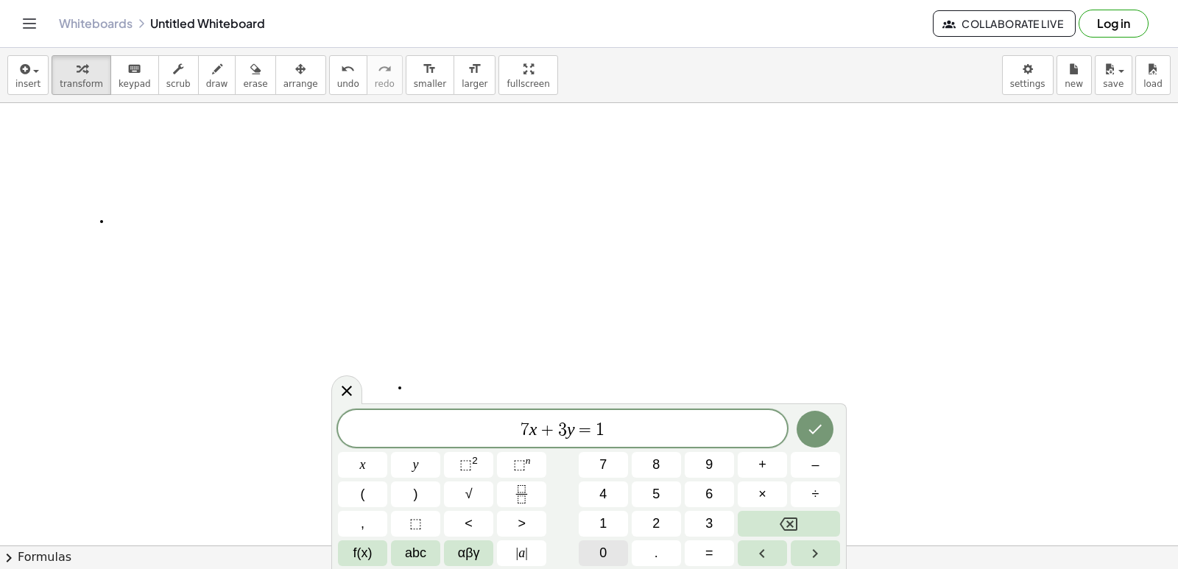
click at [596, 561] on button "0" at bounding box center [603, 553] width 49 height 26
click at [827, 421] on button "Done" at bounding box center [815, 429] width 37 height 37
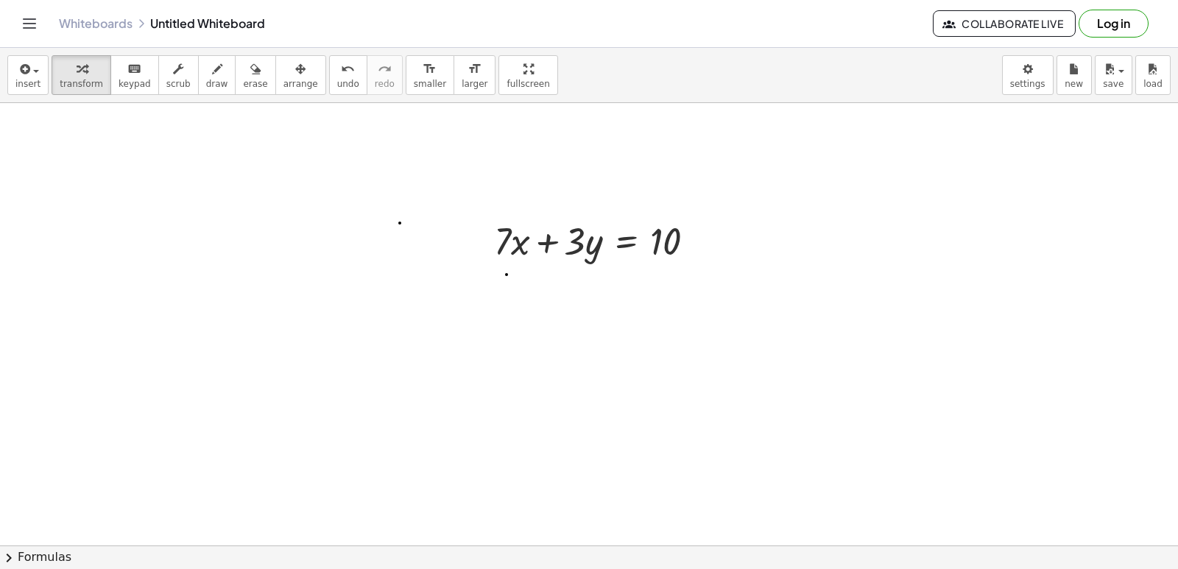
scroll to position [1781, 0]
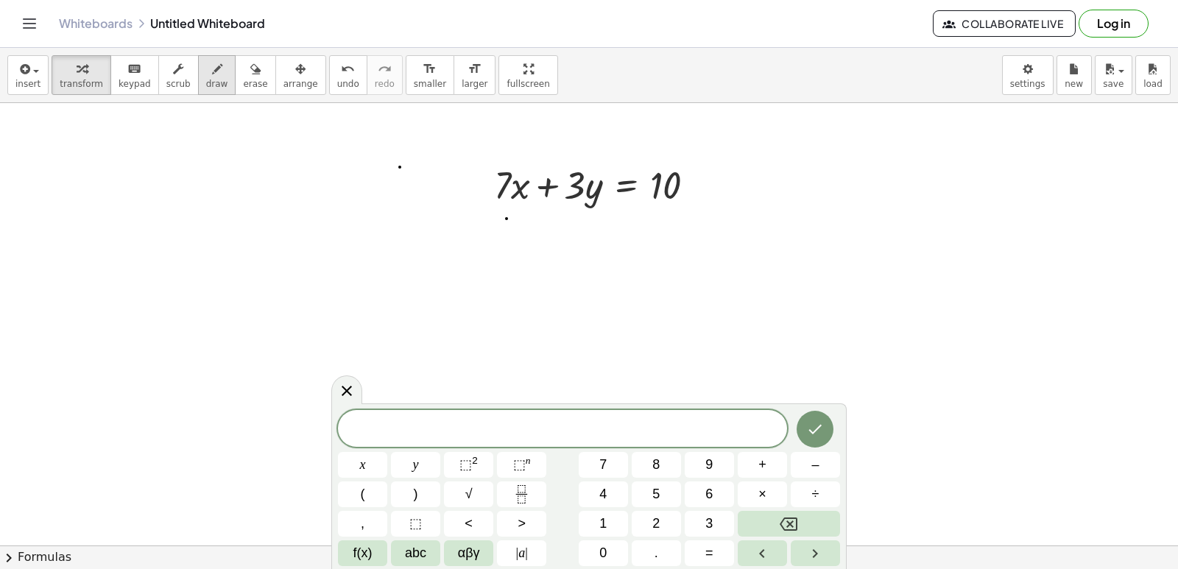
click at [212, 66] on icon "button" at bounding box center [217, 69] width 10 height 18
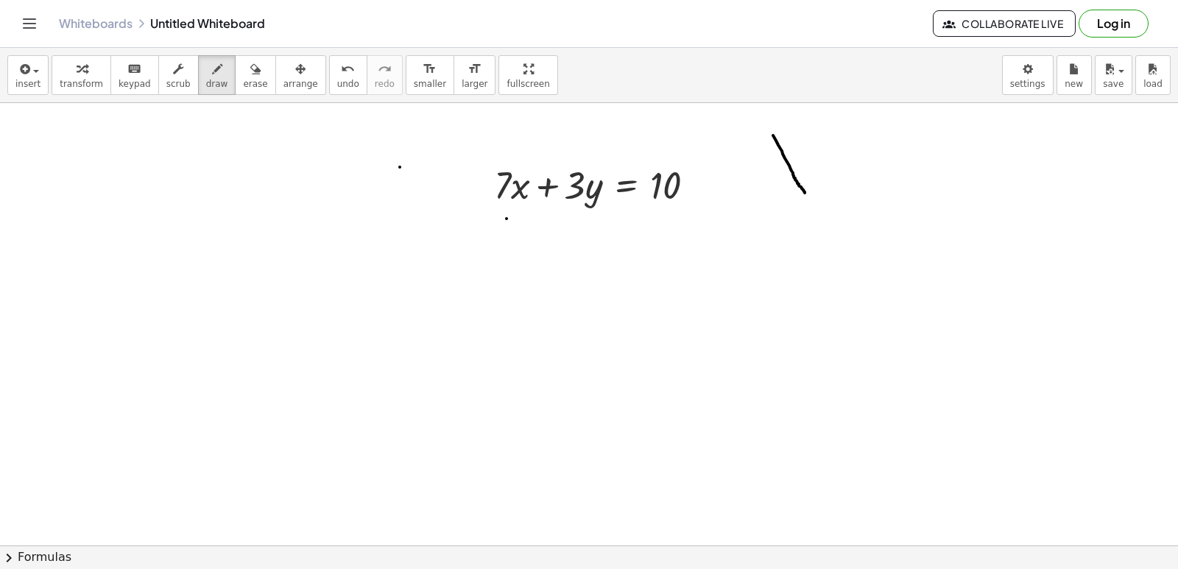
drag, startPoint x: 773, startPoint y: 135, endPoint x: 802, endPoint y: 191, distance: 62.6
drag, startPoint x: 794, startPoint y: 171, endPoint x: 806, endPoint y: 125, distance: 47.3
drag, startPoint x: 789, startPoint y: 169, endPoint x: 841, endPoint y: 177, distance: 52.2
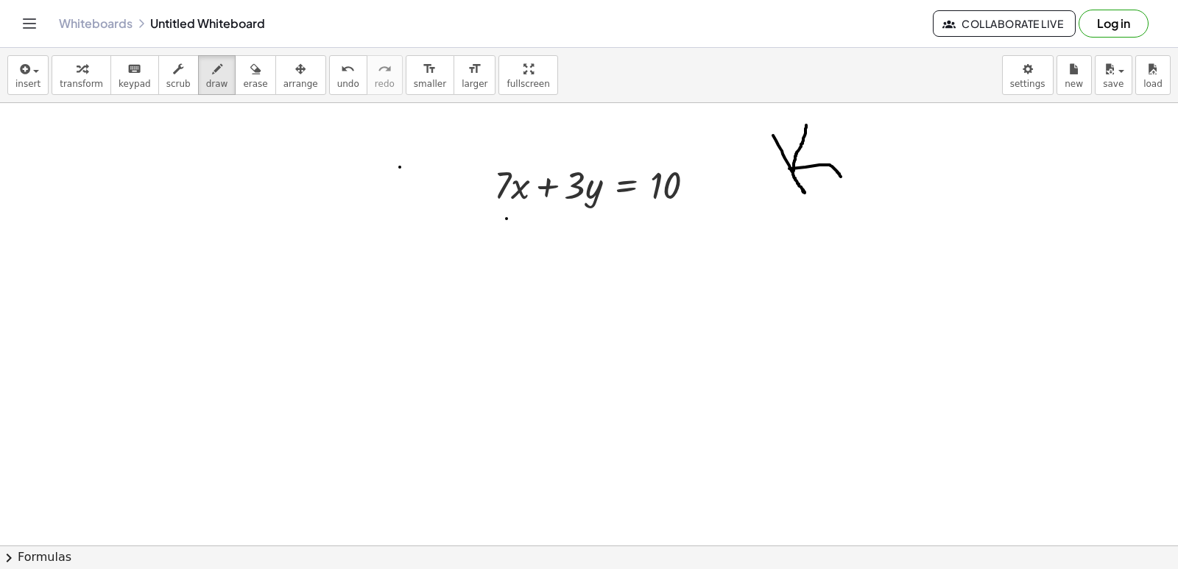
drag, startPoint x: 850, startPoint y: 149, endPoint x: 894, endPoint y: 148, distance: 44.2
drag, startPoint x: 876, startPoint y: 109, endPoint x: 922, endPoint y: 154, distance: 64.6
drag, startPoint x: 922, startPoint y: 154, endPoint x: 904, endPoint y: 118, distance: 40.5
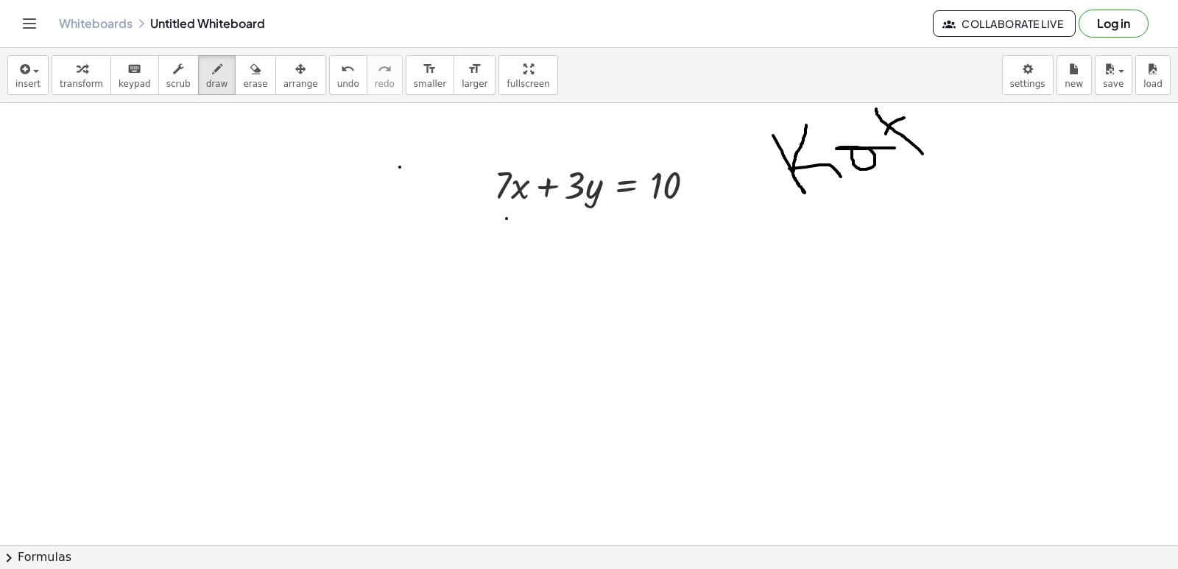
drag, startPoint x: 924, startPoint y: 114, endPoint x: 958, endPoint y: 177, distance: 72.1
drag, startPoint x: 965, startPoint y: 139, endPoint x: 940, endPoint y: 139, distance: 25.0
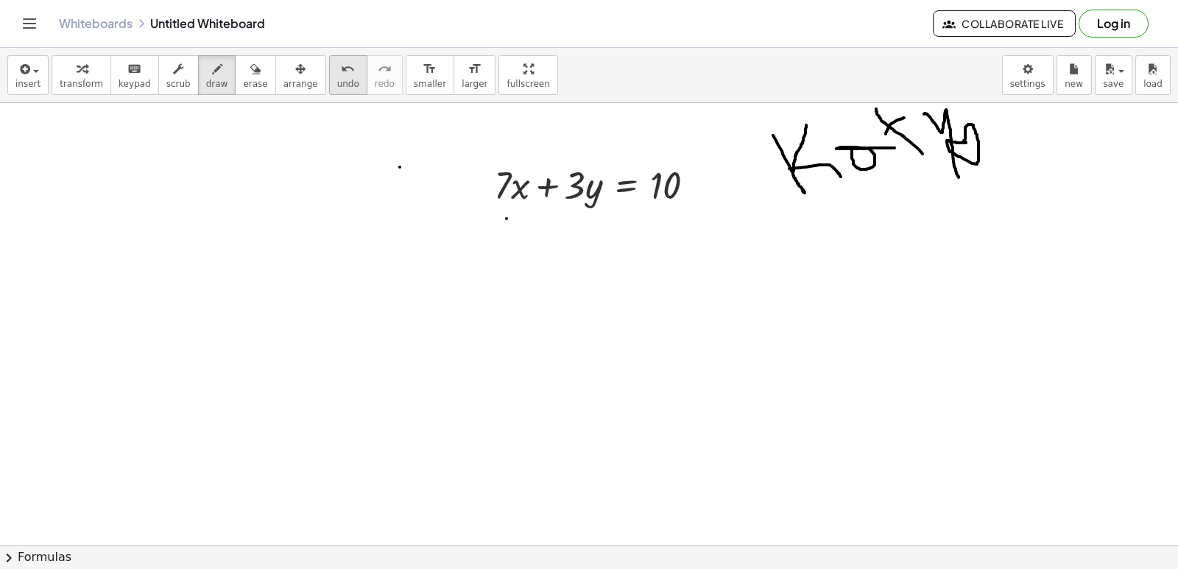
click at [250, 63] on icon "button" at bounding box center [255, 69] width 10 height 18
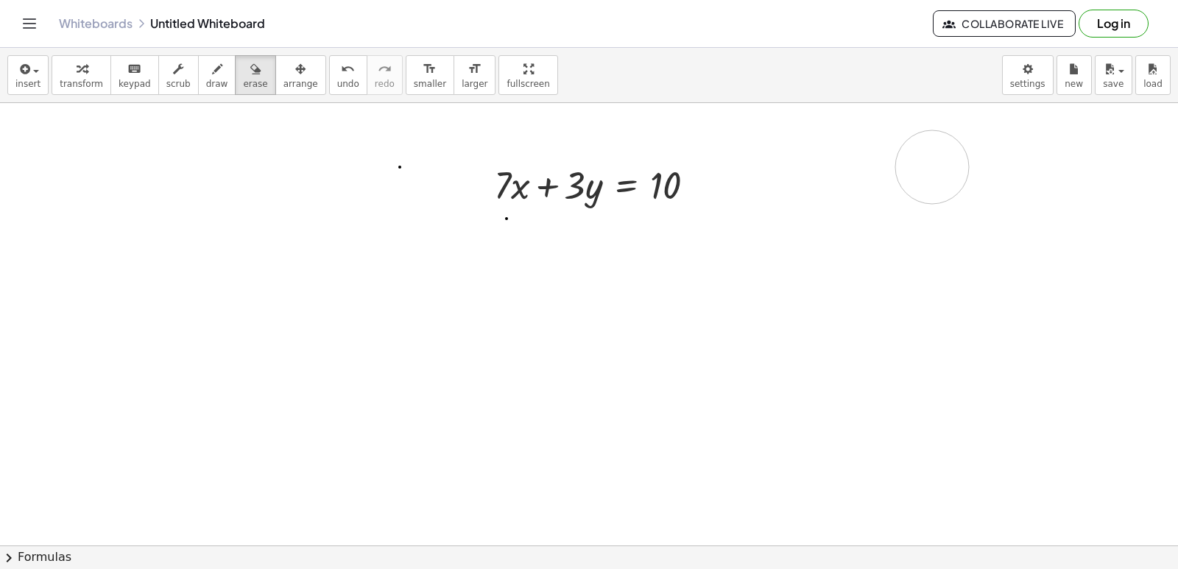
drag, startPoint x: 847, startPoint y: 149, endPoint x: 630, endPoint y: 145, distance: 217.2
click at [77, 63] on icon "button" at bounding box center [82, 69] width 10 height 18
drag, startPoint x: 573, startPoint y: 189, endPoint x: 724, endPoint y: 165, distance: 153.6
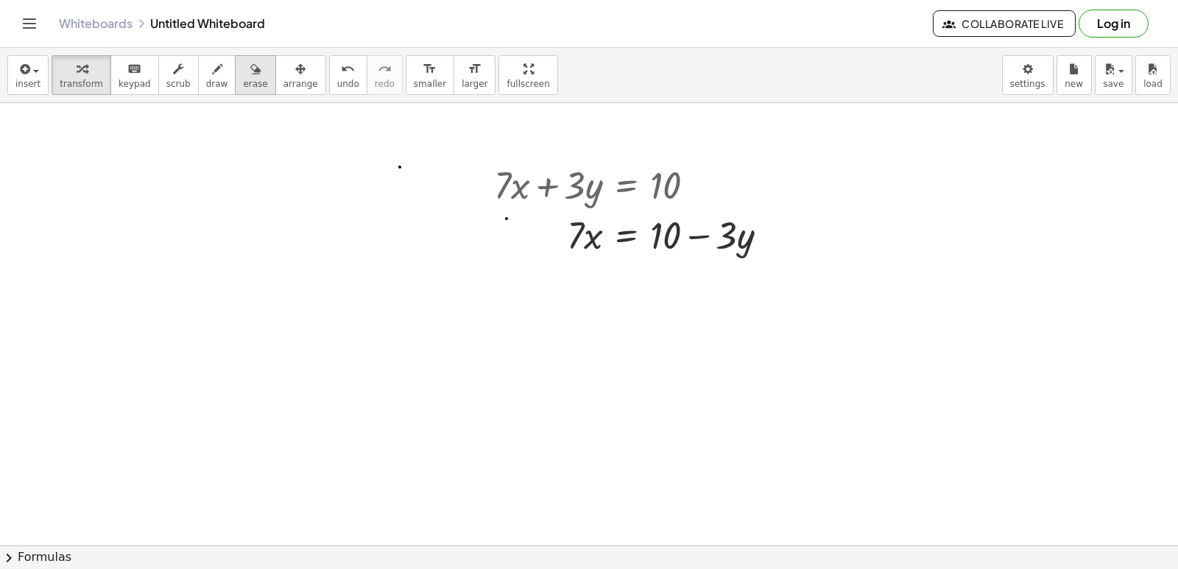
click at [248, 18] on div "Whiteboards Untitled Whiteboard Collaborate Live Log in" at bounding box center [589, 23] width 1143 height 47
drag, startPoint x: 665, startPoint y: 231, endPoint x: 805, endPoint y: 117, distance: 180.5
click at [802, 103] on div "insert select one: Math Expression Function Text Youtube Video Graphing Geometr…" at bounding box center [589, 308] width 1178 height 521
click at [672, 238] on div at bounding box center [637, 234] width 300 height 50
click at [704, 238] on div at bounding box center [637, 234] width 300 height 50
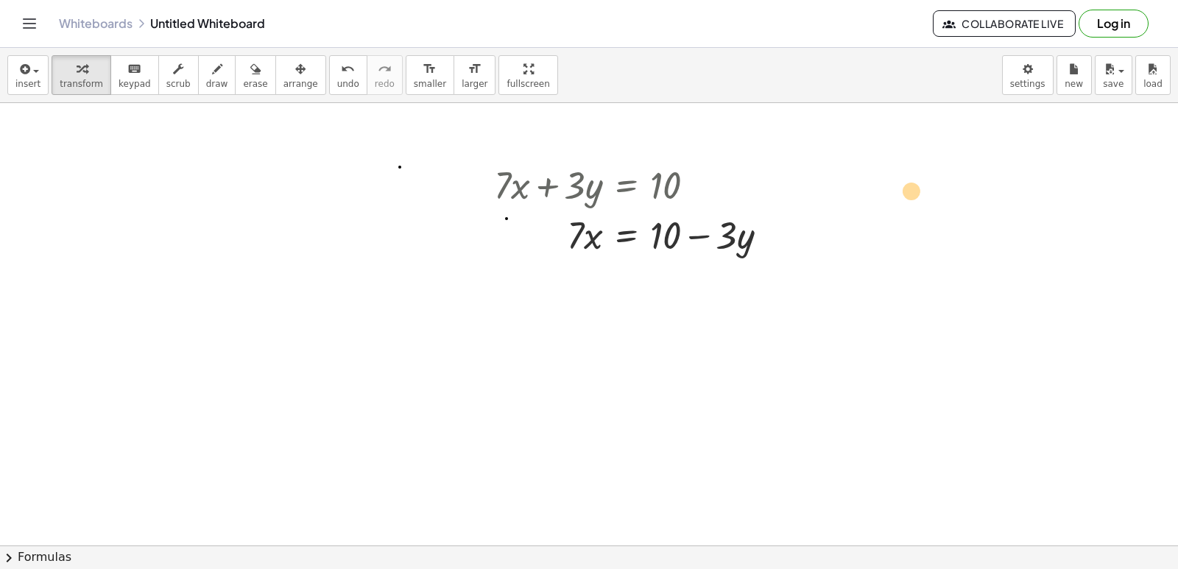
drag, startPoint x: 567, startPoint y: 230, endPoint x: 906, endPoint y: 183, distance: 342.6
drag, startPoint x: 568, startPoint y: 244, endPoint x: 721, endPoint y: 244, distance: 153.1
click at [721, 244] on div at bounding box center [637, 234] width 300 height 50
click at [688, 298] on div at bounding box center [637, 296] width 300 height 74
click at [650, 285] on div at bounding box center [637, 296] width 300 height 74
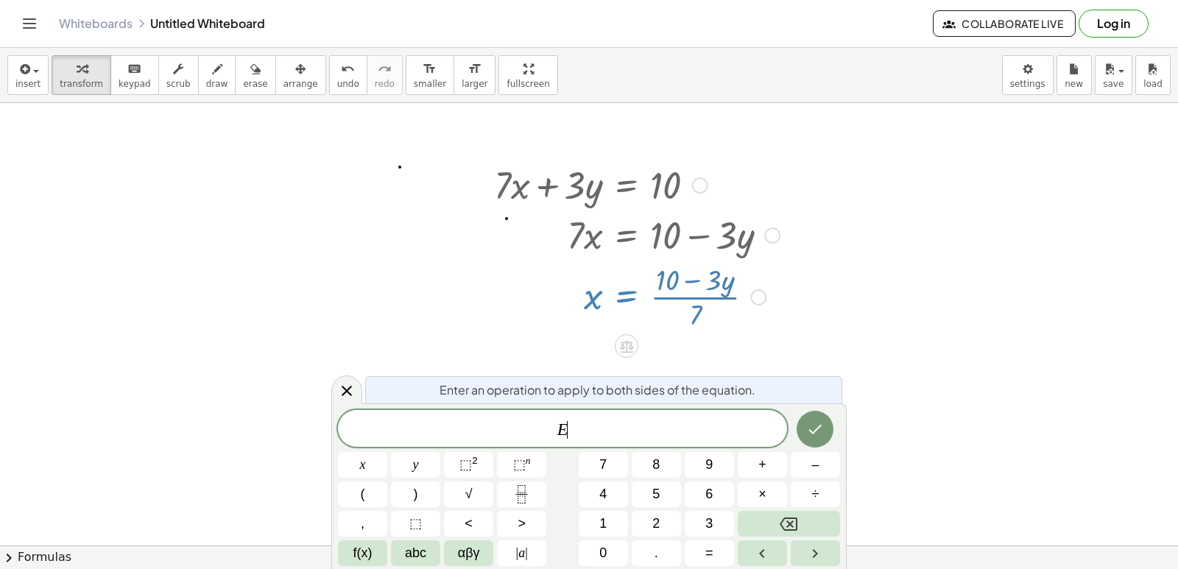
click at [688, 325] on div at bounding box center [637, 296] width 300 height 74
click at [351, 381] on div at bounding box center [346, 389] width 31 height 29
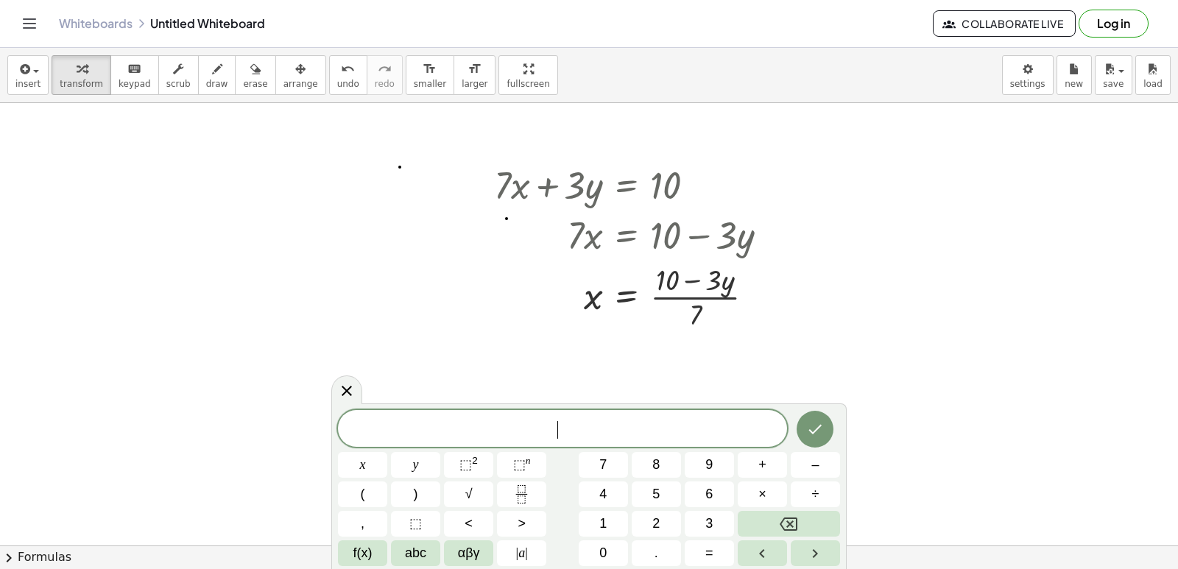
click at [347, 388] on icon at bounding box center [347, 390] width 18 height 18
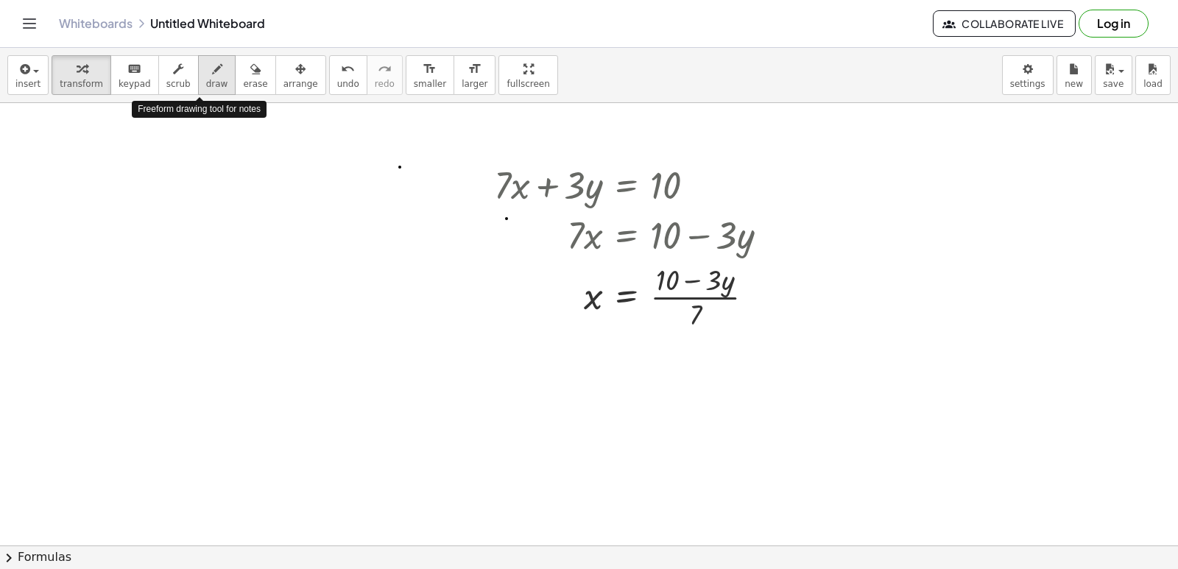
click at [212, 75] on icon "button" at bounding box center [217, 69] width 10 height 18
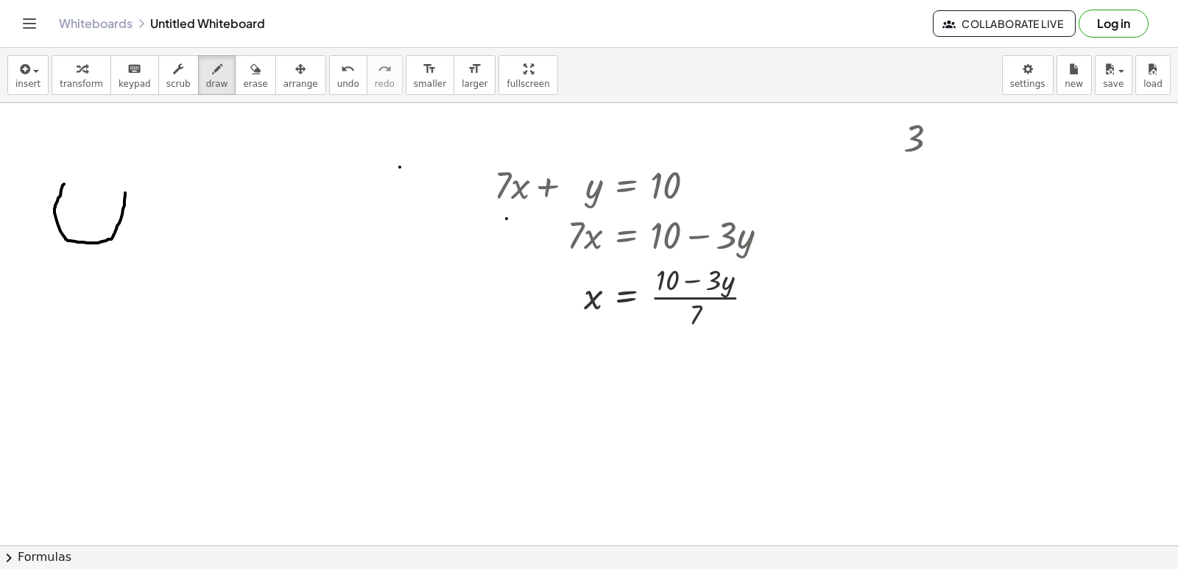
drag, startPoint x: 64, startPoint y: 184, endPoint x: 124, endPoint y: 188, distance: 60.5
drag, startPoint x: 97, startPoint y: 185, endPoint x: 52, endPoint y: 187, distance: 45.7
drag, startPoint x: 60, startPoint y: 186, endPoint x: 310, endPoint y: 80, distance: 270.9
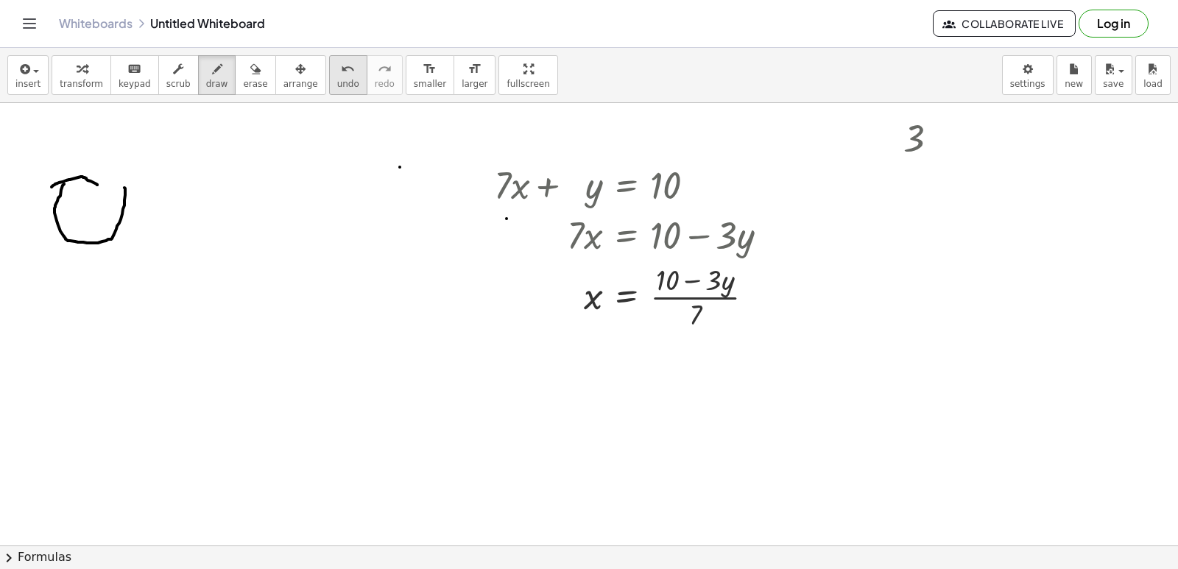
click at [337, 80] on span "undo" at bounding box center [348, 84] width 22 height 10
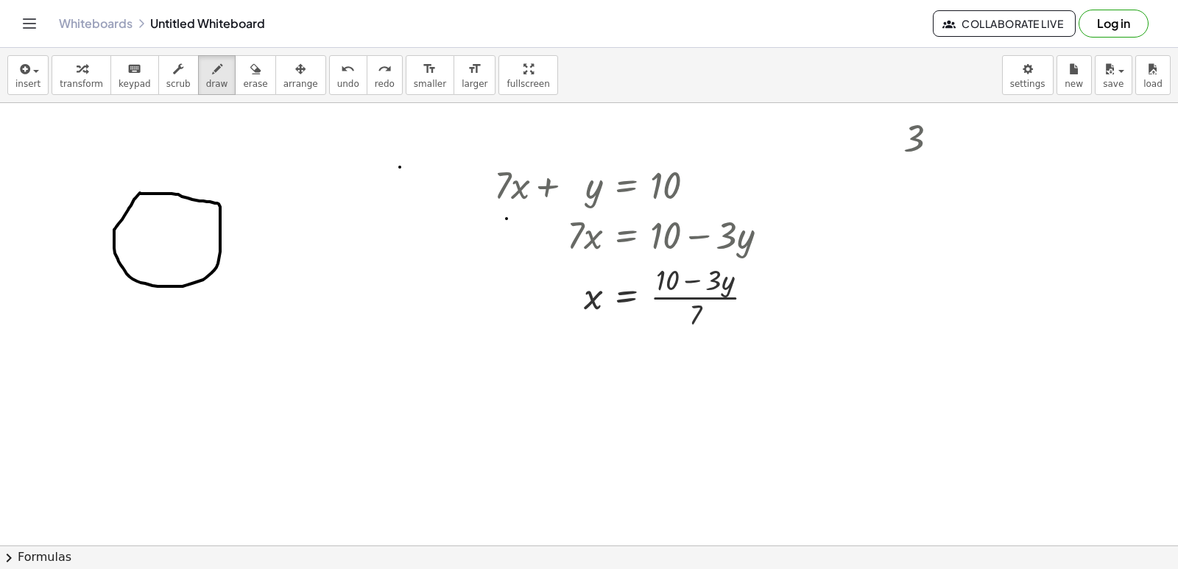
drag, startPoint x: 168, startPoint y: 223, endPoint x: 177, endPoint y: 218, distance: 10.9
drag, startPoint x: 177, startPoint y: 218, endPoint x: 141, endPoint y: 252, distance: 49.5
drag, startPoint x: 135, startPoint y: 213, endPoint x: 198, endPoint y: 239, distance: 67.7
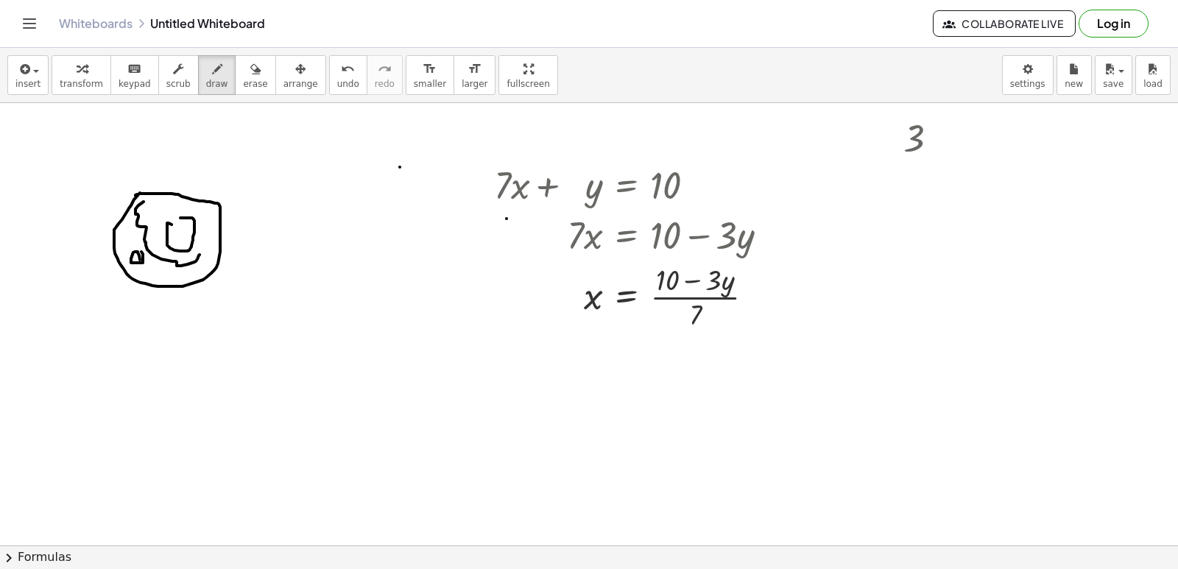
click at [329, 89] on button "undo undo" at bounding box center [348, 75] width 38 height 40
drag, startPoint x: 308, startPoint y: 89, endPoint x: 306, endPoint y: 81, distance: 8.4
click at [329, 81] on button "undo undo" at bounding box center [348, 75] width 38 height 40
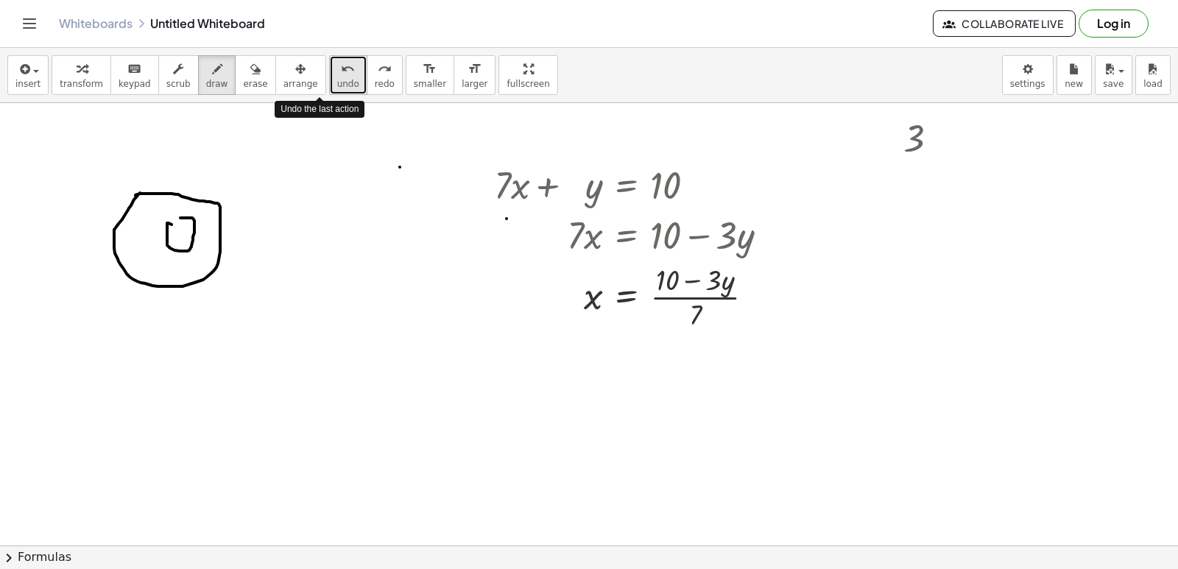
click at [329, 81] on button "undo undo" at bounding box center [348, 75] width 38 height 40
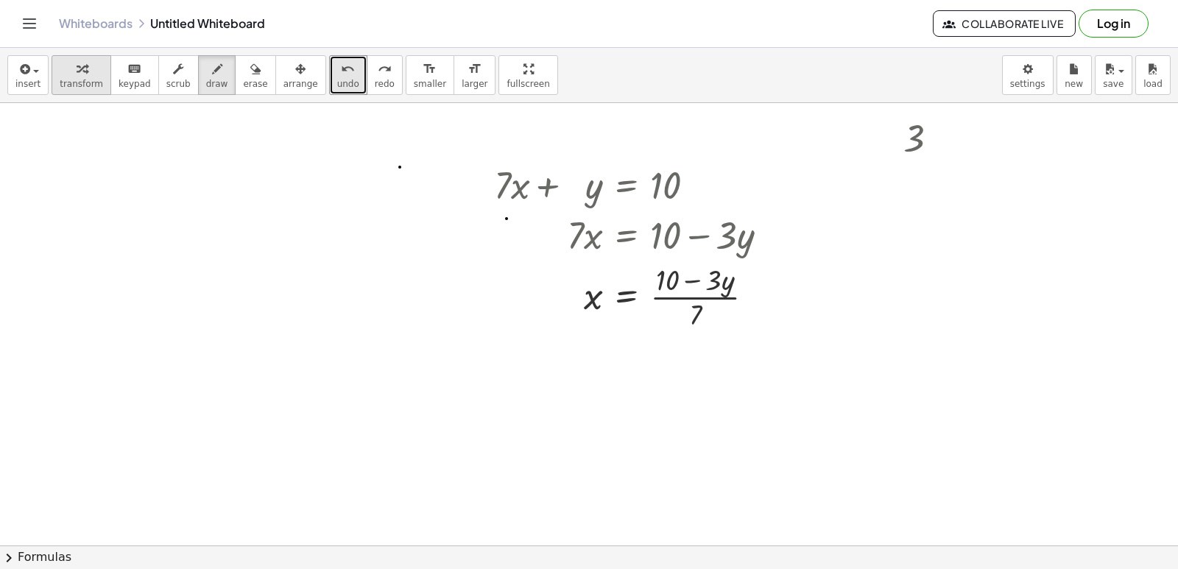
click at [79, 83] on span "transform" at bounding box center [81, 84] width 43 height 10
click at [206, 82] on span "draw" at bounding box center [217, 84] width 22 height 10
drag, startPoint x: 37, startPoint y: 142, endPoint x: 36, endPoint y: 205, distance: 63.3
drag, startPoint x: 32, startPoint y: 173, endPoint x: 82, endPoint y: 205, distance: 59.0
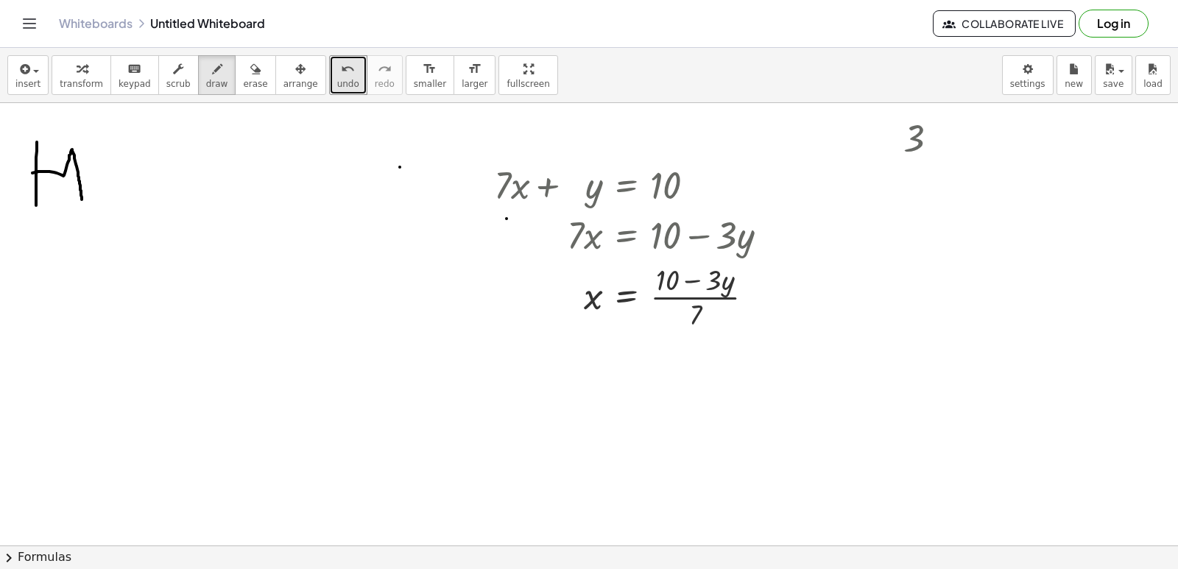
drag, startPoint x: 91, startPoint y: 180, endPoint x: 93, endPoint y: 203, distance: 22.9
drag, startPoint x: 99, startPoint y: 169, endPoint x: 126, endPoint y: 186, distance: 31.4
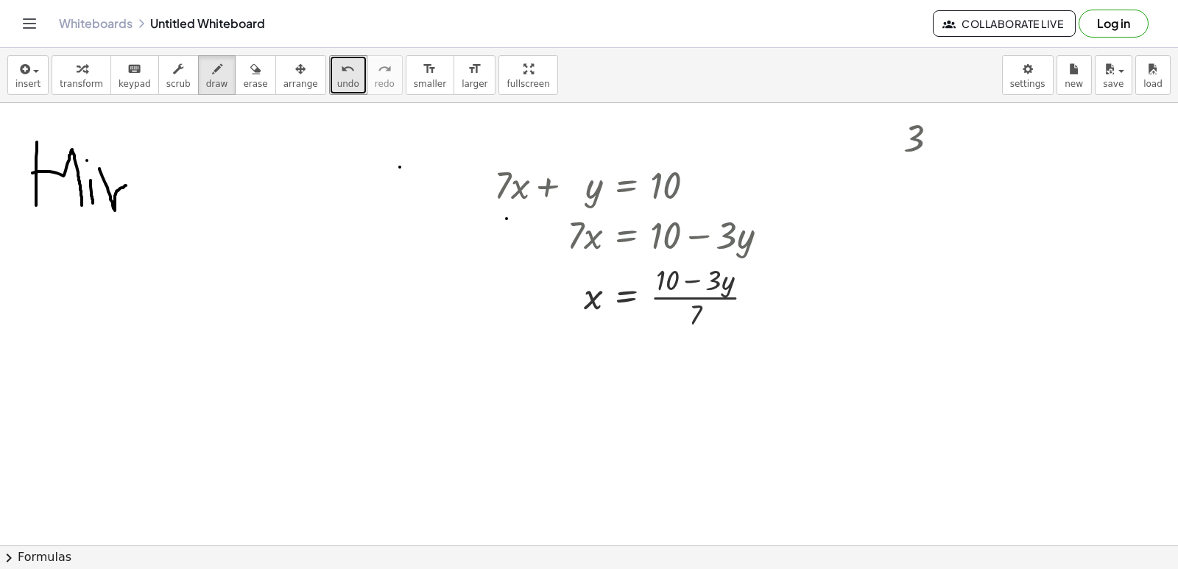
drag, startPoint x: 141, startPoint y: 183, endPoint x: 169, endPoint y: 186, distance: 28.1
drag, startPoint x: 181, startPoint y: 194, endPoint x: 185, endPoint y: 215, distance: 21.7
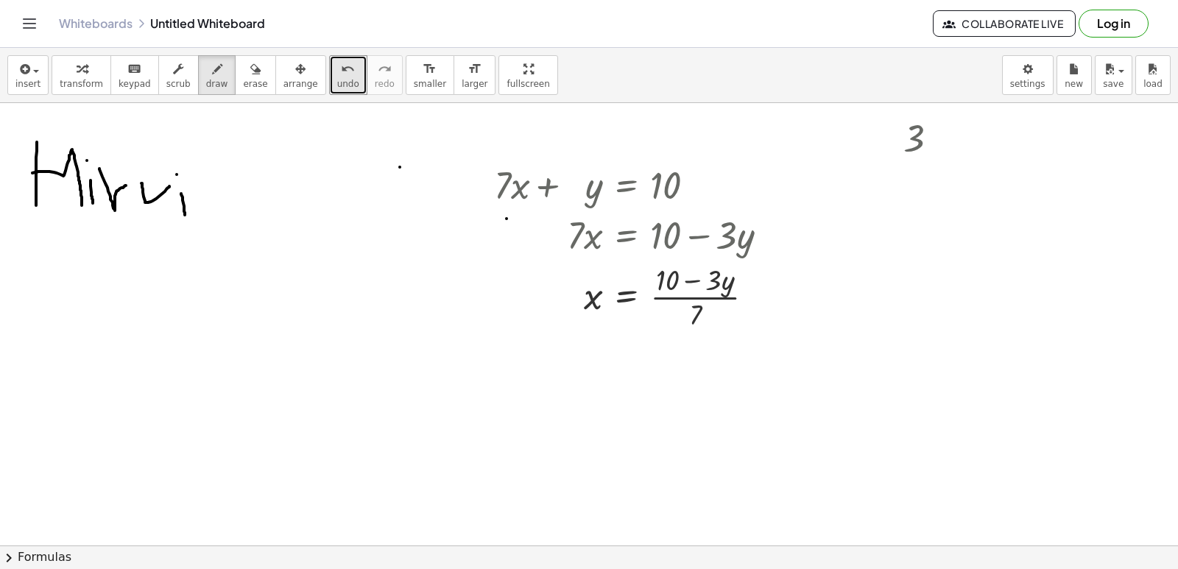
drag, startPoint x: 35, startPoint y: 222, endPoint x: 49, endPoint y: 277, distance: 56.2
drag, startPoint x: 49, startPoint y: 244, endPoint x: 91, endPoint y: 269, distance: 48.5
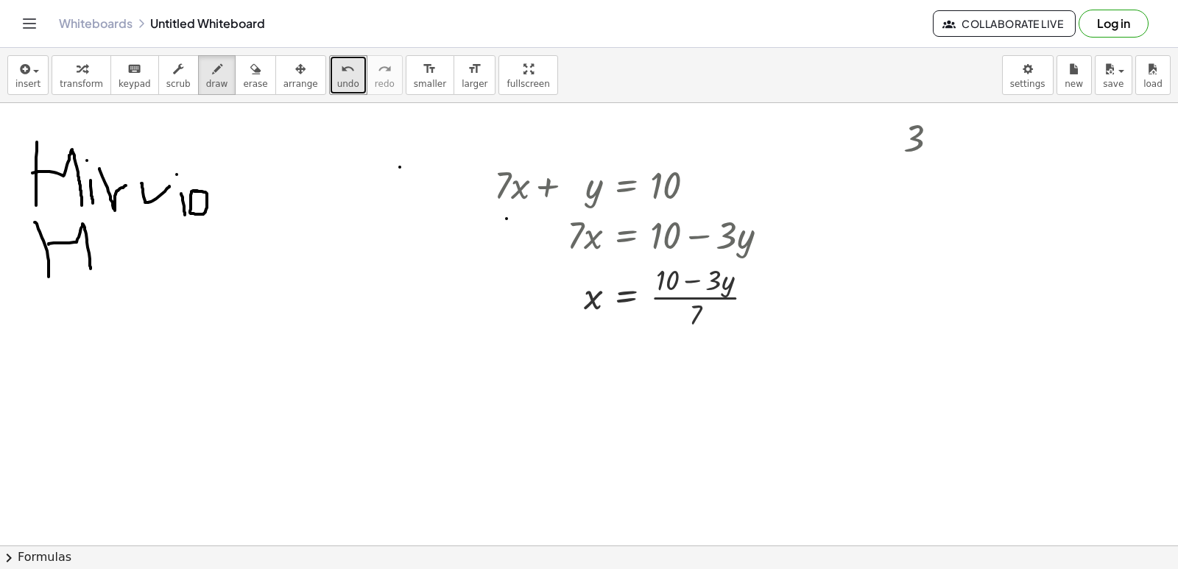
drag, startPoint x: 105, startPoint y: 247, endPoint x: 107, endPoint y: 268, distance: 20.7
drag, startPoint x: 107, startPoint y: 243, endPoint x: 133, endPoint y: 248, distance: 25.6
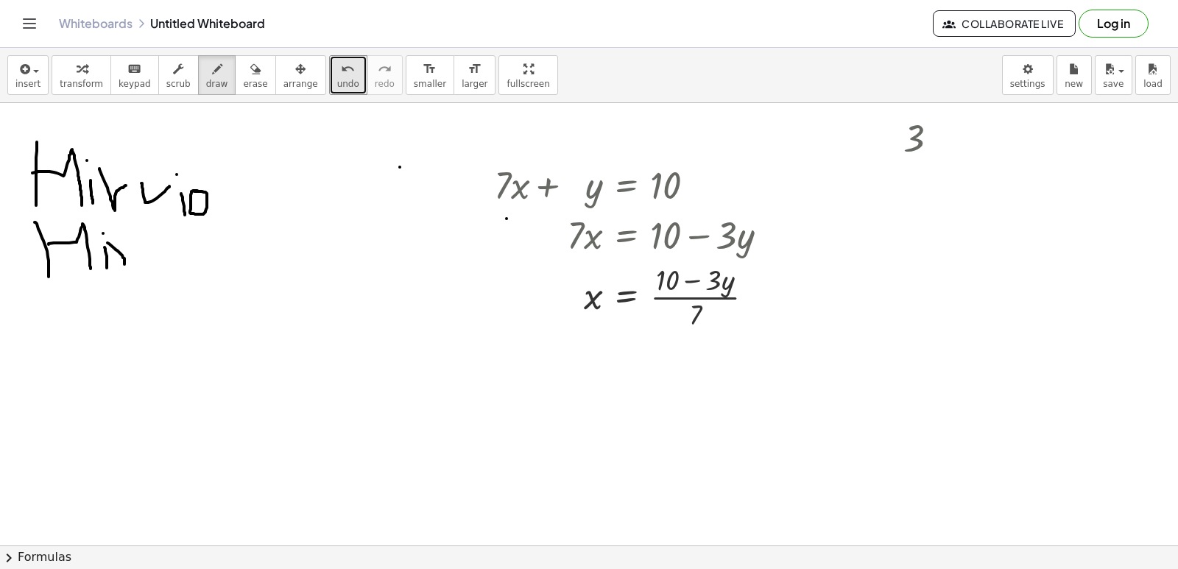
drag, startPoint x: 124, startPoint y: 257, endPoint x: 131, endPoint y: 242, distance: 16.5
drag, startPoint x: 144, startPoint y: 239, endPoint x: 158, endPoint y: 246, distance: 15.5
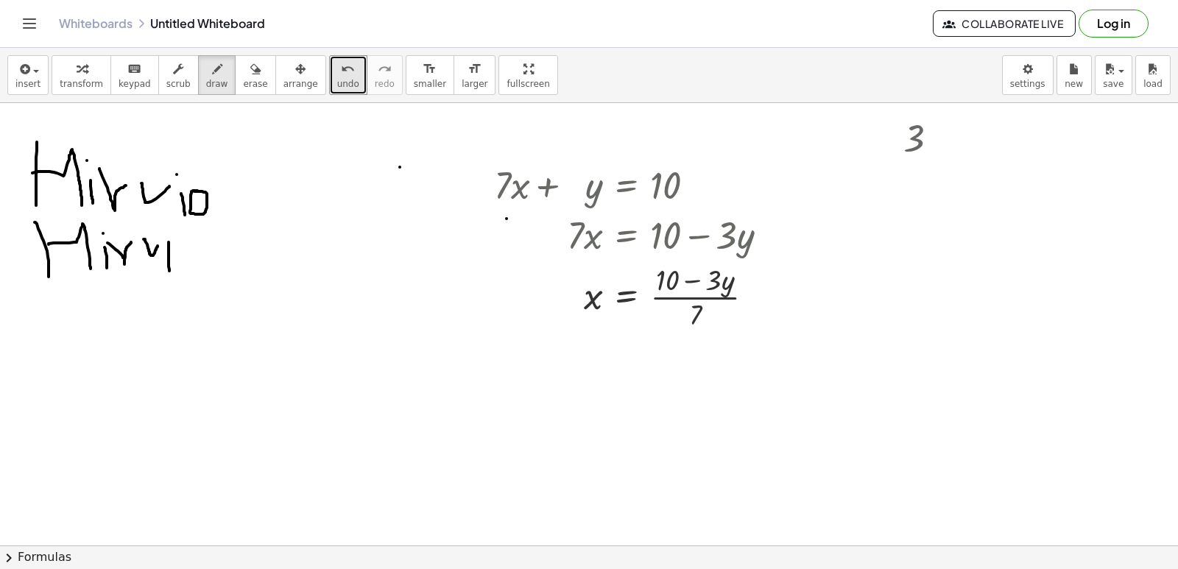
drag, startPoint x: 169, startPoint y: 242, endPoint x: 169, endPoint y: 271, distance: 28.7
drag, startPoint x: 179, startPoint y: 247, endPoint x: 208, endPoint y: 269, distance: 36.2
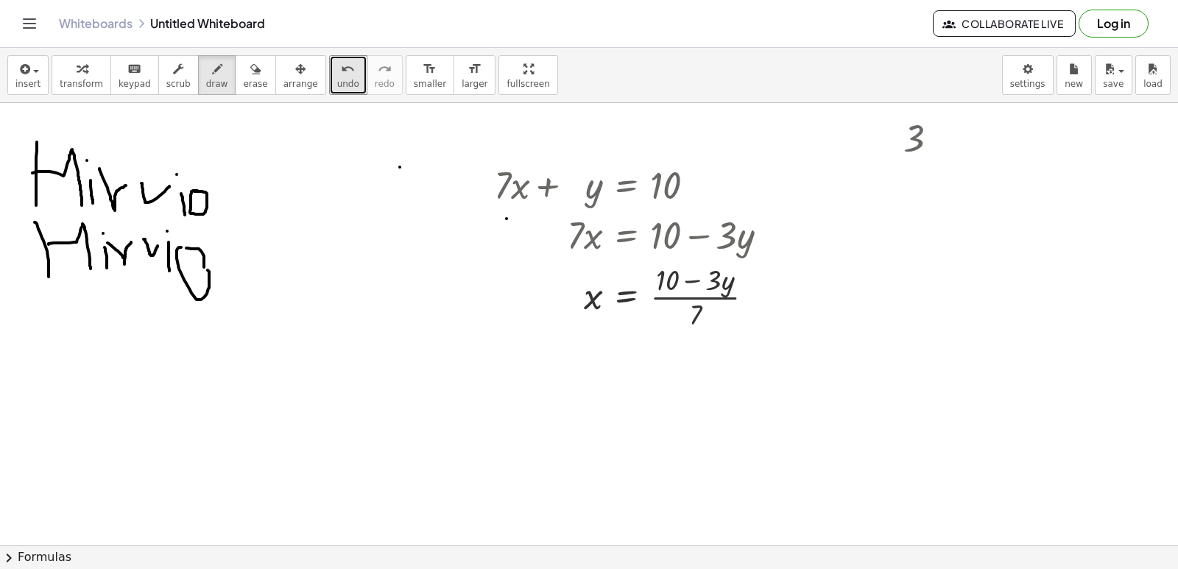
drag, startPoint x: 204, startPoint y: 264, endPoint x: 186, endPoint y: 248, distance: 24.0
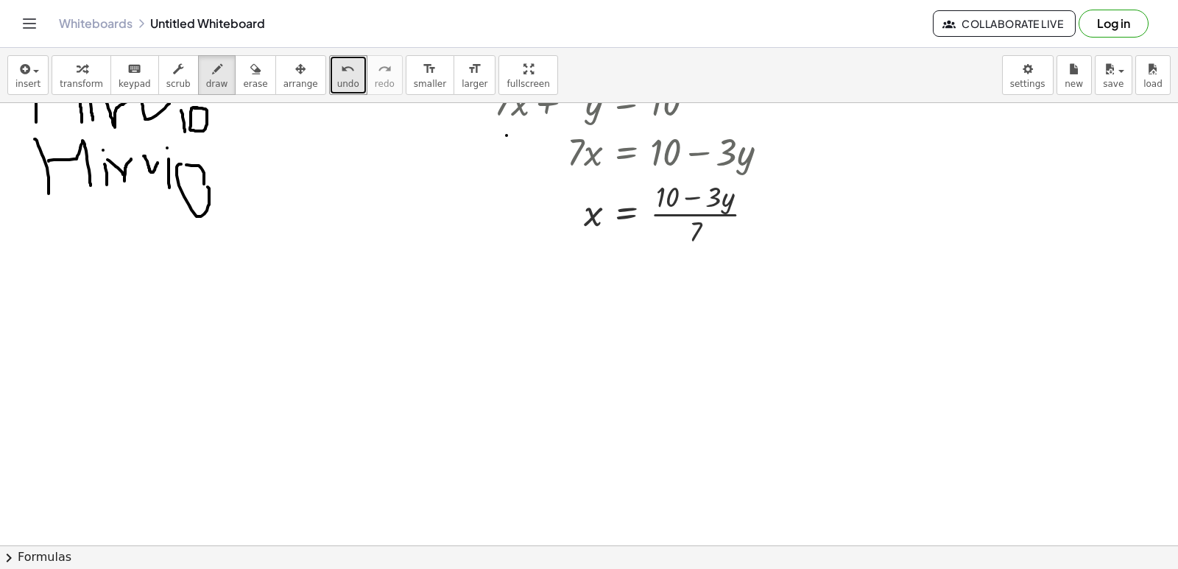
scroll to position [2075, 0]
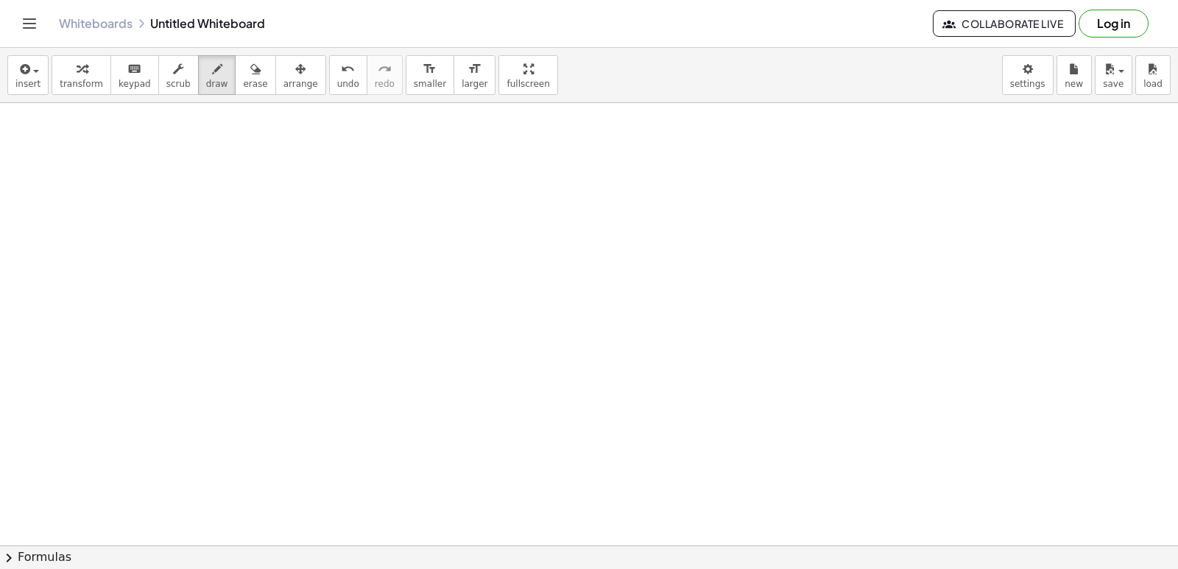
drag, startPoint x: 389, startPoint y: 225, endPoint x: 258, endPoint y: 148, distance: 152.8
drag, startPoint x: 258, startPoint y: 148, endPoint x: 562, endPoint y: 140, distance: 304.1
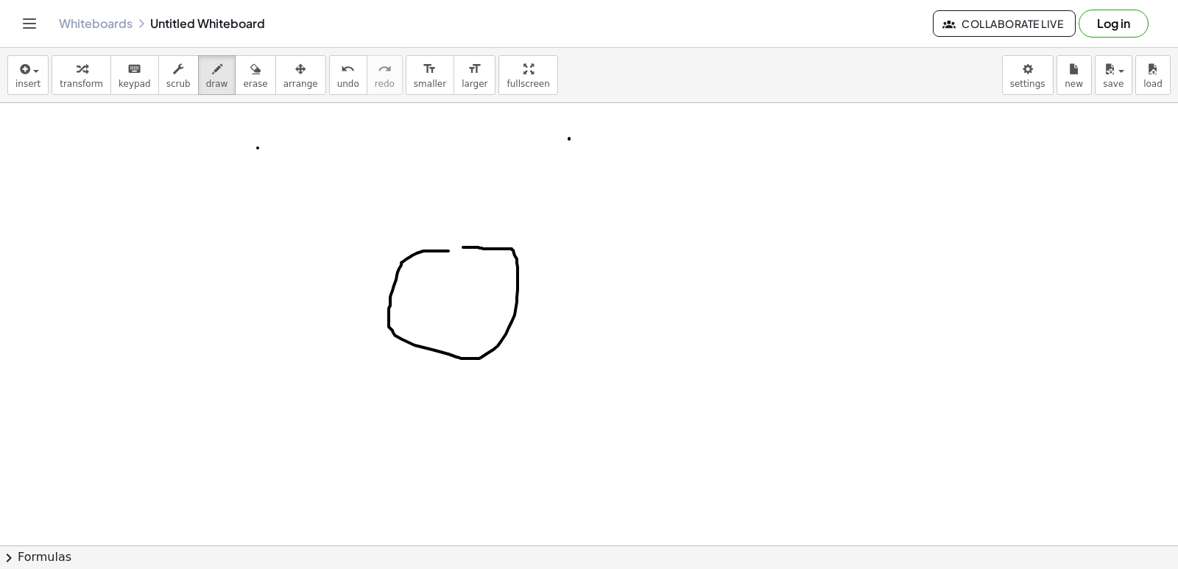
drag, startPoint x: 584, startPoint y: 188, endPoint x: 561, endPoint y: 385, distance: 197.9
drag, startPoint x: 634, startPoint y: 285, endPoint x: 627, endPoint y: 360, distance: 75.4
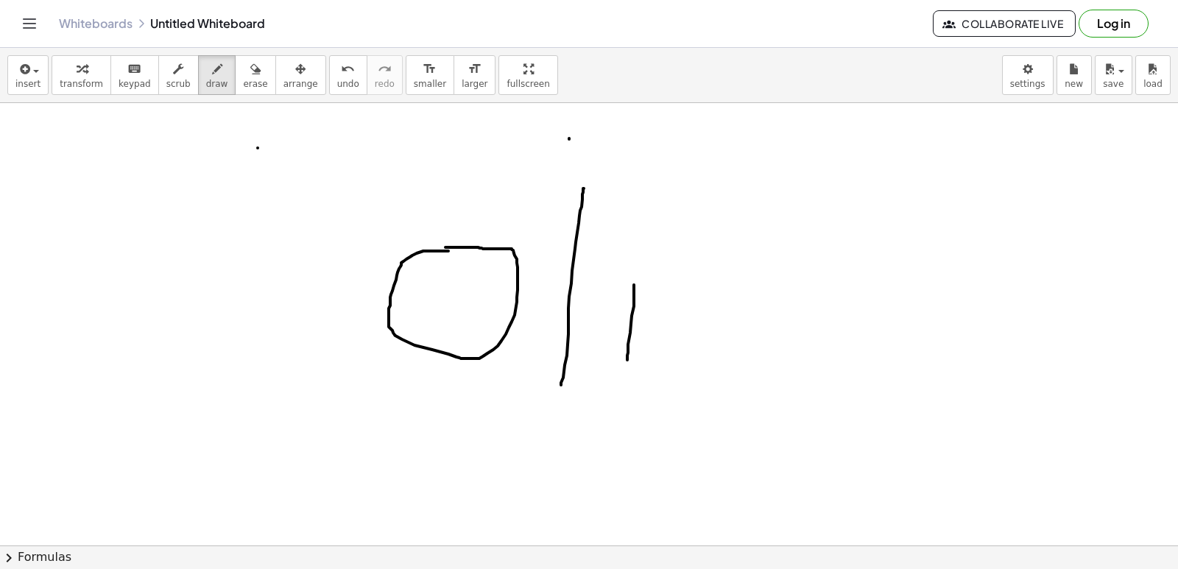
drag, startPoint x: 627, startPoint y: 241, endPoint x: 737, endPoint y: 200, distance: 117.2
click at [331, 88] on button "undo undo" at bounding box center [348, 75] width 38 height 40
drag, startPoint x: 331, startPoint y: 88, endPoint x: 325, endPoint y: 77, distance: 12.2
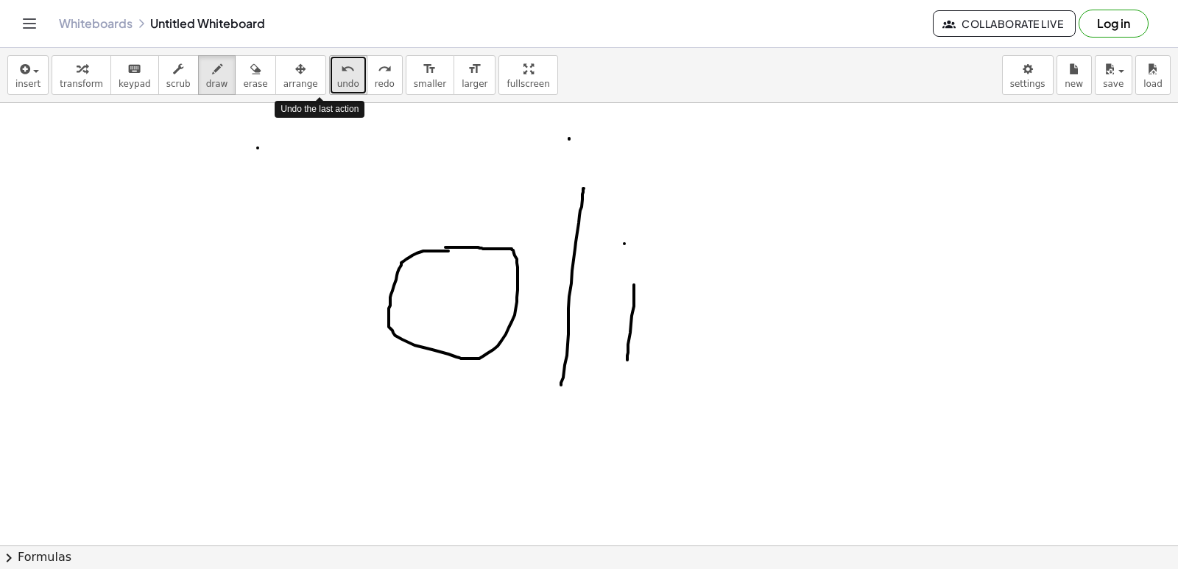
click at [341, 77] on icon "undo" at bounding box center [348, 69] width 14 height 18
click at [337, 82] on span "undo" at bounding box center [348, 84] width 22 height 10
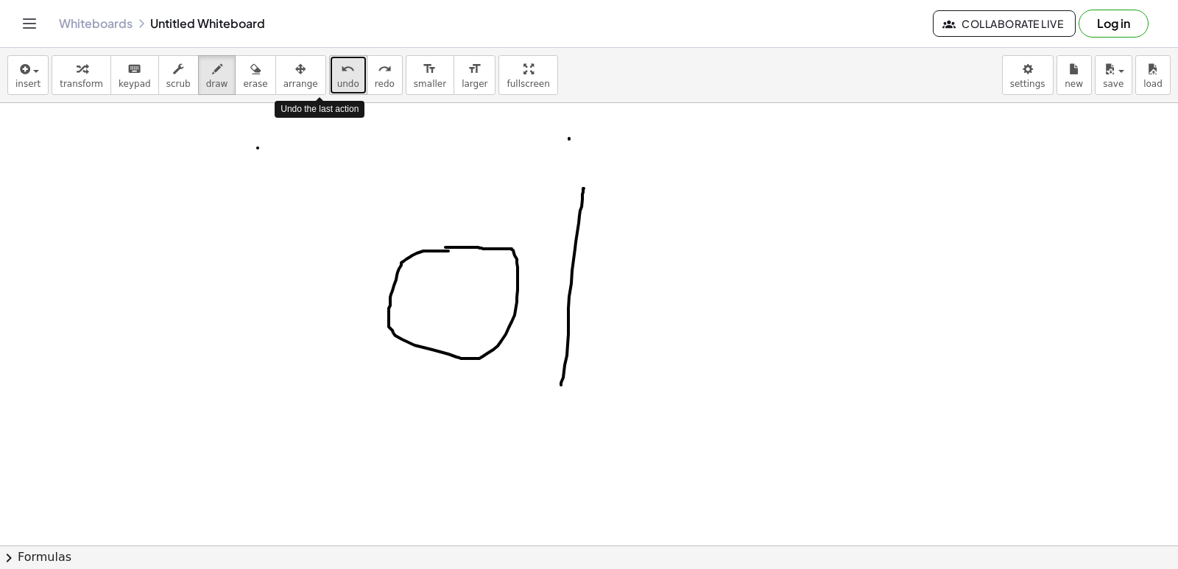
click at [337, 82] on span "undo" at bounding box center [348, 84] width 22 height 10
click at [337, 81] on span "undo" at bounding box center [348, 84] width 22 height 10
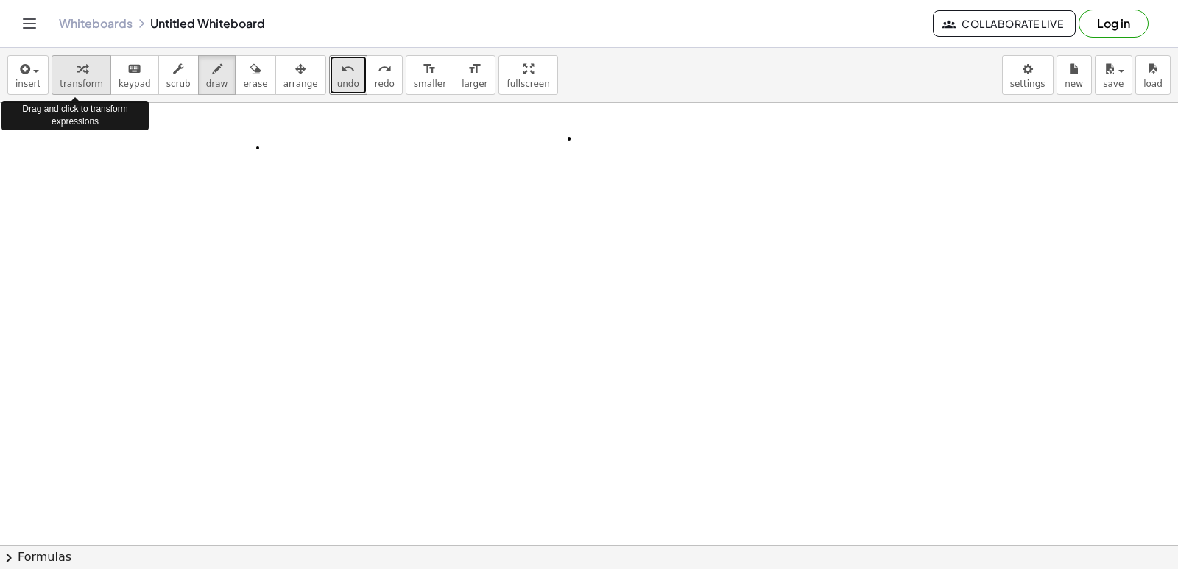
click at [98, 80] on button "transform" at bounding box center [82, 75] width 60 height 40
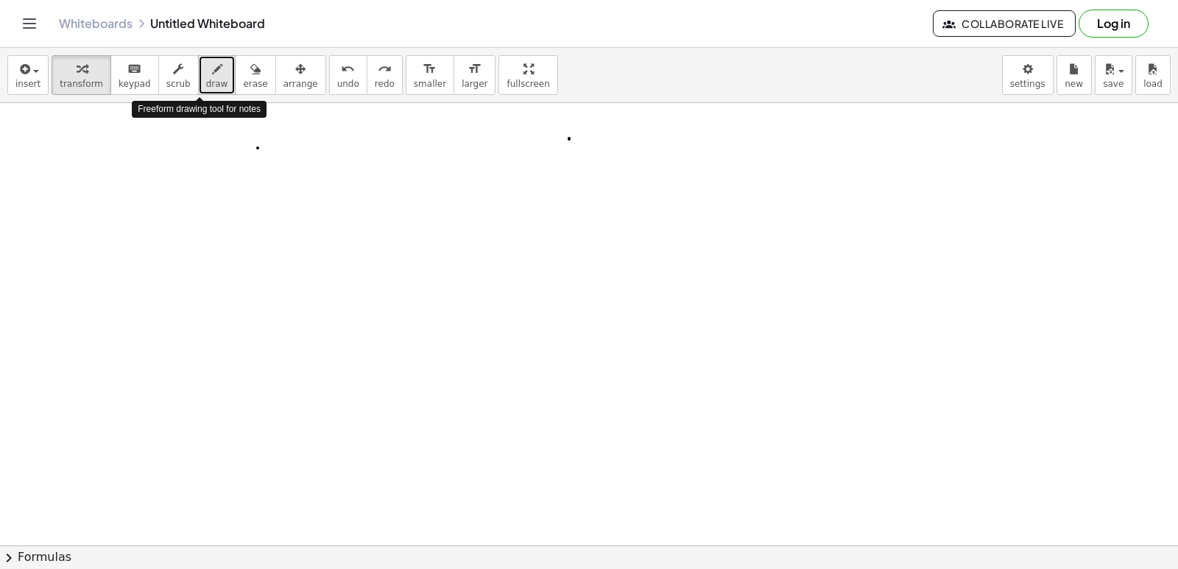
click at [206, 80] on span "draw" at bounding box center [217, 84] width 22 height 10
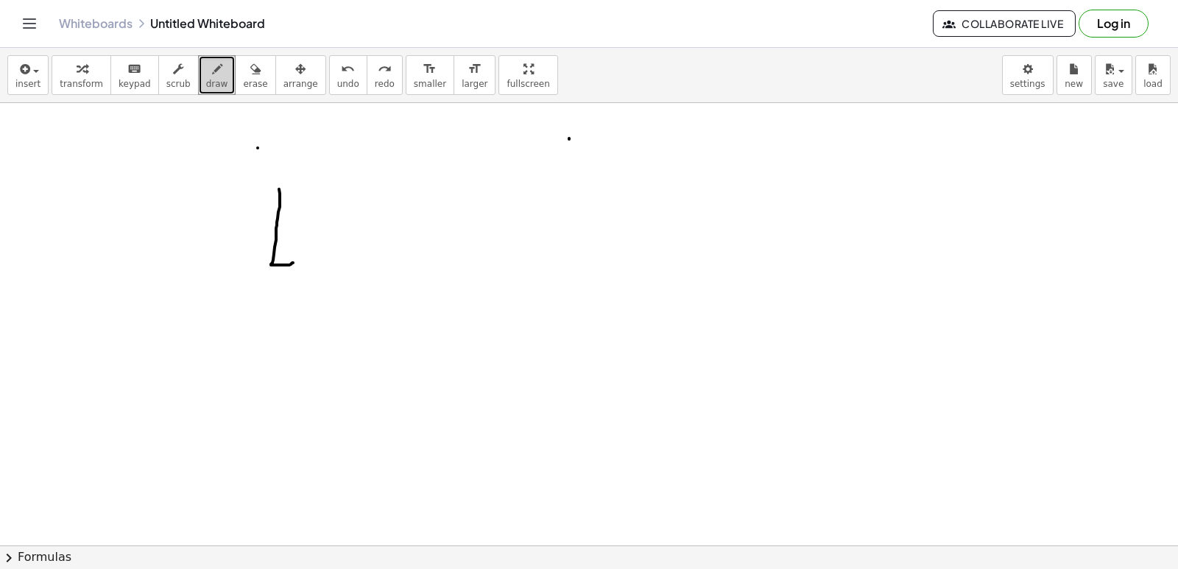
drag, startPoint x: 279, startPoint y: 189, endPoint x: 295, endPoint y: 262, distance: 74.7
drag, startPoint x: 422, startPoint y: 241, endPoint x: 422, endPoint y: 230, distance: 11.0
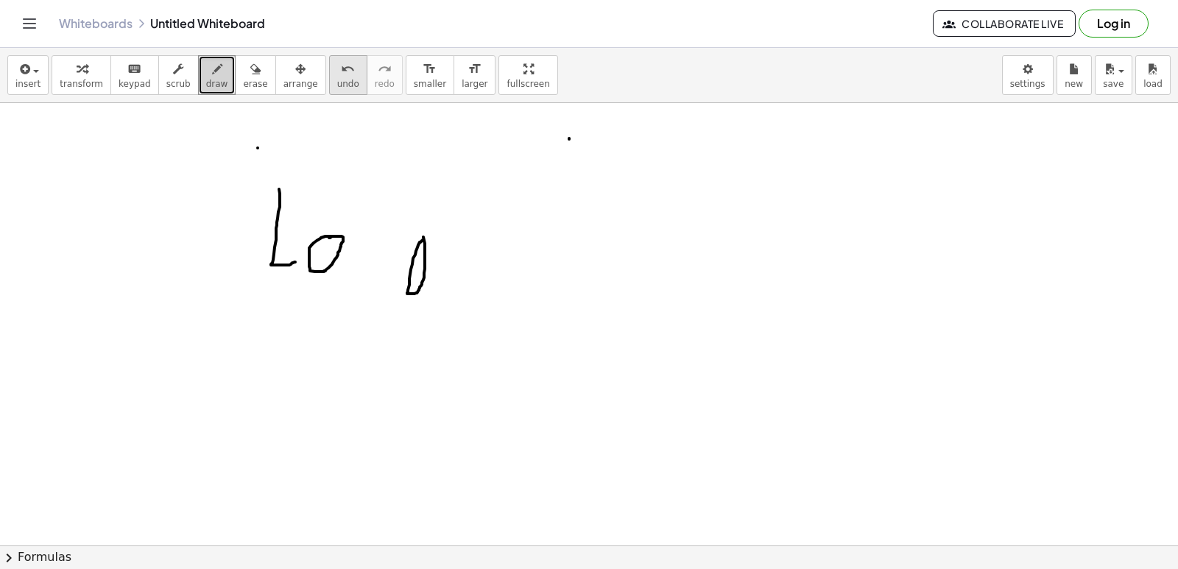
click at [337, 64] on div "undo" at bounding box center [348, 69] width 22 height 18
drag, startPoint x: 424, startPoint y: 230, endPoint x: 452, endPoint y: 270, distance: 48.6
drag, startPoint x: 455, startPoint y: 232, endPoint x: 502, endPoint y: 255, distance: 52.4
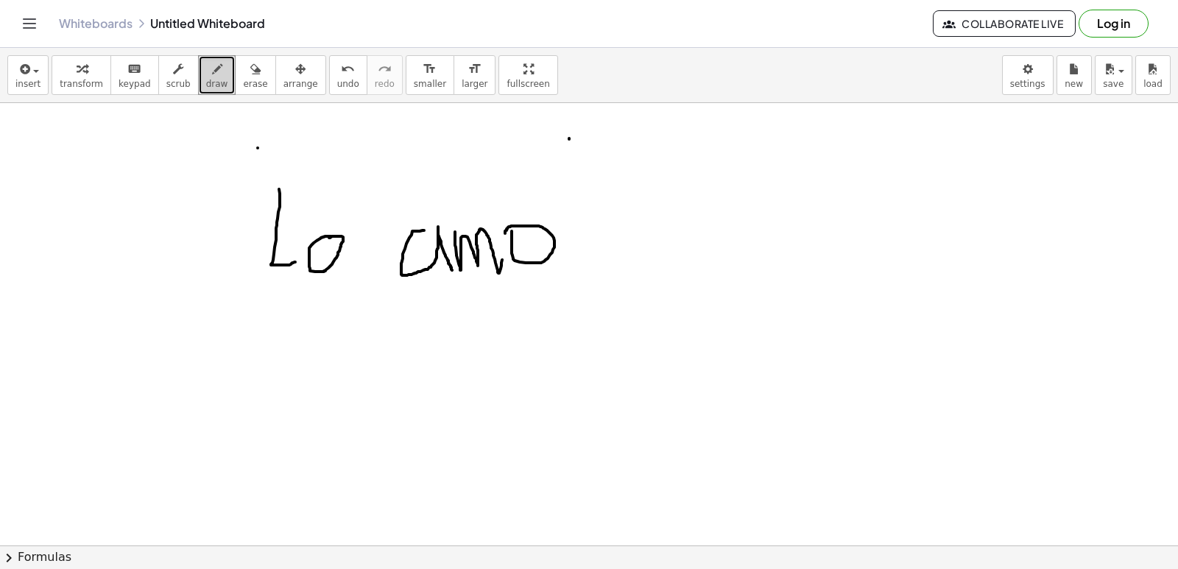
drag, startPoint x: 512, startPoint y: 231, endPoint x: 505, endPoint y: 239, distance: 10.5
drag, startPoint x: 316, startPoint y: 74, endPoint x: 307, endPoint y: 82, distance: 12.0
click at [329, 80] on button "undo undo" at bounding box center [348, 75] width 38 height 40
click at [329, 88] on button "undo undo" at bounding box center [348, 75] width 38 height 40
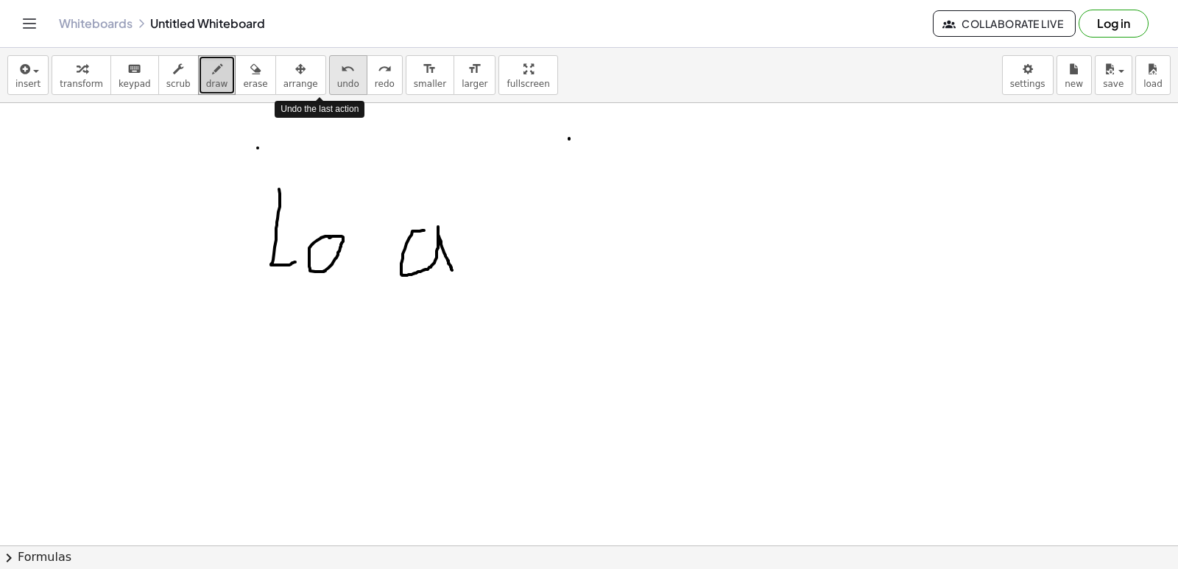
click at [329, 76] on button "undo undo" at bounding box center [348, 75] width 38 height 40
click at [329, 78] on button "undo undo" at bounding box center [348, 75] width 38 height 40
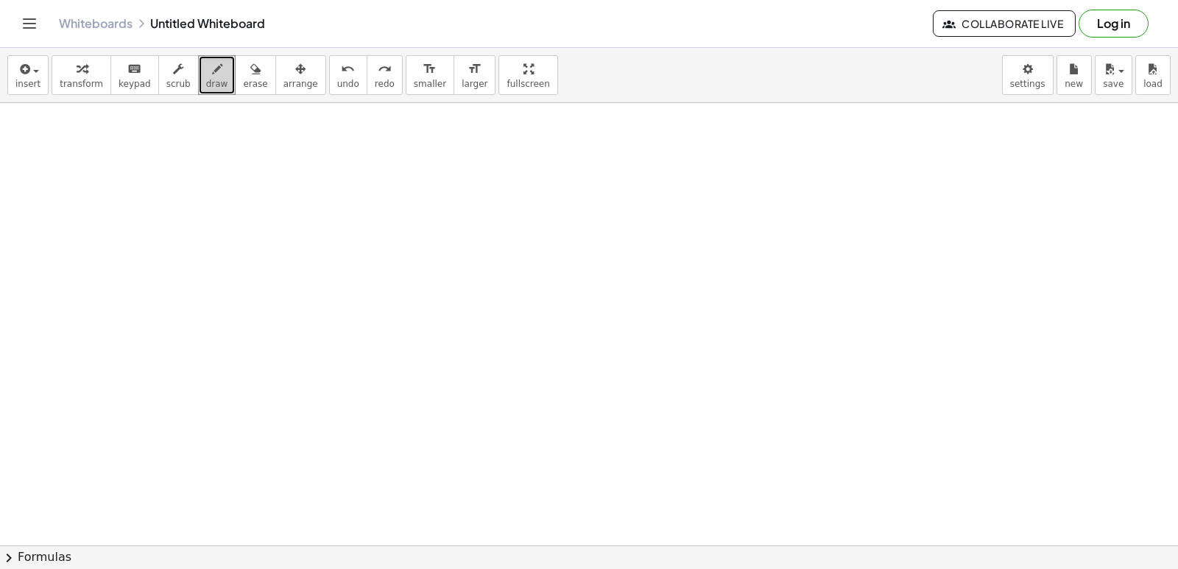
scroll to position [2222, 0]
click at [60, 75] on div "button" at bounding box center [81, 69] width 43 height 18
drag, startPoint x: 1162, startPoint y: 138, endPoint x: 1177, endPoint y: 191, distance: 54.3
